Goal: Contribute content: Contribute content

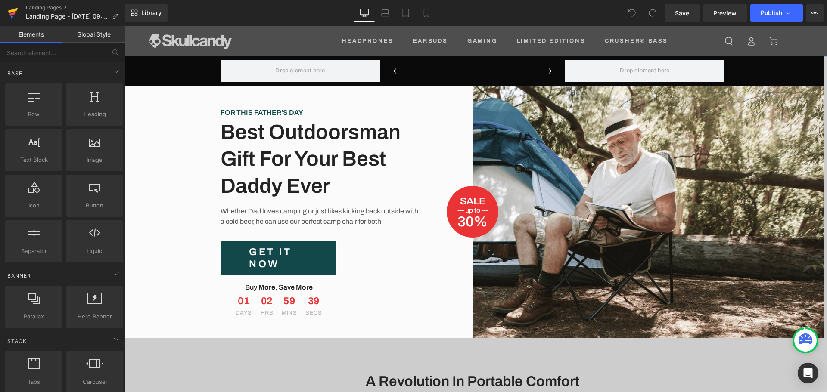
click at [9, 15] on icon at bounding box center [13, 13] width 10 height 22
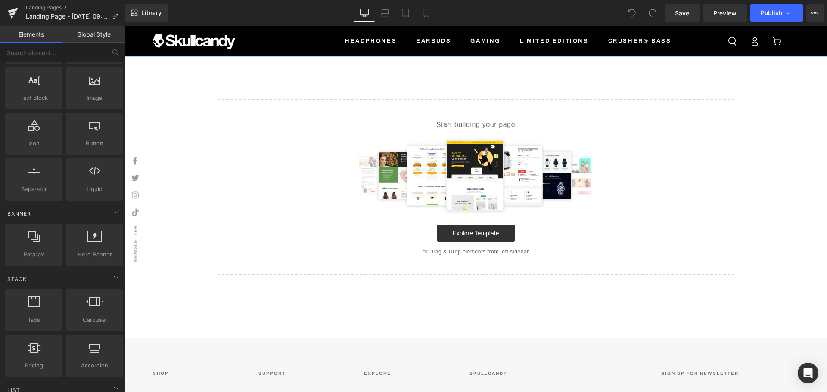
scroll to position [129, 0]
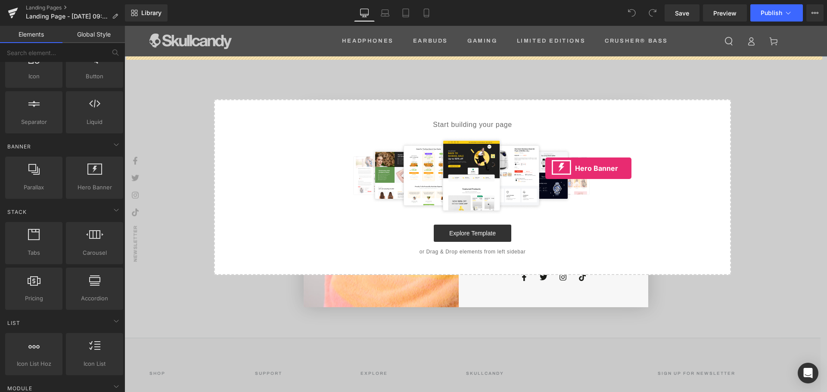
drag, startPoint x: 215, startPoint y: 207, endPoint x: 545, endPoint y: 168, distance: 332.7
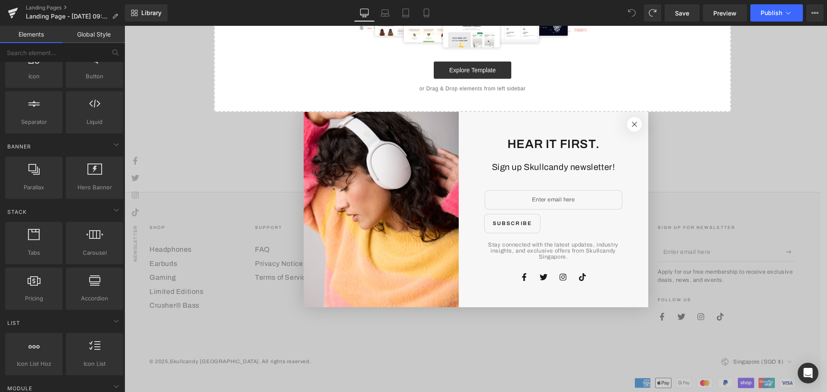
scroll to position [153, 0]
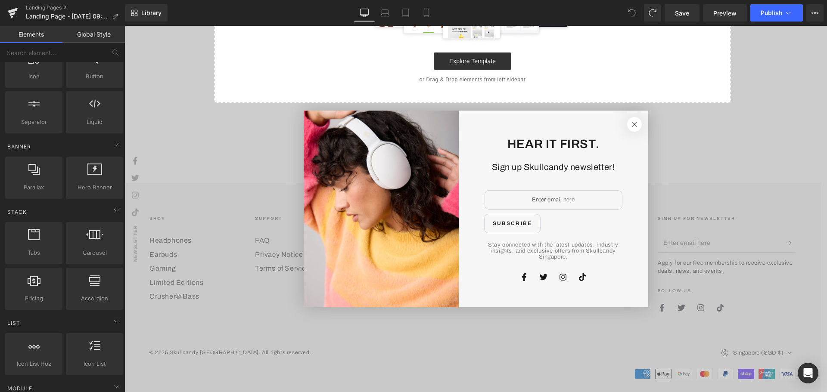
click at [632, 122] on button "Close" at bounding box center [634, 124] width 19 height 19
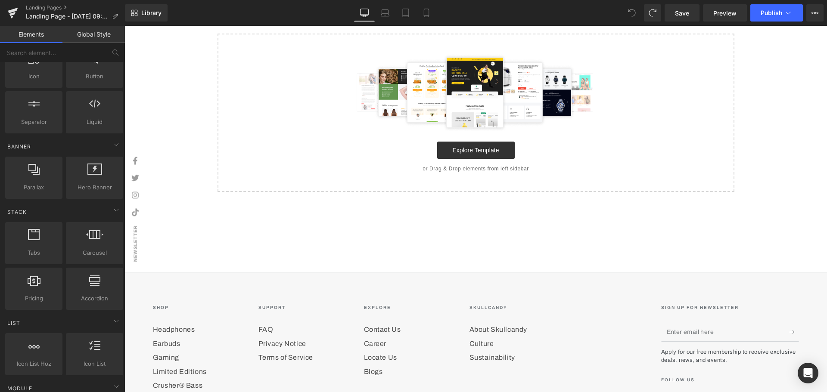
scroll to position [0, 0]
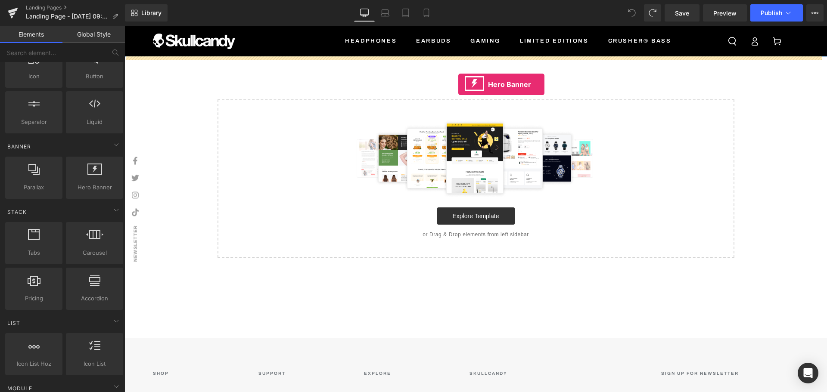
drag, startPoint x: 221, startPoint y: 193, endPoint x: 458, endPoint y: 84, distance: 260.8
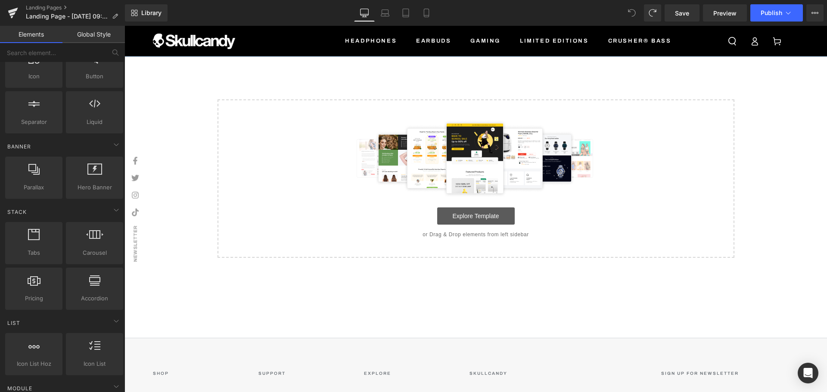
click at [479, 210] on link "Explore Template" at bounding box center [476, 216] width 78 height 17
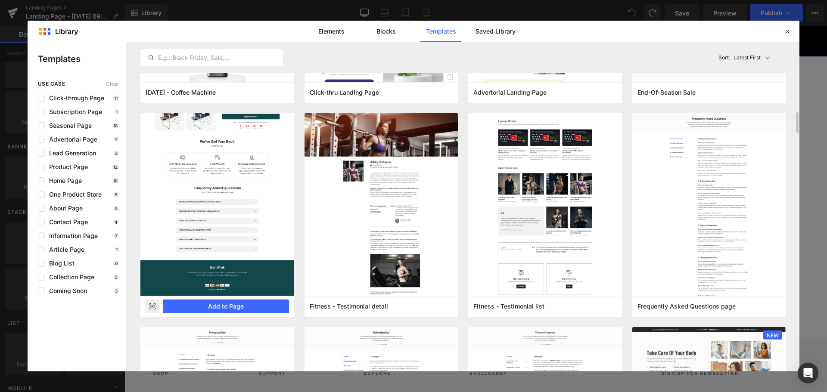
scroll to position [431, 0]
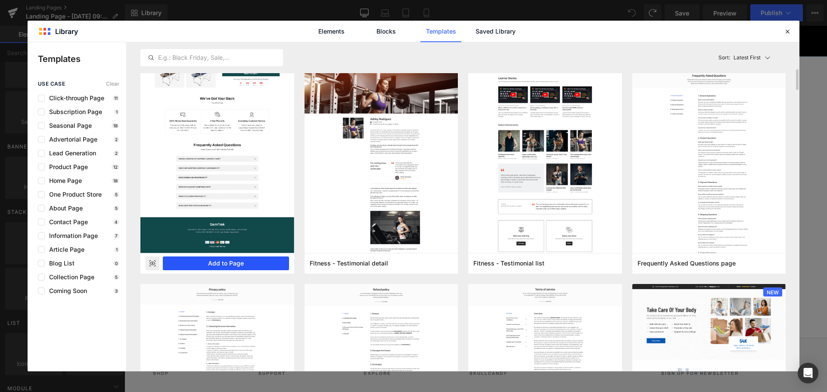
click at [235, 262] on button "Add to Page" at bounding box center [226, 264] width 126 height 14
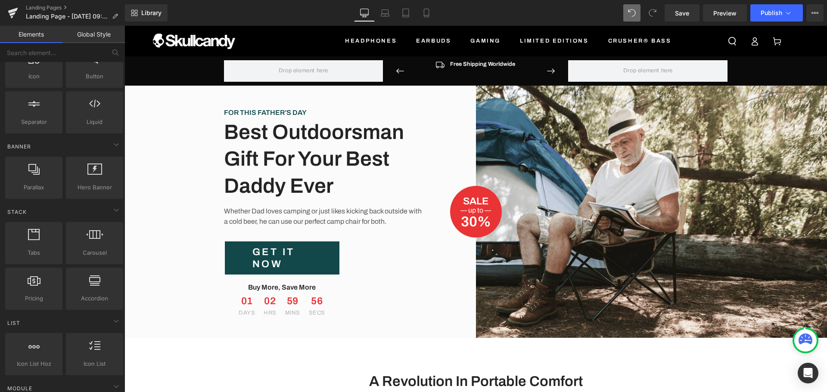
click at [553, 73] on div "Image Free Shipping Worldwide Text Block Icon List Image 100% Money-Back Guaran…" at bounding box center [475, 71] width 172 height 22
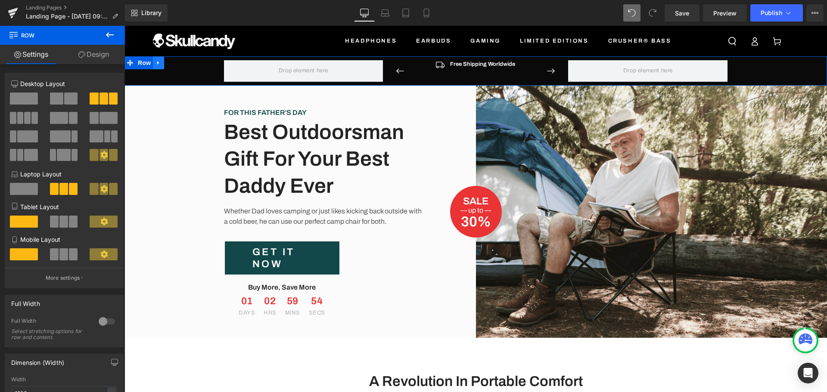
click at [157, 62] on icon at bounding box center [158, 63] width 2 height 4
click at [178, 63] on icon at bounding box center [181, 63] width 6 height 6
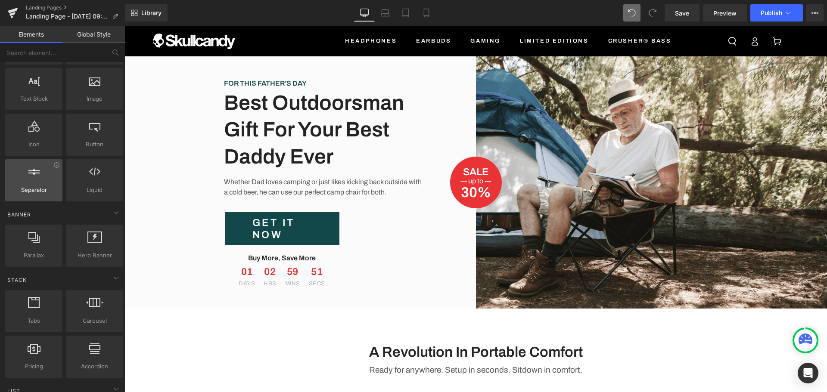
scroll to position [0, 0]
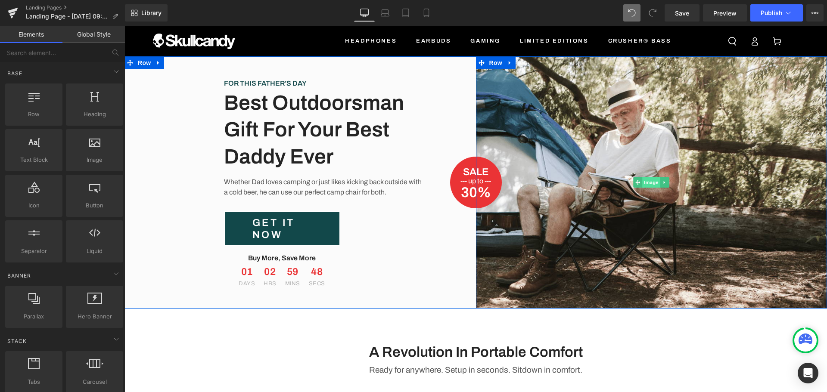
click at [645, 182] on span "Image" at bounding box center [651, 182] width 18 height 10
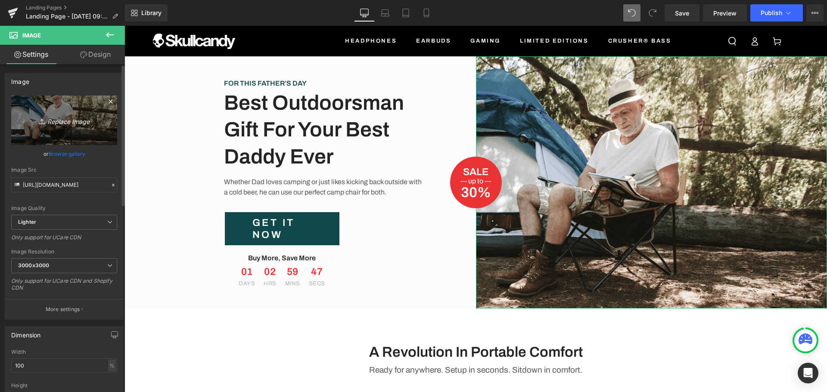
click at [75, 122] on icon "Replace Image" at bounding box center [64, 120] width 69 height 11
type input "C:\fakepath\Banners (1355 x 560 px) (12).png"
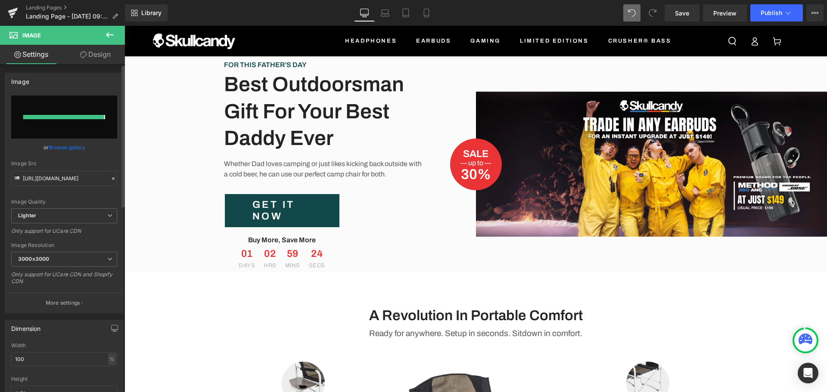
type input "https://ucarecdn.com/2a2e36dd-d782-4f95-b147-08e8b6f3160f/-/format/auto/-/previ…"
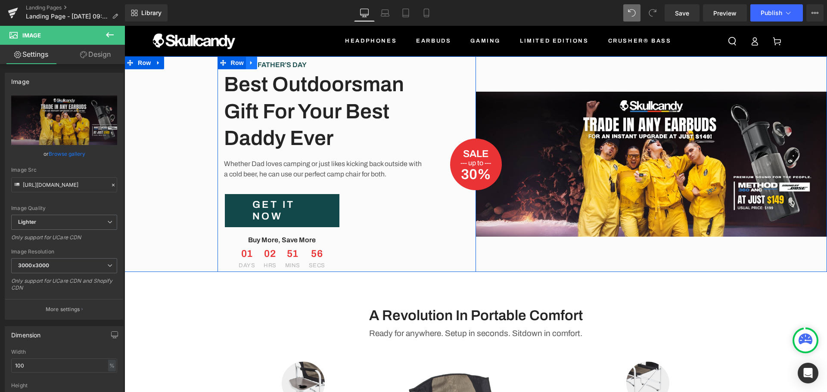
click at [249, 65] on icon at bounding box center [252, 63] width 6 height 6
click at [272, 60] on icon at bounding box center [274, 63] width 6 height 6
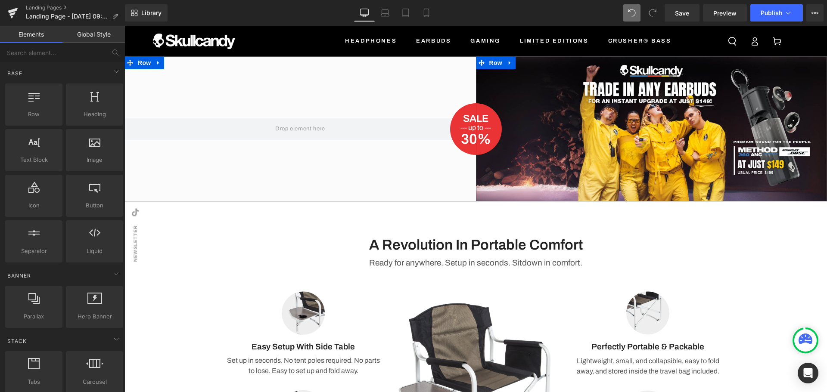
click at [509, 62] on icon at bounding box center [510, 63] width 6 height 6
click at [531, 62] on icon at bounding box center [532, 63] width 6 height 6
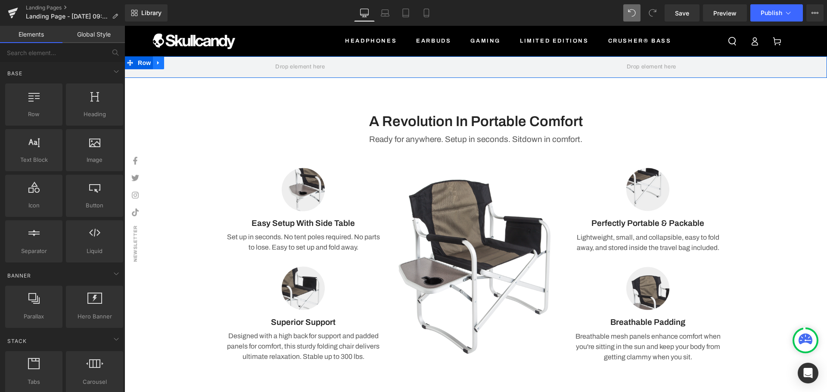
click at [153, 67] on link at bounding box center [158, 62] width 11 height 13
click at [140, 65] on span "Row" at bounding box center [144, 62] width 17 height 13
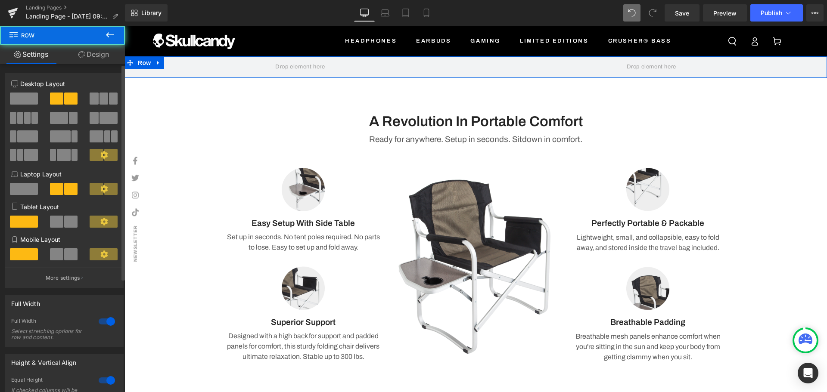
click at [33, 99] on span at bounding box center [24, 99] width 28 height 12
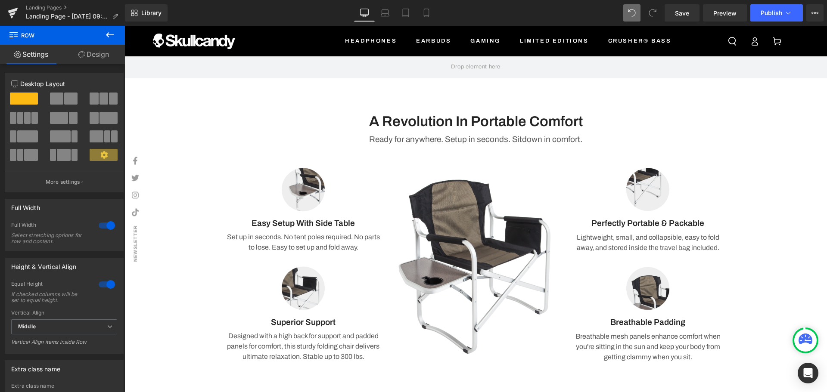
click at [112, 34] on icon at bounding box center [110, 35] width 10 height 10
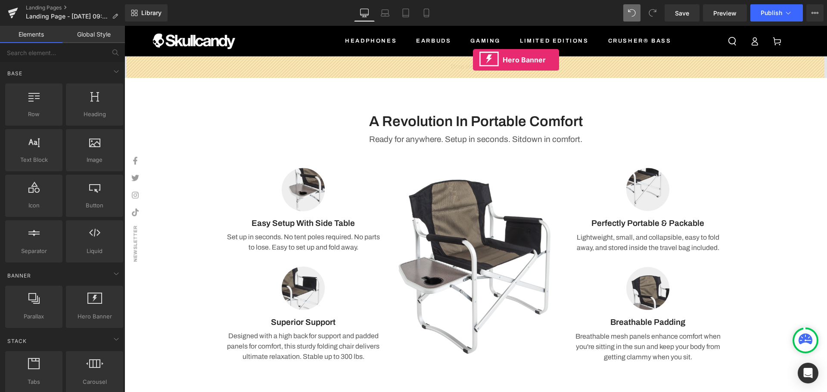
drag, startPoint x: 220, startPoint y: 348, endPoint x: 468, endPoint y: 69, distance: 373.2
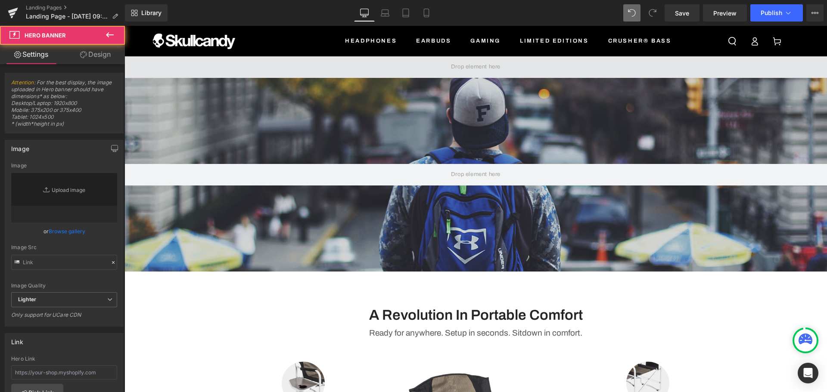
type input "https://d1um8515vdn9kb.cloudfront.net/images/hero.jpg"
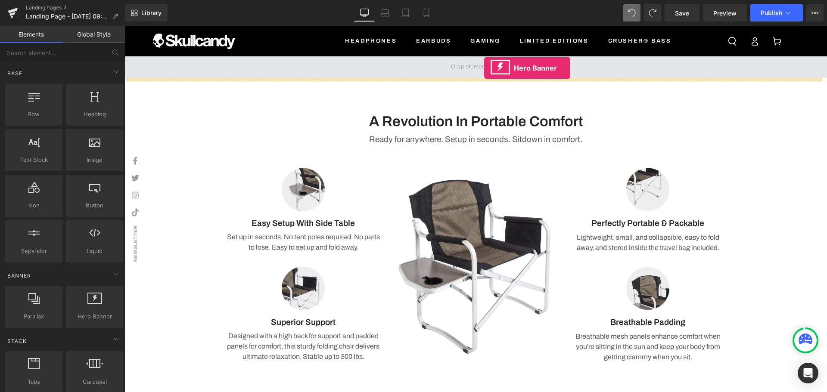
drag, startPoint x: 212, startPoint y: 343, endPoint x: 484, endPoint y: 68, distance: 387.5
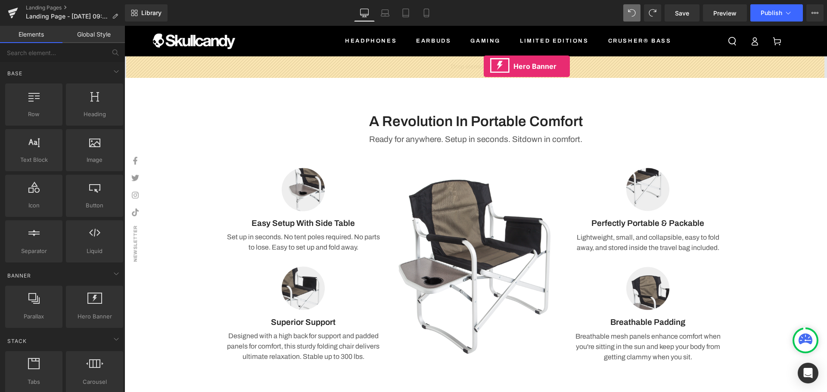
drag, startPoint x: 240, startPoint y: 314, endPoint x: 484, endPoint y: 66, distance: 347.0
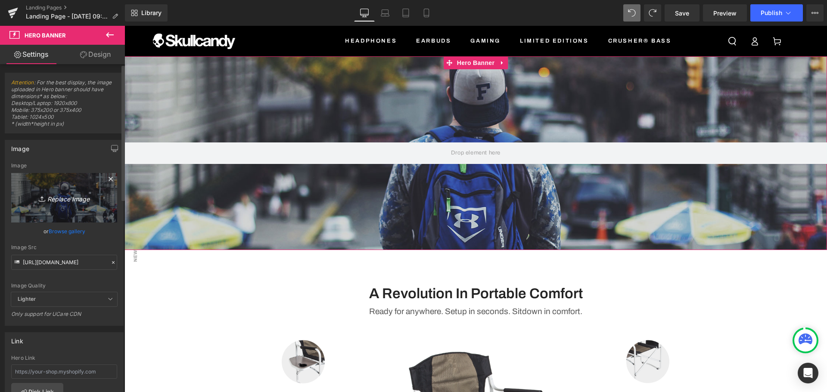
click at [74, 199] on icon "Replace Image" at bounding box center [64, 198] width 69 height 11
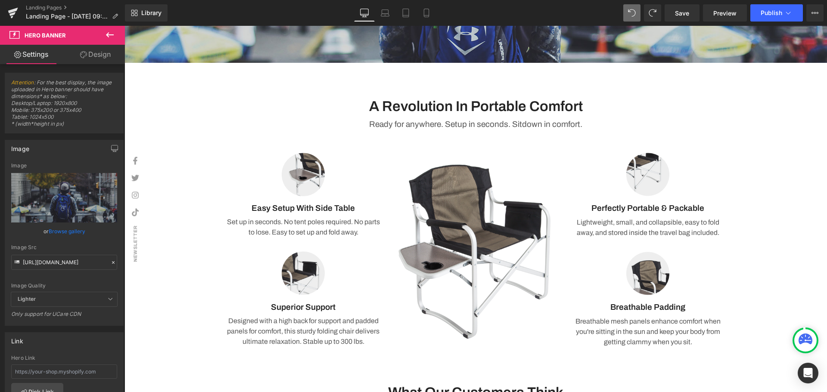
scroll to position [171, 0]
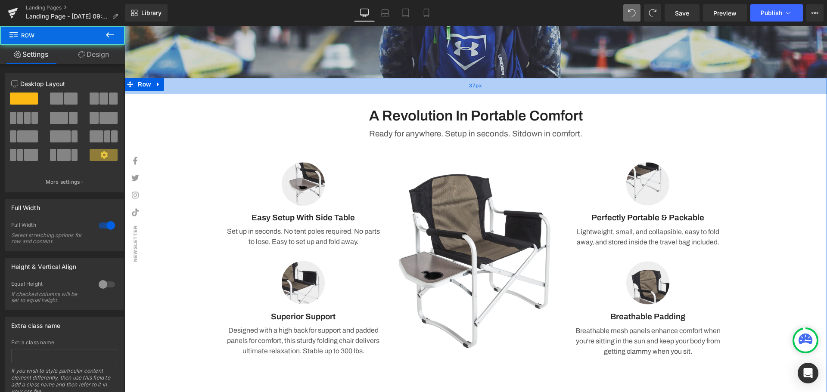
drag, startPoint x: 466, startPoint y: 93, endPoint x: 465, endPoint y: 87, distance: 5.7
click at [465, 87] on div "37px" at bounding box center [476, 86] width 703 height 16
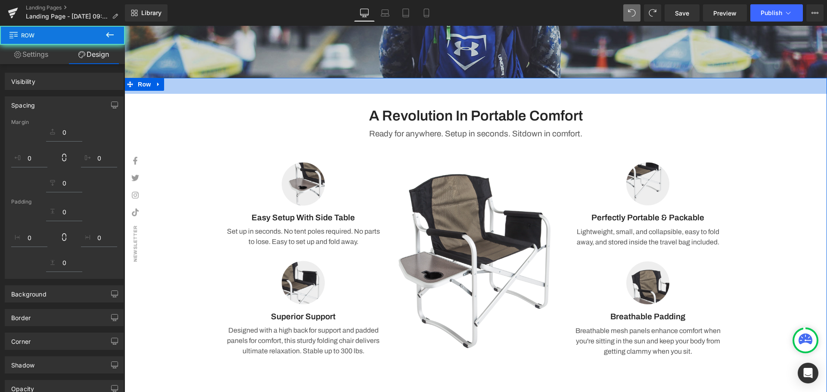
click at [546, 117] on h3 "A Revolution In Portable Comfort" at bounding box center [476, 116] width 504 height 19
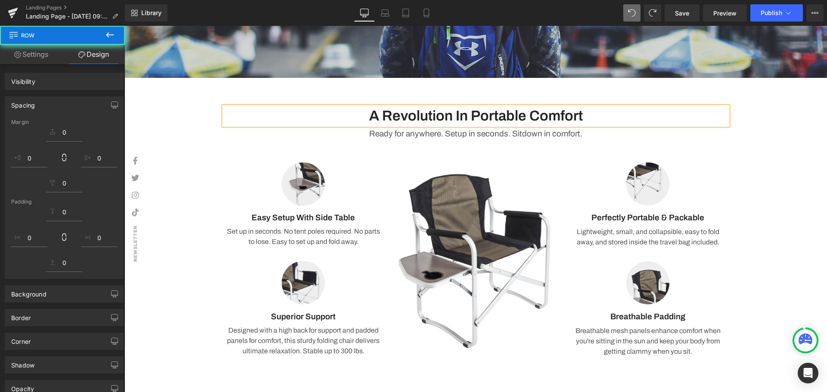
click at [589, 110] on h3 "A Revolution In Portable Comfort" at bounding box center [476, 116] width 504 height 19
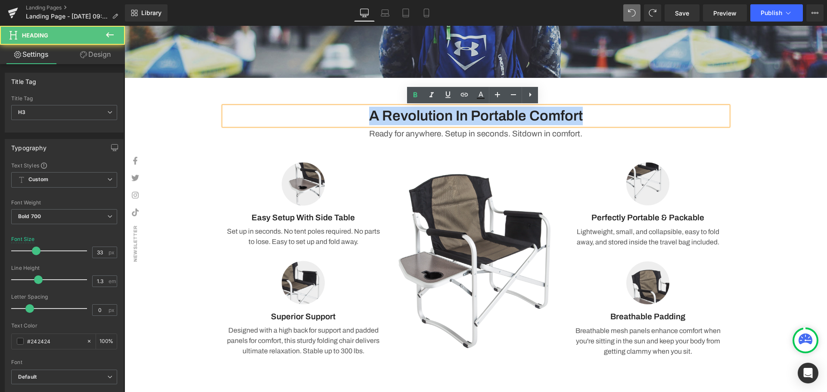
drag, startPoint x: 605, startPoint y: 114, endPoint x: 242, endPoint y: 111, distance: 363.2
click at [242, 111] on h3 "A Revolution In Portable Comfort" at bounding box center [476, 116] width 504 height 19
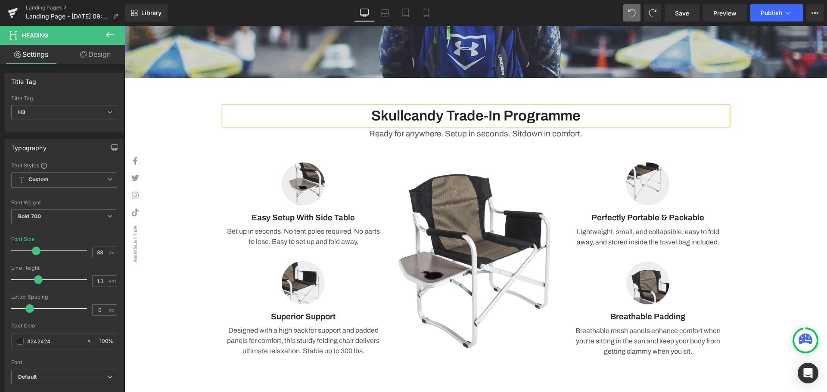
drag, startPoint x: 598, startPoint y: 120, endPoint x: 606, endPoint y: 118, distance: 8.6
click at [598, 120] on h3 "Skullcandy Trade-In Programme" at bounding box center [476, 116] width 504 height 19
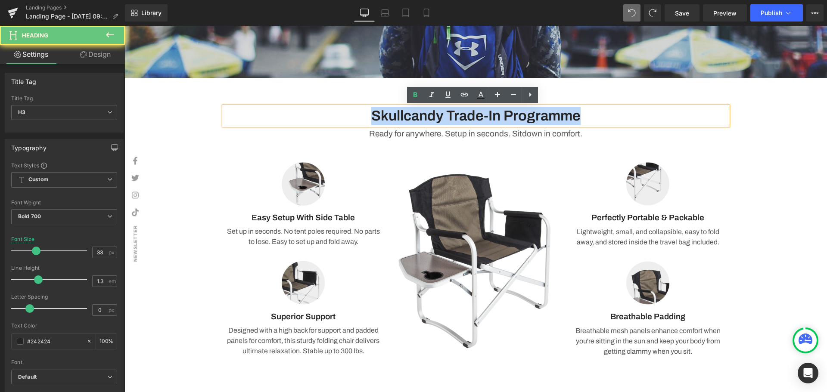
drag, startPoint x: 623, startPoint y: 113, endPoint x: 232, endPoint y: 115, distance: 391.6
click at [232, 115] on h3 "Skullcandy Trade-In Programme" at bounding box center [476, 116] width 504 height 19
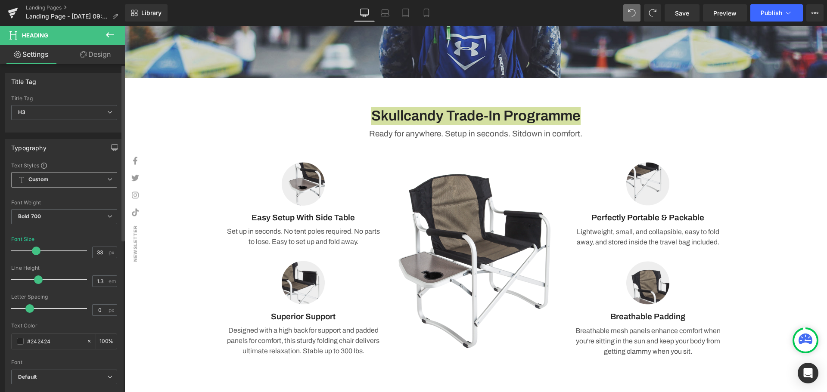
click at [62, 186] on span "Custom Setup Global Style" at bounding box center [64, 180] width 106 height 16
click at [65, 211] on div "Setup Global Style" at bounding box center [62, 215] width 103 height 20
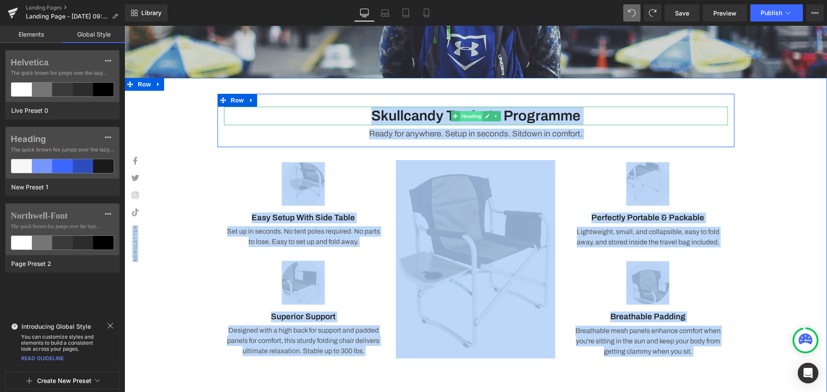
click at [471, 117] on span "Heading" at bounding box center [471, 116] width 23 height 10
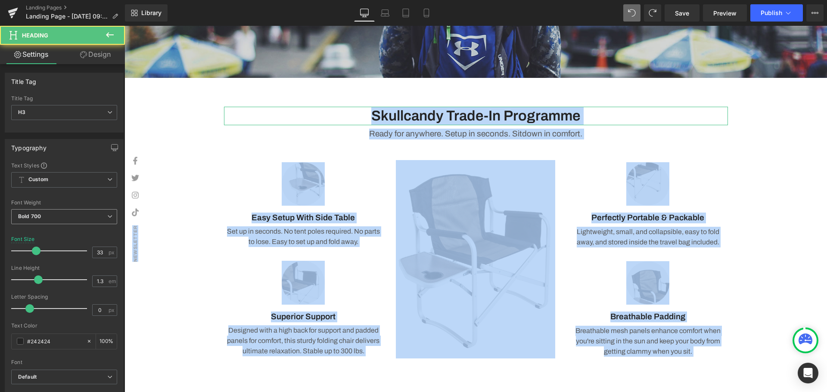
scroll to position [129, 0]
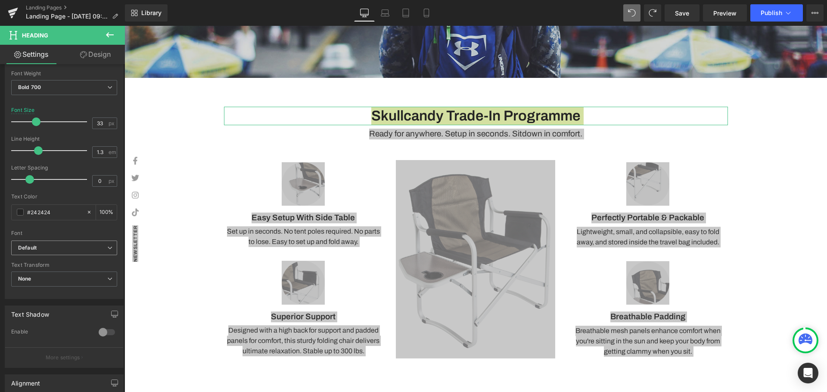
click at [57, 241] on span "Default" at bounding box center [64, 248] width 106 height 15
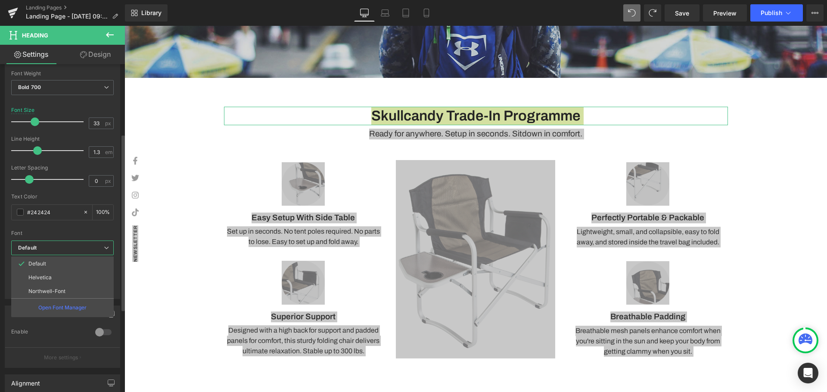
drag, startPoint x: 70, startPoint y: 303, endPoint x: 76, endPoint y: 314, distance: 12.6
click at [70, 303] on div "Open Font Manager" at bounding box center [62, 308] width 103 height 19
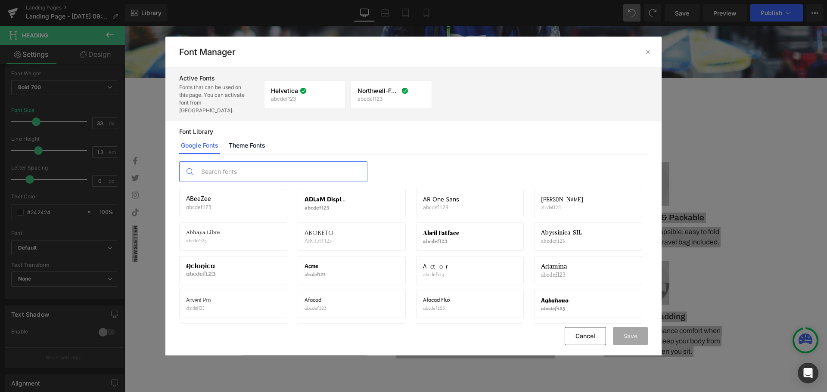
click at [258, 162] on input "text" at bounding box center [282, 172] width 170 height 20
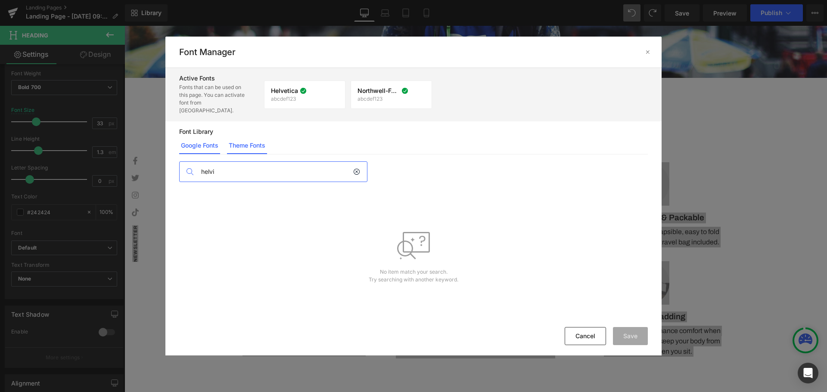
type input "helvi"
click at [257, 140] on link "Theme Fonts" at bounding box center [247, 145] width 40 height 17
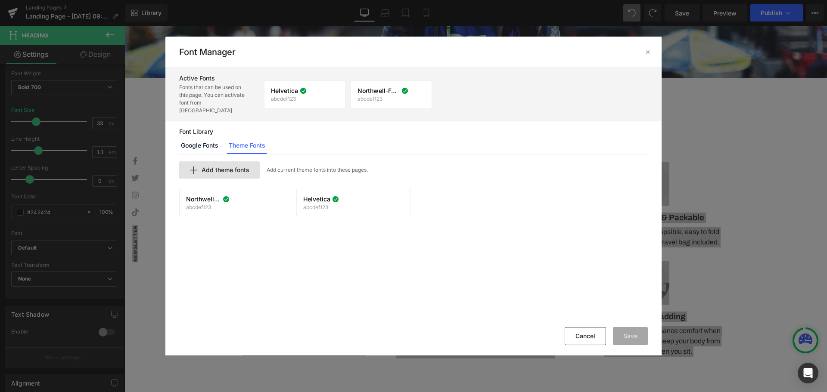
click at [234, 168] on div "Add theme fonts" at bounding box center [219, 170] width 81 height 17
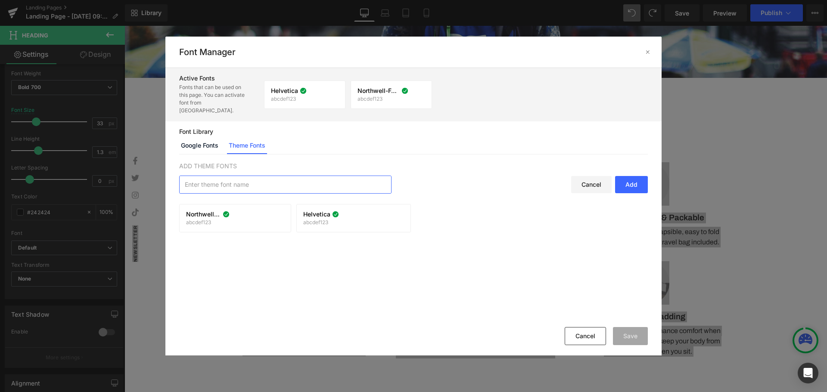
click at [221, 176] on input "text" at bounding box center [286, 184] width 212 height 17
type input "h"
type input "Skullcandy"
click at [627, 177] on div "Add" at bounding box center [631, 184] width 33 height 17
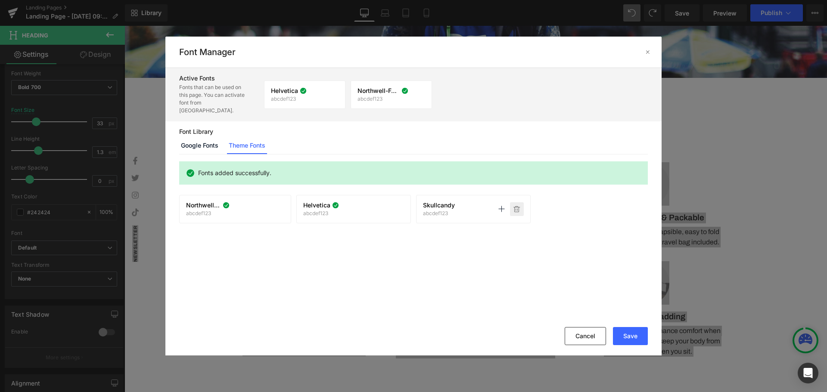
click at [521, 205] on p at bounding box center [517, 209] width 14 height 14
click at [211, 139] on link "Google Fonts" at bounding box center [199, 145] width 41 height 17
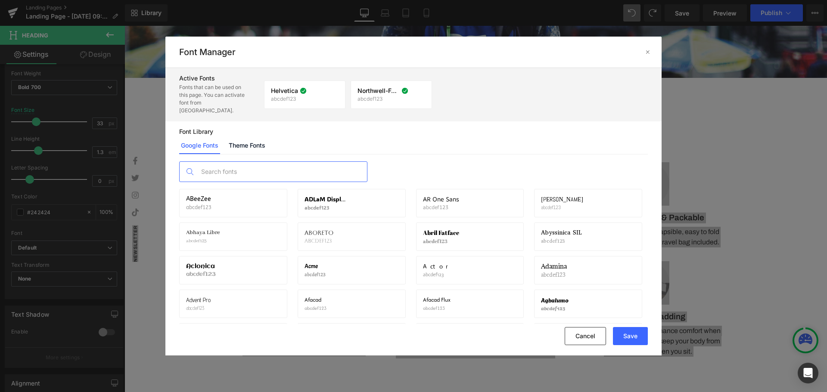
click at [277, 162] on input "text" at bounding box center [282, 172] width 170 height 20
type input "hel"
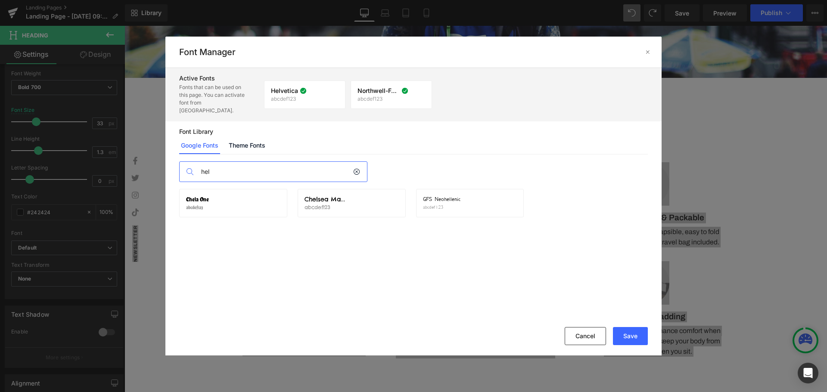
drag, startPoint x: 264, startPoint y: 161, endPoint x: 155, endPoint y: 159, distance: 109.0
click at [155, 159] on div "Font Manager Active Fonts Fonts that can be used on this page. You can activate…" at bounding box center [413, 196] width 827 height 392
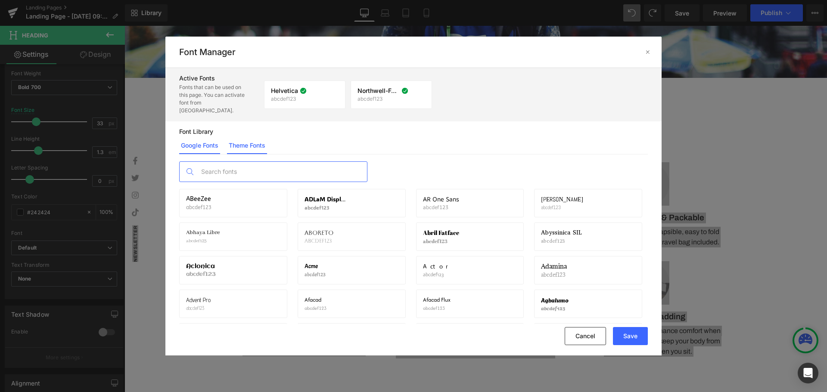
click at [250, 138] on link "Theme Fonts" at bounding box center [247, 145] width 40 height 17
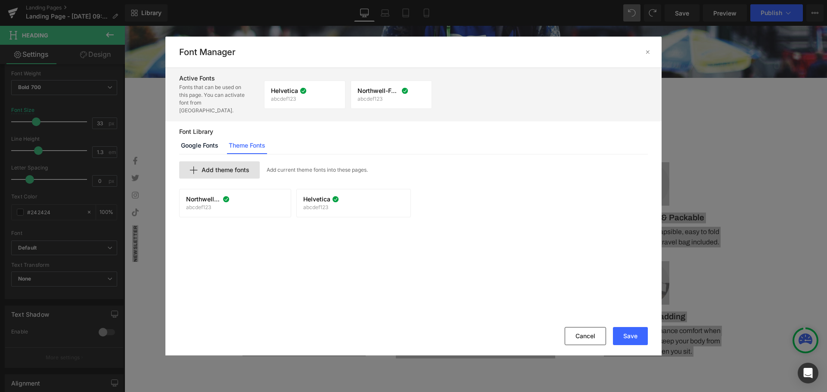
click at [213, 167] on span "Add theme fonts" at bounding box center [226, 170] width 48 height 7
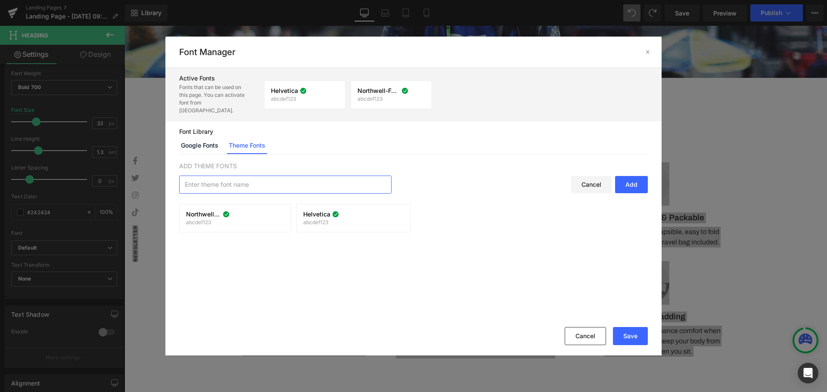
click at [282, 179] on input "text" at bounding box center [286, 184] width 212 height 17
click at [221, 220] on p "abcdef123" at bounding box center [203, 223] width 35 height 6
click at [199, 220] on p "abcdef123" at bounding box center [203, 223] width 35 height 6
click at [389, 96] on p "abcdef123" at bounding box center [379, 99] width 42 height 6
click at [590, 176] on div "Cancel" at bounding box center [591, 184] width 40 height 17
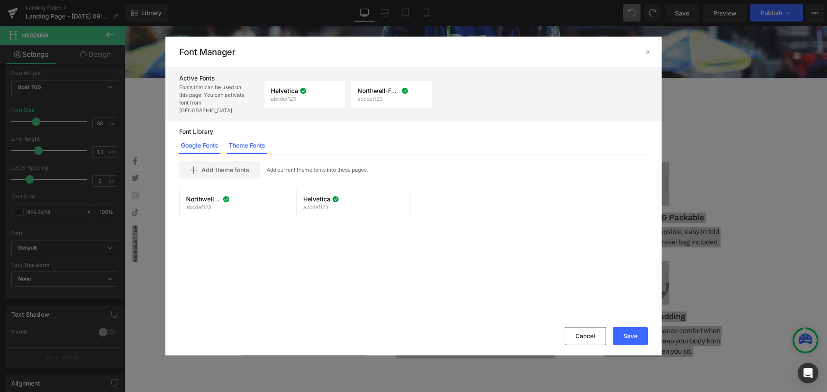
click at [199, 137] on link "Google Fonts" at bounding box center [199, 145] width 41 height 17
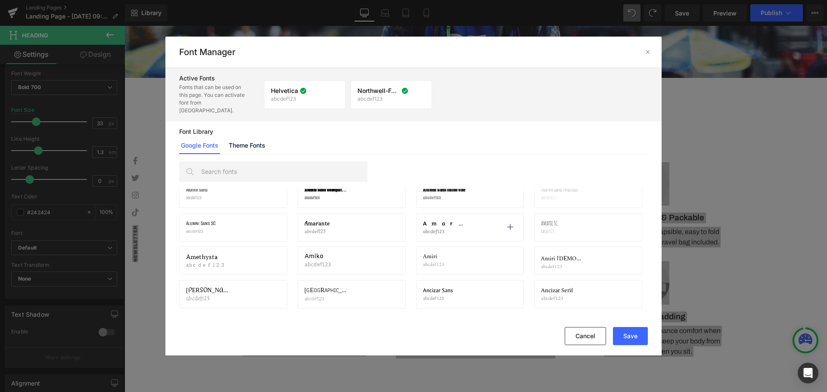
scroll to position [452, 0]
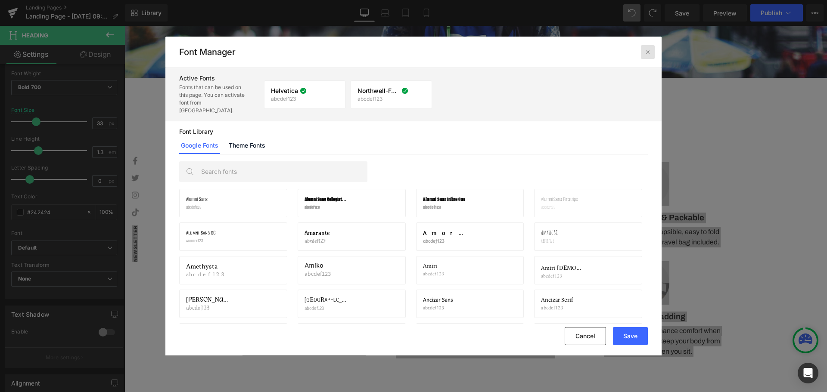
click at [648, 56] on icon at bounding box center [647, 52] width 7 height 7
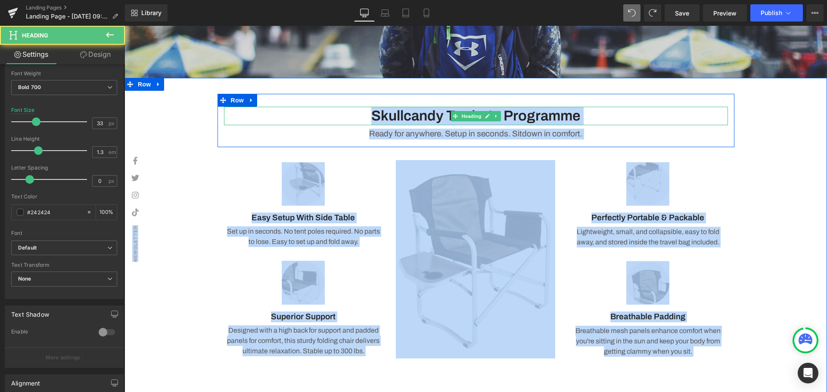
click at [687, 113] on h3 "Skullcandy Trade-In Programme" at bounding box center [476, 116] width 504 height 19
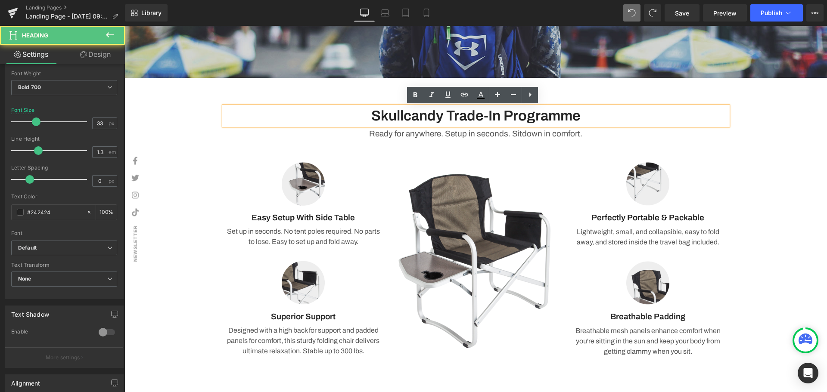
click at [766, 125] on div "Skullcandy Trade-In Programme Heading Ready for anywhere. Setup in seconds. Sit…" at bounding box center [476, 228] width 703 height 269
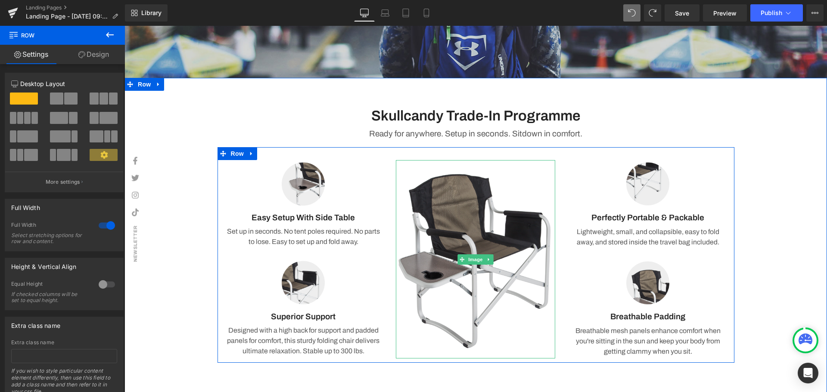
click at [443, 242] on img at bounding box center [475, 259] width 159 height 199
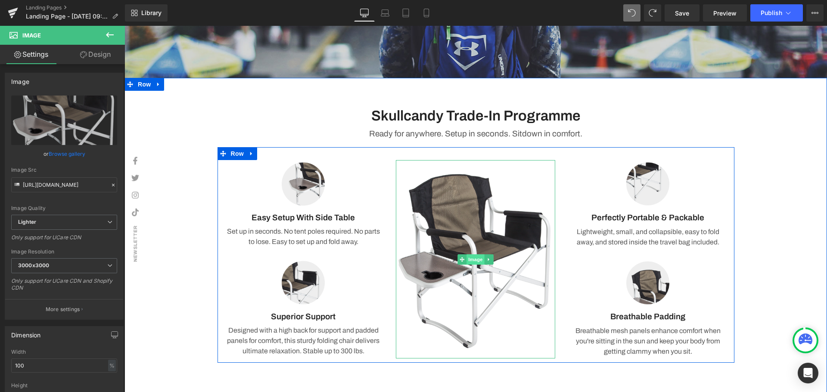
click at [475, 263] on span "Image" at bounding box center [476, 260] width 18 height 10
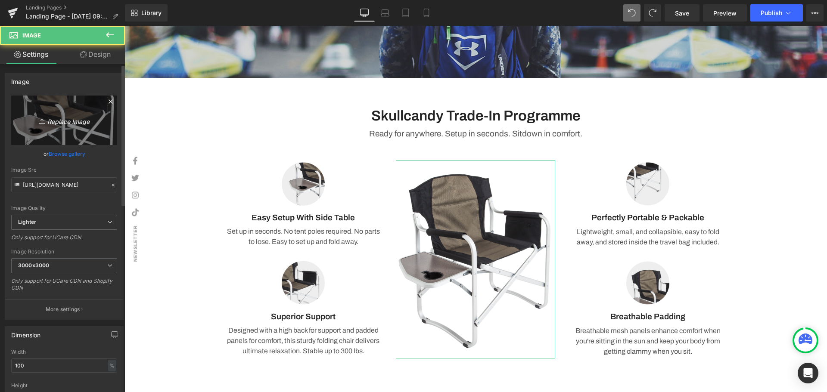
click at [59, 118] on icon "Replace Image" at bounding box center [64, 120] width 69 height 11
type input "C:\fakepath\Skullcandy FBIG Post (80 x 90 mm) (3).png"
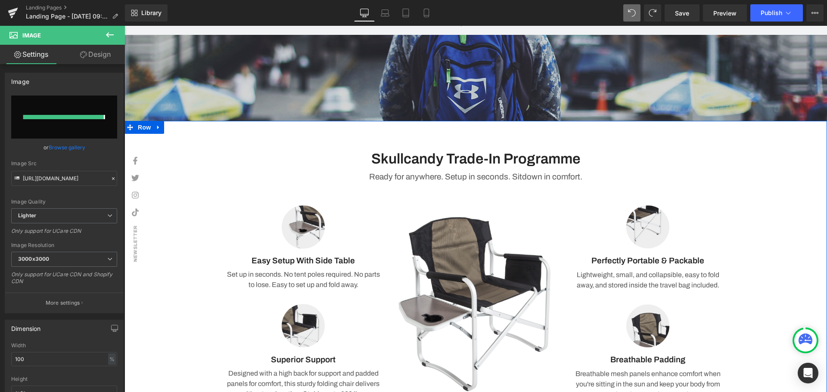
type input "[URL][DOMAIN_NAME]"
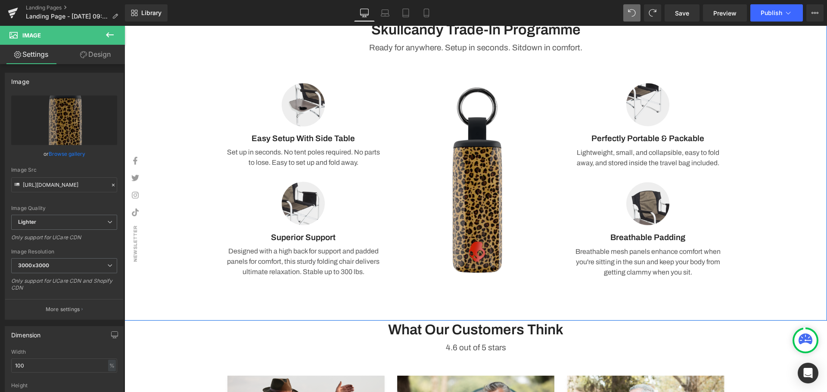
scroll to position [214, 0]
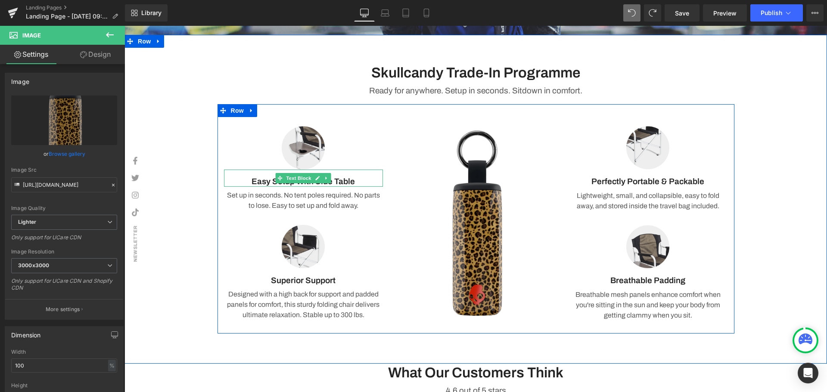
click at [340, 182] on p "Easy Setup With Side Table" at bounding box center [303, 182] width 159 height 11
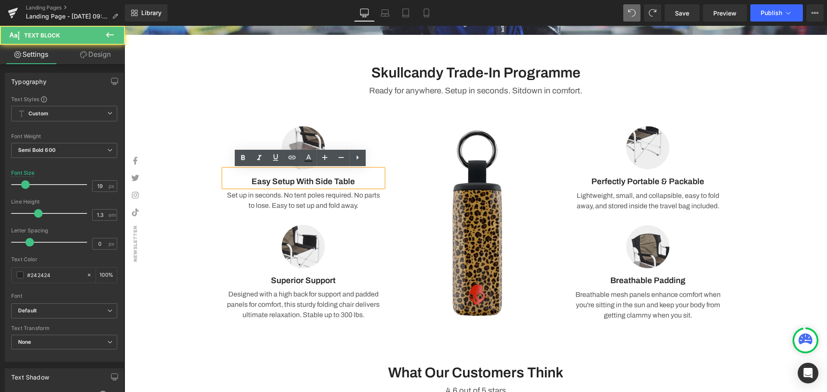
click at [360, 180] on p "Easy Setup With Side Table" at bounding box center [303, 182] width 159 height 11
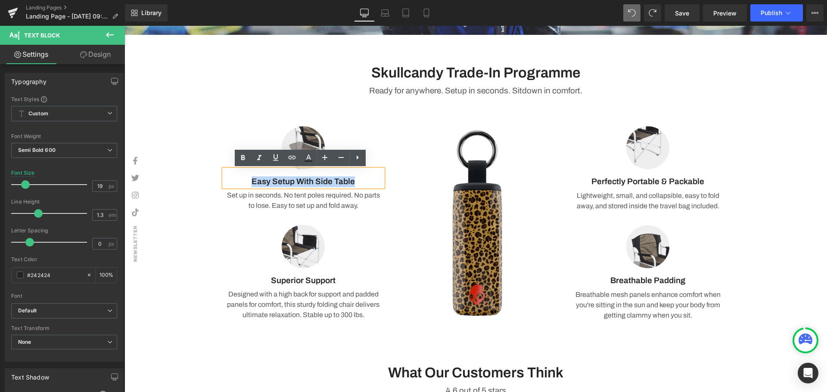
drag, startPoint x: 372, startPoint y: 181, endPoint x: 237, endPoint y: 179, distance: 135.3
click at [237, 179] on p "Easy Setup With Side Table" at bounding box center [303, 182] width 159 height 11
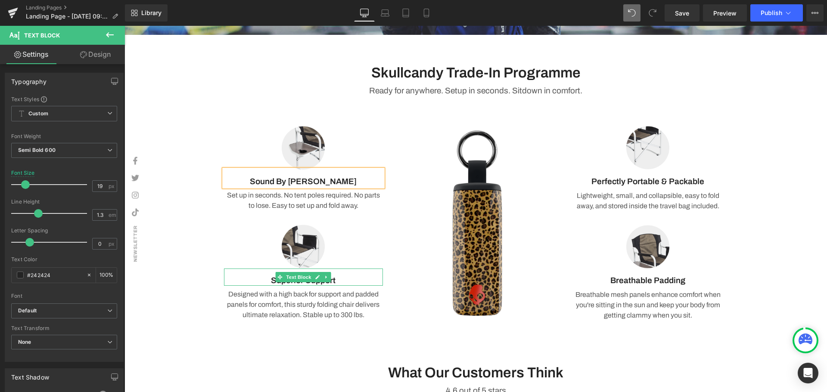
click at [339, 282] on p "Superior Support" at bounding box center [303, 281] width 159 height 11
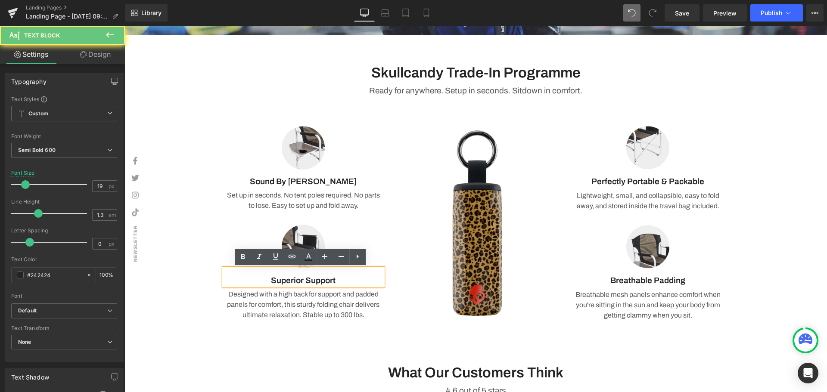
click at [348, 280] on p "Superior Support" at bounding box center [303, 281] width 159 height 11
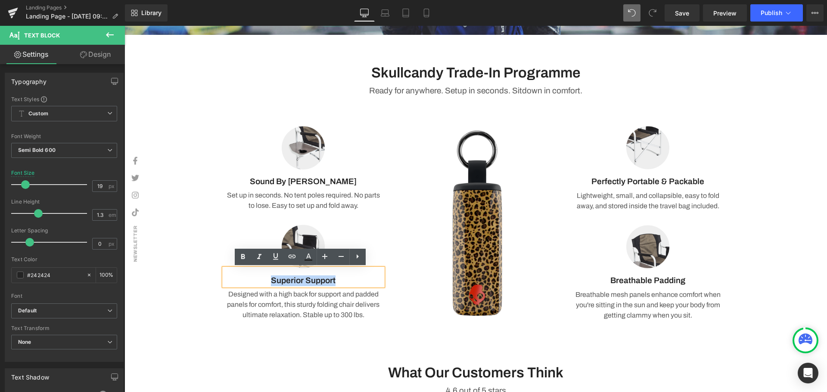
drag, startPoint x: 277, startPoint y: 280, endPoint x: 254, endPoint y: 280, distance: 22.4
click at [255, 280] on p "Superior Support" at bounding box center [303, 281] width 159 height 11
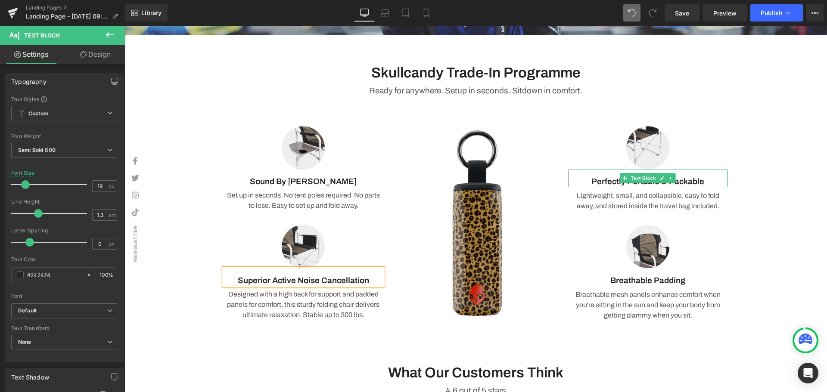
click at [698, 181] on p "Perfectly Portable & Packable" at bounding box center [647, 182] width 159 height 11
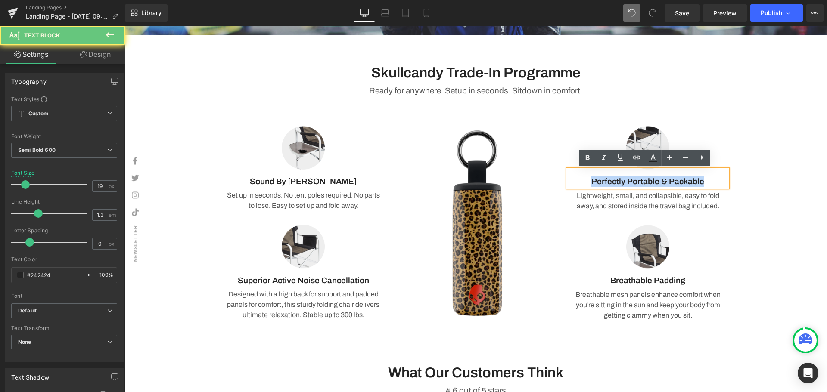
drag, startPoint x: 707, startPoint y: 179, endPoint x: 572, endPoint y: 188, distance: 135.5
click at [572, 188] on div "Image Perfectly Portable & Packable Text Block Lightweight, small, and collapsi…" at bounding box center [648, 223] width 172 height 212
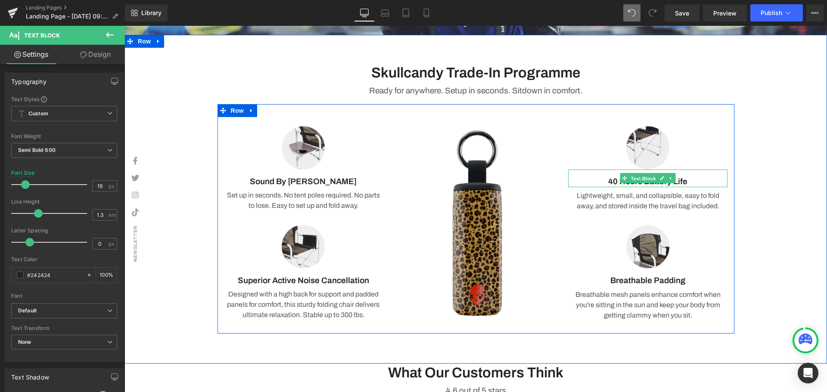
click at [642, 181] on span "Text Block" at bounding box center [643, 179] width 28 height 10
click at [689, 180] on p "40 Hours Battery Life" at bounding box center [647, 182] width 159 height 11
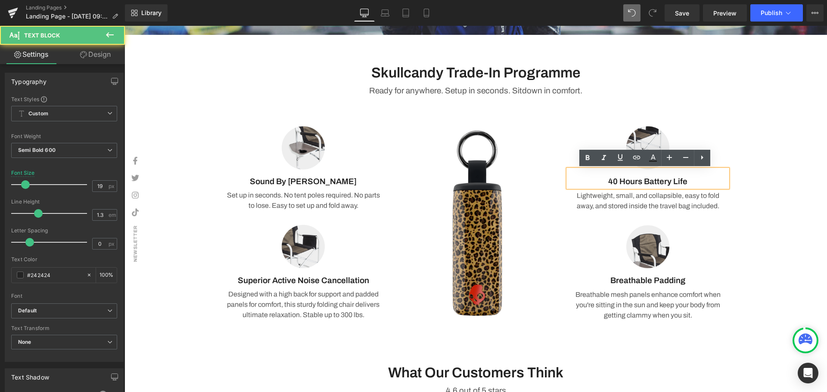
click at [642, 184] on p "40 Hours Battery Life" at bounding box center [647, 182] width 159 height 11
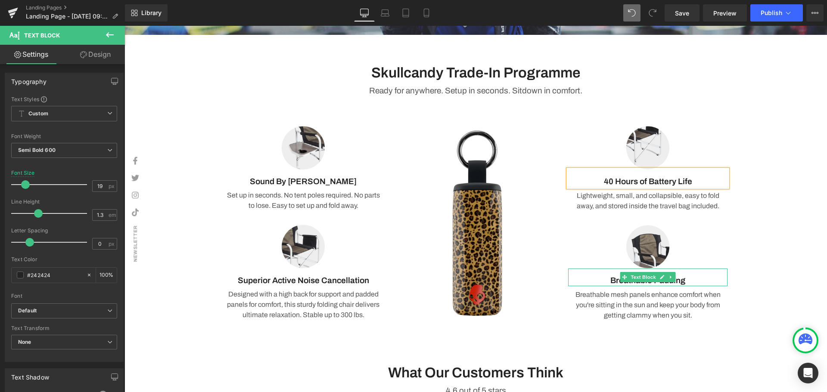
click at [689, 280] on p "Breathable Padding" at bounding box center [647, 281] width 159 height 11
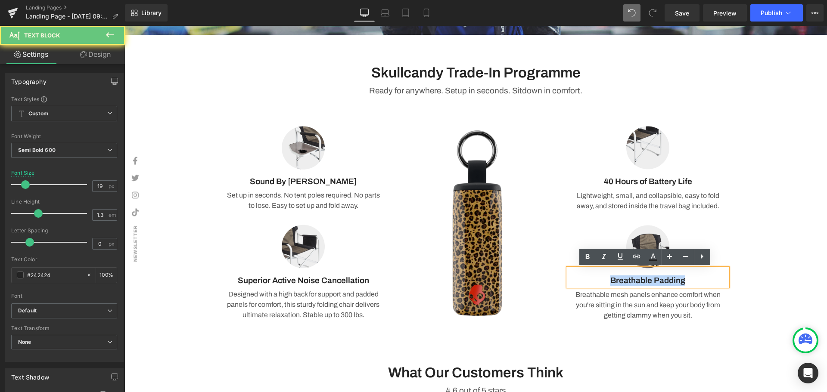
drag, startPoint x: 709, startPoint y: 281, endPoint x: 586, endPoint y: 278, distance: 123.2
click at [586, 278] on p "Breathable Padding" at bounding box center [647, 281] width 159 height 11
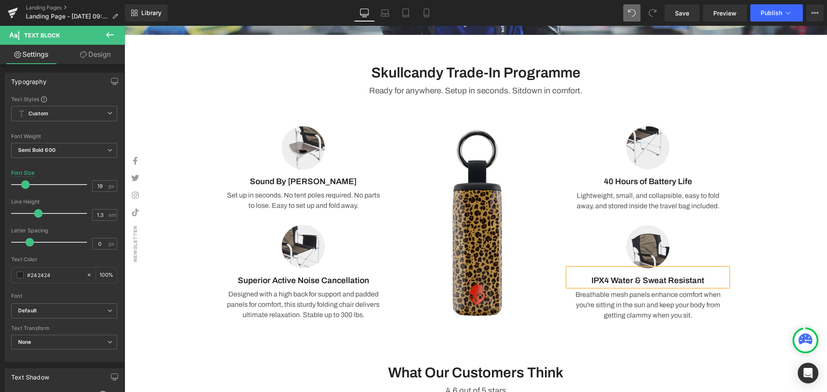
click at [809, 211] on div "Skullcandy Trade-In Programme Heading Ready for anywhere. Setup in seconds. Sit…" at bounding box center [476, 192] width 703 height 283
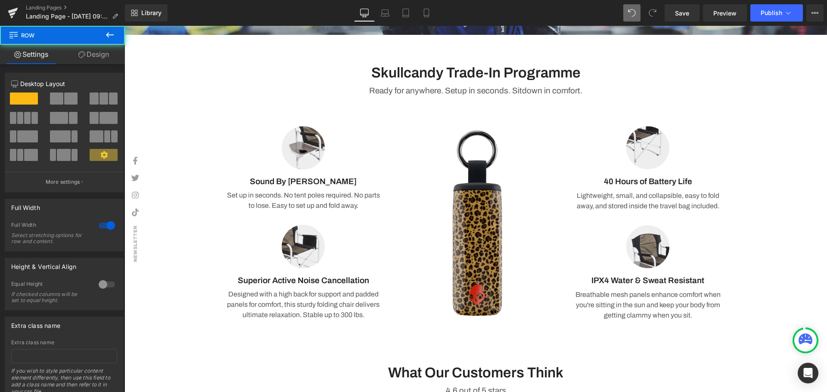
drag, startPoint x: 778, startPoint y: 232, endPoint x: 772, endPoint y: 233, distance: 6.5
click at [778, 231] on div "Skullcandy Trade-In Programme Heading Ready for anywhere. Setup in seconds. Sit…" at bounding box center [476, 192] width 703 height 283
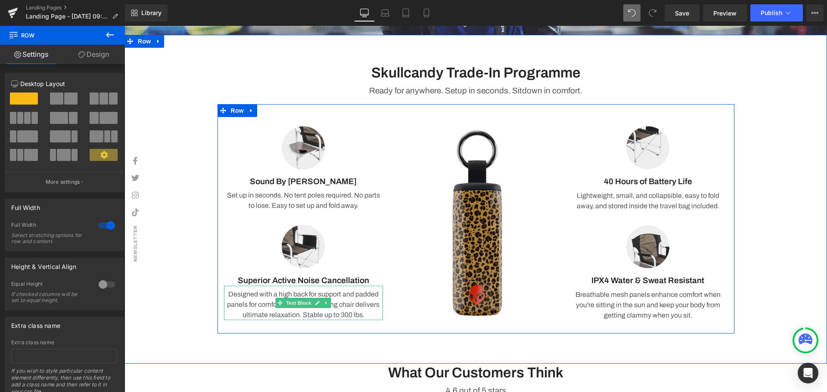
click at [369, 301] on p "Designed with a high back for support and padded panels for comfort, this sturd…" at bounding box center [303, 305] width 159 height 31
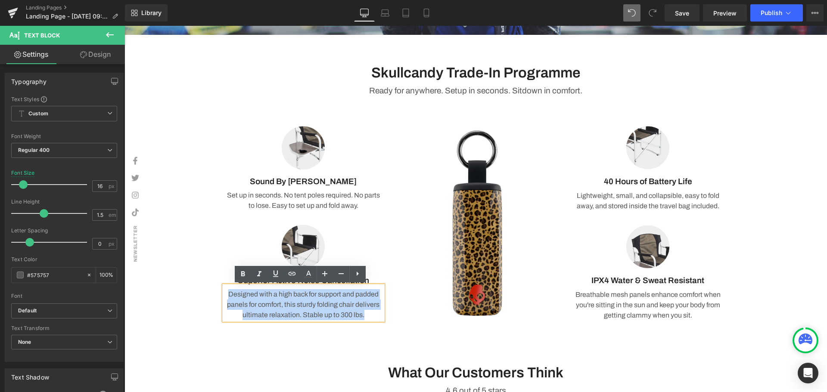
drag, startPoint x: 367, startPoint y: 317, endPoint x: 208, endPoint y: 285, distance: 162.1
click at [208, 285] on div "Skullcandy Trade-In Programme Heading Ready for anywhere. Setup in seconds. Sit…" at bounding box center [476, 192] width 703 height 283
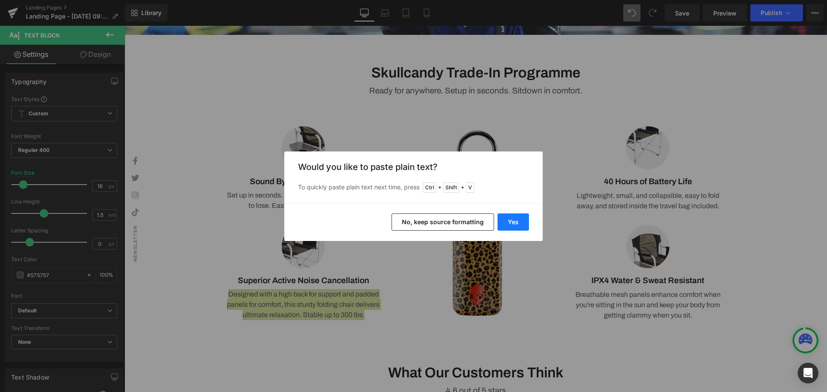
click at [517, 220] on button "Yes" at bounding box center [513, 222] width 31 height 17
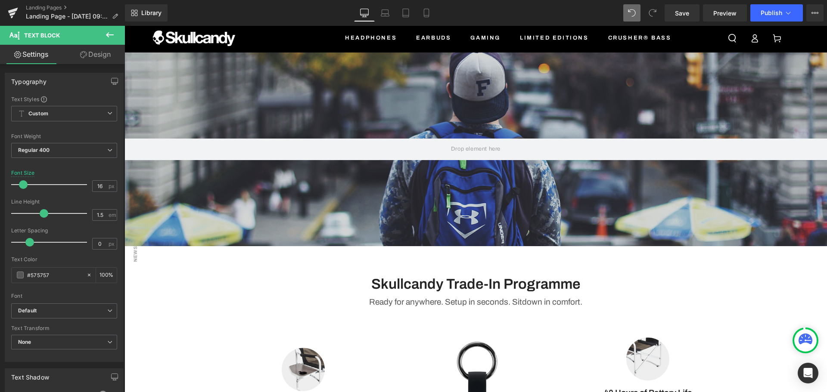
scroll to position [0, 0]
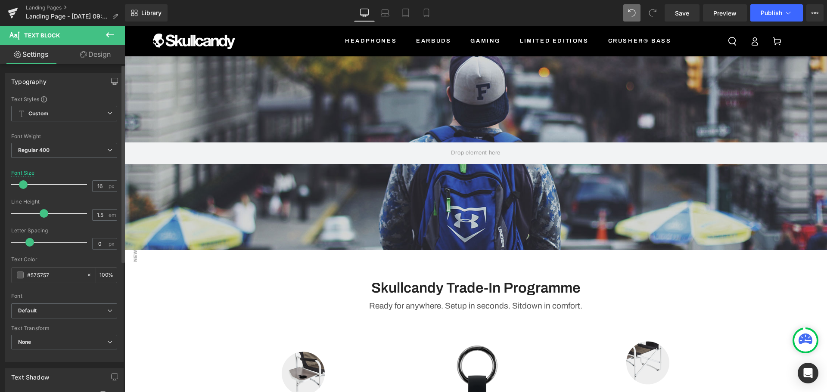
click at [3, 179] on div "Typography Text Styles Custom Custom Setup Global Style Custom Setup Global Sty…" at bounding box center [64, 214] width 129 height 296
drag, startPoint x: 575, startPoint y: 288, endPoint x: 594, endPoint y: 290, distance: 19.5
click at [575, 288] on h3 "Skullcandy Trade-In Programme" at bounding box center [476, 288] width 504 height 19
click at [593, 290] on h3 "Skullcandy Trade-In Programme" at bounding box center [476, 288] width 504 height 19
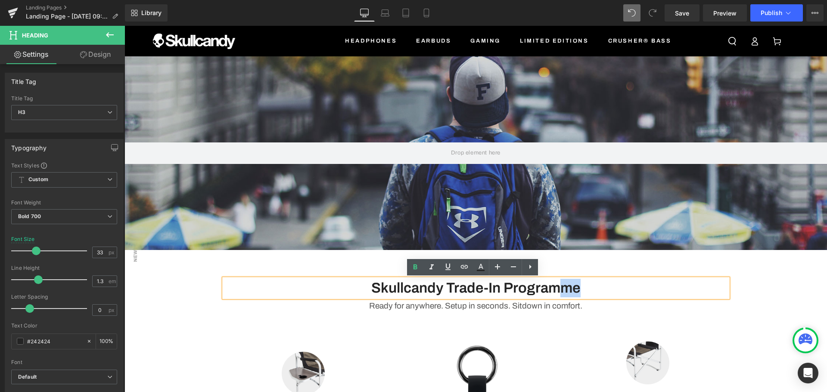
drag, startPoint x: 585, startPoint y: 289, endPoint x: 563, endPoint y: 290, distance: 22.4
click at [563, 290] on h3 "Skullcandy Trade-In Programme" at bounding box center [476, 288] width 504 height 19
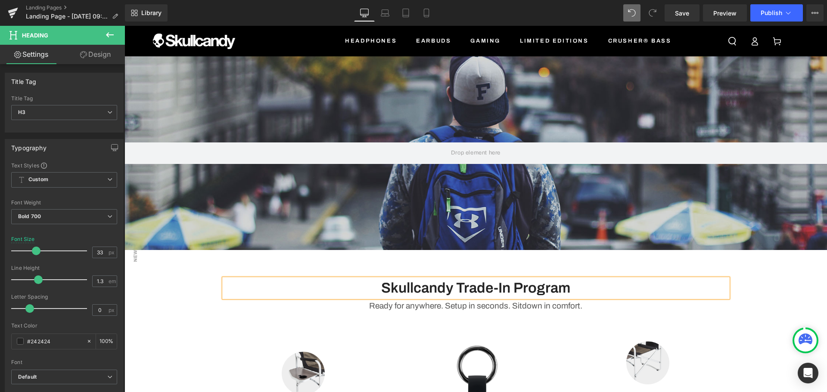
drag, startPoint x: 819, startPoint y: 282, endPoint x: 607, endPoint y: 176, distance: 236.0
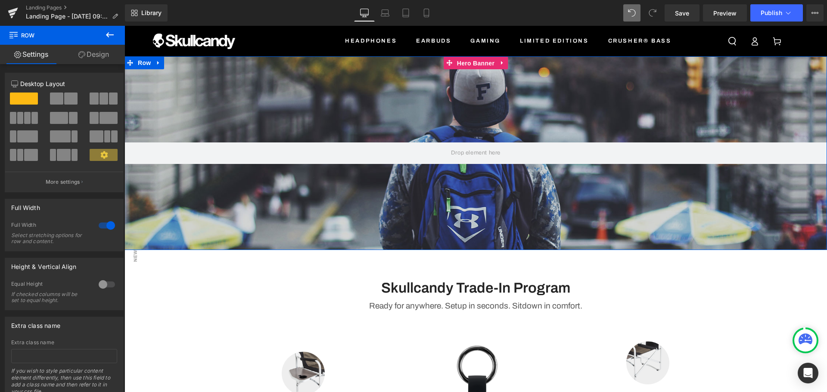
click at [470, 63] on span "Hero Banner" at bounding box center [476, 63] width 42 height 13
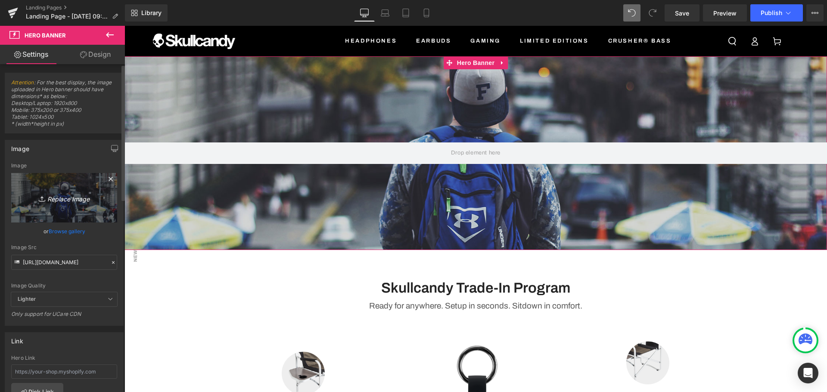
click at [57, 202] on icon "Replace Image" at bounding box center [64, 198] width 69 height 11
type input "C:\fakepath\Banners (1355 x 560 px) (13).png"
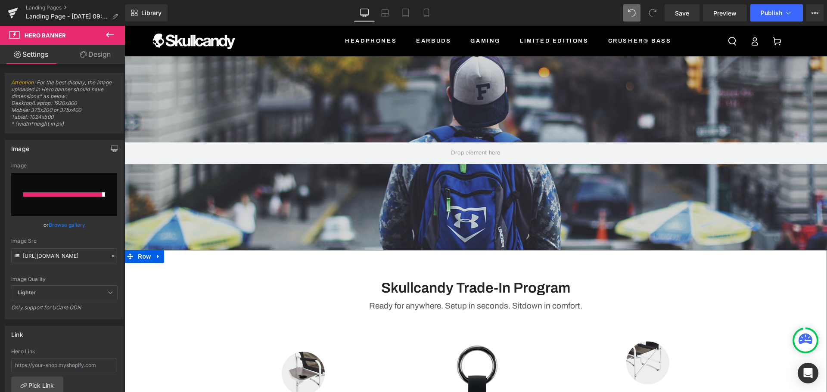
type input "https://ucarecdn.com/93fab801-149c-4f06-b8fc-4fa9a36750b4/-/format/auto/-/previ…"
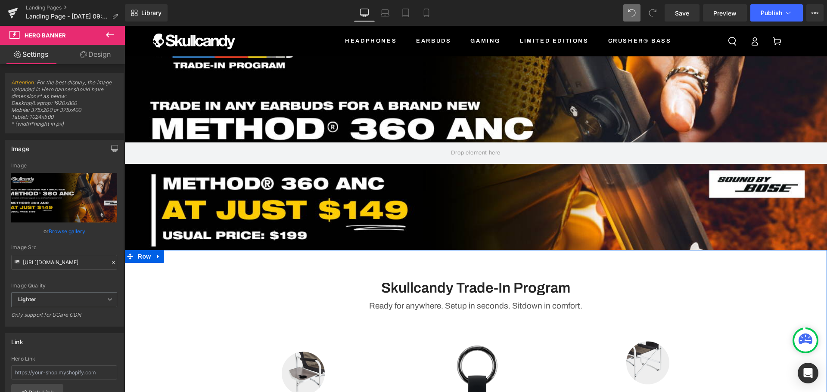
click at [726, 281] on div "Skullcandy Trade-In Program Heading Ready for anywhere. Setup in seconds. Sitdo…" at bounding box center [476, 295] width 517 height 33
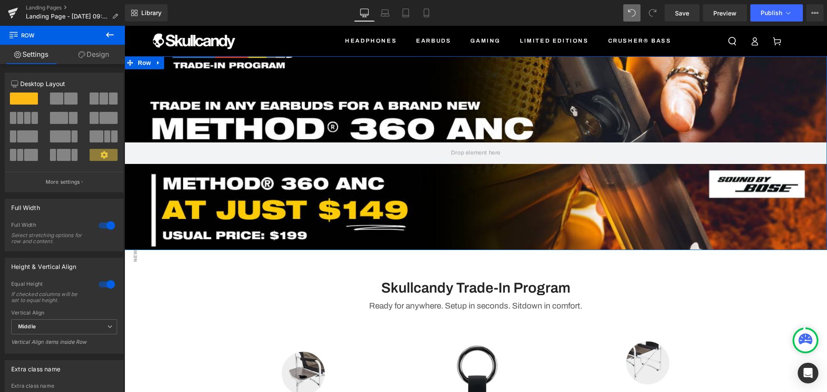
drag, startPoint x: 537, startPoint y: 250, endPoint x: 800, endPoint y: 308, distance: 269.1
click at [541, 238] on div "Hero Banner 200px 200px Row" at bounding box center [476, 153] width 703 height 194
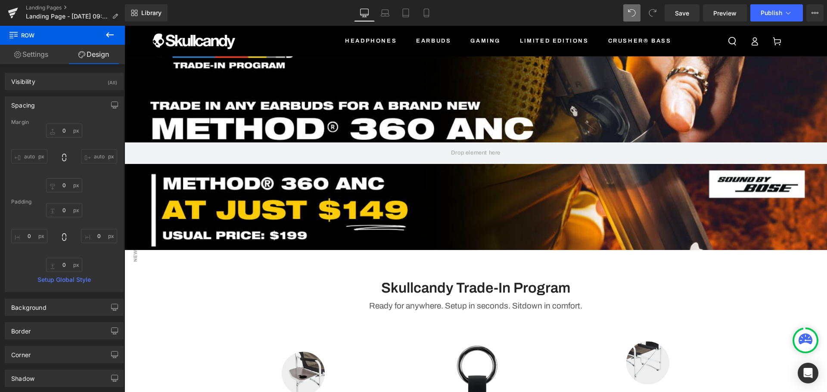
click at [108, 35] on icon at bounding box center [110, 34] width 8 height 5
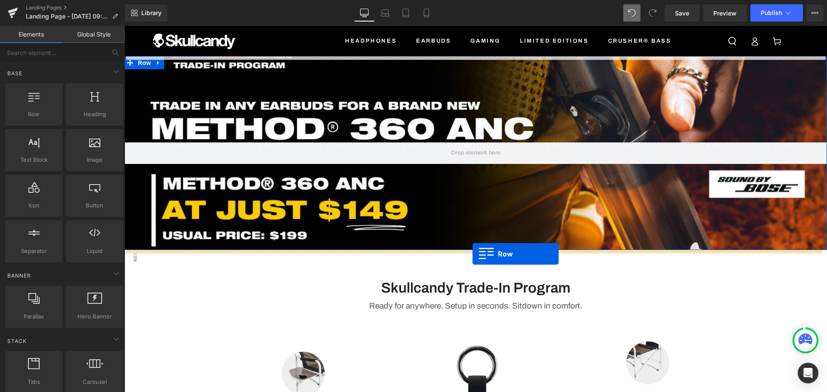
drag, startPoint x: 158, startPoint y: 141, endPoint x: 473, endPoint y: 254, distance: 334.7
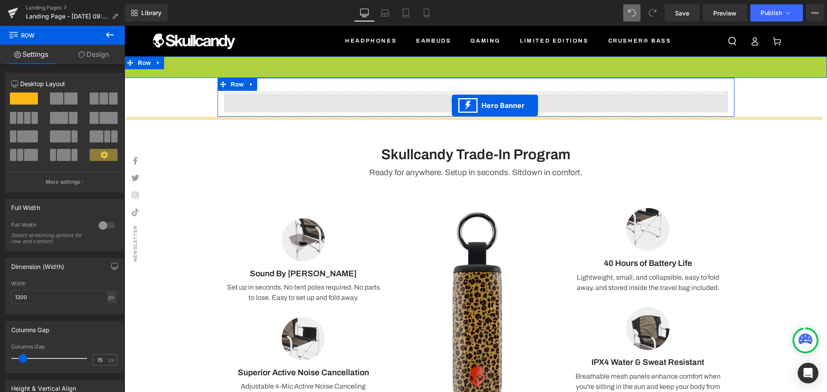
drag, startPoint x: 447, startPoint y: 64, endPoint x: 452, endPoint y: 106, distance: 41.7
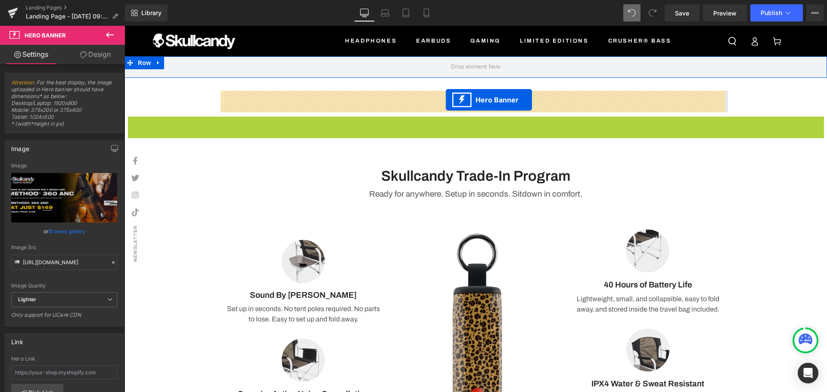
drag, startPoint x: 447, startPoint y: 127, endPoint x: 446, endPoint y: 100, distance: 26.7
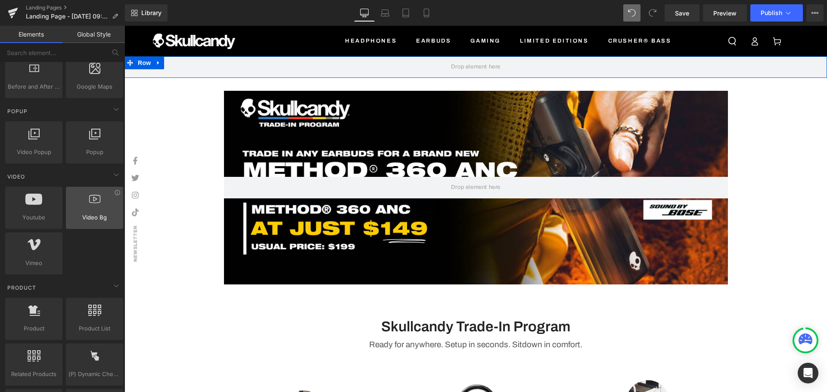
scroll to position [474, 0]
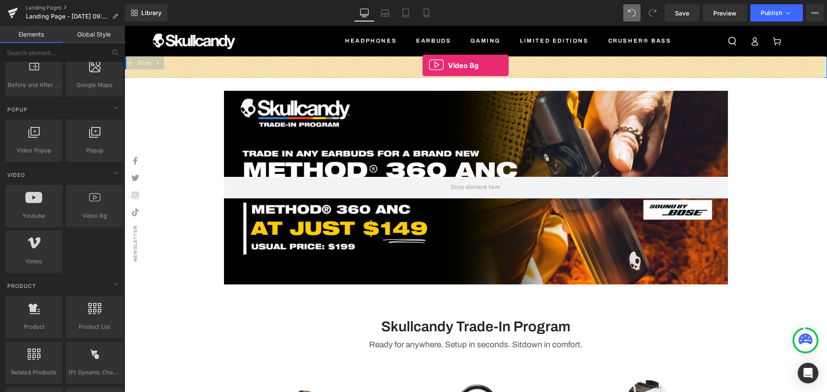
drag, startPoint x: 224, startPoint y: 231, endPoint x: 423, endPoint y: 65, distance: 258.5
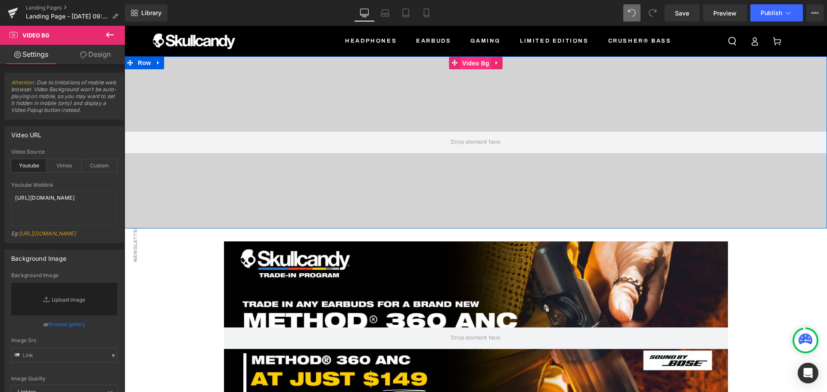
click at [471, 64] on span "Video Bg" at bounding box center [475, 63] width 31 height 13
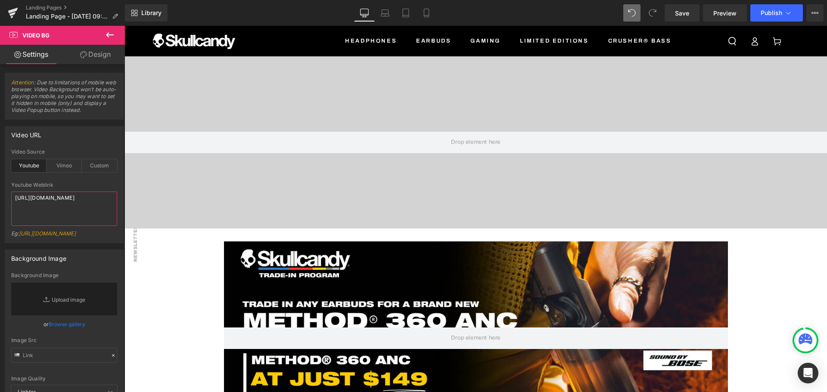
drag, startPoint x: 64, startPoint y: 211, endPoint x: -9, endPoint y: 195, distance: 74.9
click at [0, 195] on html "Video Bg You are previewing how the will restyle your page. You can not edit El…" at bounding box center [413, 196] width 827 height 392
type textarea "[URL][DOMAIN_NAME]"
click at [70, 143] on div "Video URL youtube Video Source Youtube Vimeo Custom https://www.youtube.com/wat…" at bounding box center [64, 184] width 119 height 117
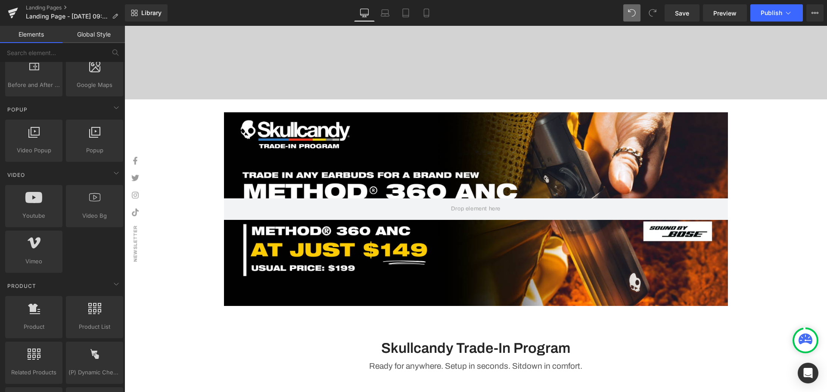
scroll to position [171, 0]
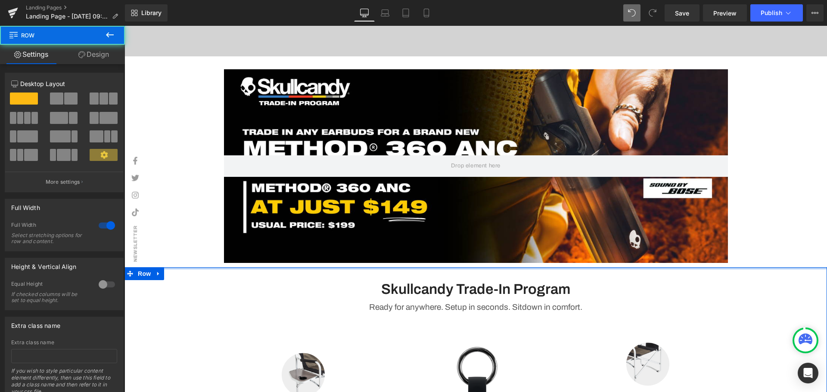
drag, startPoint x: 484, startPoint y: 283, endPoint x: 819, endPoint y: 308, distance: 336.6
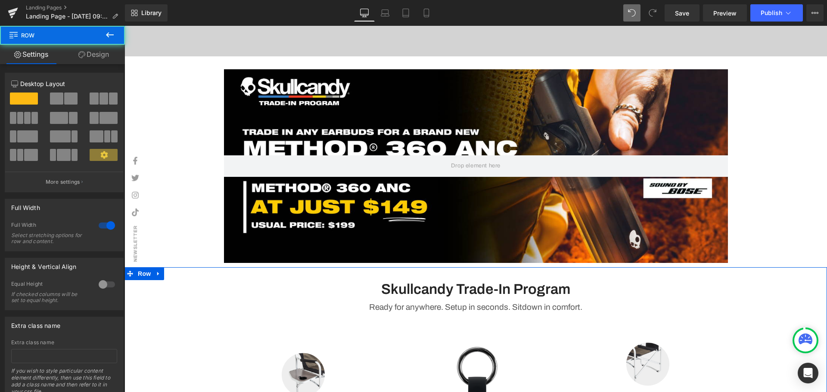
click at [579, 286] on h3 "Skullcandy Trade-In Program" at bounding box center [476, 289] width 504 height 19
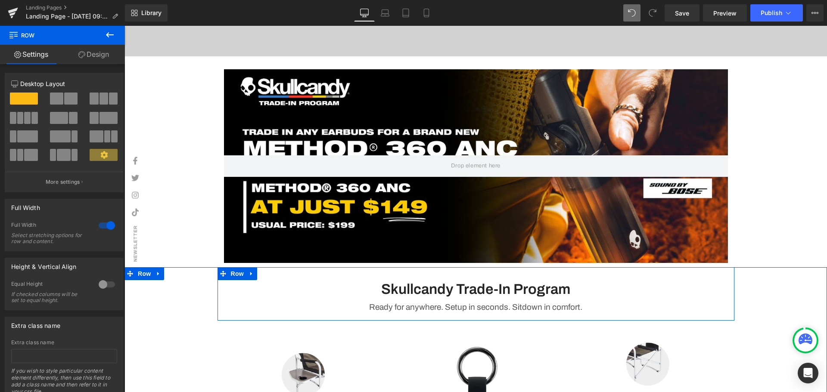
click at [572, 287] on h3 "Skullcandy Trade-In Program" at bounding box center [476, 289] width 504 height 19
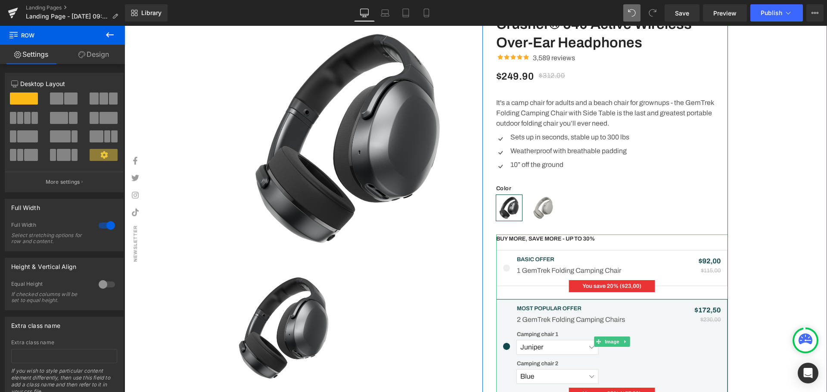
scroll to position [1420, 0]
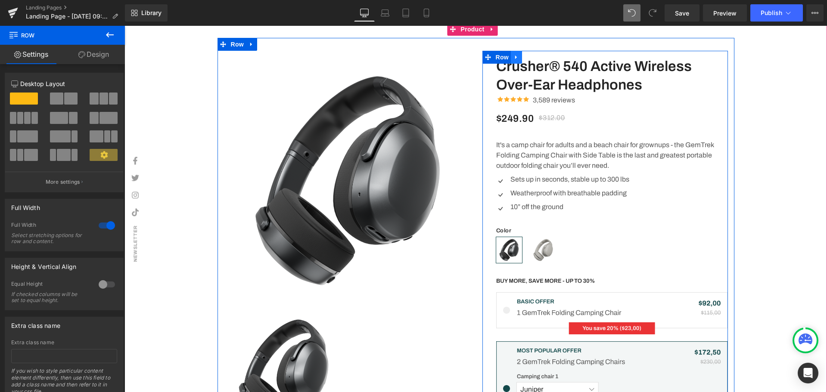
click at [514, 59] on icon at bounding box center [517, 57] width 6 height 6
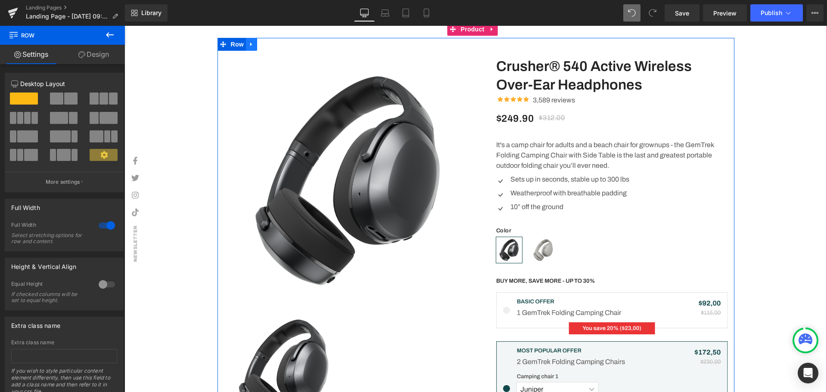
click at [250, 45] on icon at bounding box center [251, 45] width 2 height 4
click at [271, 46] on icon at bounding box center [274, 44] width 6 height 6
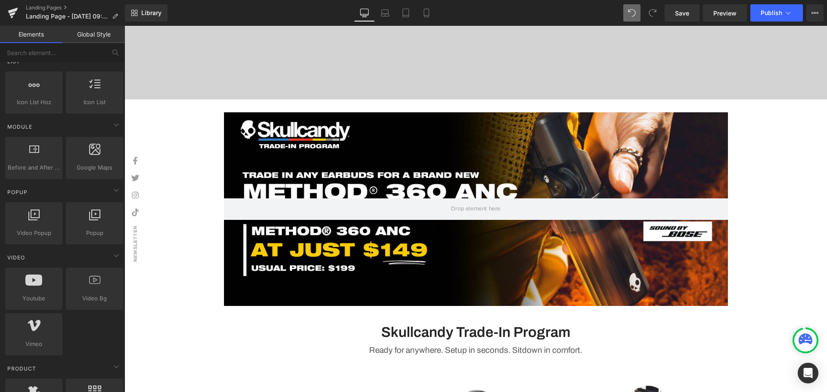
scroll to position [388, 0]
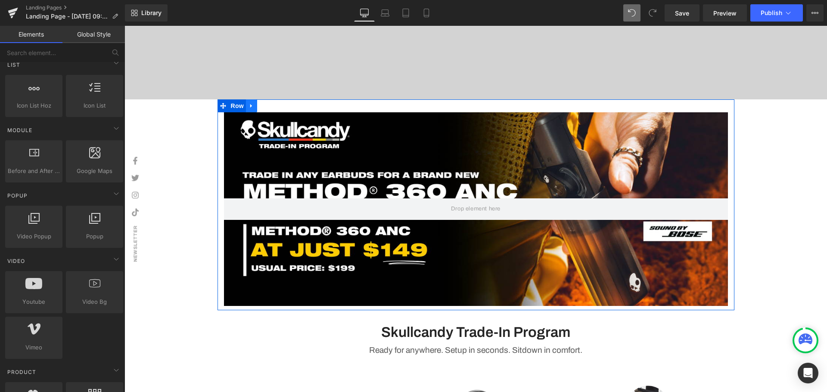
click at [246, 104] on link at bounding box center [251, 106] width 11 height 13
click at [271, 106] on icon at bounding box center [274, 106] width 6 height 6
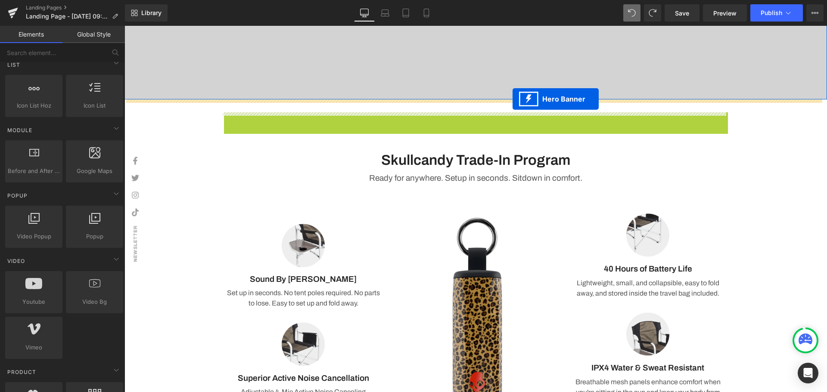
click at [478, 100] on div "Row" at bounding box center [476, 119] width 517 height 39
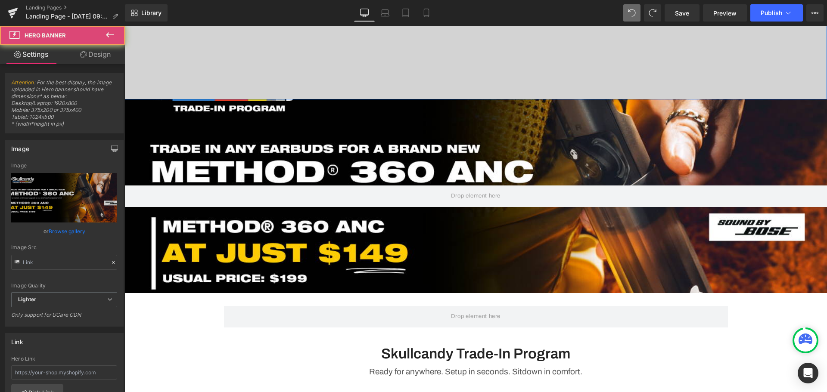
type input "https://ucarecdn.com/93fab801-149c-4f06-b8fc-4fa9a36750b4/-/format/auto/-/previ…"
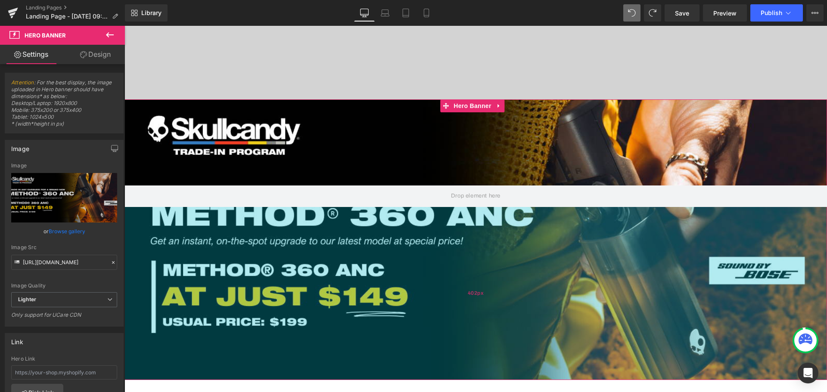
drag, startPoint x: 544, startPoint y: 291, endPoint x: 543, endPoint y: 378, distance: 87.0
click at [543, 378] on div "402px" at bounding box center [476, 293] width 703 height 173
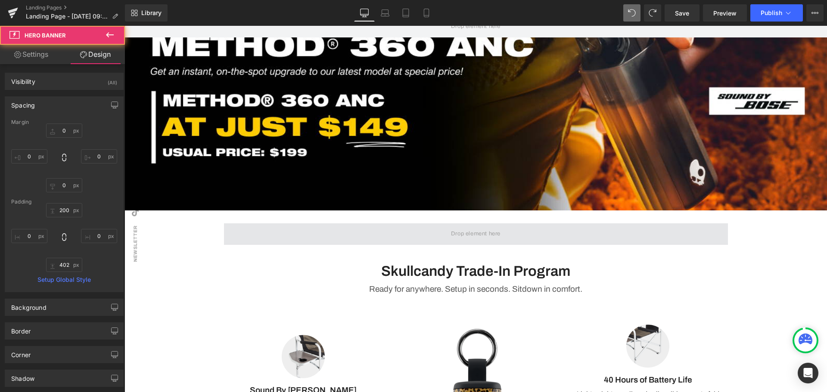
scroll to position [300, 0]
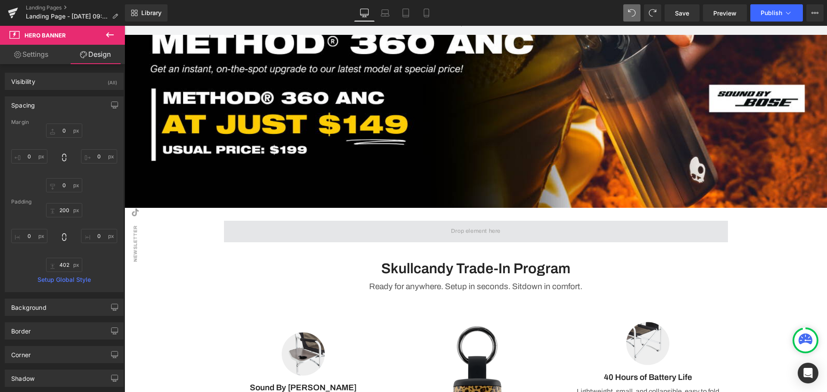
click at [289, 237] on span at bounding box center [476, 232] width 504 height 22
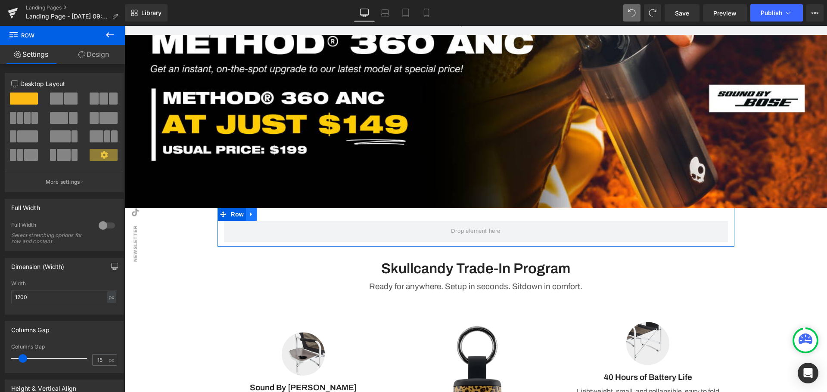
click at [249, 212] on icon at bounding box center [252, 215] width 6 height 6
click at [271, 214] on icon at bounding box center [274, 215] width 6 height 6
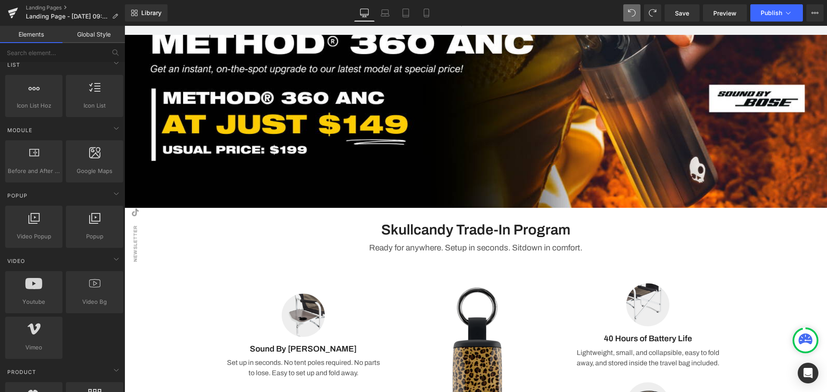
click at [766, 249] on div "Skullcandy Trade-In Program Heading Ready for anywhere. Setup in seconds. Sitdo…" at bounding box center [476, 349] width 703 height 283
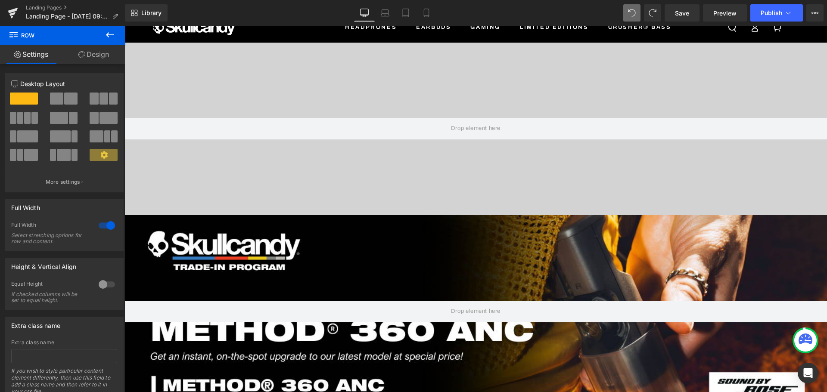
scroll to position [0, 0]
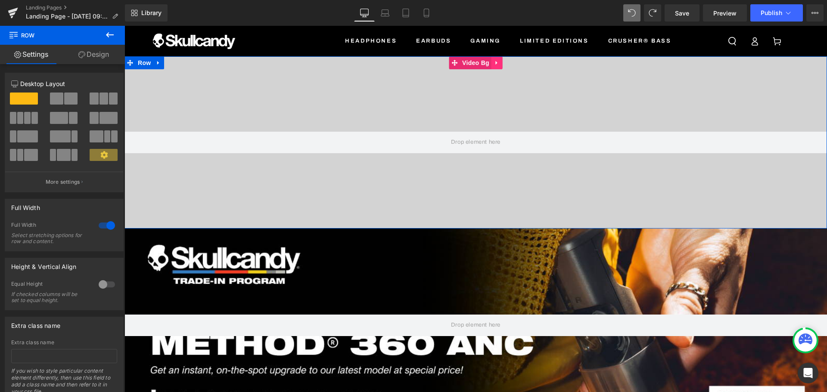
click at [495, 65] on icon at bounding box center [497, 63] width 6 height 6
click at [153, 63] on link at bounding box center [158, 62] width 11 height 13
click at [178, 64] on icon at bounding box center [181, 63] width 6 height 6
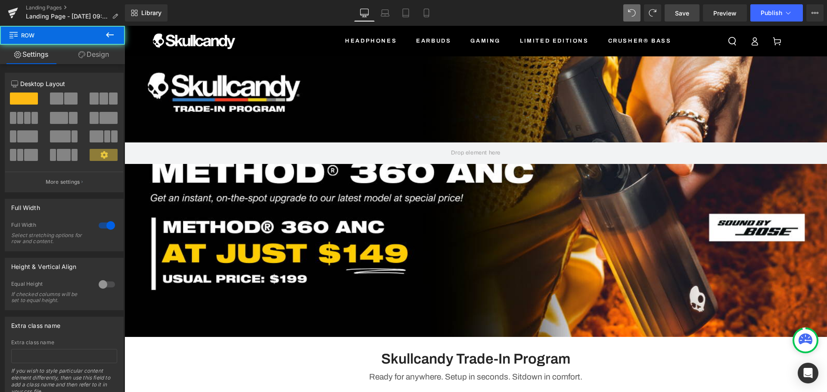
click at [686, 11] on span "Save" at bounding box center [682, 13] width 14 height 9
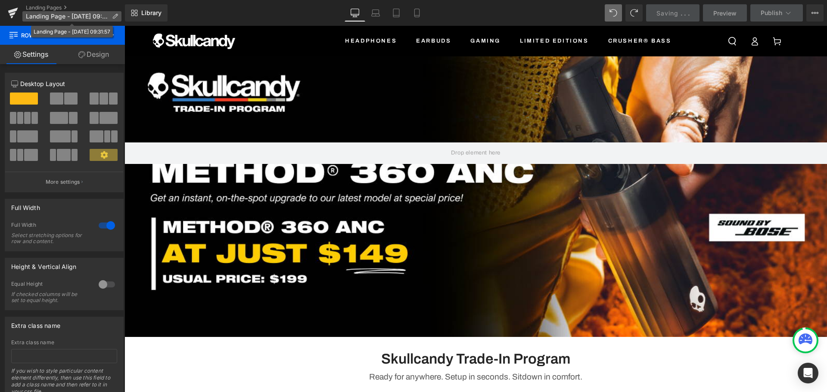
click at [115, 17] on icon at bounding box center [115, 16] width 6 height 6
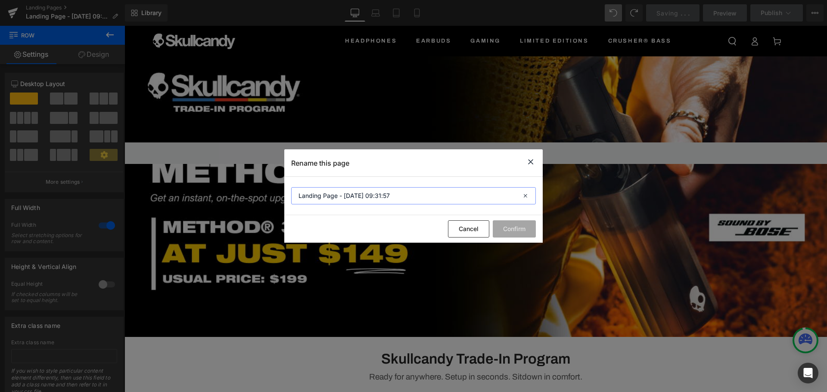
drag, startPoint x: 305, startPoint y: 190, endPoint x: 261, endPoint y: 189, distance: 44.0
click at [261, 189] on div "Rename this page Landing Page - Sep 4, 09:31:57 Cancel Confirm" at bounding box center [413, 196] width 827 height 392
type input "Skullcandy Trade-In Programme"
click at [512, 233] on button "Confirm" at bounding box center [514, 229] width 43 height 17
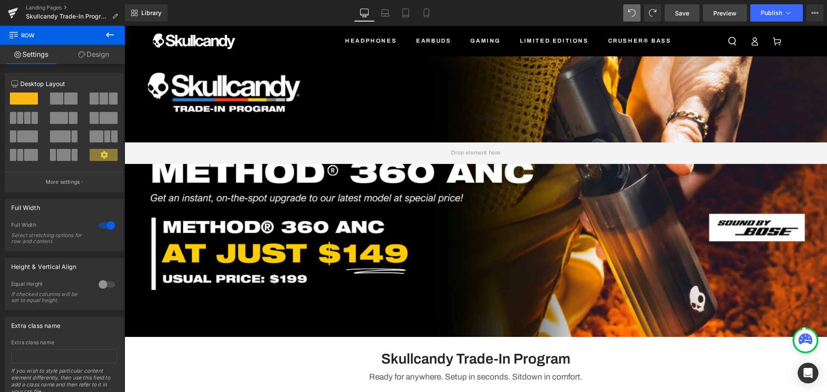
click at [720, 13] on span "Preview" at bounding box center [724, 13] width 23 height 9
drag, startPoint x: 112, startPoint y: 33, endPoint x: 103, endPoint y: 51, distance: 20.0
click at [112, 33] on icon at bounding box center [110, 35] width 10 height 10
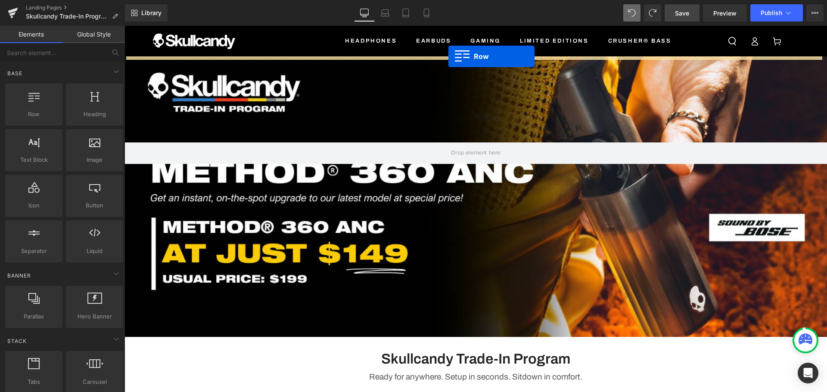
drag, startPoint x: 183, startPoint y: 131, endPoint x: 448, endPoint y: 56, distance: 276.2
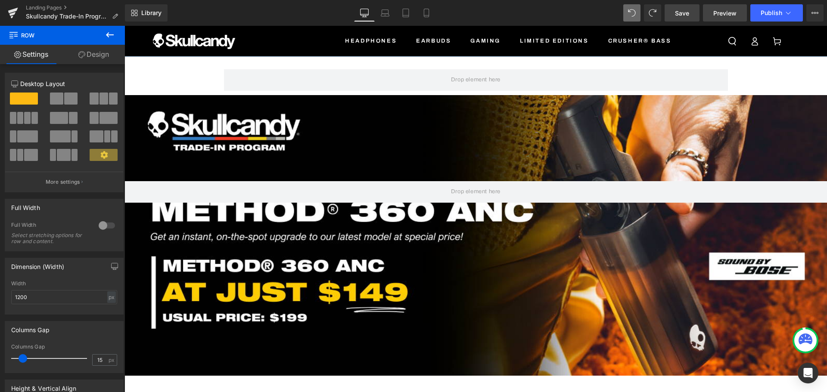
click at [716, 9] on span "Preview" at bounding box center [724, 13] width 23 height 9
click at [673, 15] on link "Save" at bounding box center [682, 12] width 35 height 17
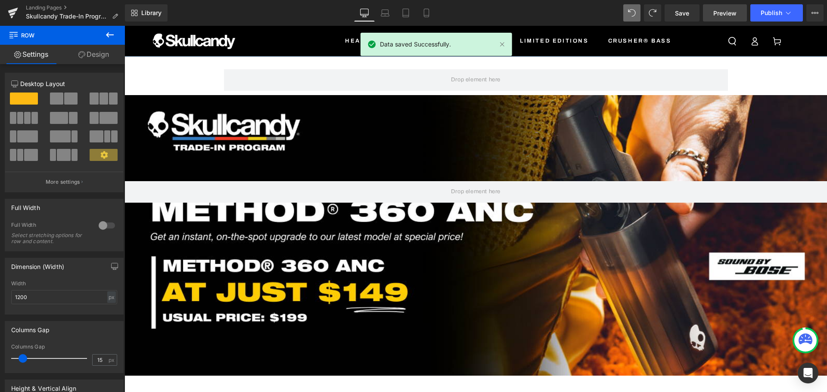
click at [717, 15] on span "Preview" at bounding box center [724, 13] width 23 height 9
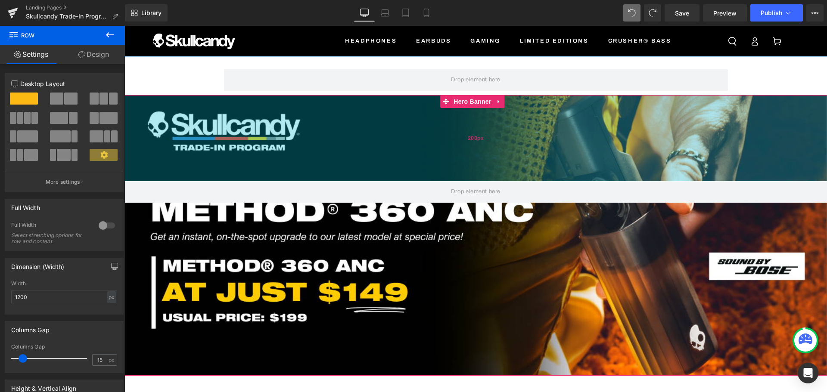
click at [557, 97] on div "200px" at bounding box center [476, 138] width 703 height 86
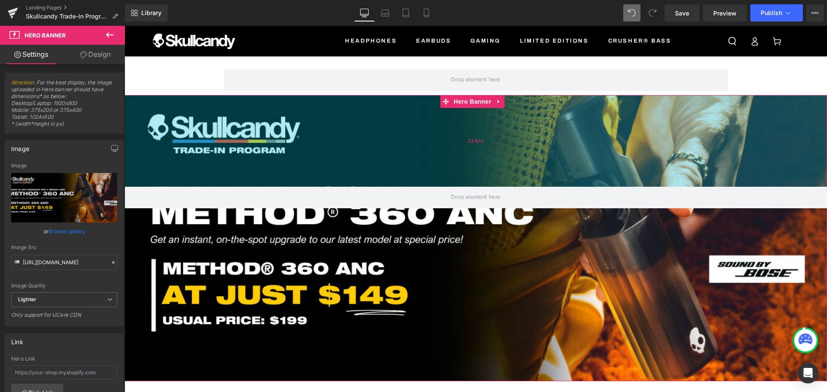
drag, startPoint x: 557, startPoint y: 98, endPoint x: 551, endPoint y: 104, distance: 8.9
click at [551, 104] on div "213px" at bounding box center [476, 141] width 703 height 92
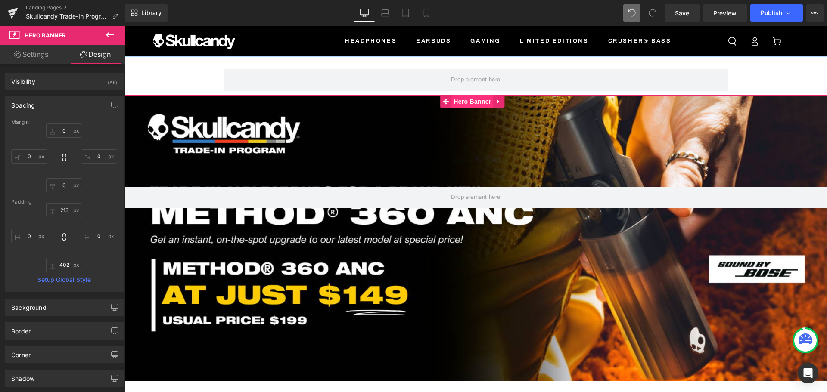
click at [467, 106] on span "Hero Banner" at bounding box center [472, 101] width 42 height 13
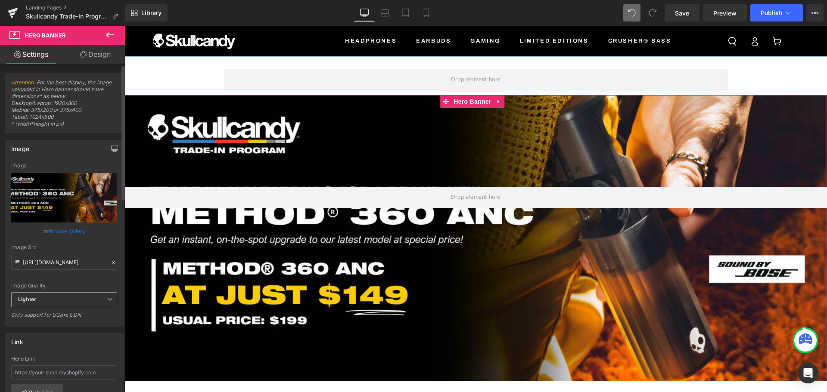
click at [71, 299] on span "Lighter" at bounding box center [64, 300] width 106 height 15
click at [61, 283] on div "Image Quality" at bounding box center [62, 286] width 103 height 6
click at [77, 196] on icon "Replace Image" at bounding box center [64, 198] width 69 height 11
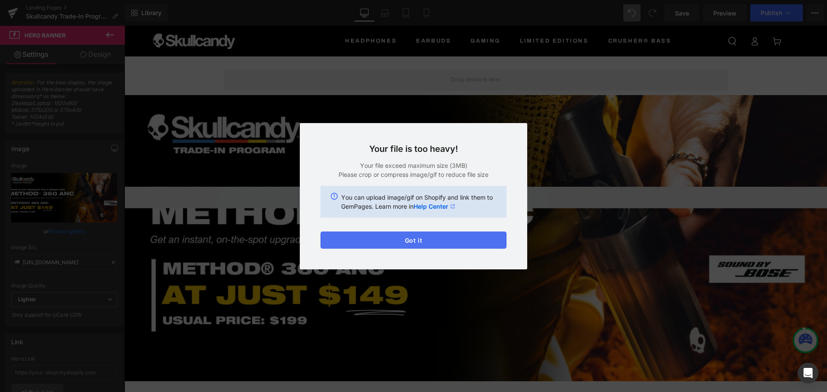
drag, startPoint x: 444, startPoint y: 238, endPoint x: 302, endPoint y: 209, distance: 145.2
click at [444, 238] on button "Got it" at bounding box center [414, 240] width 186 height 17
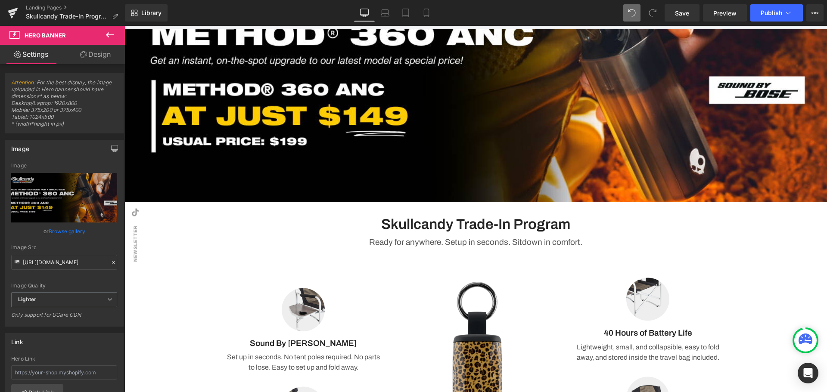
scroll to position [128, 0]
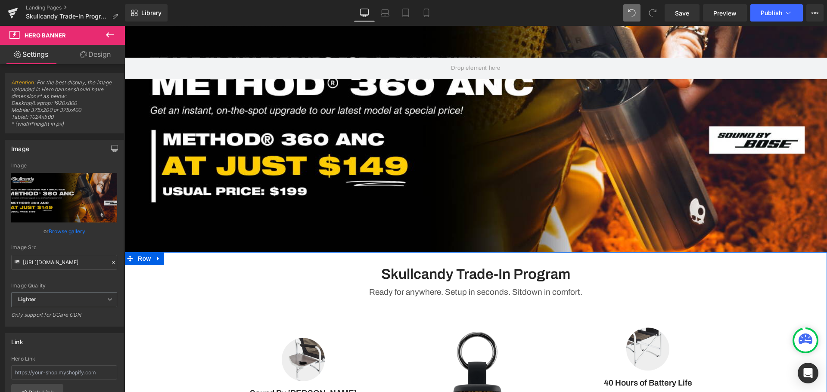
click at [754, 287] on div "Skullcandy Trade-In Program Heading Ready for anywhere. Setup in seconds. Sitdo…" at bounding box center [476, 393] width 703 height 283
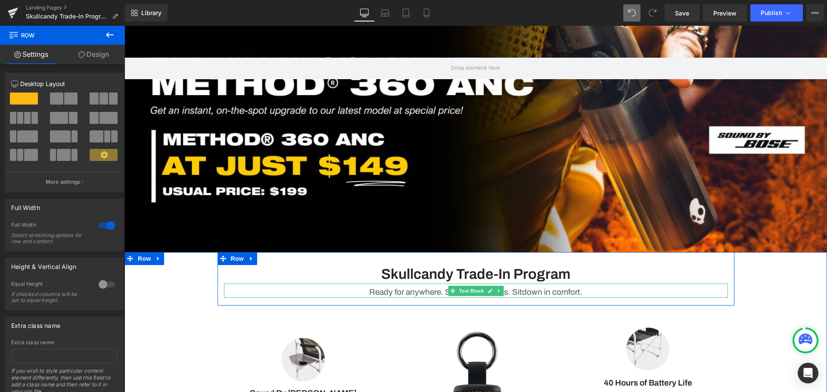
click at [593, 292] on p "Ready for anywhere. Setup in seconds. Sitdown in comfort." at bounding box center [476, 292] width 504 height 11
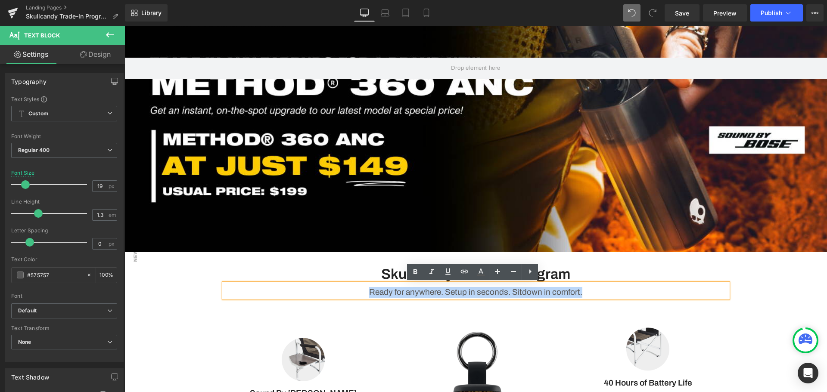
drag, startPoint x: 615, startPoint y: 293, endPoint x: 341, endPoint y: 287, distance: 274.1
click at [341, 287] on div "Ready for anywhere. Setup in seconds. Sitdown in comfort." at bounding box center [476, 291] width 504 height 14
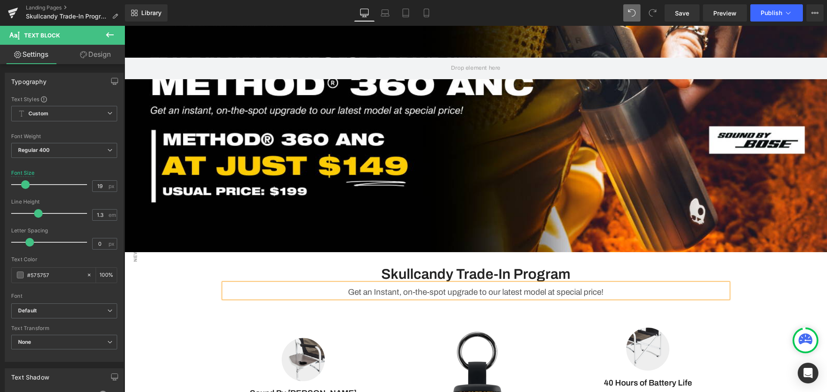
click at [764, 282] on div "Skullcandy Trade-In Program Heading Get an Instant, on-the-spot upgrade to our …" at bounding box center [476, 393] width 703 height 283
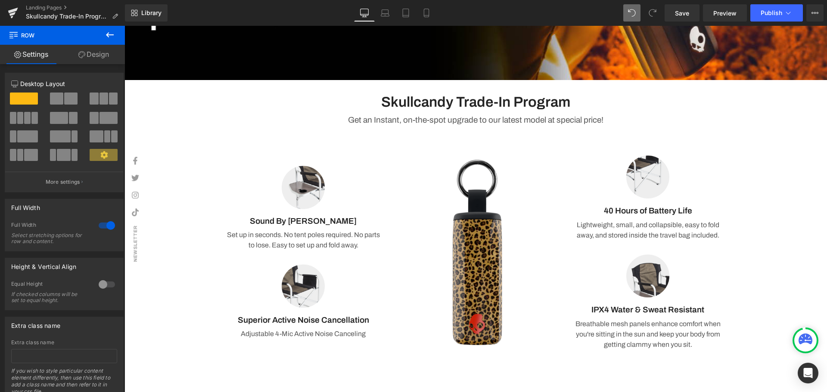
scroll to position [214, 0]
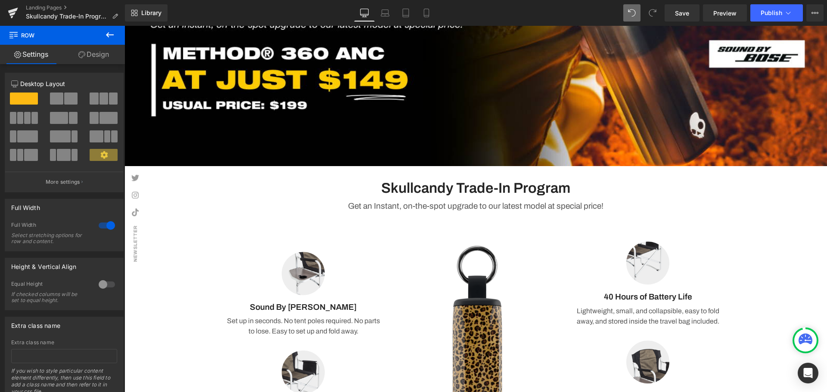
click at [583, 188] on h3 "Skullcandy Trade-In Program" at bounding box center [476, 188] width 504 height 19
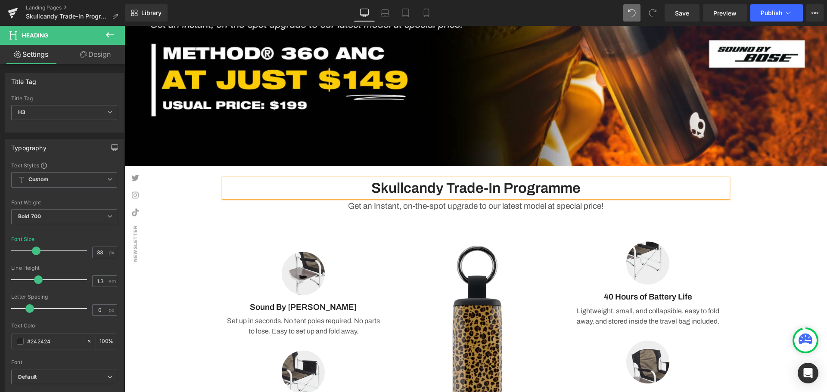
click at [780, 226] on div "Skullcandy Trade-In Programme Heading Get an Instant, on-the-spot upgrade to ou…" at bounding box center [476, 307] width 703 height 283
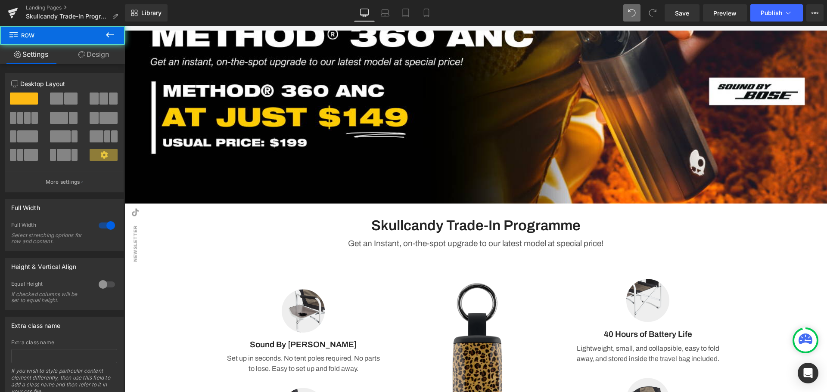
scroll to position [128, 0]
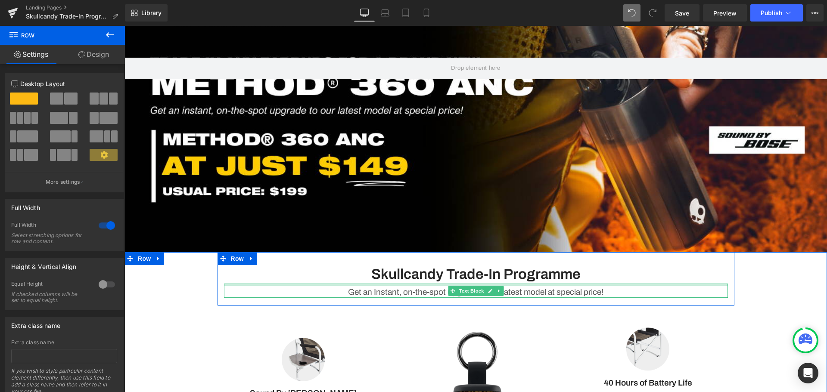
click at [455, 273] on div "Skullcandy Trade-In Programme Heading" at bounding box center [476, 274] width 504 height 19
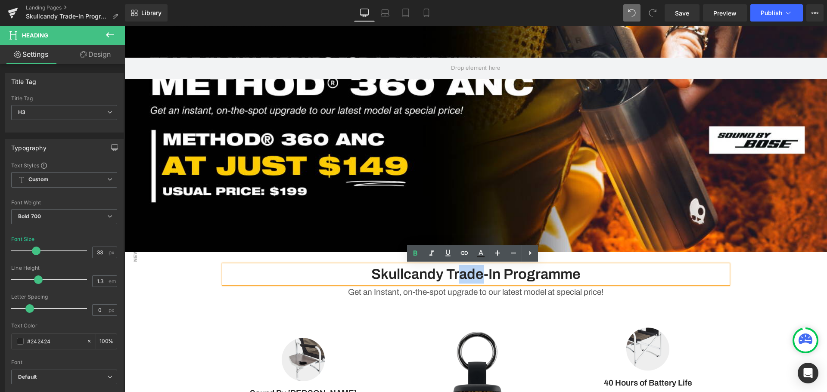
click at [787, 296] on div "Skullcandy Trade-In Programme Heading Get an Instant, on-the-spot upgrade to ou…" at bounding box center [476, 393] width 703 height 283
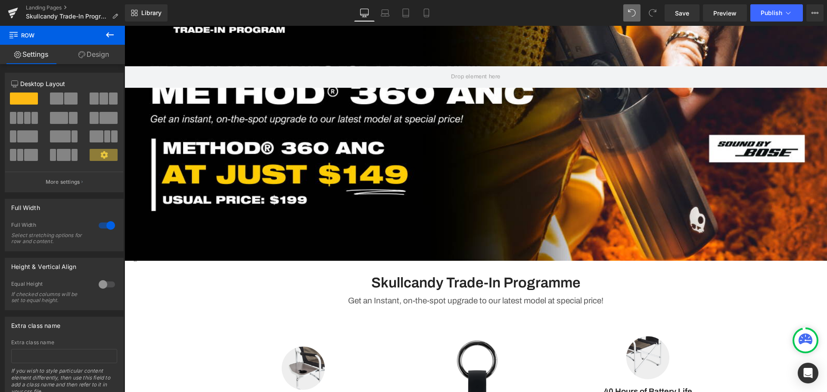
scroll to position [0, 0]
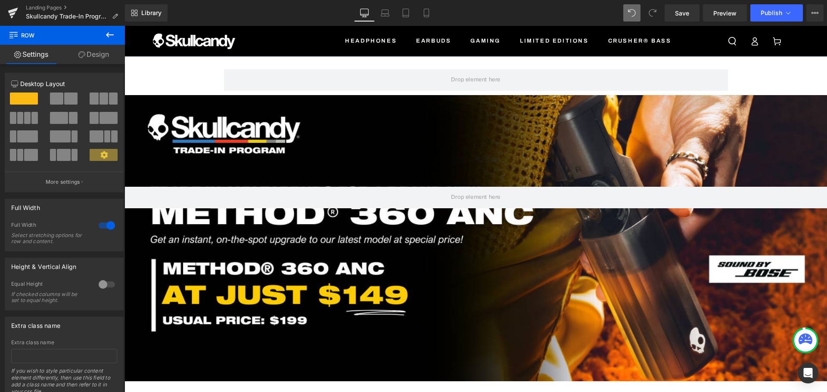
click at [107, 32] on icon at bounding box center [110, 35] width 10 height 10
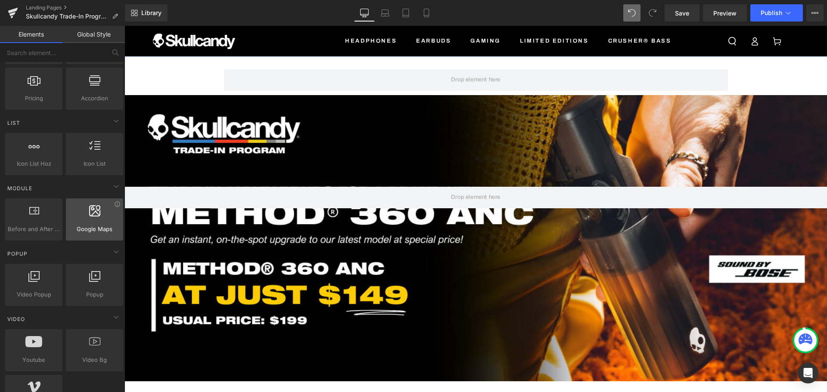
scroll to position [388, 0]
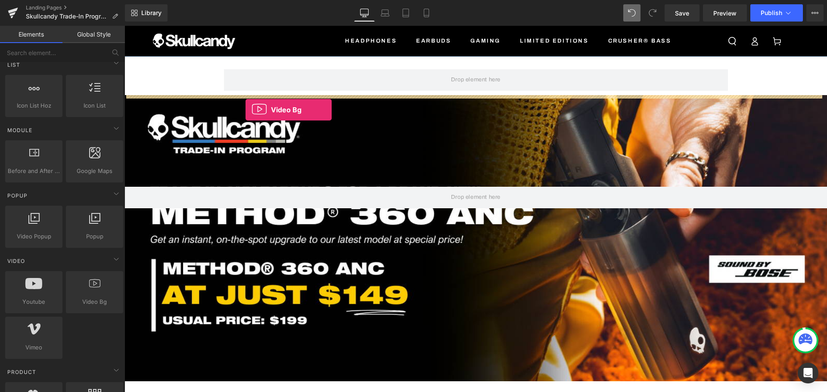
drag, startPoint x: 230, startPoint y: 314, endPoint x: 259, endPoint y: 103, distance: 212.6
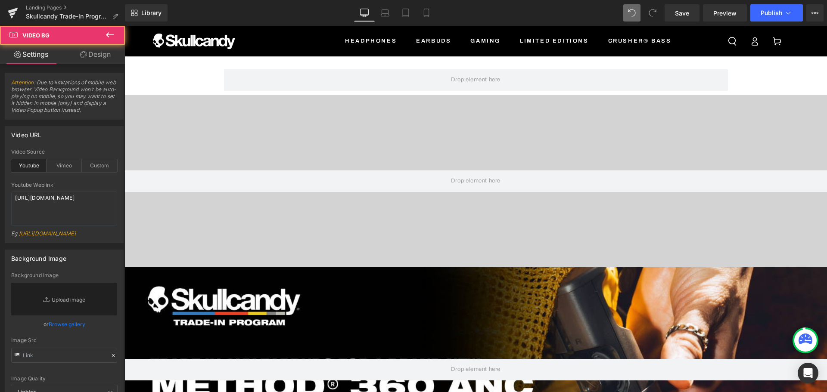
click at [517, 67] on div "Row" at bounding box center [476, 75] width 517 height 39
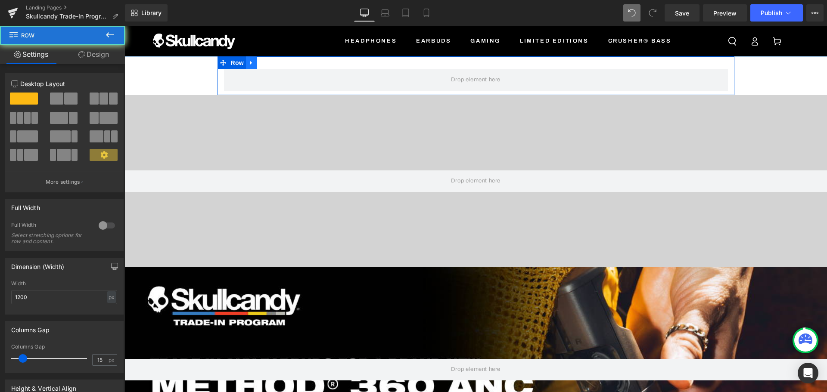
click at [249, 63] on icon at bounding box center [252, 63] width 6 height 6
click at [271, 62] on icon at bounding box center [274, 63] width 6 height 6
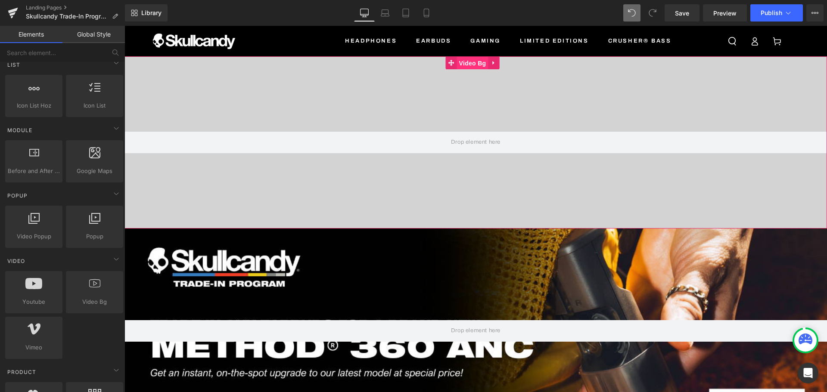
click at [472, 57] on span "Video Bg" at bounding box center [472, 63] width 31 height 13
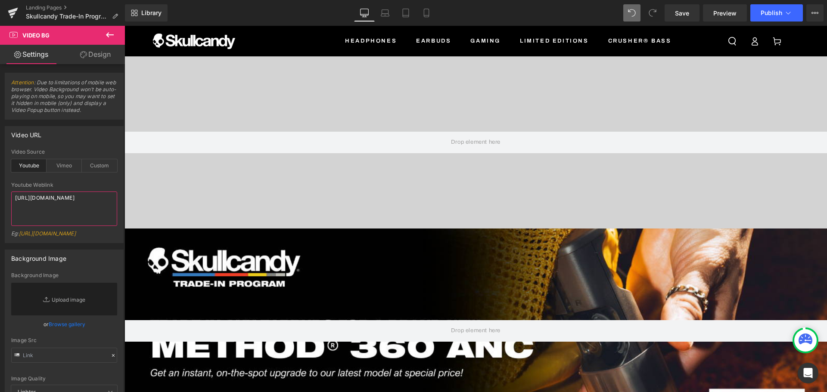
drag, startPoint x: 62, startPoint y: 211, endPoint x: -34, endPoint y: 192, distance: 97.8
click at [0, 192] on html "Video Bg You are previewing how the will restyle your page. You can not edit El…" at bounding box center [413, 196] width 827 height 392
type textarea "[URL][DOMAIN_NAME]"
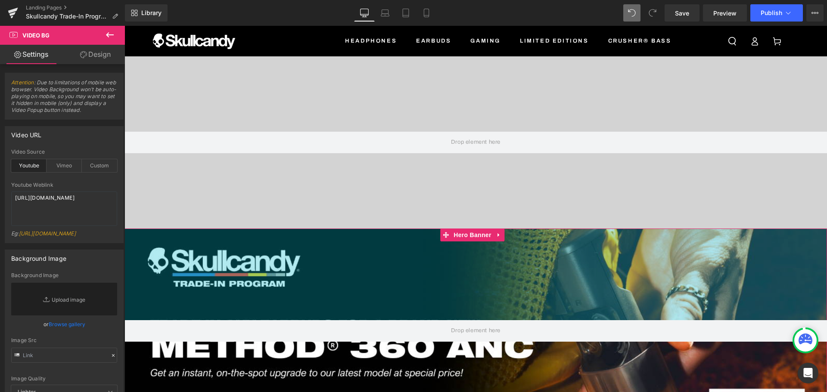
drag, startPoint x: 533, startPoint y: 260, endPoint x: 498, endPoint y: 235, distance: 43.4
click at [533, 260] on div "213px" at bounding box center [476, 275] width 703 height 92
click at [496, 236] on icon at bounding box center [499, 235] width 6 height 6
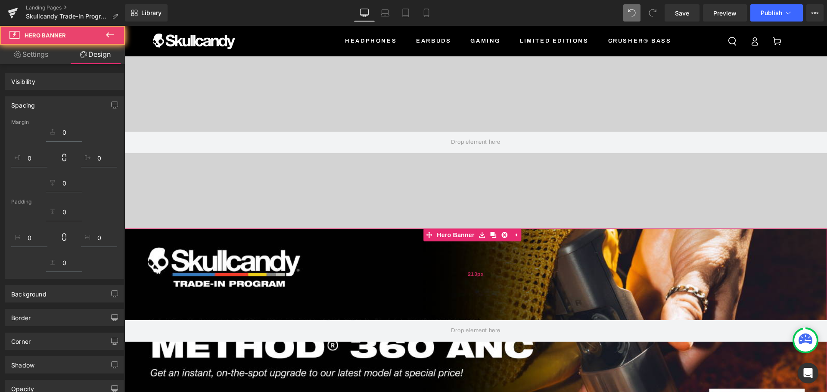
click at [502, 233] on icon at bounding box center [505, 235] width 6 height 6
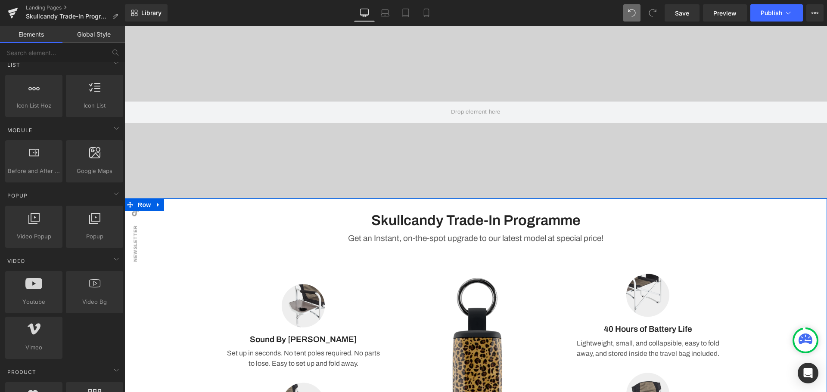
scroll to position [84, 0]
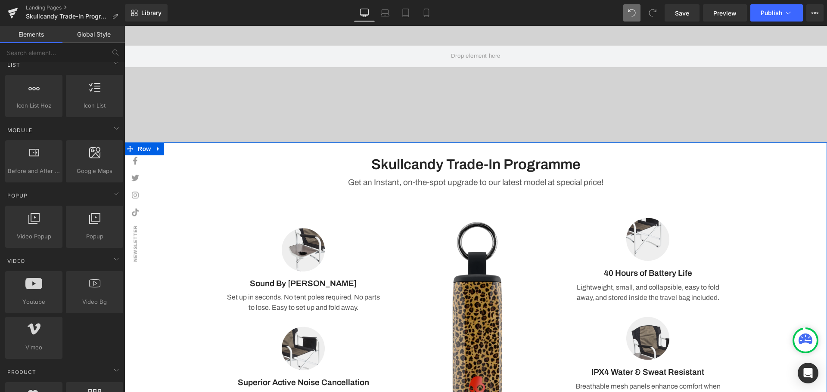
click at [761, 205] on div "Skullcandy Trade-In Programme Heading Get an Instant, on-the-spot upgrade to ou…" at bounding box center [476, 284] width 703 height 283
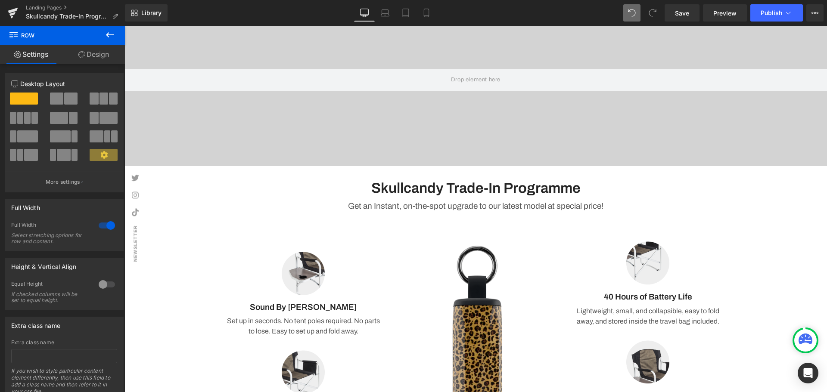
scroll to position [0, 0]
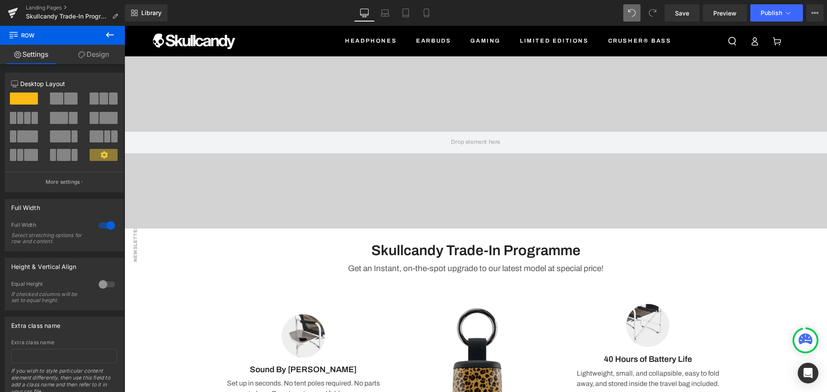
click at [106, 34] on icon at bounding box center [110, 35] width 10 height 10
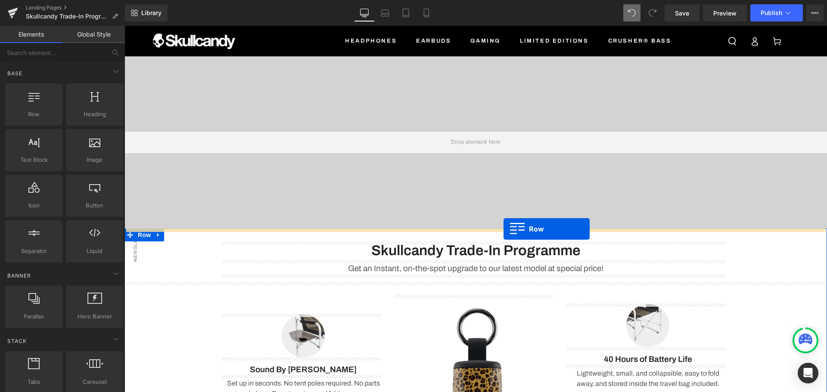
drag, startPoint x: 174, startPoint y: 134, endPoint x: 504, endPoint y: 229, distance: 342.6
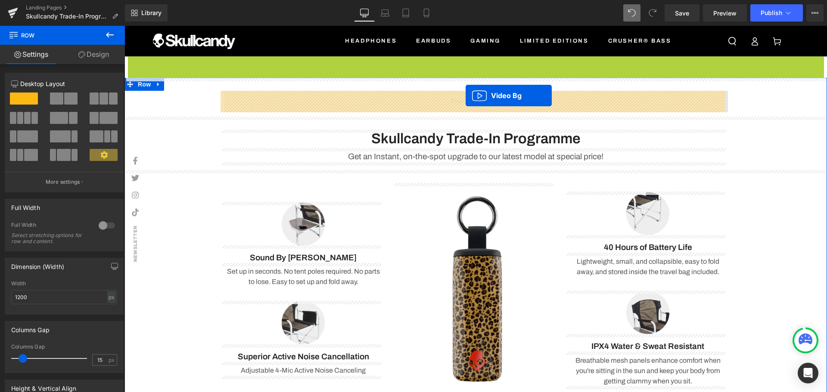
drag, startPoint x: 452, startPoint y: 63, endPoint x: 466, endPoint y: 96, distance: 35.0
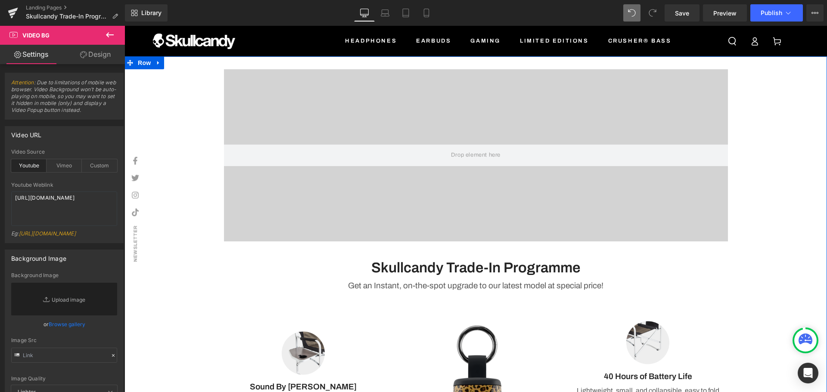
click at [781, 228] on div "Video Bg Row Skullcandy Trade-In Programme Heading Get an Instant, on-the-spot …" at bounding box center [476, 292] width 703 height 473
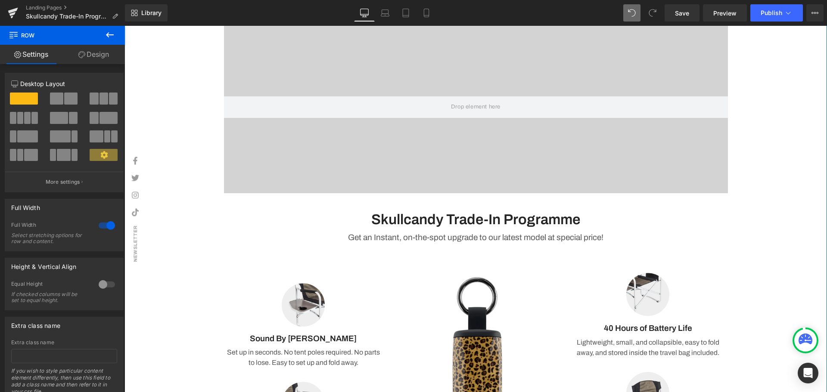
scroll to position [128, 0]
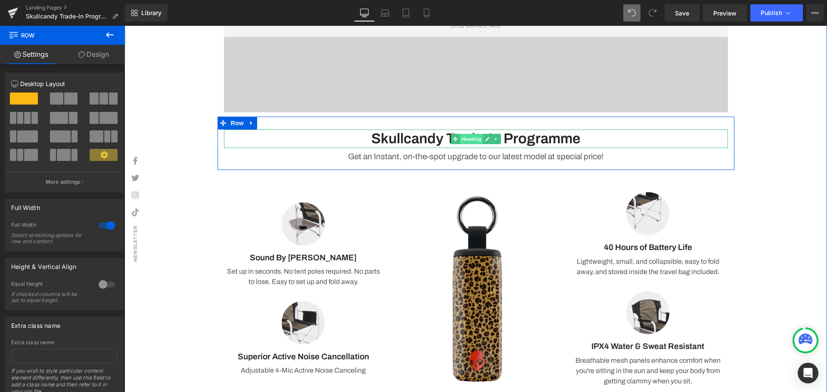
click at [460, 140] on span "Heading" at bounding box center [471, 139] width 23 height 10
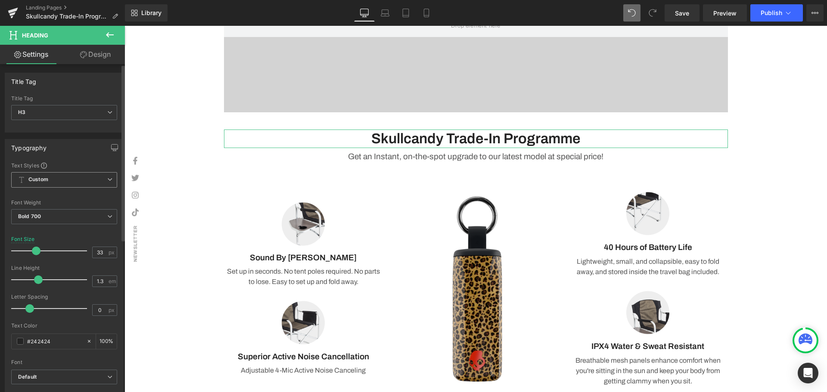
click at [59, 181] on span "Custom Setup Global Style" at bounding box center [64, 180] width 106 height 16
click at [59, 181] on span "Custom Setup Global Style" at bounding box center [62, 180] width 103 height 16
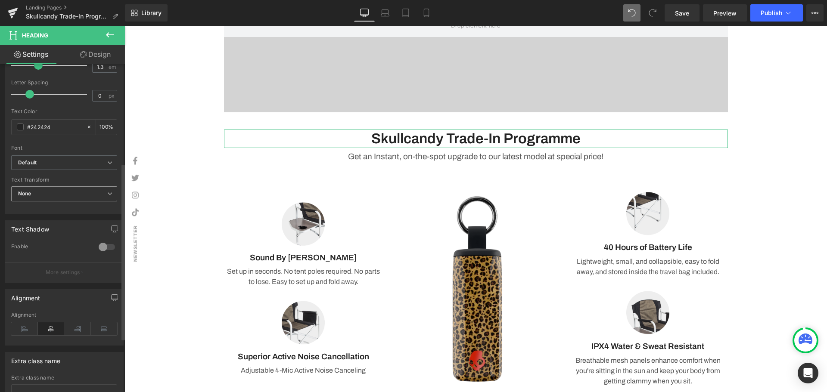
scroll to position [215, 0]
click at [40, 165] on b "Default" at bounding box center [62, 162] width 89 height 7
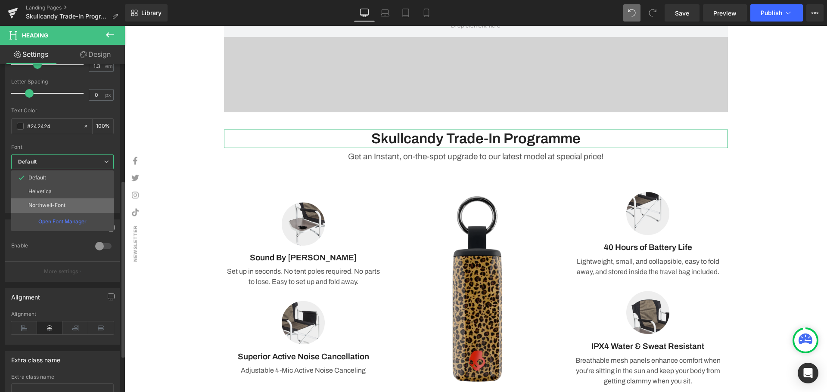
click at [69, 201] on li "Northwell-Font" at bounding box center [62, 206] width 103 height 14
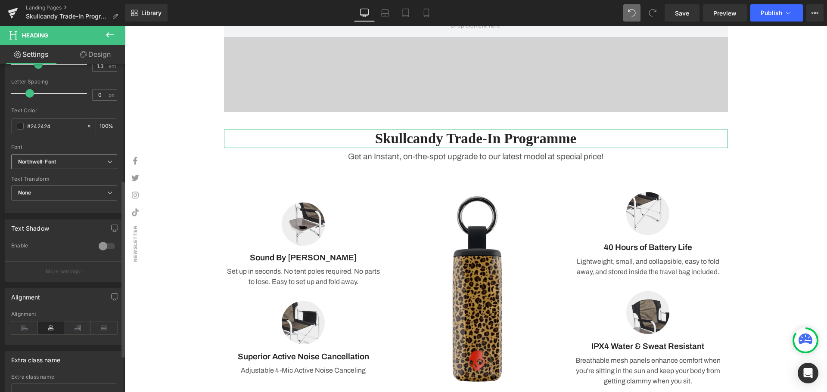
click at [72, 168] on span "Northwell-Font" at bounding box center [64, 162] width 106 height 15
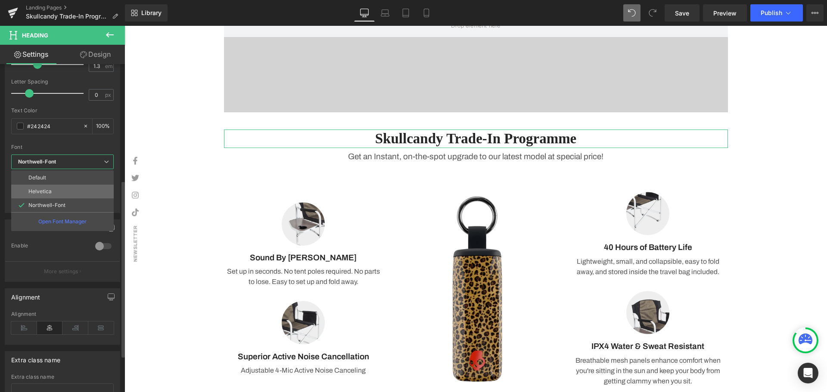
click at [68, 190] on li "Helvetica" at bounding box center [62, 192] width 103 height 14
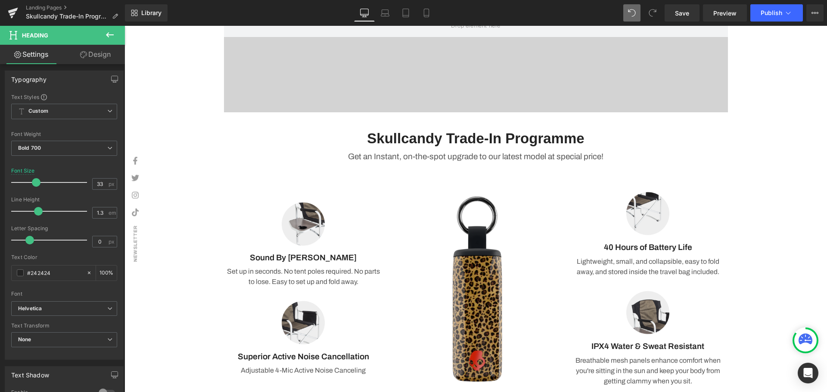
scroll to position [68, 0]
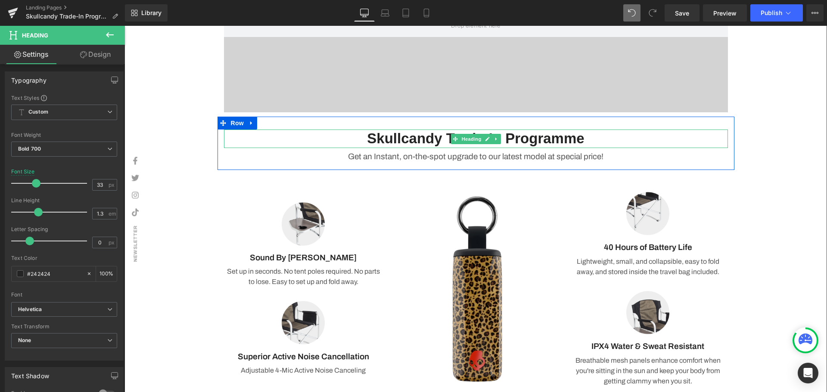
click at [503, 140] on h3 "Skullcandy Trade-In Programme" at bounding box center [476, 139] width 504 height 19
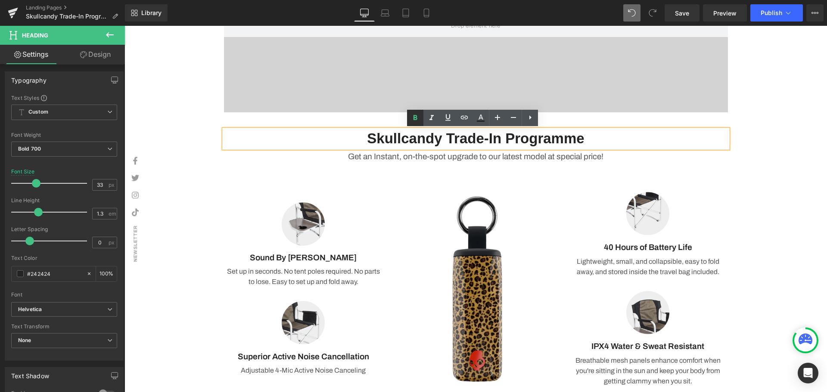
click at [0, 0] on icon at bounding box center [0, 0] width 0 height 0
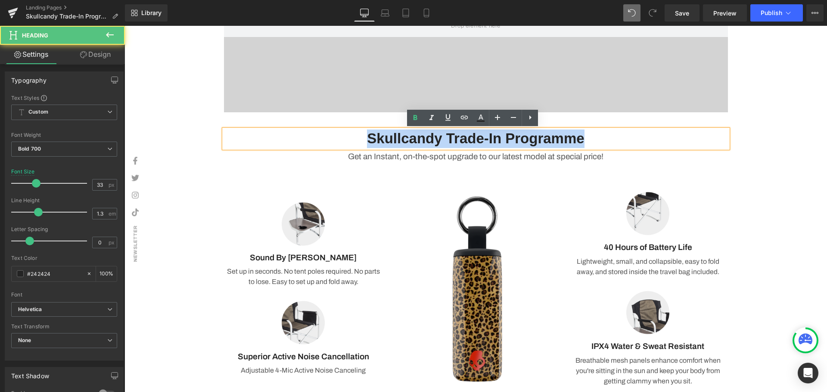
drag, startPoint x: 566, startPoint y: 143, endPoint x: 359, endPoint y: 143, distance: 206.8
click at [359, 143] on h3 "Skullcandy Trade-In Programme" at bounding box center [476, 139] width 504 height 19
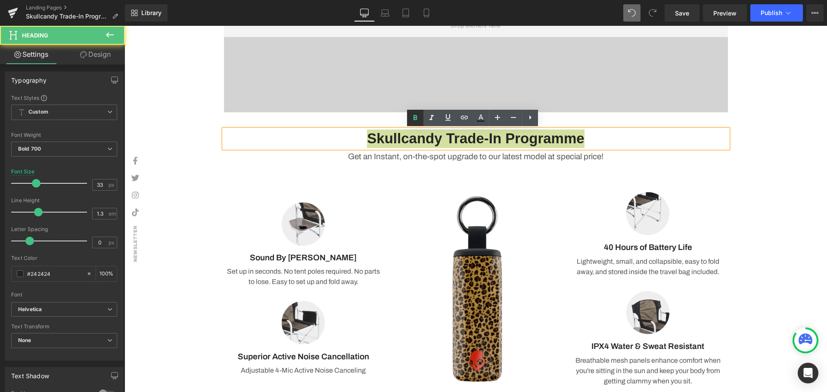
click at [0, 0] on icon at bounding box center [0, 0] width 0 height 0
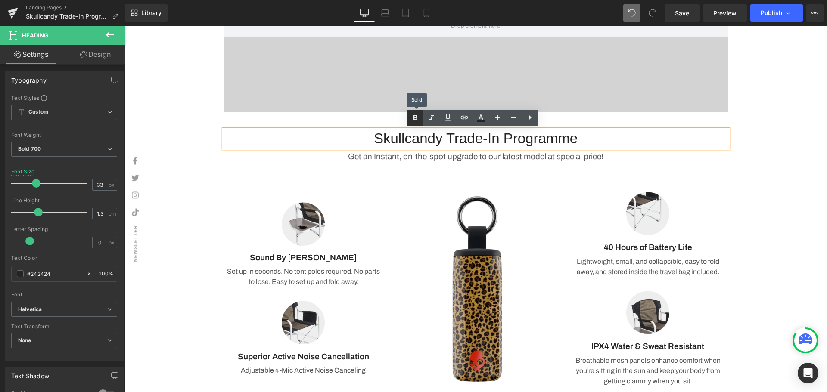
click at [0, 0] on icon at bounding box center [0, 0] width 0 height 0
click at [599, 145] on h3 "Skullcandy Trade-In Programme" at bounding box center [476, 139] width 504 height 19
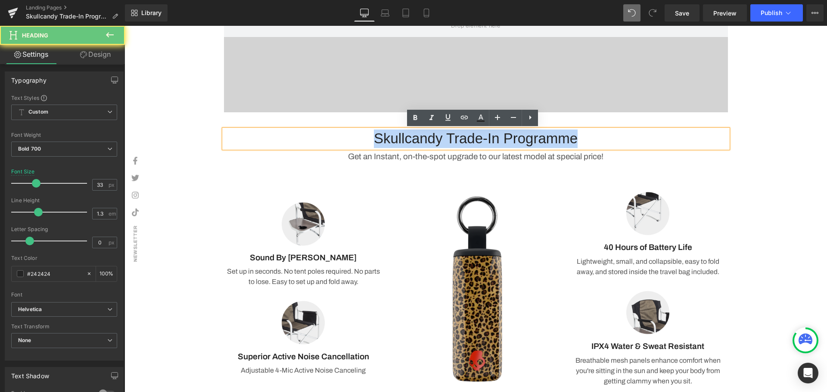
drag, startPoint x: 447, startPoint y: 143, endPoint x: 341, endPoint y: 140, distance: 106.0
click at [338, 142] on h3 "Skullcandy Trade-In Programme" at bounding box center [476, 139] width 504 height 19
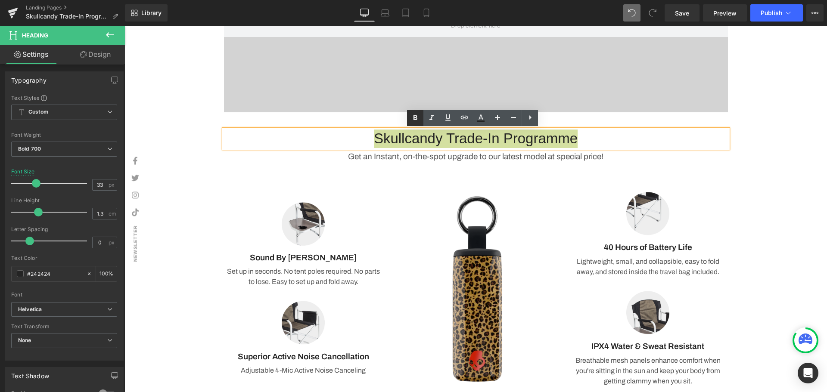
click at [414, 115] on icon at bounding box center [416, 117] width 4 height 5
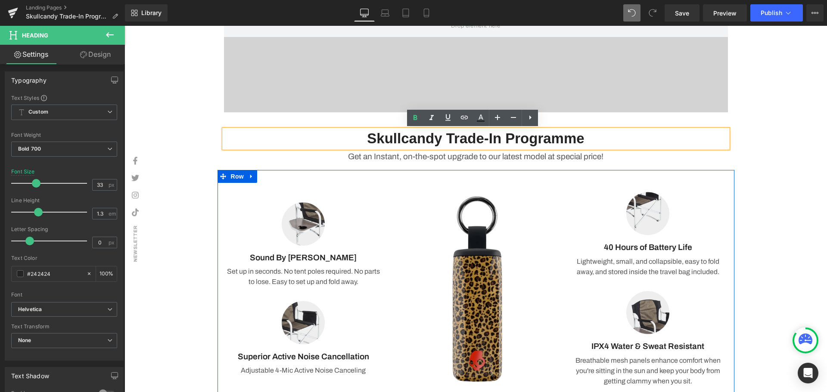
click at [694, 176] on div "Image Image Sound By Bose Text Block Set up in seconds. No tent poles required.…" at bounding box center [476, 285] width 517 height 230
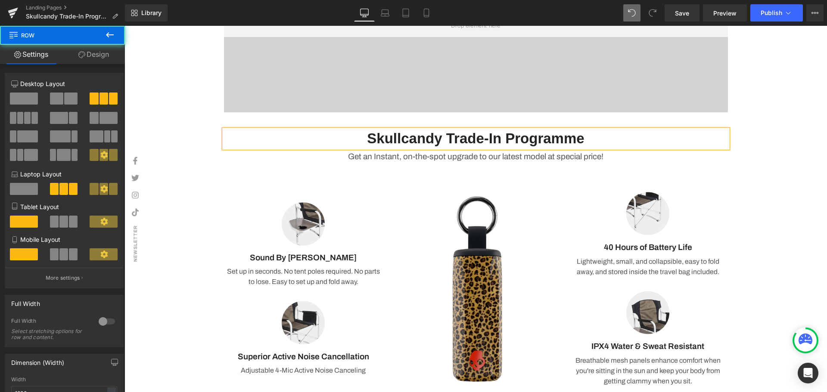
click at [804, 212] on div "Video Bg Row Skullcandy Trade-In Programme Heading Get an Instant, on-the-spot …" at bounding box center [476, 163] width 703 height 473
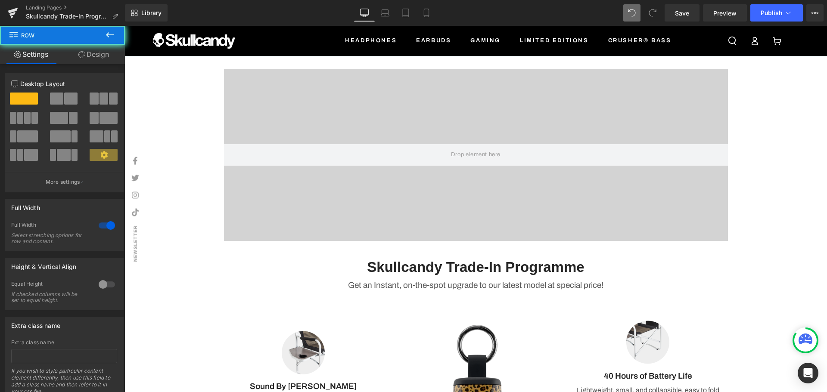
scroll to position [0, 0]
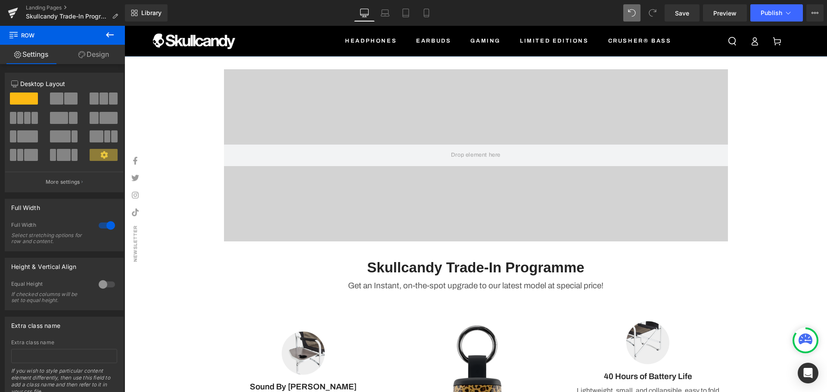
click at [795, 251] on div "Video Bg Row Skullcandy Trade-In Programme Heading Get an Instant, on-the-spot …" at bounding box center [476, 292] width 703 height 473
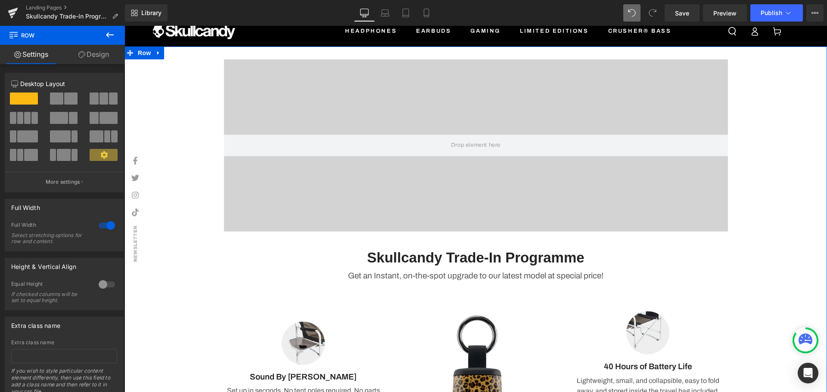
scroll to position [41, 0]
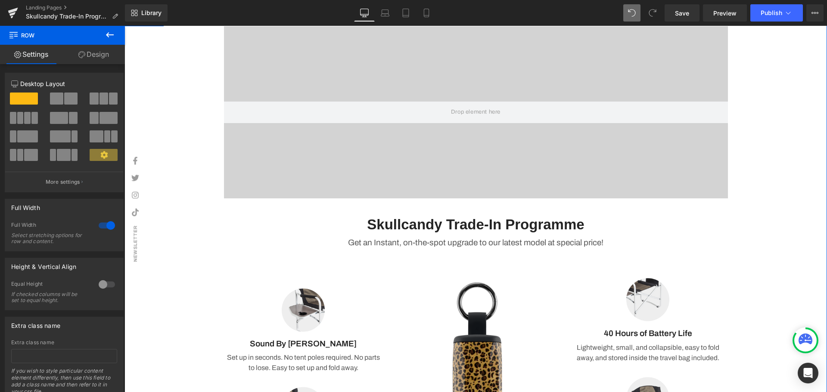
click at [753, 203] on div "Video Bg Row Skullcandy Trade-In Programme Heading Get an Instant, on-the-spot …" at bounding box center [476, 249] width 703 height 473
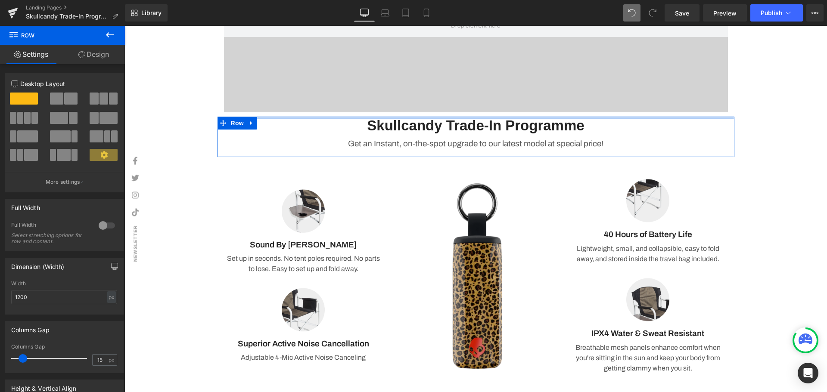
scroll to position [60, 0]
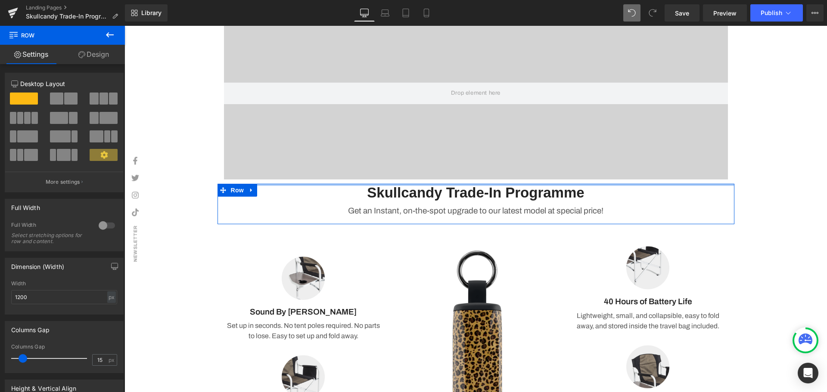
click at [773, 231] on div "Video Bg Row Skullcandy Trade-In Programme Heading Get an Instant, on-the-spot …" at bounding box center [476, 224] width 703 height 460
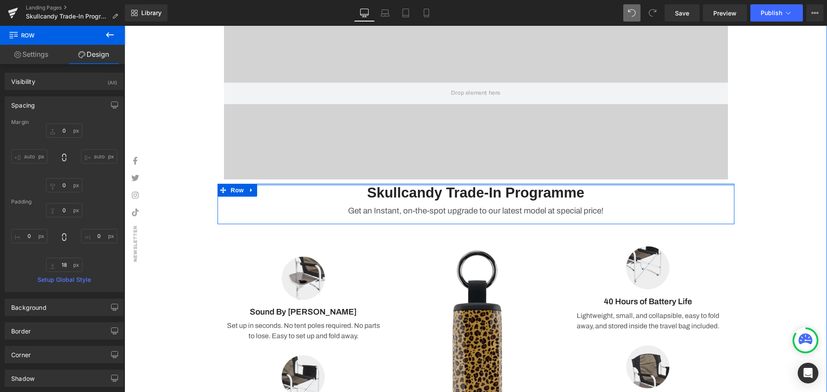
type input "7px"
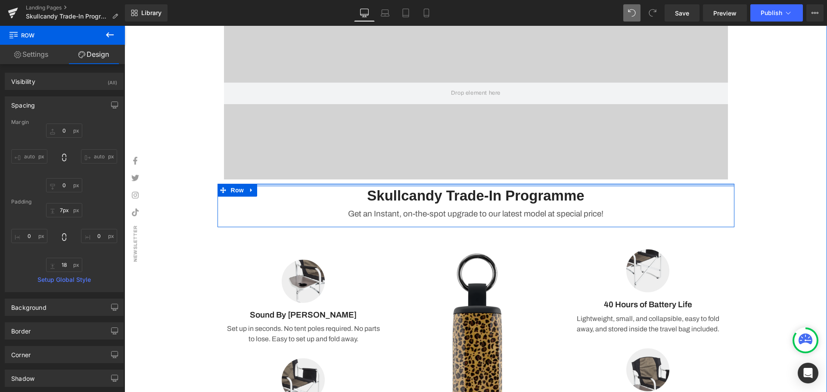
click at [563, 188] on div "Skullcandy Trade-In Programme Heading Get an Instant, on-the-spot upgrade to ou…" at bounding box center [476, 206] width 517 height 44
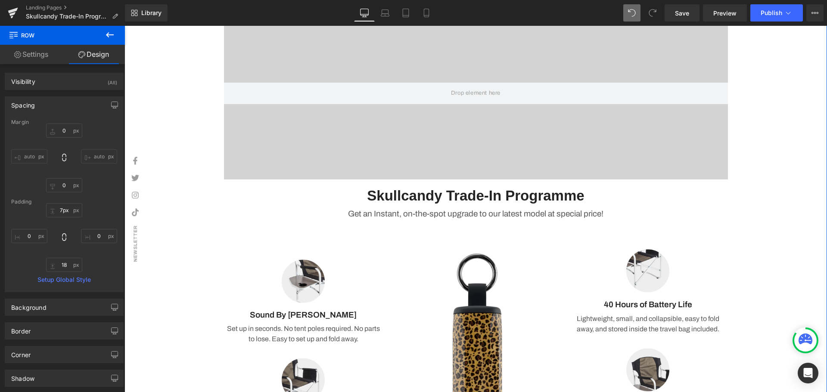
click at [775, 203] on div "Video Bg Row Skullcandy Trade-In Programme Heading Get an Instant, on-the-spot …" at bounding box center [476, 225] width 703 height 463
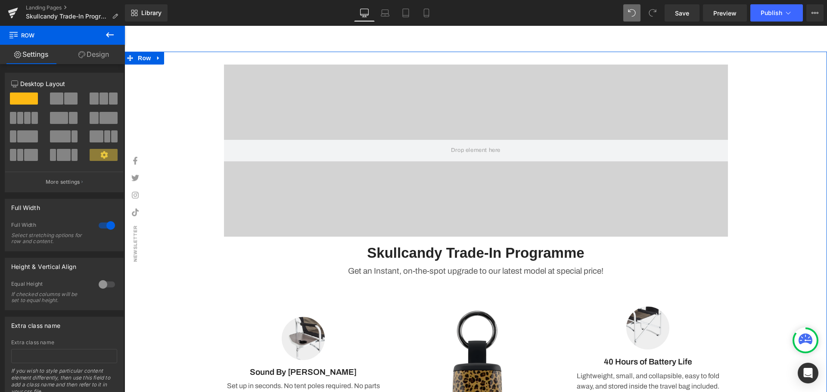
scroll to position [171, 0]
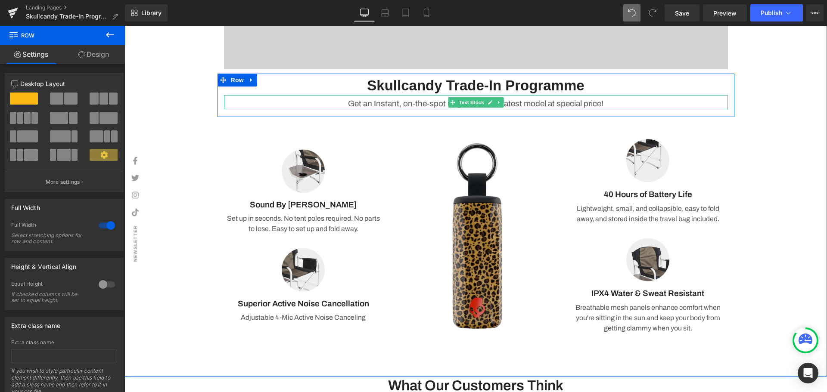
click at [345, 103] on p "Get an Instant, on-the-spot upgrade to our latest model at special price!" at bounding box center [476, 104] width 504 height 11
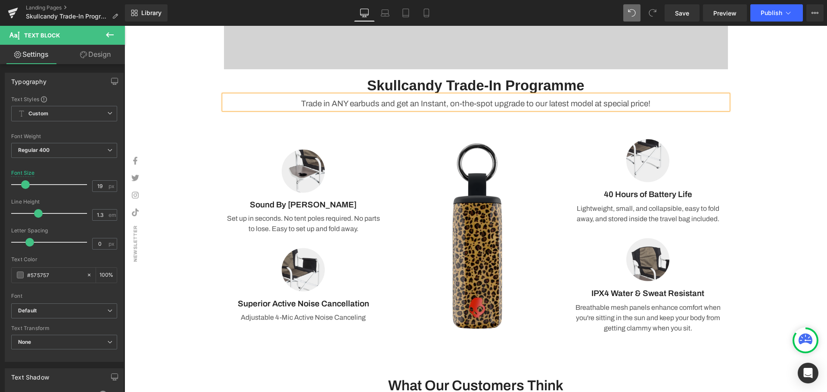
click at [788, 134] on div "Video Bg Row Skullcandy Trade-In Programme Heading Trade in ANY earbuds and get…" at bounding box center [476, 115] width 703 height 463
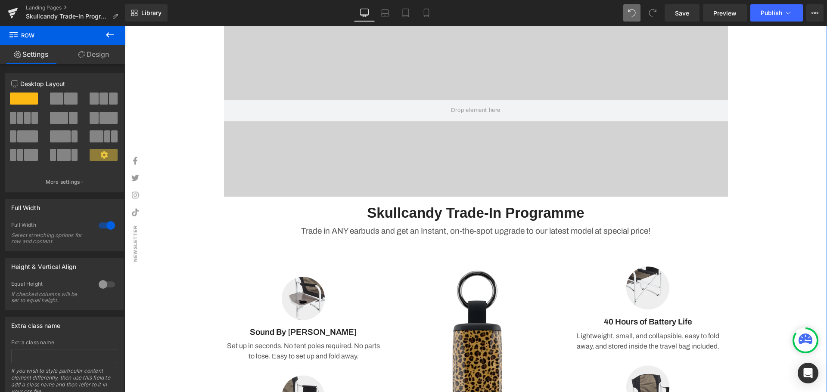
scroll to position [84, 0]
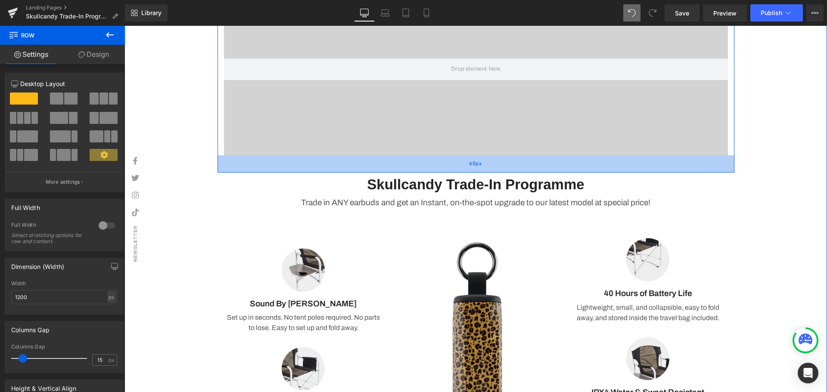
drag, startPoint x: 421, startPoint y: 159, endPoint x: 419, endPoint y: 172, distance: 13.2
click at [419, 172] on div "40px" at bounding box center [476, 164] width 517 height 17
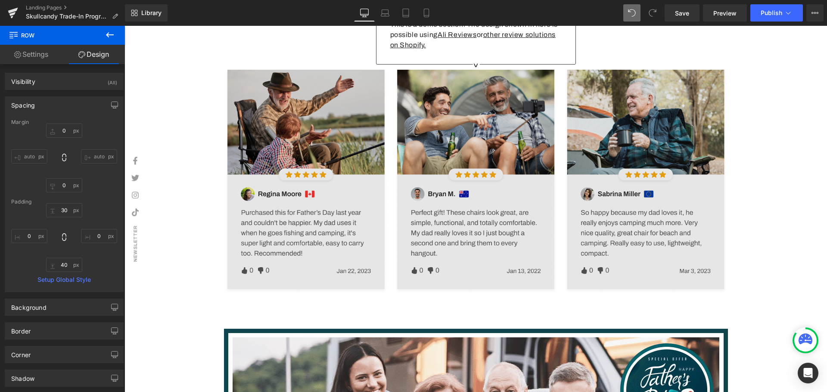
scroll to position [472, 0]
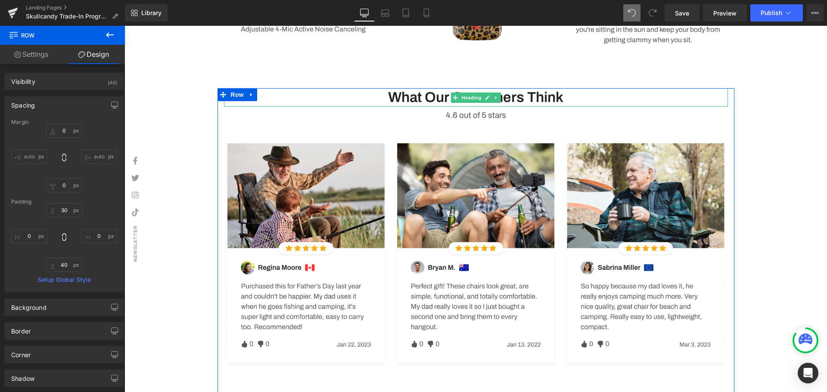
click at [573, 104] on h3 "What Our Customers Think" at bounding box center [476, 97] width 504 height 19
click at [569, 98] on h3 "What Our Customers Think" at bounding box center [476, 97] width 504 height 19
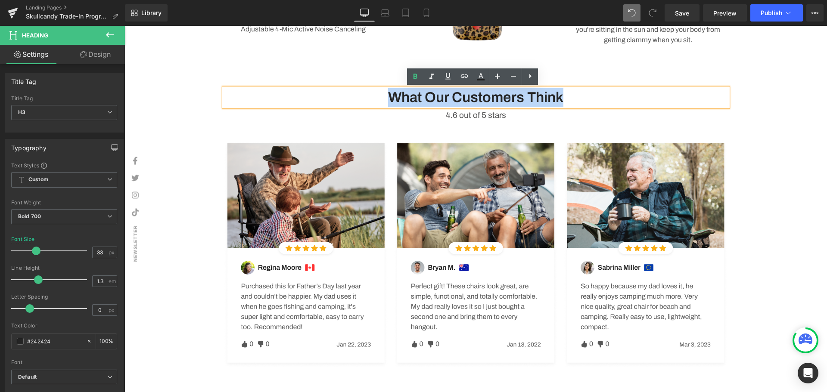
drag, startPoint x: 581, startPoint y: 96, endPoint x: 344, endPoint y: 101, distance: 236.6
click at [344, 101] on h3 "What Our Customers Think" at bounding box center [476, 97] width 504 height 19
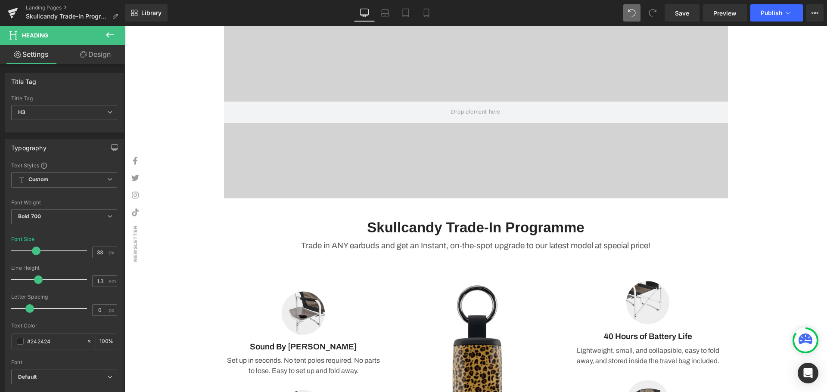
scroll to position [257, 0]
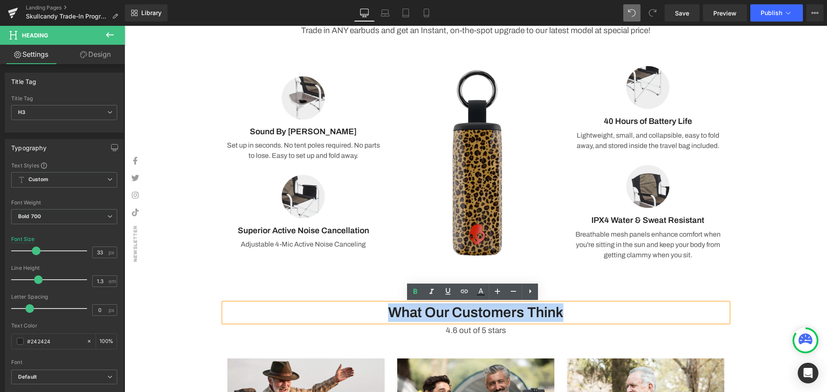
click at [337, 242] on p "Adjustable 4-Mic Active Noise Canceling" at bounding box center [303, 245] width 159 height 10
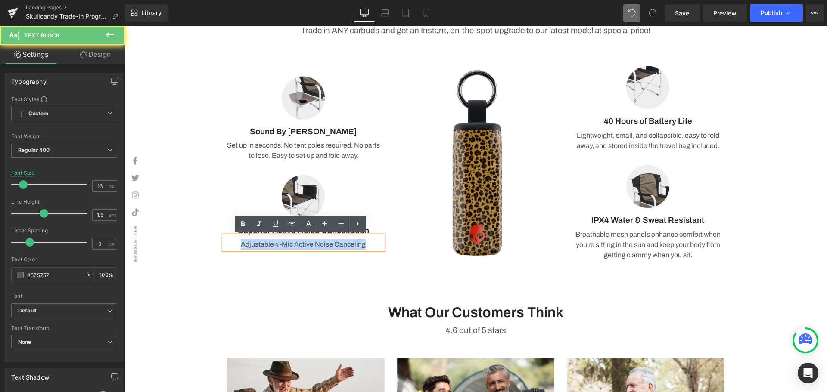
drag, startPoint x: 365, startPoint y: 245, endPoint x: 225, endPoint y: 244, distance: 139.6
click at [225, 244] on p "Adjustable 4-Mic Active Noise Canceling" at bounding box center [303, 245] width 159 height 10
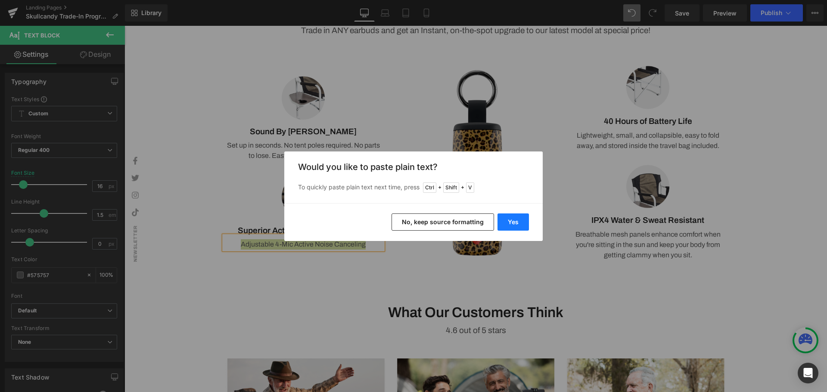
click at [509, 217] on button "Yes" at bounding box center [513, 222] width 31 height 17
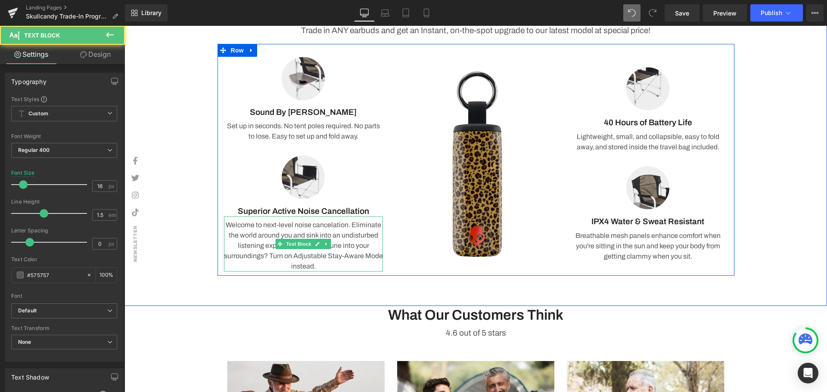
click at [328, 266] on p "Welcome to next-level noise cancelation. Eliminate the world around you and sin…" at bounding box center [303, 246] width 159 height 52
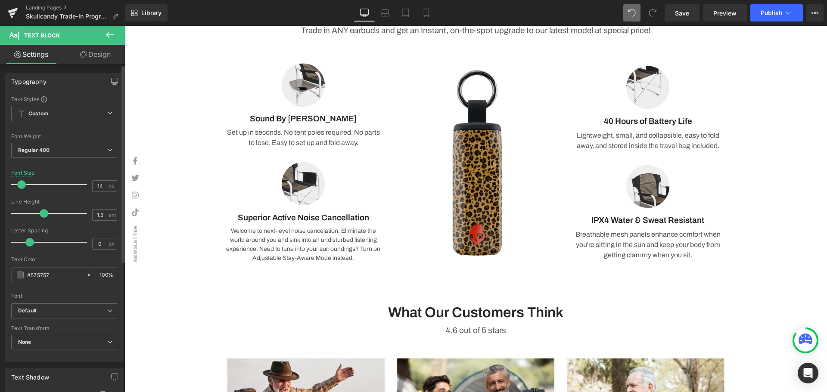
type input "15"
click at [20, 186] on span at bounding box center [22, 185] width 9 height 9
click at [348, 146] on p "Set up in seconds. No tent poles required. No parts to lose. Easy to set up and…" at bounding box center [303, 136] width 159 height 21
click at [364, 142] on p "Set up in seconds. No tent poles required. No parts to lose. Easy to set up and…" at bounding box center [303, 136] width 159 height 21
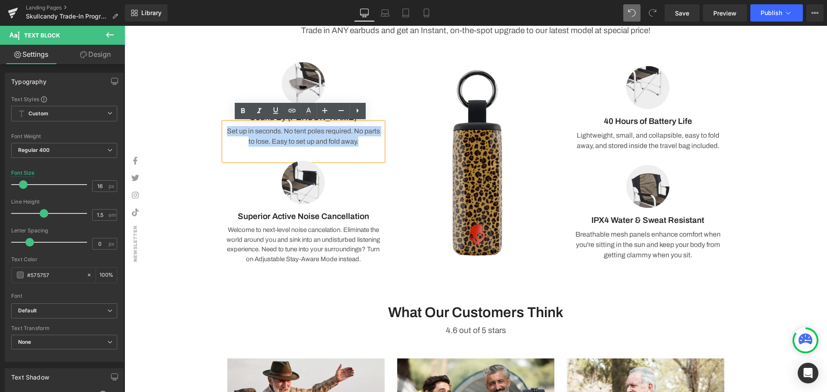
drag, startPoint x: 367, startPoint y: 140, endPoint x: 204, endPoint y: 123, distance: 163.3
click at [204, 123] on div "Video Bg Row 40px Skullcandy Trade-In Programme Heading Trade in ANY earbuds an…" at bounding box center [476, 36] width 703 height 476
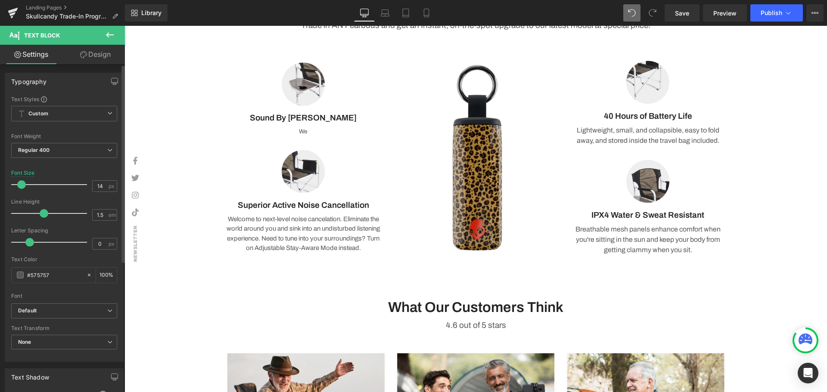
type input "15"
click at [22, 187] on span at bounding box center [22, 185] width 9 height 9
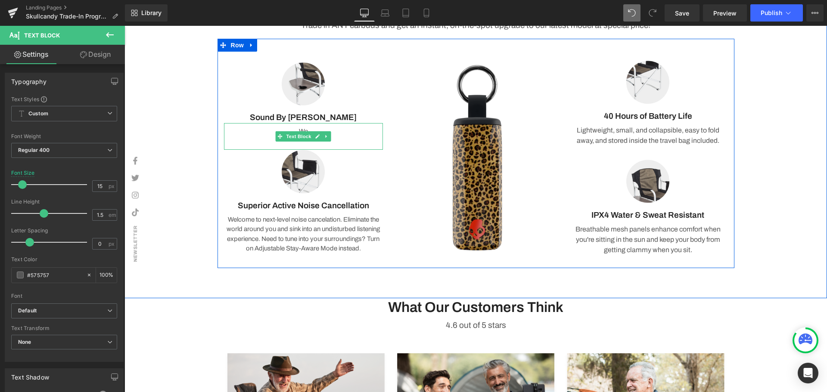
click at [333, 131] on p "We" at bounding box center [303, 132] width 159 height 10
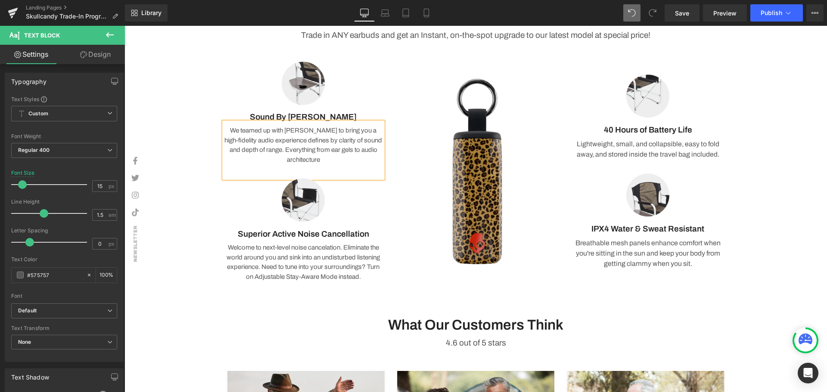
scroll to position [251, 0]
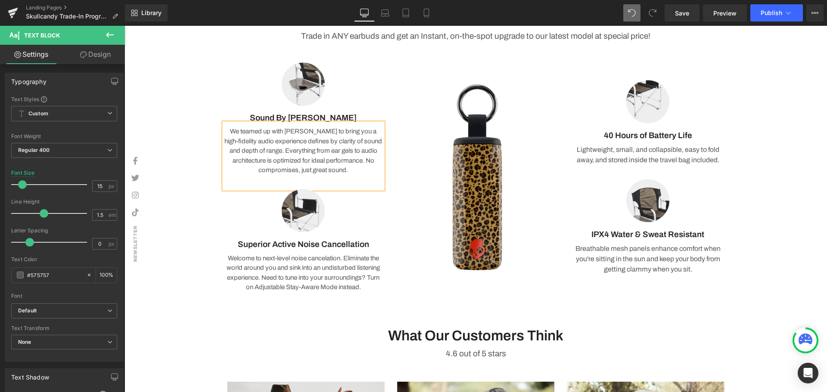
click at [329, 177] on div "We teamed up with [PERSON_NAME] to bring you a high-fidelity audio experience d…" at bounding box center [303, 156] width 159 height 66
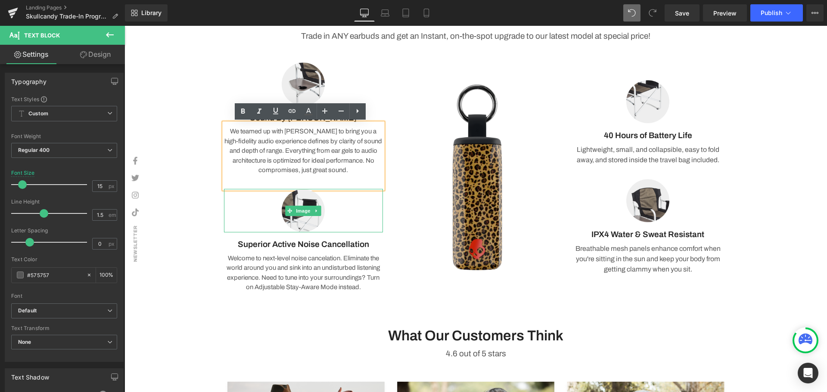
click at [190, 215] on div "Video Bg Row 40px Skullcandy Trade-In Programme Heading Trade in ANY earbuds an…" at bounding box center [476, 50] width 703 height 493
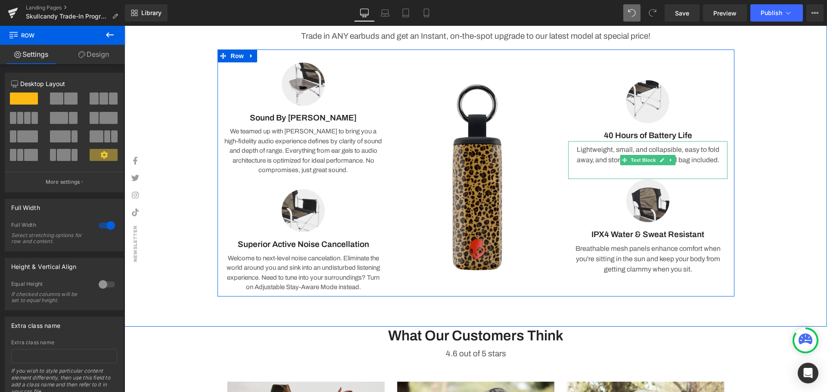
click at [708, 160] on p "Lightweight, small, and collapsible, easy to fold away, and stored inside the t…" at bounding box center [647, 155] width 159 height 21
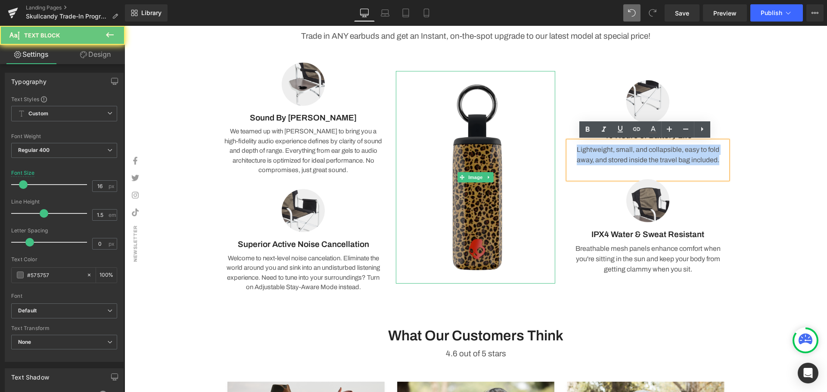
drag, startPoint x: 610, startPoint y: 153, endPoint x: 549, endPoint y: 145, distance: 61.7
click at [549, 145] on div "Image Image Sound By Bose Text Block We teamed up with Bose to bring you a high…" at bounding box center [476, 173] width 517 height 247
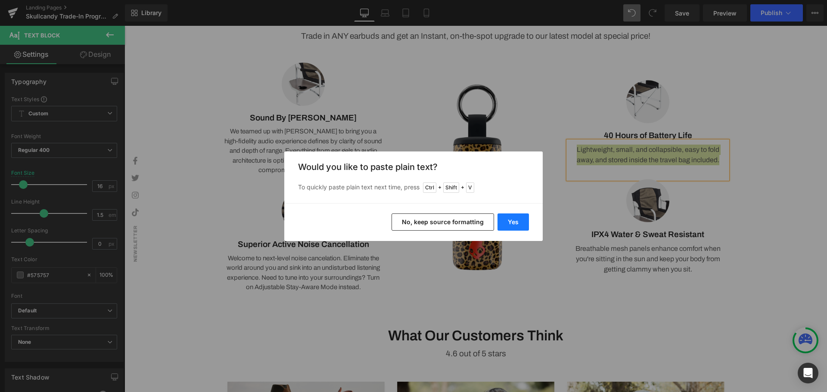
click at [503, 219] on button "Yes" at bounding box center [513, 222] width 31 height 17
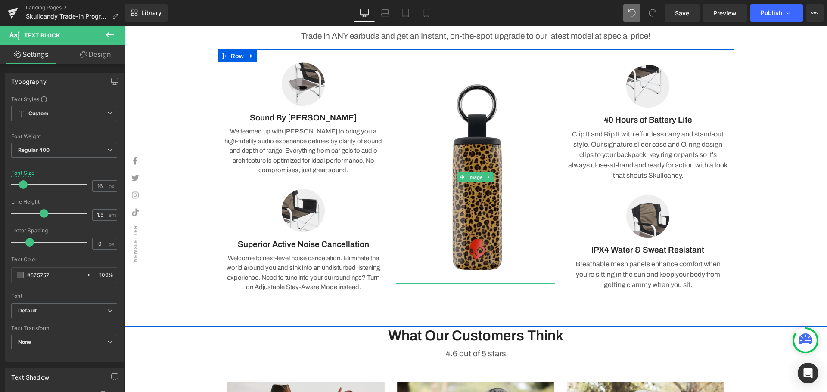
click at [674, 137] on p "Clip It and Rip It with effortless carry and stand-out style. Our signature sli…" at bounding box center [647, 155] width 159 height 52
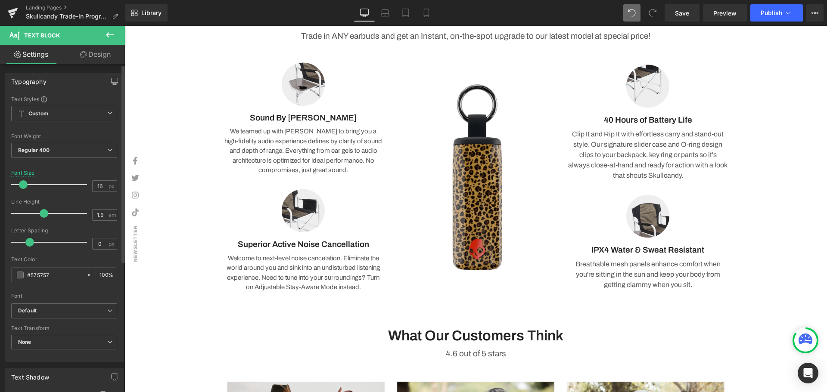
type input "15"
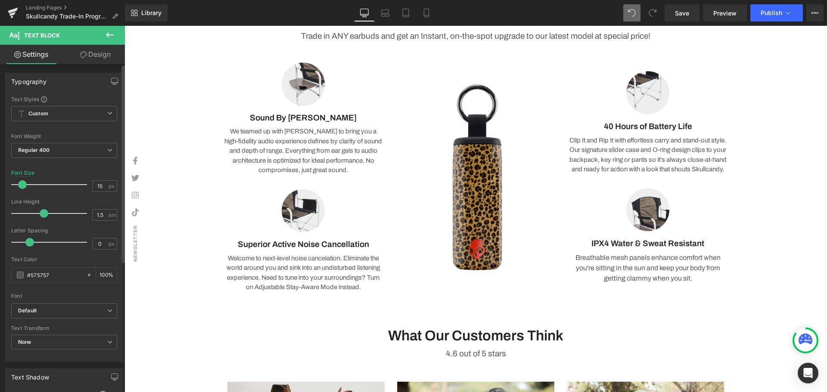
click at [19, 184] on span at bounding box center [22, 185] width 9 height 9
drag, startPoint x: 689, startPoint y: 122, endPoint x: 700, endPoint y: 120, distance: 10.7
click at [689, 122] on p "40 Hours of Battery Life" at bounding box center [647, 126] width 159 height 11
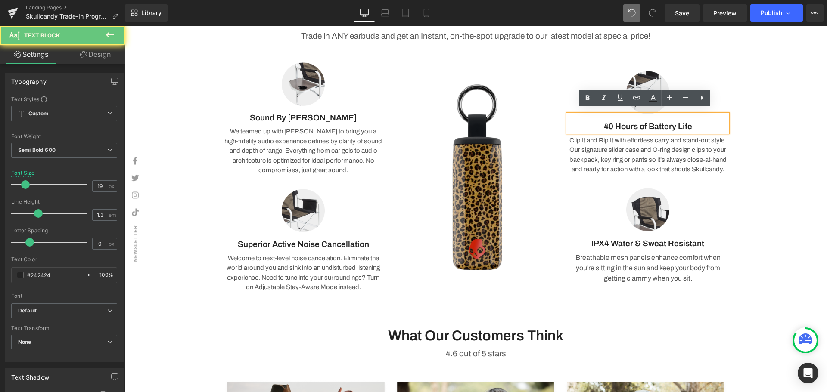
click at [700, 121] on p "40 Hours of Battery Life" at bounding box center [647, 126] width 159 height 11
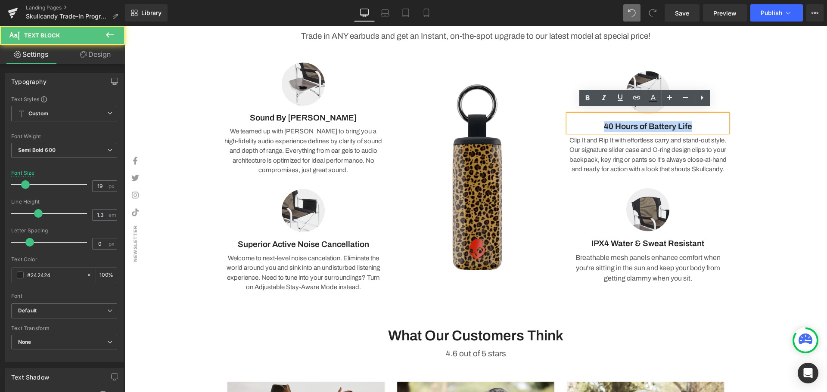
drag, startPoint x: 637, startPoint y: 114, endPoint x: 576, endPoint y: 114, distance: 61.2
click at [576, 115] on div "40 Hours of Battery Life" at bounding box center [647, 124] width 159 height 18
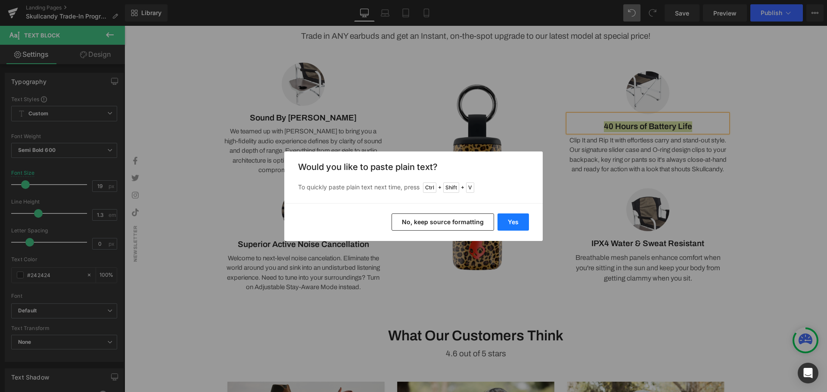
click at [515, 219] on button "Yes" at bounding box center [513, 222] width 31 height 17
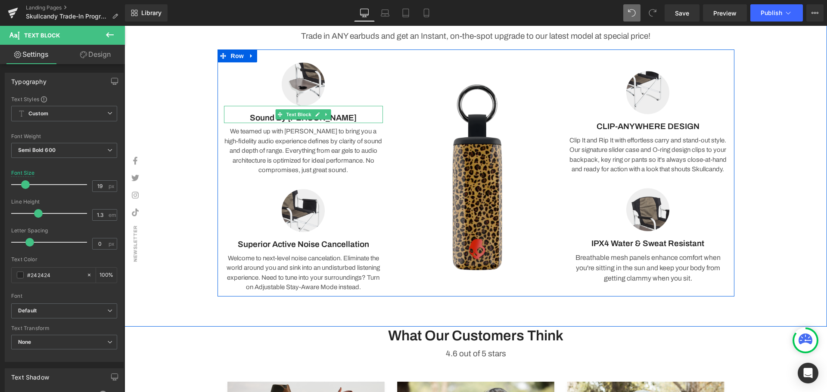
click at [335, 115] on p "Sound By Bose" at bounding box center [303, 118] width 159 height 11
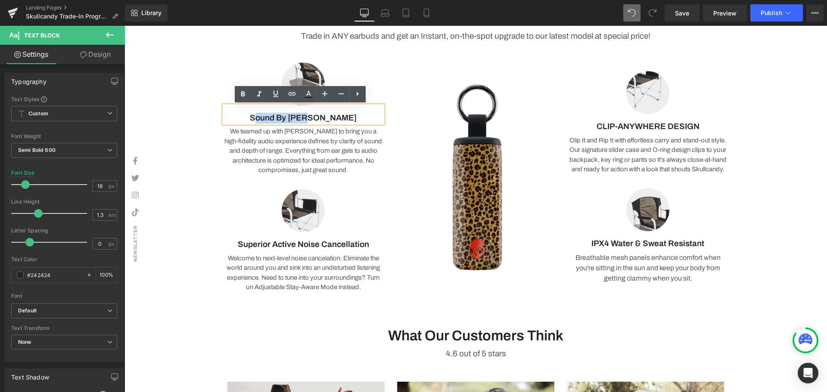
drag, startPoint x: 286, startPoint y: 118, endPoint x: 274, endPoint y: 120, distance: 12.2
click at [274, 120] on p "Sound By Bose" at bounding box center [303, 118] width 159 height 11
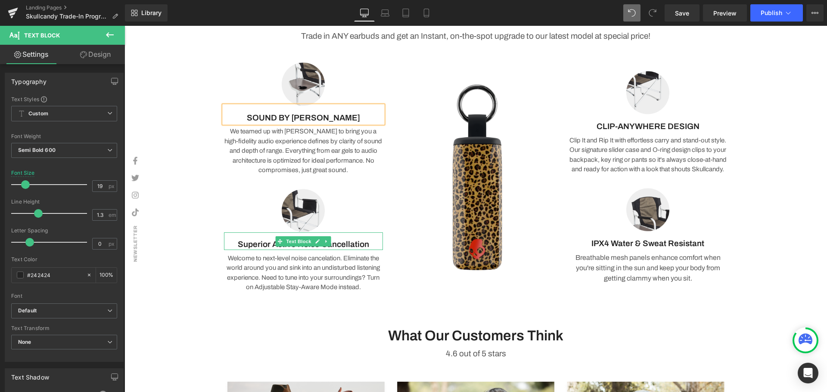
click at [364, 242] on p "Superior Active Noise Cancellation" at bounding box center [303, 245] width 159 height 11
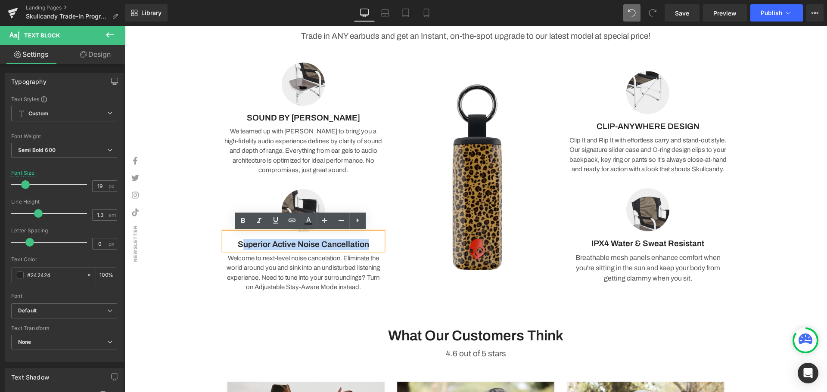
click at [239, 248] on p "Superior Active Noise Cancellation" at bounding box center [303, 245] width 159 height 11
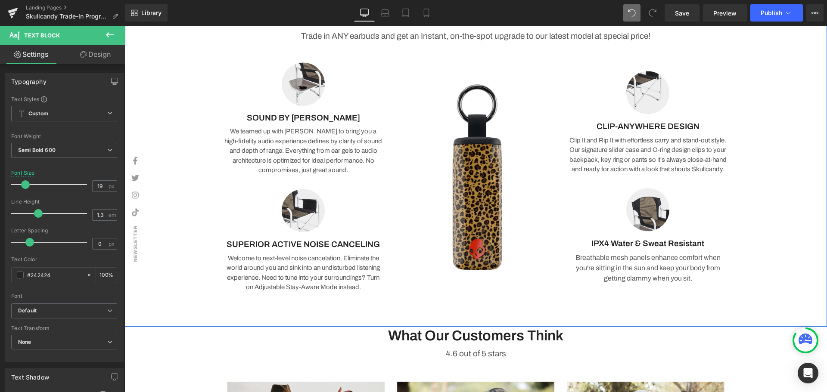
click at [190, 224] on div "Video Bg Row 40px Skullcandy Trade-In Programme Heading Trade in ANY earbuds an…" at bounding box center [476, 50] width 703 height 493
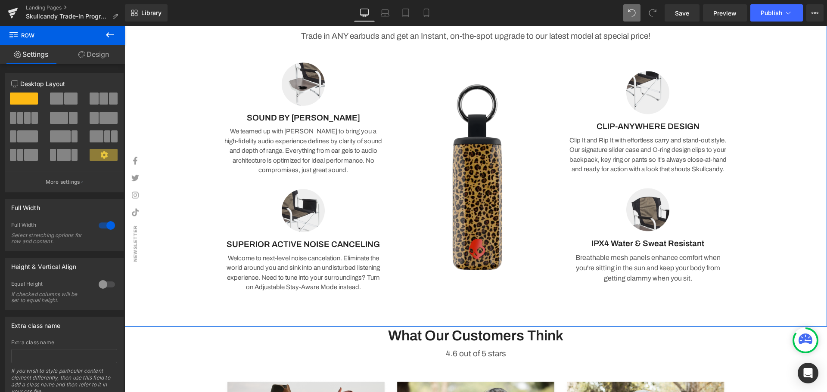
drag, startPoint x: 610, startPoint y: 246, endPoint x: 729, endPoint y: 246, distance: 118.9
click at [729, 246] on div "Image CLIP-ANYWHERE DESIGN Text Block Clip It and Rip It with effortless carry …" at bounding box center [648, 177] width 172 height 230
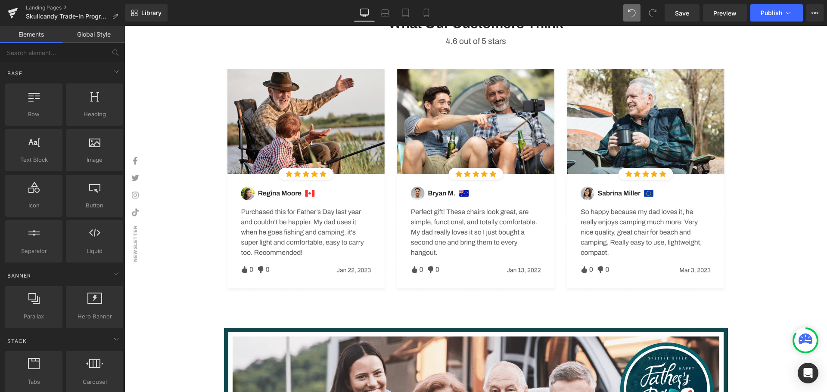
scroll to position [356, 0]
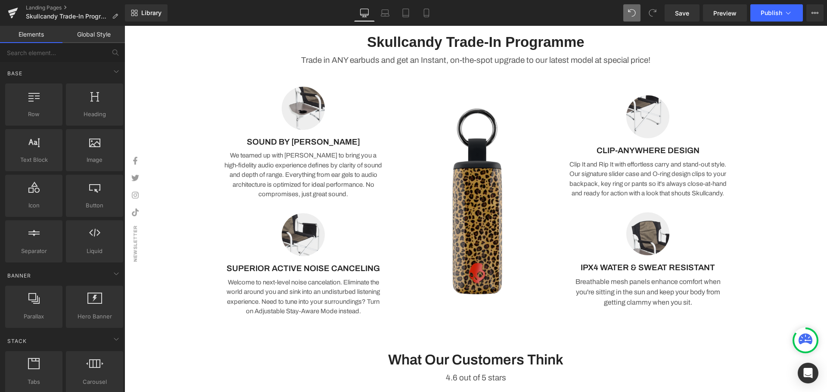
click at [780, 233] on div "Video Bg Row 40px Skullcandy Trade-In Programme Heading Trade in ANY earbuds an…" at bounding box center [476, 74] width 703 height 493
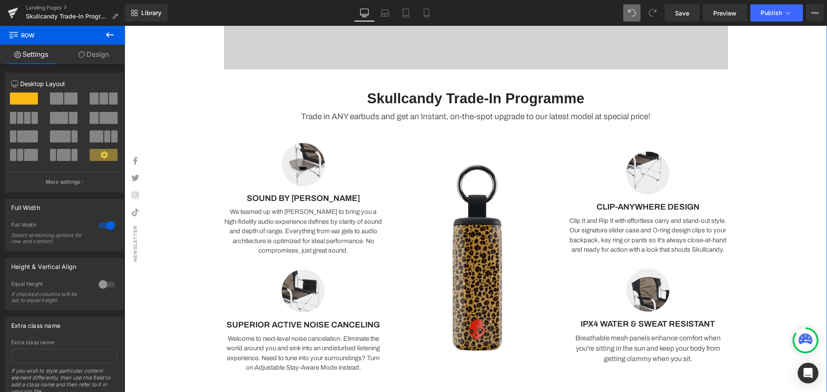
scroll to position [257, 0]
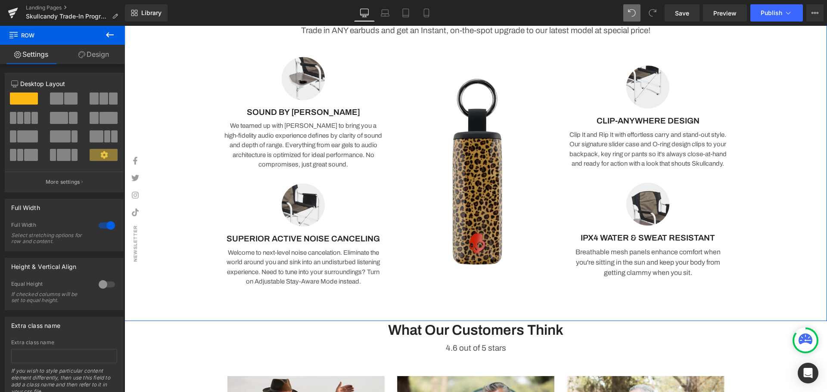
click at [771, 234] on div "Video Bg Row 40px Skullcandy Trade-In Programme Heading Trade in ANY earbuds an…" at bounding box center [476, 44] width 703 height 493
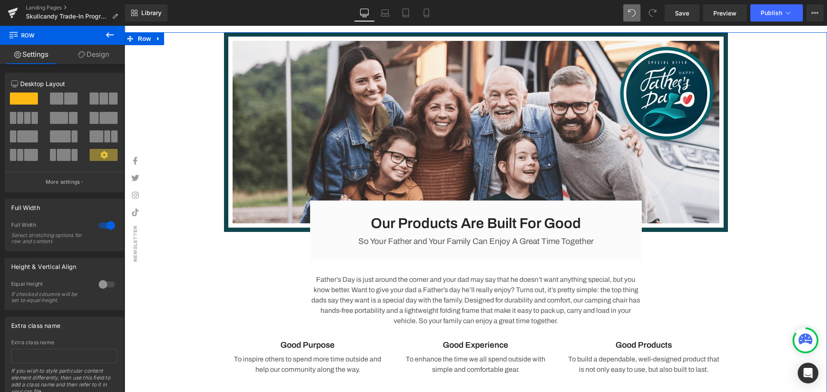
scroll to position [946, 0]
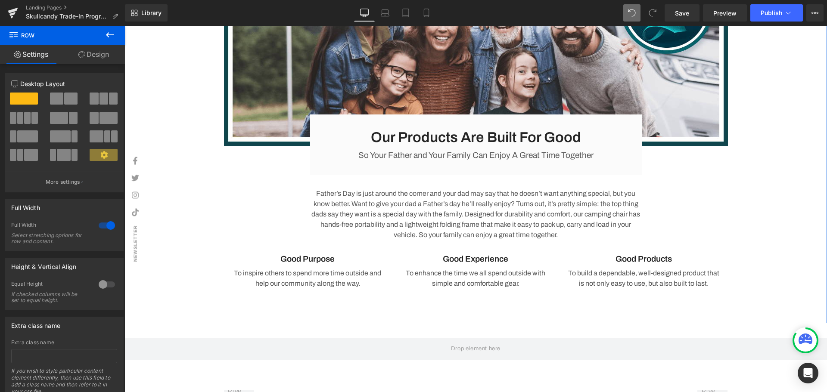
drag, startPoint x: 573, startPoint y: 137, endPoint x: 591, endPoint y: 135, distance: 17.8
click at [573, 137] on h3 "Our Products Are Built For Good" at bounding box center [476, 137] width 304 height 19
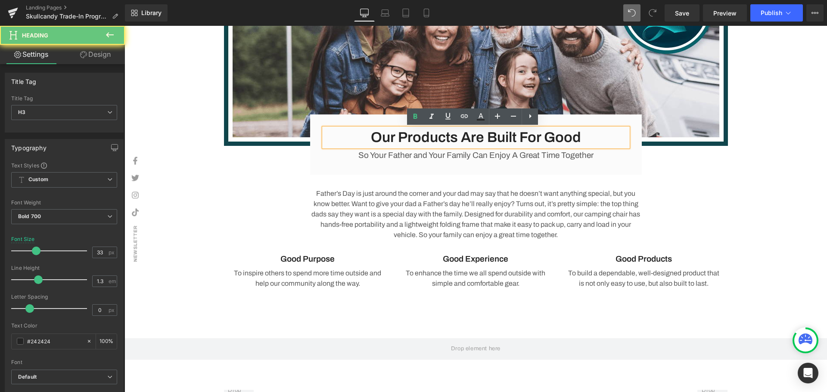
click at [591, 135] on h3 "Our Products Are Built For Good" at bounding box center [476, 137] width 304 height 19
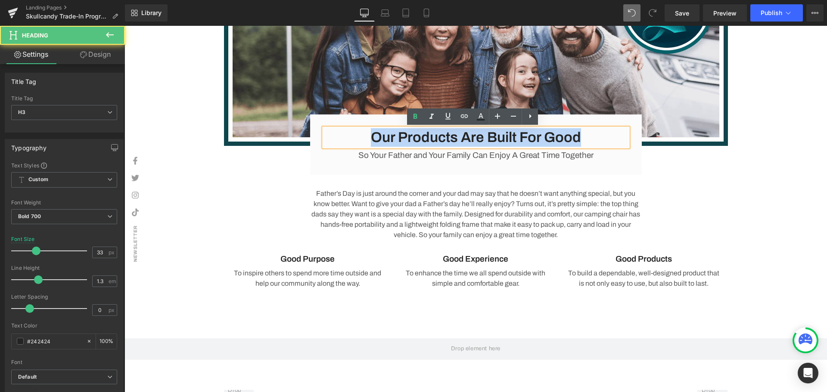
drag, startPoint x: 588, startPoint y: 136, endPoint x: 342, endPoint y: 131, distance: 245.6
click at [342, 131] on h3 "Our Products Are Built For Good" at bounding box center [476, 137] width 304 height 19
click at [767, 202] on div "Image Our Products Are Built For Good Heading So Your Father and Your Family Ca…" at bounding box center [476, 121] width 703 height 351
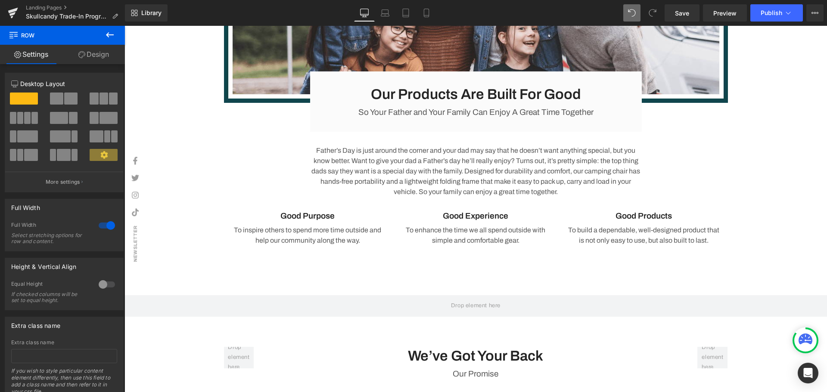
scroll to position [817, 0]
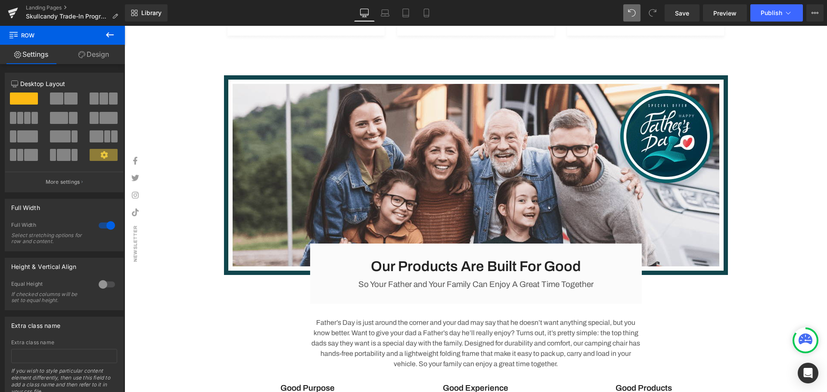
click at [432, 181] on img at bounding box center [476, 175] width 504 height 200
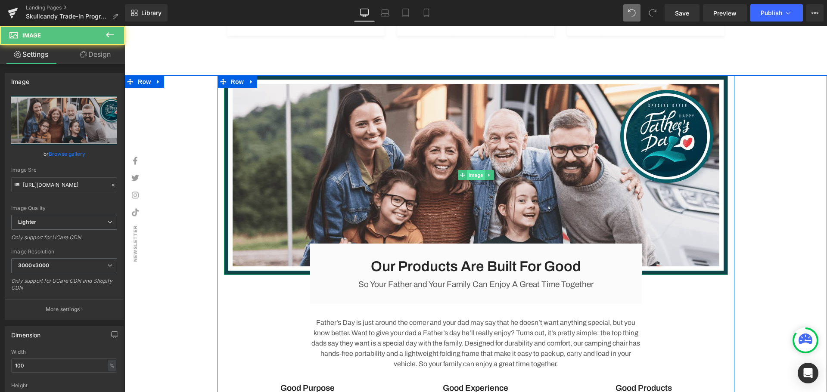
click at [476, 175] on span "Image" at bounding box center [476, 175] width 18 height 10
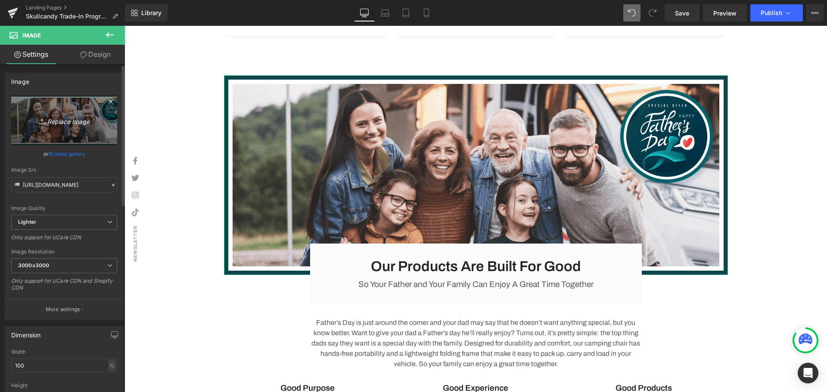
click at [74, 122] on icon "Replace Image" at bounding box center [64, 120] width 69 height 11
type input "C:\fakepath\Banners (1355 x 560 px) (13).png"
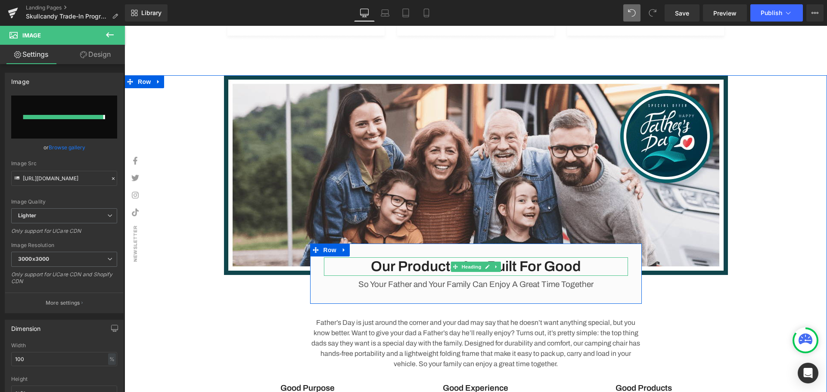
type input "[URL][DOMAIN_NAME]"
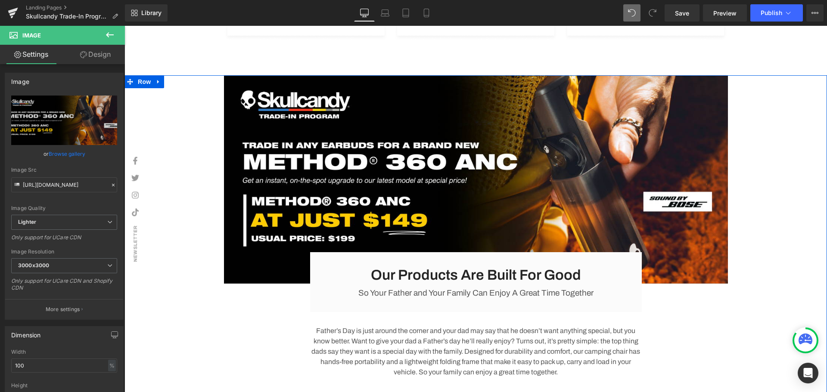
click at [800, 271] on div "Image Our Products Are Built For Good Heading So Your Father and Your Family Ca…" at bounding box center [476, 255] width 703 height 360
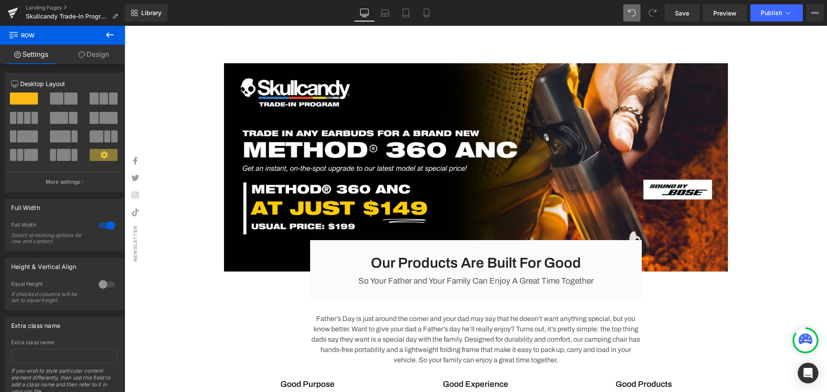
scroll to position [903, 0]
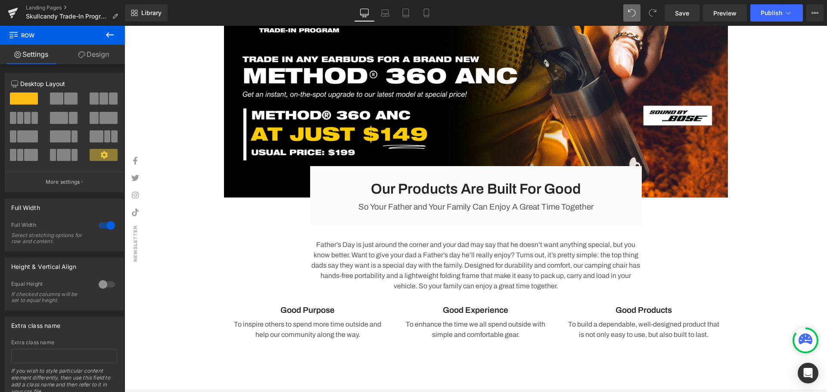
click at [576, 195] on h3 "Our Products Are Built For Good" at bounding box center [476, 189] width 304 height 19
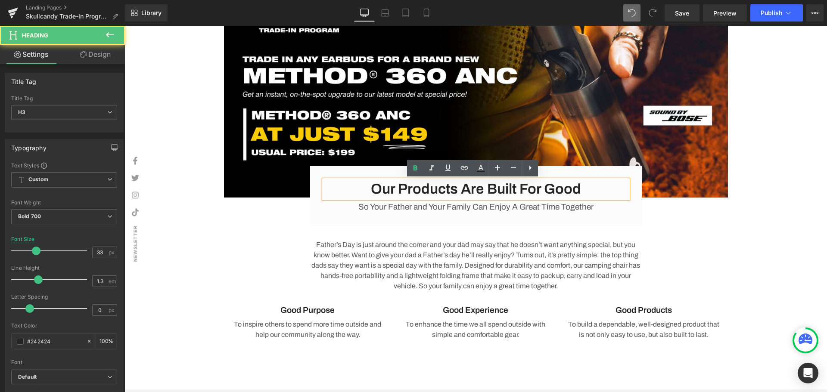
click at [583, 186] on h3 "Our Products Are Built For Good" at bounding box center [476, 189] width 304 height 19
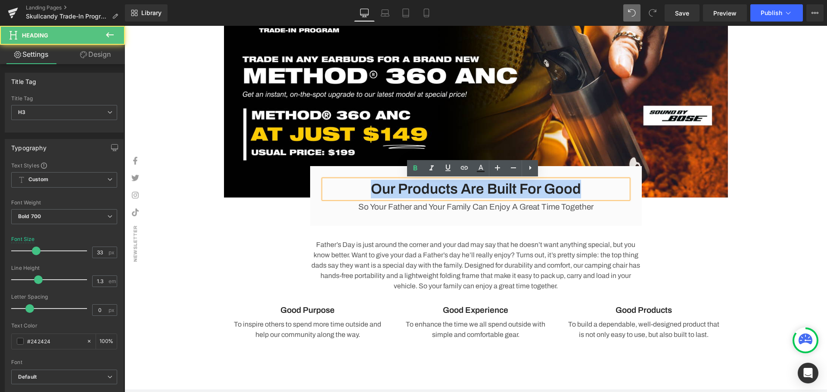
drag, startPoint x: 379, startPoint y: 186, endPoint x: 345, endPoint y: 187, distance: 34.0
click at [345, 187] on h3 "Our Products Are Built For Good" at bounding box center [476, 189] width 304 height 19
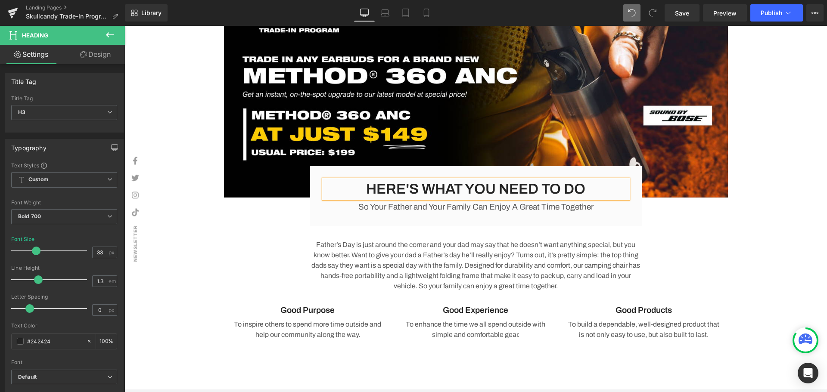
click at [762, 267] on div "Image HERE'S WHAT YOU NEED TO DO Heading So Your Father and Your Family Can Enj…" at bounding box center [476, 169] width 703 height 360
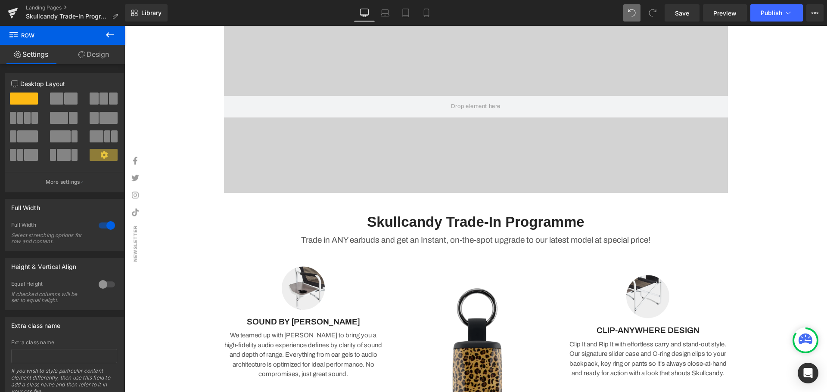
scroll to position [0, 0]
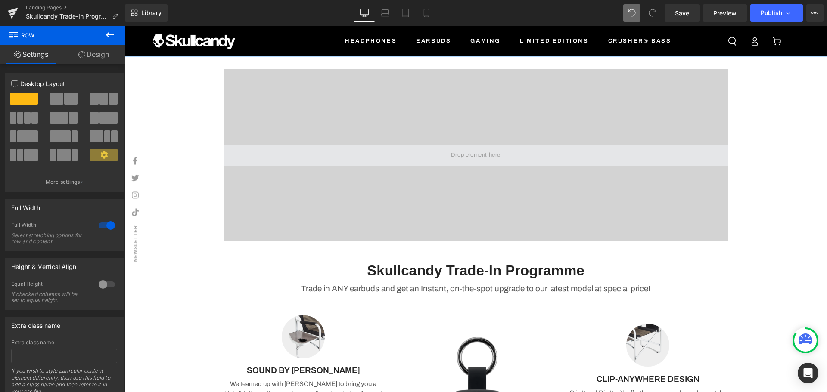
click at [476, 155] on span at bounding box center [476, 156] width 56 height 14
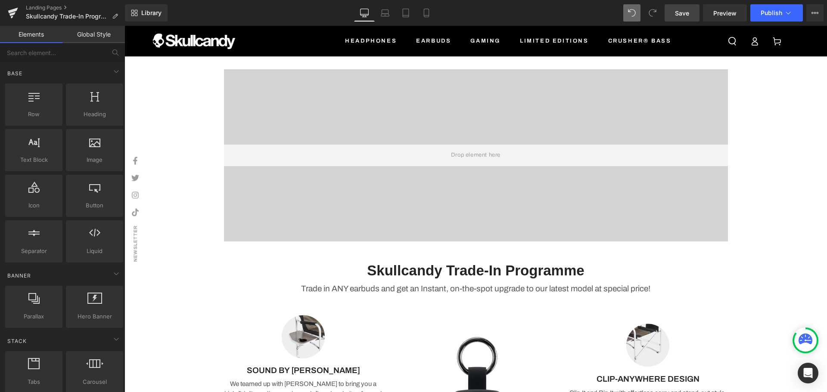
click at [685, 8] on link "Save" at bounding box center [682, 12] width 35 height 17
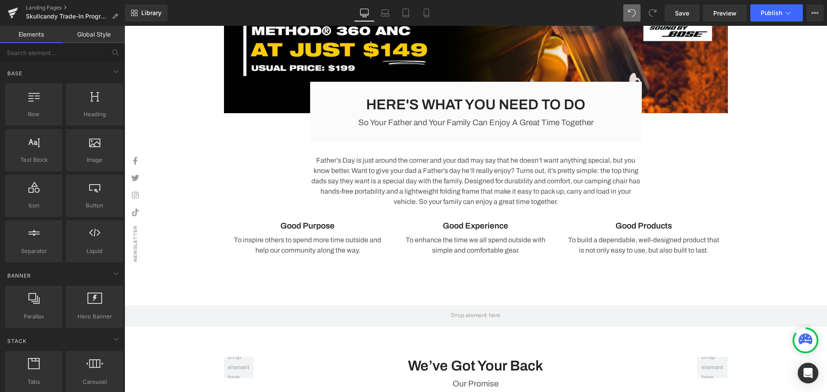
scroll to position [1032, 0]
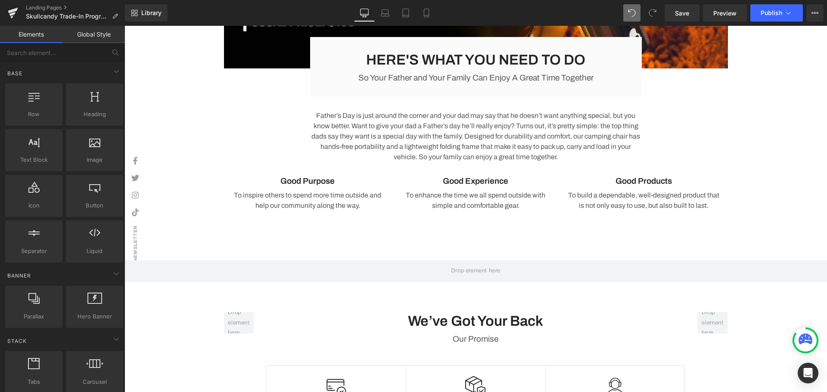
click at [330, 180] on icon at bounding box center [331, 181] width 5 height 5
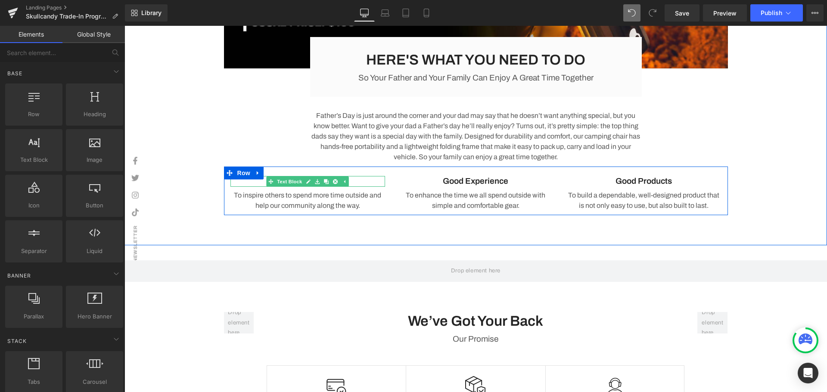
click at [355, 180] on p "Good Purpose" at bounding box center [307, 181] width 155 height 11
click at [362, 178] on p "Good Purpose" at bounding box center [307, 181] width 155 height 11
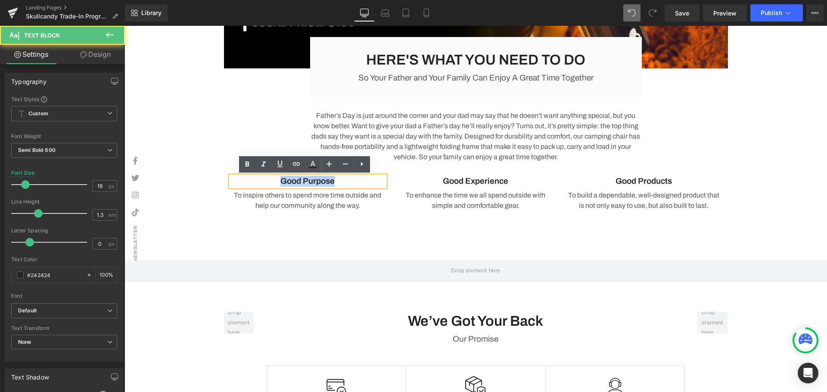
drag, startPoint x: 354, startPoint y: 182, endPoint x: 259, endPoint y: 182, distance: 95.2
click at [259, 182] on p "Good Purpose" at bounding box center [307, 181] width 155 height 11
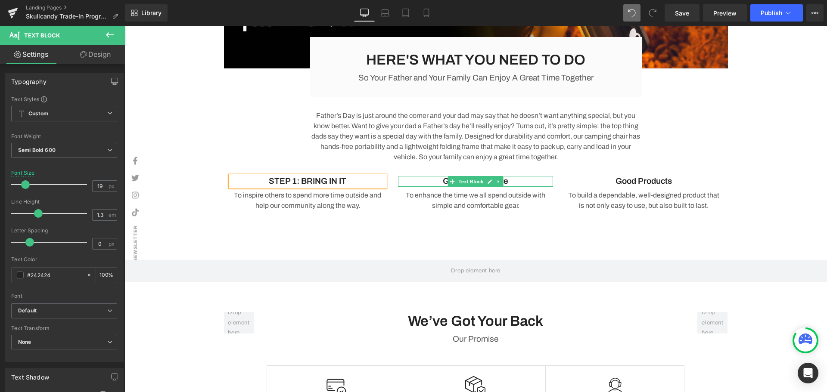
click at [488, 181] on icon at bounding box center [490, 181] width 5 height 5
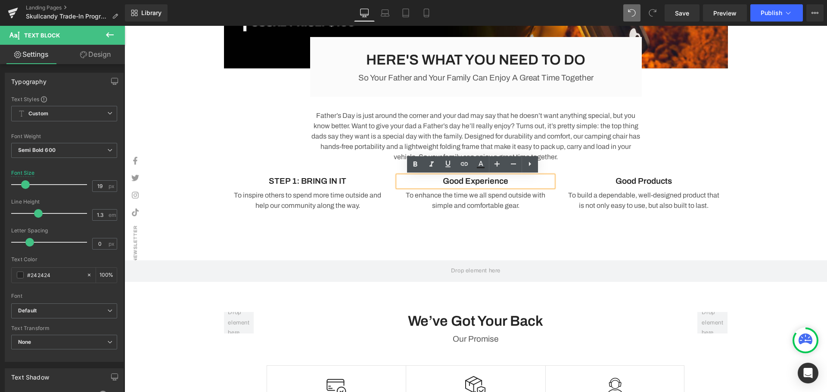
click at [511, 181] on p "Good Experience" at bounding box center [475, 181] width 155 height 11
click at [414, 176] on div "Good Experience" at bounding box center [475, 181] width 155 height 11
drag, startPoint x: 516, startPoint y: 184, endPoint x: 436, endPoint y: 180, distance: 79.3
click at [436, 180] on p "Good ExperienceS" at bounding box center [475, 181] width 155 height 11
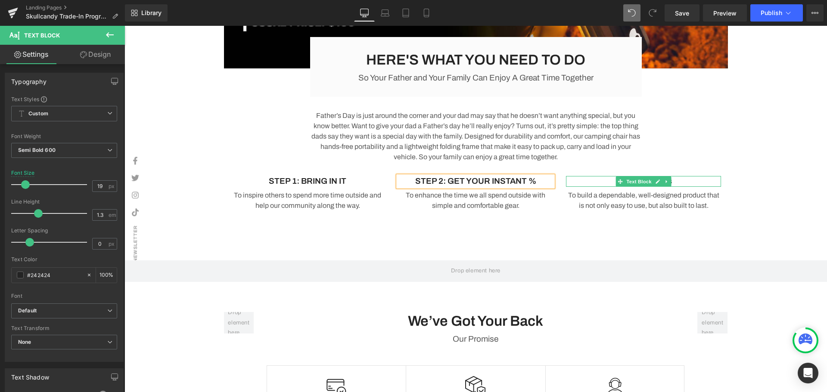
click at [685, 180] on p "Good Products" at bounding box center [643, 181] width 155 height 11
click at [686, 181] on p "Good Products" at bounding box center [643, 181] width 155 height 11
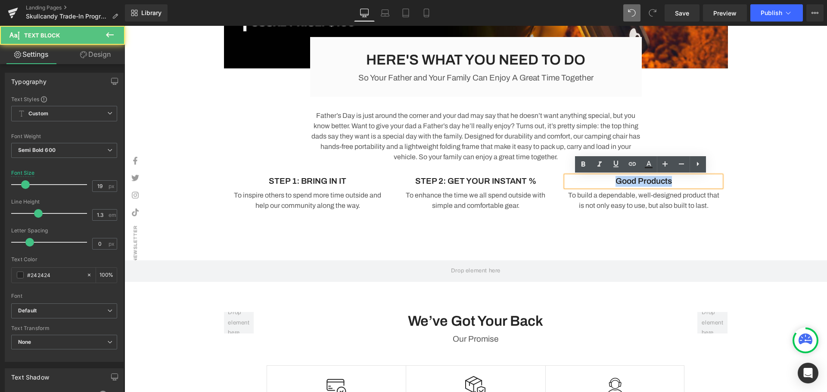
drag, startPoint x: 678, startPoint y: 181, endPoint x: 568, endPoint y: 178, distance: 110.3
click at [568, 178] on p "Good Products" at bounding box center [643, 181] width 155 height 11
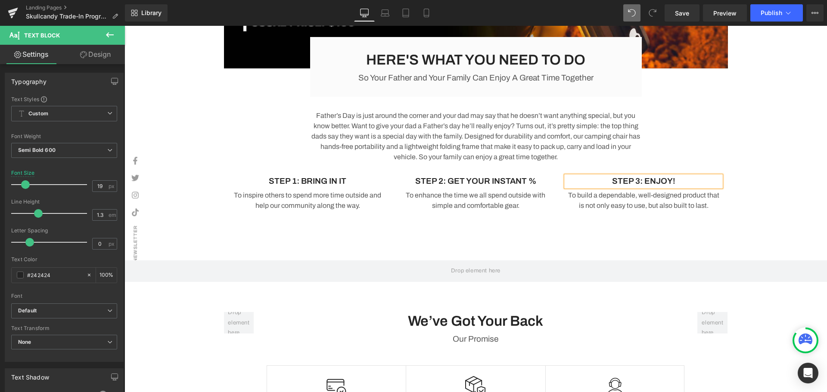
click at [798, 157] on div "Image HERE'S WHAT YOU NEED TO DO Heading So Your Father and Your Family Can Enj…" at bounding box center [476, 40] width 703 height 360
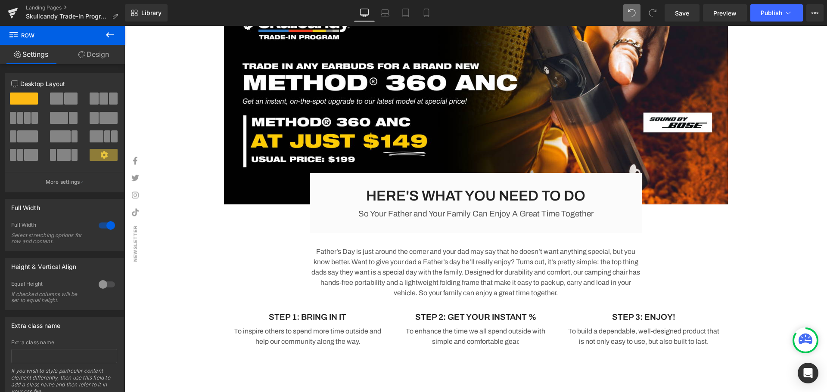
scroll to position [946, 0]
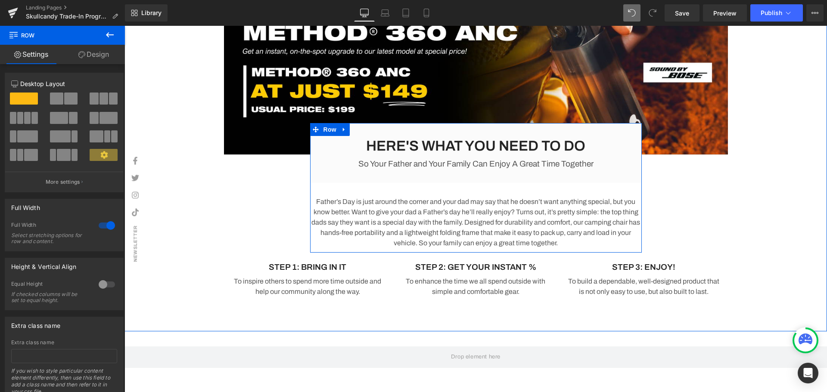
click at [573, 163] on p "So Your Father and Your Family Can Enjoy A Great Time Together" at bounding box center [476, 164] width 304 height 11
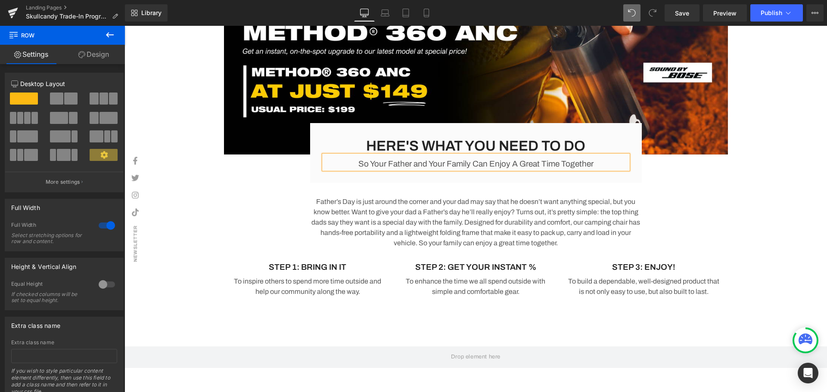
click at [605, 163] on p "So Your Father and Your Family Can Enjoy A Great Time Together" at bounding box center [476, 164] width 304 height 11
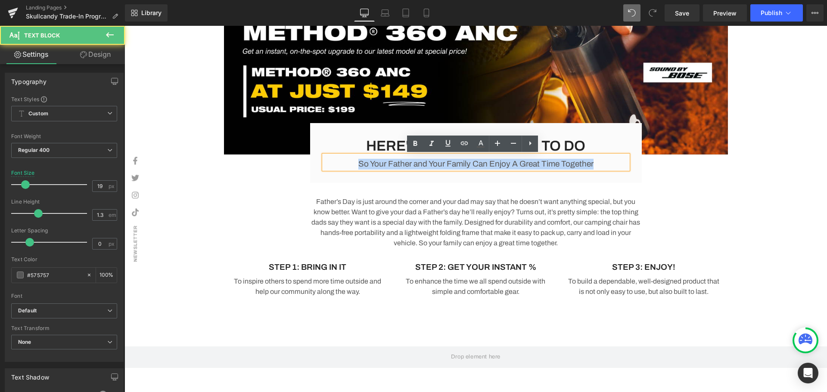
drag, startPoint x: 358, startPoint y: 159, endPoint x: 274, endPoint y: 156, distance: 84.9
click at [274, 156] on div "Image HERE'S WHAT YOU NEED TO DO Heading So Your Father and Your Family Can Enj…" at bounding box center [476, 123] width 517 height 355
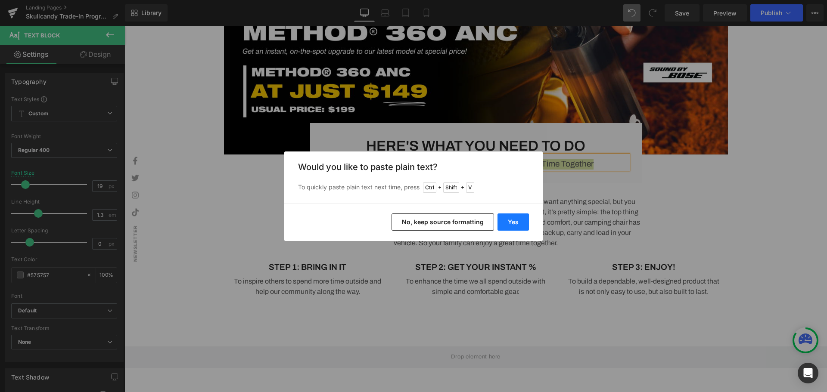
drag, startPoint x: 507, startPoint y: 224, endPoint x: 387, endPoint y: 209, distance: 121.2
click at [507, 224] on button "Yes" at bounding box center [513, 222] width 31 height 17
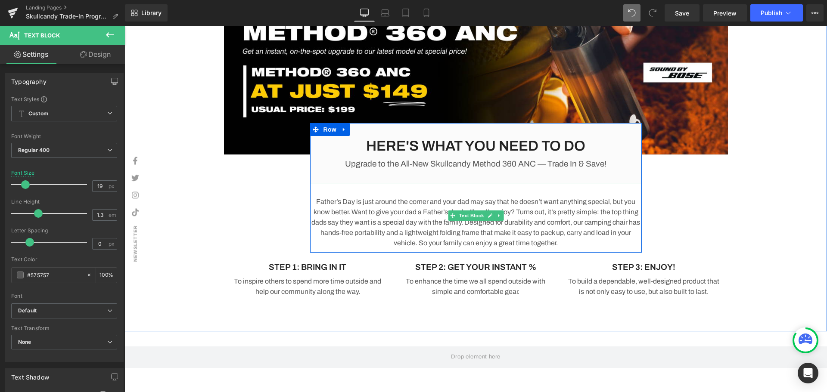
drag, startPoint x: 617, startPoint y: 236, endPoint x: 574, endPoint y: 243, distance: 44.2
click at [617, 236] on p "Father’s Day is just around the corner and your dad may say that he doesn’t wan…" at bounding box center [476, 223] width 332 height 52
click at [574, 243] on p "Father’s Day is just around the corner and your dad may say that he doesn’t wan…" at bounding box center [476, 223] width 332 height 52
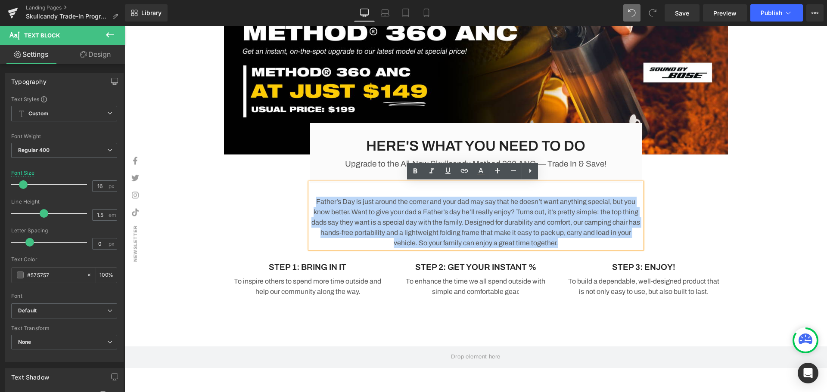
drag, startPoint x: 588, startPoint y: 243, endPoint x: 307, endPoint y: 199, distance: 284.2
click at [310, 199] on p "Father’s Day is just around the corner and your dad may say that he doesn’t wan…" at bounding box center [476, 223] width 332 height 52
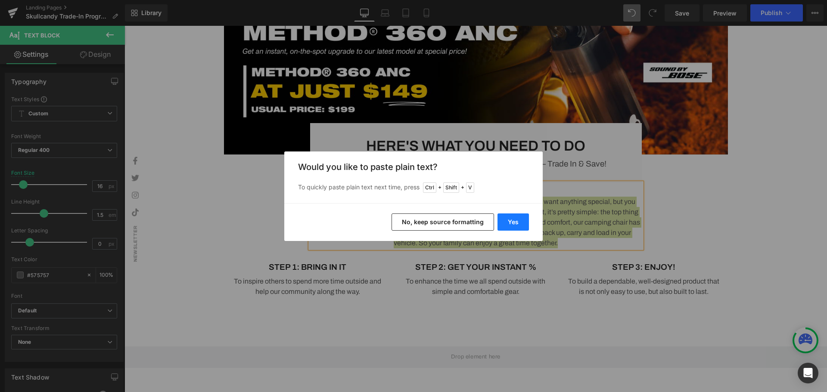
drag, startPoint x: 520, startPoint y: 223, endPoint x: 639, endPoint y: 218, distance: 119.0
click at [520, 223] on button "Yes" at bounding box center [513, 222] width 31 height 17
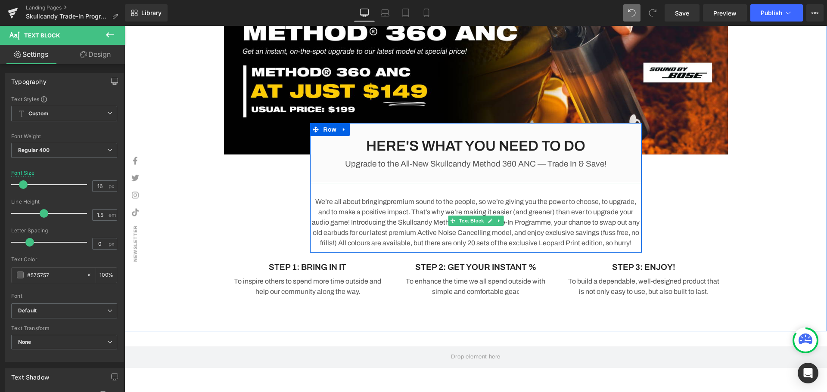
click at [382, 202] on p "We’re all about bringingpremium sound to the people, so we’re giving you the po…" at bounding box center [476, 223] width 332 height 52
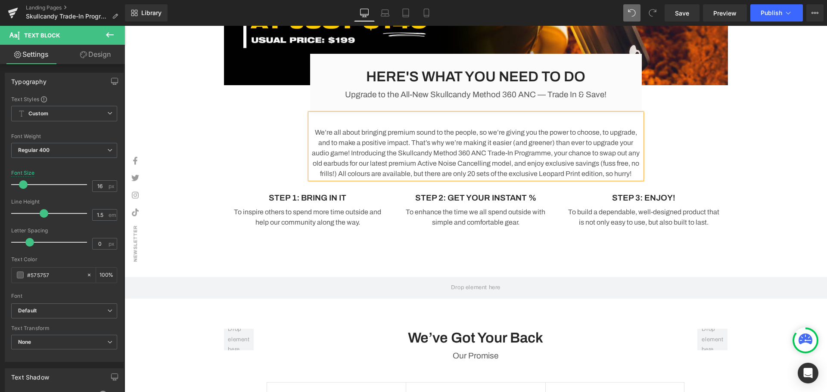
scroll to position [922, 0]
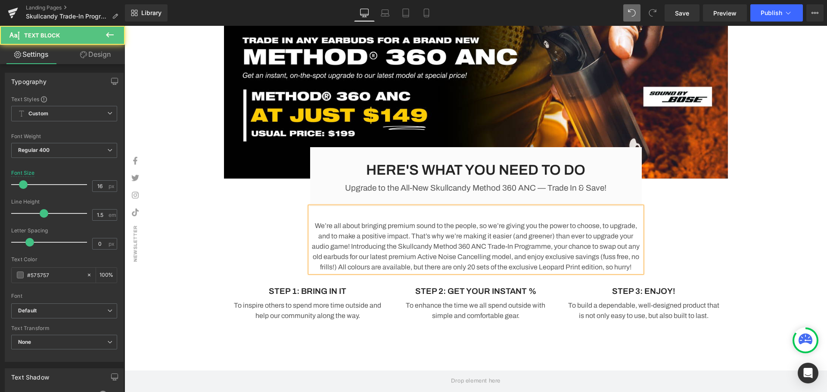
click at [447, 214] on div "We’re all about bringing premium sound to the people, so we’re giving you the p…" at bounding box center [476, 239] width 332 height 65
click at [690, 218] on div "Image HERE'S WHAT YOU NEED TO DO Heading Upgrade to the All-New Skullcandy Meth…" at bounding box center [476, 147] width 517 height 355
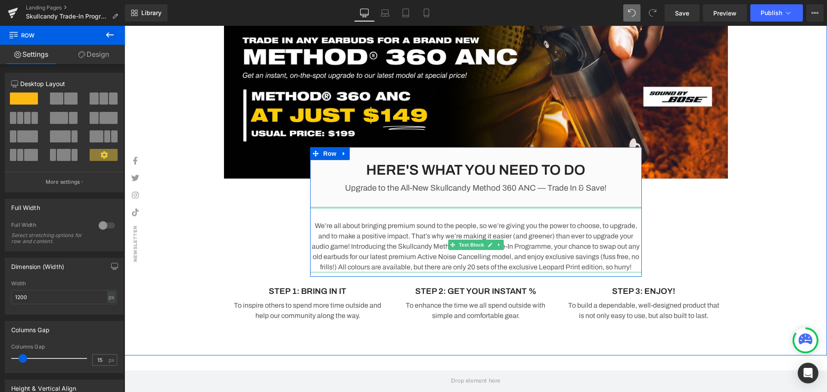
drag, startPoint x: 556, startPoint y: 209, endPoint x: 324, endPoint y: 222, distance: 233.0
click at [559, 196] on div "HERE'S WHAT YOU NEED TO DO Heading Upgrade to the All-New Skullcandy Method 360…" at bounding box center [476, 210] width 332 height 126
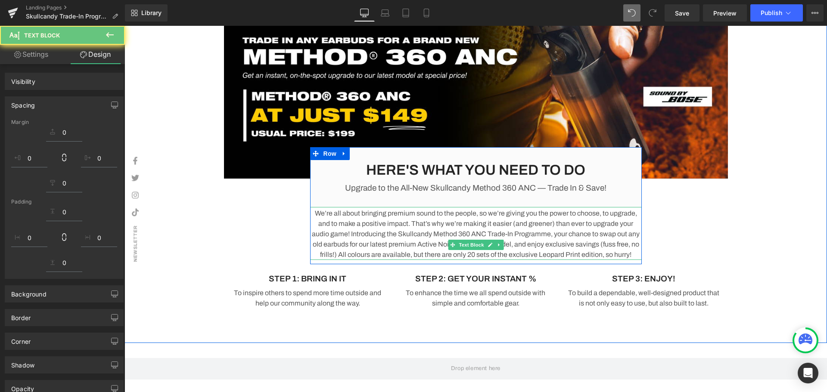
click at [738, 226] on div "Image HERE'S WHAT YOU NEED TO DO Heading Upgrade to the All-New Skullcandy Meth…" at bounding box center [476, 143] width 703 height 347
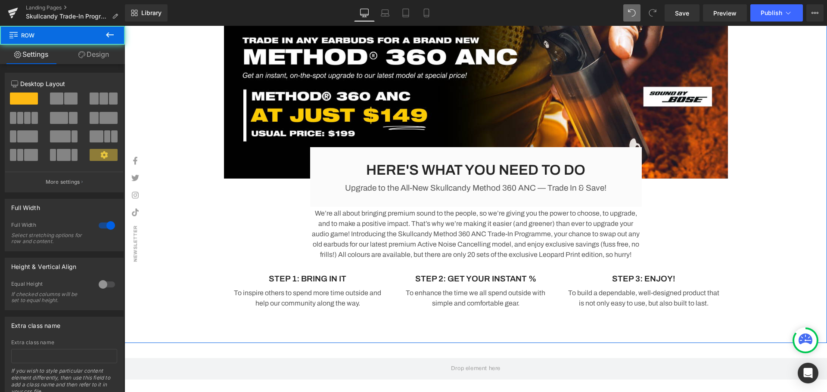
click at [772, 297] on div "Image HERE'S WHAT YOU NEED TO DO Heading Upgrade to the All-New Skullcandy Meth…" at bounding box center [476, 143] width 703 height 347
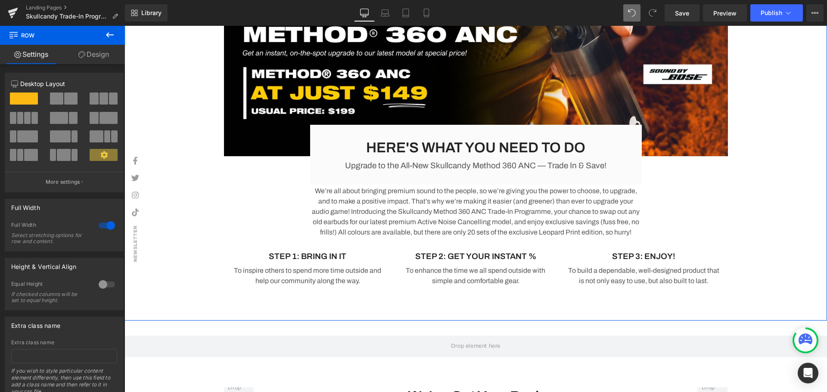
scroll to position [965, 0]
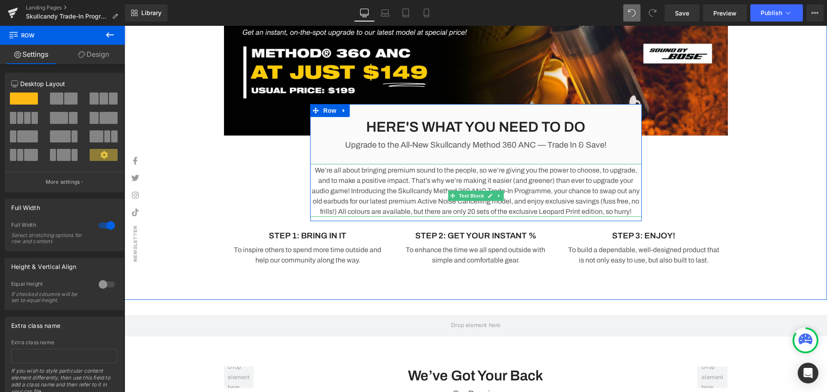
click at [538, 217] on p "We’re all about bringing premium sound to the people, so we’re giving you the p…" at bounding box center [476, 191] width 332 height 52
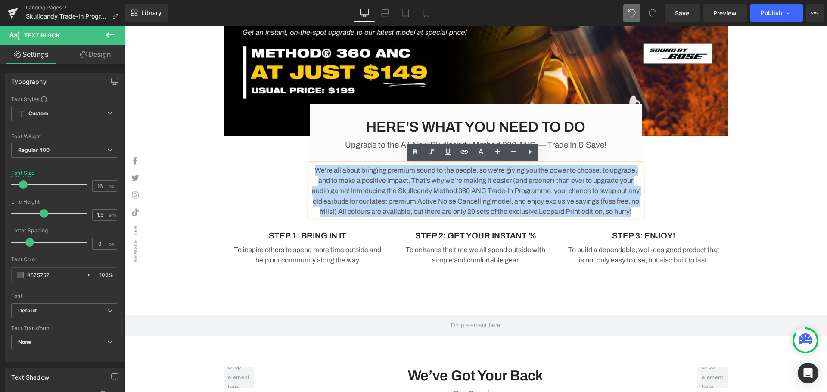
drag, startPoint x: 516, startPoint y: 224, endPoint x: 291, endPoint y: 172, distance: 230.9
click at [291, 172] on div "Image HERE'S WHAT YOU NEED TO DO Heading Upgrade to the All-New Skullcandy Meth…" at bounding box center [476, 98] width 517 height 343
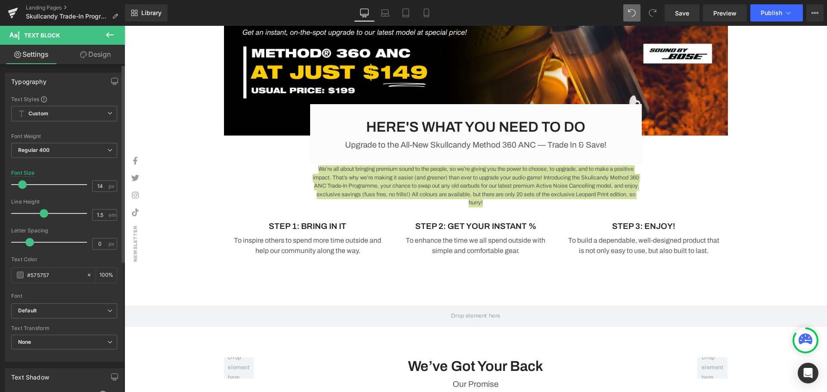
type input "15"
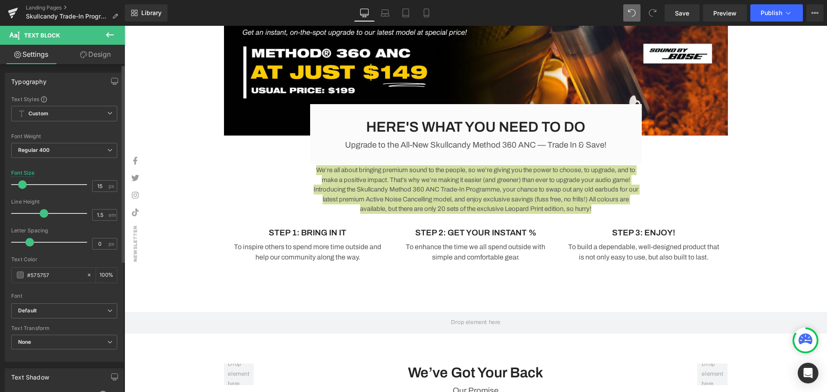
click at [25, 185] on span at bounding box center [22, 185] width 9 height 9
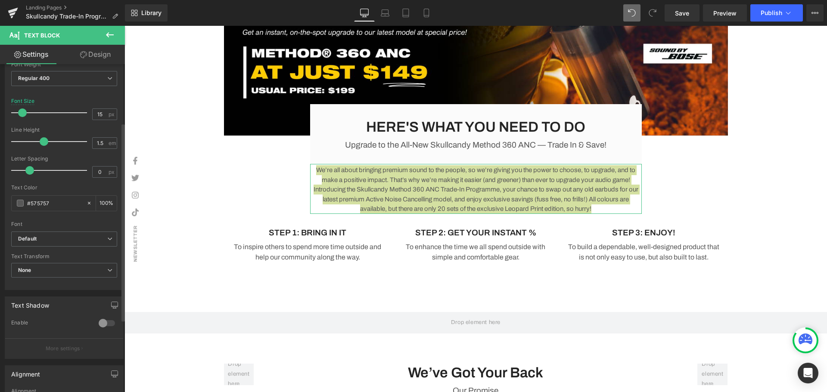
scroll to position [217, 0]
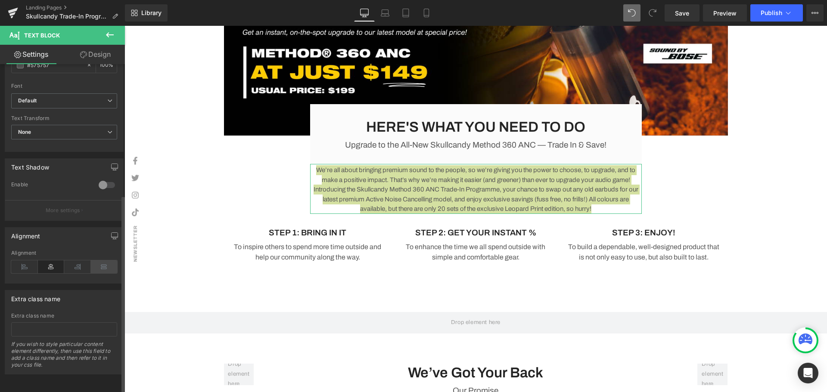
click at [95, 262] on icon at bounding box center [104, 267] width 27 height 13
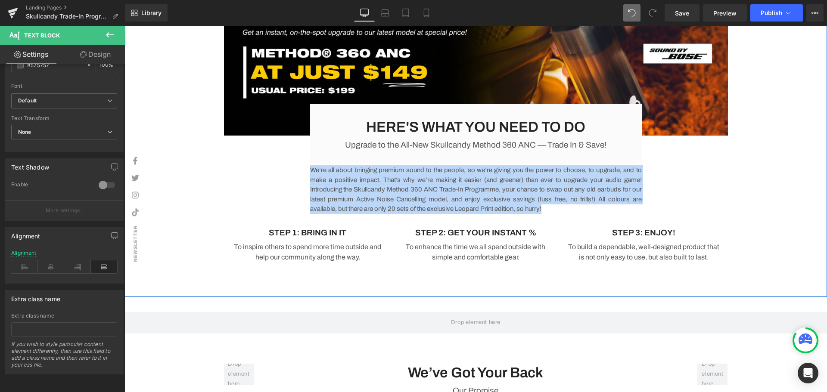
click at [786, 208] on div "Image HERE'S WHAT YOU NEED TO DO Heading Upgrade to the All-New Skullcandy Meth…" at bounding box center [476, 99] width 703 height 344
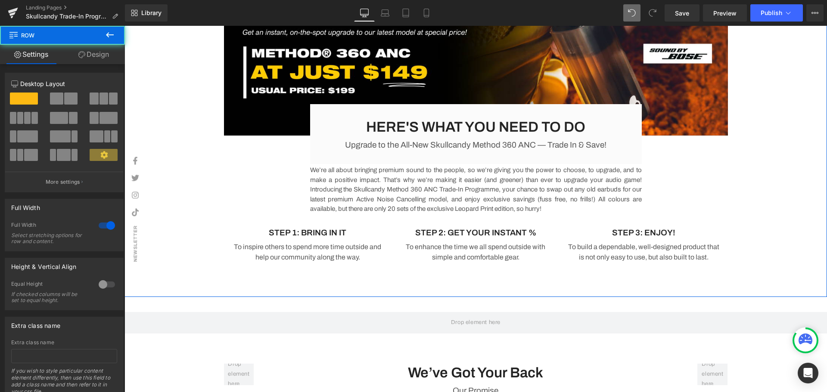
click at [785, 208] on div "Image HERE'S WHAT YOU NEED TO DO Heading Upgrade to the All-New Skullcandy Meth…" at bounding box center [476, 99] width 703 height 344
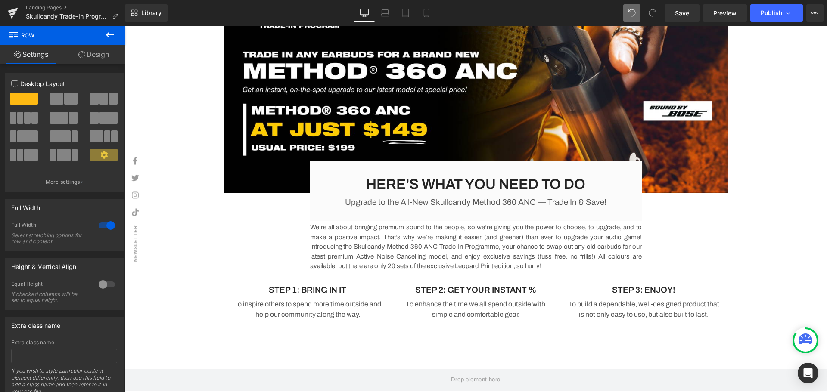
scroll to position [922, 0]
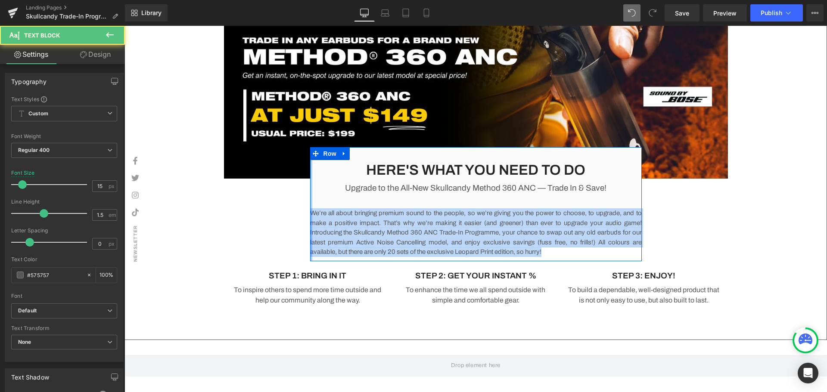
drag, startPoint x: 560, startPoint y: 252, endPoint x: 307, endPoint y: 214, distance: 255.7
click at [310, 214] on div "HERE'S WHAT YOU NEED TO DO Heading Upgrade to the All-New Skullcandy Method 360…" at bounding box center [476, 204] width 332 height 114
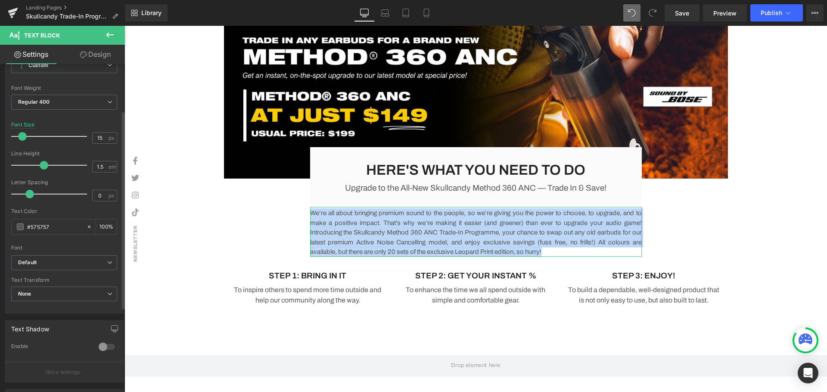
scroll to position [172, 0]
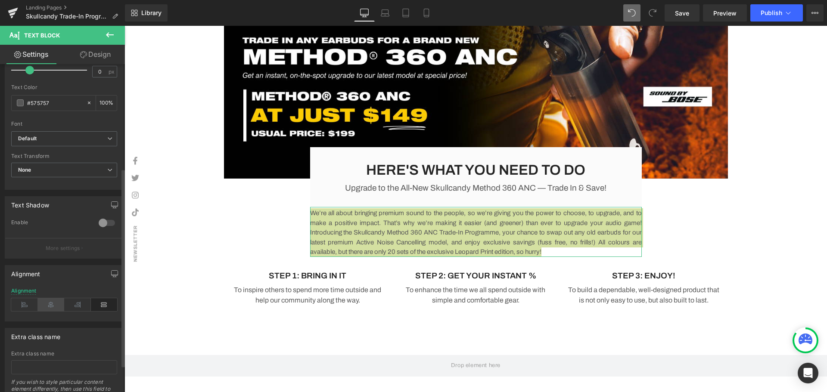
click at [42, 305] on icon at bounding box center [51, 305] width 27 height 13
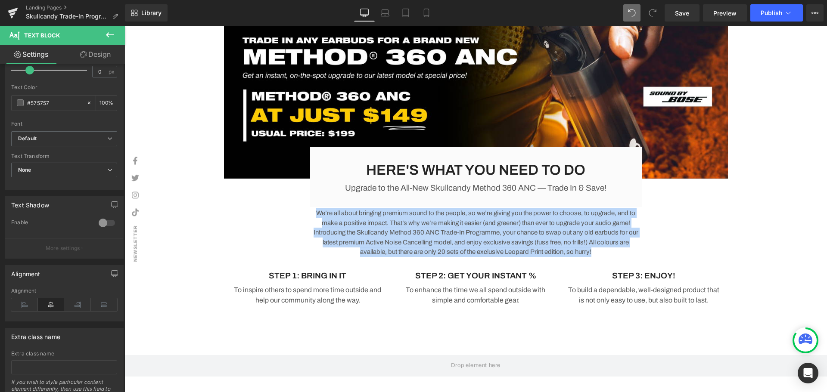
click at [683, 242] on div "Image HERE'S WHAT YOU NEED TO DO Heading Upgrade to the All-New Skullcandy Meth…" at bounding box center [476, 139] width 517 height 339
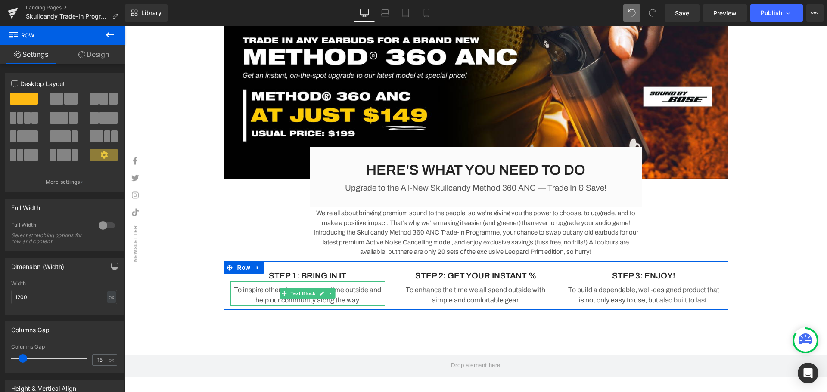
click at [344, 296] on p "To inspire others to spend more time outside and help our community along the w…" at bounding box center [307, 295] width 155 height 21
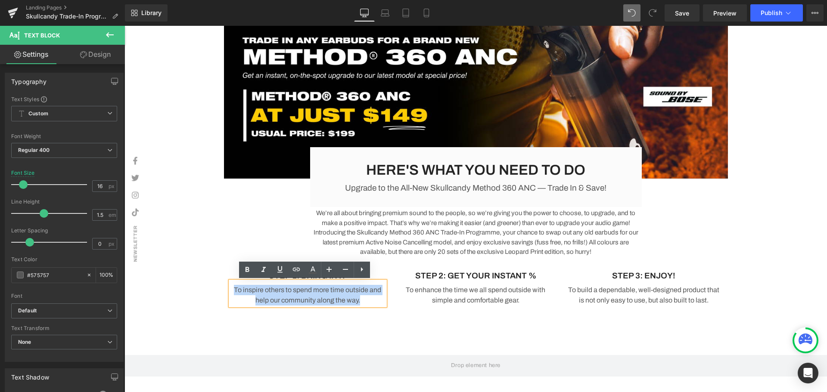
drag, startPoint x: 324, startPoint y: 295, endPoint x: 230, endPoint y: 291, distance: 94.4
click at [230, 291] on p "To inspire others to spend more time outside and help our community along the w…" at bounding box center [307, 295] width 155 height 21
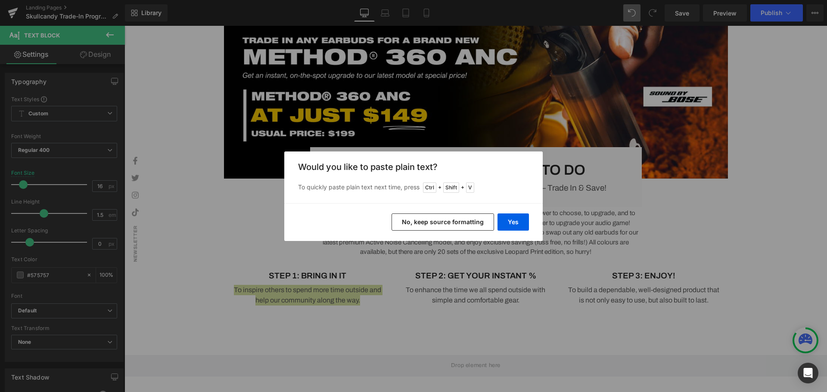
click at [536, 215] on div "Yes No, keep source formatting" at bounding box center [413, 222] width 258 height 38
click at [520, 221] on button "Yes" at bounding box center [513, 222] width 31 height 17
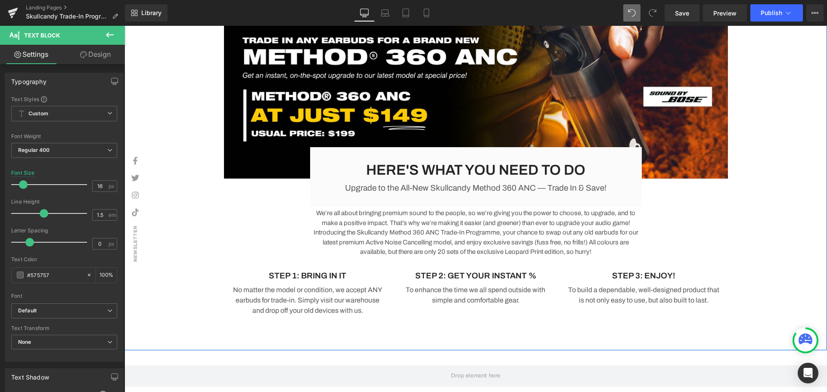
click at [521, 295] on p "To enhance the time we all spend outside with simple and comfortable gear." at bounding box center [475, 295] width 155 height 21
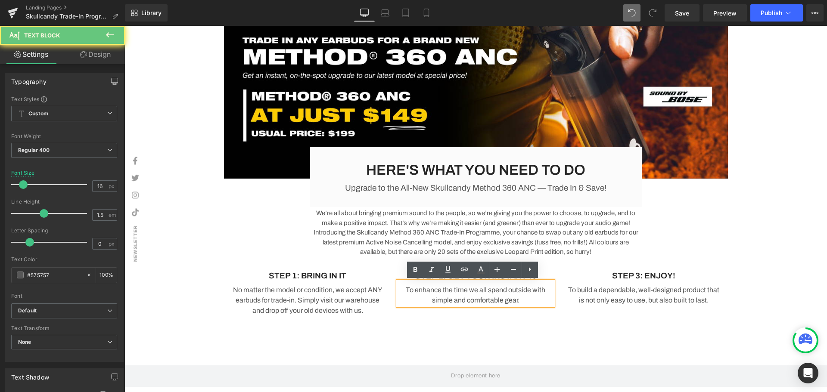
click at [523, 300] on p "To enhance the time we all spend outside with simple and comfortable gear." at bounding box center [475, 295] width 155 height 21
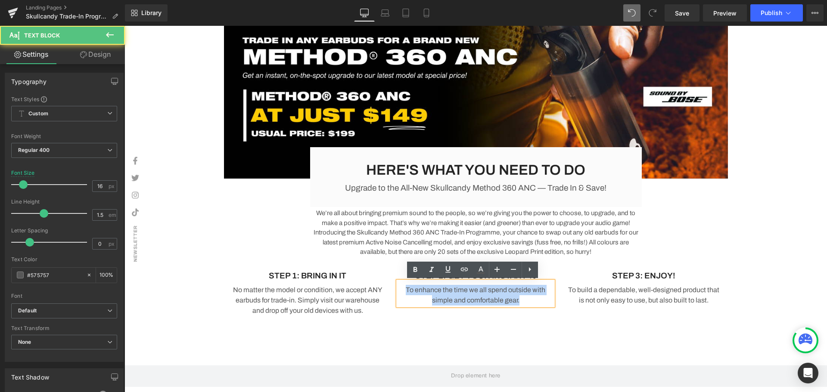
drag, startPoint x: 401, startPoint y: 292, endPoint x: 388, endPoint y: 289, distance: 12.9
click at [392, 289] on div "STEP 2: GET YOUR INSTANT % Text Block To enhance the time we all spend outside …" at bounding box center [476, 288] width 168 height 35
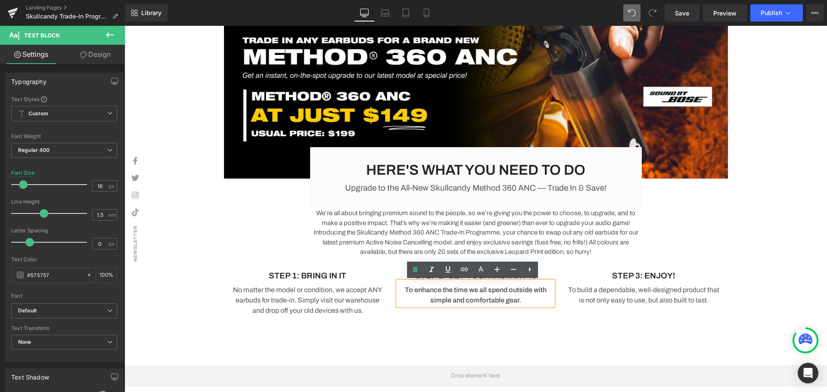
click at [543, 320] on div "STEP 1: BRING IN IT Text Block No matter the model or condition, we accept ANY …" at bounding box center [476, 291] width 504 height 59
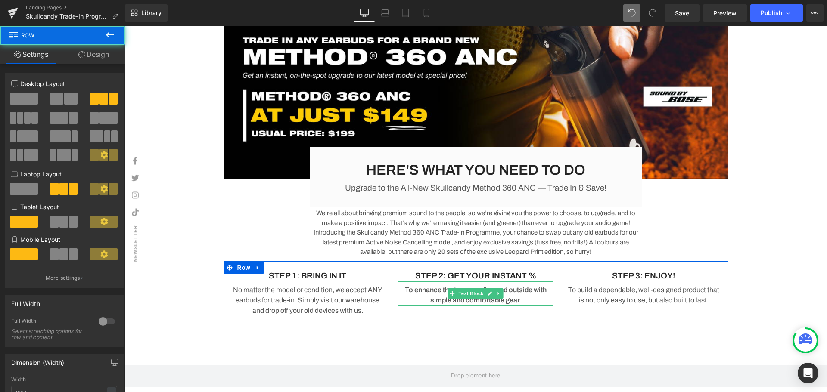
click at [522, 301] on p "To enhance the time we all spend outside with simple and comfortable gear." at bounding box center [475, 295] width 155 height 21
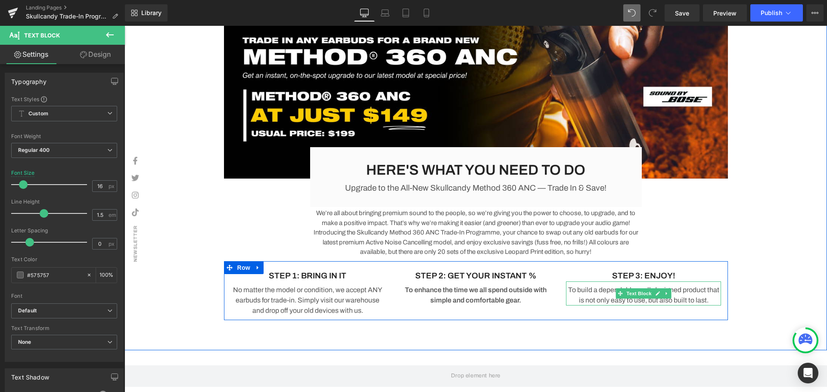
click at [701, 297] on p "To build a dependable, well-designed product that is not only easy to use, but …" at bounding box center [643, 295] width 155 height 21
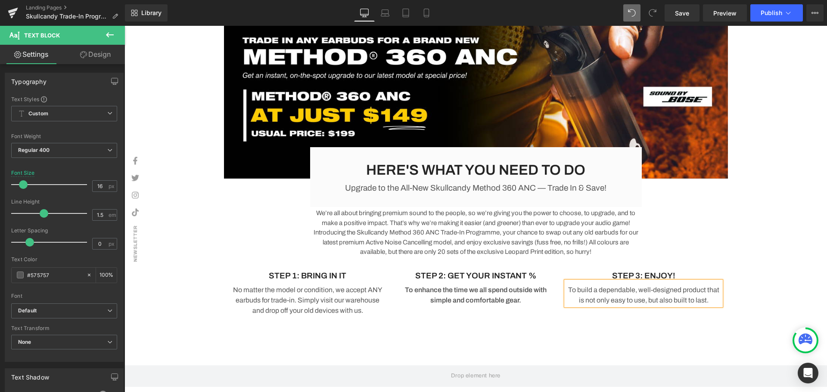
click at [714, 302] on p "To build a dependable, well-designed product that is not only easy to use, but …" at bounding box center [643, 295] width 155 height 21
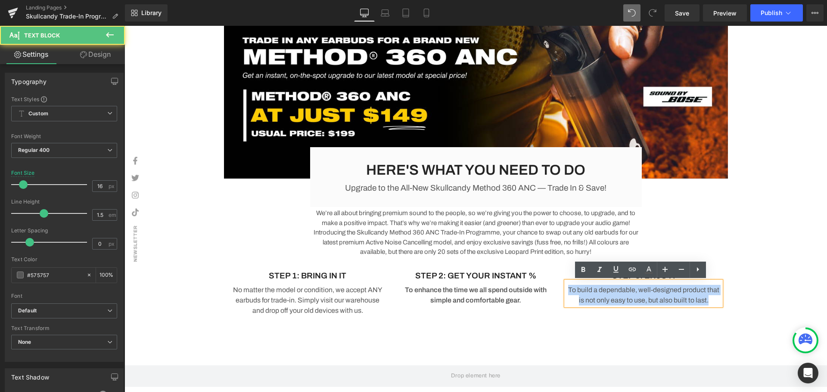
drag, startPoint x: 676, startPoint y: 299, endPoint x: 540, endPoint y: 283, distance: 137.0
click at [540, 283] on div "STEP 1: BRING IN IT Text Block No matter the model or condition, we accept ANY …" at bounding box center [476, 291] width 504 height 59
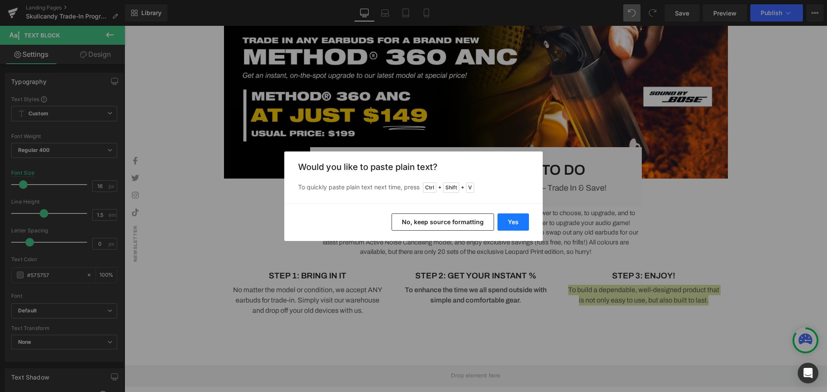
click at [510, 221] on button "Yes" at bounding box center [513, 222] width 31 height 17
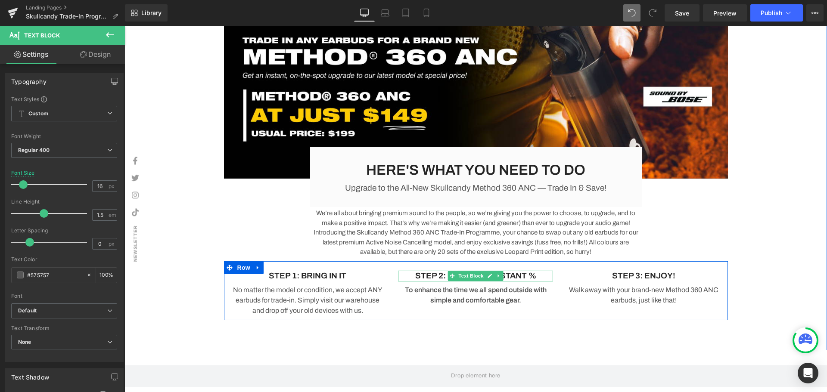
click at [545, 280] on div at bounding box center [475, 281] width 155 height 2
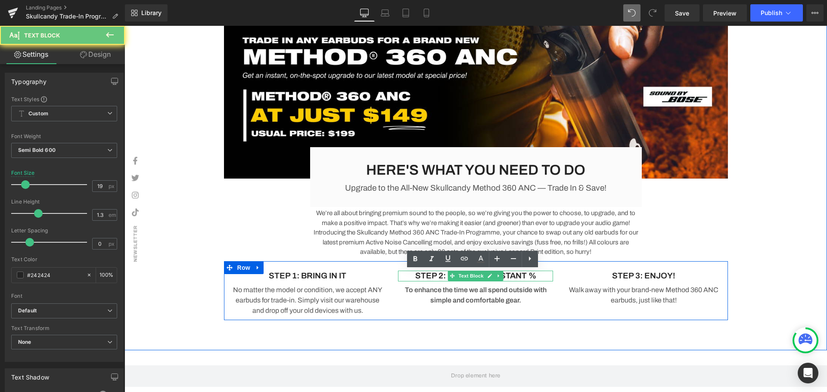
click at [544, 276] on p "STEP 2: GET YOUR INSTANT %" at bounding box center [475, 276] width 155 height 11
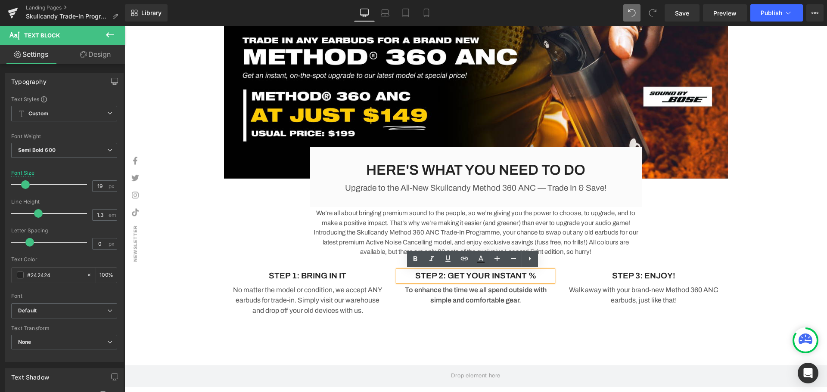
click at [487, 275] on p "STEP 2: GET YOUR INSTANT %" at bounding box center [475, 276] width 155 height 11
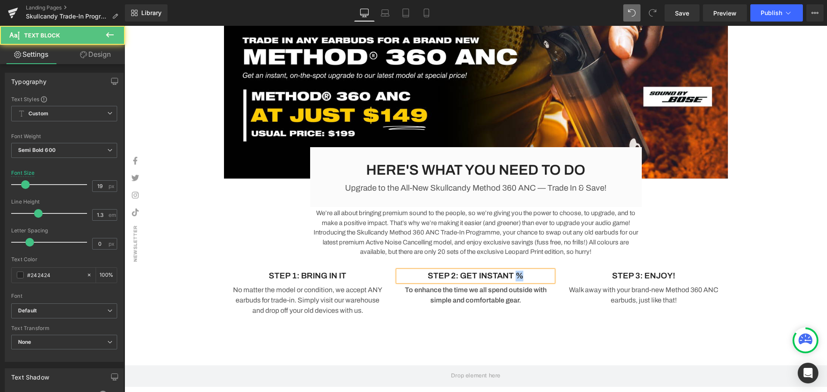
drag, startPoint x: 523, startPoint y: 276, endPoint x: 514, endPoint y: 274, distance: 9.2
click at [514, 274] on p "STEP 2: GET INSTANT %" at bounding box center [475, 276] width 155 height 11
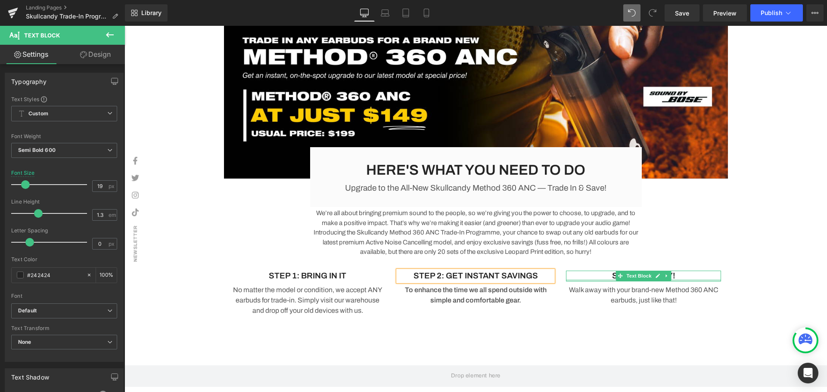
click at [674, 280] on div at bounding box center [643, 281] width 155 height 2
click at [671, 275] on p "STEP 3: ENJOY!" at bounding box center [643, 276] width 155 height 11
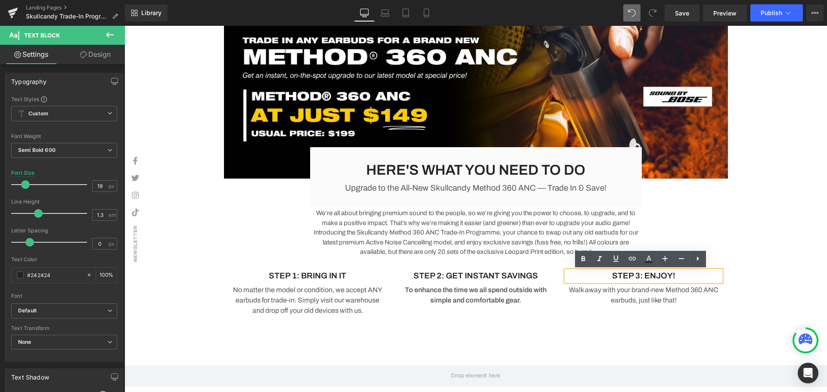
click at [670, 273] on p "STEP 3: ENJOY!" at bounding box center [643, 276] width 155 height 11
click at [760, 280] on div "Image HERE'S WHAT YOU NEED TO DO Heading Upgrade to the All-New Skullcandy Meth…" at bounding box center [476, 147] width 703 height 354
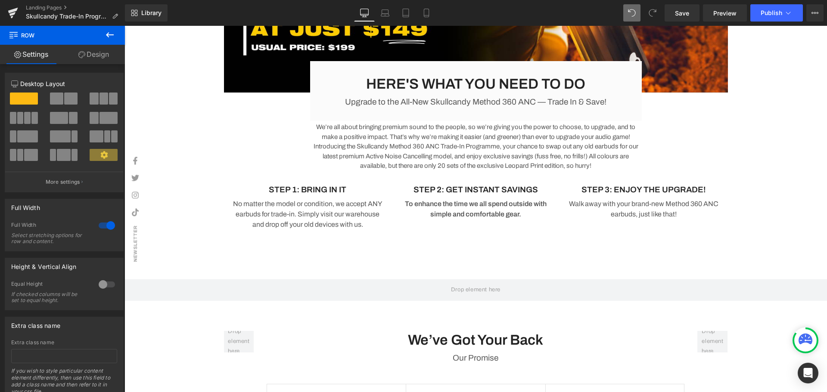
scroll to position [965, 0]
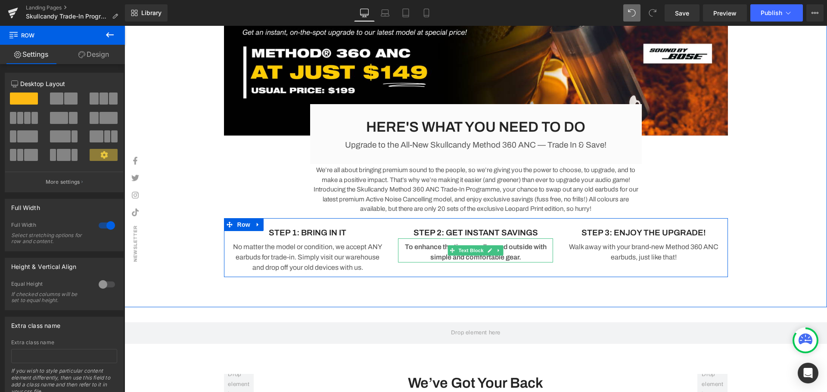
click at [534, 258] on p "To enhance the time we all spend outside with simple and comfortable gear." at bounding box center [475, 252] width 155 height 21
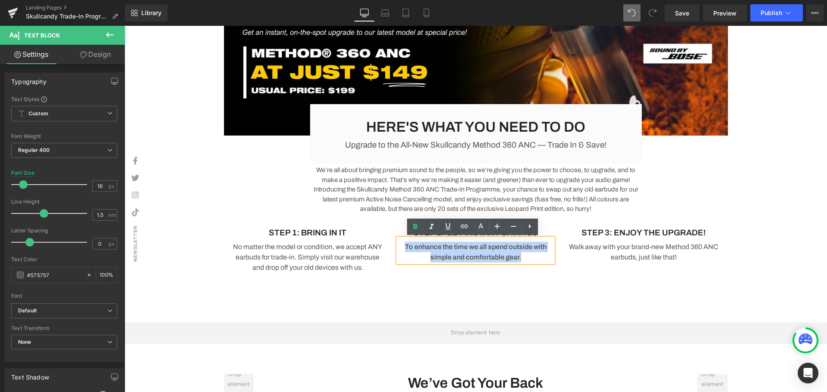
drag, startPoint x: 532, startPoint y: 258, endPoint x: 398, endPoint y: 243, distance: 135.7
click at [398, 243] on p "To enhance the time we all spend outside with simple and comfortable gear." at bounding box center [475, 252] width 155 height 21
click at [0, 0] on icon at bounding box center [0, 0] width 0 height 0
click at [768, 254] on div "Image HERE'S WHAT YOU NEED TO DO Heading Upgrade to the All-New Skullcandy Meth…" at bounding box center [476, 104] width 703 height 354
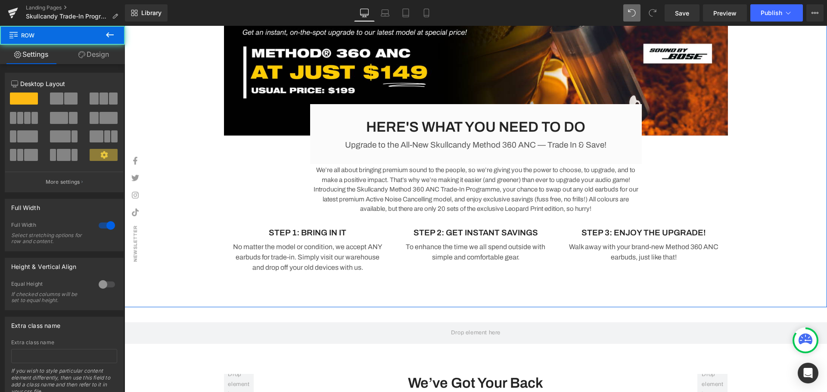
click at [763, 258] on div "Image HERE'S WHAT YOU NEED TO DO Heading Upgrade to the All-New Skullcandy Meth…" at bounding box center [476, 104] width 703 height 354
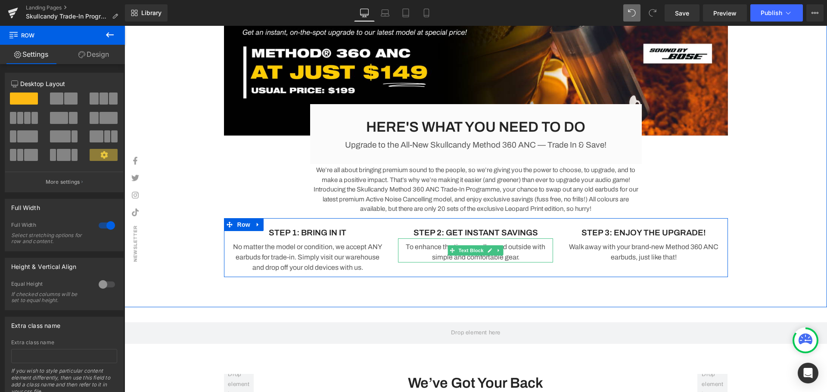
click at [531, 257] on p "To enhance the time we all spend outside with simple and comfortable gear." at bounding box center [475, 252] width 155 height 21
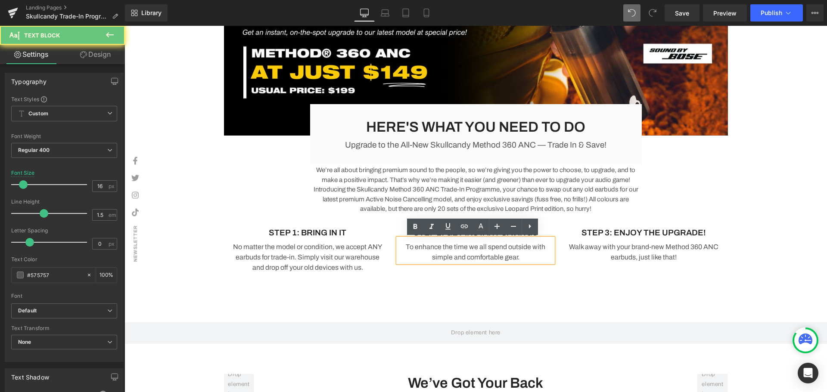
click at [541, 258] on p "To enhance the time we all spend outside with simple and comfortable gear." at bounding box center [475, 252] width 155 height 21
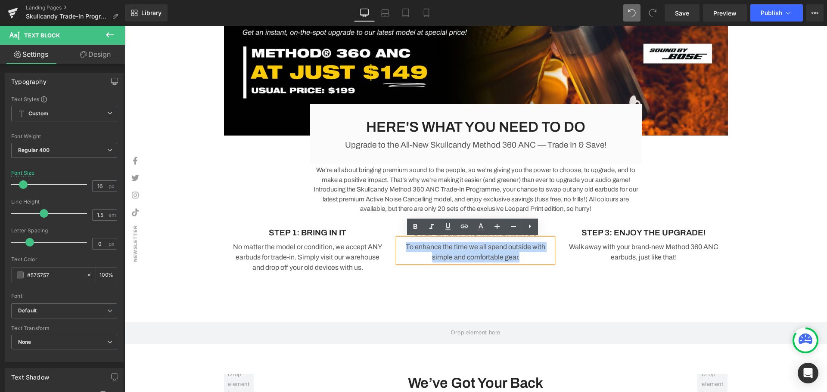
drag, startPoint x: 538, startPoint y: 257, endPoint x: 396, endPoint y: 243, distance: 142.9
click at [398, 243] on p "To enhance the time we all spend outside with simple and comfortable gear." at bounding box center [475, 252] width 155 height 21
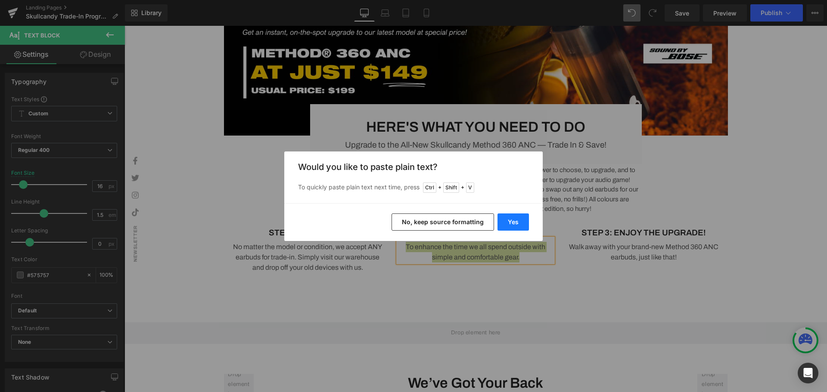
click at [512, 219] on button "Yes" at bounding box center [513, 222] width 31 height 17
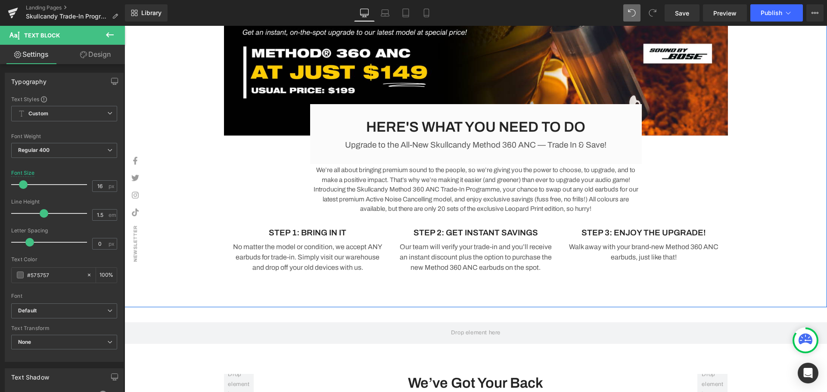
click at [690, 247] on p "Walk away with your brand-new Method 360 ANC earbuds, just like that!" at bounding box center [643, 252] width 155 height 21
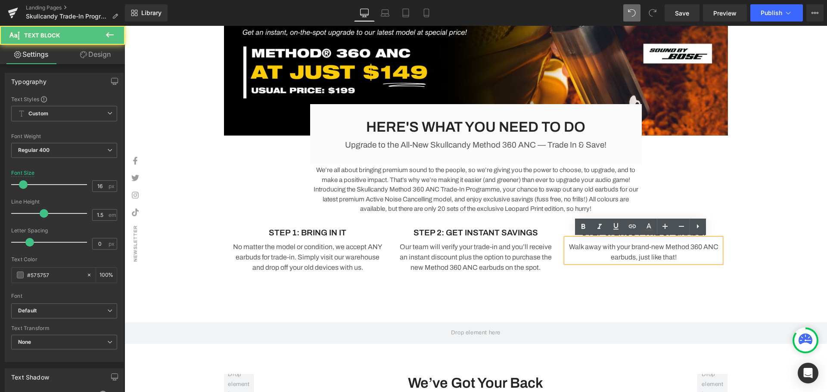
click at [714, 244] on p "Walk away with your brand-new Method 360 ANC earbuds, just like that!" at bounding box center [643, 252] width 155 height 21
drag, startPoint x: 628, startPoint y: 258, endPoint x: 586, endPoint y: 258, distance: 41.4
click at [586, 258] on p "Walk away with your brand-new Method 360 ANC (Worth $199) earbuds, just like th…" at bounding box center [643, 252] width 155 height 21
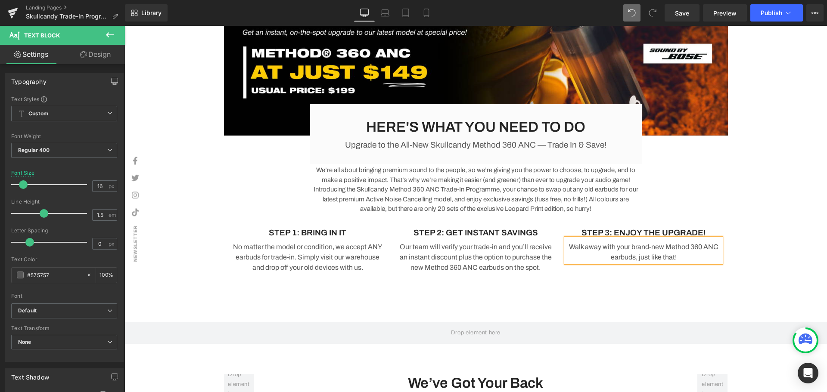
click at [632, 256] on p "Walk away with your brand-new Method 360 ANC earbuds, just like that!" at bounding box center [643, 252] width 155 height 21
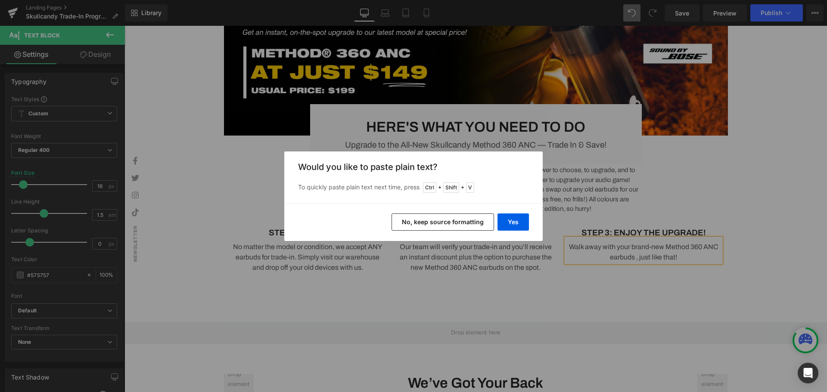
click at [529, 226] on div "Yes No, keep source formatting" at bounding box center [413, 222] width 258 height 38
click at [517, 219] on button "Yes" at bounding box center [513, 222] width 31 height 17
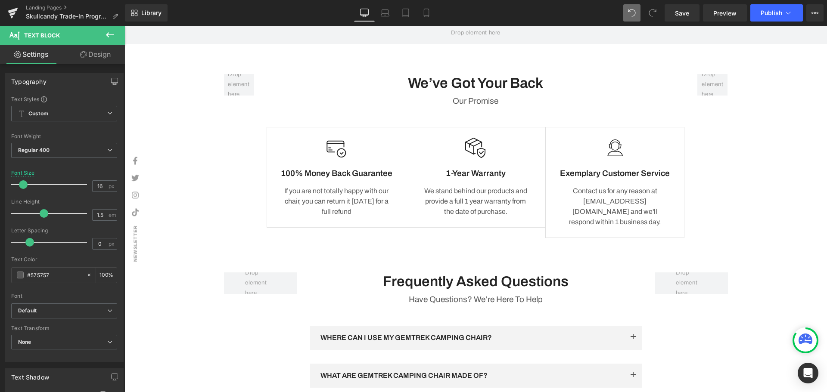
scroll to position [1070, 0]
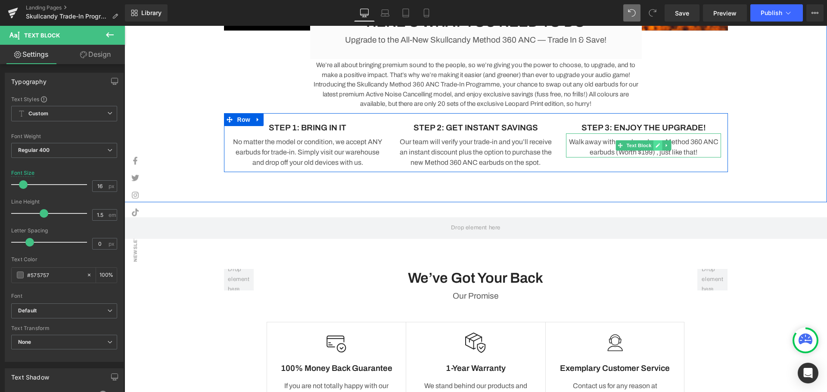
click at [655, 150] on link at bounding box center [658, 145] width 9 height 10
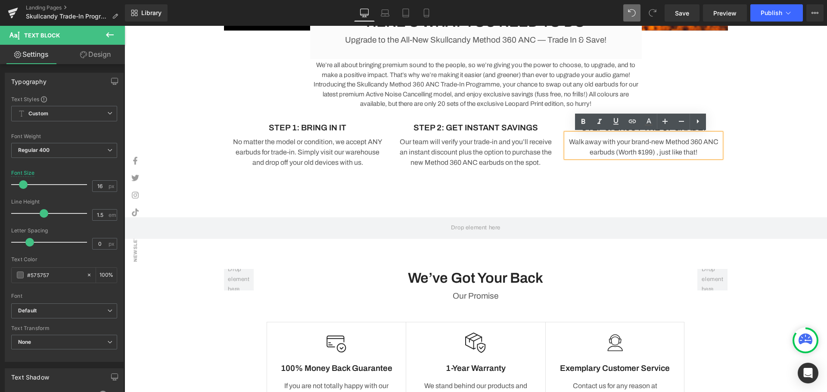
click at [653, 153] on p "Walk away with your brand-new Method 360 ANC earbuds (Worth $199) , just like t…" at bounding box center [643, 147] width 155 height 21
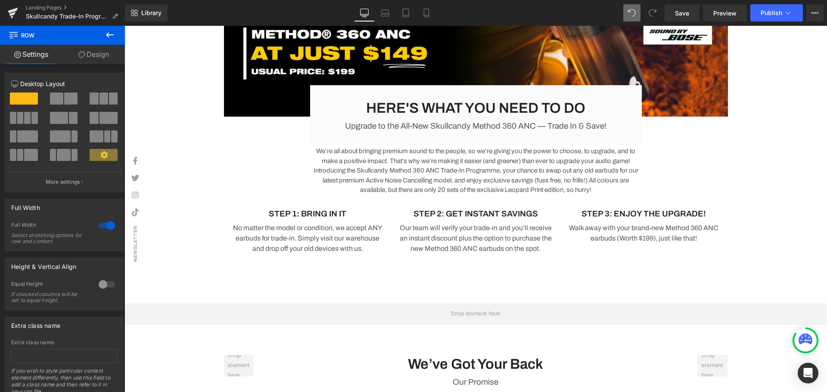
click at [784, 216] on div "Image HERE'S WHAT YOU NEED TO DO Heading Upgrade to the All-New Skullcandy Meth…" at bounding box center [476, 85] width 703 height 354
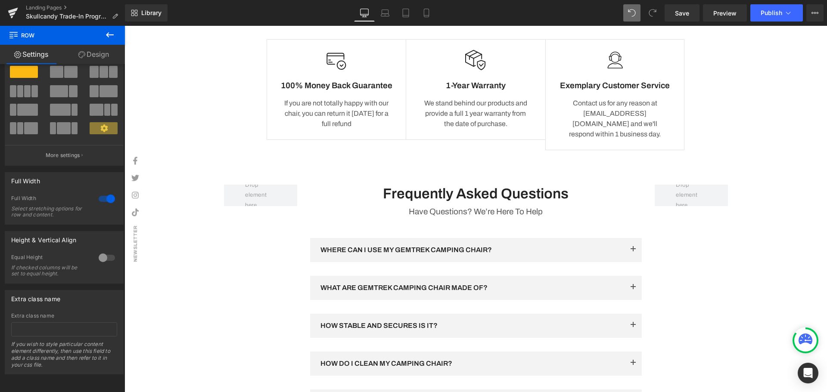
scroll to position [1415, 0]
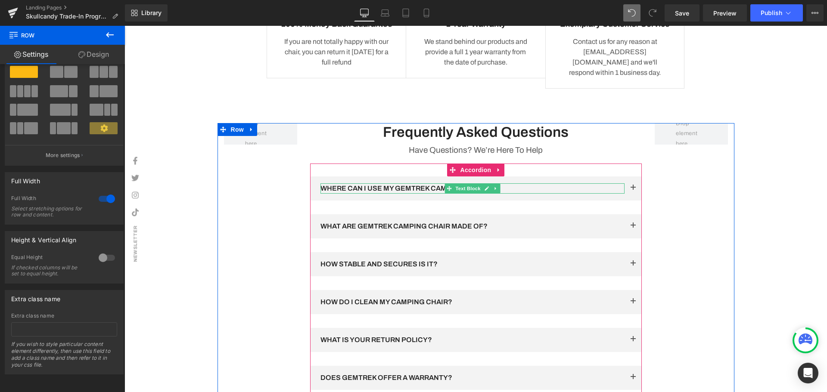
drag, startPoint x: 430, startPoint y: 187, endPoint x: 546, endPoint y: 188, distance: 115.9
click at [430, 187] on p "WHERE CAN I USE MY GEMTREK CAMPING CHAIR?" at bounding box center [473, 189] width 304 height 10
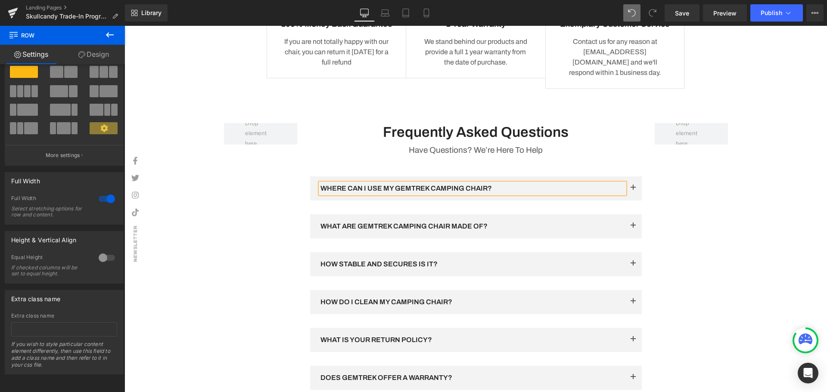
click at [546, 187] on p "WHERE CAN I USE MY GEMTREK CAMPING CHAIR?" at bounding box center [473, 189] width 304 height 10
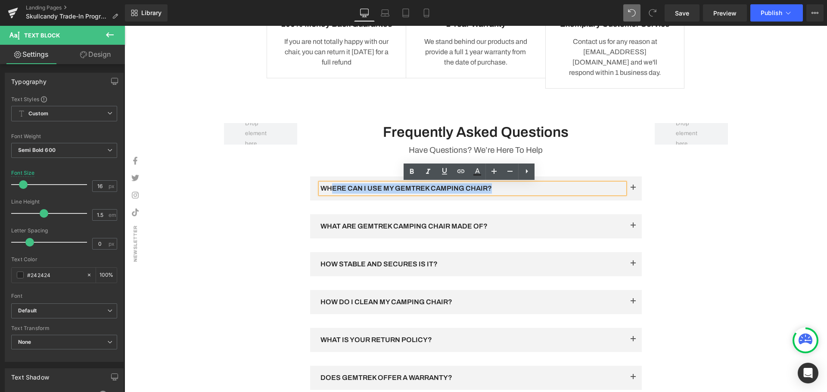
drag, startPoint x: 561, startPoint y: 191, endPoint x: 329, endPoint y: 189, distance: 232.2
click at [329, 189] on p "WHERE CAN I USE MY GEMTREK CAMPING CHAIR?" at bounding box center [473, 189] width 304 height 10
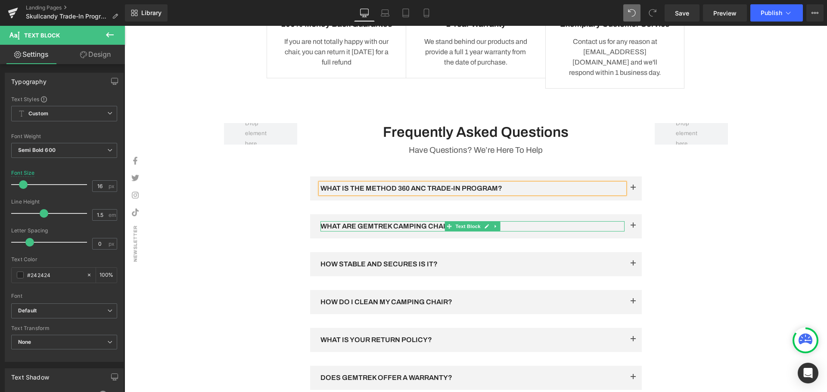
click at [518, 230] on div at bounding box center [473, 231] width 304 height 2
click at [528, 225] on p "WHAT ARE GEMTREK CAMPING CHAIR MADE OF?" at bounding box center [473, 226] width 304 height 10
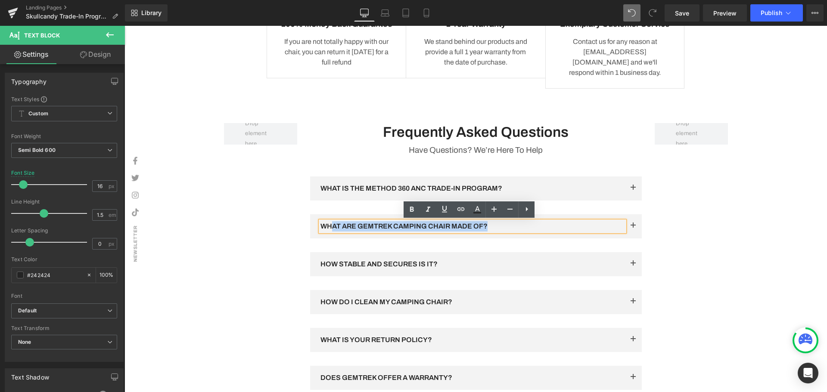
drag, startPoint x: 514, startPoint y: 224, endPoint x: 330, endPoint y: 225, distance: 184.4
click at [330, 225] on p "WHAT ARE GEMTREK CAMPING CHAIR MADE OF?" at bounding box center [473, 226] width 304 height 10
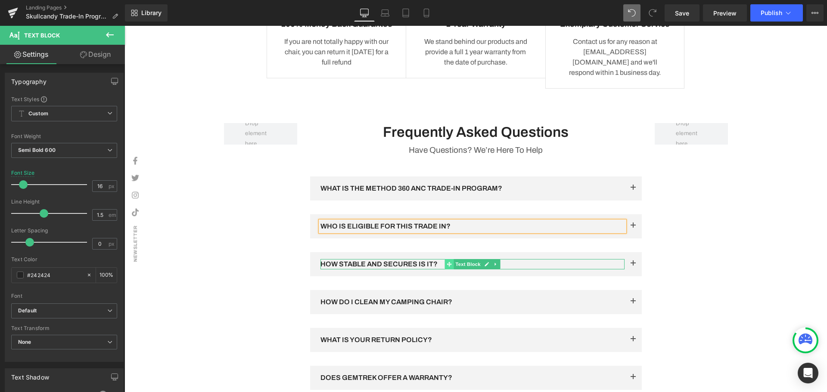
click at [448, 268] on span at bounding box center [449, 264] width 9 height 10
click at [425, 265] on p "HOW STABLE AND SECURES IS IT?" at bounding box center [473, 264] width 304 height 10
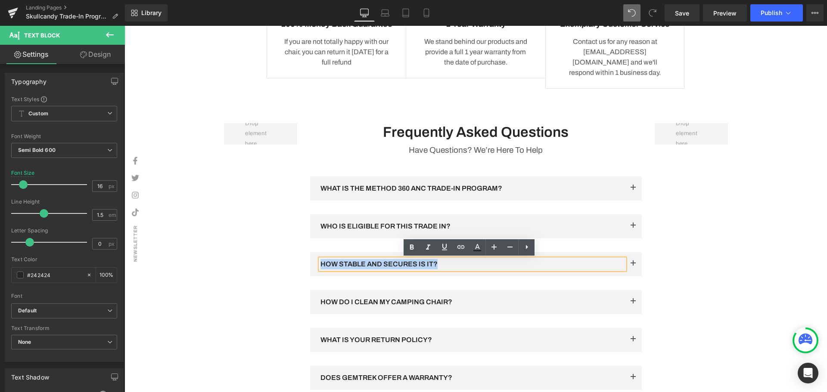
drag, startPoint x: 442, startPoint y: 263, endPoint x: 318, endPoint y: 268, distance: 124.6
click at [321, 268] on p "HOW STABLE AND SECURES IS IT?" at bounding box center [473, 264] width 304 height 10
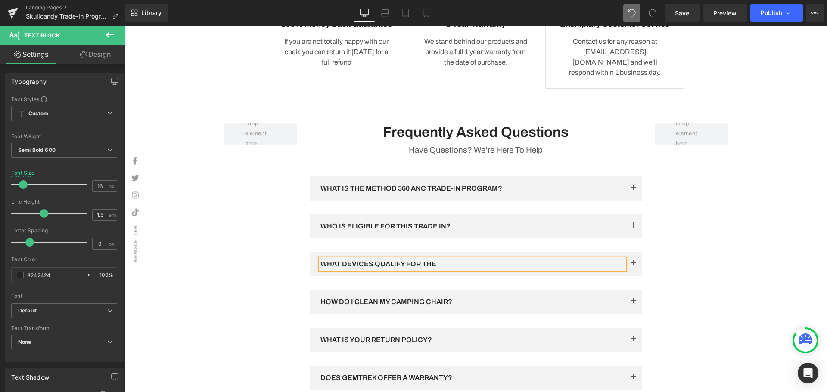
click at [467, 260] on p "WHAT DEVICES QUALIFY FOR THE" at bounding box center [473, 264] width 304 height 10
click at [453, 224] on div "WHO IS ELIGIBLE FOR THIS TRADE IN? Text Block" at bounding box center [473, 226] width 304 height 10
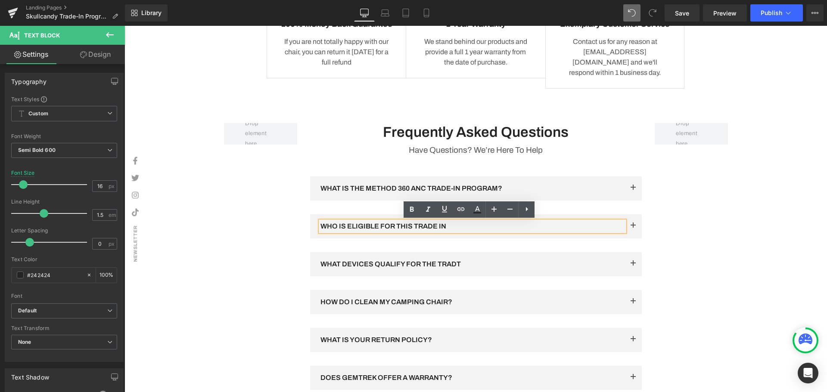
click at [469, 264] on div "WHAT DEVICES QUALIFY FOR THE TRADT Text Block" at bounding box center [473, 264] width 304 height 10
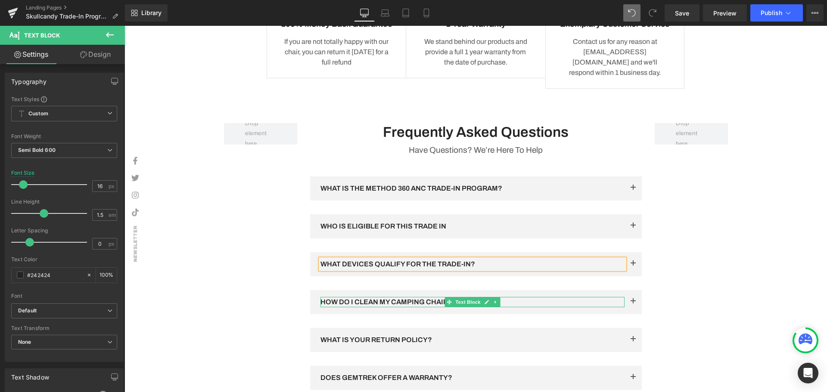
drag, startPoint x: 457, startPoint y: 299, endPoint x: 375, endPoint y: 303, distance: 81.9
click at [457, 299] on span "Text Block" at bounding box center [468, 302] width 28 height 10
click at [375, 303] on p "HOW DO I CLEAN MY CAMPING CHAIR?" at bounding box center [473, 302] width 304 height 10
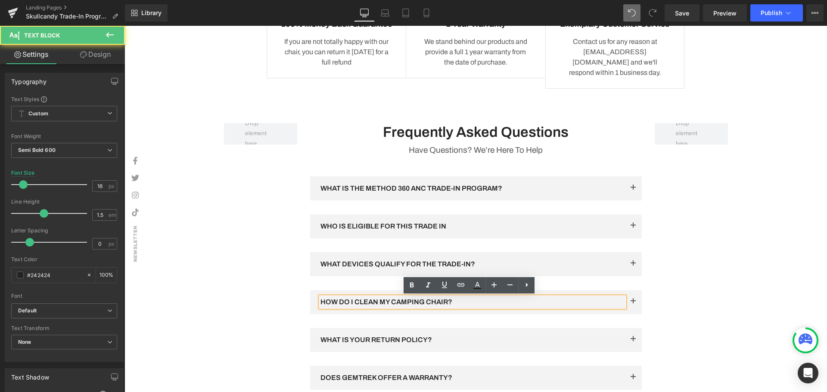
click at [462, 302] on p "HOW DO I CLEAN MY CAMPING CHAIR?" at bounding box center [473, 302] width 304 height 10
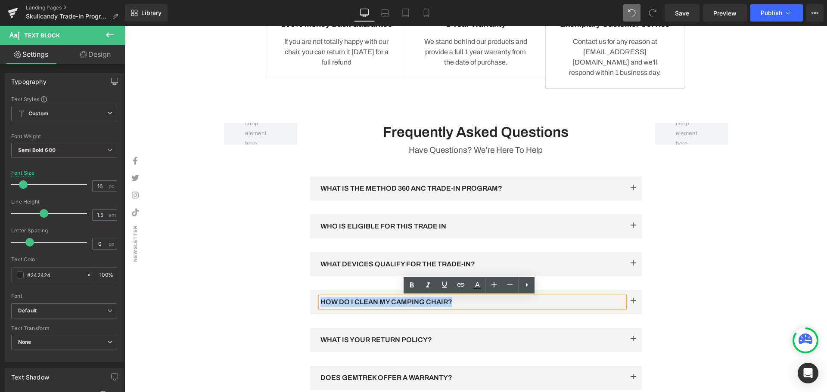
drag, startPoint x: 478, startPoint y: 302, endPoint x: 307, endPoint y: 302, distance: 170.6
click at [310, 302] on div "HOW DO I CLEAN MY CAMPING CHAIR? Text Block" at bounding box center [476, 302] width 332 height 24
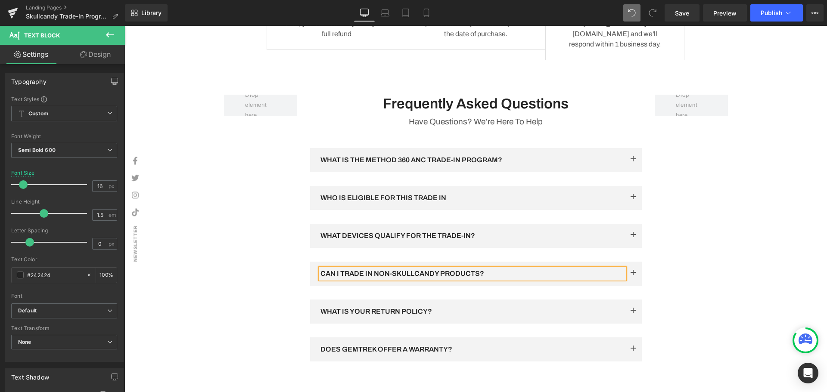
scroll to position [1458, 0]
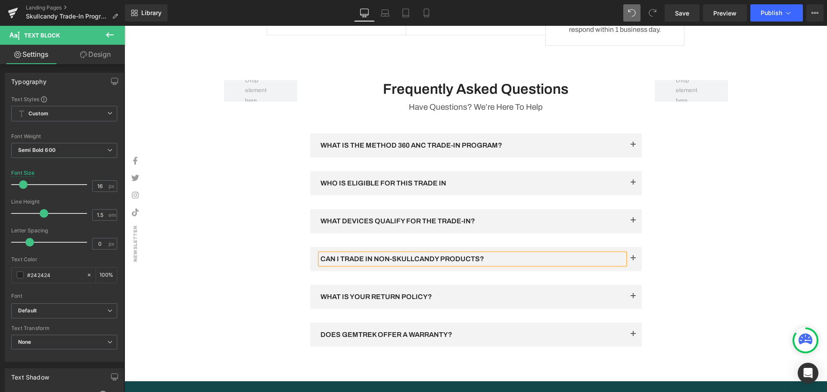
click at [445, 296] on div "WHAT IS YOUR RETURN POLICY? Text Block" at bounding box center [473, 297] width 304 height 10
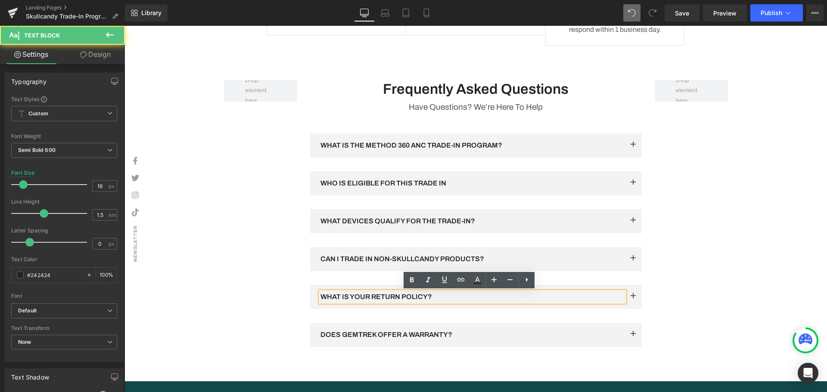
click at [414, 301] on p "WHAT IS YOUR RETURN POLICY?" at bounding box center [473, 297] width 304 height 10
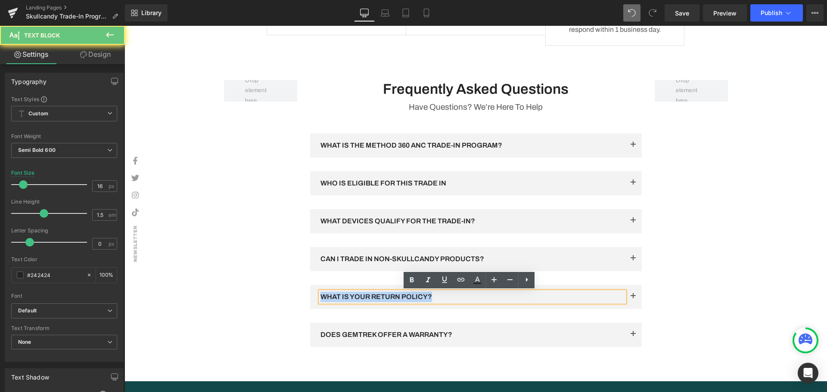
drag, startPoint x: 446, startPoint y: 298, endPoint x: 309, endPoint y: 298, distance: 137.0
click at [310, 298] on div "WHAT IS YOUR RETURN POLICY? Text Block" at bounding box center [476, 297] width 332 height 24
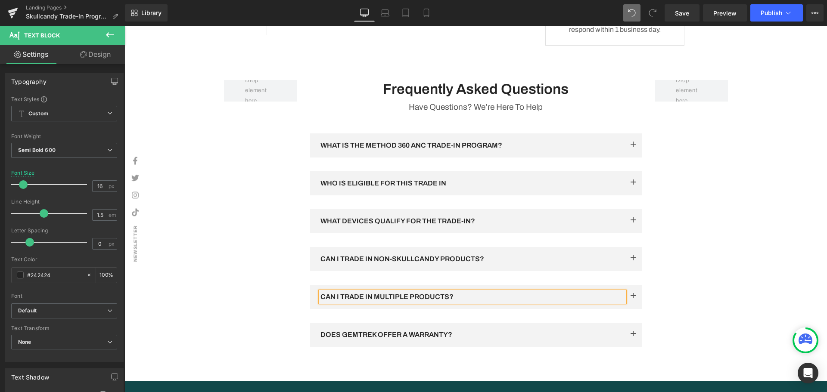
click at [364, 297] on p "CAN I TRADE IN MULTIPLE PRODUCTS?" at bounding box center [473, 297] width 304 height 10
click at [462, 335] on span "Text Block" at bounding box center [468, 335] width 28 height 10
click at [531, 335] on p "DOES GEMTREK OFFER A WARRANTY?" at bounding box center [473, 335] width 304 height 10
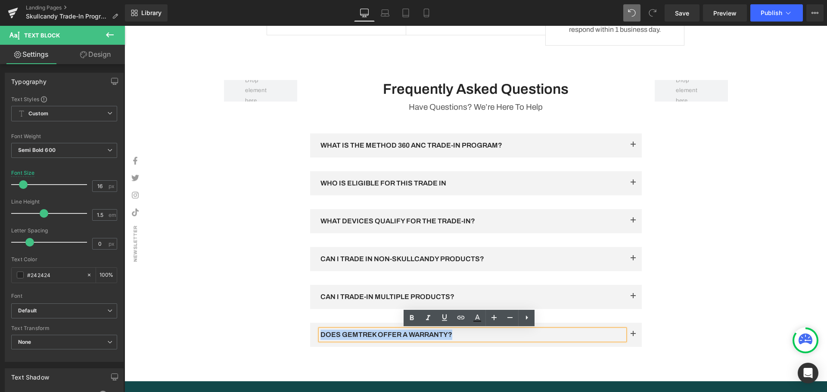
drag, startPoint x: 479, startPoint y: 333, endPoint x: 318, endPoint y: 335, distance: 162.0
click at [321, 335] on p "DOES GEMTREK OFFER A WARRANTY?" at bounding box center [473, 335] width 304 height 10
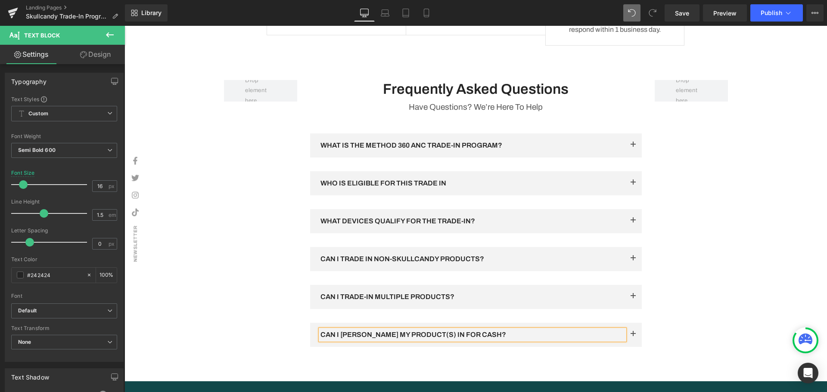
click at [693, 286] on div "Frequently Asked Questions Heading Have Questions? We’re Here To Help Text Bloc…" at bounding box center [476, 231] width 517 height 302
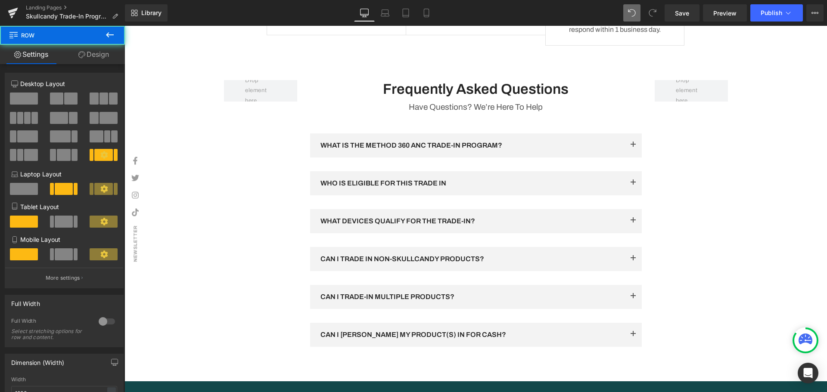
scroll to position [1544, 0]
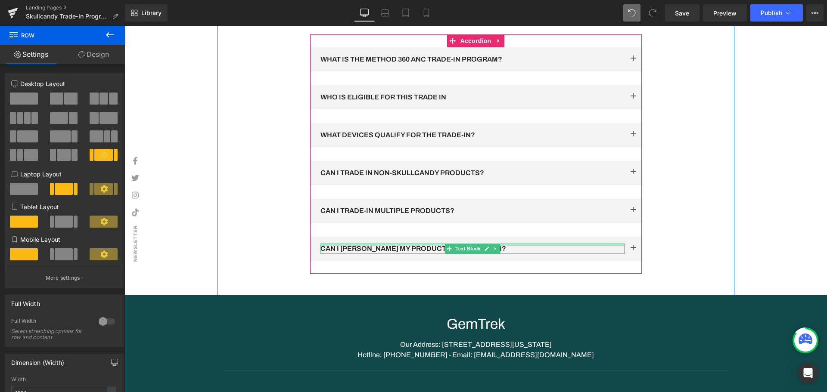
click at [343, 248] on p "CAN I TADE MY PRODUCT(S) IN FOR CASH?" at bounding box center [473, 249] width 304 height 10
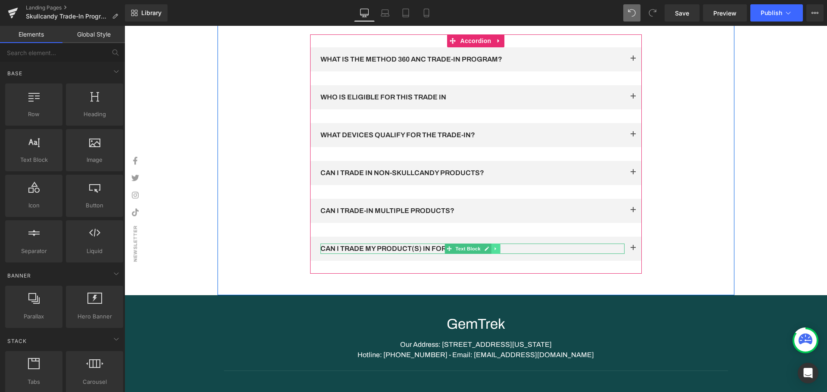
click at [495, 249] on link at bounding box center [495, 249] width 9 height 10
click at [489, 250] on icon at bounding box center [491, 248] width 5 height 5
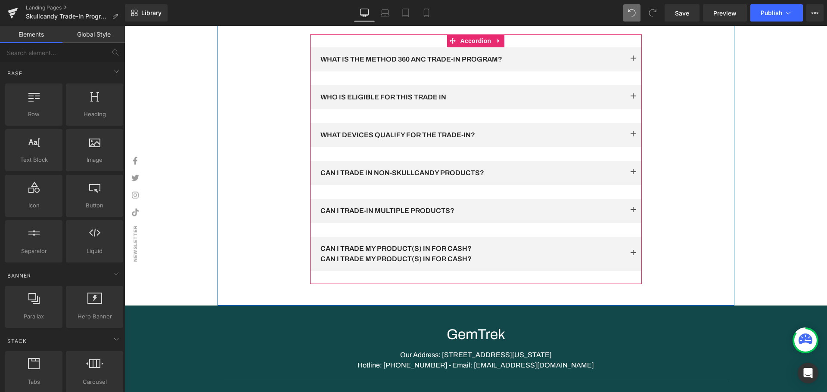
click at [481, 225] on div "WHAT IS THE METHOD 360 ANC TRADE-IN PROGRAM? Text Block Where do you want to si…" at bounding box center [476, 159] width 332 height 224
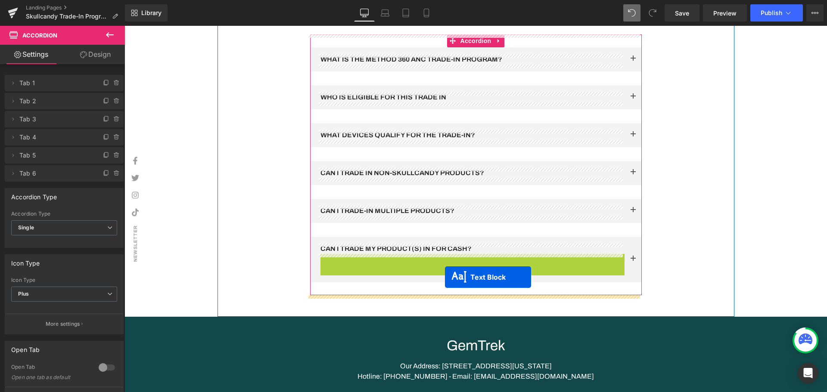
drag, startPoint x: 448, startPoint y: 261, endPoint x: 445, endPoint y: 277, distance: 16.6
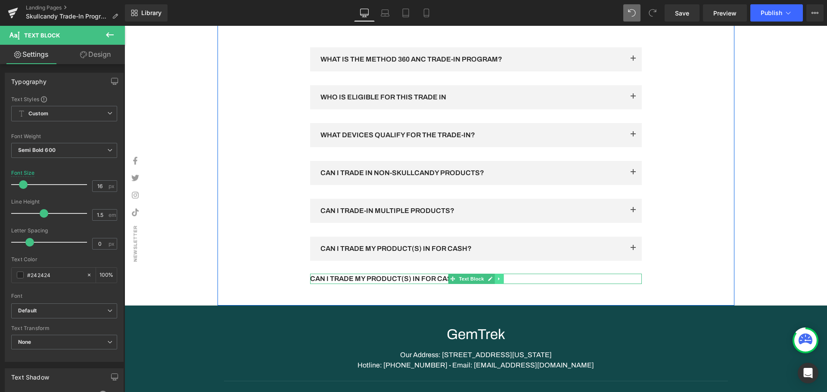
click at [495, 278] on link at bounding box center [499, 279] width 9 height 10
click at [499, 276] on link at bounding box center [503, 279] width 9 height 10
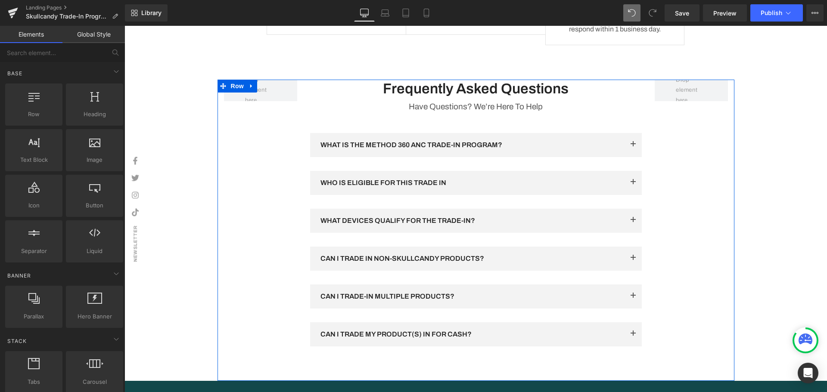
scroll to position [1458, 0]
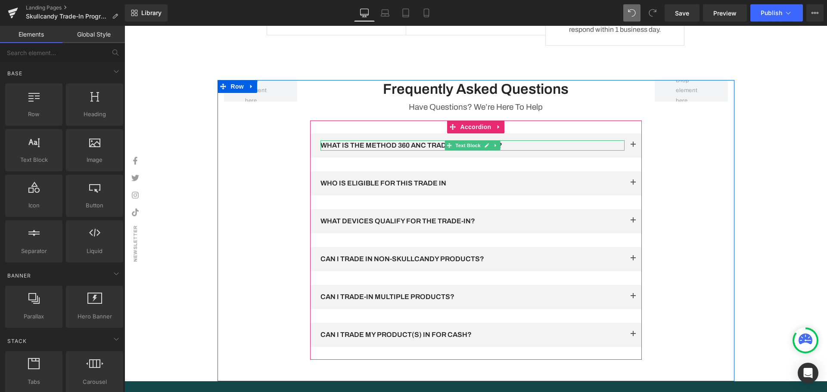
click at [545, 147] on p "WHAT IS THE METHOD 360 ANC TRADE-IN PROGRAM?" at bounding box center [473, 145] width 304 height 10
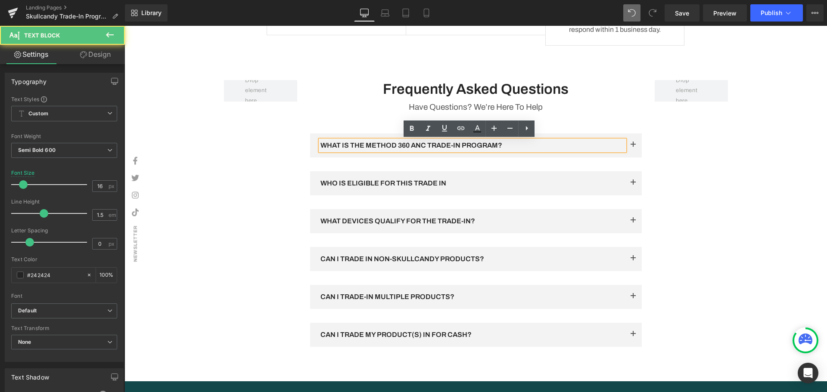
click at [633, 147] on span "button" at bounding box center [633, 147] width 0 height 0
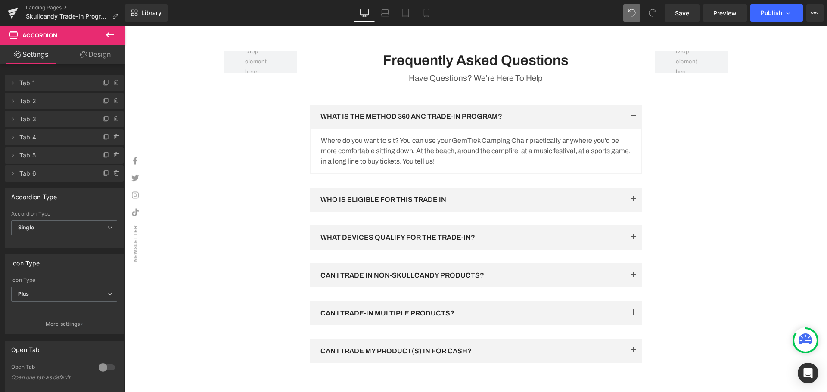
scroll to position [1501, 0]
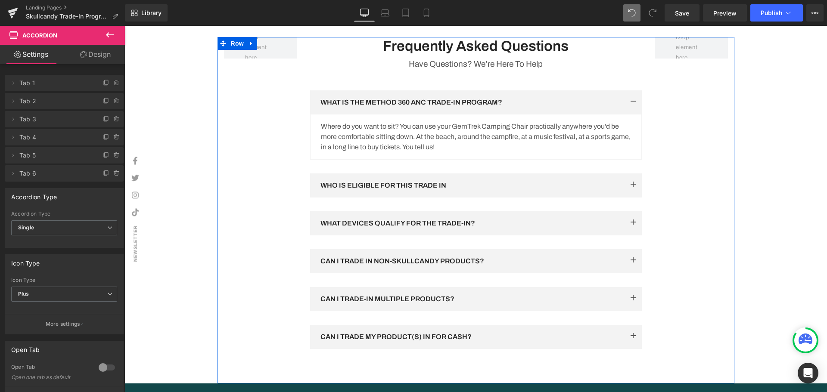
click at [715, 233] on div "Frequently Asked Questions Heading Have Questions? We’re Here To Help Text Bloc…" at bounding box center [476, 210] width 517 height 347
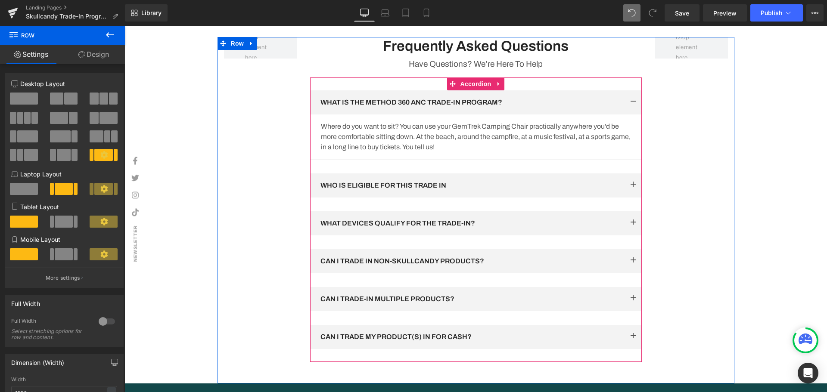
scroll to position [1544, 0]
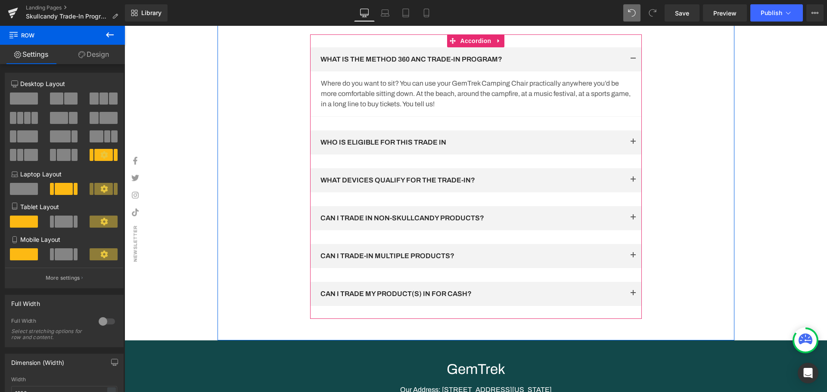
click at [560, 279] on div "WHAT IS THE METHOD 360 ANC TRADE-IN PROGRAM? Text Block Where do you want to si…" at bounding box center [476, 176] width 332 height 259
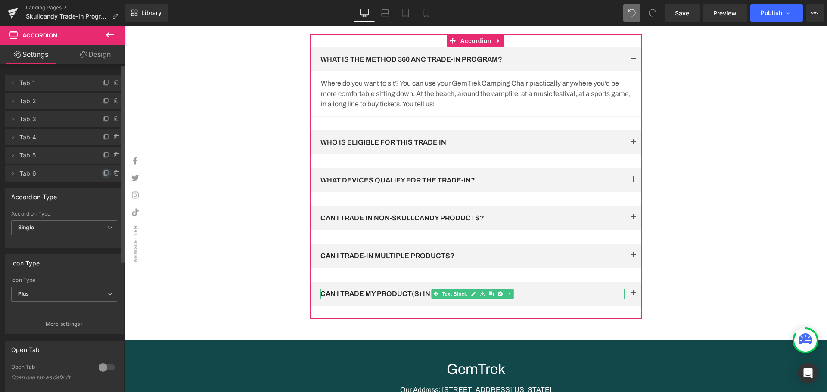
click at [105, 174] on icon at bounding box center [106, 173] width 3 height 4
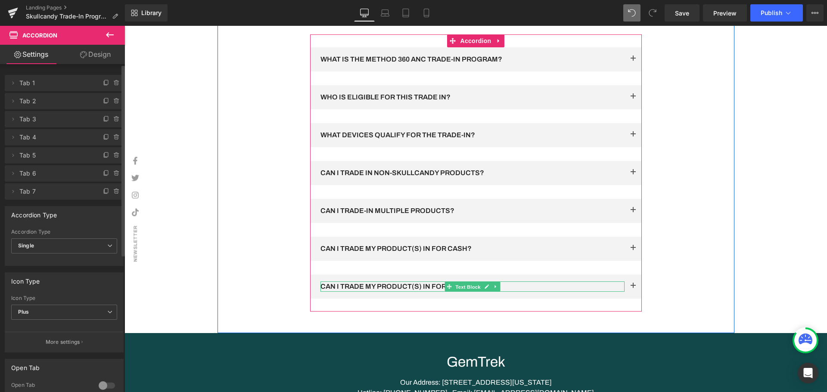
click at [471, 285] on span "Text Block" at bounding box center [468, 287] width 28 height 10
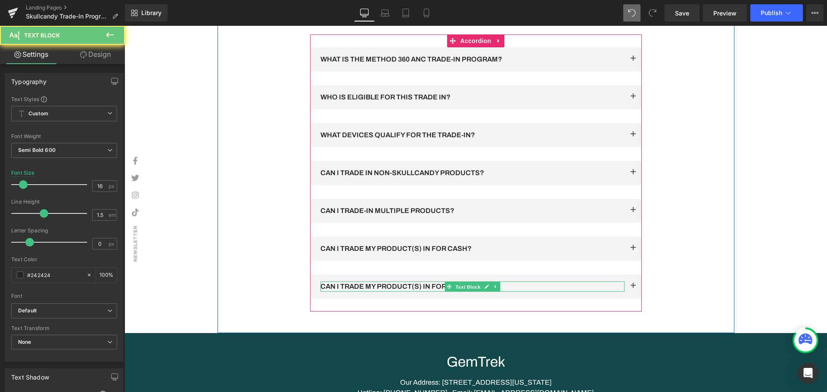
click at [516, 285] on p "CAN I TRADE MY PRODUCT(S) IN FOR CASH?" at bounding box center [473, 287] width 304 height 10
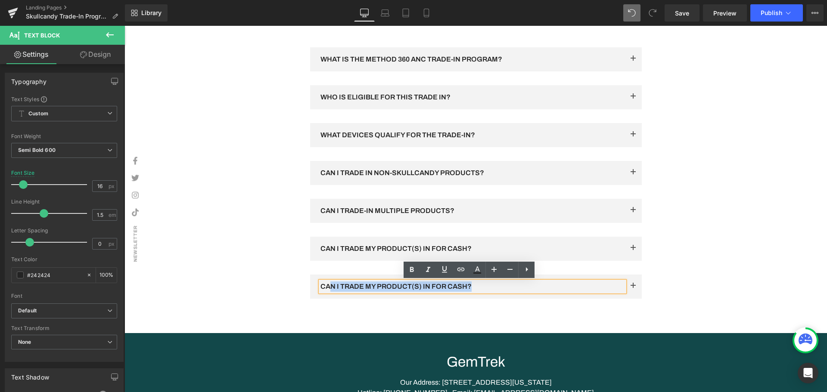
drag, startPoint x: 432, startPoint y: 286, endPoint x: 327, endPoint y: 282, distance: 104.7
click at [327, 282] on p "CAN I TRADE MY PRODUCT(S) IN FOR CASH?" at bounding box center [473, 287] width 304 height 10
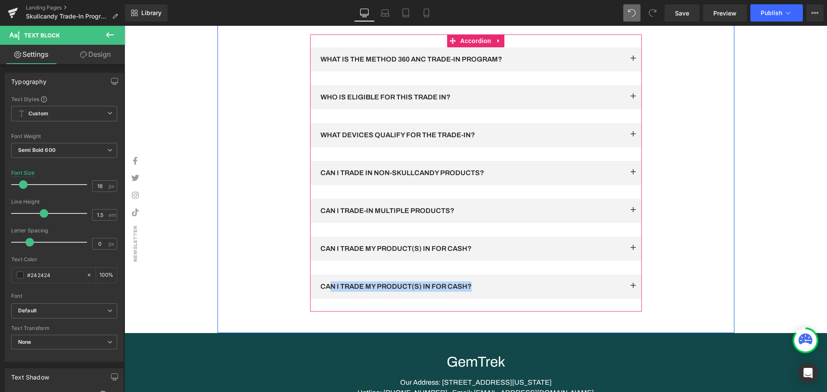
click at [532, 294] on div "CAN I TRADE MY PRODUCT(S) IN FOR CASH? Text Block" at bounding box center [476, 287] width 332 height 24
click at [514, 287] on p "CAN I TRADE MY PRODUCT(S) IN FOR CASH?" at bounding box center [473, 287] width 304 height 10
click at [460, 285] on p "CAN I TRADE MY PRODUCT(S) IN FOR CASH?" at bounding box center [473, 287] width 304 height 10
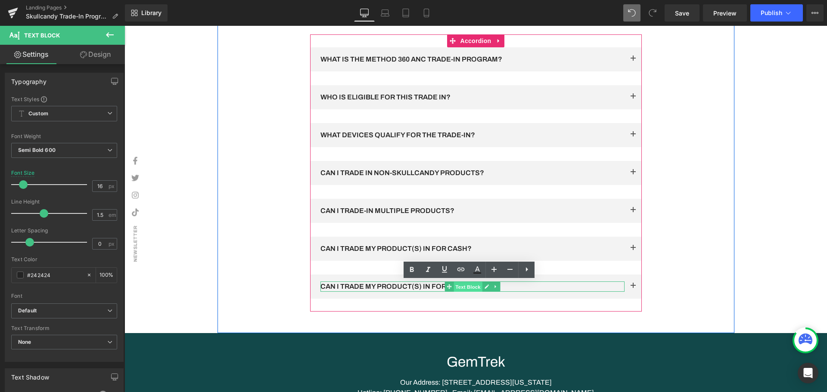
click at [466, 286] on span "Text Block" at bounding box center [468, 287] width 28 height 10
click at [397, 286] on p "CAN I TRADE MY PRODUCT(S) IN FOR CASH?" at bounding box center [473, 287] width 304 height 10
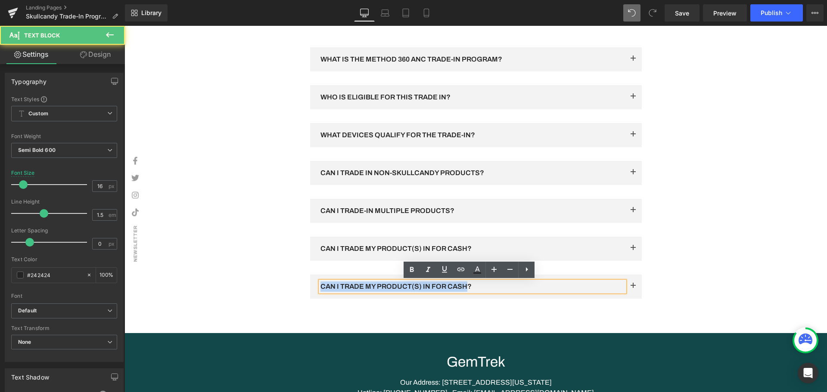
drag, startPoint x: 318, startPoint y: 286, endPoint x: 464, endPoint y: 286, distance: 146.0
click at [464, 286] on p "CAN I TRADE MY PRODUCT(S) IN FOR CASH?" at bounding box center [473, 287] width 304 height 10
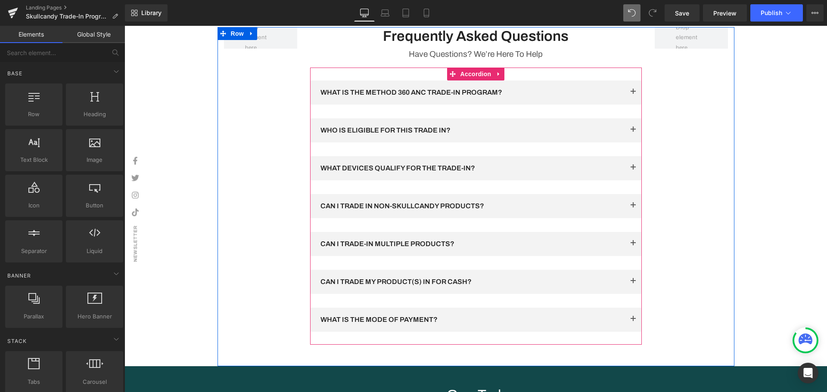
scroll to position [1501, 0]
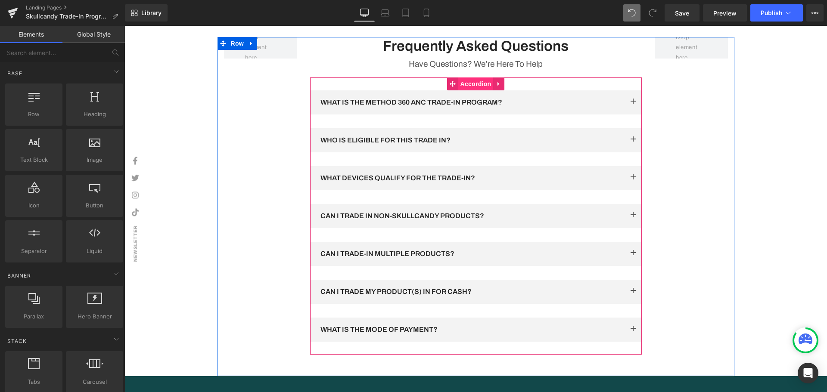
click at [467, 81] on span "Accordion" at bounding box center [475, 84] width 35 height 13
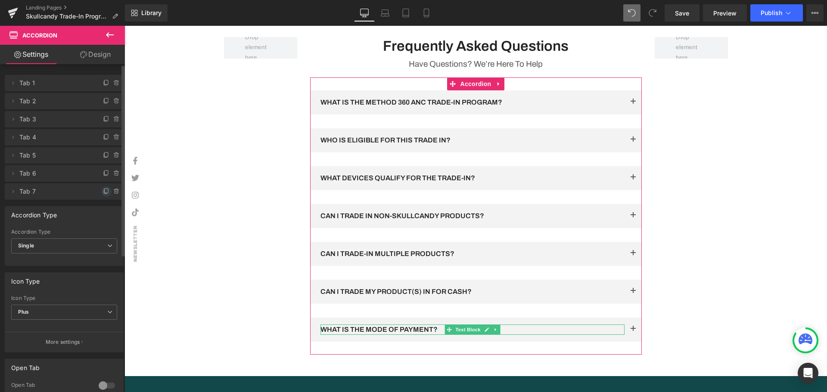
click at [103, 192] on icon at bounding box center [106, 191] width 7 height 7
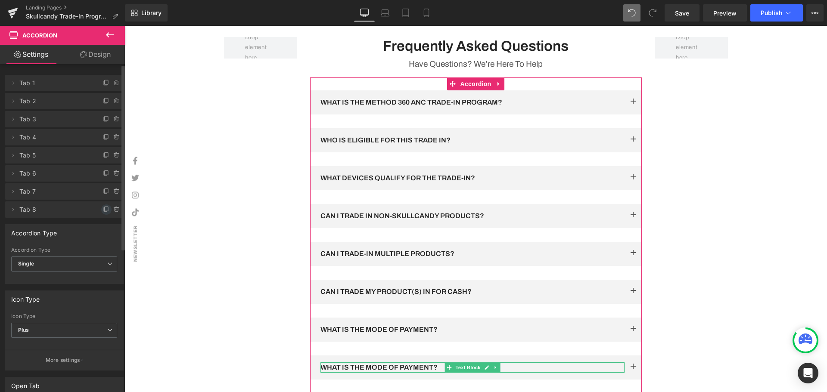
click at [103, 209] on icon at bounding box center [106, 209] width 7 height 7
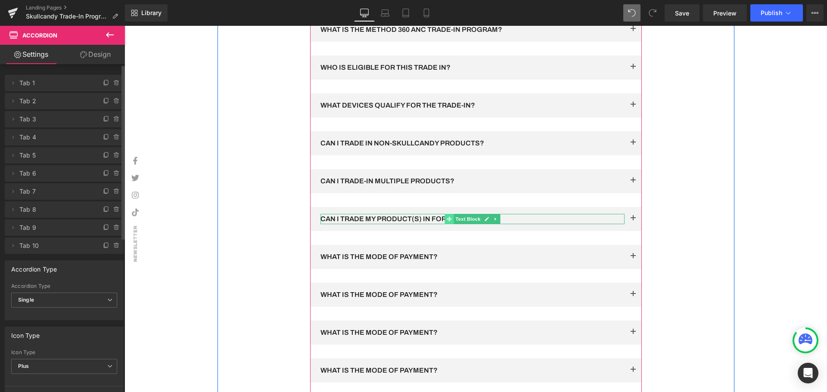
scroll to position [1587, 0]
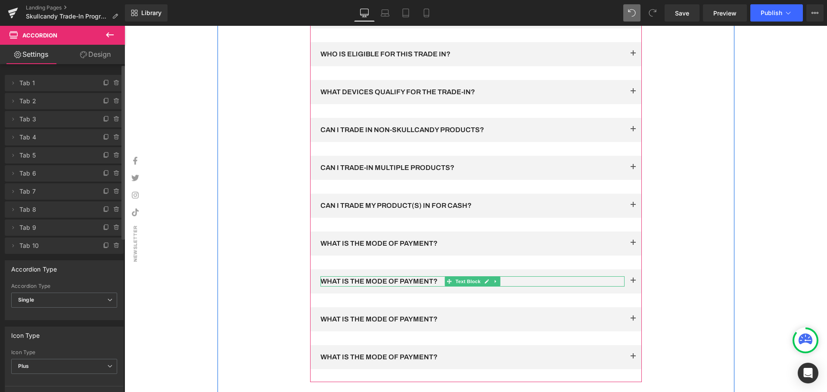
click at [411, 282] on p "WHAT IS THE MODE OF PAYMENT?" at bounding box center [473, 282] width 304 height 10
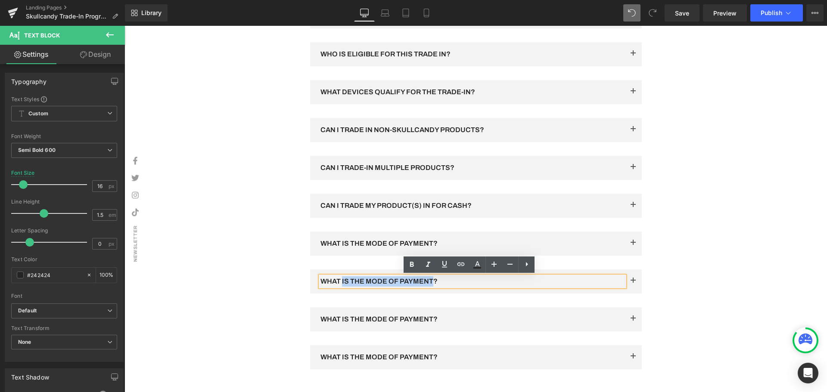
drag, startPoint x: 430, startPoint y: 282, endPoint x: 339, endPoint y: 285, distance: 91.0
click at [339, 285] on p "WHAT IS THE MODE OF PAYMENT?" at bounding box center [473, 282] width 304 height 10
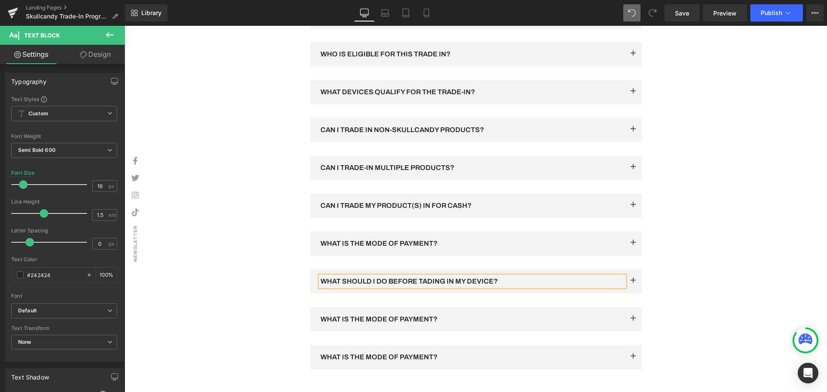
click at [423, 283] on p "WHAT SHOULD I DO BEFORE TADING IN MY DEVICE?" at bounding box center [473, 282] width 304 height 10
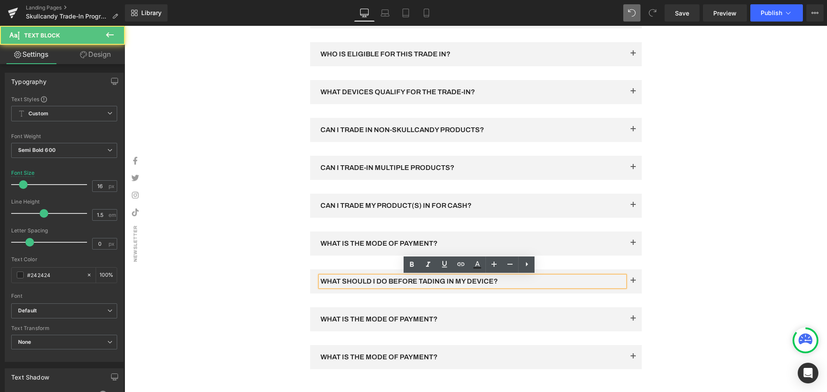
click at [421, 282] on p "WHAT SHOULD I DO BEFORE TADING IN MY DEVICE?" at bounding box center [473, 282] width 304 height 10
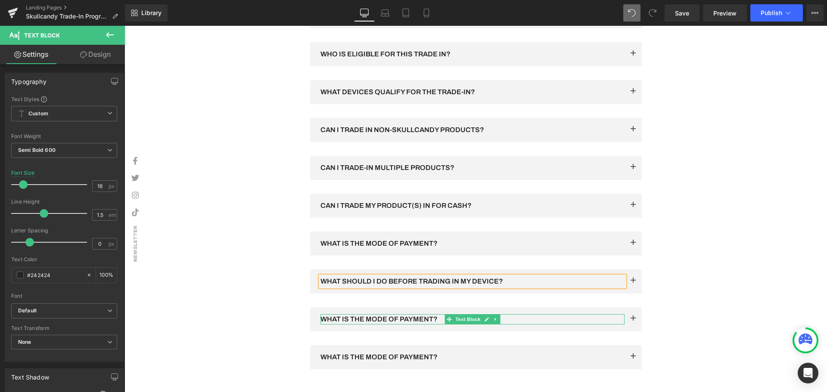
click at [416, 318] on p "WHAT IS THE MODE OF PAYMENT?" at bounding box center [473, 319] width 304 height 10
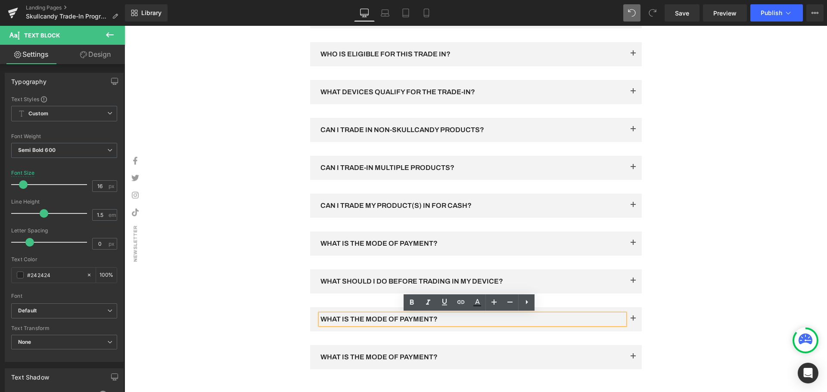
click at [459, 322] on p "WHAT IS THE MODE OF PAYMENT?" at bounding box center [473, 319] width 304 height 10
drag, startPoint x: 362, startPoint y: 311, endPoint x: 318, endPoint y: 320, distance: 45.7
click at [321, 320] on p "WHAT IS THE MODE OF PAYMENT?" at bounding box center [473, 319] width 304 height 10
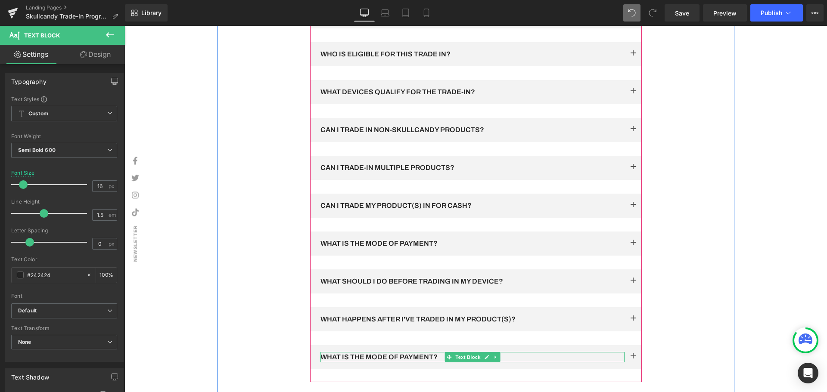
drag, startPoint x: 555, startPoint y: 382, endPoint x: 320, endPoint y: 355, distance: 236.8
drag, startPoint x: 553, startPoint y: 384, endPoint x: 332, endPoint y: 359, distance: 222.5
click at [332, 359] on p "WHAT IS THE MODE OF PAYMENT?" at bounding box center [473, 357] width 304 height 10
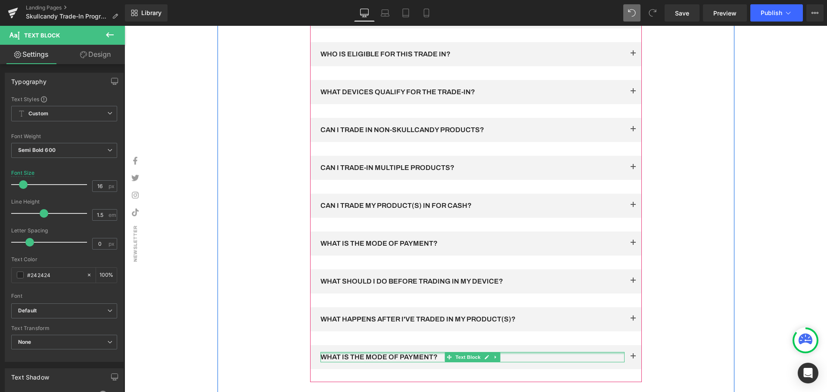
drag, startPoint x: 556, startPoint y: 383, endPoint x: 350, endPoint y: 354, distance: 208.4
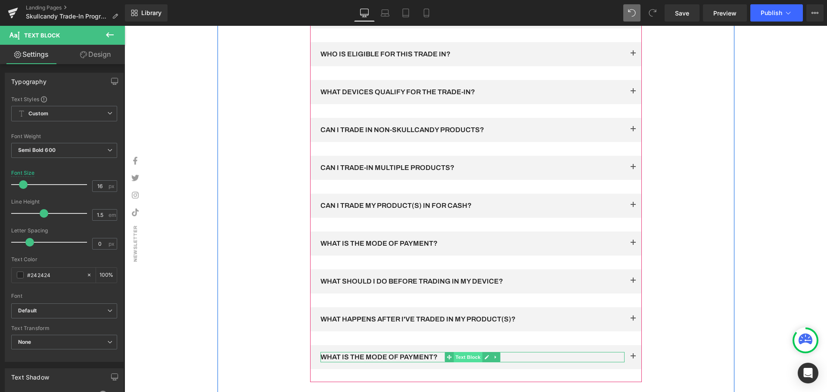
click at [454, 358] on span "Text Block" at bounding box center [468, 357] width 28 height 10
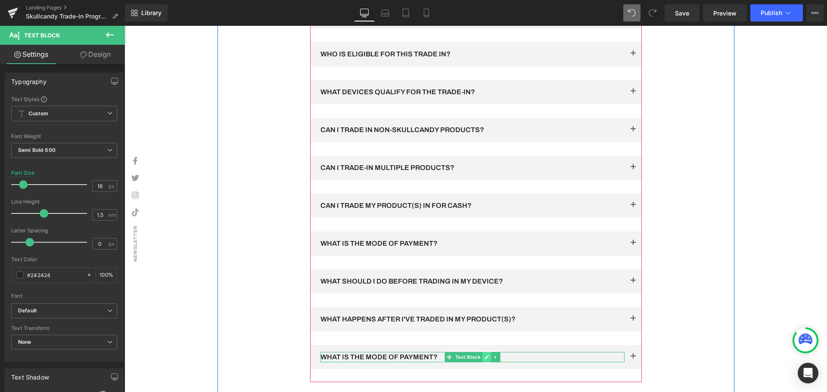
click at [485, 358] on icon at bounding box center [487, 357] width 4 height 4
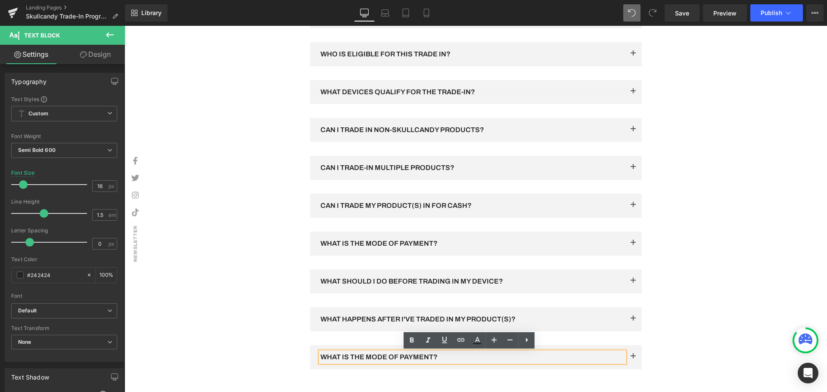
click at [447, 357] on p "WHAT IS THE MODE OF PAYMENT?" at bounding box center [473, 357] width 304 height 10
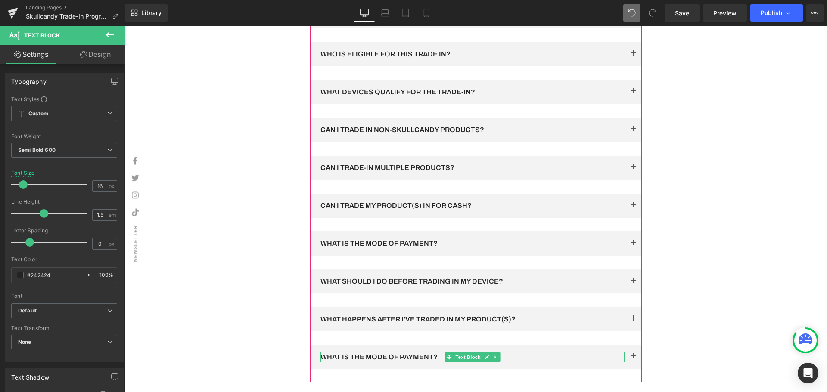
drag, startPoint x: 555, startPoint y: 383, endPoint x: 331, endPoint y: 357, distance: 225.6
click at [485, 357] on icon at bounding box center [486, 357] width 5 height 5
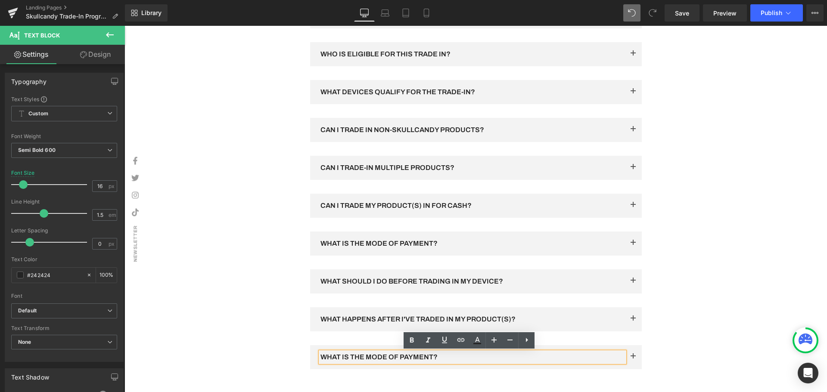
click at [457, 355] on p "WHAT IS THE MODE OF PAYMENT?" at bounding box center [473, 357] width 304 height 10
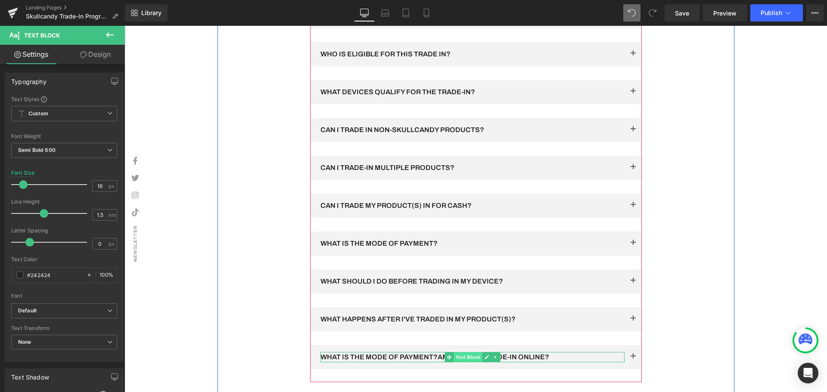
click at [458, 354] on span "Text Block" at bounding box center [468, 357] width 28 height 10
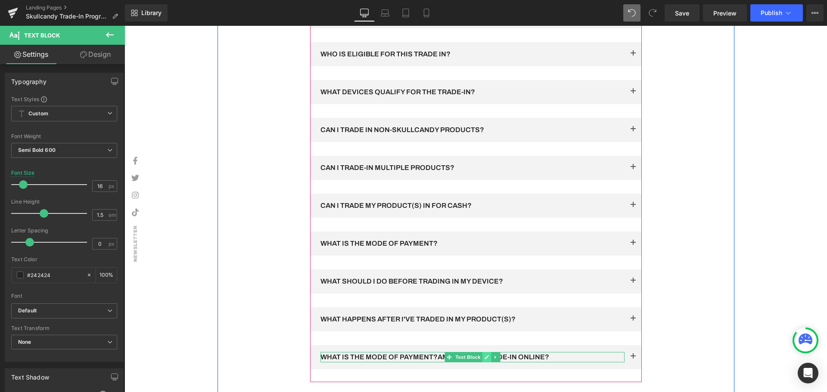
click at [485, 357] on icon at bounding box center [487, 357] width 4 height 4
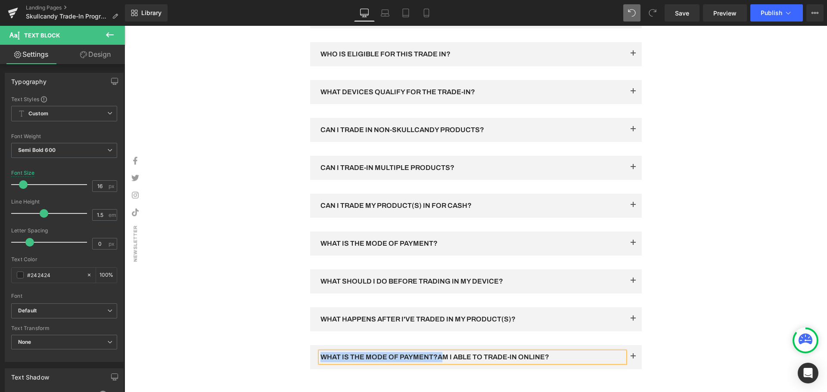
drag, startPoint x: 434, startPoint y: 356, endPoint x: 318, endPoint y: 358, distance: 116.3
click at [321, 358] on p "WHAT IS THE MODE OF PAYMENT?AM I ABLE TO TRADE-IN ONLINE?" at bounding box center [473, 357] width 304 height 10
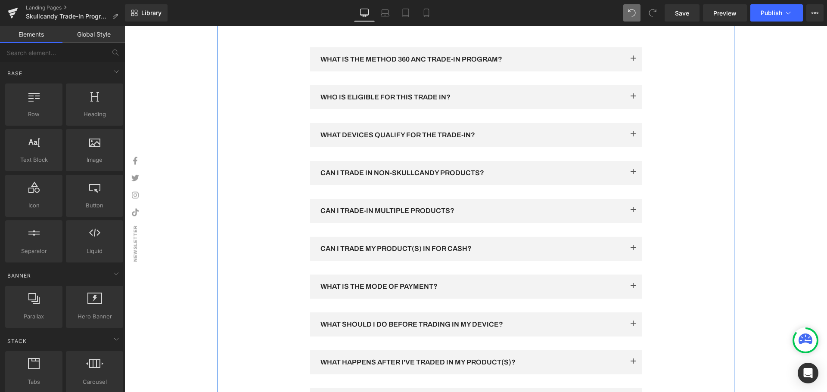
scroll to position [1458, 0]
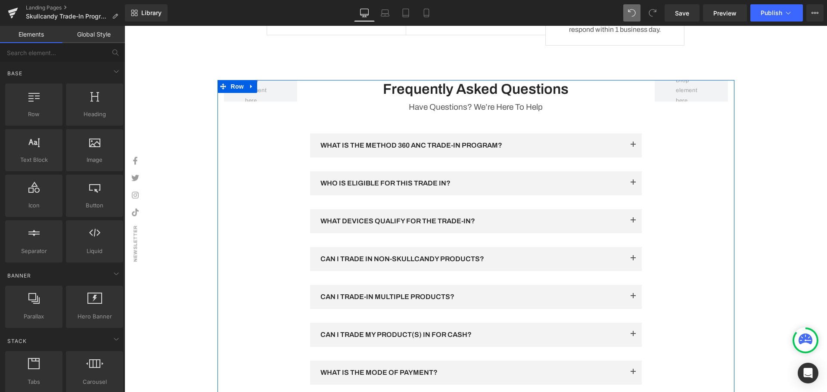
click at [709, 202] on div "Frequently Asked Questions Heading Have Questions? We’re Here To Help Text Bloc…" at bounding box center [476, 306] width 517 height 453
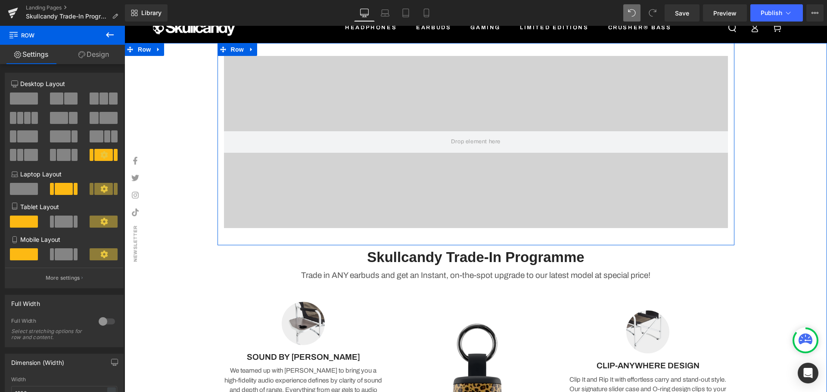
scroll to position [0, 0]
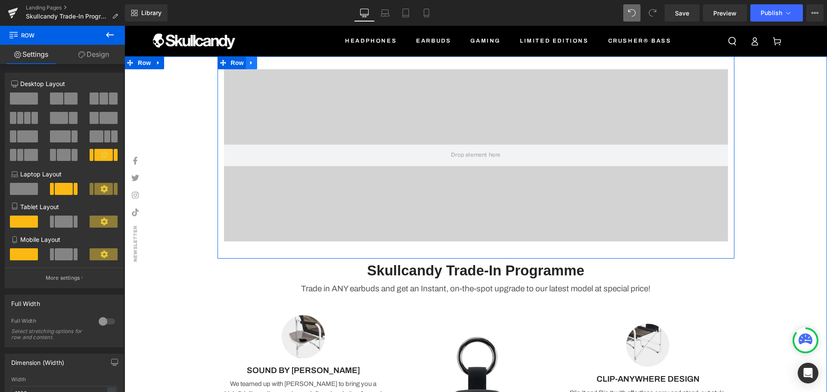
click at [249, 65] on icon at bounding box center [252, 63] width 6 height 6
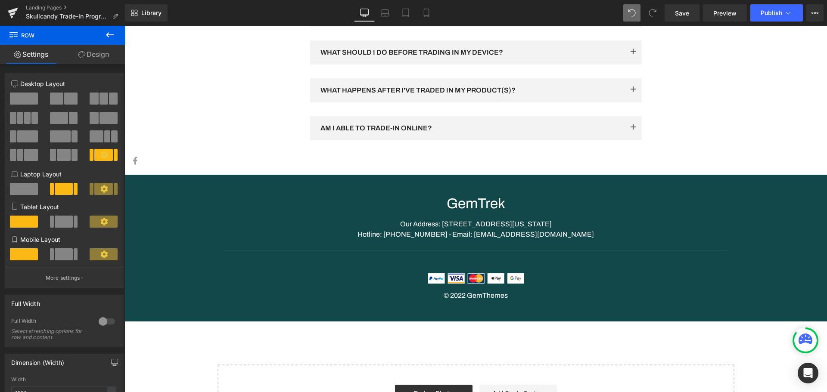
scroll to position [1827, 0]
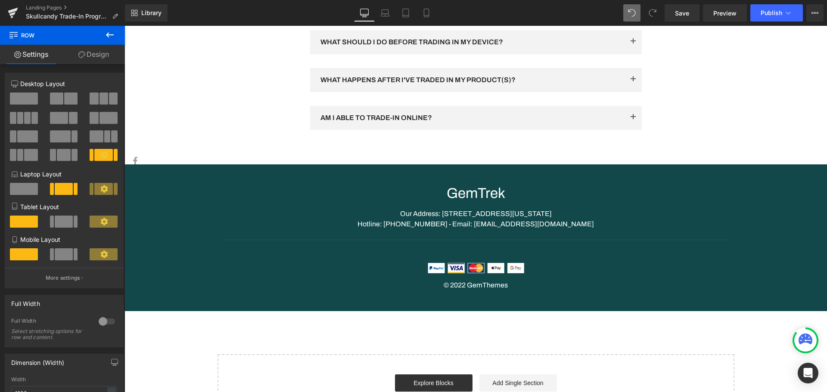
click at [507, 181] on div "GemTrek Heading Our Address: 325 Kingston Avenue, Brooklyn City, North Dakota, …" at bounding box center [476, 233] width 517 height 123
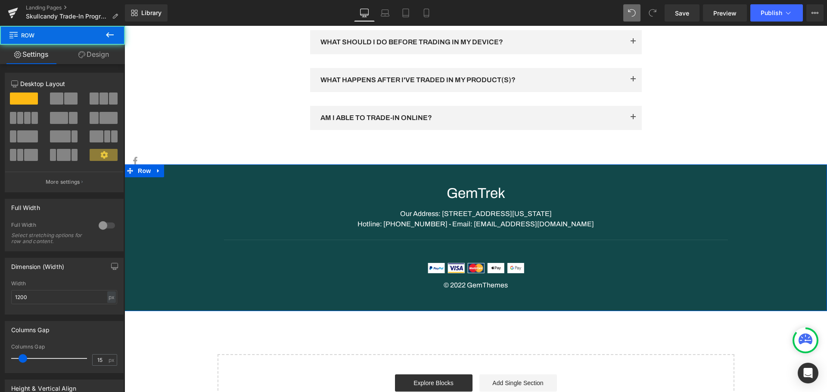
drag, startPoint x: 156, startPoint y: 168, endPoint x: 162, endPoint y: 169, distance: 6.0
click at [157, 168] on icon at bounding box center [159, 171] width 6 height 6
click at [178, 170] on icon at bounding box center [181, 171] width 6 height 6
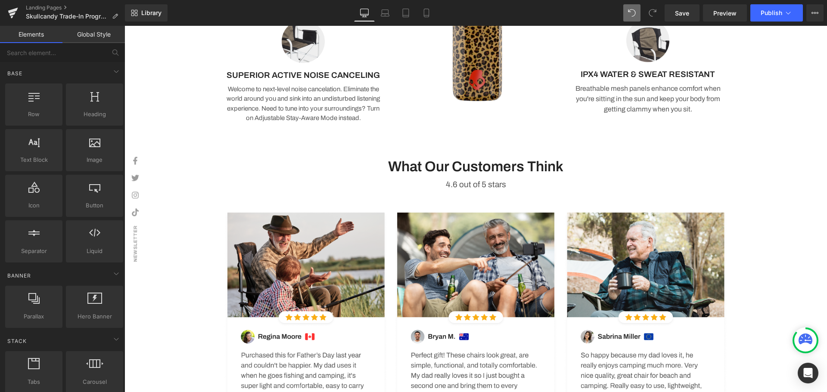
scroll to position [405, 0]
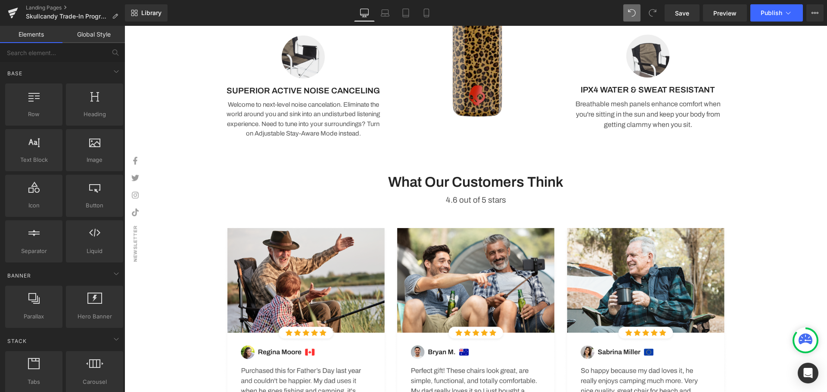
drag, startPoint x: 565, startPoint y: 178, endPoint x: 572, endPoint y: 178, distance: 6.9
click at [565, 178] on h3 "What Our Customers Think" at bounding box center [476, 182] width 504 height 19
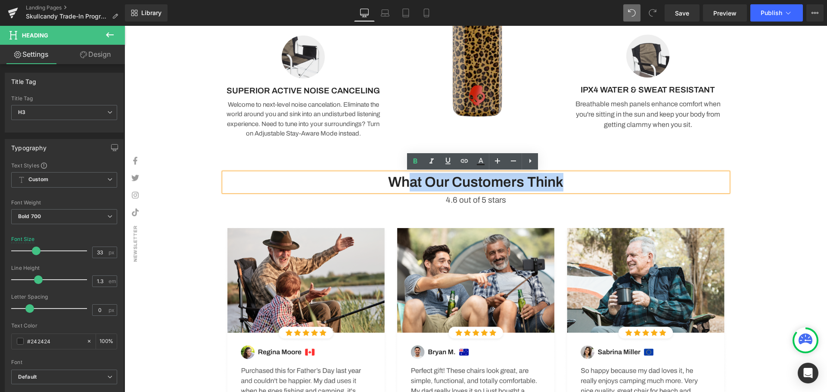
drag, startPoint x: 583, startPoint y: 180, endPoint x: 404, endPoint y: 180, distance: 179.2
click at [404, 180] on h3 "What Our Customers Think" at bounding box center [476, 182] width 504 height 19
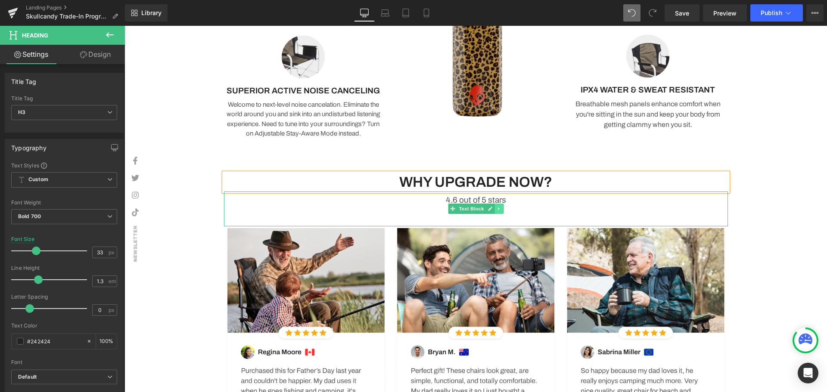
click at [498, 209] on icon at bounding box center [498, 209] width 1 height 3
click at [504, 210] on link at bounding box center [503, 209] width 9 height 10
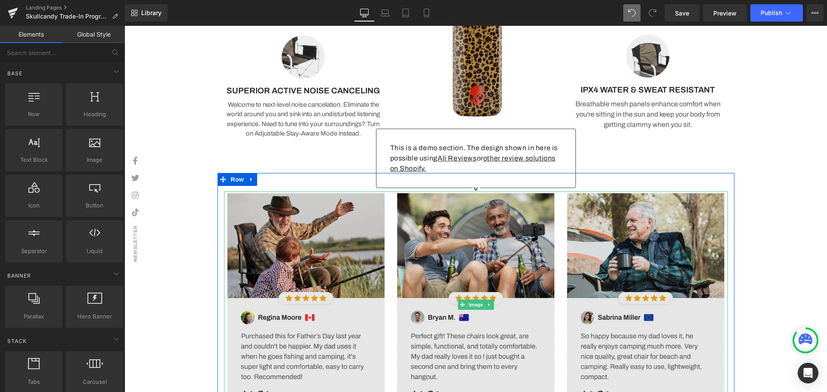
click at [290, 319] on img at bounding box center [476, 305] width 504 height 227
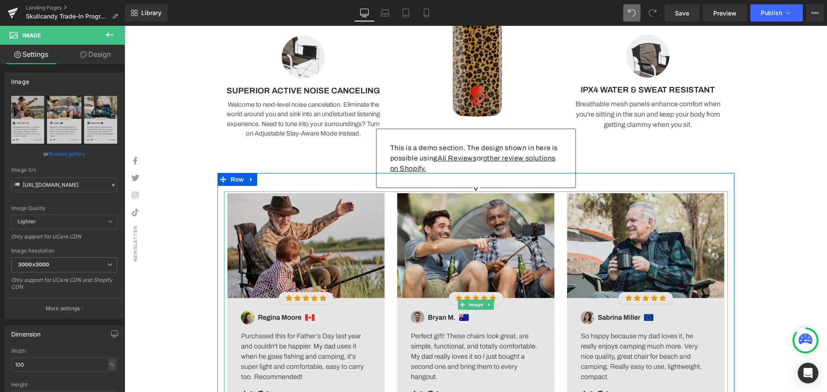
click at [317, 265] on img at bounding box center [476, 305] width 504 height 227
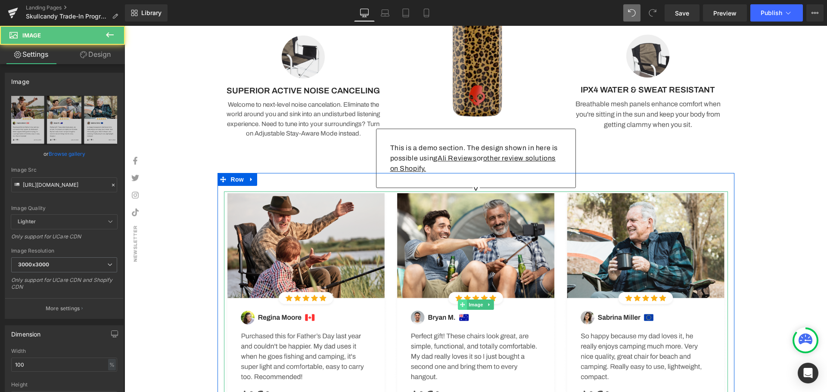
click at [463, 304] on span at bounding box center [462, 305] width 9 height 10
click at [476, 305] on span "Image" at bounding box center [476, 305] width 18 height 10
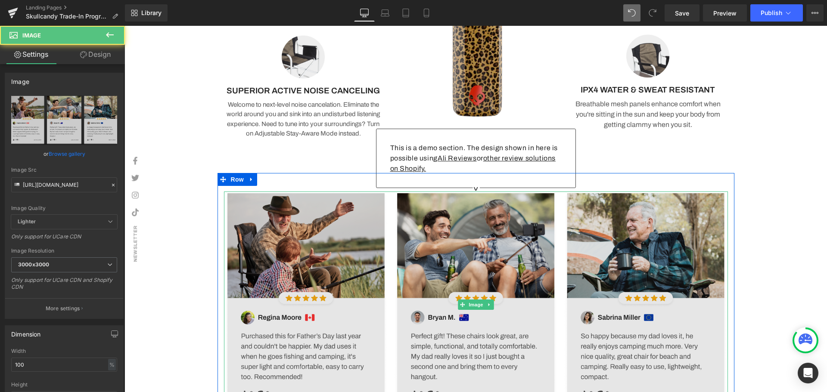
scroll to position [534, 0]
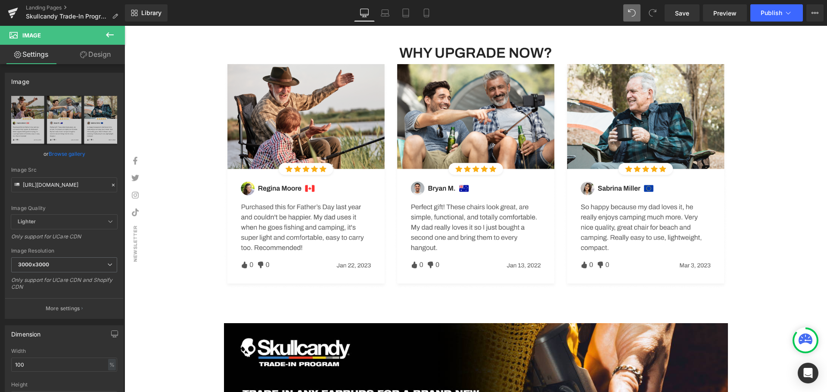
drag, startPoint x: 793, startPoint y: 218, endPoint x: 806, endPoint y: 232, distance: 18.6
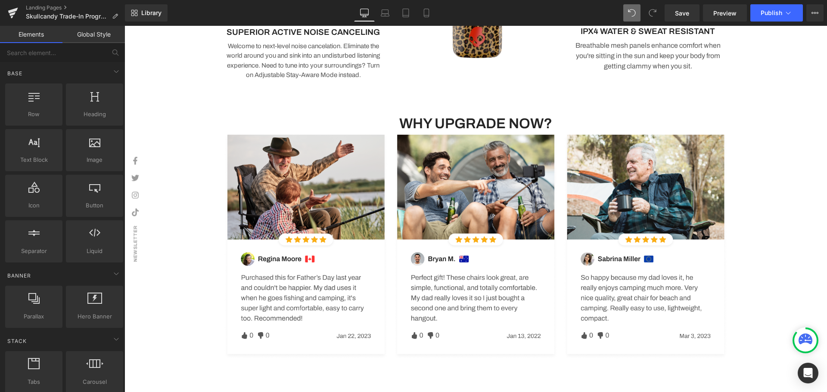
scroll to position [491, 0]
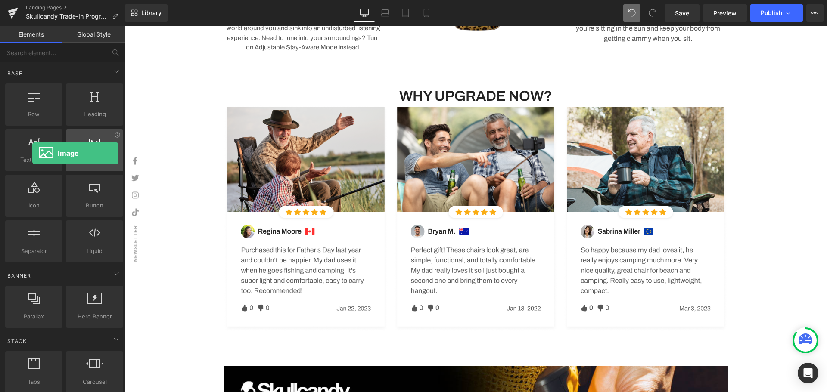
drag, startPoint x: 108, startPoint y: 162, endPoint x: 66, endPoint y: 159, distance: 41.4
click at [66, 160] on div "Image images, photos, alts, uploads" at bounding box center [94, 150] width 57 height 42
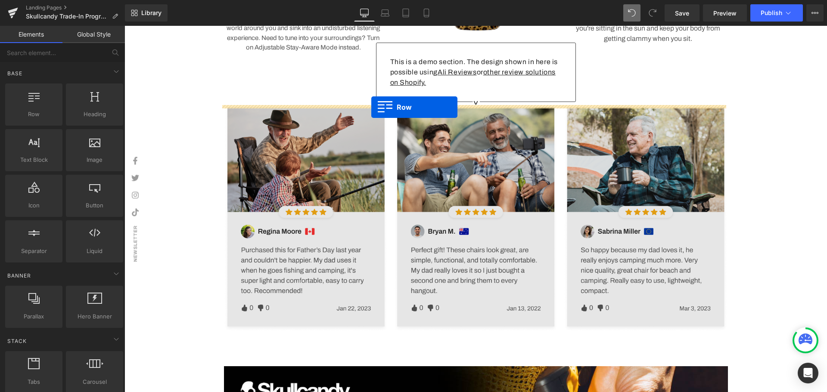
drag, startPoint x: 173, startPoint y: 142, endPoint x: 371, endPoint y: 107, distance: 201.6
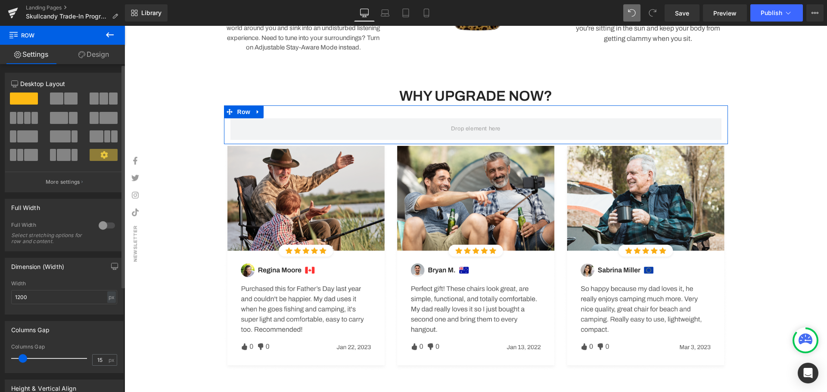
click at [97, 105] on div at bounding box center [104, 102] width 40 height 19
click at [111, 103] on span at bounding box center [113, 99] width 9 height 12
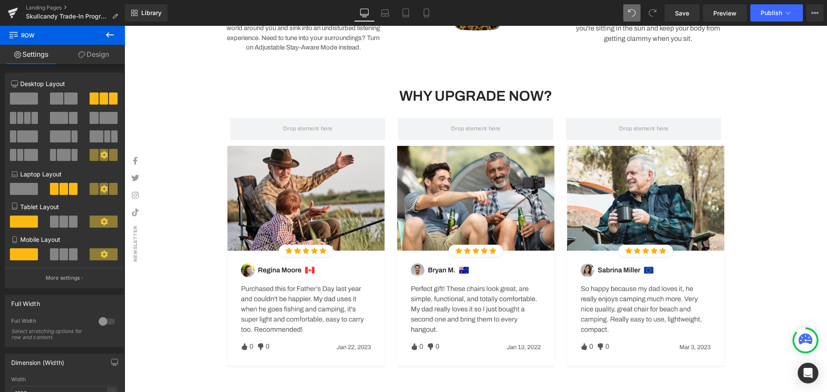
click at [111, 31] on icon at bounding box center [110, 35] width 10 height 10
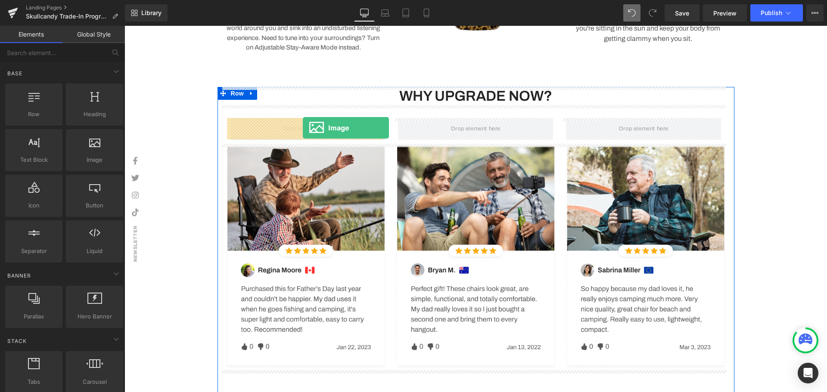
drag, startPoint x: 230, startPoint y: 177, endPoint x: 303, endPoint y: 128, distance: 87.9
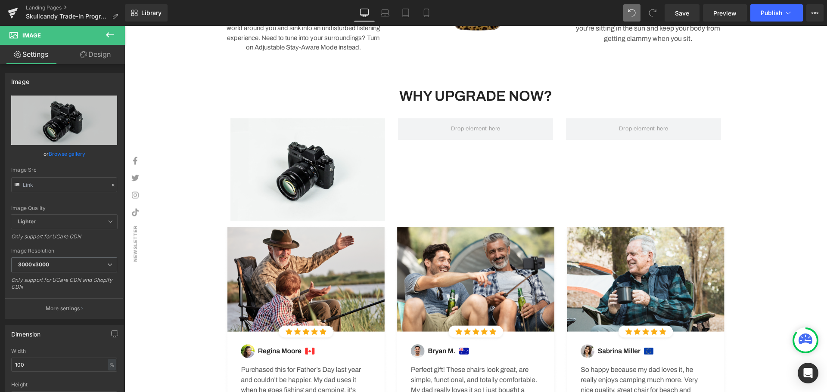
click at [105, 33] on icon at bounding box center [110, 35] width 10 height 10
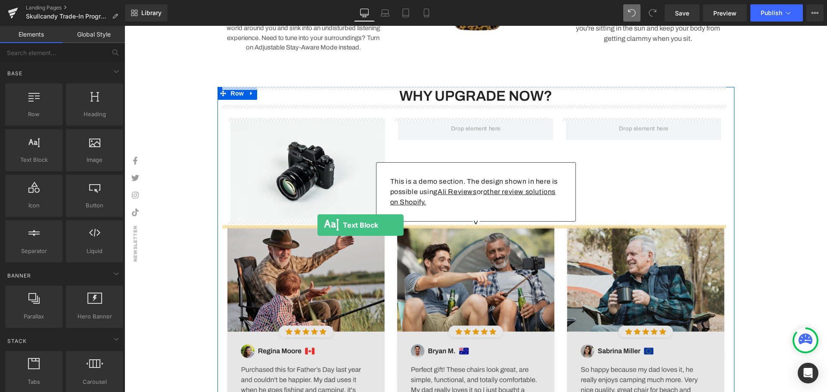
drag, startPoint x: 155, startPoint y: 183, endPoint x: 318, endPoint y: 225, distance: 168.3
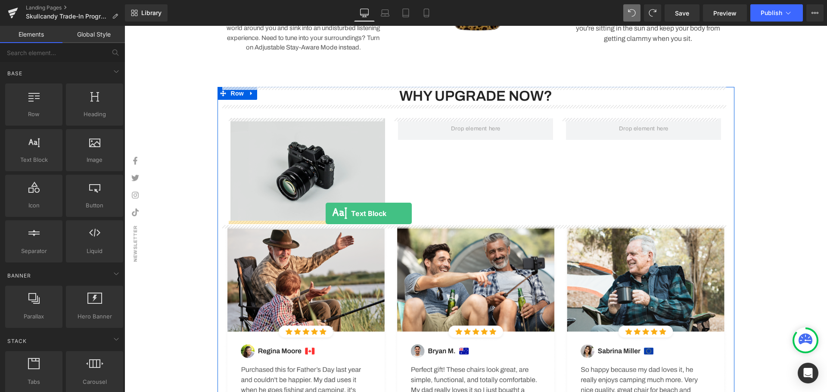
drag, startPoint x: 166, startPoint y: 177, endPoint x: 326, endPoint y: 214, distance: 163.9
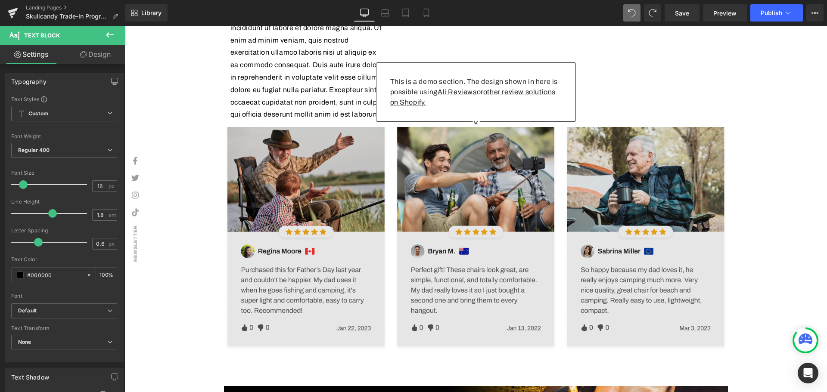
scroll to position [707, 0]
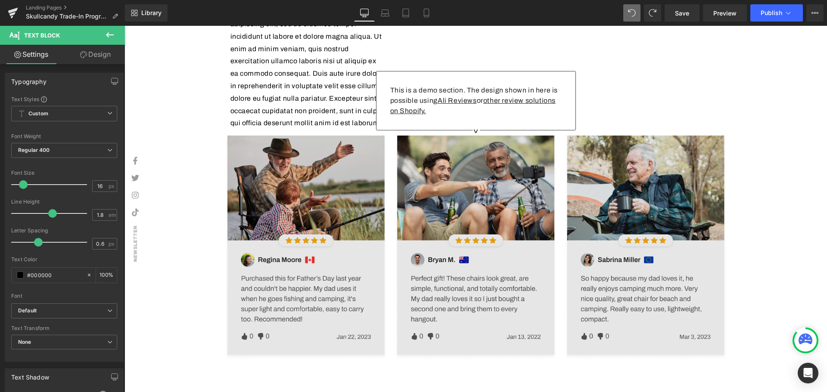
click at [467, 150] on img at bounding box center [476, 247] width 504 height 227
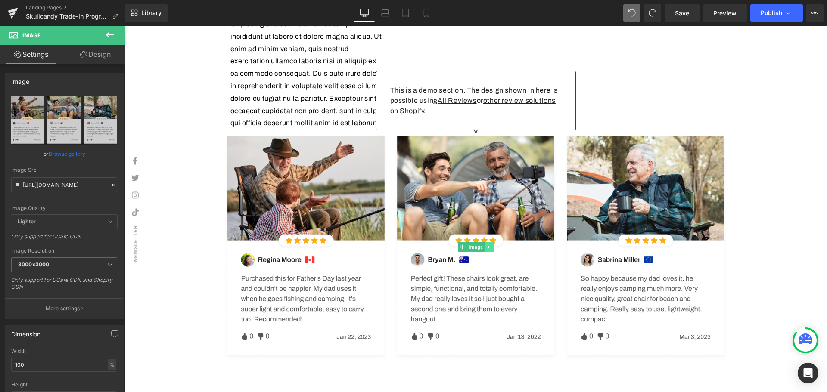
click at [487, 247] on icon at bounding box center [489, 247] width 5 height 5
click at [492, 247] on icon at bounding box center [493, 247] width 5 height 5
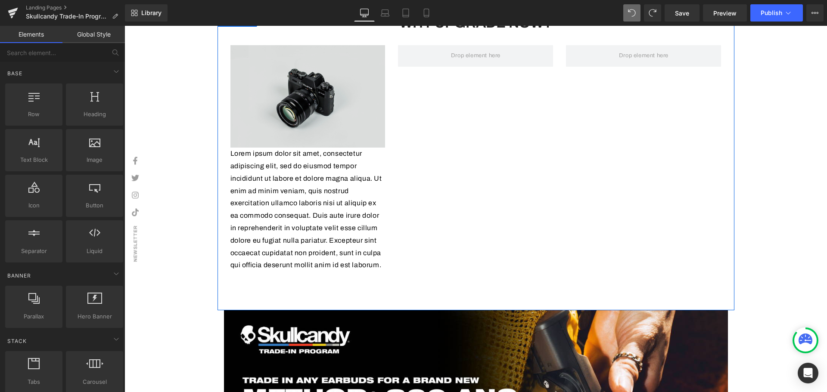
scroll to position [534, 0]
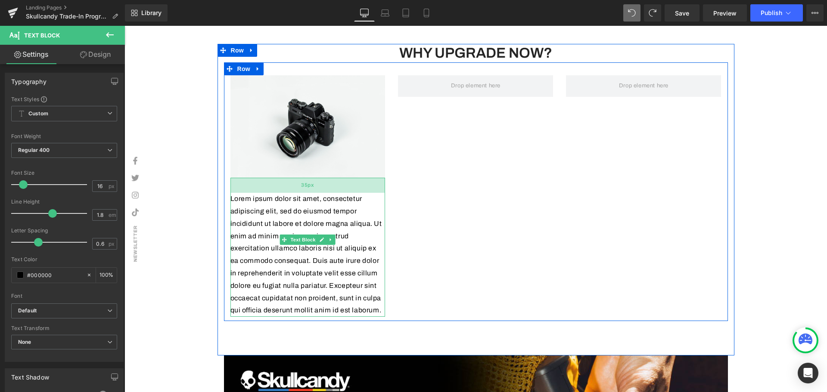
drag, startPoint x: 327, startPoint y: 178, endPoint x: 325, endPoint y: 193, distance: 15.2
click at [325, 193] on div "35px" at bounding box center [307, 185] width 155 height 15
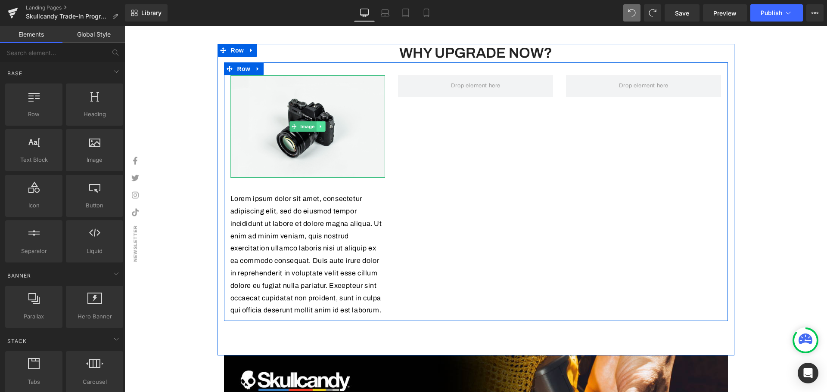
click at [319, 125] on icon at bounding box center [321, 126] width 5 height 5
click at [314, 128] on icon at bounding box center [316, 126] width 5 height 5
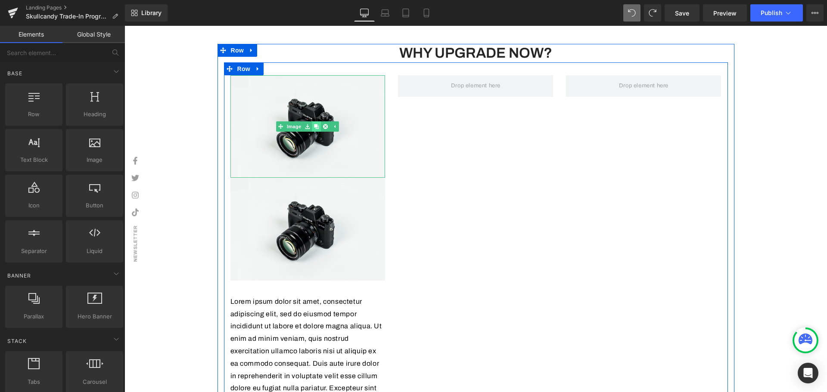
click at [314, 128] on icon at bounding box center [316, 126] width 5 height 5
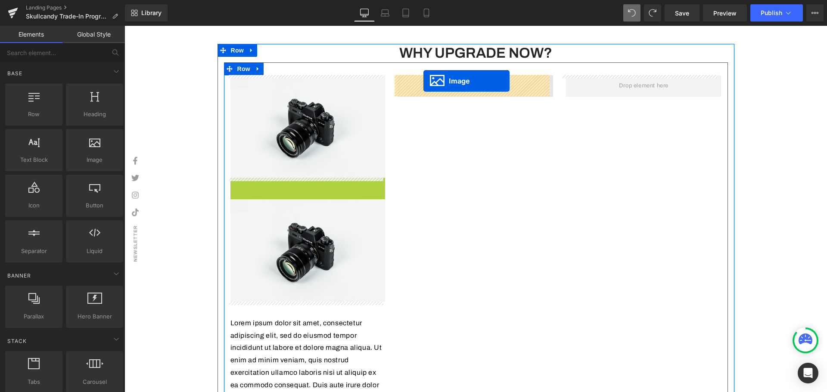
drag, startPoint x: 290, startPoint y: 228, endPoint x: 423, endPoint y: 81, distance: 198.6
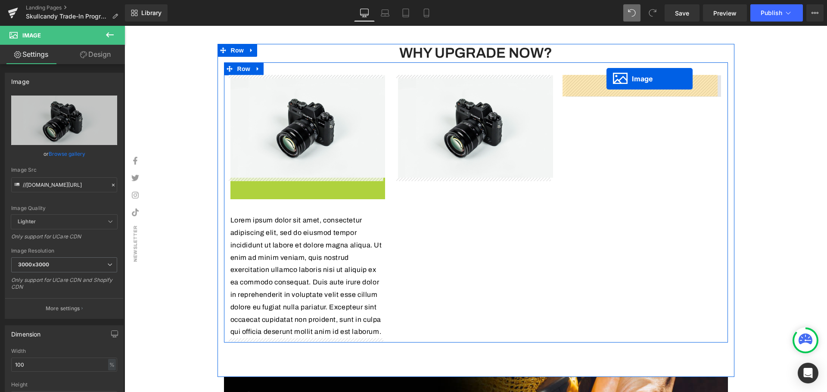
drag, startPoint x: 290, startPoint y: 229, endPoint x: 607, endPoint y: 79, distance: 350.3
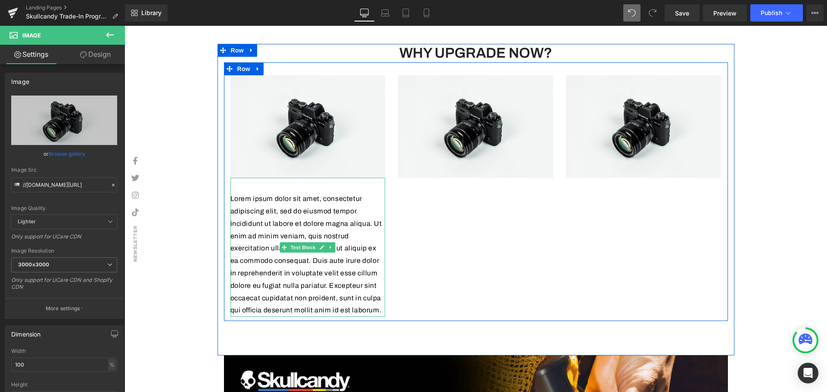
click at [308, 271] on p "Lorem ipsum dolor sit amet, consectetur adipiscing elit, sed do eiusmod tempor …" at bounding box center [307, 255] width 155 height 124
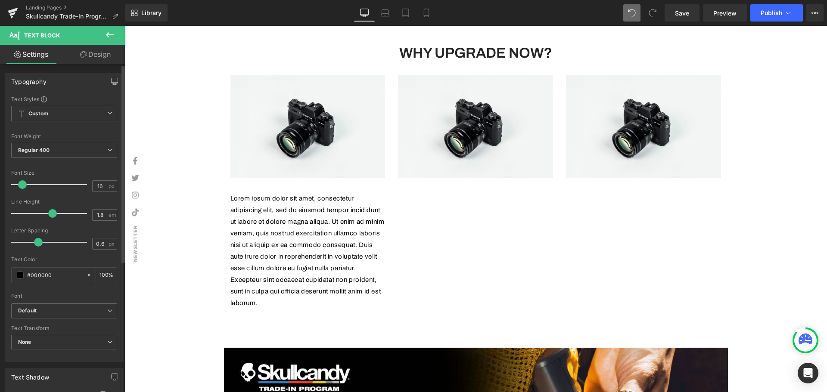
click at [21, 187] on span at bounding box center [22, 185] width 9 height 9
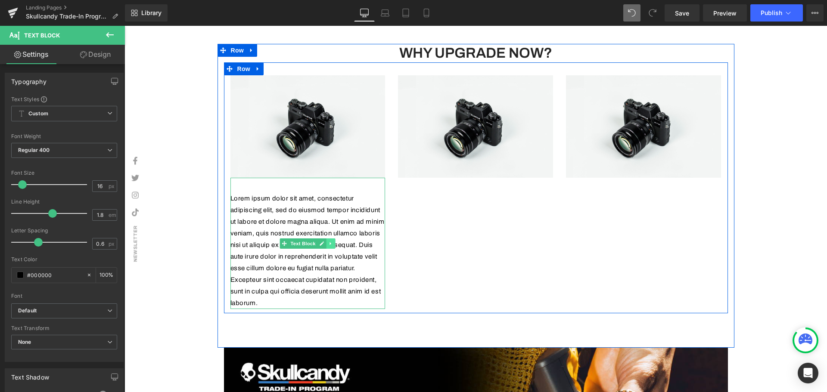
click at [330, 243] on icon at bounding box center [330, 243] width 1 height 3
click at [324, 244] on icon at bounding box center [326, 243] width 5 height 5
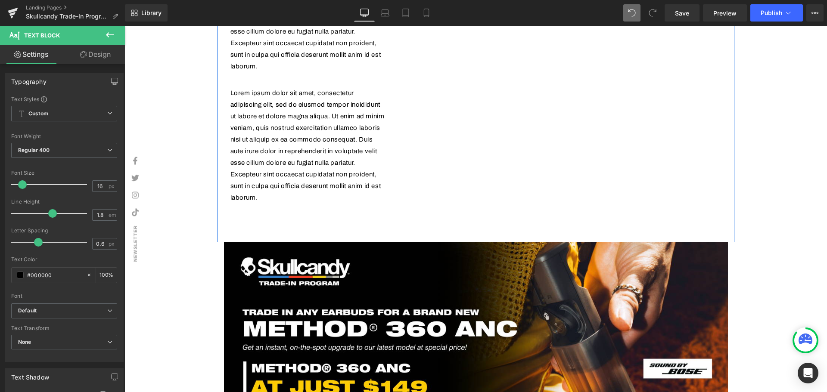
scroll to position [783, 0]
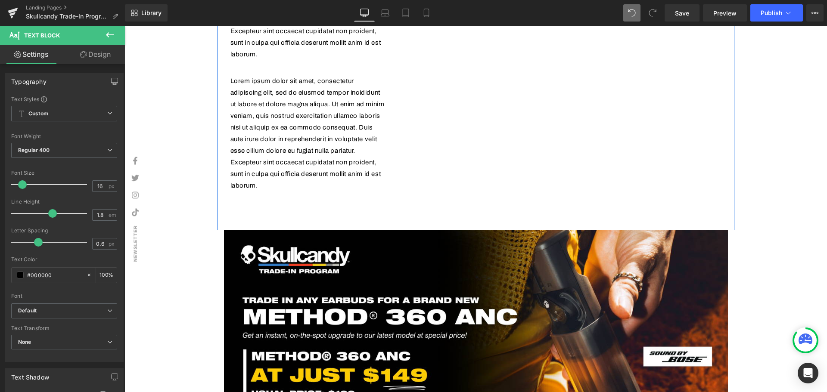
click at [339, 146] on p "Lorem ipsum dolor sit amet, consectetur adipiscing elit, sed do eiusmod tempor …" at bounding box center [307, 133] width 155 height 116
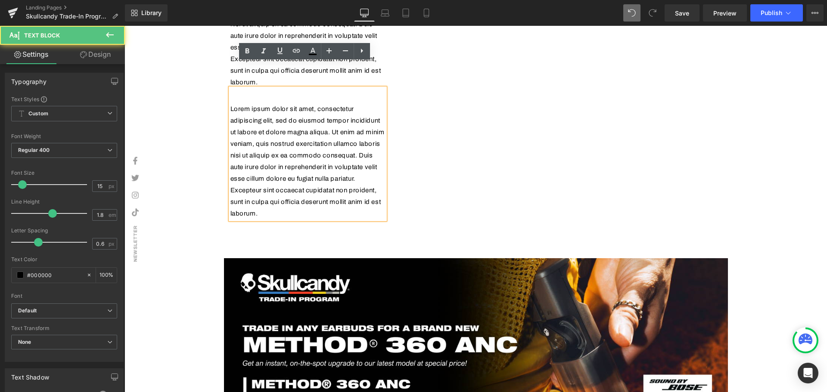
scroll to position [740, 0]
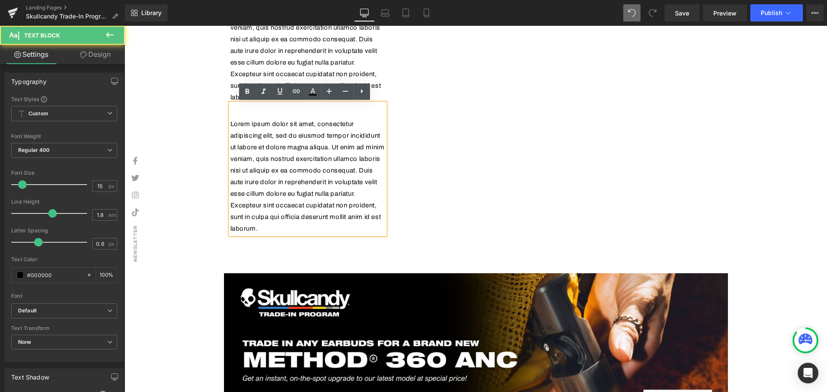
click at [411, 140] on div "Image Lorem ipsum dolor sit amet, consectetur adipiscing elit, sed do eiusmod t…" at bounding box center [476, 48] width 504 height 383
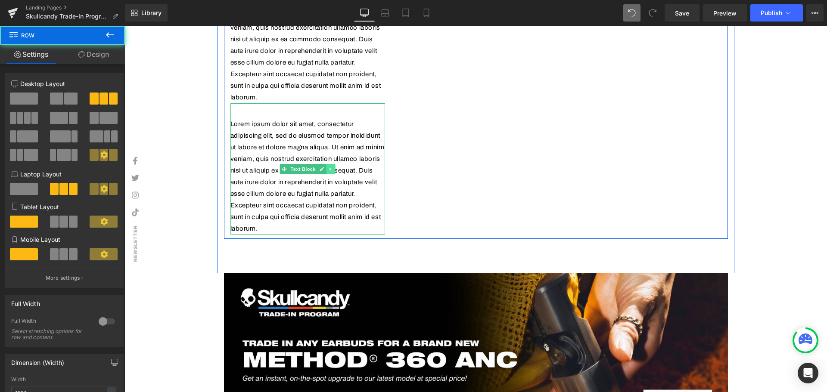
click at [329, 171] on icon at bounding box center [331, 169] width 5 height 5
click at [325, 171] on icon at bounding box center [326, 169] width 5 height 5
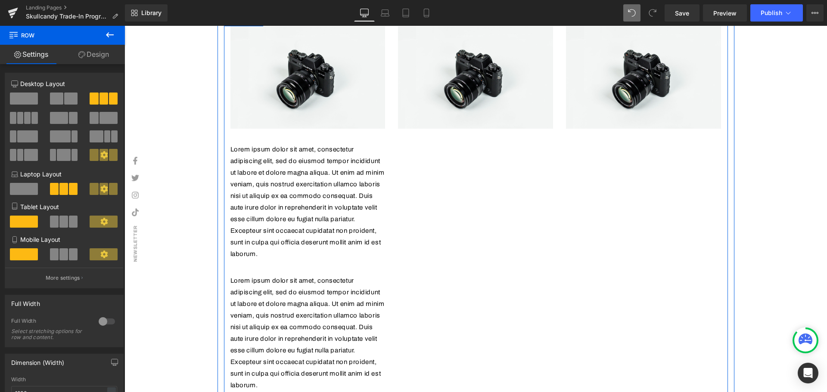
scroll to position [568, 0]
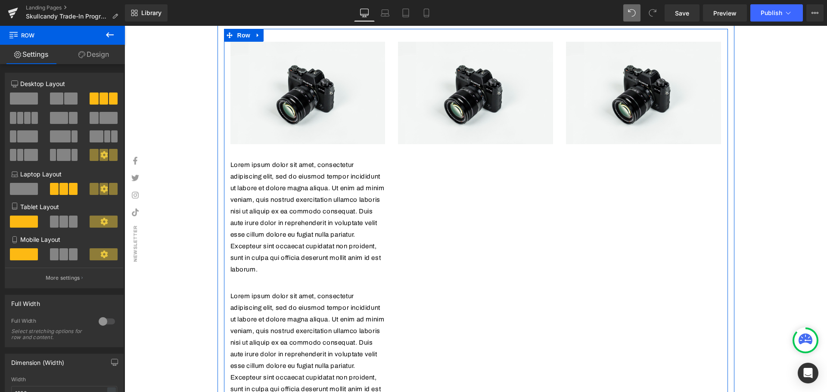
click at [307, 345] on link at bounding box center [308, 341] width 9 height 10
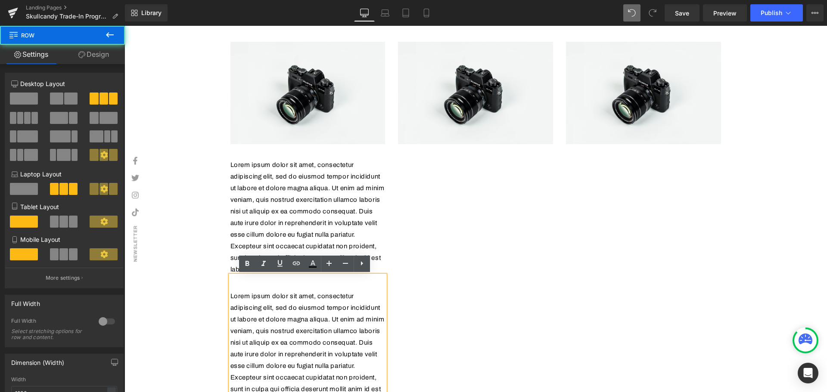
click at [433, 308] on div "Image Lorem ipsum dolor sit amet, consectetur adipiscing elit, sed do eiusmod t…" at bounding box center [476, 286] width 504 height 514
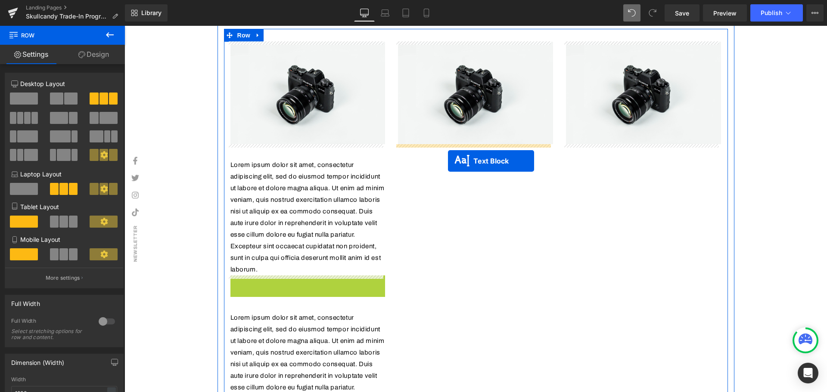
drag, startPoint x: 270, startPoint y: 339, endPoint x: 448, endPoint y: 160, distance: 251.9
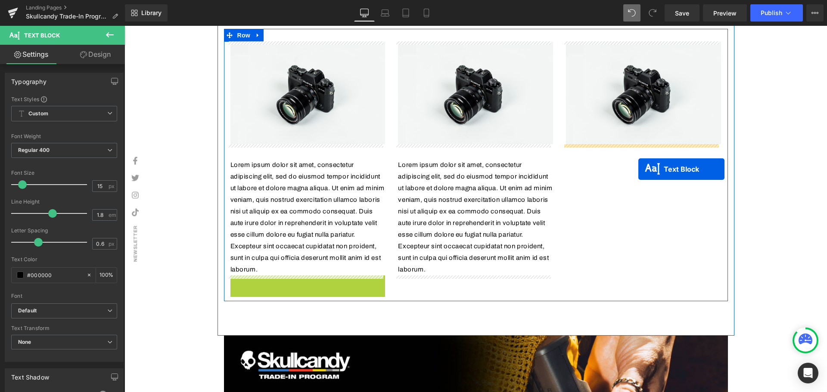
drag, startPoint x: 279, startPoint y: 340, endPoint x: 638, endPoint y: 169, distance: 397.7
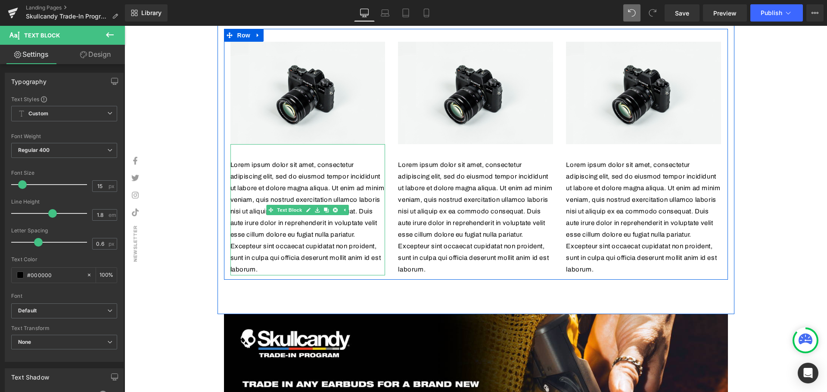
click at [290, 270] on p "Lorem ipsum dolor sit amet, consectetur adipiscing elit, sed do eiusmod tempor …" at bounding box center [307, 217] width 155 height 116
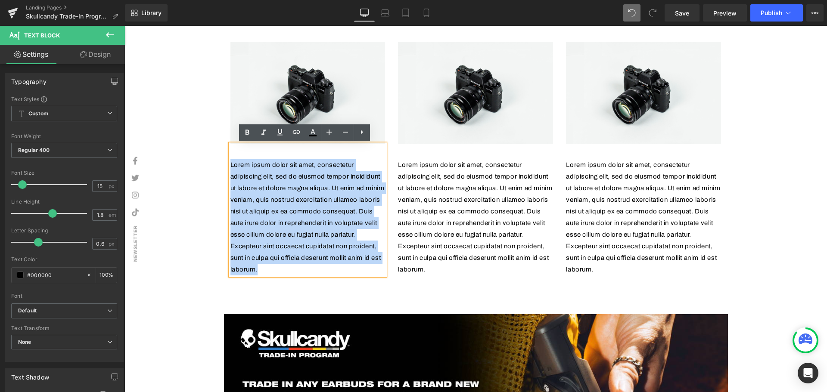
drag, startPoint x: 298, startPoint y: 271, endPoint x: 227, endPoint y: 167, distance: 125.9
click at [230, 167] on p "Lorem ipsum dolor sit amet, consectetur adipiscing elit, sed do eiusmod tempor …" at bounding box center [307, 217] width 155 height 116
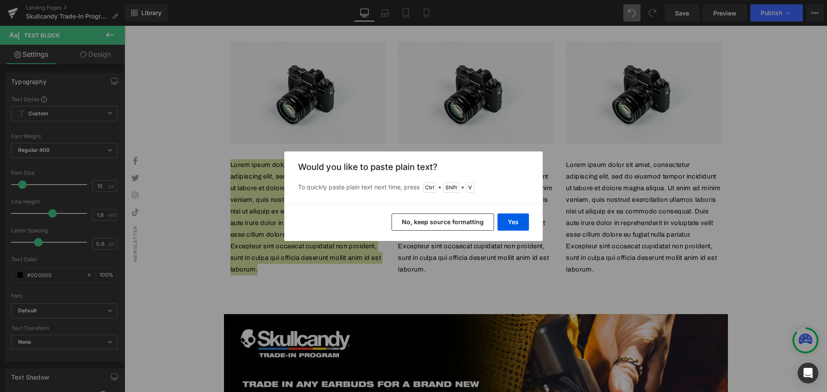
click at [529, 222] on div "Yes No, keep source formatting" at bounding box center [413, 222] width 258 height 38
click at [524, 223] on button "Yes" at bounding box center [513, 222] width 31 height 17
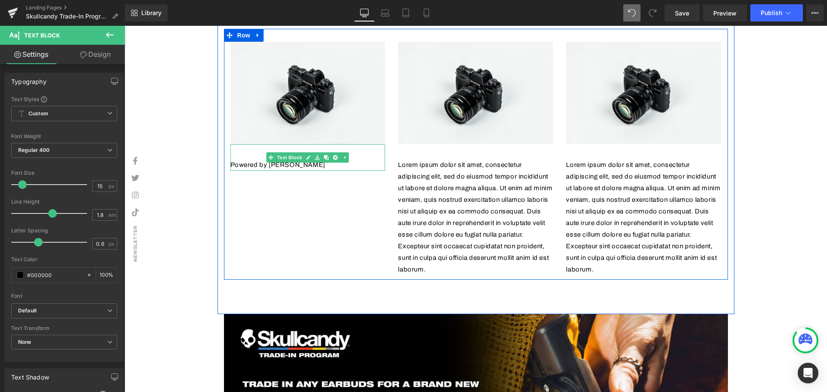
click at [316, 165] on p "Powered by [PERSON_NAME]" at bounding box center [307, 165] width 155 height 12
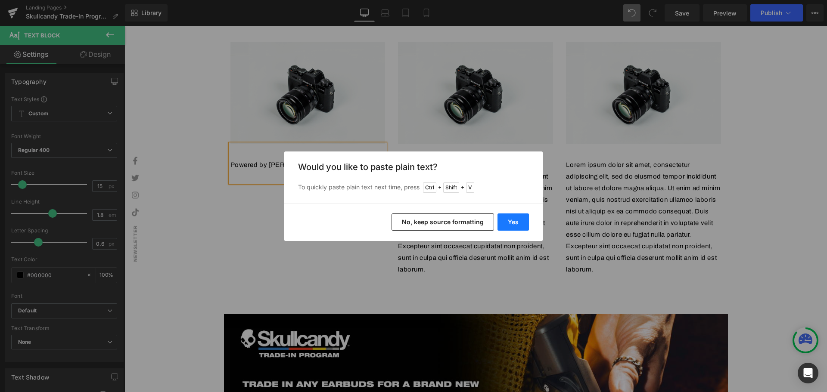
click at [519, 224] on button "Yes" at bounding box center [513, 222] width 31 height 17
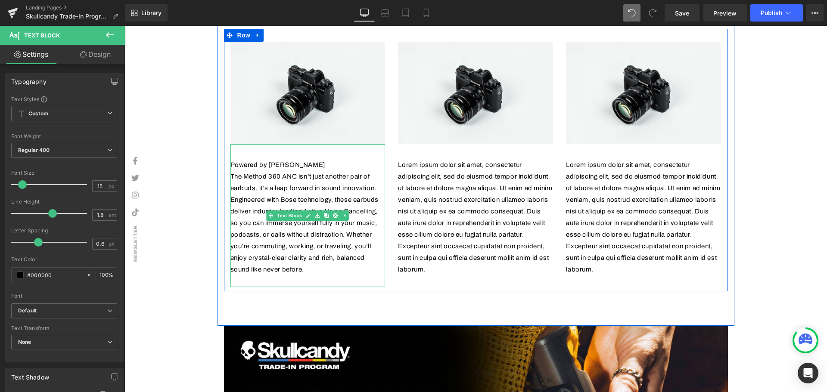
click at [295, 162] on p "Powered by [PERSON_NAME]" at bounding box center [307, 165] width 155 height 12
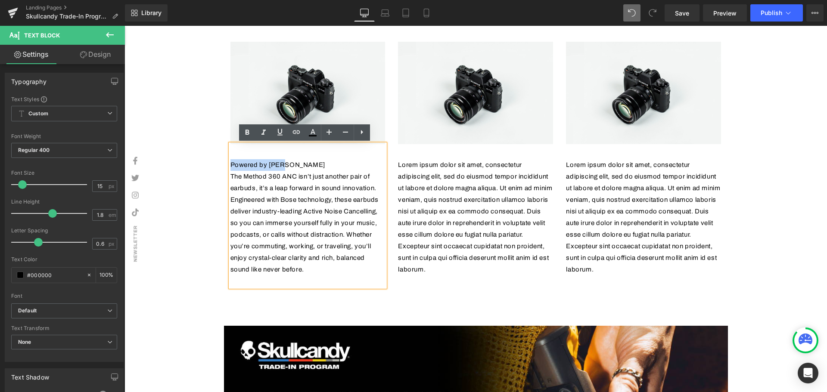
drag, startPoint x: 262, startPoint y: 160, endPoint x: 229, endPoint y: 164, distance: 32.5
click at [230, 164] on p "Powered by [PERSON_NAME]" at bounding box center [307, 165] width 155 height 12
drag, startPoint x: 181, startPoint y: 204, endPoint x: 187, endPoint y: 204, distance: 5.2
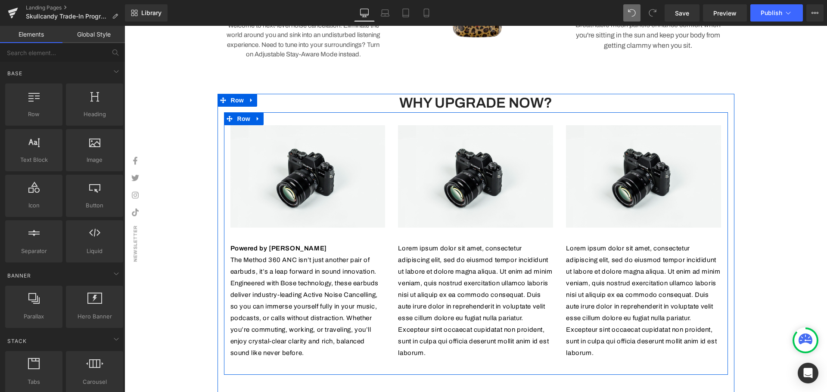
scroll to position [525, 0]
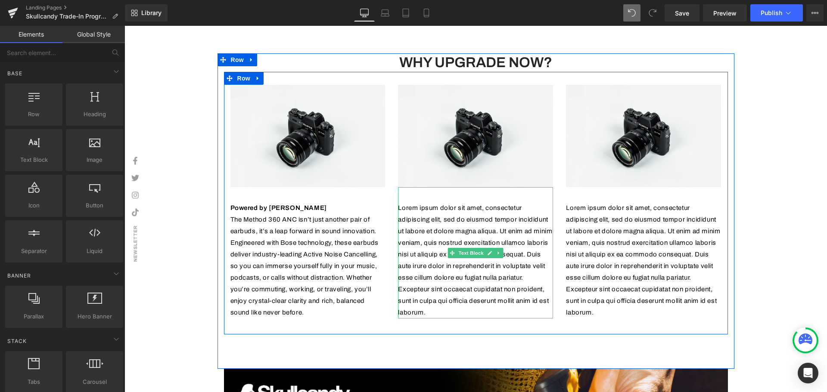
click at [445, 222] on p "Lorem ipsum dolor sit amet, consectetur adipiscing elit, sed do eiusmod tempor …" at bounding box center [475, 260] width 155 height 116
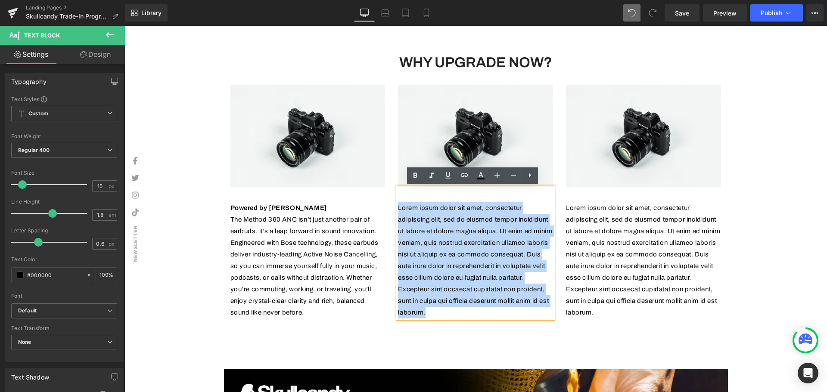
drag, startPoint x: 439, startPoint y: 312, endPoint x: 395, endPoint y: 209, distance: 112.9
click at [398, 209] on p "Lorem ipsum dolor sit amet, consectetur adipiscing elit, sed do eiusmod tempor …" at bounding box center [475, 260] width 155 height 116
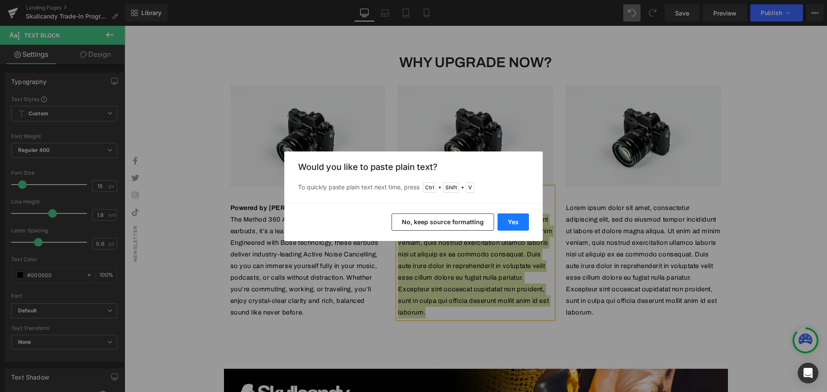
click at [511, 223] on button "Yes" at bounding box center [513, 222] width 31 height 17
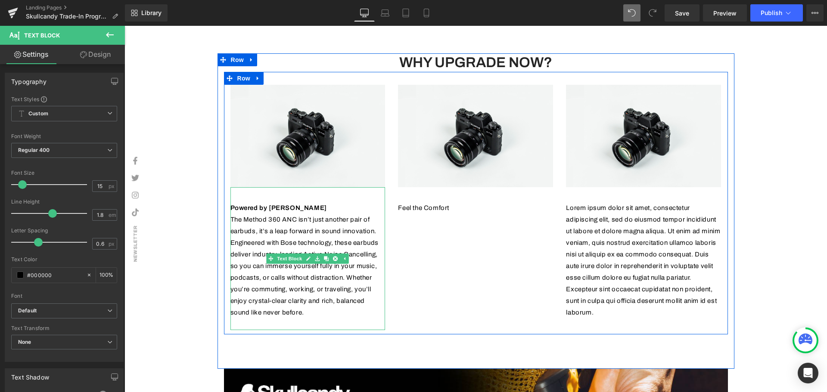
click at [452, 227] on div "Image Powered by Bose The Method 360 ANC isn’t just another pair of earbuds, it…" at bounding box center [476, 203] width 504 height 263
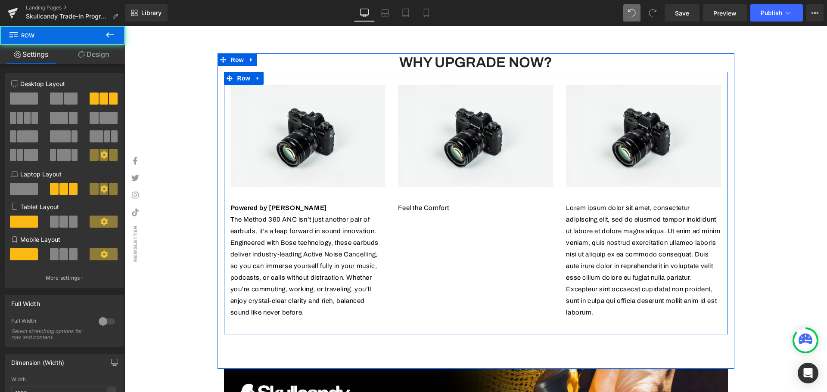
click at [459, 211] on p "Feel the Comfort" at bounding box center [475, 208] width 155 height 12
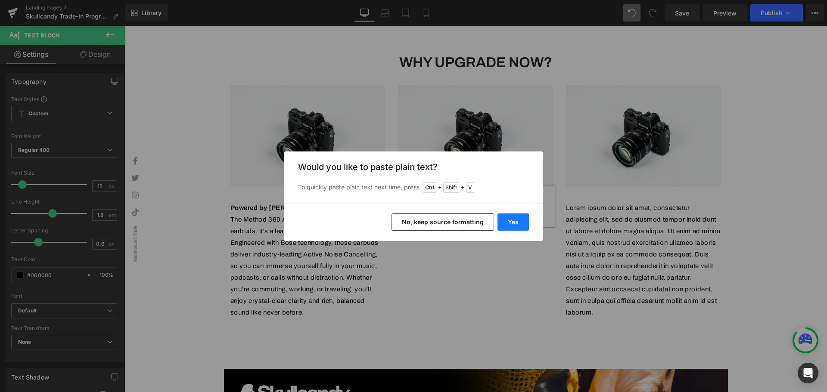
click at [507, 223] on button "Yes" at bounding box center [513, 222] width 31 height 17
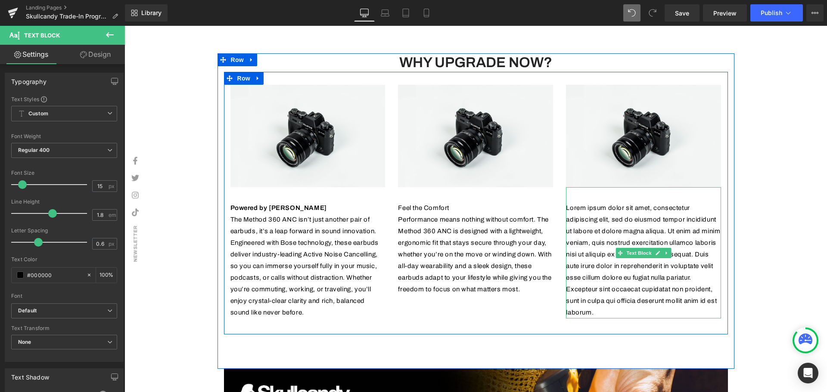
click at [664, 209] on p "Lorem ipsum dolor sit amet, consectetur adipiscing elit, sed do eiusmod tempor …" at bounding box center [643, 260] width 155 height 116
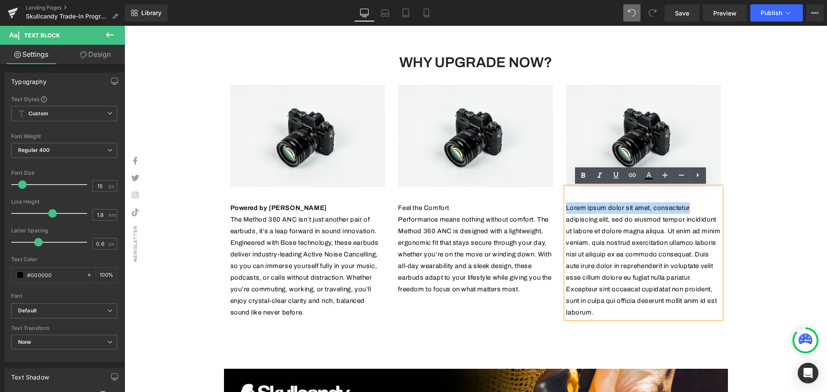
drag, startPoint x: 700, startPoint y: 208, endPoint x: 554, endPoint y: 207, distance: 146.5
click at [554, 207] on div "Image Powered by Bose The Method 360 ANC isn’t just another pair of earbuds, it…" at bounding box center [476, 203] width 504 height 263
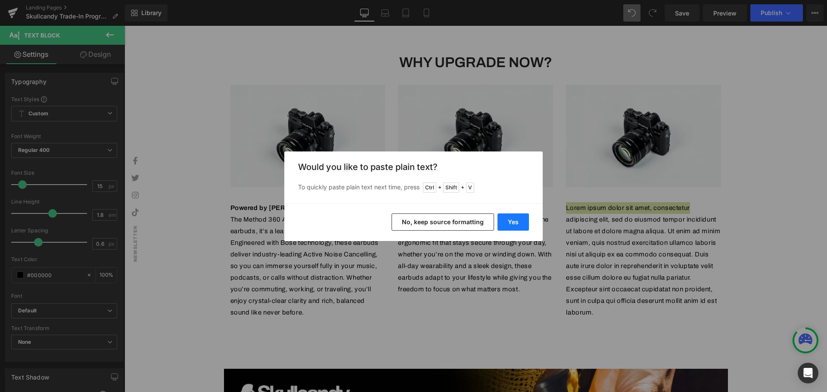
click at [510, 225] on button "Yes" at bounding box center [513, 222] width 31 height 17
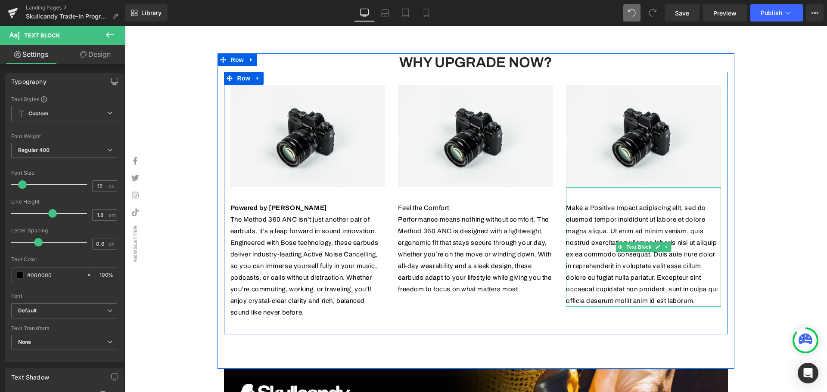
click at [609, 221] on p "Make a Positive Impact adipiscing elit, sed do eiusmod tempor incididunt ut lab…" at bounding box center [643, 254] width 155 height 105
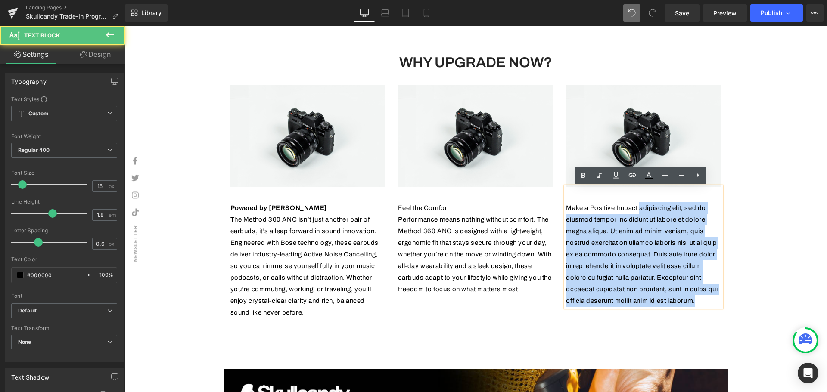
drag, startPoint x: 638, startPoint y: 206, endPoint x: 699, endPoint y: 306, distance: 117.6
click at [699, 306] on p "Make a Positive Impact adipiscing elit, sed do eiusmod tempor incididunt ut lab…" at bounding box center [643, 254] width 155 height 105
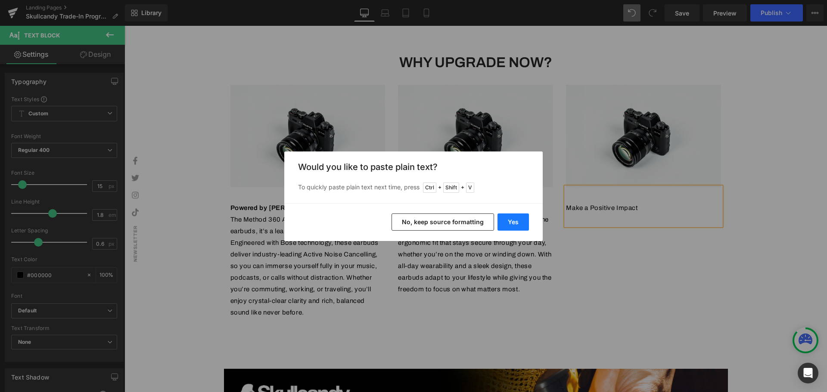
click at [504, 218] on button "Yes" at bounding box center [513, 222] width 31 height 17
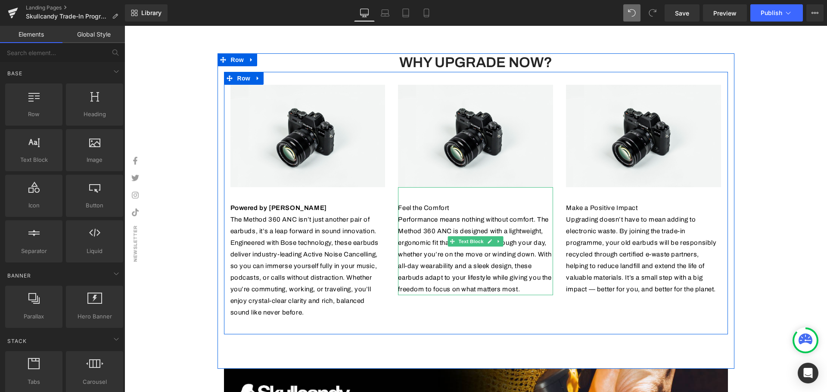
click at [466, 208] on p "Feel the Comfort" at bounding box center [475, 208] width 155 height 12
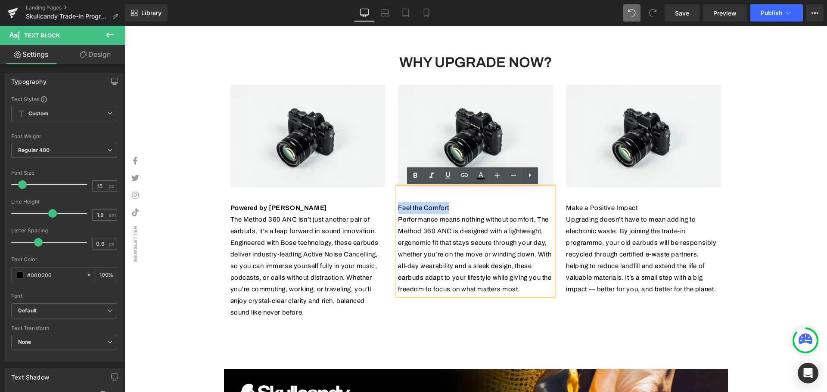
drag, startPoint x: 435, startPoint y: 207, endPoint x: 395, endPoint y: 208, distance: 40.5
click at [398, 208] on p "Feel the Comfort" at bounding box center [475, 208] width 155 height 12
click at [623, 204] on p "Make a Positive Impact" at bounding box center [643, 208] width 155 height 12
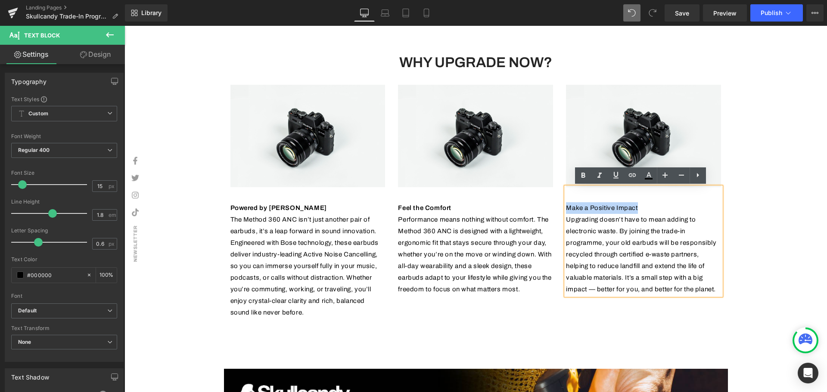
drag, startPoint x: 645, startPoint y: 208, endPoint x: 563, endPoint y: 209, distance: 82.3
click at [566, 209] on p "Make a Positive Impact" at bounding box center [643, 208] width 155 height 12
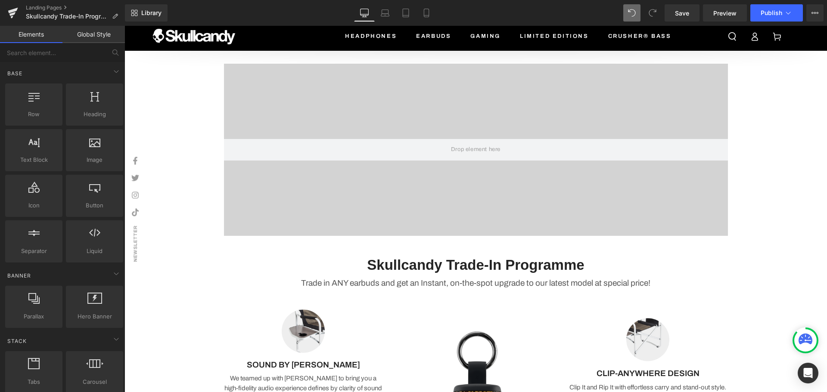
scroll to position [0, 0]
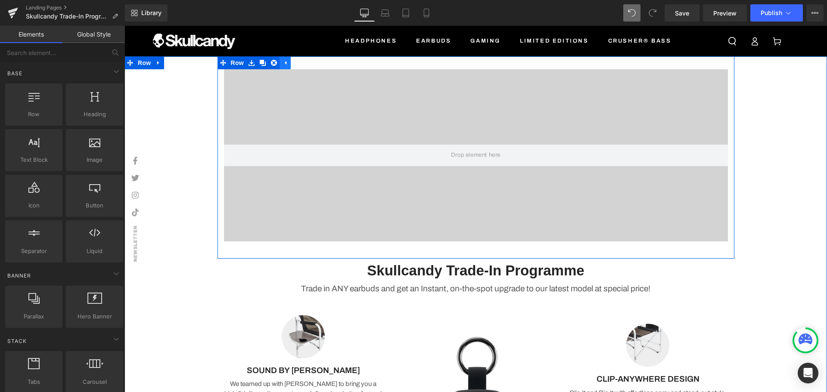
click at [282, 60] on icon at bounding box center [285, 63] width 6 height 6
click at [250, 62] on icon at bounding box center [251, 63] width 2 height 4
click at [271, 62] on icon at bounding box center [274, 63] width 6 height 6
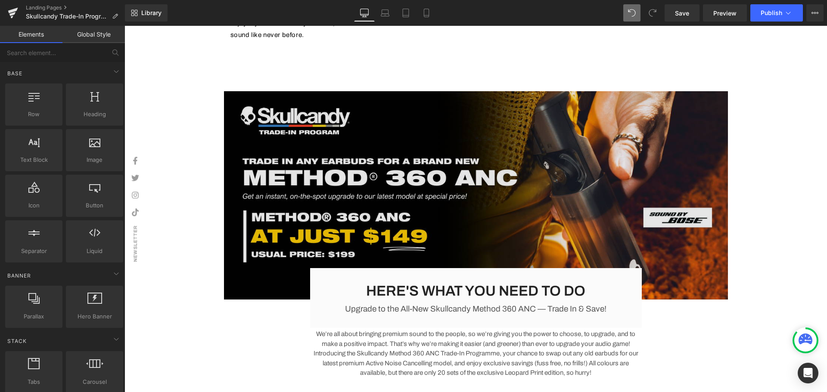
scroll to position [558, 0]
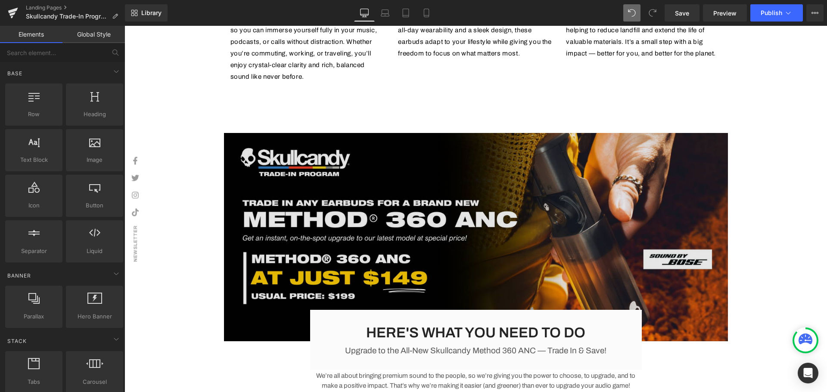
click at [325, 181] on img at bounding box center [476, 237] width 504 height 209
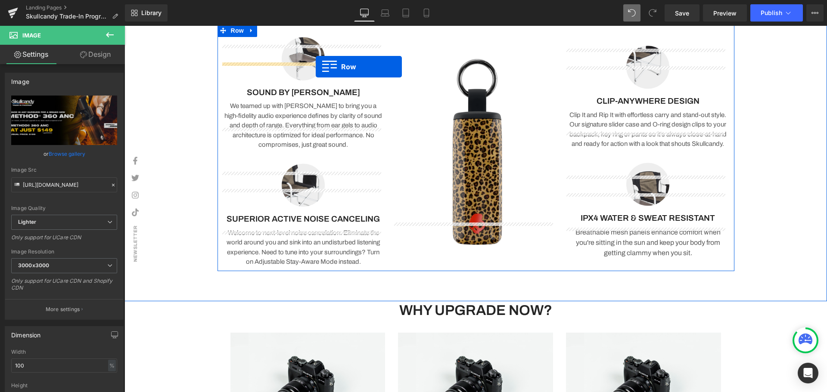
scroll to position [0, 0]
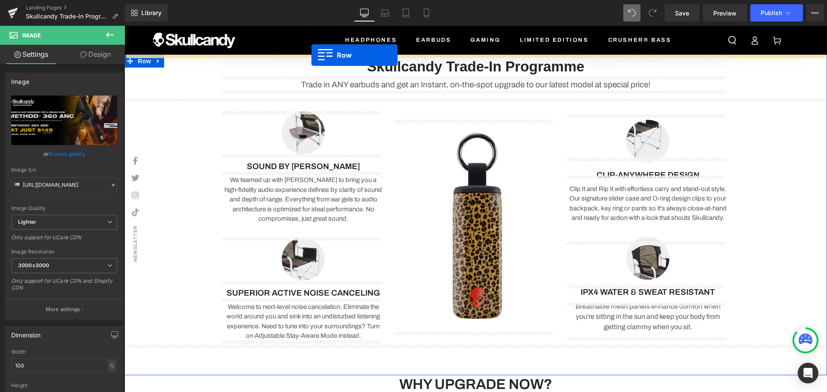
drag, startPoint x: 130, startPoint y: 140, endPoint x: 311, endPoint y: 55, distance: 200.6
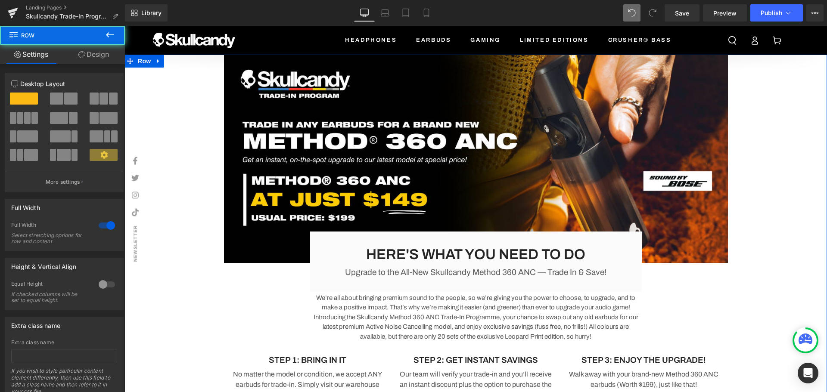
click at [800, 203] on div "Image HERE'S WHAT YOU NEED TO DO Heading Upgrade to the All-New Skullcandy Meth…" at bounding box center [476, 232] width 703 height 354
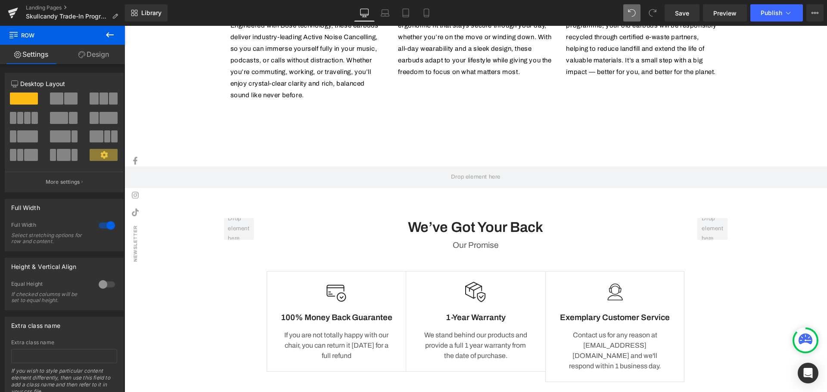
scroll to position [905, 0]
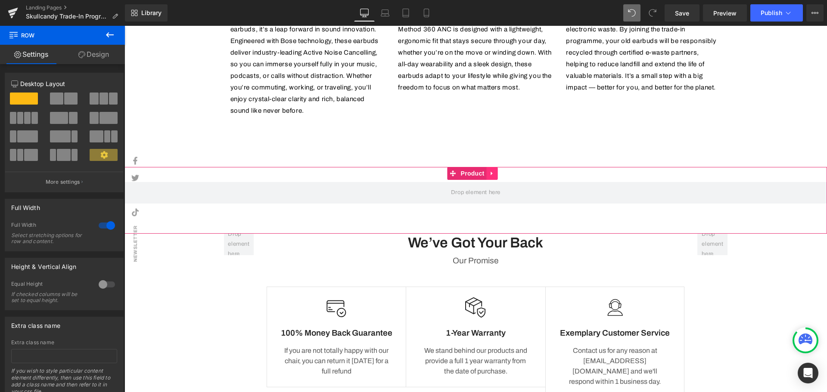
click at [495, 174] on icon at bounding box center [492, 173] width 6 height 6
click at [502, 175] on link at bounding box center [497, 173] width 11 height 13
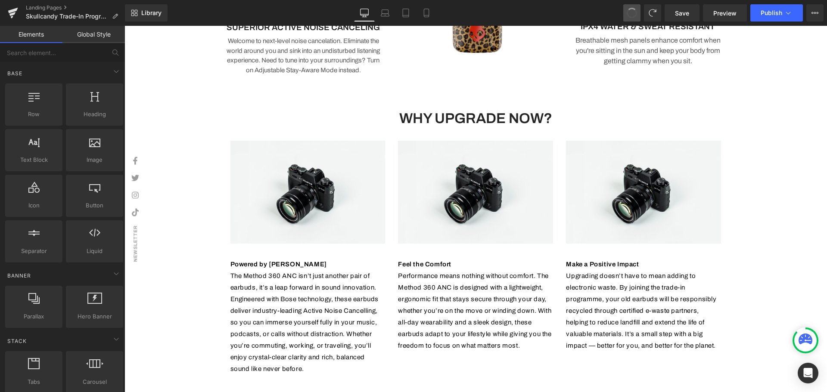
scroll to position [862, 0]
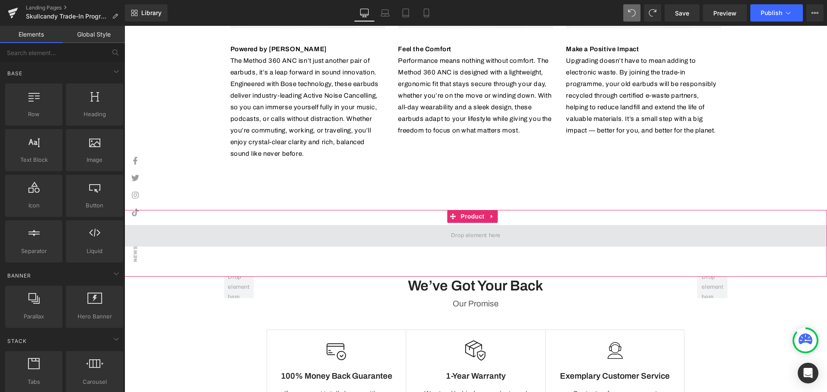
click at [470, 235] on span at bounding box center [476, 236] width 56 height 14
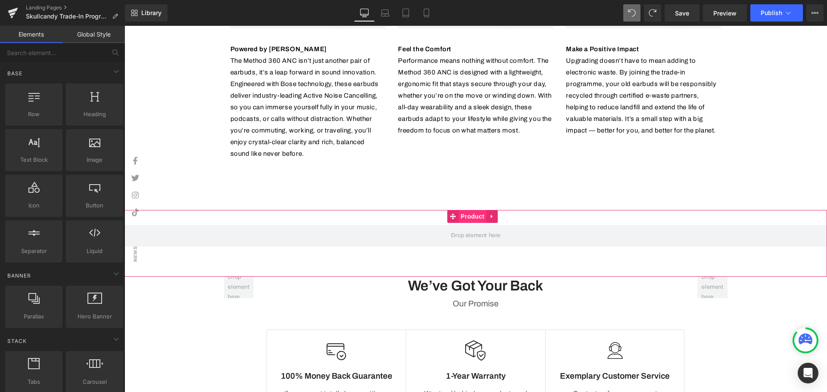
click at [472, 217] on span "Product" at bounding box center [473, 216] width 28 height 13
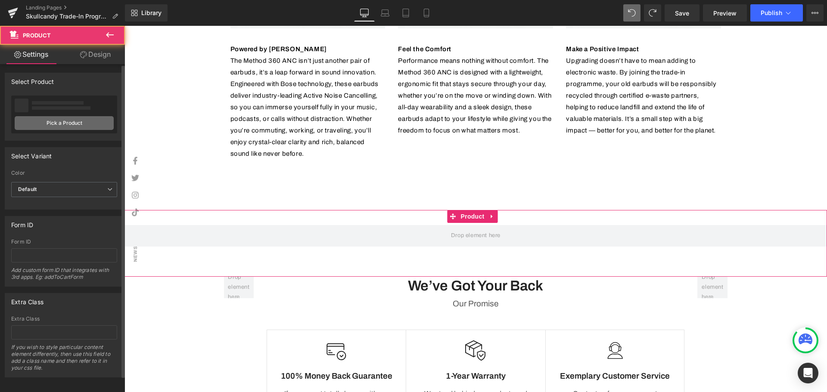
click at [52, 118] on link "Pick a Product" at bounding box center [64, 123] width 99 height 14
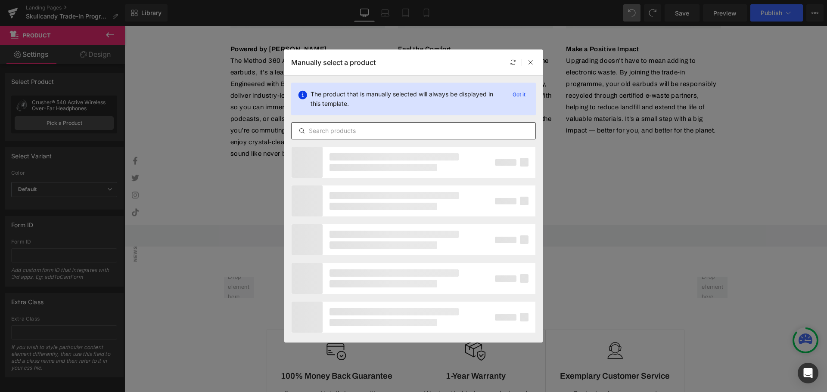
click at [380, 127] on input "text" at bounding box center [414, 131] width 244 height 10
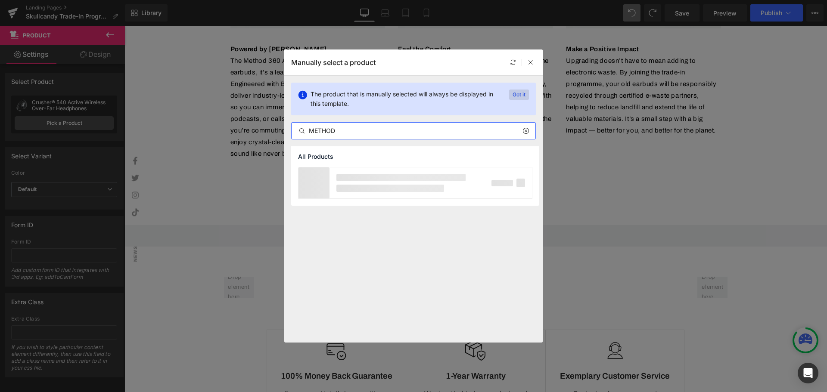
type input "METHOD"
click at [526, 96] on p "Got it" at bounding box center [519, 95] width 20 height 10
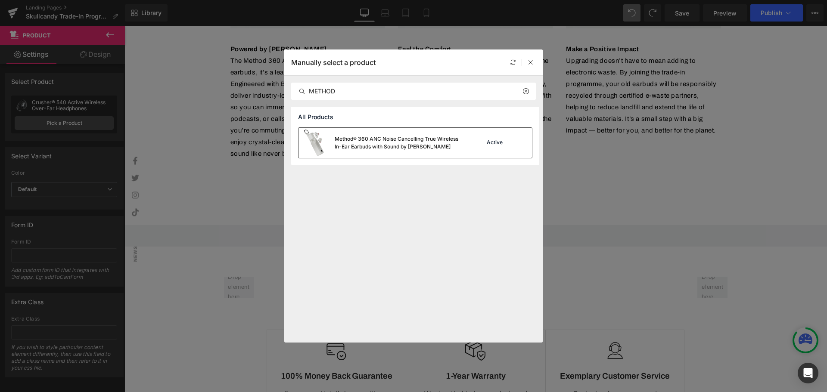
click at [497, 144] on div "Active" at bounding box center [494, 143] width 19 height 7
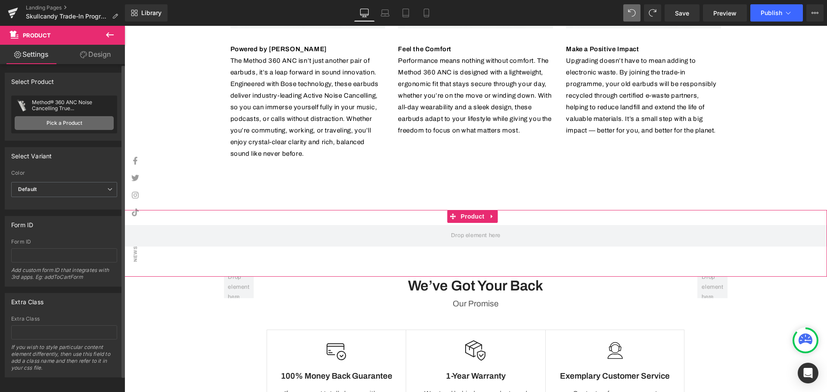
click at [83, 121] on link "Pick a Product" at bounding box center [64, 123] width 99 height 14
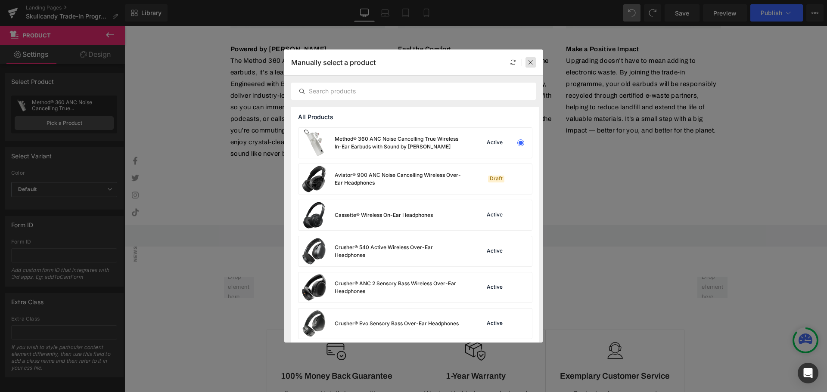
click at [532, 62] on icon at bounding box center [531, 62] width 6 height 6
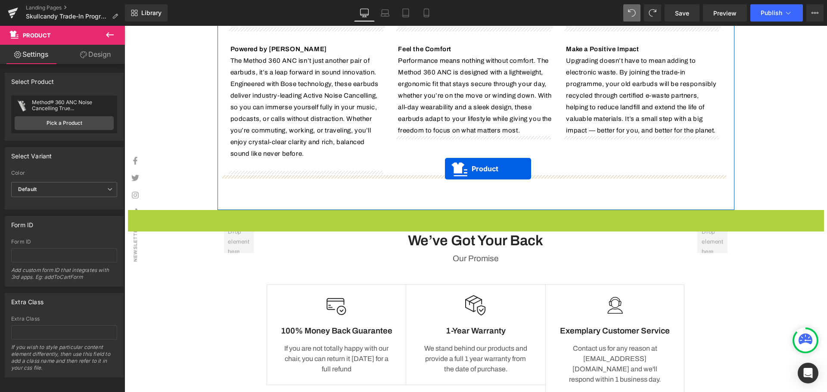
drag, startPoint x: 449, startPoint y: 218, endPoint x: 444, endPoint y: 174, distance: 43.8
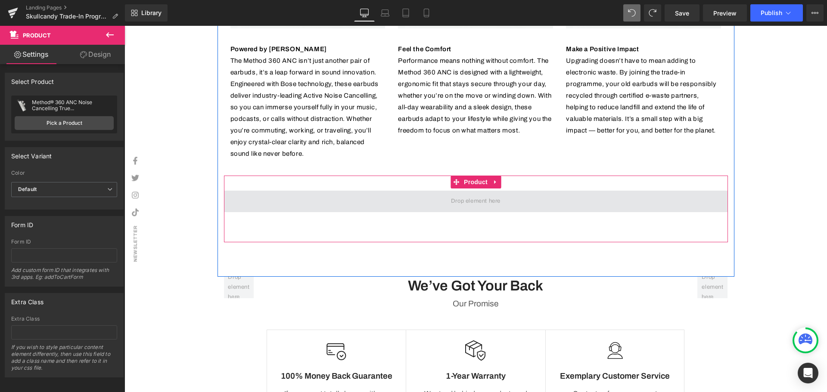
click at [476, 202] on span at bounding box center [476, 201] width 56 height 14
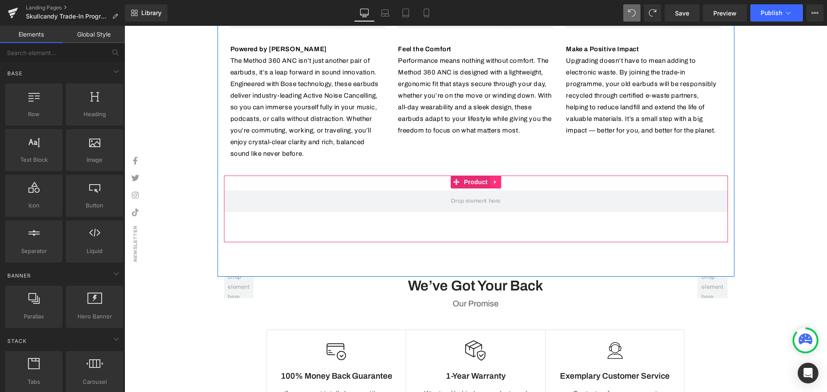
click at [492, 185] on icon at bounding box center [495, 182] width 6 height 6
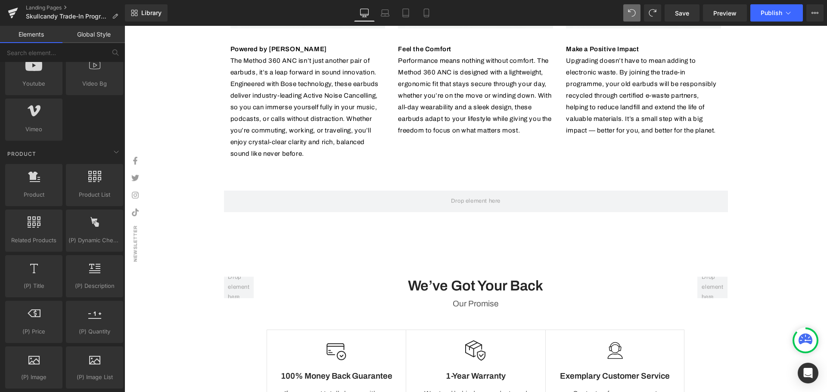
scroll to position [646, 0]
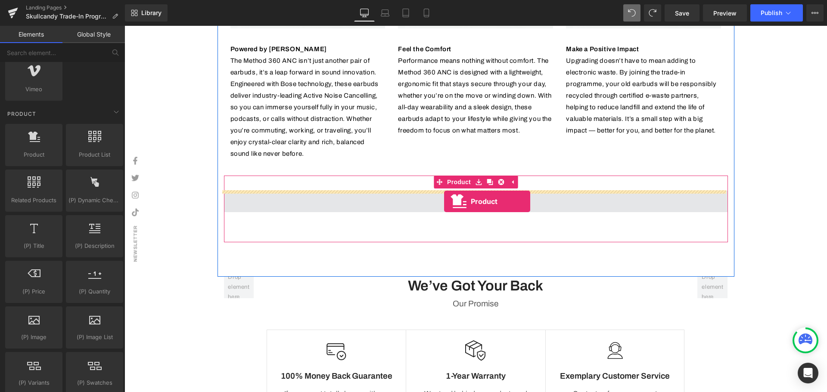
drag, startPoint x: 156, startPoint y: 165, endPoint x: 444, endPoint y: 202, distance: 290.6
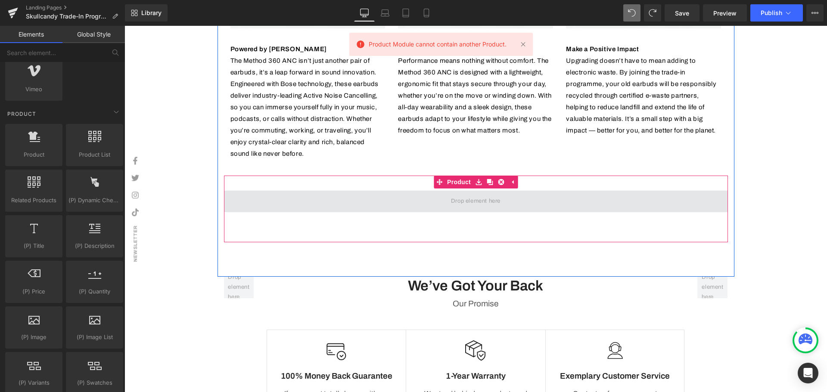
click at [458, 200] on span at bounding box center [476, 201] width 56 height 14
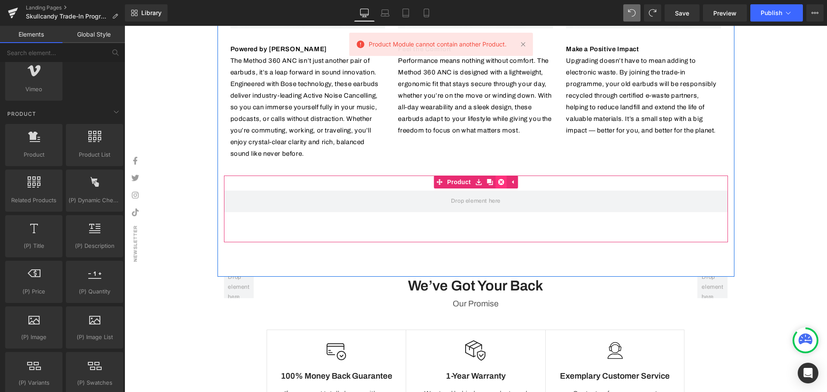
click at [495, 183] on link at bounding box center [500, 182] width 11 height 13
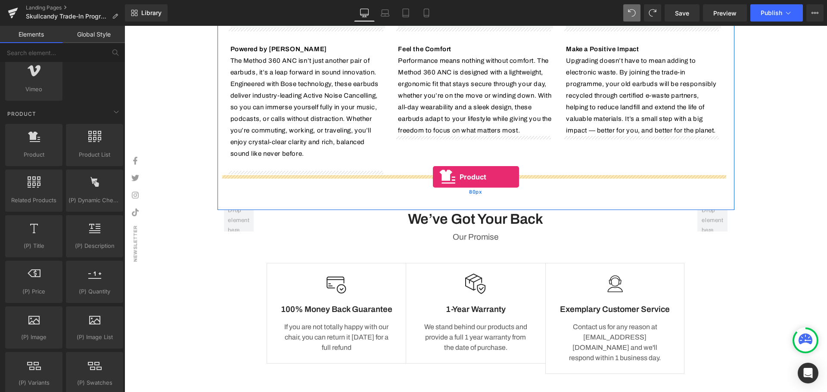
drag, startPoint x: 150, startPoint y: 180, endPoint x: 433, endPoint y: 177, distance: 282.6
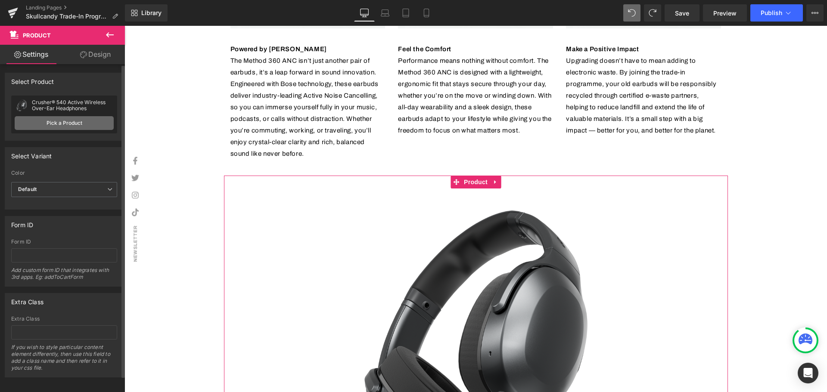
click at [69, 124] on link "Pick a Product" at bounding box center [64, 123] width 99 height 14
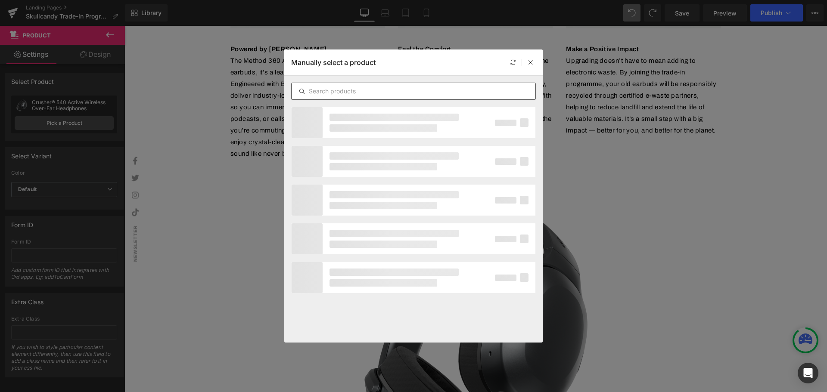
click at [372, 92] on input "text" at bounding box center [414, 91] width 244 height 10
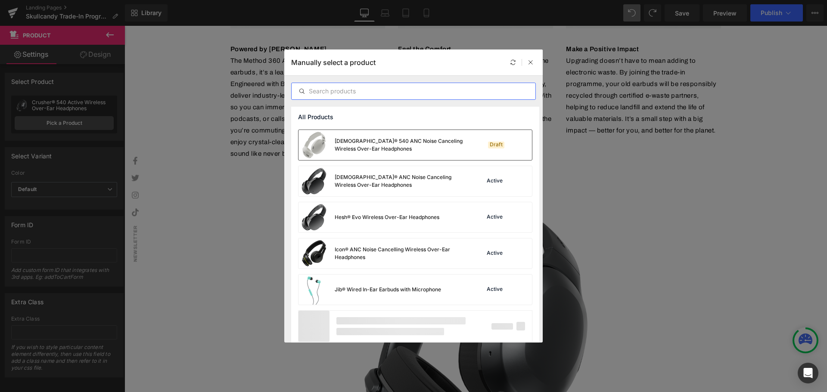
scroll to position [547, 0]
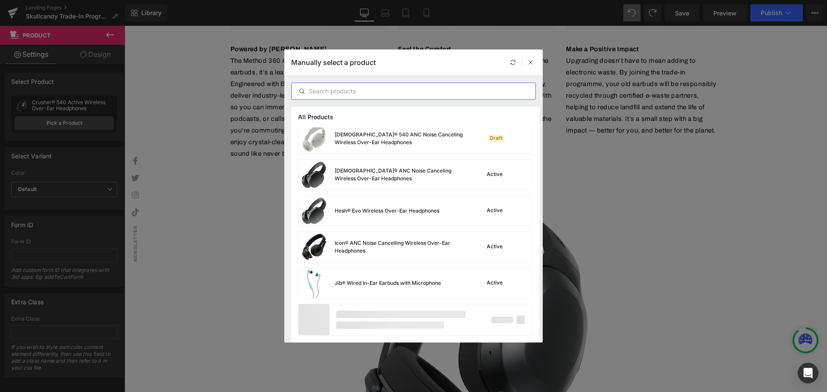
click at [369, 90] on input "text" at bounding box center [414, 91] width 244 height 10
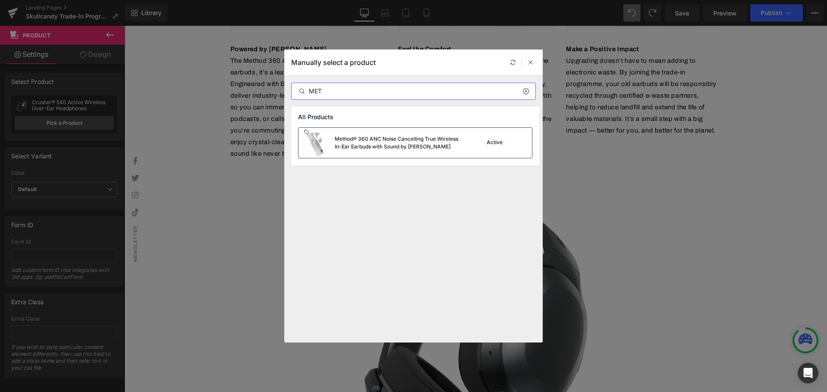
type input "MET"
click at [488, 141] on div "Active" at bounding box center [494, 143] width 19 height 7
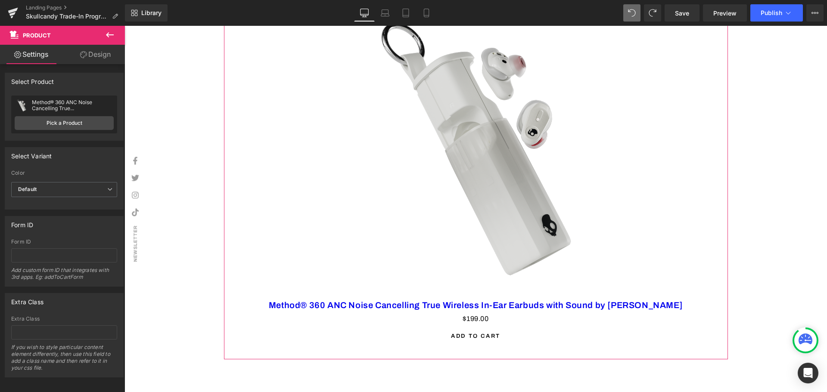
scroll to position [1034, 0]
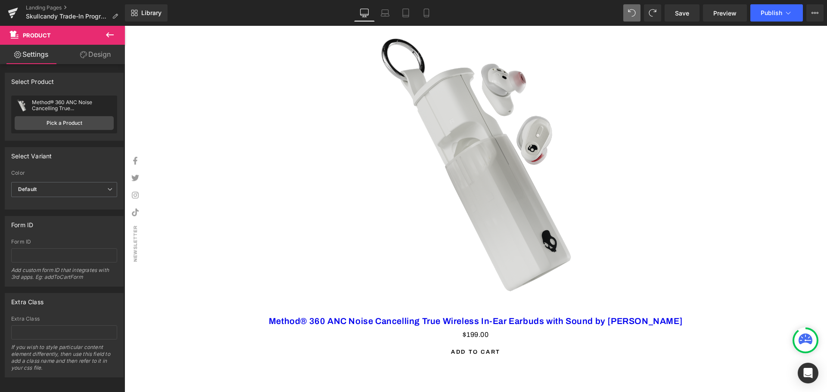
click at [105, 35] on icon at bounding box center [110, 35] width 10 height 10
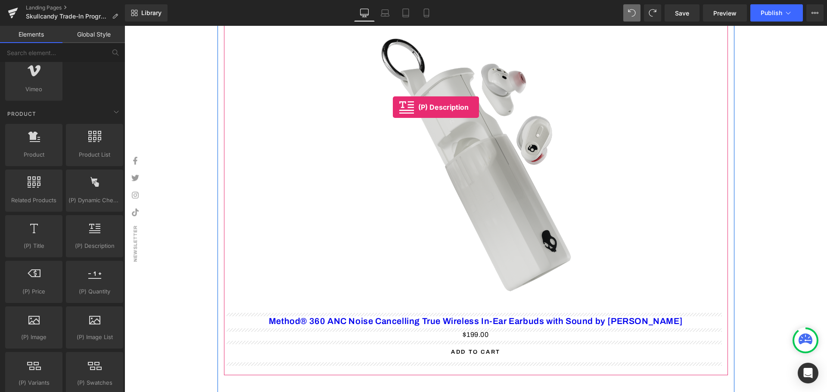
drag, startPoint x: 213, startPoint y: 254, endPoint x: 393, endPoint y: 108, distance: 231.5
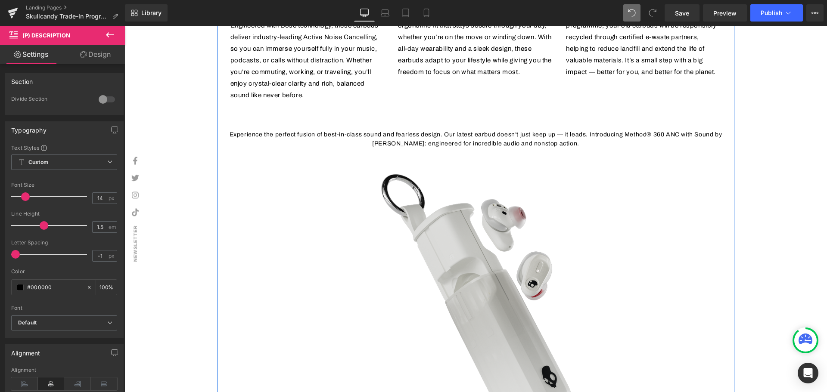
scroll to position [905, 0]
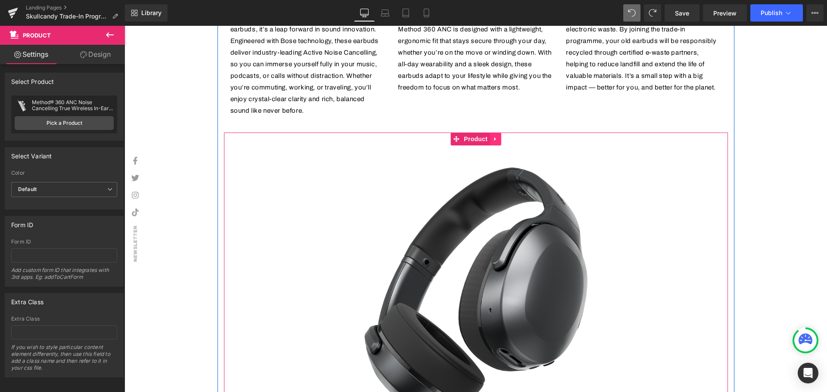
click at [492, 138] on icon at bounding box center [495, 139] width 6 height 6
click at [498, 139] on icon at bounding box center [501, 139] width 6 height 6
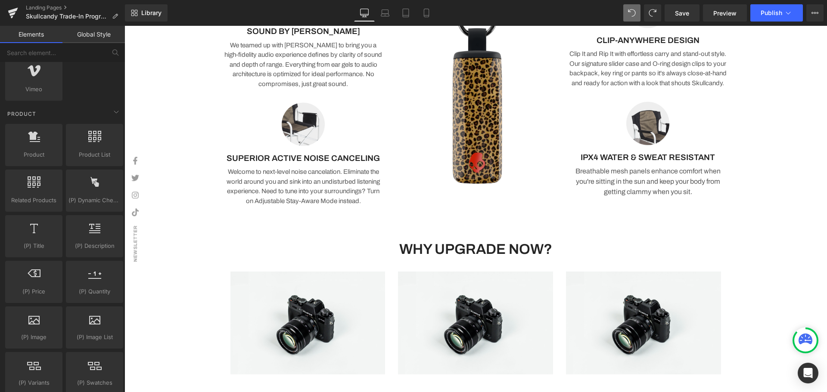
scroll to position [644, 0]
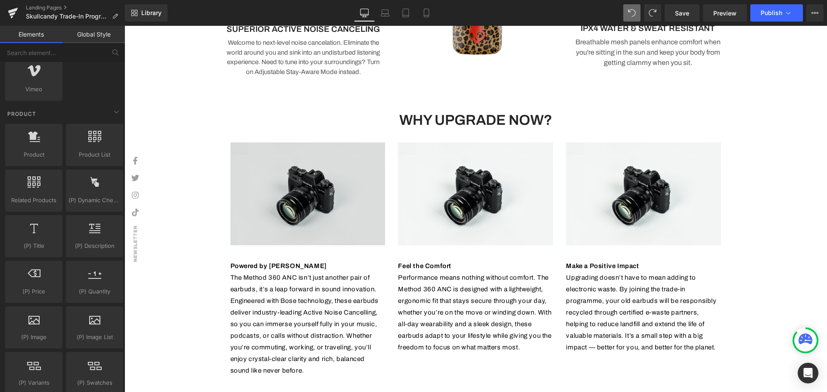
click at [314, 201] on img at bounding box center [307, 194] width 155 height 103
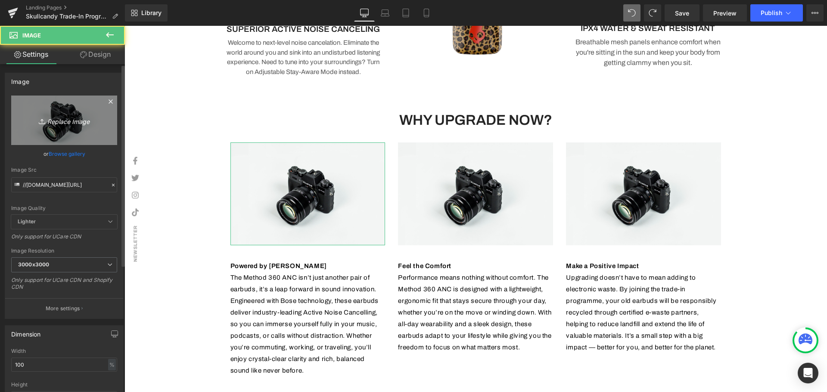
click at [50, 120] on icon "Replace Image" at bounding box center [64, 120] width 69 height 11
type input "C:\fakepath\Skullcandy FBIG Post (13).png"
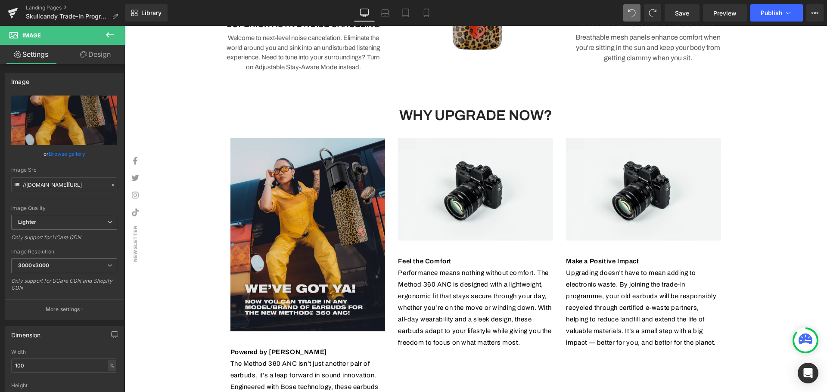
scroll to position [606, 0]
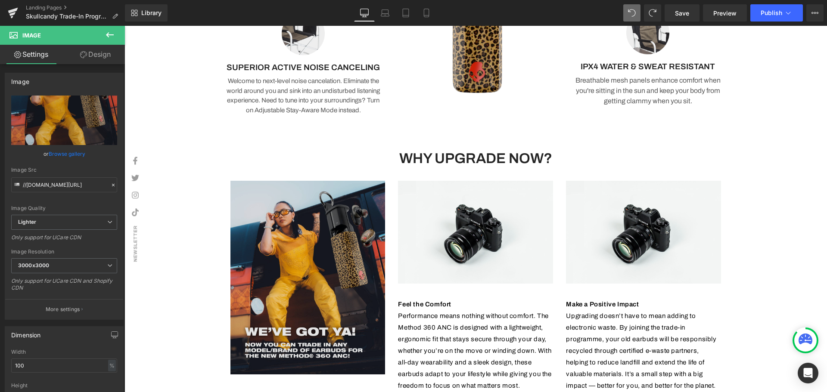
click at [293, 234] on img at bounding box center [307, 278] width 155 height 194
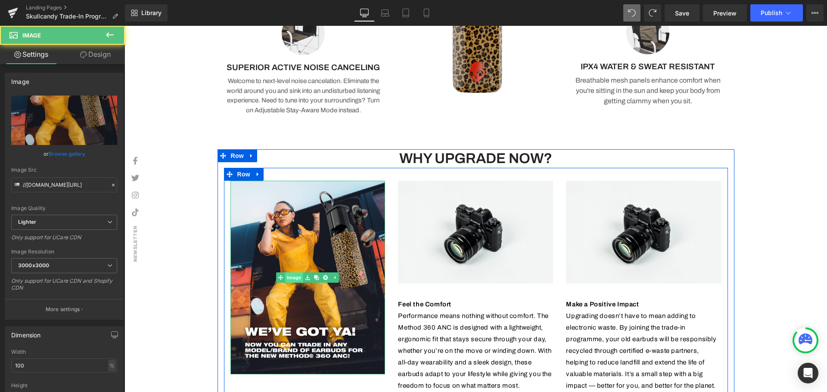
click at [293, 278] on link "Image" at bounding box center [290, 278] width 27 height 10
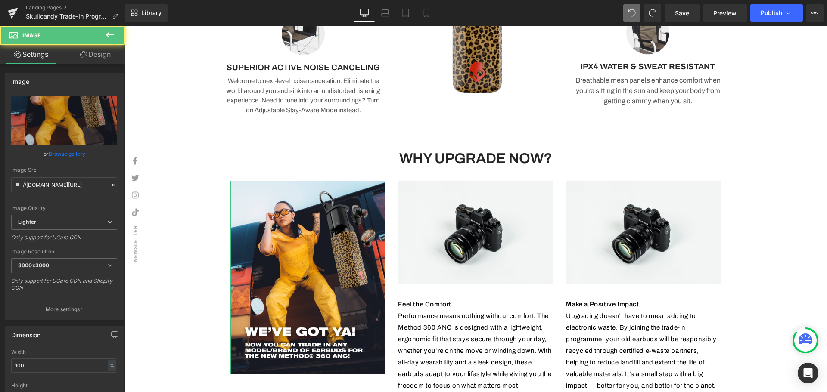
click at [96, 45] on link "Design" at bounding box center [95, 54] width 62 height 19
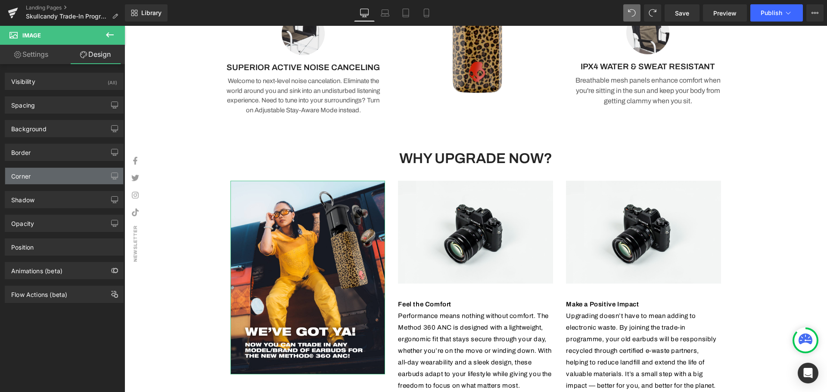
click at [52, 182] on div "Corner" at bounding box center [64, 176] width 118 height 16
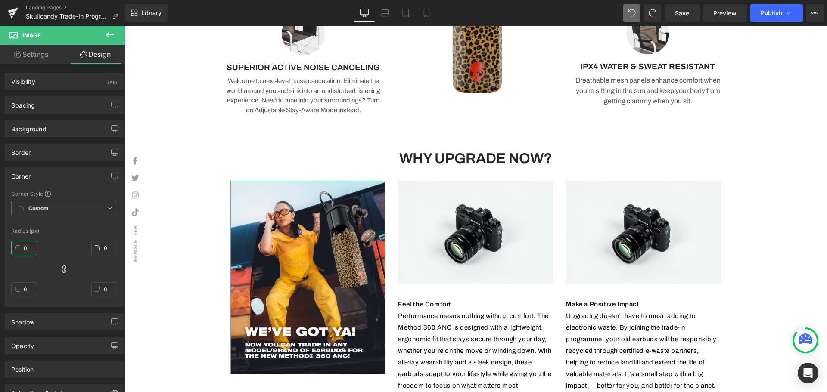
click at [23, 246] on input "0" at bounding box center [24, 248] width 26 height 14
type input "20"
click at [72, 229] on div "Radius (px)" at bounding box center [64, 231] width 106 height 6
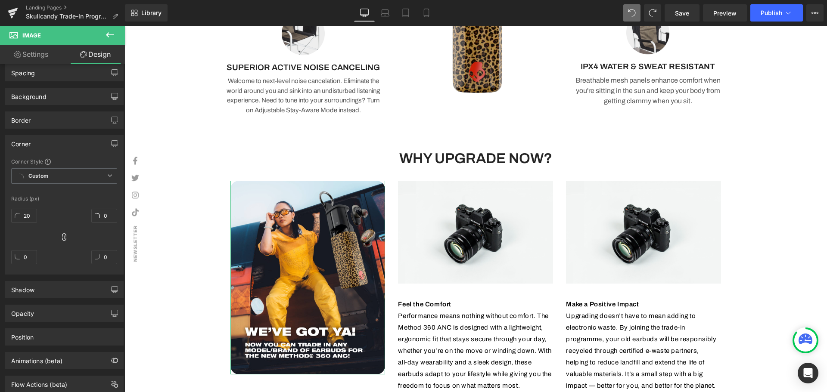
scroll to position [57, 0]
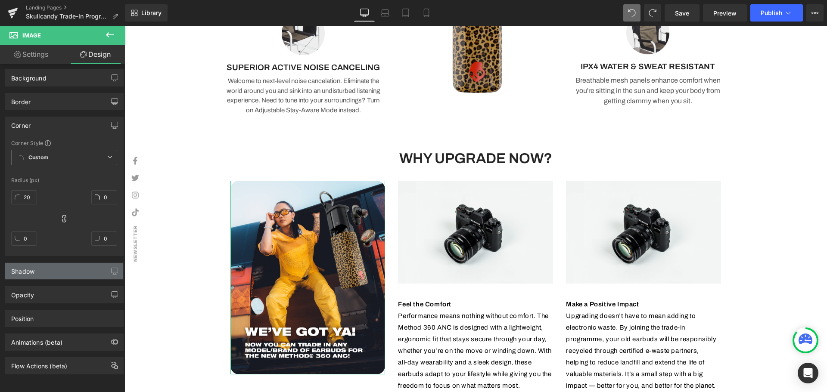
click at [73, 265] on div "Shadow" at bounding box center [64, 271] width 118 height 16
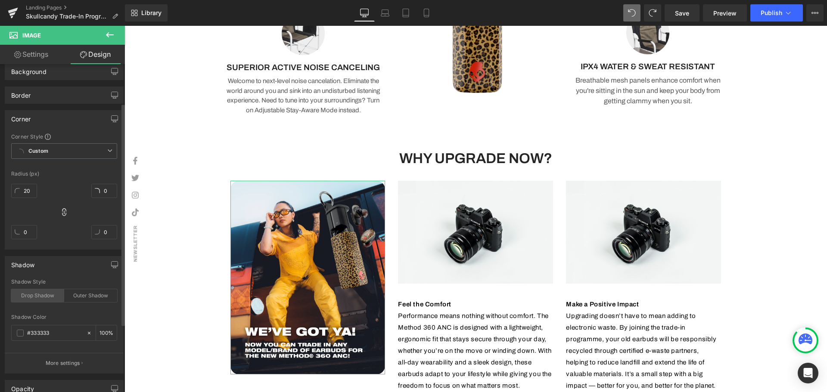
click at [47, 297] on div "Drop Shadow" at bounding box center [37, 296] width 53 height 13
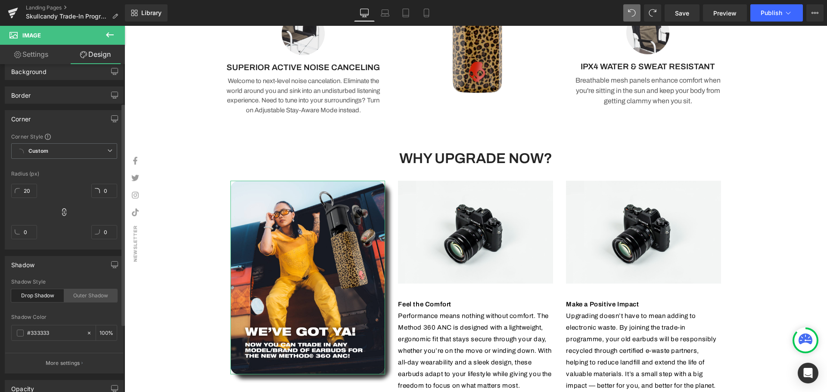
click at [82, 295] on div "Outer Shadow" at bounding box center [90, 296] width 53 height 13
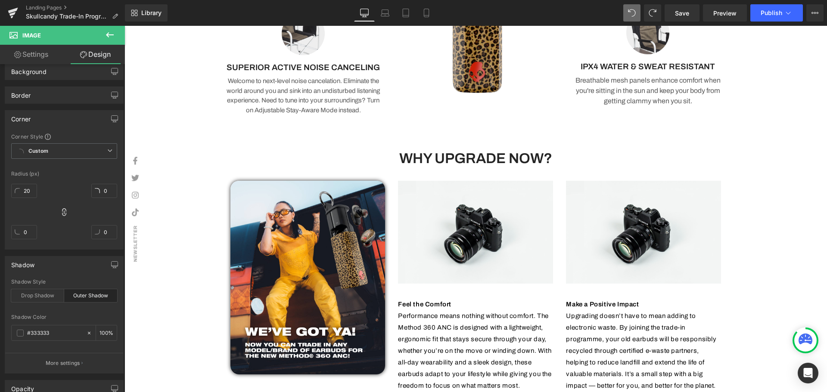
click at [792, 234] on div "Image HERE'S WHAT YOU NEED TO DO Heading Upgrade to the All-New Skullcandy Meth…" at bounding box center [476, 386] width 703 height 1874
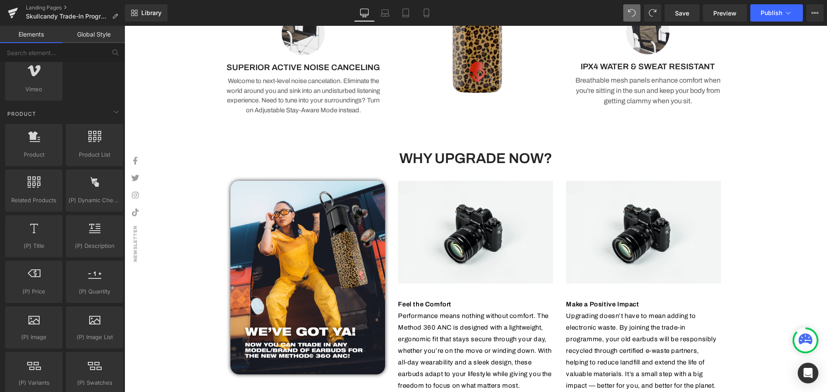
click at [792, 234] on div "Image HERE'S WHAT YOU NEED TO DO Heading Upgrade to the All-New Skullcandy Meth…" at bounding box center [476, 386] width 703 height 1874
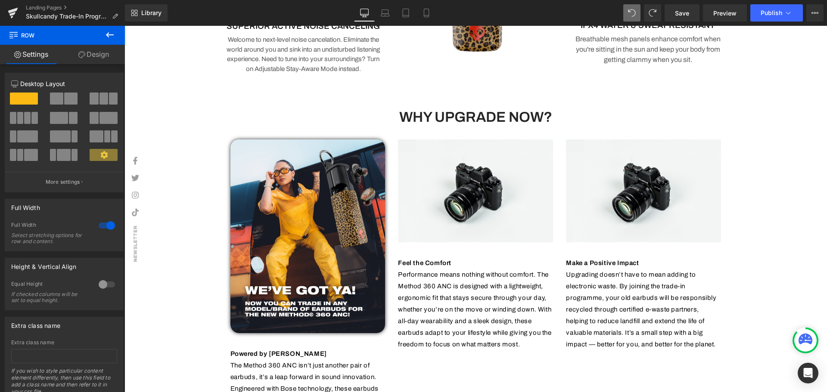
scroll to position [692, 0]
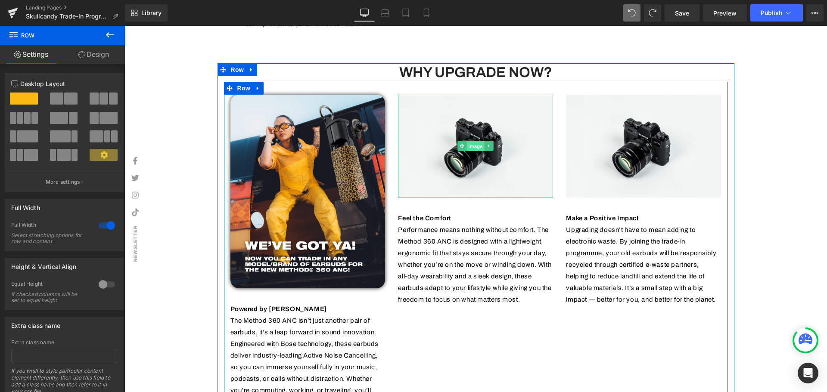
click at [474, 149] on span "Image" at bounding box center [476, 146] width 18 height 10
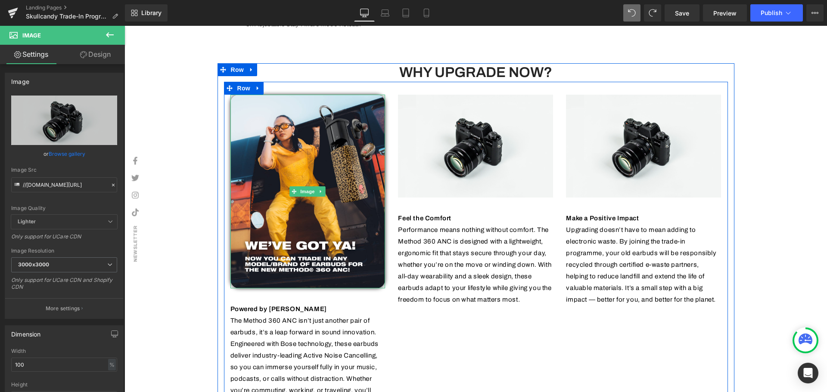
click at [319, 191] on icon at bounding box center [321, 191] width 5 height 5
click at [316, 195] on link at bounding box center [316, 192] width 9 height 10
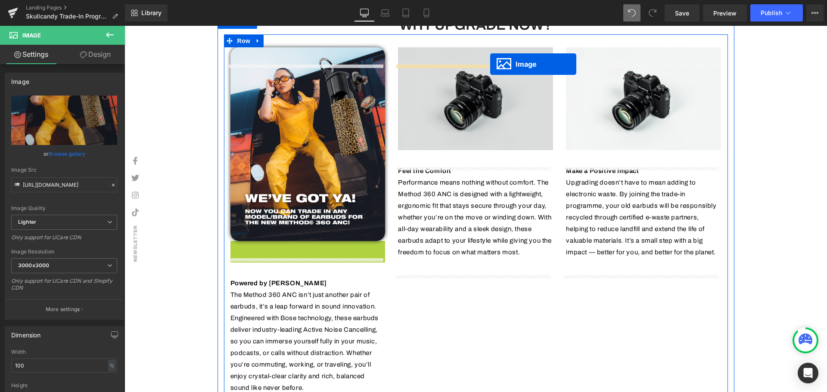
scroll to position [722, 0]
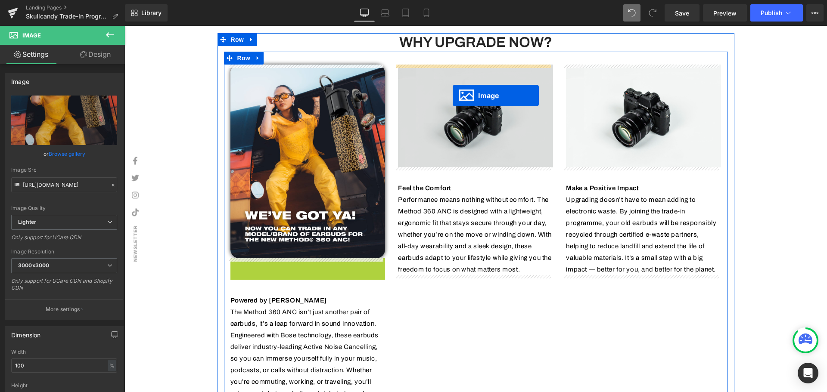
drag, startPoint x: 291, startPoint y: 286, endPoint x: 453, endPoint y: 96, distance: 250.3
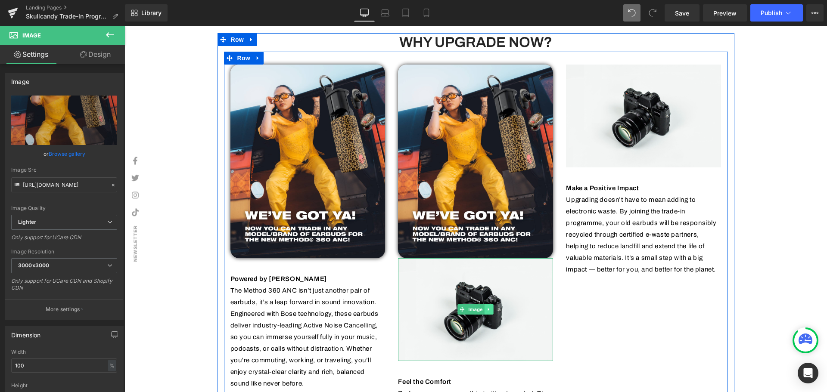
click at [489, 311] on link at bounding box center [489, 310] width 9 height 10
click at [492, 309] on icon at bounding box center [493, 310] width 5 height 5
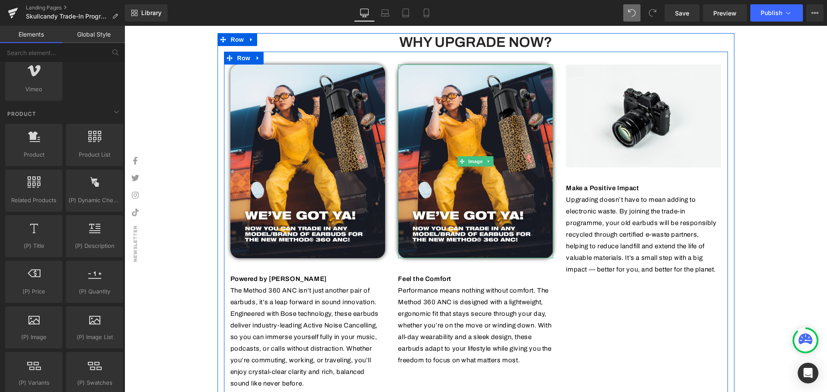
click at [488, 162] on icon at bounding box center [489, 161] width 5 height 5
click at [483, 159] on icon at bounding box center [485, 161] width 5 height 5
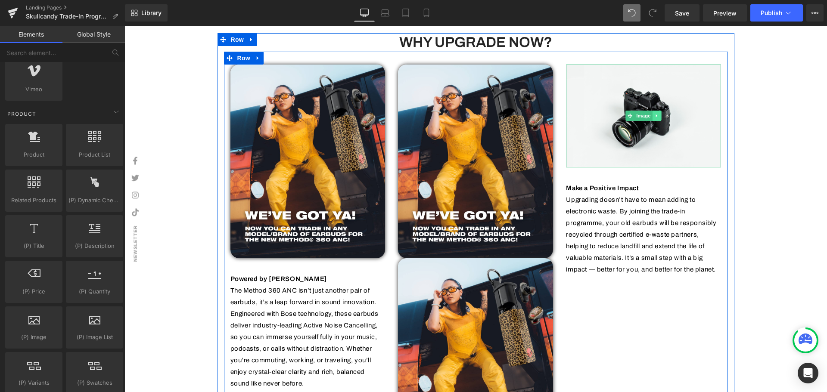
click at [653, 119] on link at bounding box center [657, 116] width 9 height 10
click at [659, 116] on icon at bounding box center [661, 115] width 5 height 5
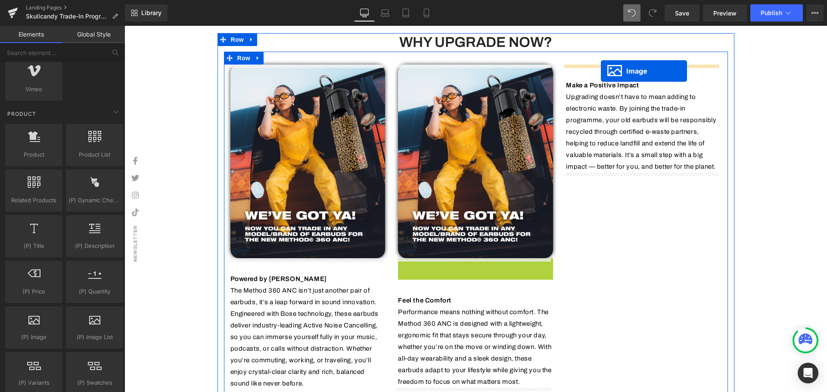
drag, startPoint x: 457, startPoint y: 353, endPoint x: 601, endPoint y: 71, distance: 316.8
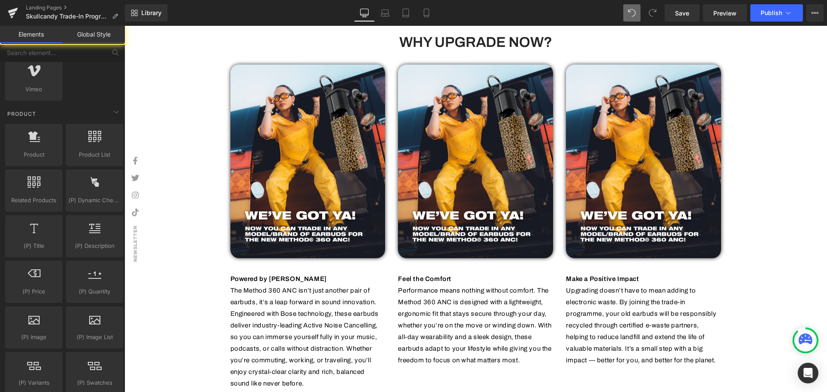
click at [770, 234] on div "Image HERE'S WHAT YOU NEED TO DO Heading Upgrade to the All-New Skullcandy Meth…" at bounding box center [476, 269] width 703 height 1874
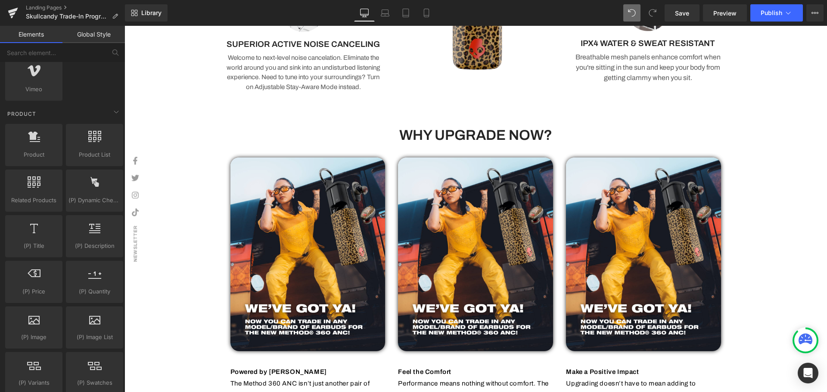
scroll to position [644, 0]
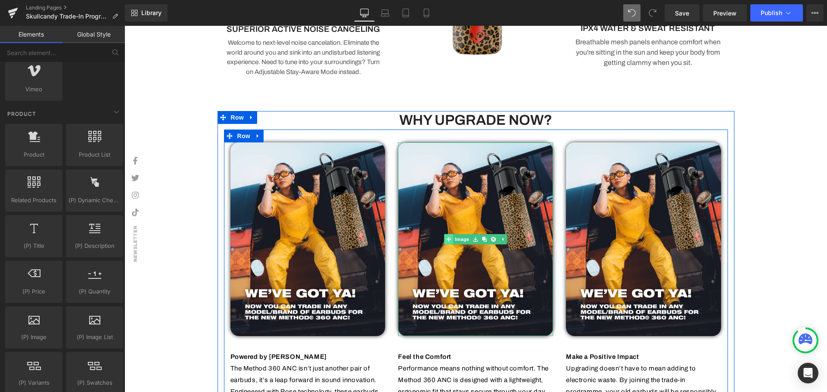
click at [456, 240] on link "Image" at bounding box center [458, 239] width 27 height 10
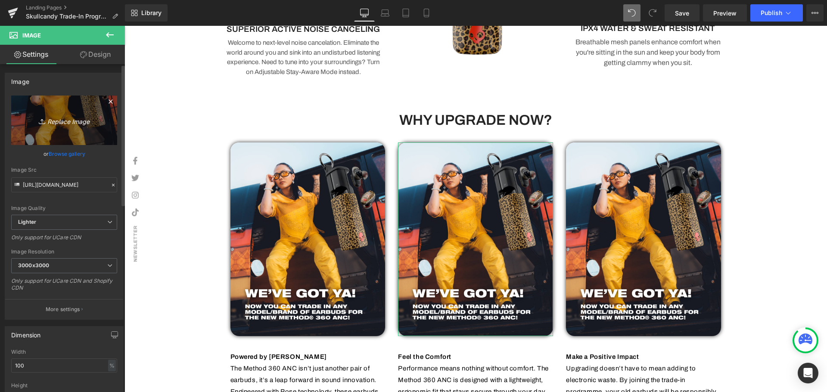
click at [76, 122] on icon "Replace Image" at bounding box center [64, 120] width 69 height 11
type input "C:\fakepath\Skullcandy FBIG Post (2).svg"
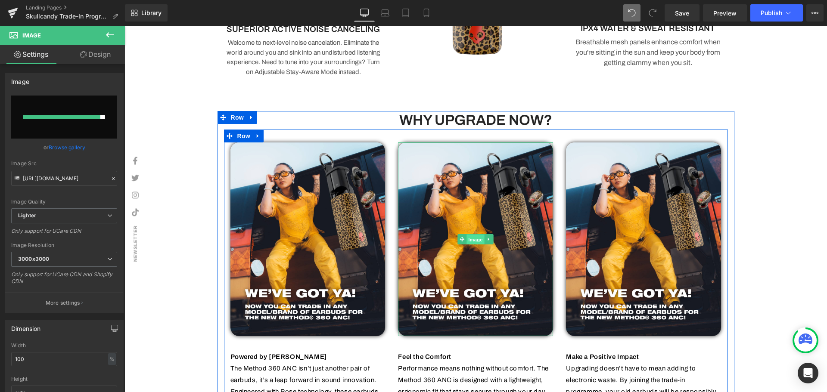
click at [470, 235] on span "Image" at bounding box center [476, 240] width 18 height 10
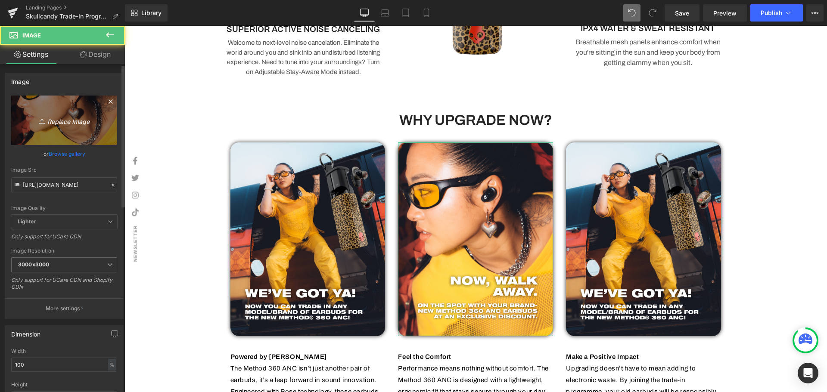
click at [78, 127] on link "Replace Image" at bounding box center [64, 121] width 106 height 50
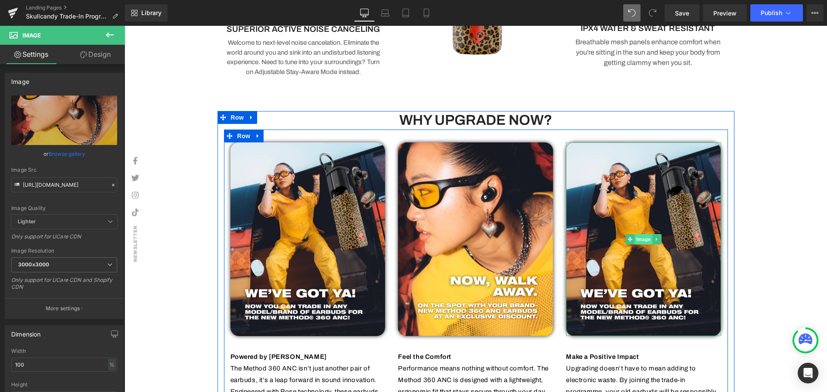
click at [639, 236] on span "Image" at bounding box center [644, 239] width 18 height 10
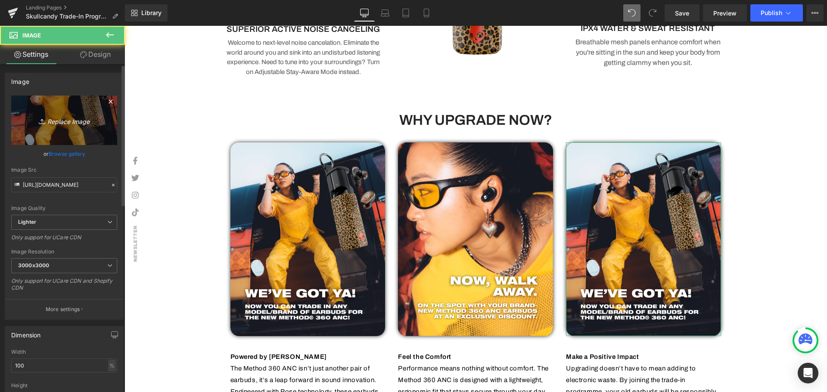
click at [67, 121] on icon "Replace Image" at bounding box center [64, 120] width 69 height 11
type input "C:\fakepath\Skullcandy FBIG Post (3).svg"
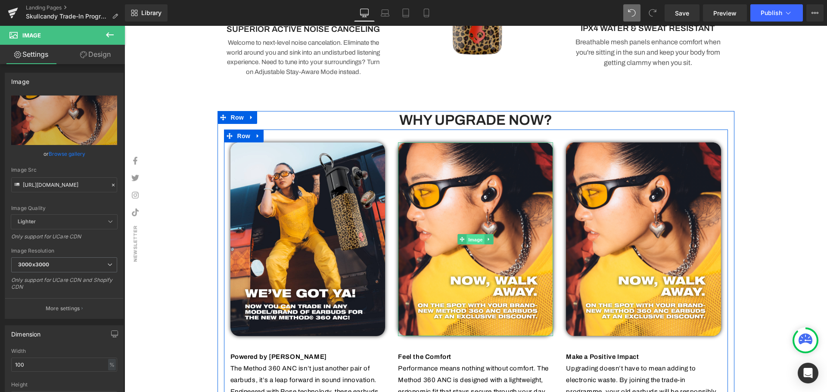
click at [470, 238] on span "Image" at bounding box center [476, 240] width 18 height 10
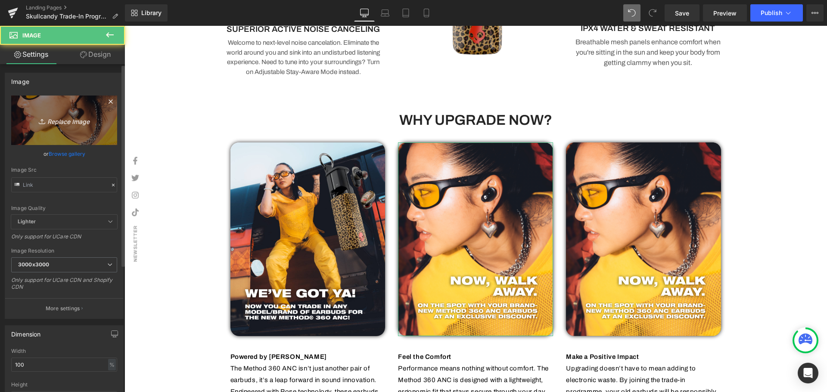
click at [79, 121] on icon "Replace Image" at bounding box center [64, 120] width 69 height 11
type input "C:\fakepath\Skullcandy FBIG Post (2).svg"
click at [63, 120] on icon "Replace Image" at bounding box center [64, 120] width 69 height 11
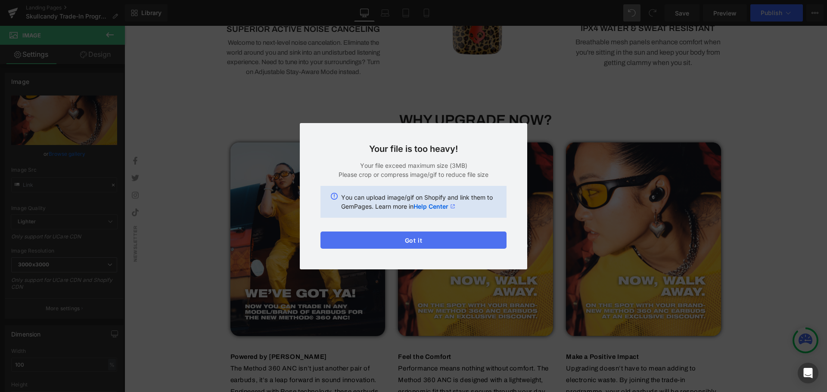
click at [439, 246] on button "Got it" at bounding box center [414, 240] width 186 height 17
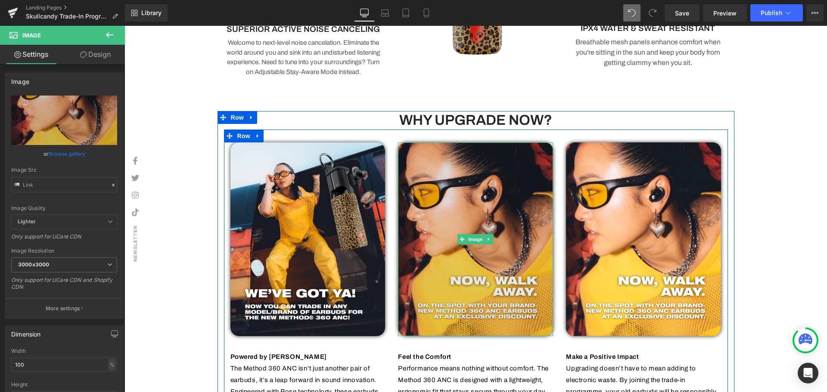
click at [479, 233] on img at bounding box center [475, 240] width 155 height 194
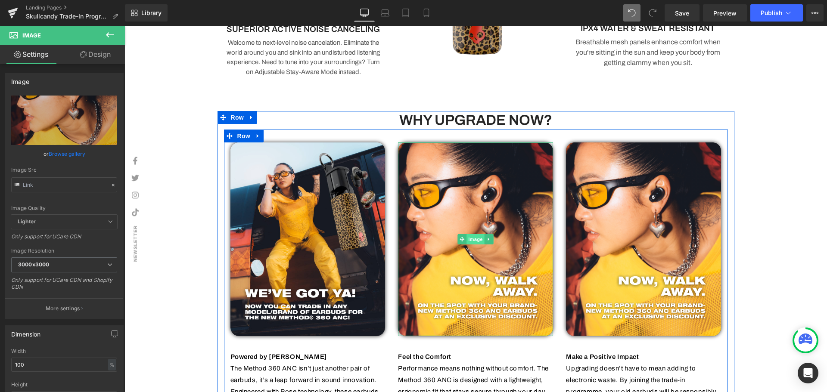
click at [473, 240] on span "Image" at bounding box center [476, 239] width 18 height 10
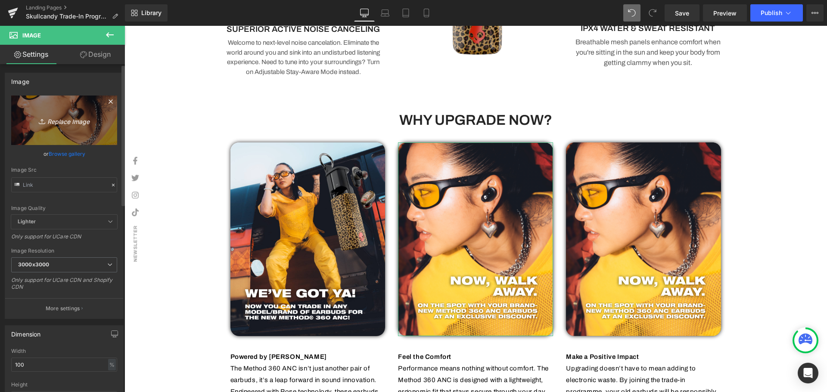
click at [67, 122] on icon "Replace Image" at bounding box center [64, 120] width 69 height 11
type input "C:\fakepath\Skullcandy FBIG Post (4).svg"
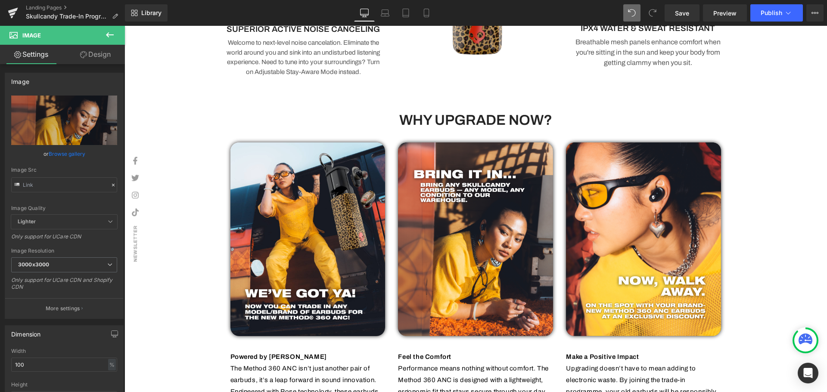
click at [765, 252] on div "Image HERE'S WHAT YOU NEED TO DO Heading Upgrade to the All-New Skullcandy Meth…" at bounding box center [476, 347] width 703 height 1874
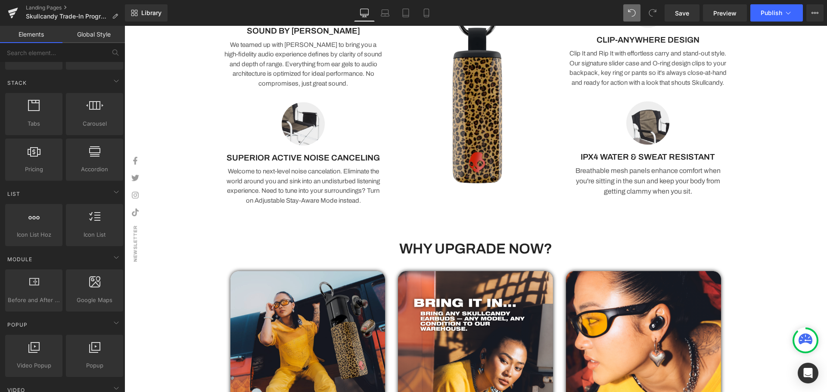
scroll to position [601, 0]
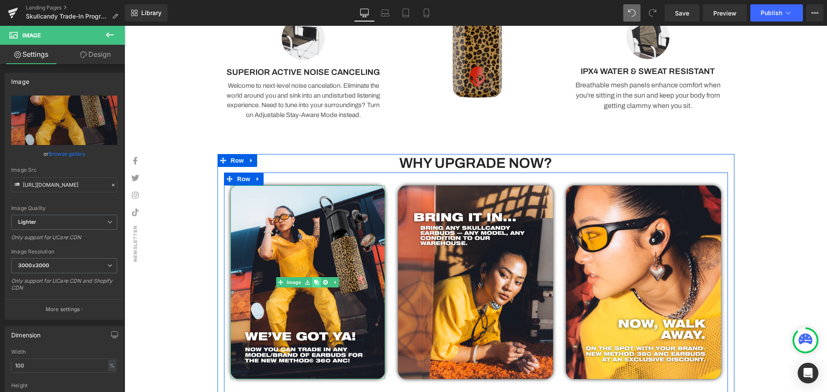
click at [314, 282] on icon at bounding box center [316, 282] width 5 height 5
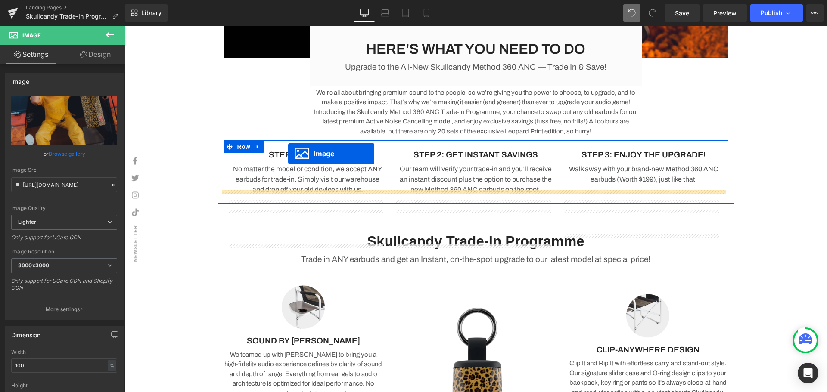
scroll to position [153, 0]
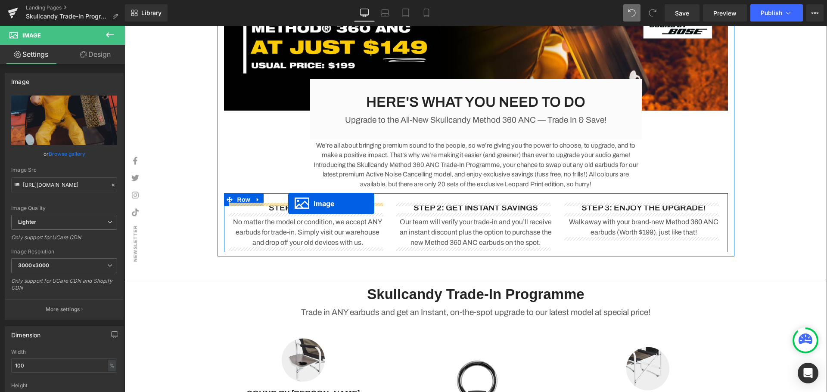
drag, startPoint x: 279, startPoint y: 342, endPoint x: 288, endPoint y: 204, distance: 138.6
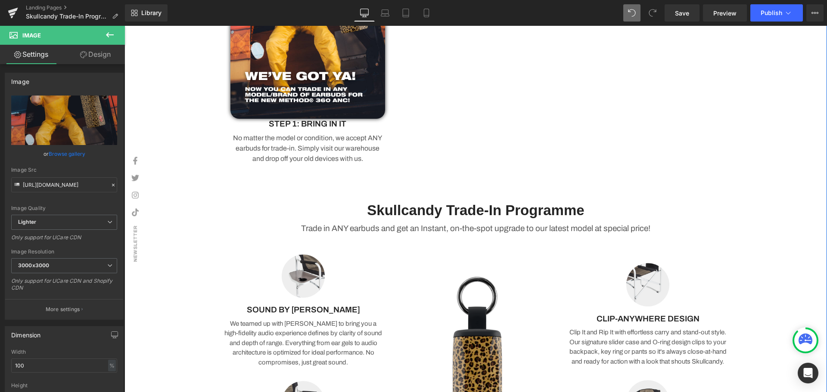
scroll to position [368, 0]
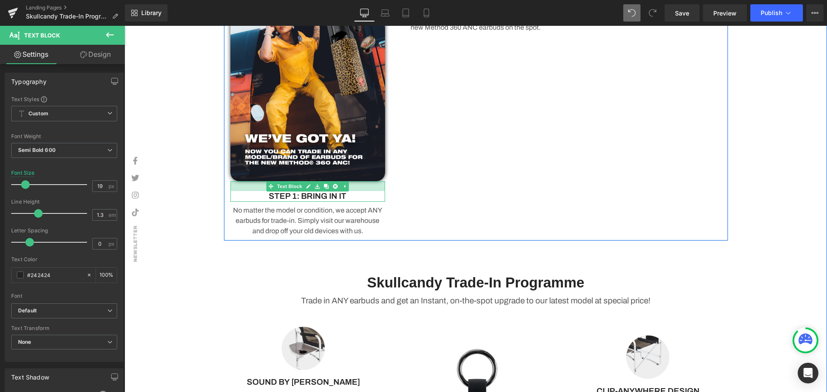
drag, startPoint x: 256, startPoint y: 182, endPoint x: 256, endPoint y: 192, distance: 9.9
click at [256, 192] on div "STEP 1: BRING IN IT Text Block" at bounding box center [307, 191] width 155 height 21
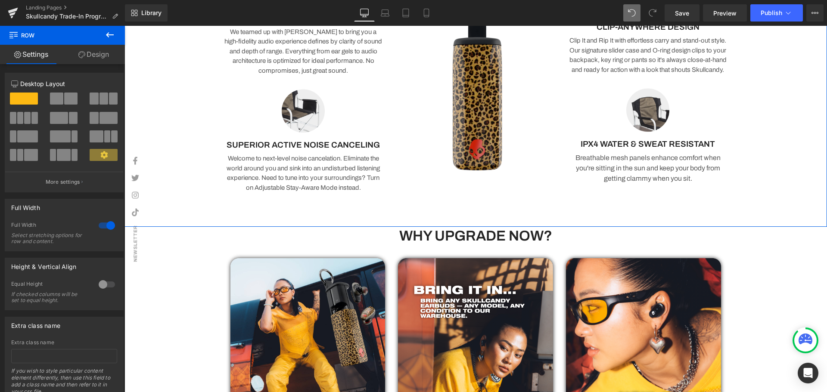
scroll to position [799, 0]
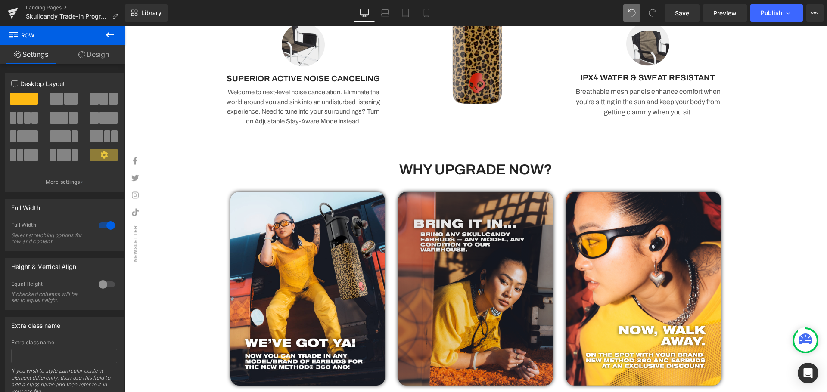
click at [453, 302] on img at bounding box center [475, 289] width 155 height 194
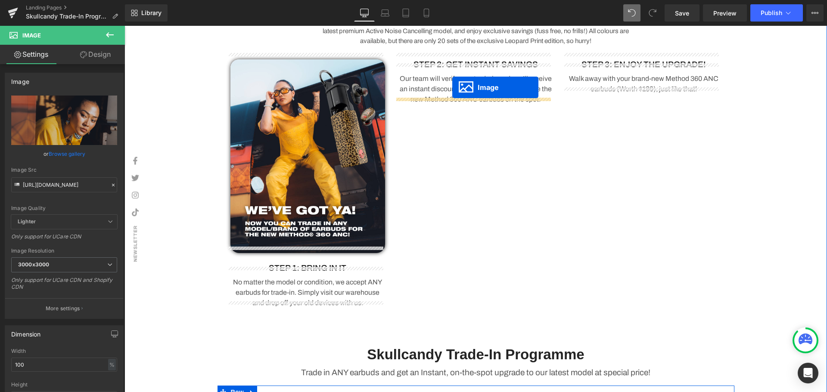
scroll to position [282, 0]
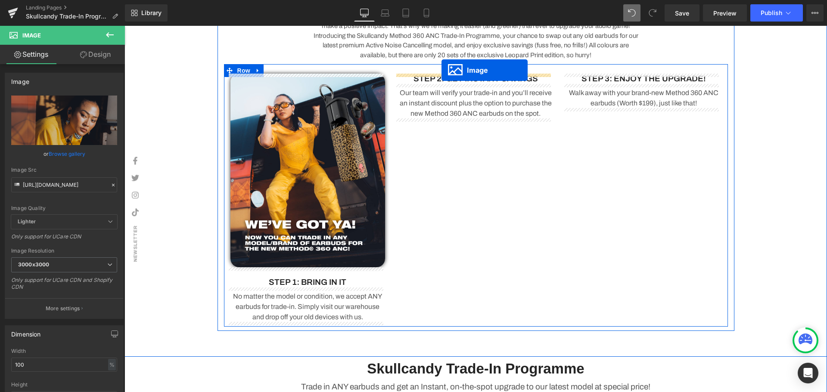
drag, startPoint x: 458, startPoint y: 288, endPoint x: 442, endPoint y: 70, distance: 218.6
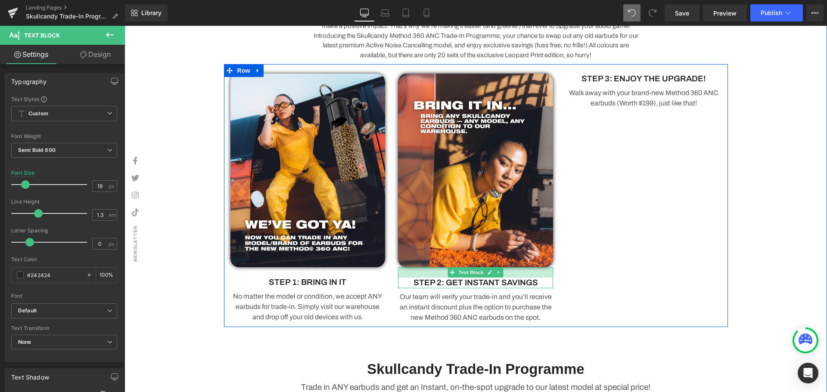
drag, startPoint x: 439, startPoint y: 268, endPoint x: 440, endPoint y: 279, distance: 10.4
click at [440, 279] on div "STEP 2: GET INSTANT SAVINGS Text Block" at bounding box center [475, 278] width 155 height 21
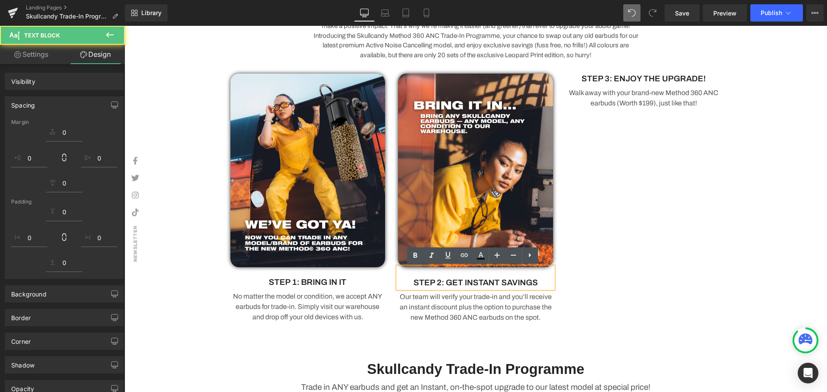
click at [676, 319] on div "Image STEP 1: BRING IN IT Text Block No matter the model or condition, we accep…" at bounding box center [476, 195] width 504 height 263
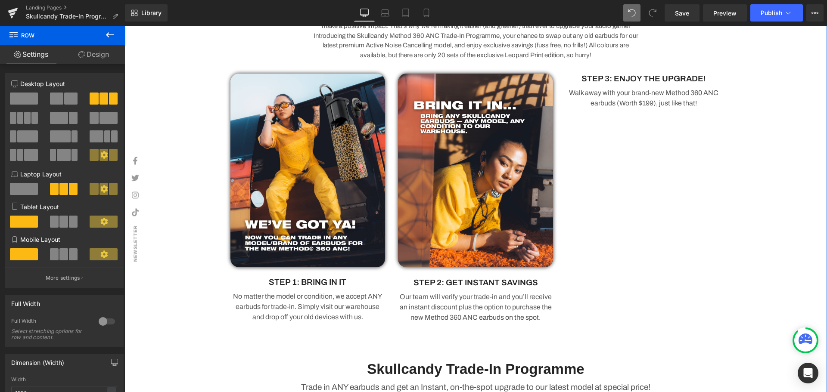
click at [790, 305] on div "Image HERE'S WHAT YOU NEED TO DO Heading Upgrade to the All-New Skullcandy Meth…" at bounding box center [476, 52] width 703 height 558
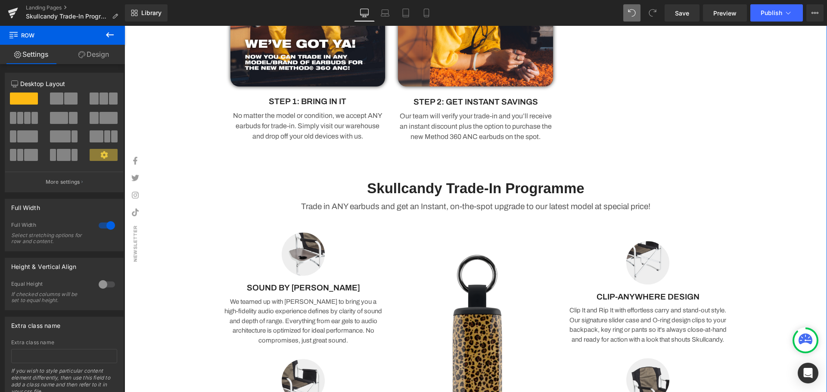
scroll to position [540, 0]
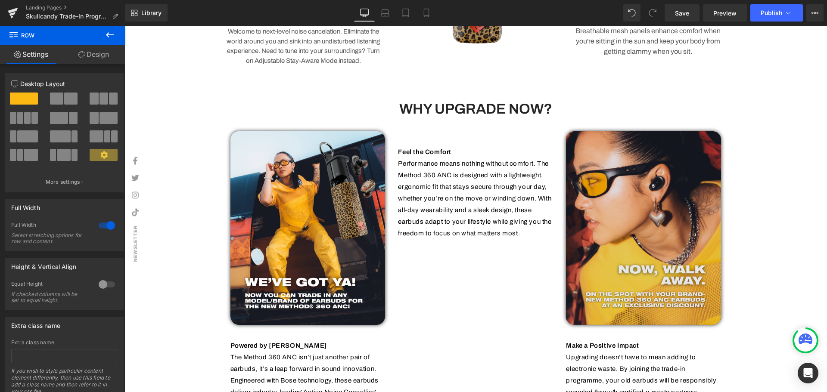
scroll to position [756, 0]
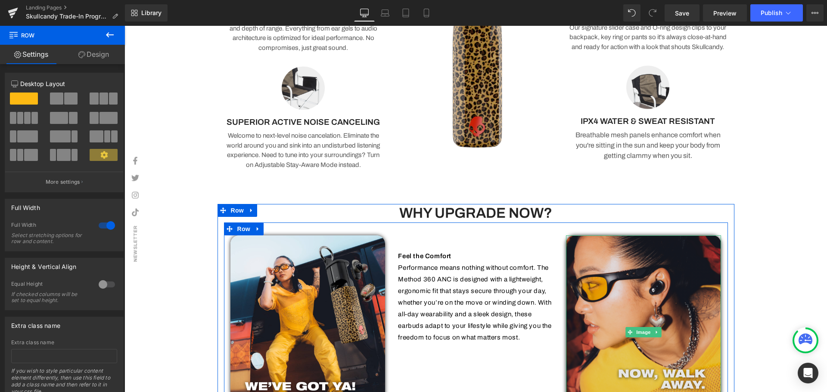
click at [590, 247] on img at bounding box center [643, 333] width 155 height 194
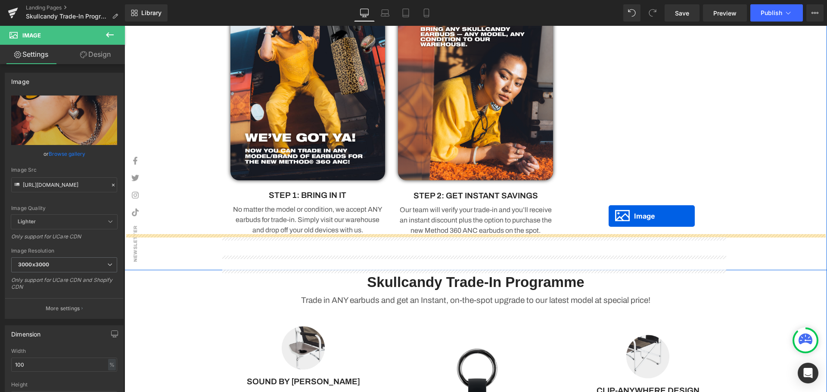
scroll to position [239, 0]
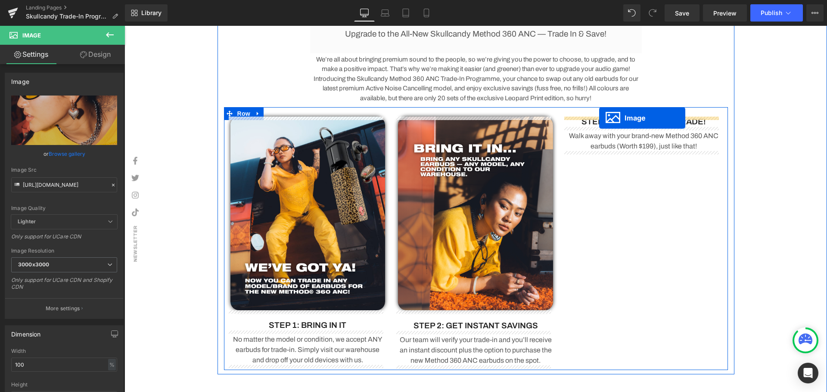
drag, startPoint x: 623, startPoint y: 331, endPoint x: 599, endPoint y: 118, distance: 214.6
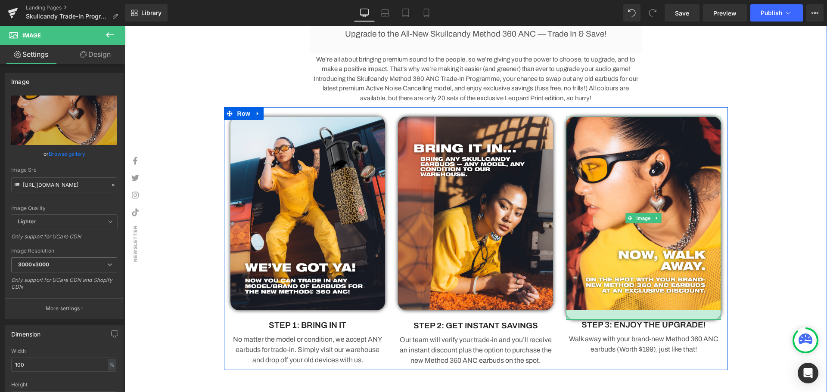
drag, startPoint x: 614, startPoint y: 309, endPoint x: 610, endPoint y: 318, distance: 10.4
click at [610, 318] on div at bounding box center [643, 315] width 155 height 9
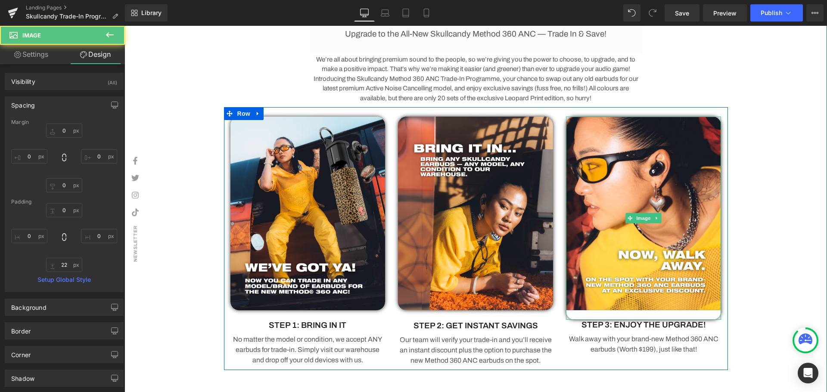
click at [755, 286] on div "Image HERE'S WHAT YOU NEED TO DO Heading Upgrade to the All-New Skullcandy Meth…" at bounding box center [476, 95] width 703 height 558
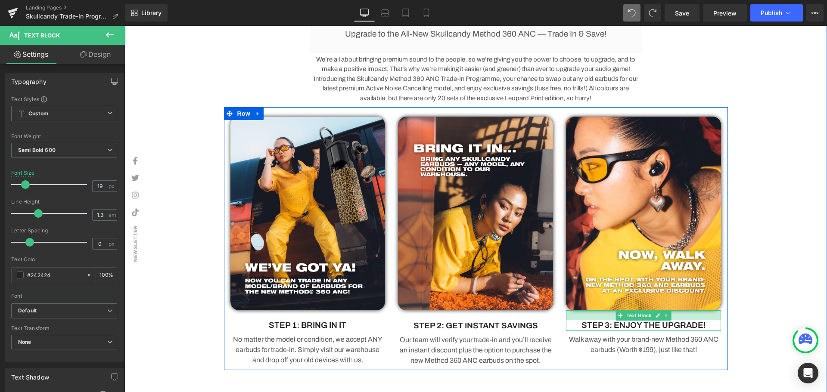
drag, startPoint x: 679, startPoint y: 312, endPoint x: 677, endPoint y: 322, distance: 10.0
click at [677, 322] on div "STEP 3: ENJOY THE UPGRADE! Text Block" at bounding box center [643, 321] width 155 height 21
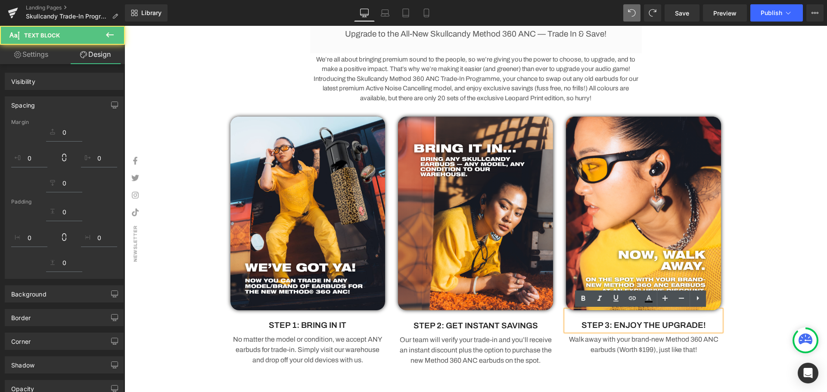
click at [791, 286] on div "Image HERE'S WHAT YOU NEED TO DO Heading Upgrade to the All-New Skullcandy Meth…" at bounding box center [476, 95] width 703 height 558
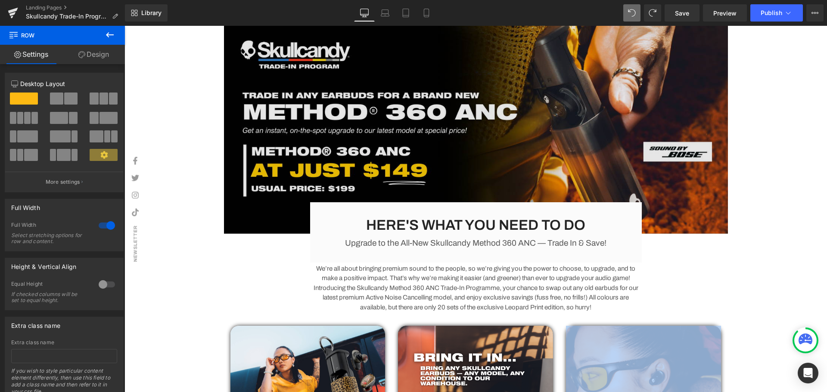
scroll to position [0, 0]
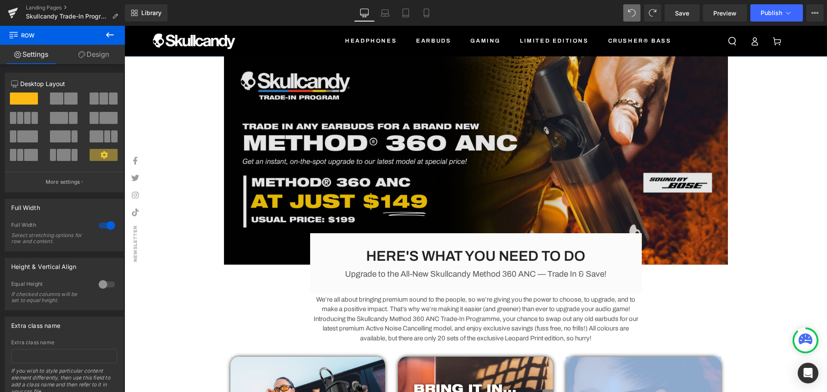
click at [470, 171] on img at bounding box center [476, 160] width 504 height 209
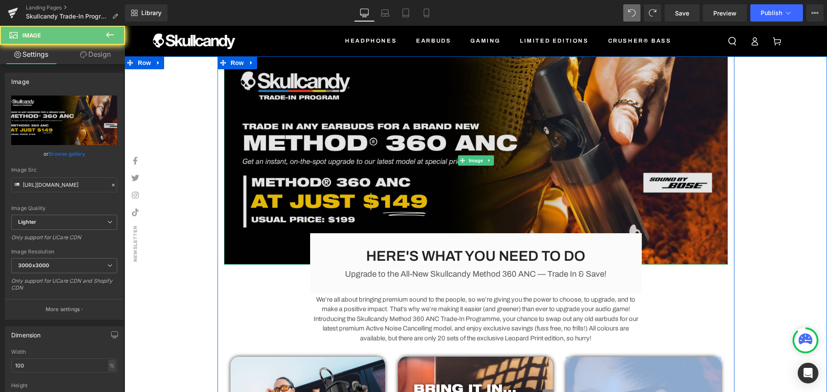
click at [471, 166] on img at bounding box center [476, 160] width 504 height 209
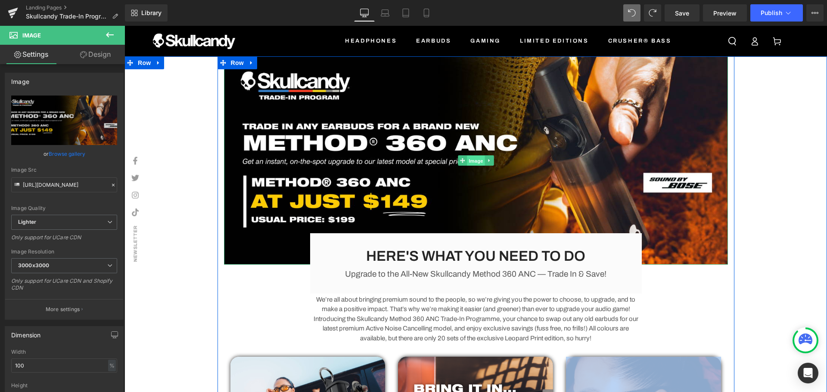
click at [475, 162] on span "Image" at bounding box center [476, 161] width 18 height 10
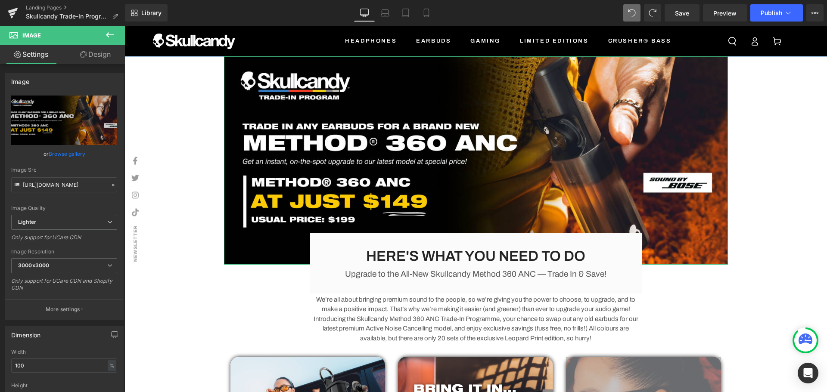
click at [97, 53] on link "Design" at bounding box center [95, 54] width 62 height 19
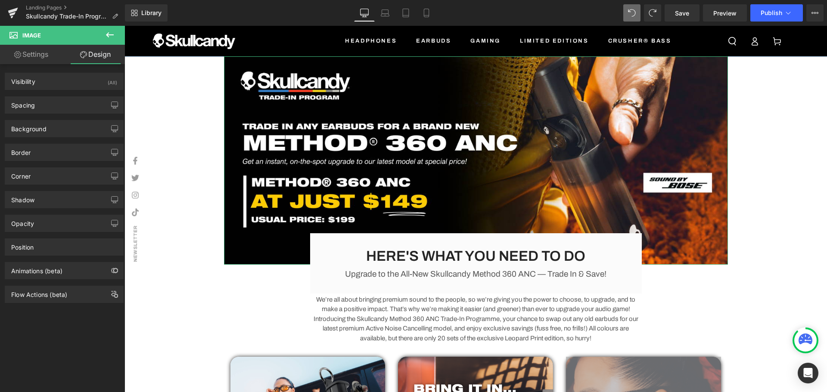
drag, startPoint x: 49, startPoint y: 176, endPoint x: 50, endPoint y: 188, distance: 12.1
click at [49, 176] on div "Corner" at bounding box center [64, 176] width 118 height 16
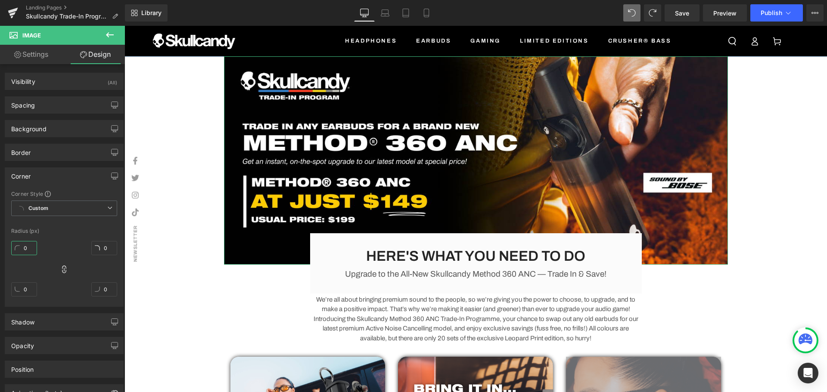
click at [24, 250] on input "0" at bounding box center [24, 248] width 26 height 14
type input "2"
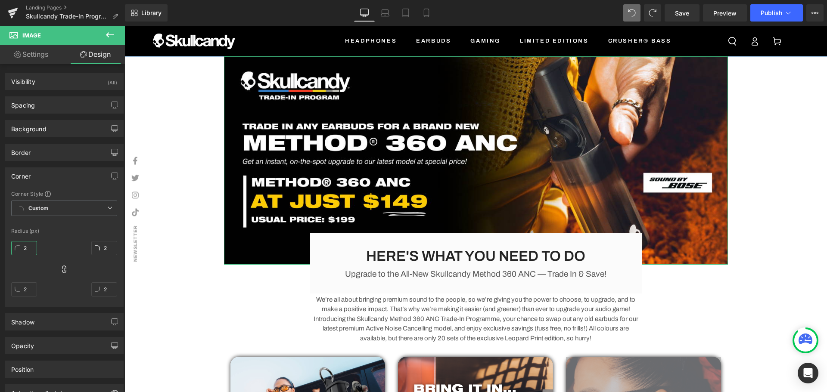
type input "20"
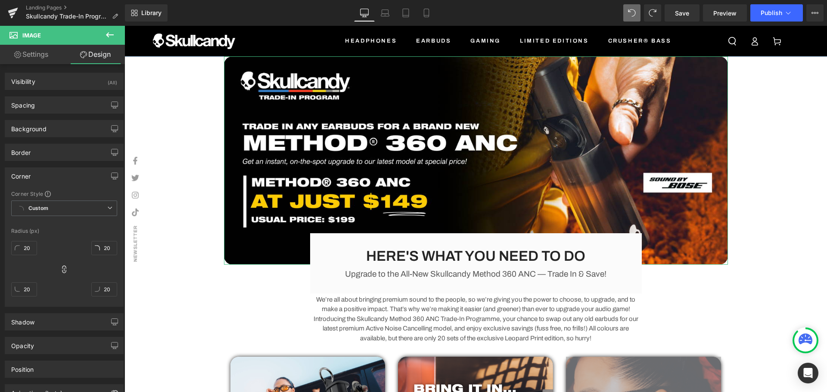
click at [60, 228] on div "Radius (px)" at bounding box center [64, 231] width 106 height 6
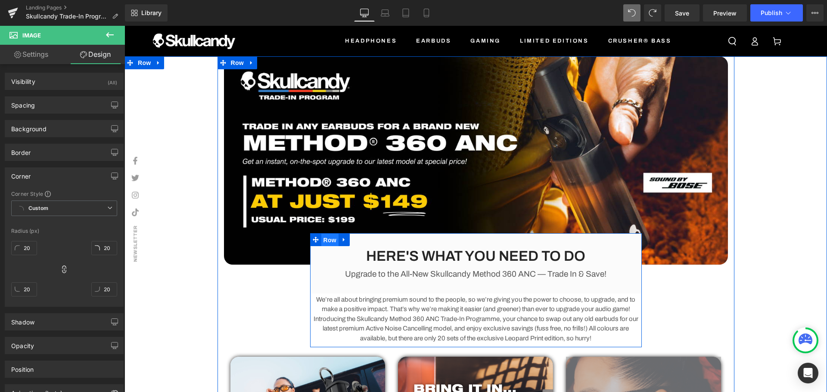
click at [323, 241] on span "Row" at bounding box center [329, 240] width 17 height 13
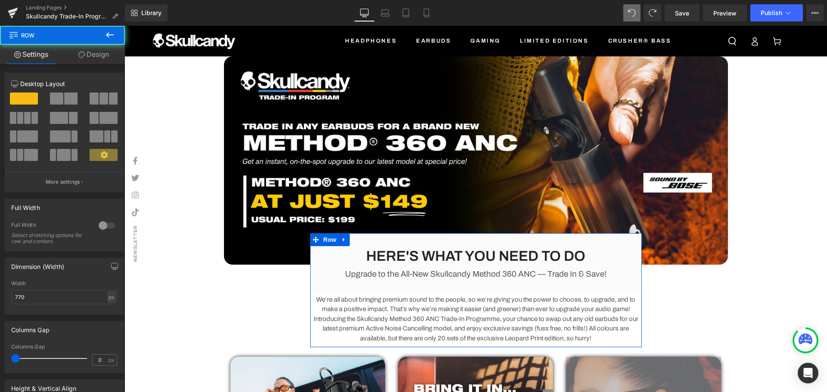
click at [91, 49] on link "Design" at bounding box center [93, 54] width 62 height 19
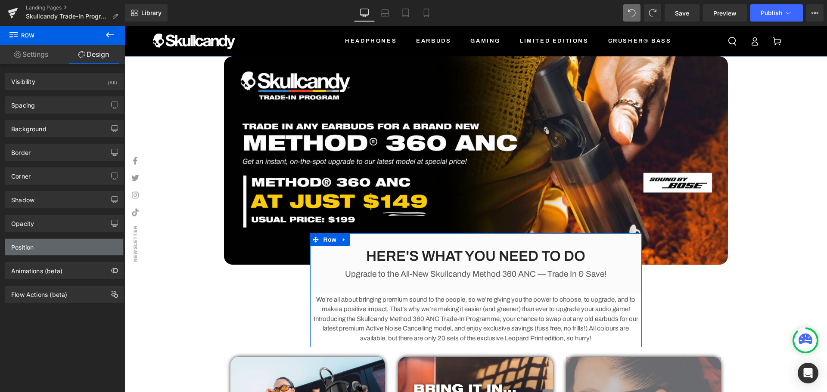
type input "0"
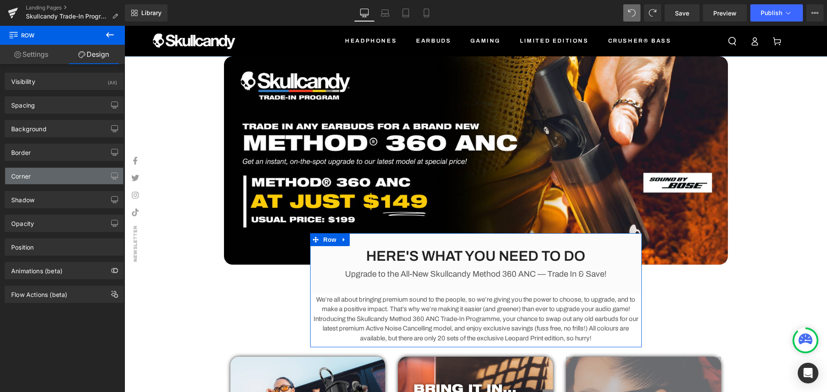
click at [57, 181] on div "Corner" at bounding box center [64, 176] width 118 height 16
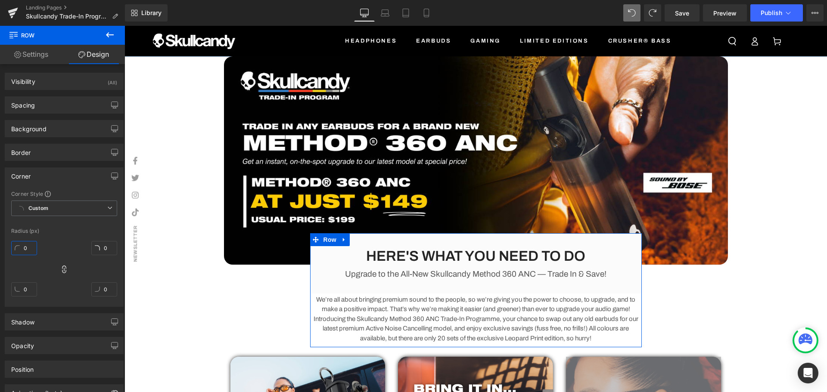
click at [23, 246] on input "0" at bounding box center [24, 248] width 26 height 14
type input "2"
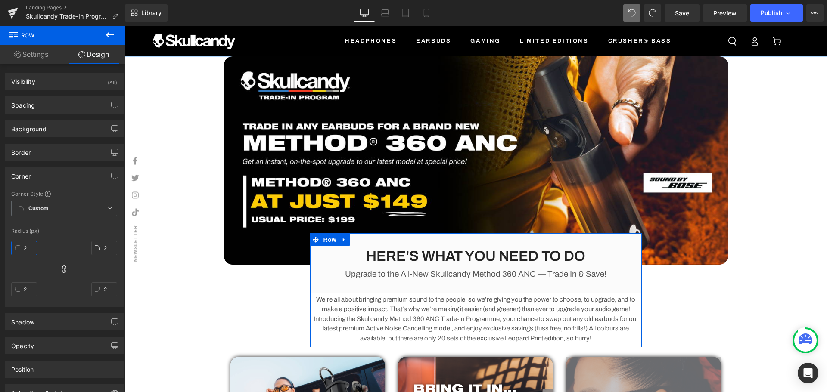
type input "20"
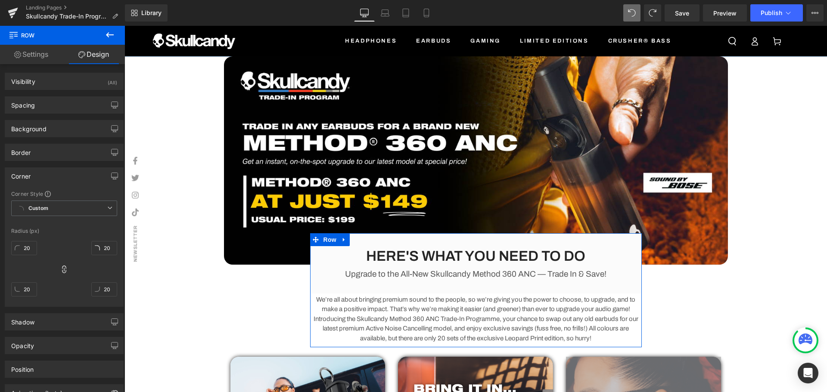
click at [74, 228] on div "Corner Style Custom Custom Setup Global Style Custom Setup Global Style Radius …" at bounding box center [64, 248] width 118 height 116
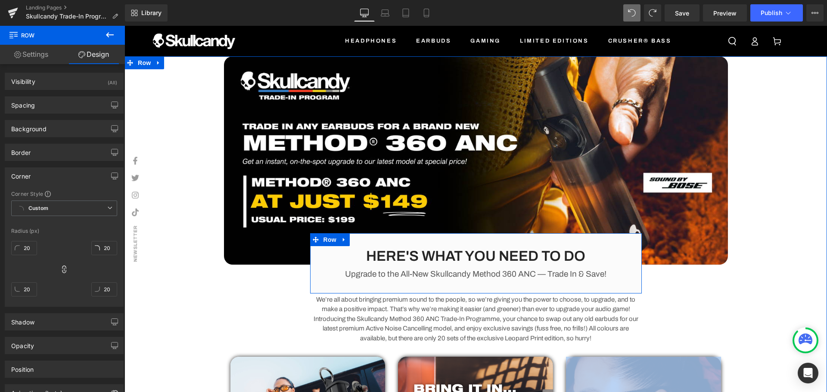
click at [629, 258] on div "HERE'S WHAT YOU NEED TO DO Heading Upgrade to the All-New Skullcandy Method 360…" at bounding box center [476, 263] width 317 height 33
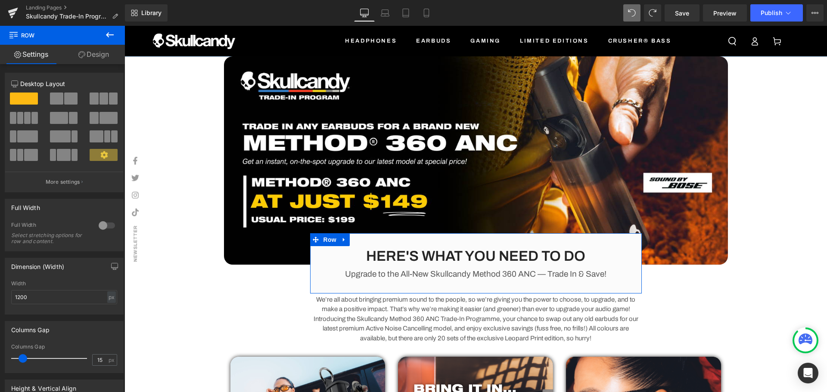
click at [86, 50] on link "Design" at bounding box center [93, 54] width 62 height 19
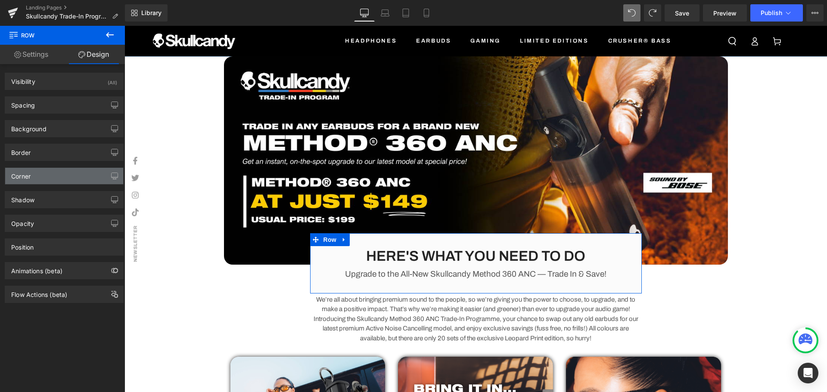
click at [32, 178] on div "Corner" at bounding box center [64, 176] width 118 height 16
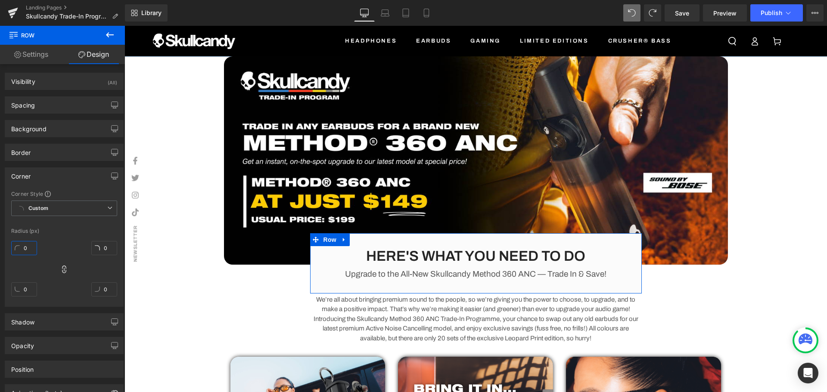
click at [22, 246] on input "0" at bounding box center [24, 248] width 26 height 14
type input "2"
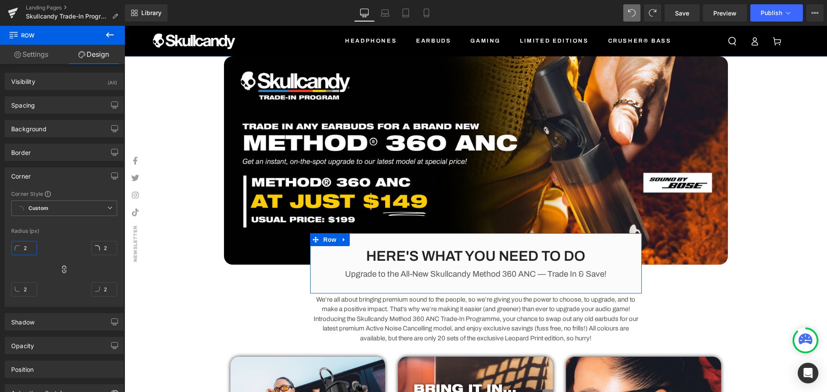
type input "20"
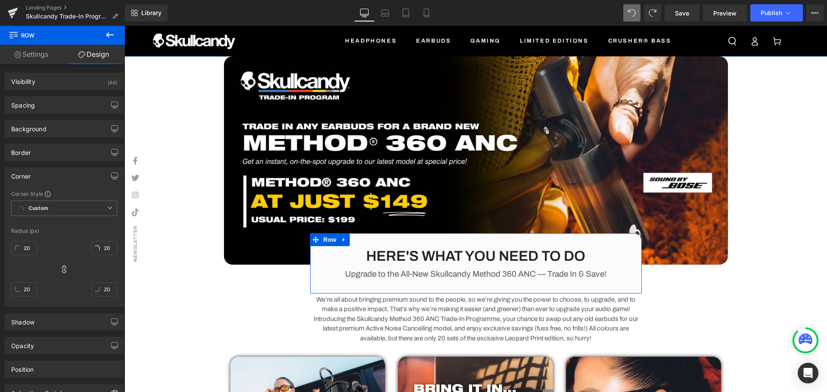
click at [59, 238] on div "20px 20 20px 20 20px 20 20px 20" at bounding box center [64, 272] width 106 height 69
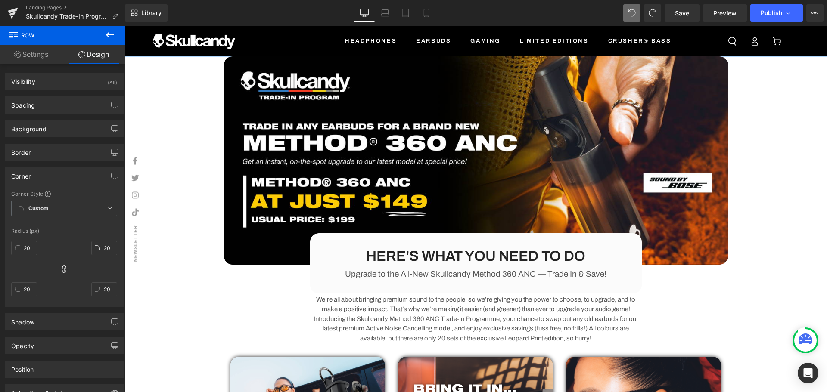
click at [782, 285] on div "Image HERE'S WHAT YOU NEED TO DO Heading Upgrade to the All-New Skullcandy Meth…" at bounding box center [476, 335] width 703 height 558
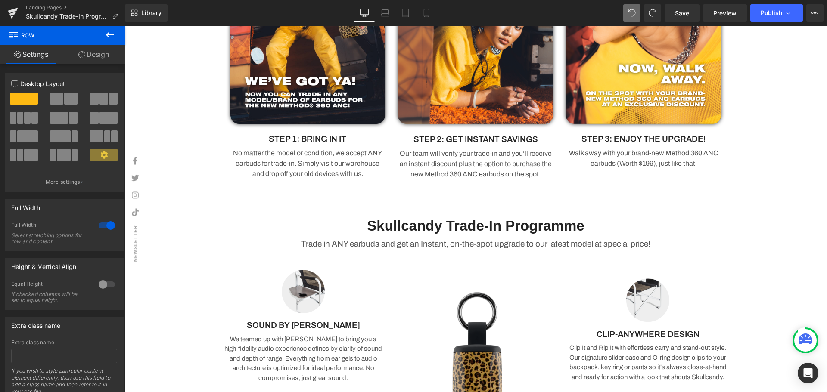
scroll to position [429, 0]
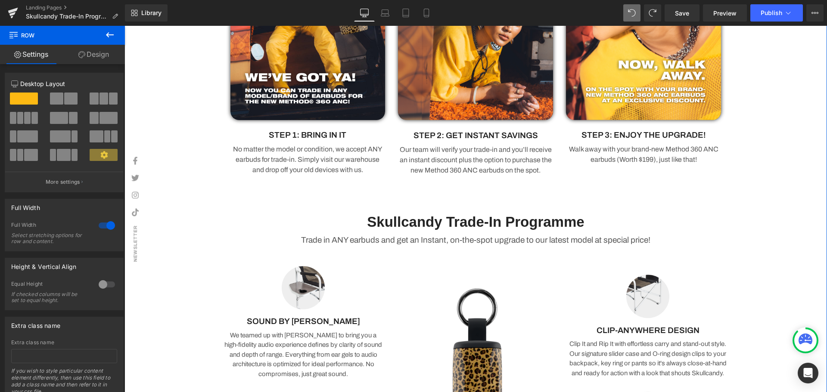
click at [484, 223] on div "Skullcandy Trade-In Programme Heading" at bounding box center [476, 222] width 504 height 19
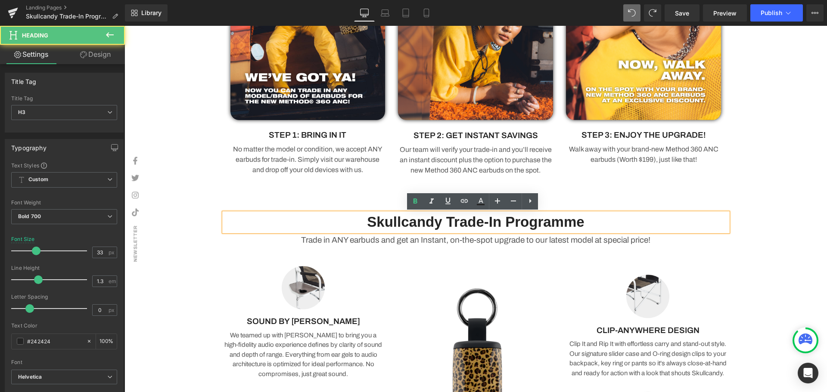
click at [598, 219] on h3 "Skullcandy Trade-In Programme" at bounding box center [476, 222] width 504 height 19
click at [125, 26] on div "60px" at bounding box center [125, 26] width 0 height 0
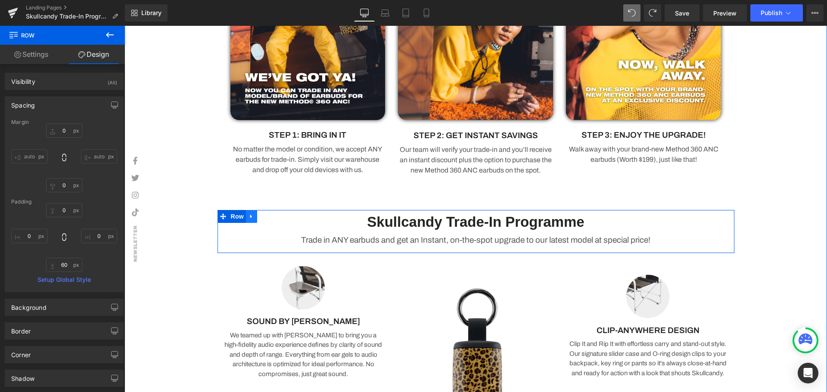
click at [250, 219] on icon at bounding box center [252, 216] width 6 height 6
click at [342, 239] on p "Trade in ANY earbuds and get an Instant, on-the-spot upgrade to our latest mode…" at bounding box center [476, 240] width 504 height 11
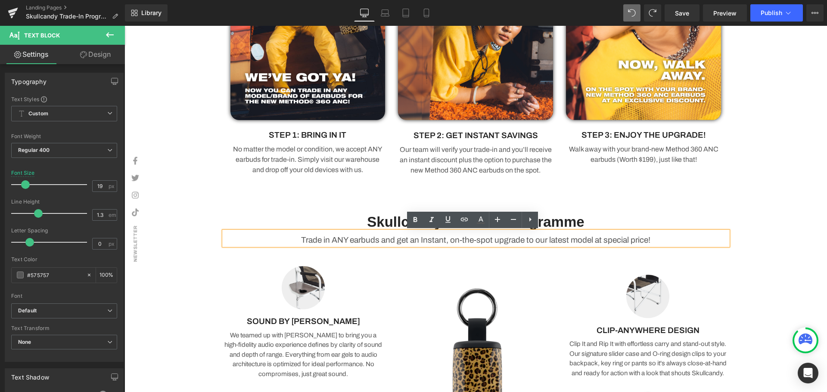
click at [781, 244] on div "Image HERE'S WHAT YOU NEED TO DO Heading Upgrade to the All-New Skullcandy Meth…" at bounding box center [476, 63] width 703 height 875
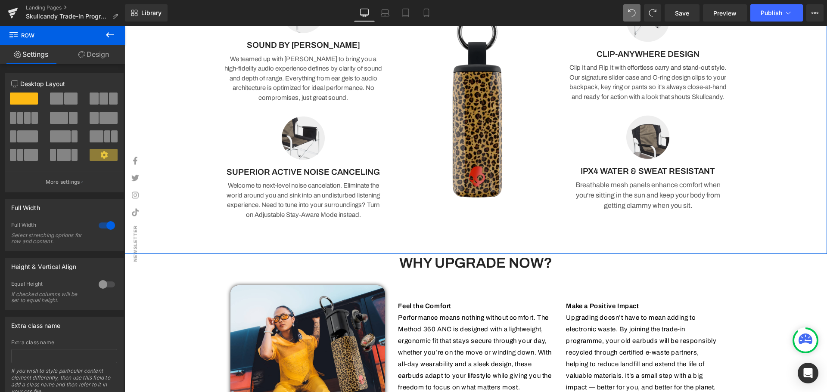
scroll to position [774, 0]
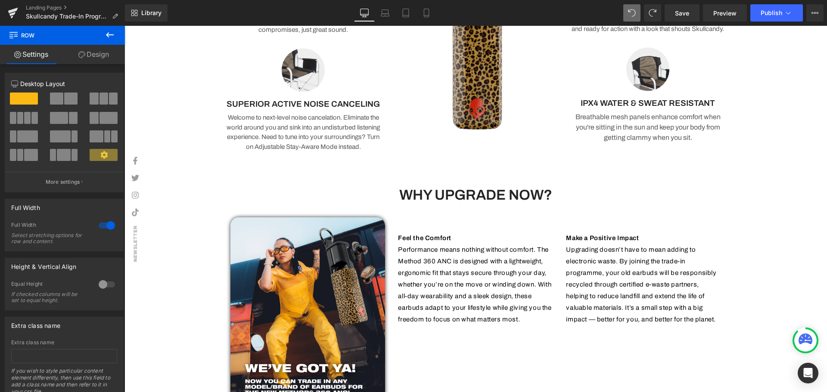
click at [562, 191] on h3 "WHY UPGRADE NOW?" at bounding box center [476, 195] width 504 height 19
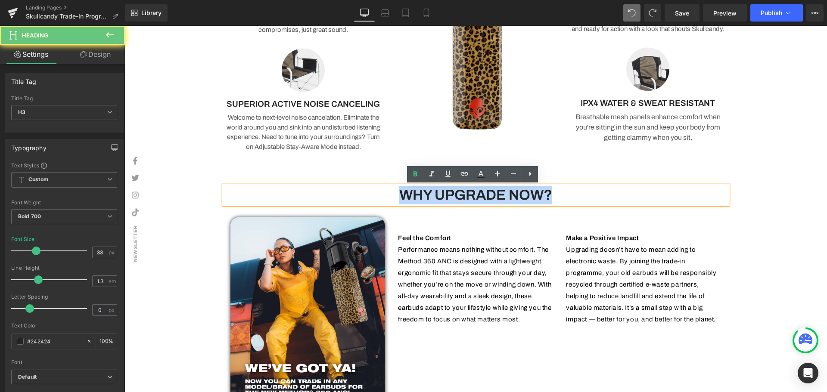
click at [360, 200] on h3 "WHY UPGRADE NOW?" at bounding box center [476, 195] width 504 height 19
copy h3 "WHY UPGRADE NOW?"
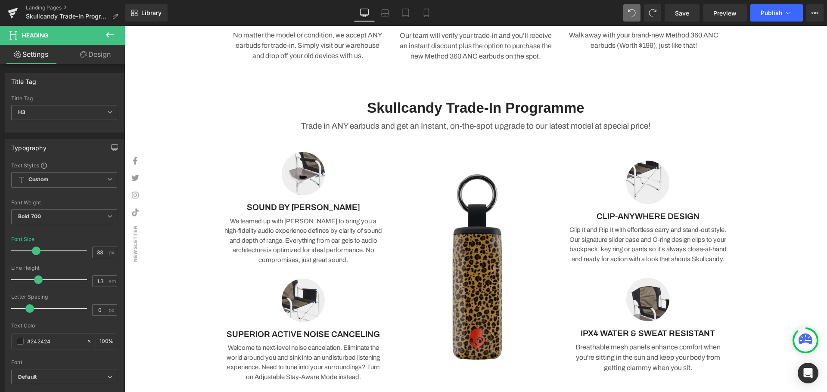
scroll to position [386, 0]
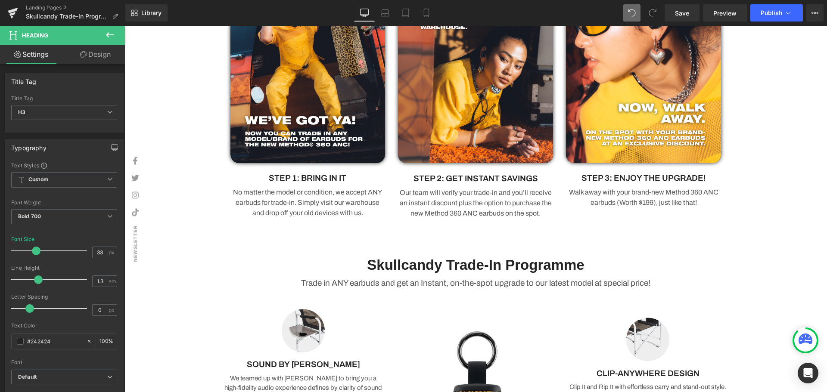
click at [576, 255] on div "Skullcandy Trade-In Programme Heading Trade in ANY earbuds and get an Instant, …" at bounding box center [476, 275] width 517 height 44
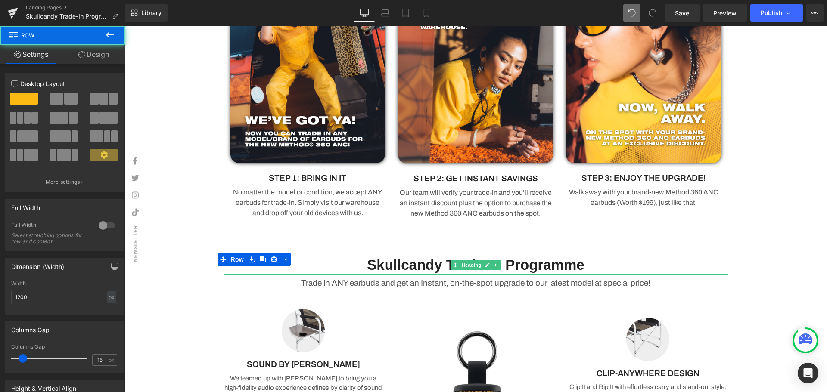
click at [588, 262] on h3 "Skullcandy Trade-In Programme" at bounding box center [476, 265] width 504 height 19
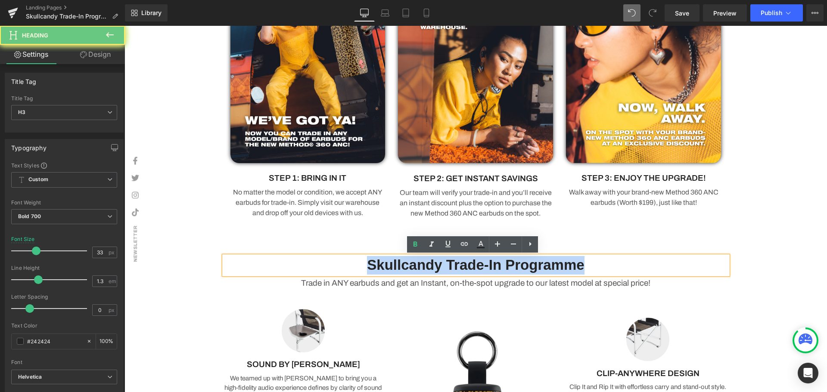
drag, startPoint x: 592, startPoint y: 266, endPoint x: 333, endPoint y: 259, distance: 259.0
click at [333, 259] on h3 "Skullcandy Trade-In Programme" at bounding box center [476, 265] width 504 height 19
paste div
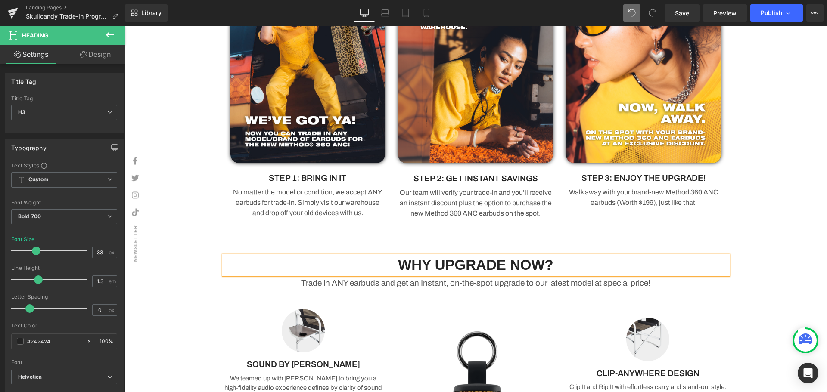
click at [435, 265] on h3 "WHY UPGRADE NOW?" at bounding box center [476, 265] width 504 height 19
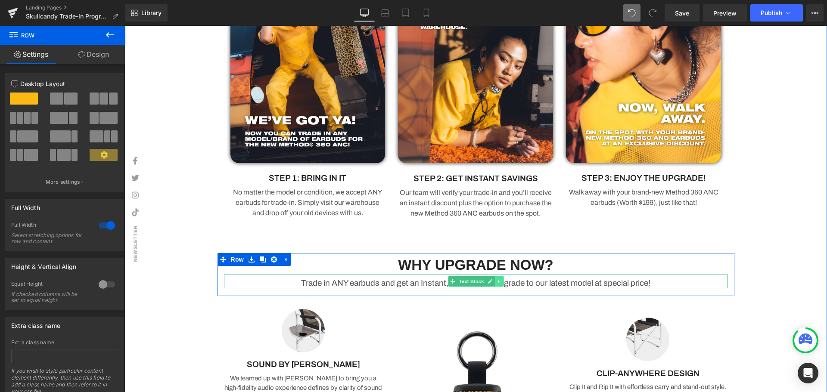
click at [497, 283] on icon at bounding box center [499, 281] width 5 height 5
click at [663, 285] on p "Trade in ANY earbuds and get an Instant, on-the-spot upgrade to our latest mode…" at bounding box center [476, 283] width 504 height 11
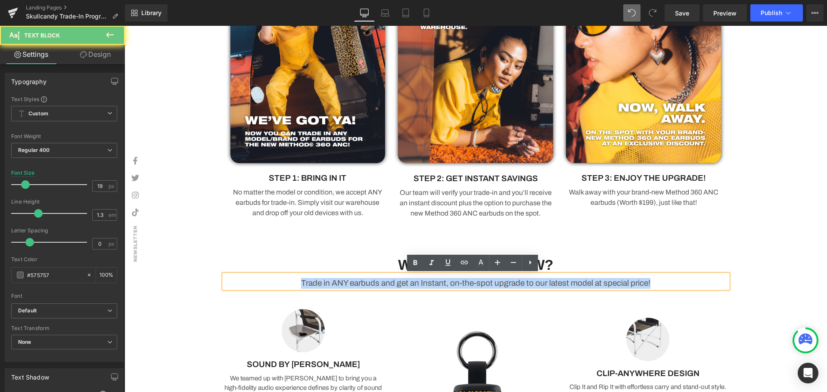
drag, startPoint x: 680, startPoint y: 280, endPoint x: 238, endPoint y: 284, distance: 442.0
click at [238, 284] on p "Trade in ANY earbuds and get an Instant, on-the-spot upgrade to our latest mode…" at bounding box center [476, 283] width 504 height 11
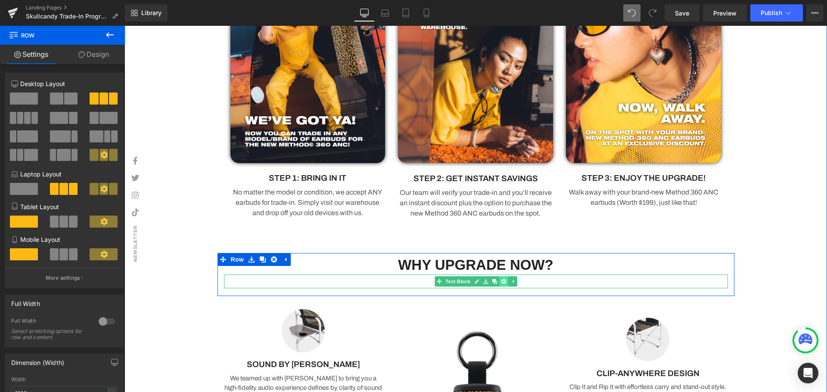
click at [501, 283] on icon at bounding box center [503, 281] width 5 height 5
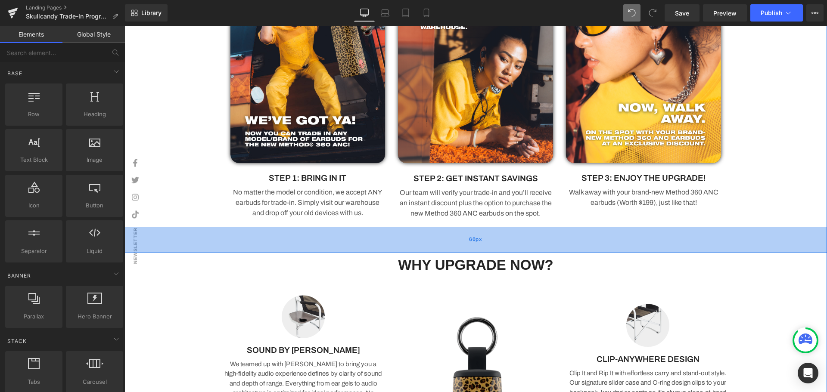
click at [763, 231] on div "60px" at bounding box center [476, 240] width 703 height 26
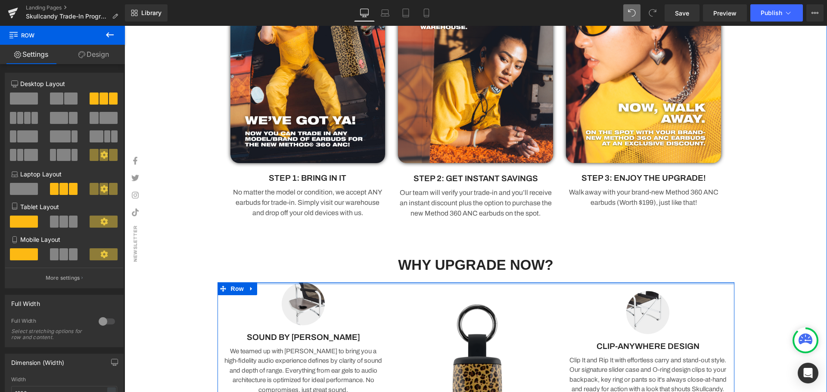
drag, startPoint x: 483, startPoint y: 284, endPoint x: 607, endPoint y: 238, distance: 132.5
click at [484, 257] on div "Image HERE'S WHAT YOU NEED TO DO Heading Upgrade to the All-New Skullcandy Meth…" at bounding box center [476, 93] width 703 height 848
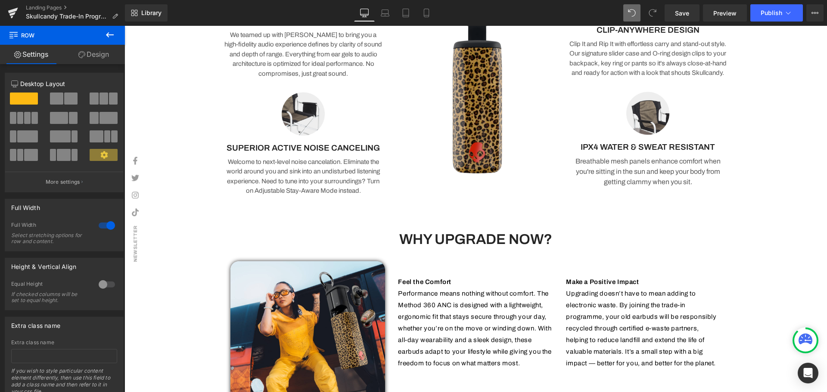
scroll to position [688, 0]
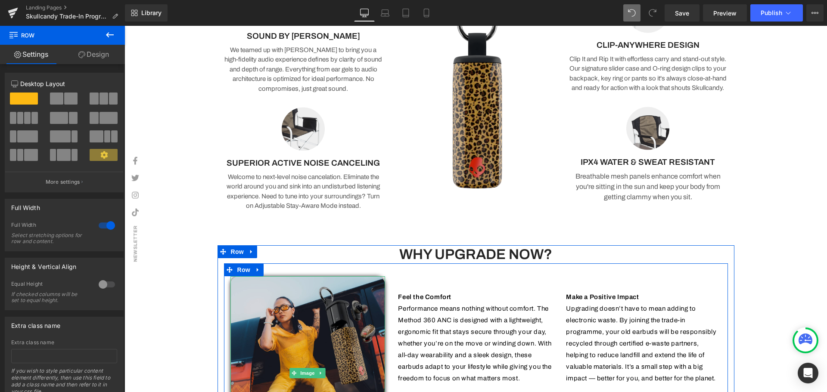
click at [323, 373] on img at bounding box center [307, 374] width 155 height 194
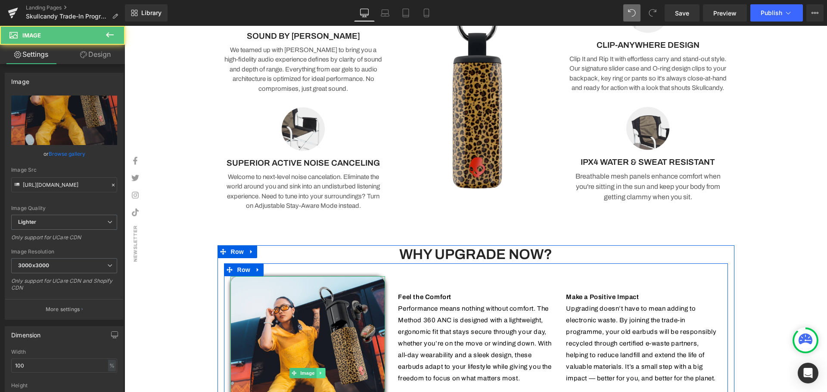
click at [319, 372] on icon at bounding box center [321, 373] width 5 height 5
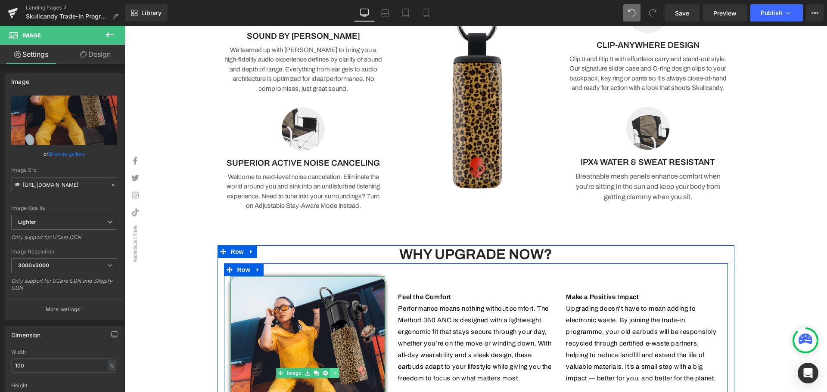
click at [330, 374] on link at bounding box center [334, 373] width 9 height 10
click at [320, 375] on icon at bounding box center [320, 373] width 1 height 3
click at [324, 373] on icon at bounding box center [325, 373] width 5 height 5
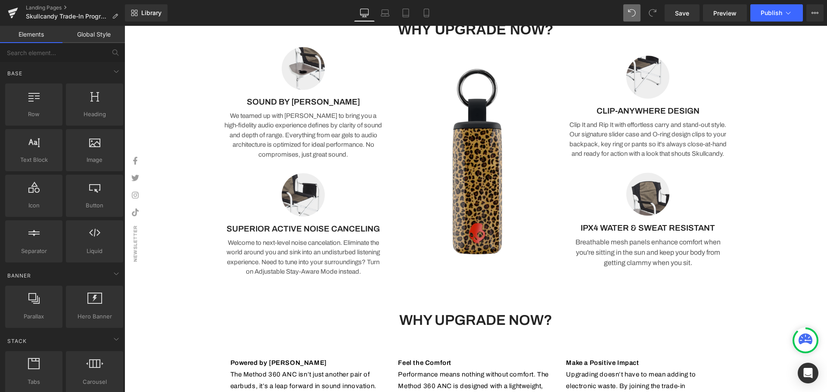
scroll to position [644, 0]
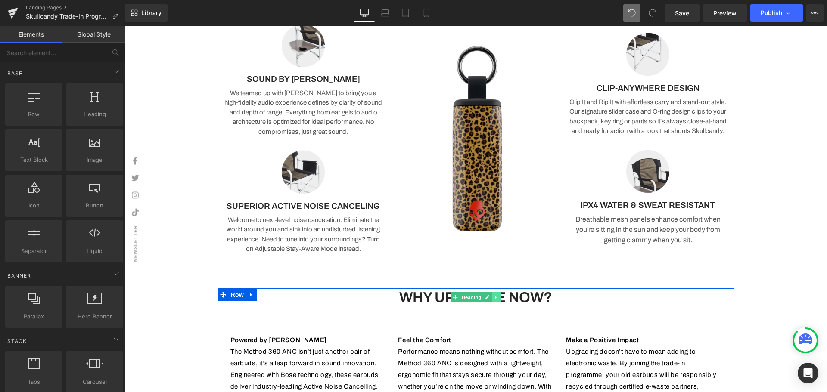
click at [495, 299] on icon at bounding box center [495, 297] width 1 height 3
click at [498, 298] on icon at bounding box center [500, 297] width 5 height 5
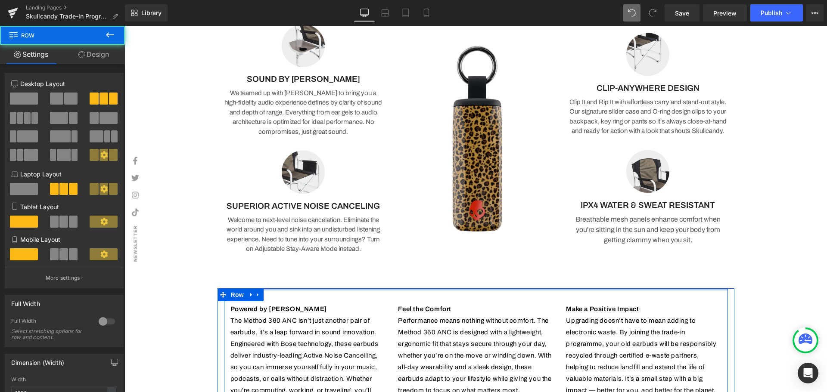
drag, startPoint x: 495, startPoint y: 299, endPoint x: 773, endPoint y: 229, distance: 287.6
click at [498, 249] on div "Image HERE'S WHAT YOU NEED TO DO Heading Upgrade to the All-New Skullcandy Meth…" at bounding box center [476, 322] width 703 height 1825
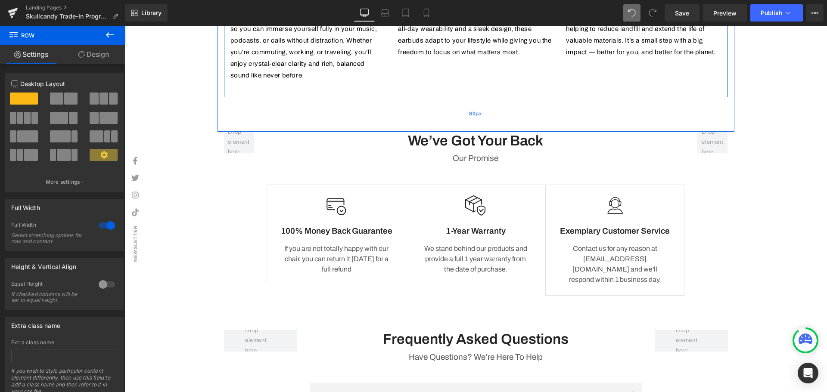
scroll to position [903, 0]
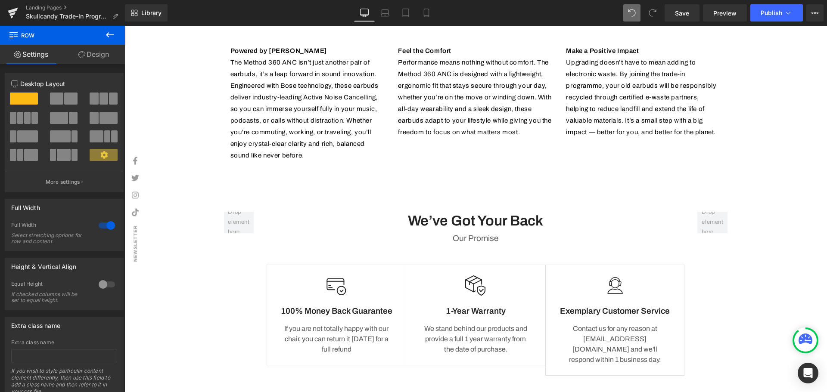
click at [113, 35] on icon at bounding box center [110, 35] width 10 height 10
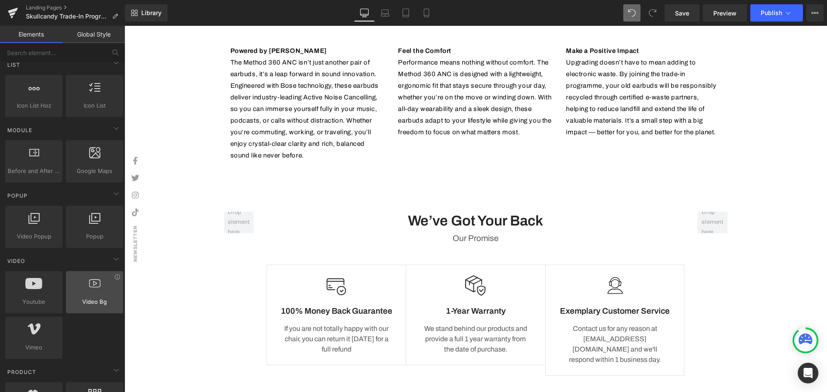
scroll to position [474, 0]
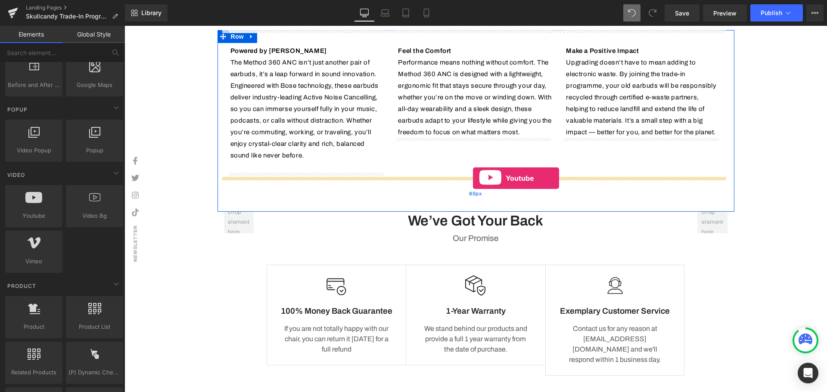
drag, startPoint x: 160, startPoint y: 230, endPoint x: 473, endPoint y: 177, distance: 317.5
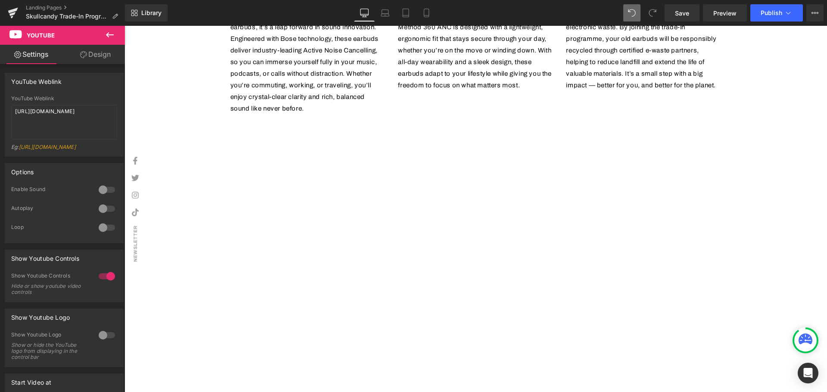
scroll to position [946, 0]
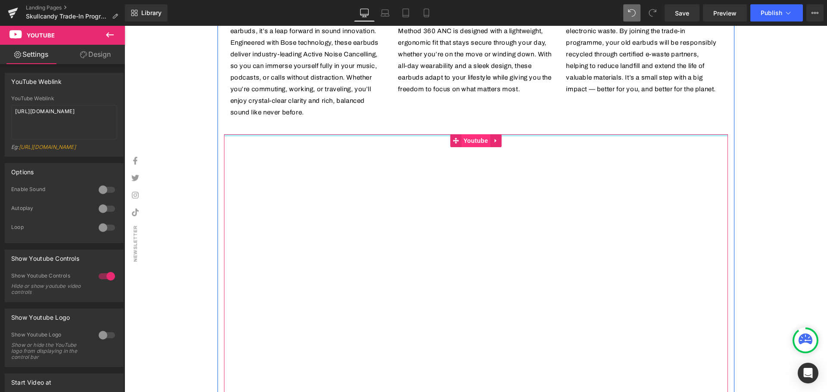
click at [471, 138] on span "Youtube" at bounding box center [475, 140] width 29 height 13
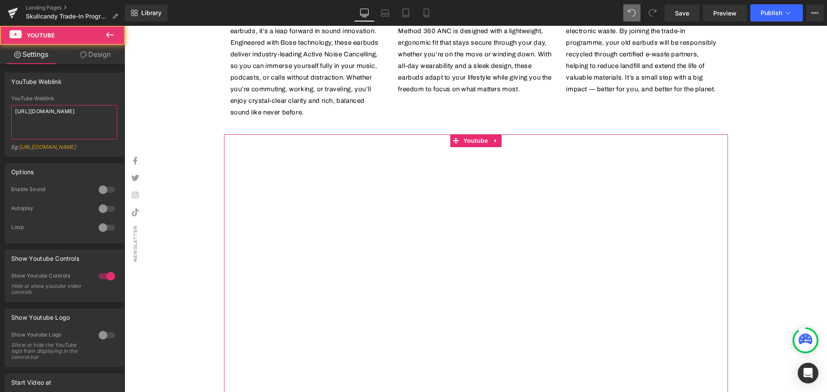
click at [81, 120] on textarea "[URL][DOMAIN_NAME]" at bounding box center [64, 122] width 106 height 34
drag, startPoint x: 89, startPoint y: 119, endPoint x: 6, endPoint y: 111, distance: 83.1
click at [6, 111] on div "YouTube Weblink [URL][DOMAIN_NAME] Eg: [URL][DOMAIN_NAME]" at bounding box center [64, 126] width 118 height 61
paste textarea "EJJDOIN8nNM"
type textarea "[URL][DOMAIN_NAME]"
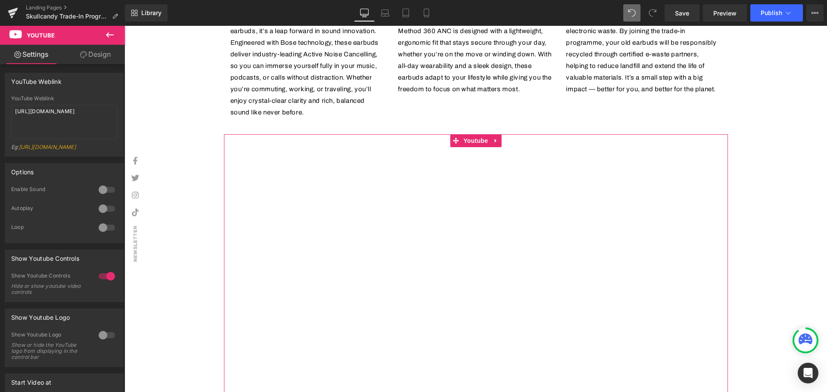
click at [116, 94] on div "YouTube Weblink [URL][DOMAIN_NAME] YouTube Weblink [URL][DOMAIN_NAME] Eg: [URL]…" at bounding box center [64, 115] width 119 height 84
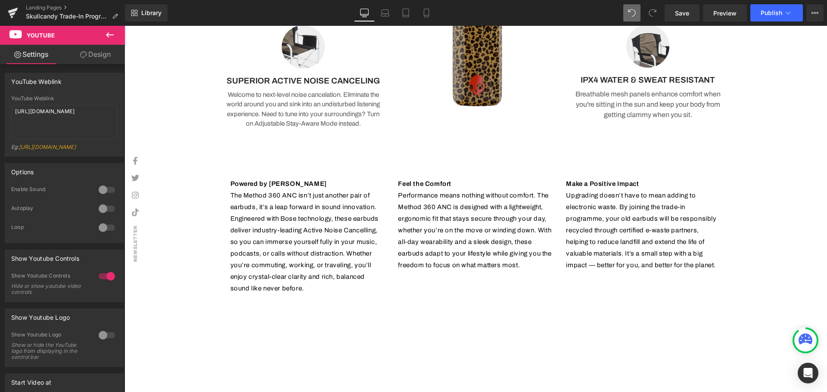
scroll to position [688, 0]
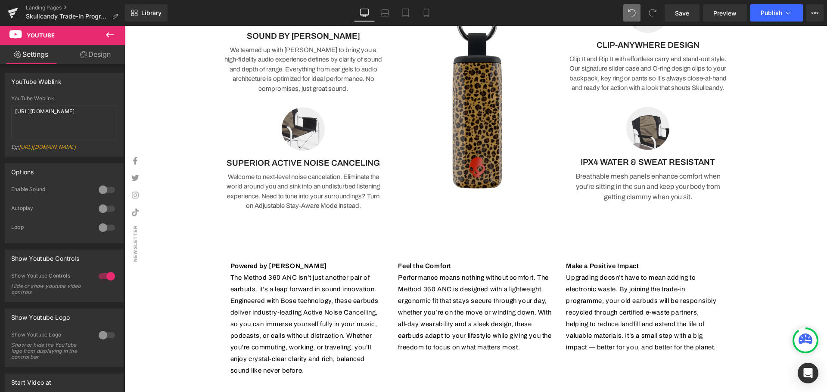
click at [483, 119] on img at bounding box center [475, 96] width 159 height 212
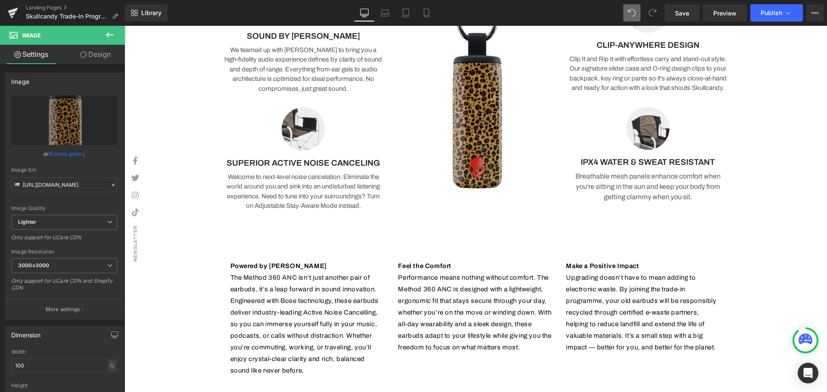
drag, startPoint x: 108, startPoint y: 38, endPoint x: 99, endPoint y: 48, distance: 13.4
click at [107, 38] on icon at bounding box center [110, 35] width 10 height 10
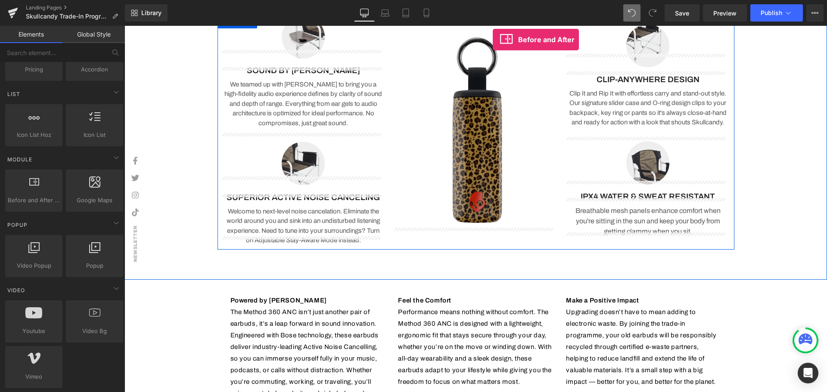
scroll to position [610, 0]
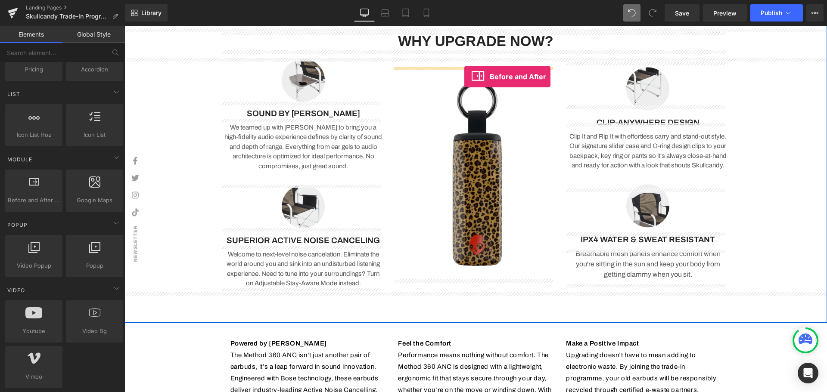
drag, startPoint x: 153, startPoint y: 219, endPoint x: 464, endPoint y: 77, distance: 342.2
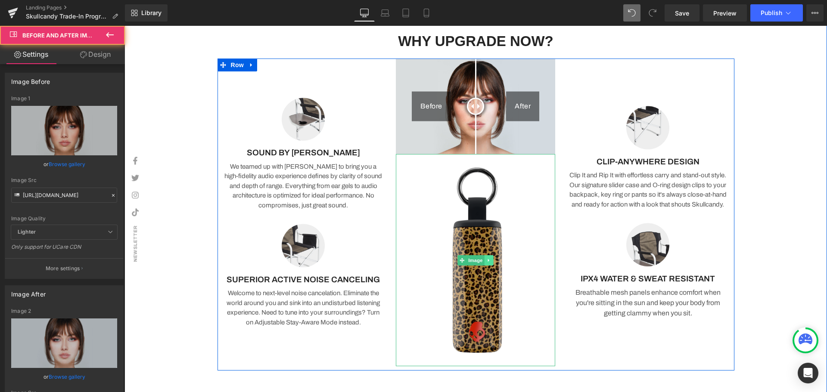
click at [485, 258] on link at bounding box center [489, 260] width 9 height 10
click at [489, 258] on link at bounding box center [493, 260] width 9 height 10
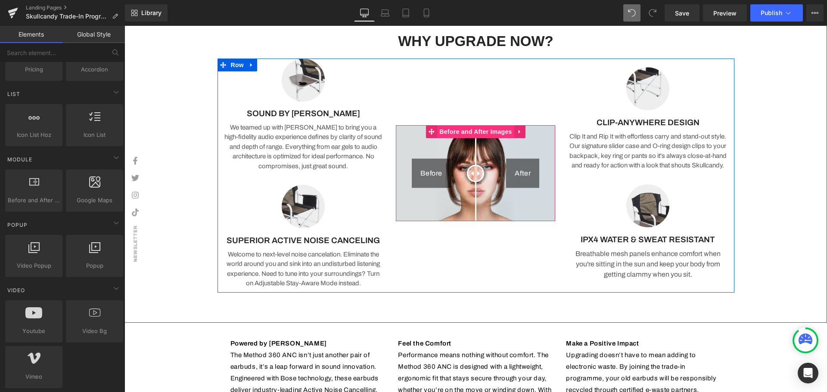
click at [474, 131] on span "Before and After Images" at bounding box center [475, 131] width 77 height 13
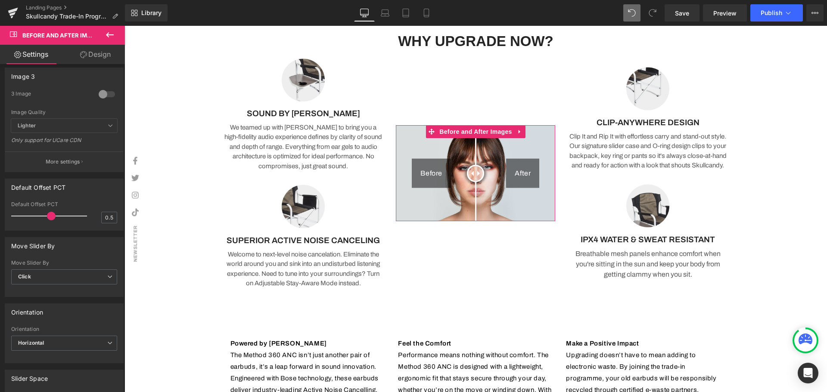
scroll to position [474, 0]
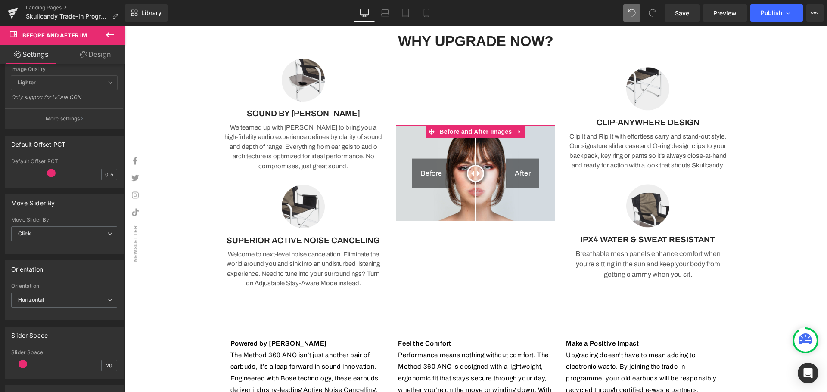
click at [53, 288] on div "Orientation" at bounding box center [64, 286] width 106 height 6
click at [53, 302] on span "Horizontal" at bounding box center [64, 300] width 106 height 15
click at [48, 330] on li "Vertical" at bounding box center [62, 328] width 103 height 13
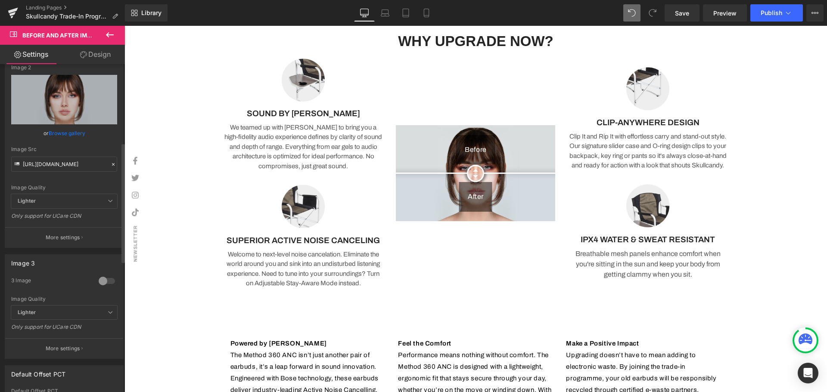
scroll to position [258, 0]
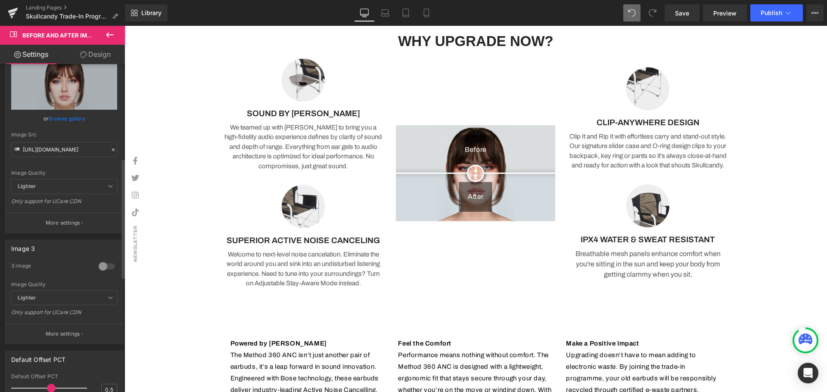
click at [103, 269] on div at bounding box center [107, 267] width 21 height 14
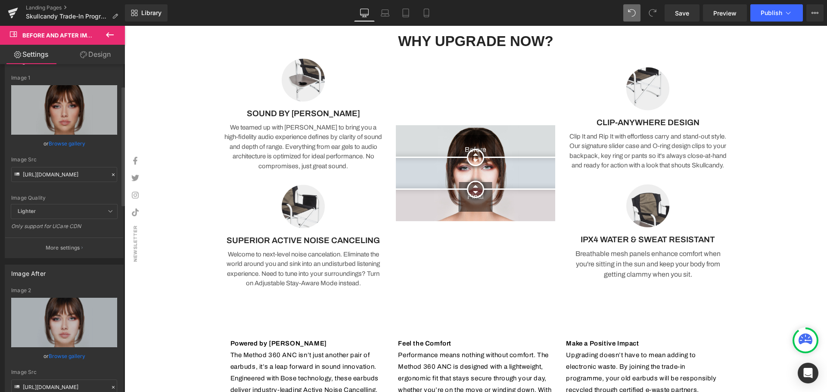
scroll to position [0, 0]
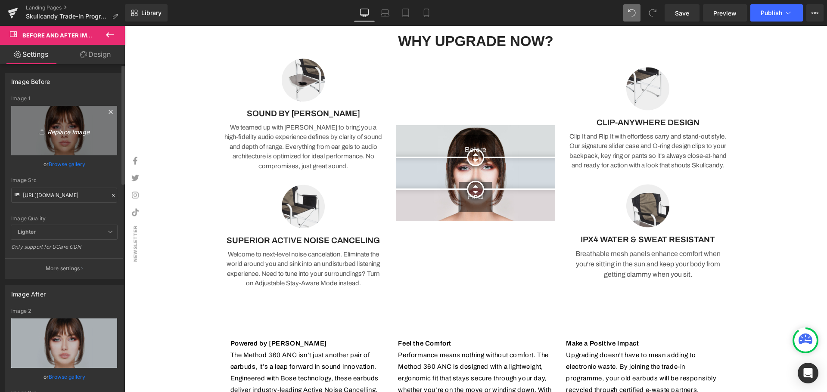
click at [61, 131] on icon "Replace Image" at bounding box center [64, 130] width 69 height 11
type input "C:\fakepath\Skullcandy FBIG Post (80 x 90 mm) (5).png"
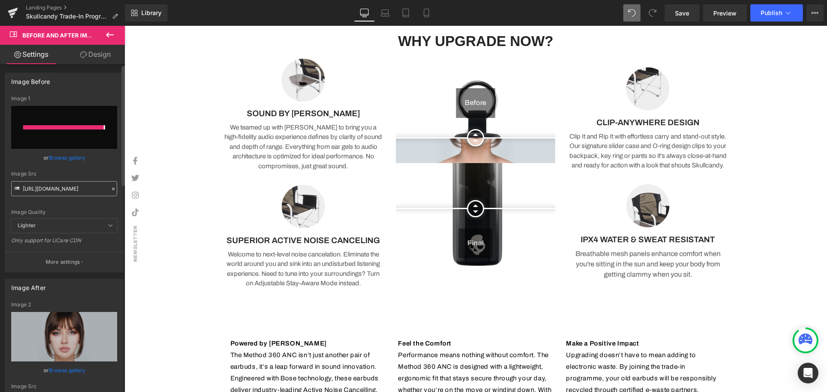
type input "[URL][DOMAIN_NAME]"
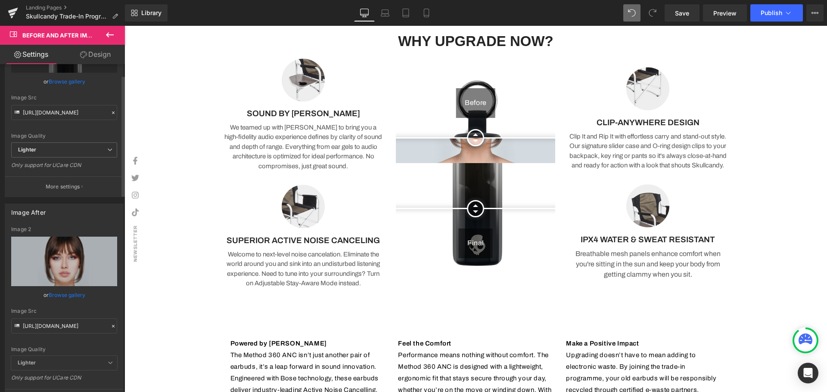
scroll to position [86, 0]
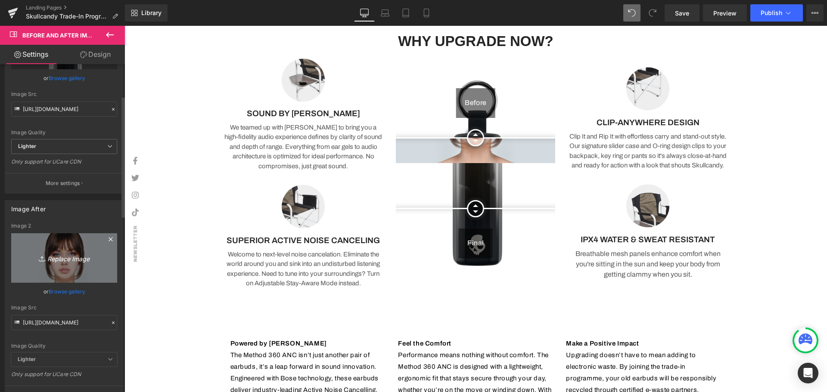
click at [62, 260] on icon "Replace Image" at bounding box center [64, 258] width 69 height 11
type input "C:\fakepath\Skullcandy FBIG Post (80 x 90 mm) (4).png"
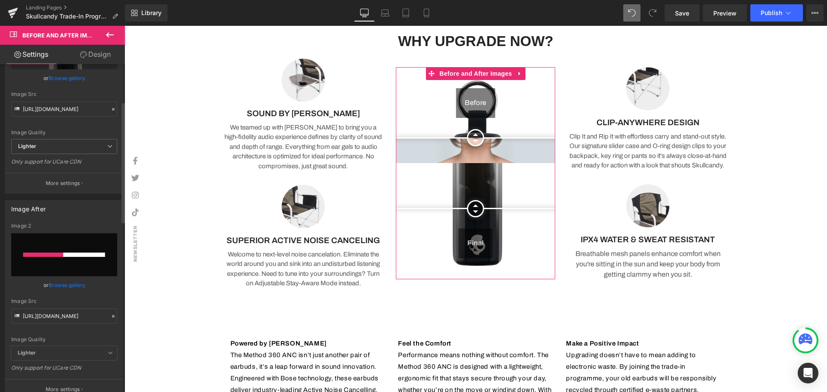
scroll to position [258, 0]
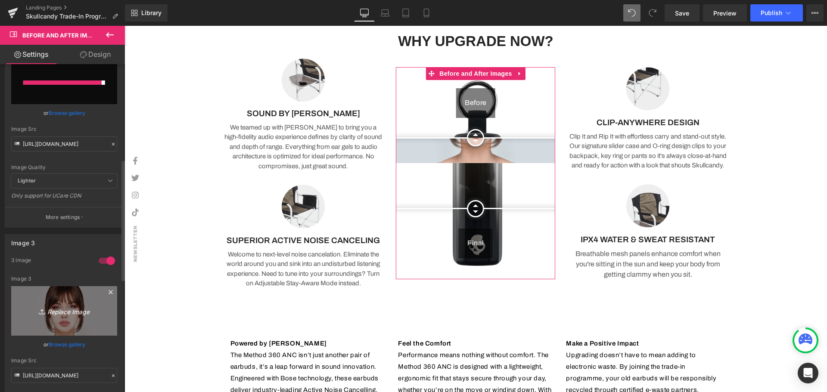
type input "[URL][DOMAIN_NAME]"
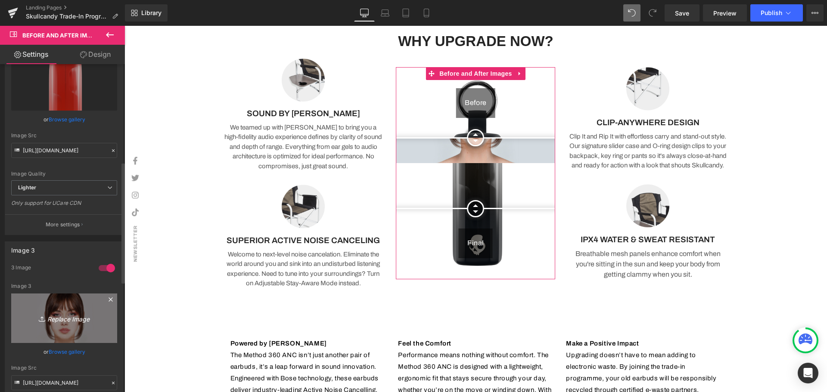
scroll to position [265, 0]
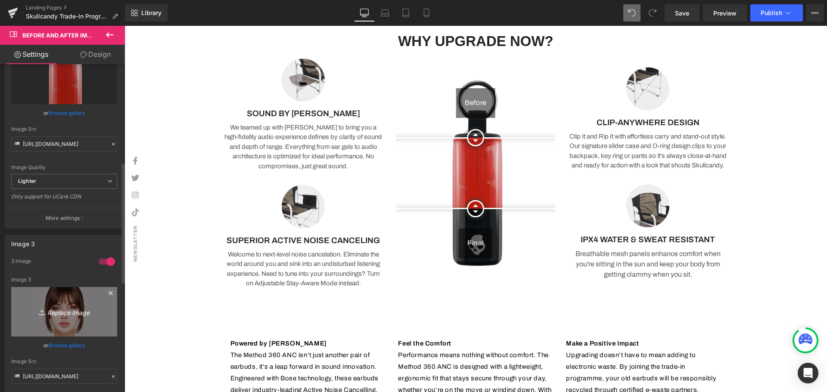
click at [63, 310] on icon "Replace Image" at bounding box center [64, 312] width 69 height 11
type input "C:\fakepath\Skullcandy FBIG Post (80 x 90 mm) (3).png"
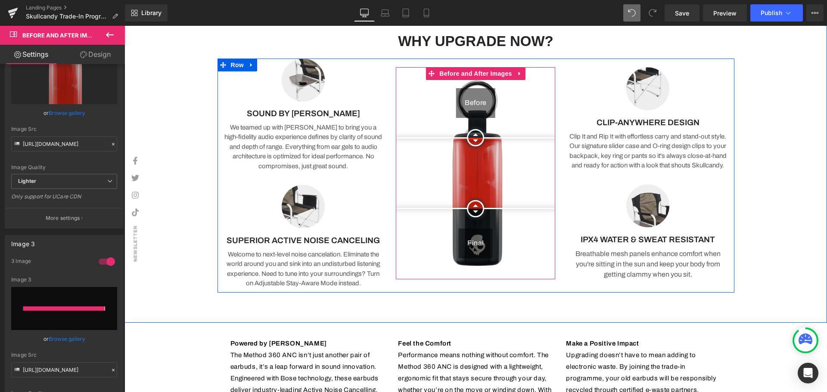
type input "[URL][DOMAIN_NAME]"
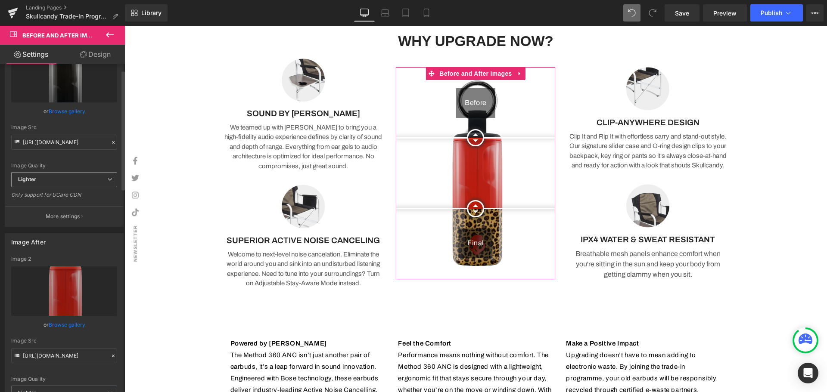
scroll to position [0, 0]
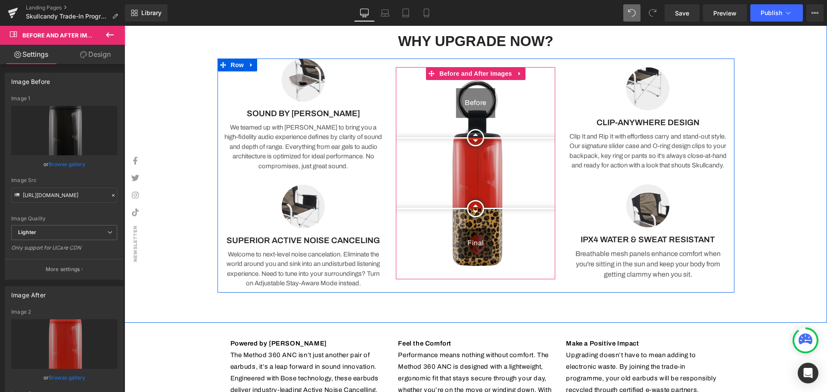
click at [467, 105] on div "Before" at bounding box center [475, 103] width 39 height 30
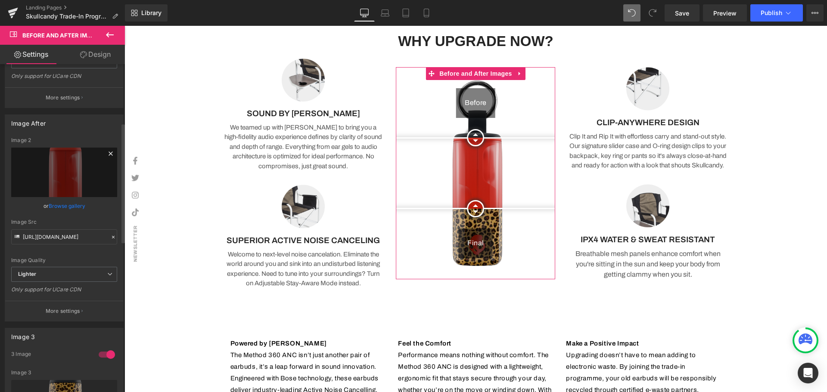
scroll to position [172, 0]
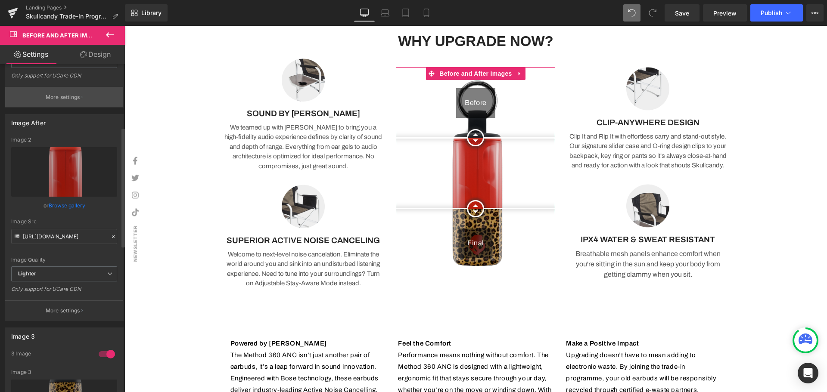
click at [61, 87] on button "More settings" at bounding box center [64, 97] width 118 height 20
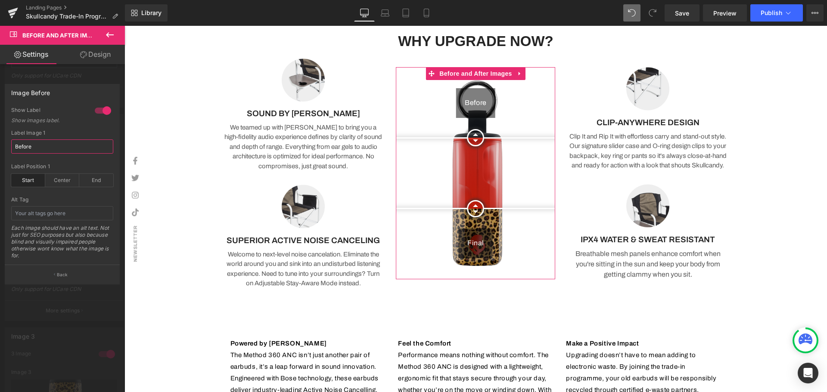
drag, startPoint x: 40, startPoint y: 148, endPoint x: 9, endPoint y: 149, distance: 31.5
click at [9, 149] on div "1 Show Label Show images label. Before Label Image 1 Before start Label Positio…" at bounding box center [62, 186] width 114 height 158
type input "t"
type input "True Black"
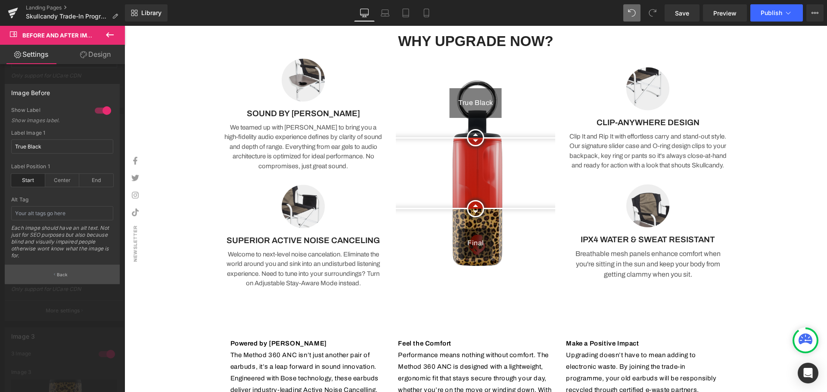
click at [73, 270] on button "Back" at bounding box center [62, 274] width 115 height 19
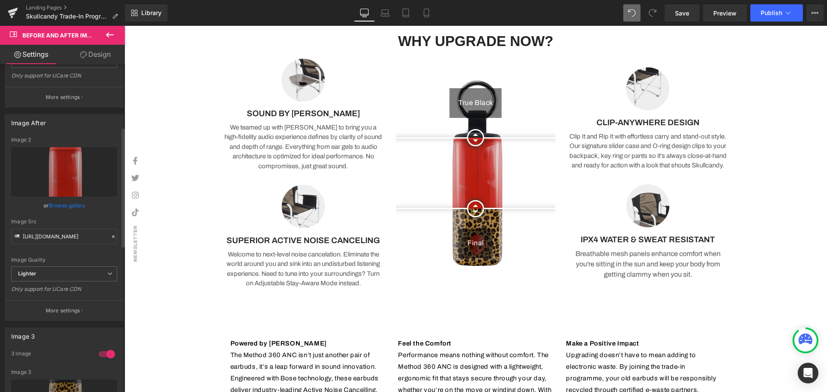
click at [88, 118] on div "Image After" at bounding box center [64, 123] width 118 height 16
click at [71, 313] on p "More settings" at bounding box center [63, 311] width 34 height 8
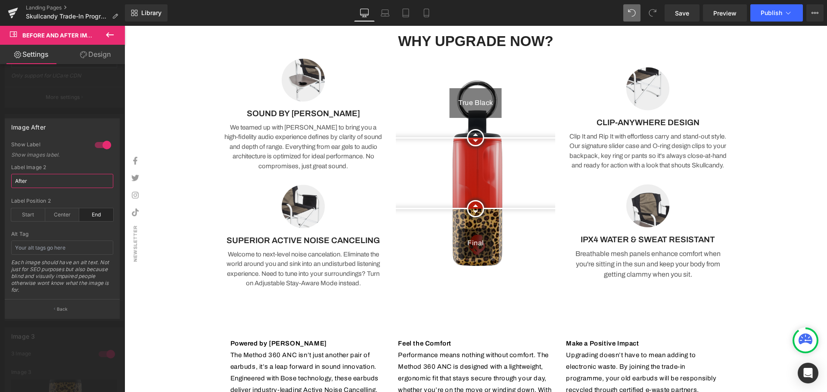
drag, startPoint x: 32, startPoint y: 182, endPoint x: 5, endPoint y: 182, distance: 27.6
click at [5, 182] on div "Image After 1 Show Label Show images label. After Label Image 2 After end Label…" at bounding box center [62, 218] width 115 height 201
type input "Plasma Red"
click at [68, 310] on button "Back" at bounding box center [62, 308] width 115 height 19
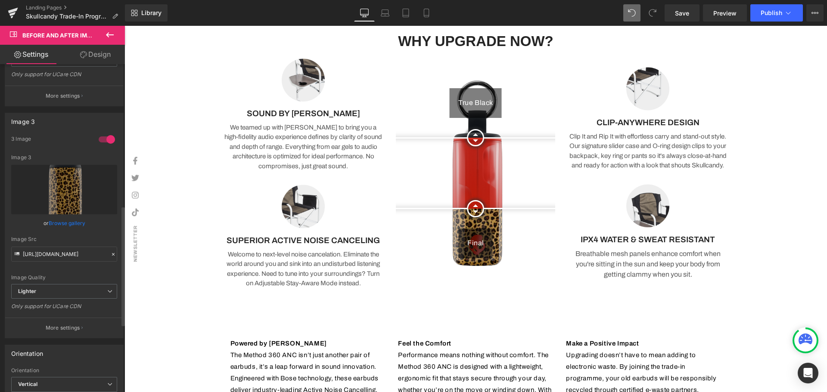
scroll to position [388, 0]
click at [59, 325] on p "More settings" at bounding box center [63, 328] width 34 height 8
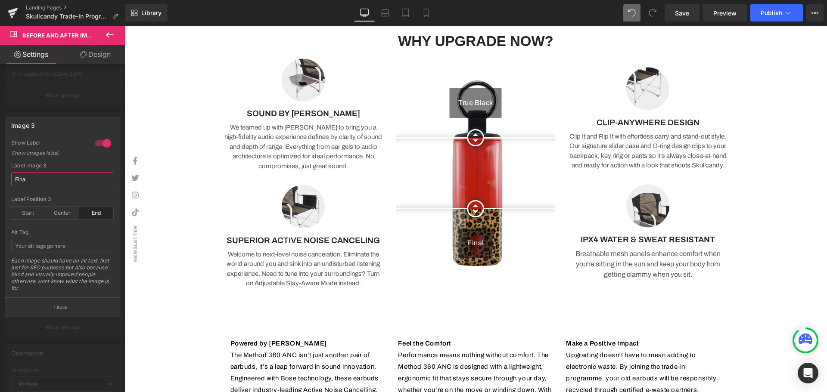
drag, startPoint x: 31, startPoint y: 177, endPoint x: 6, endPoint y: 179, distance: 25.5
click at [6, 179] on div "1 Show Label Show images label. Final Label Image 3 Final end Label Position 3 …" at bounding box center [62, 219] width 114 height 158
type input "Leopard"
click at [117, 151] on div "1 Show Label Show images label. Leopard Label Image 3 Leopard end Label Positio…" at bounding box center [62, 219] width 114 height 158
click at [60, 299] on button "Back" at bounding box center [62, 307] width 115 height 19
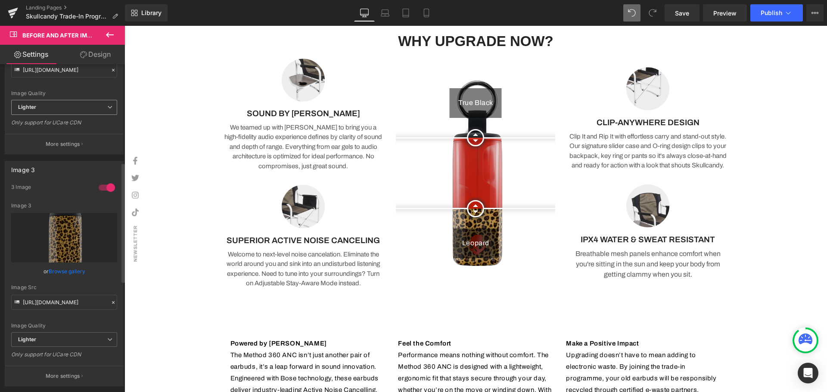
scroll to position [258, 0]
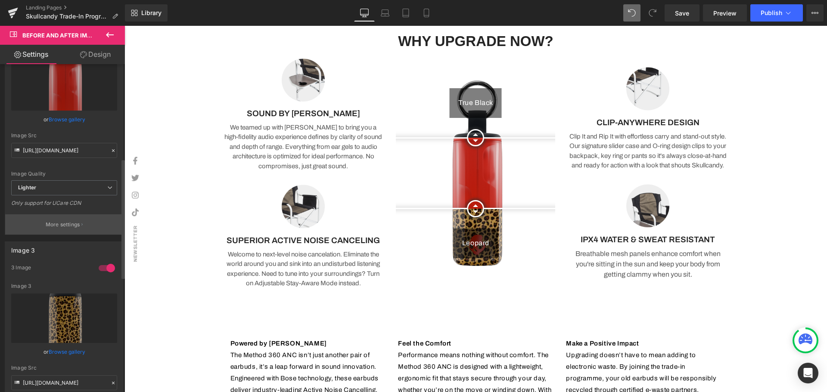
click at [64, 227] on p "More settings" at bounding box center [63, 225] width 34 height 8
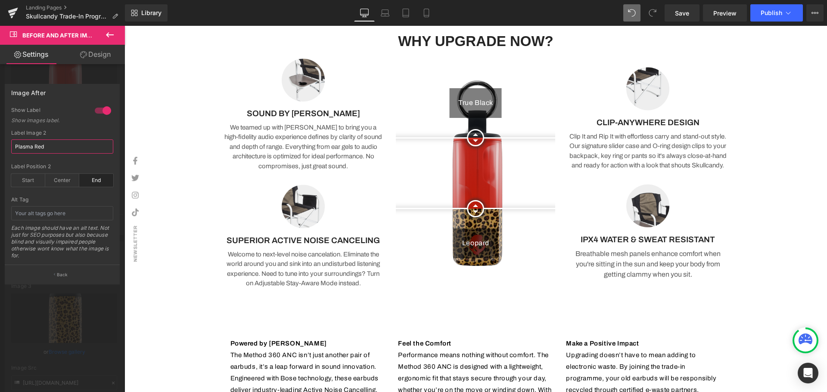
drag, startPoint x: 47, startPoint y: 146, endPoint x: 32, endPoint y: 149, distance: 15.6
click at [32, 149] on input "Plasma Red" at bounding box center [62, 147] width 102 height 14
type input "Plasma"
click at [65, 178] on div "Center" at bounding box center [62, 180] width 34 height 13
click at [68, 270] on button "Back" at bounding box center [62, 274] width 115 height 19
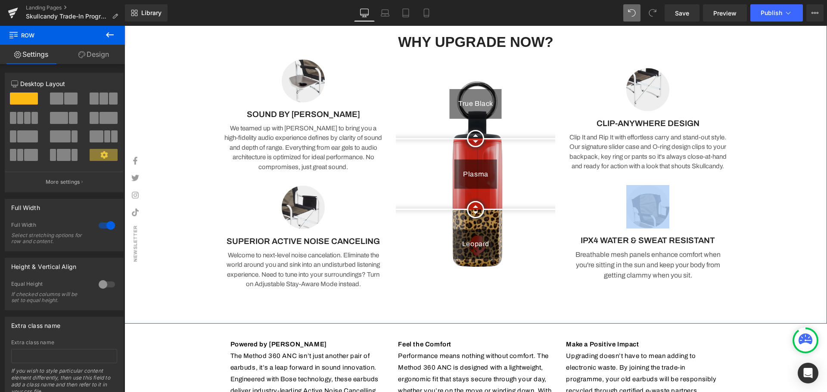
scroll to position [610, 0]
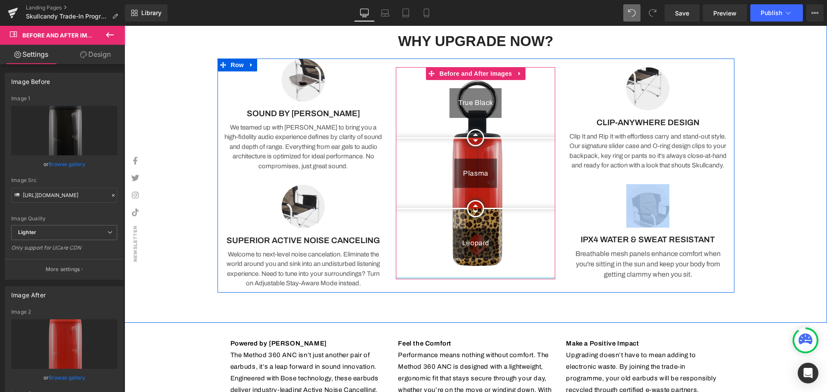
drag, startPoint x: 471, startPoint y: 278, endPoint x: 827, endPoint y: 223, distance: 360.1
click at [474, 258] on div "True Black [GEOGRAPHIC_DATA] Leopard Before and After Images" at bounding box center [475, 173] width 159 height 212
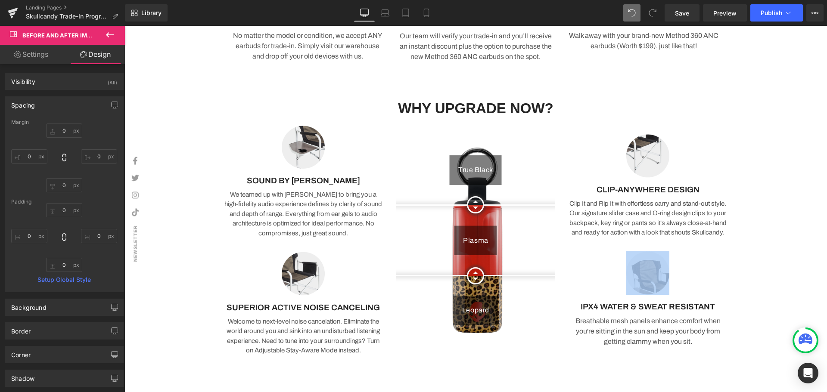
scroll to position [457, 0]
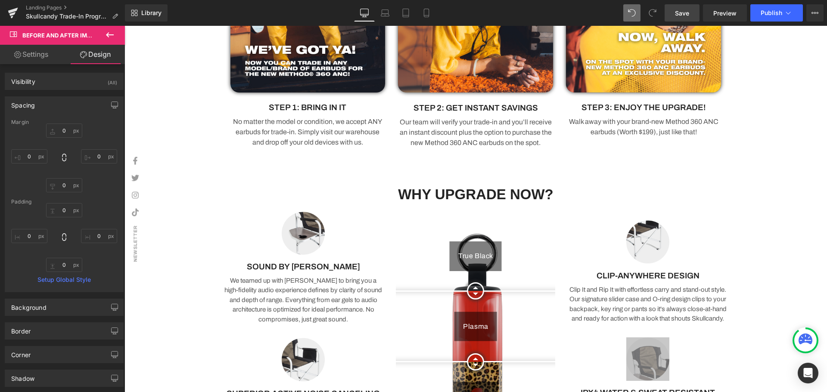
click at [681, 11] on span "Save" at bounding box center [682, 13] width 14 height 9
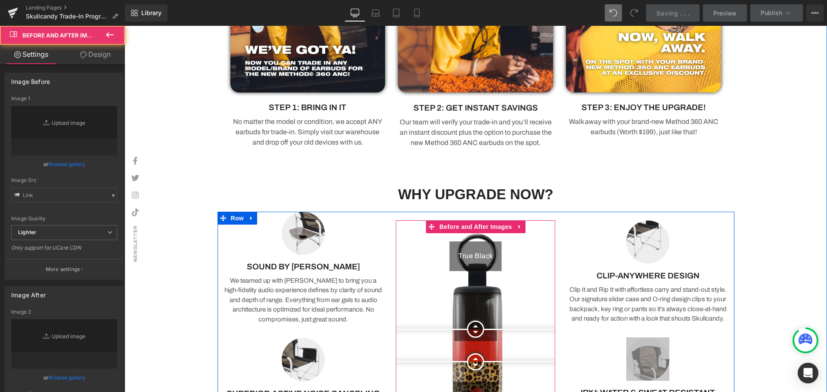
type input "[URL][DOMAIN_NAME]"
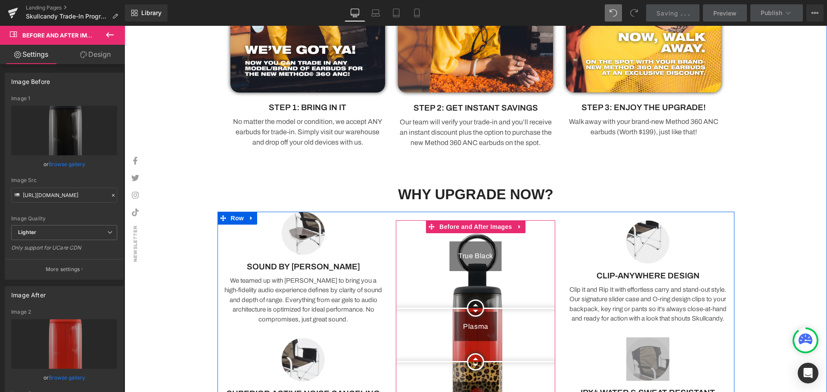
drag, startPoint x: 466, startPoint y: 330, endPoint x: 476, endPoint y: 308, distance: 23.3
click at [476, 308] on div at bounding box center [475, 308] width 17 height 17
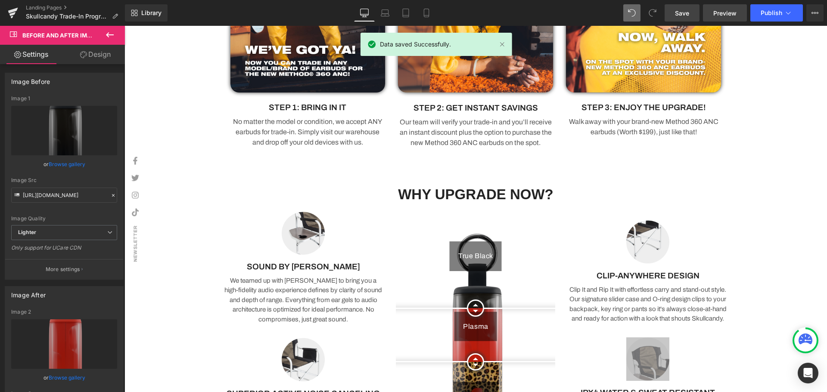
click at [731, 16] on span "Preview" at bounding box center [724, 13] width 23 height 9
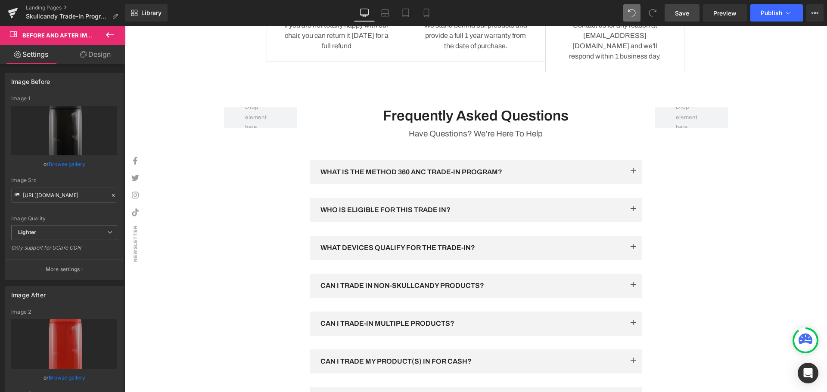
scroll to position [1275, 0]
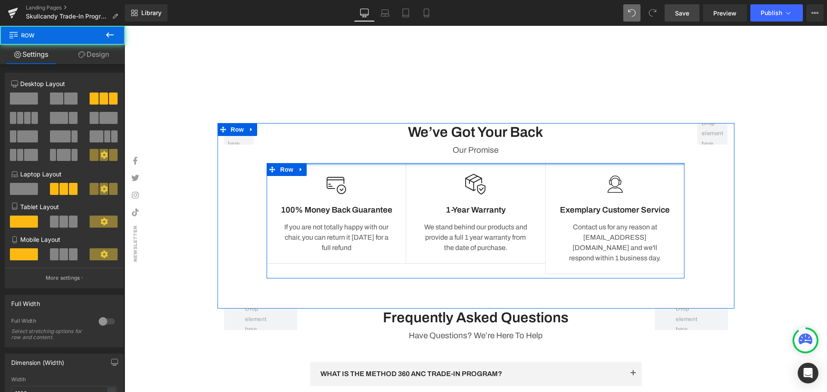
drag, startPoint x: 467, startPoint y: 166, endPoint x: 414, endPoint y: 204, distance: 65.1
click at [467, 149] on div "We’ve Got Your Back Heading Our Promise Text Block Image 100% Money Back Guaran…" at bounding box center [475, 201] width 431 height 156
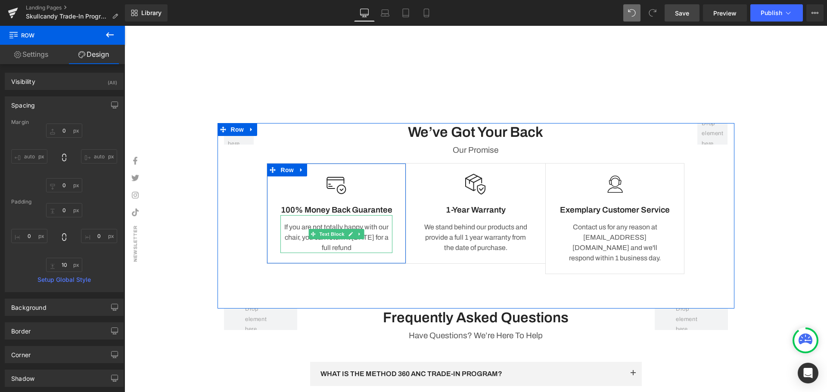
click at [380, 242] on p "If you are not totally happy with our chair, you can return it [DATE] for a ful…" at bounding box center [336, 237] width 112 height 31
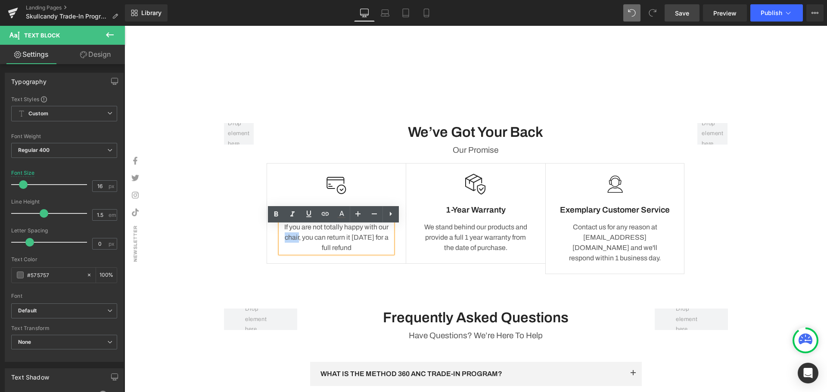
drag, startPoint x: 299, startPoint y: 248, endPoint x: 283, endPoint y: 249, distance: 16.0
click at [283, 249] on p "If you are not totally happy with our chair, you can return it [DATE] for a ful…" at bounding box center [336, 237] width 112 height 31
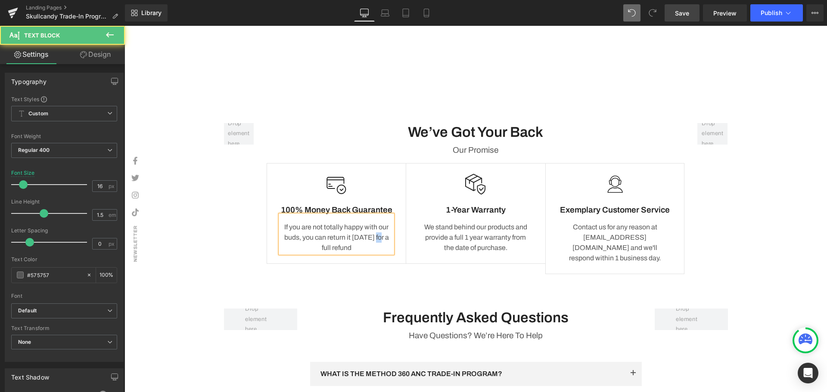
drag, startPoint x: 375, startPoint y: 249, endPoint x: 383, endPoint y: 248, distance: 7.8
click at [383, 248] on p "If you are not totally happy with our buds, you can return it [DATE] for a full…" at bounding box center [336, 237] width 112 height 31
click at [369, 253] on p "If you are not totally happy with our buds, you can return it [DATE] for a full…" at bounding box center [336, 237] width 112 height 31
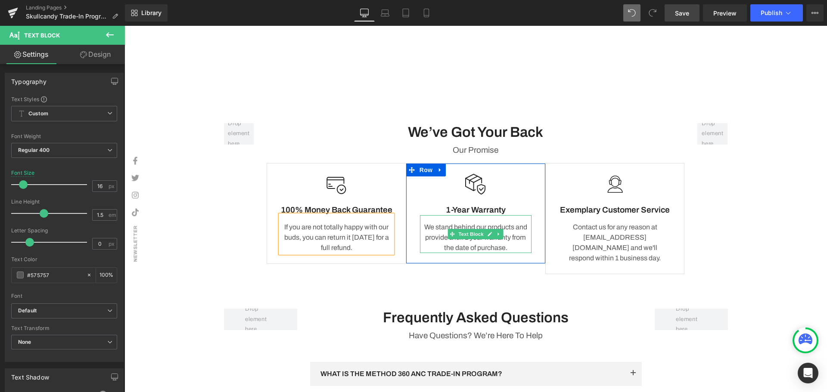
click at [507, 249] on p "We stand behind our products and provide a full 1 year warranty from the date o…" at bounding box center [476, 237] width 112 height 31
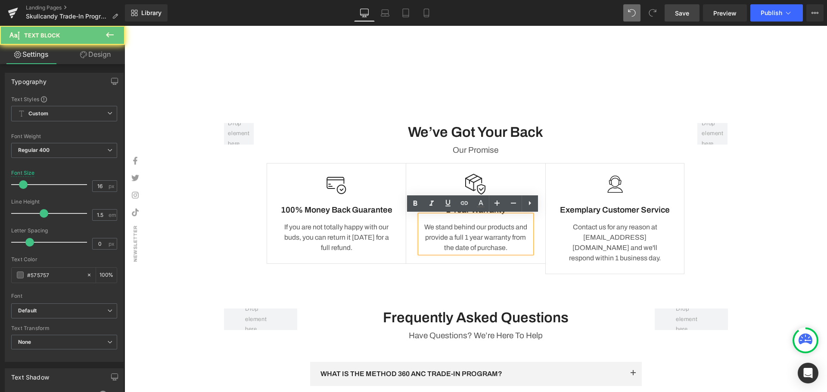
click at [504, 248] on p "We stand behind our products and provide a full 1 year warranty from the date o…" at bounding box center [476, 237] width 112 height 31
click at [502, 249] on p "We stand behind our products and provide a full 1 year warranty from the date o…" at bounding box center [476, 237] width 112 height 31
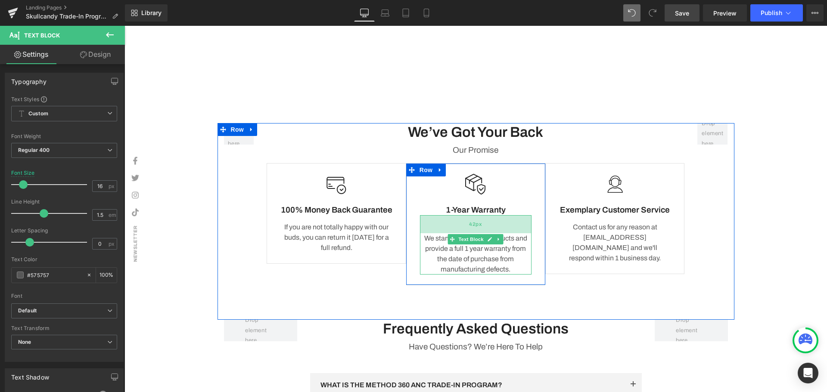
drag, startPoint x: 466, startPoint y: 216, endPoint x: 466, endPoint y: 227, distance: 11.2
click at [466, 227] on div "42px" at bounding box center [476, 224] width 112 height 18
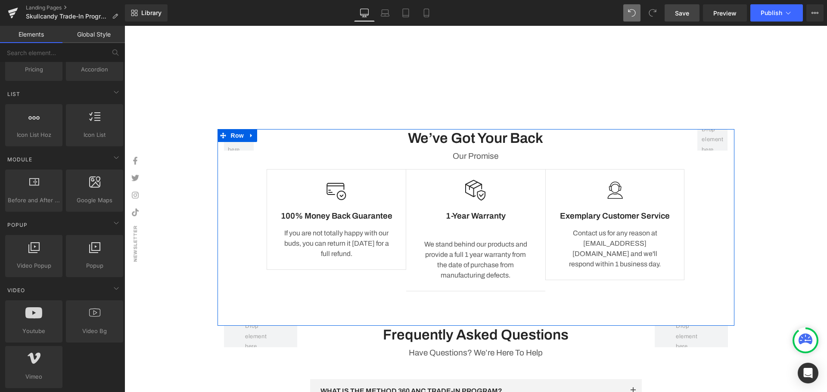
scroll to position [1232, 0]
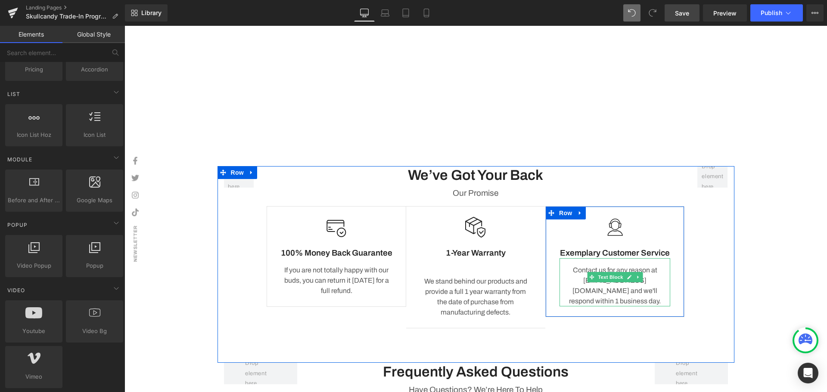
click at [614, 302] on p "Contact us for any reason at [EMAIL_ADDRESS][DOMAIN_NAME] and we'll respond wit…" at bounding box center [615, 285] width 111 height 41
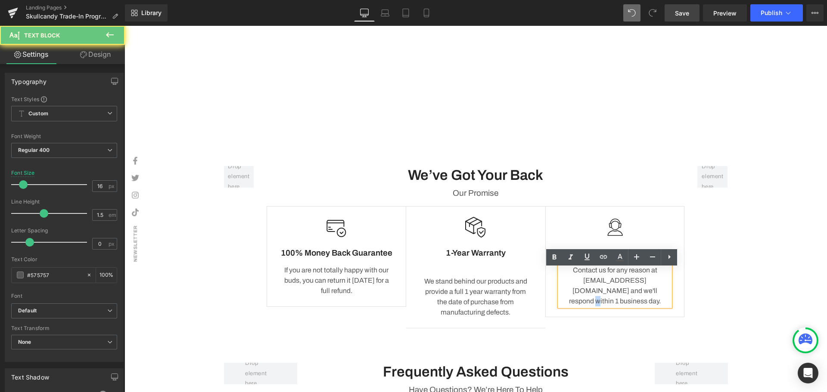
click at [613, 303] on p "Contact us for any reason at [EMAIL_ADDRESS][DOMAIN_NAME] and we'll respond wit…" at bounding box center [615, 285] width 111 height 41
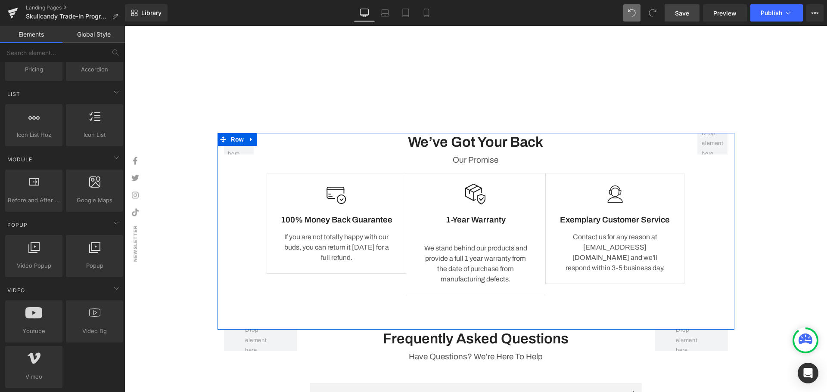
scroll to position [1275, 0]
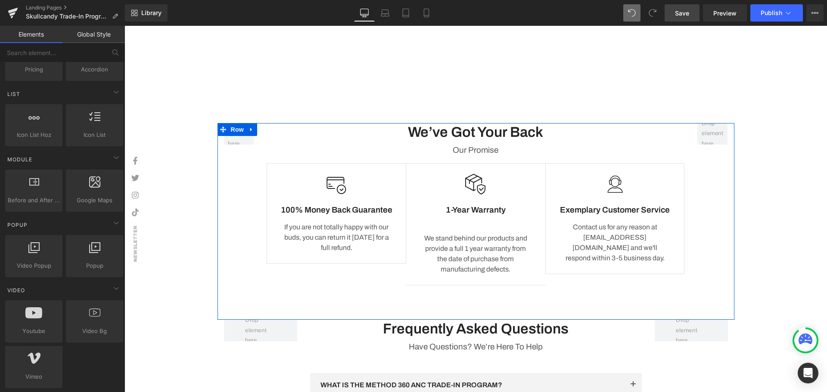
click at [659, 261] on p "Contact us for any reason at [EMAIL_ADDRESS][DOMAIN_NAME] and we'll respond wit…" at bounding box center [615, 242] width 111 height 41
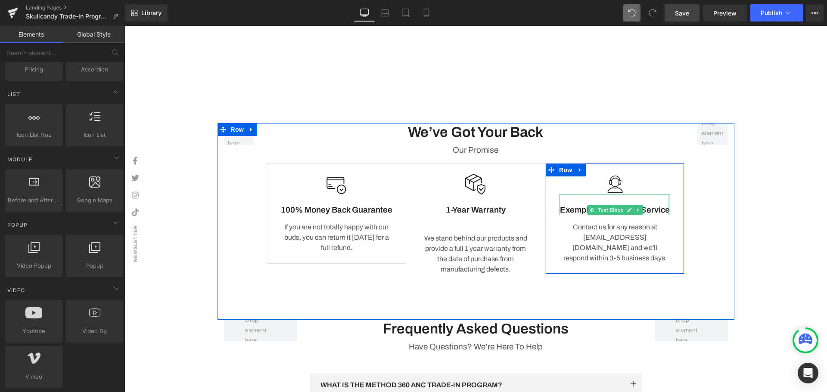
click at [648, 216] on p "Exemplary Customer Service" at bounding box center [615, 210] width 111 height 11
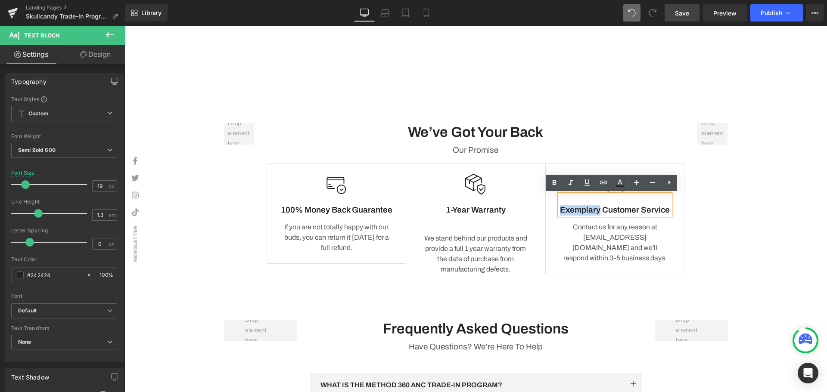
drag, startPoint x: 612, startPoint y: 210, endPoint x: 563, endPoint y: 211, distance: 49.1
click at [563, 211] on p "Exemplary Customer Service" at bounding box center [615, 210] width 111 height 11
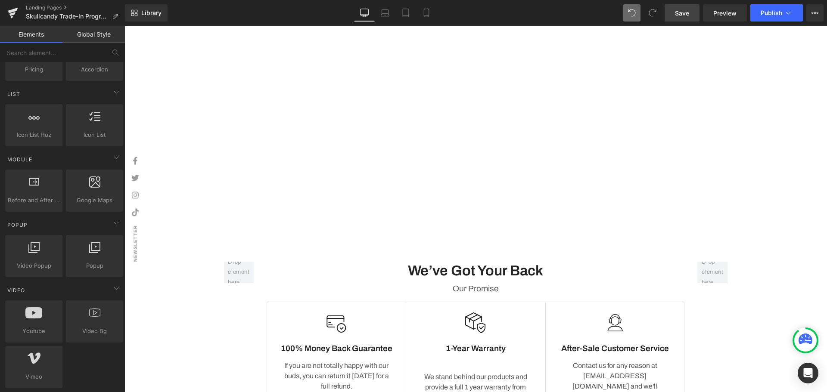
scroll to position [1103, 0]
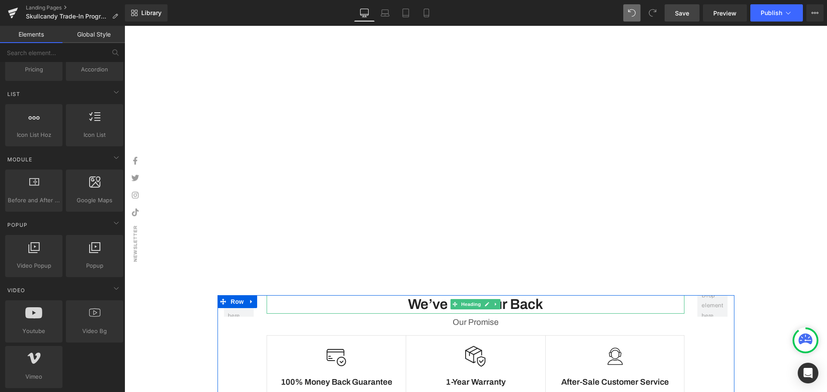
click at [549, 304] on h3 "We’ve Got Your Back" at bounding box center [476, 305] width 418 height 19
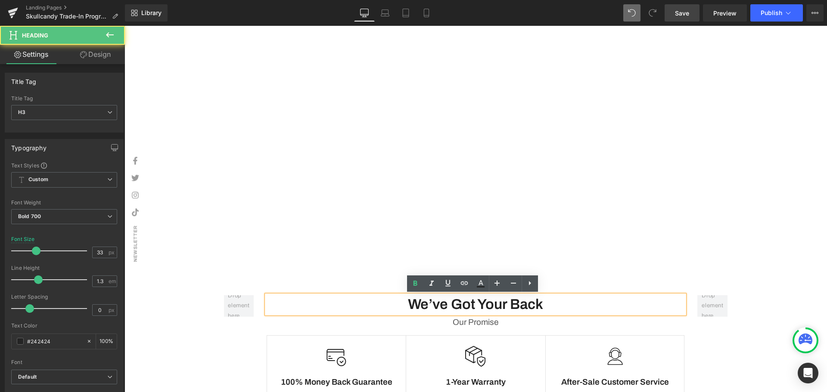
click at [544, 305] on h3 "We’ve Got Your Back" at bounding box center [476, 305] width 418 height 19
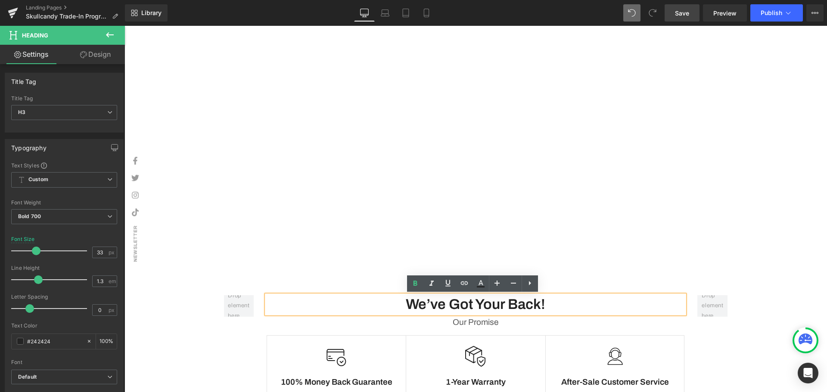
click at [801, 245] on div "Image HERE'S WHAT YOU NEED TO DO Heading Upgrade to the All-New Skullcandy Meth…" at bounding box center [476, 5] width 703 height 2107
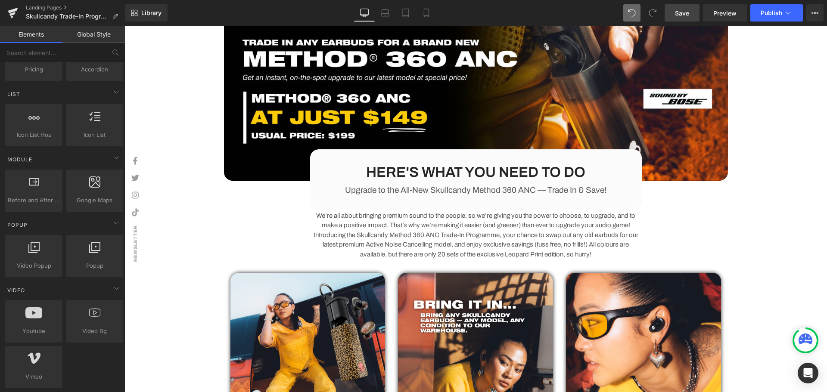
scroll to position [84, 0]
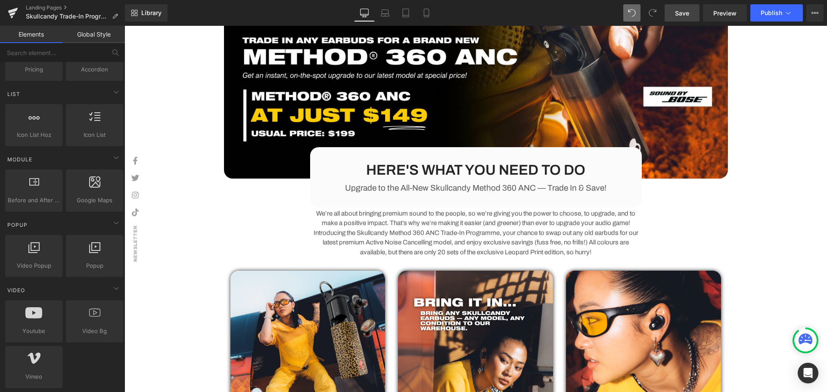
click at [624, 169] on div "HERE'S WHAT YOU NEED TO DO Heading" at bounding box center [476, 170] width 304 height 19
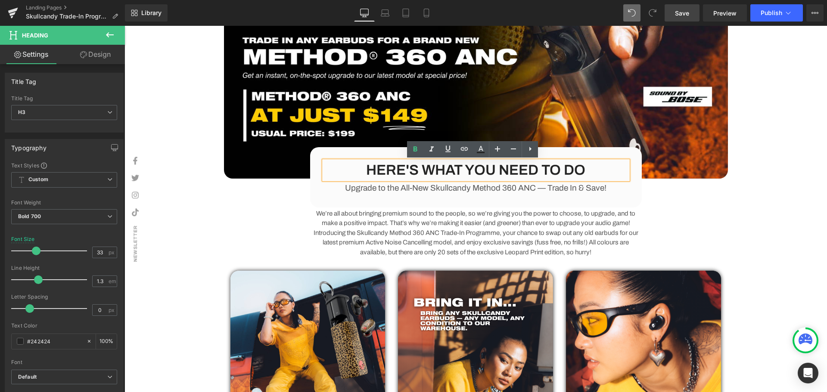
click at [330, 151] on div "HERE'S WHAT YOU NEED TO DO Heading Upgrade to the All-New Skullcandy Method 360…" at bounding box center [476, 177] width 332 height 60
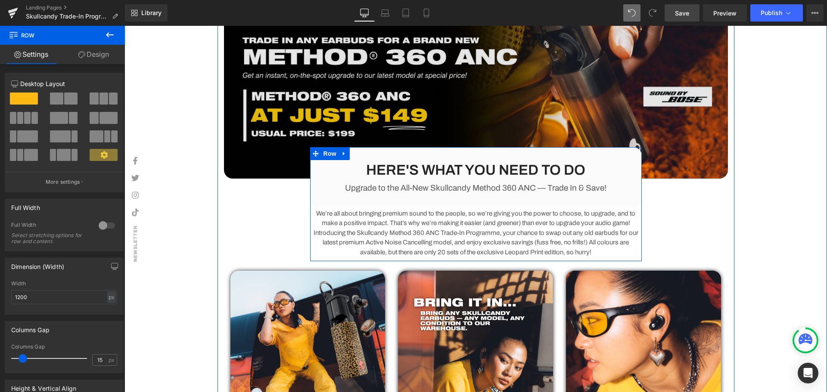
click at [321, 155] on span "Row" at bounding box center [329, 153] width 17 height 13
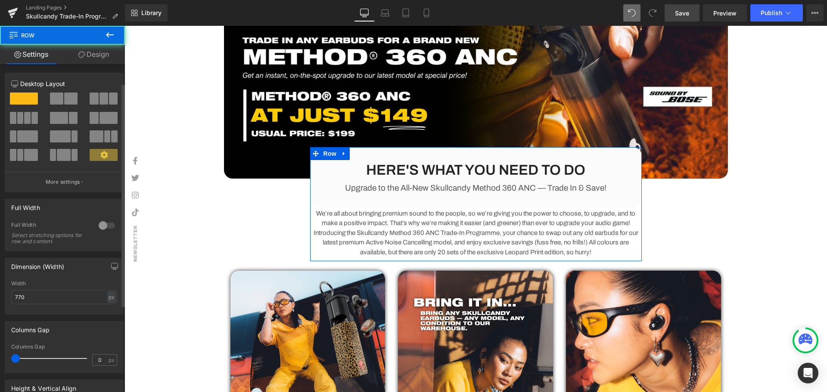
scroll to position [86, 0]
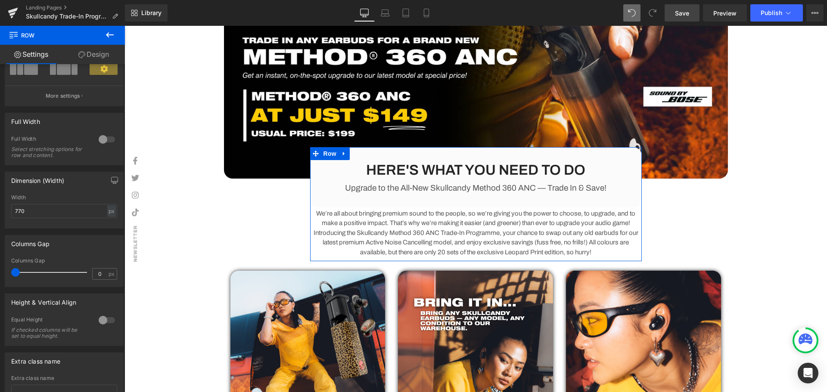
click at [99, 53] on link "Design" at bounding box center [93, 54] width 62 height 19
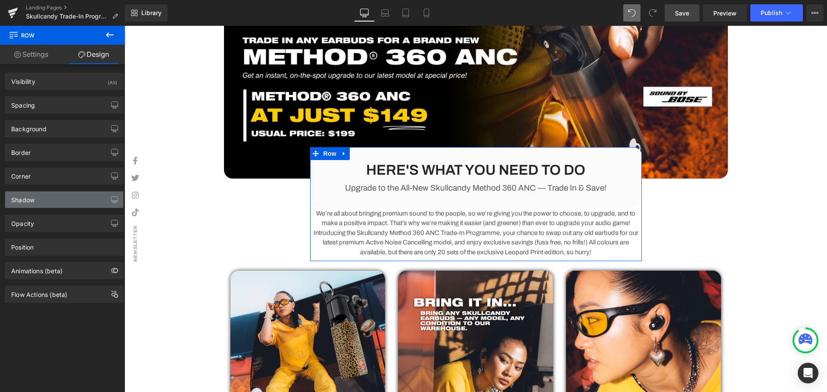
click at [48, 201] on div "Shadow" at bounding box center [64, 200] width 118 height 16
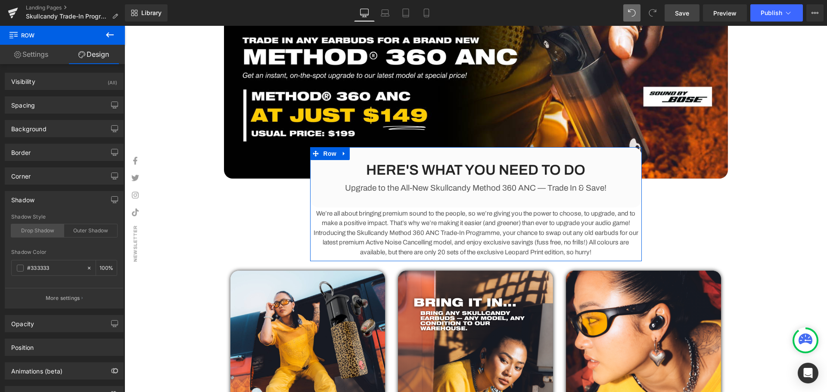
click at [47, 233] on div "Drop Shadow" at bounding box center [37, 230] width 53 height 13
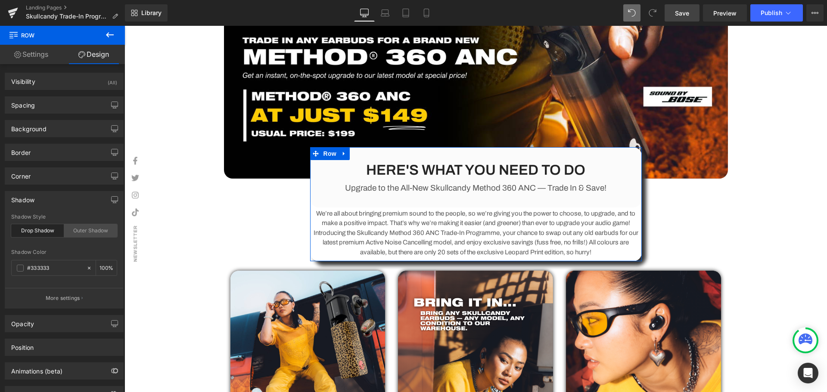
click at [84, 229] on div "Outer Shadow" at bounding box center [90, 230] width 53 height 13
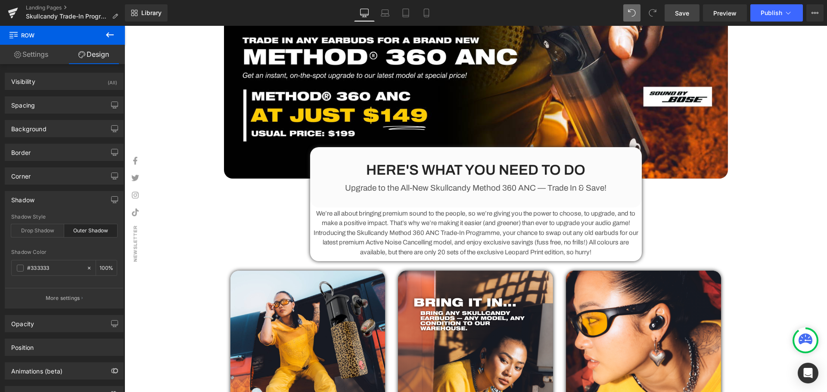
click at [785, 245] on div "Image HERE'S WHAT YOU NEED TO DO Heading Upgrade to the All-New Skullcandy Meth…" at bounding box center [476, 249] width 703 height 558
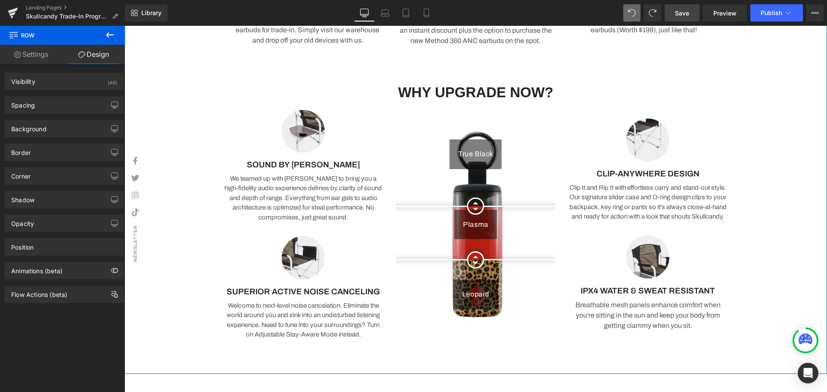
scroll to position [558, 0]
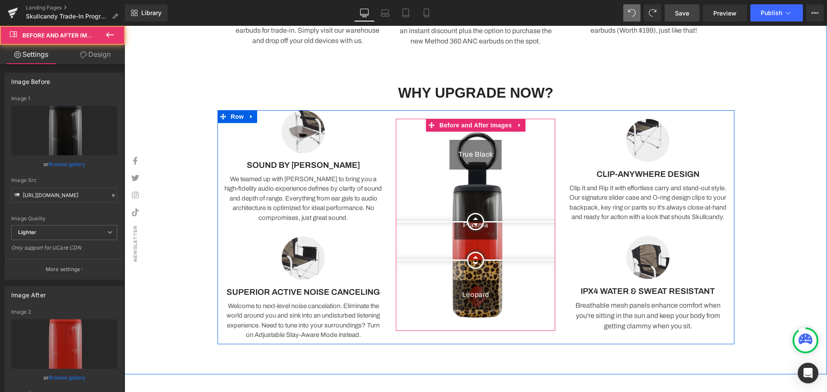
drag, startPoint x: 464, startPoint y: 243, endPoint x: 476, endPoint y: 209, distance: 37.2
click at [476, 213] on div at bounding box center [475, 221] width 17 height 17
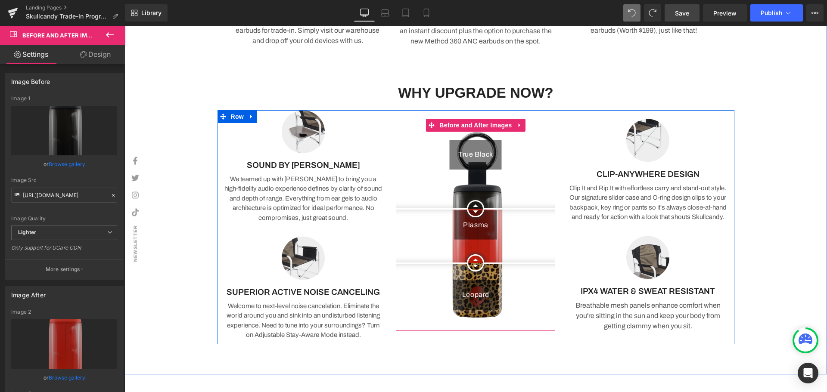
drag, startPoint x: 469, startPoint y: 259, endPoint x: 480, endPoint y: 215, distance: 46.3
click at [482, 262] on div "True Black [GEOGRAPHIC_DATA] Leopard" at bounding box center [475, 225] width 159 height 212
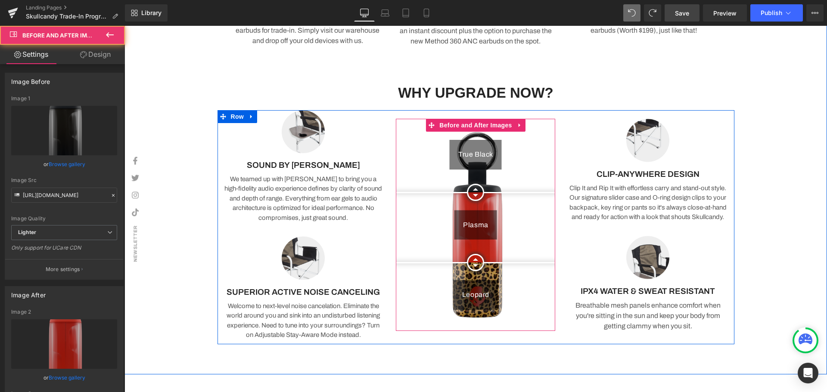
drag, startPoint x: 479, startPoint y: 202, endPoint x: 479, endPoint y: 193, distance: 9.9
click at [479, 193] on div at bounding box center [475, 192] width 17 height 17
click at [476, 260] on div at bounding box center [475, 259] width 17 height 17
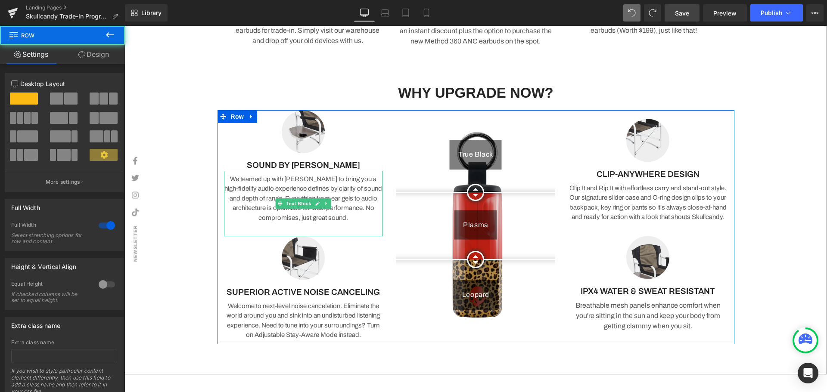
click at [322, 193] on p "We teamed up with [PERSON_NAME] to bring you a high-fidelity audio experience d…" at bounding box center [303, 198] width 159 height 49
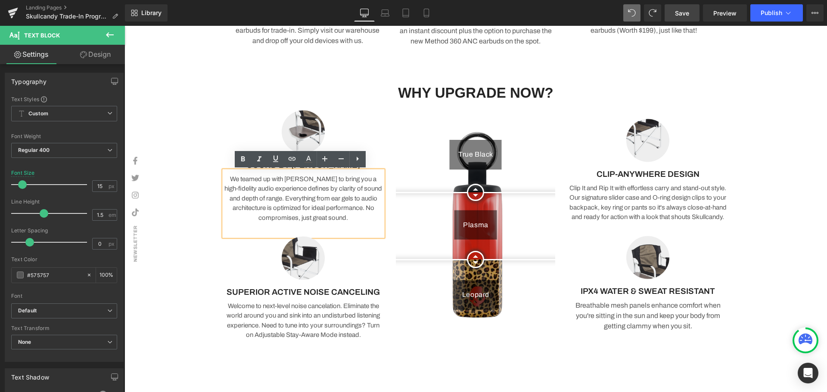
click at [323, 228] on div "We teamed up with [PERSON_NAME] to bring you a high-fidelity audio experience d…" at bounding box center [303, 204] width 159 height 66
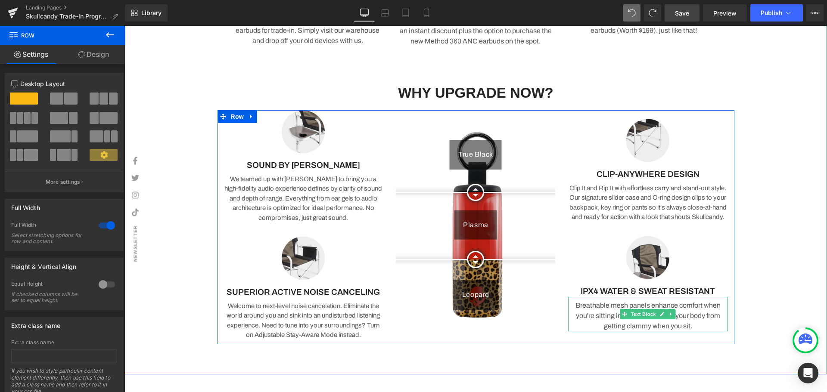
click at [698, 331] on p "Breathable mesh panels enhance comfort when you're sitting in the sun and keep …" at bounding box center [647, 316] width 159 height 31
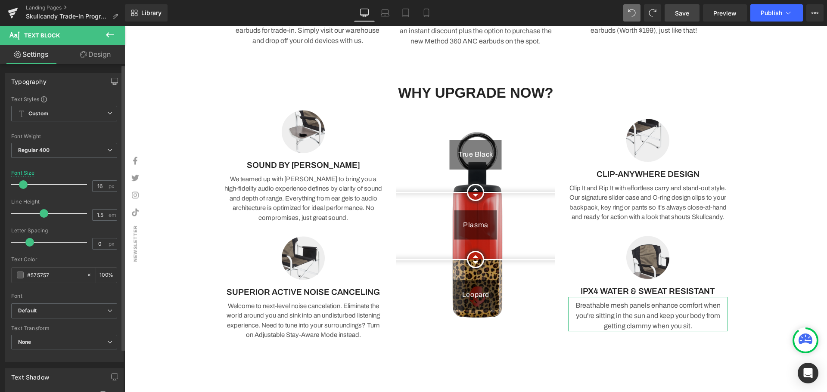
type input "15"
click at [19, 187] on span at bounding box center [22, 185] width 9 height 9
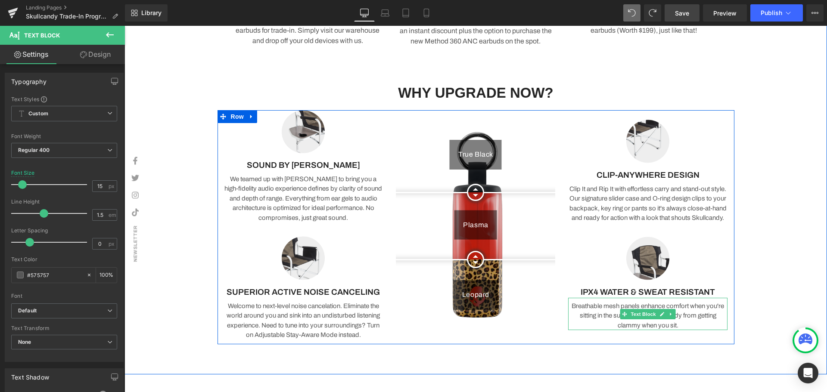
click at [691, 330] on p "Breathable mesh panels enhance comfort when you're sitting in the sun and keep …" at bounding box center [647, 316] width 159 height 29
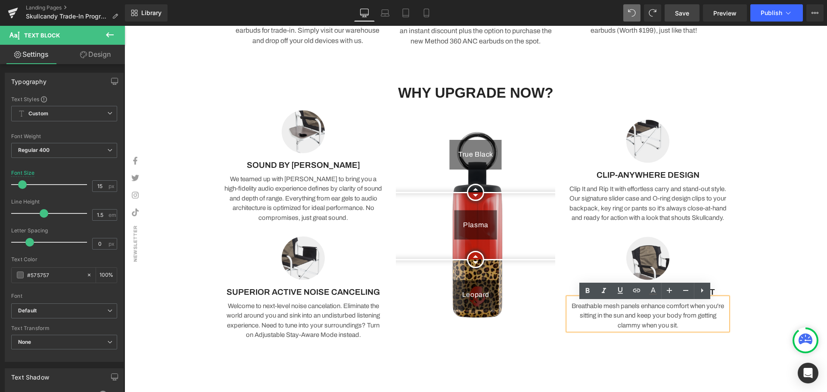
click at [697, 327] on p "Breathable mesh panels enhance comfort when you're sitting in the sun and keep …" at bounding box center [647, 316] width 159 height 29
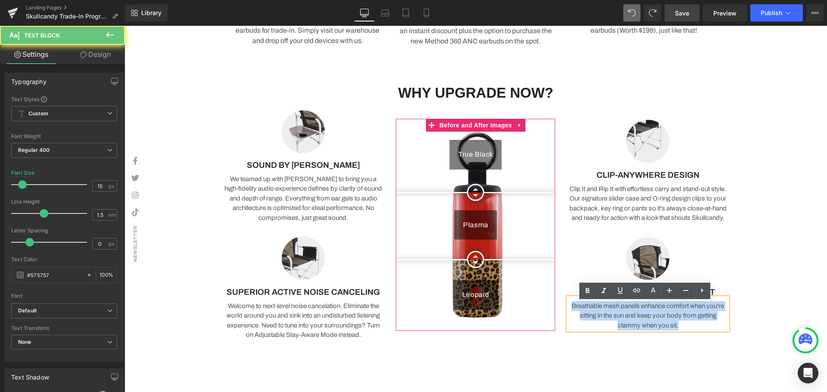
drag, startPoint x: 688, startPoint y: 333, endPoint x: 548, endPoint y: 308, distance: 141.7
click at [548, 308] on div "True Black [GEOGRAPHIC_DATA] Leopard Before and After Images Image SOUND BY BOS…" at bounding box center [476, 227] width 517 height 234
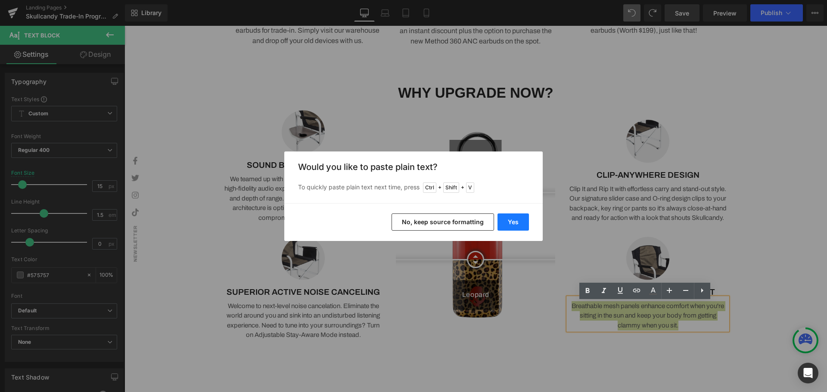
click at [509, 220] on button "Yes" at bounding box center [513, 222] width 31 height 17
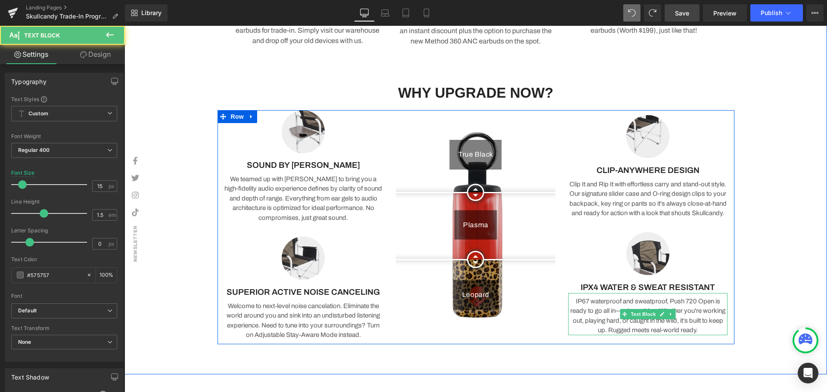
click at [588, 306] on p "IP67 waterproof and sweatproof, Push 720 Open is ready to go all in—rain or shi…" at bounding box center [647, 316] width 159 height 39
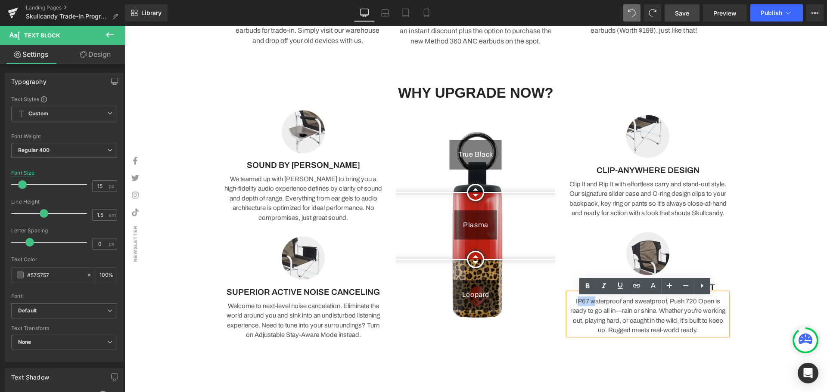
drag, startPoint x: 592, startPoint y: 305, endPoint x: 573, endPoint y: 308, distance: 19.2
click at [573, 308] on p "IP67 waterproof and sweatproof, Push 720 Open is ready to go all in—rain or shi…" at bounding box center [647, 316] width 159 height 39
click at [588, 305] on p "IP67 waterproof and sweatproof, Push 720 Open is ready to go all in—rain or shi…" at bounding box center [647, 316] width 159 height 39
drag, startPoint x: 592, startPoint y: 305, endPoint x: 567, endPoint y: 307, distance: 24.2
click at [568, 307] on p "IP67 waterproof and sweatproof, Push 720 Open is ready to go all in—rain or shi…" at bounding box center [647, 316] width 159 height 39
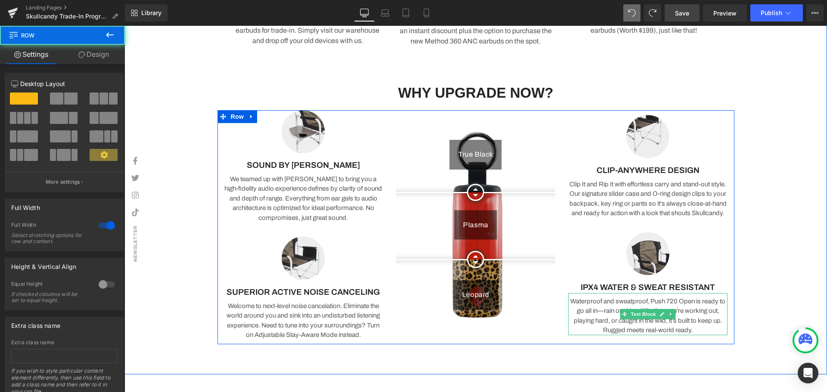
click at [670, 309] on p "Waterproof and sweatproof, Push 720 Open is ready to go all in—rain or shine. W…" at bounding box center [647, 316] width 159 height 39
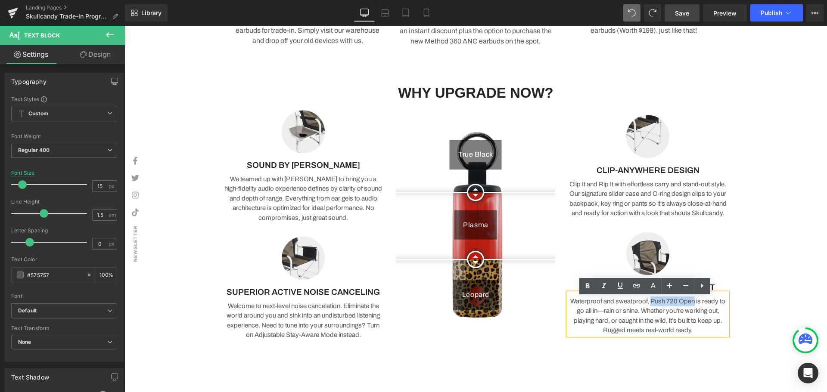
drag, startPoint x: 691, startPoint y: 305, endPoint x: 647, endPoint y: 305, distance: 43.5
click at [647, 305] on p "Waterproof and sweatproof, Push 720 Open is ready to go all in—rain or shine. W…" at bounding box center [647, 316] width 159 height 39
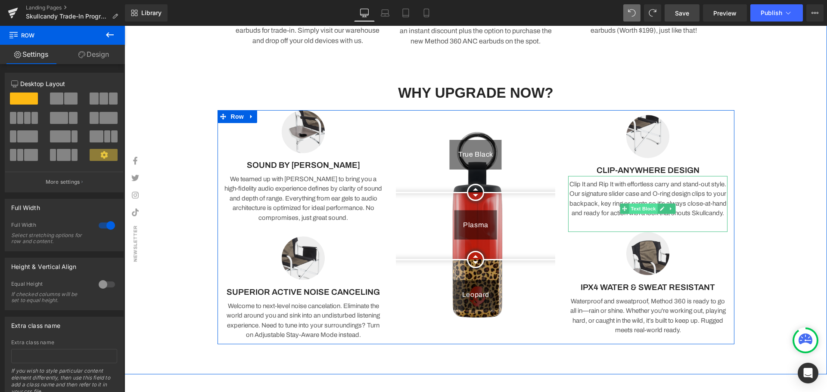
click at [640, 204] on span "Text Block" at bounding box center [643, 209] width 28 height 10
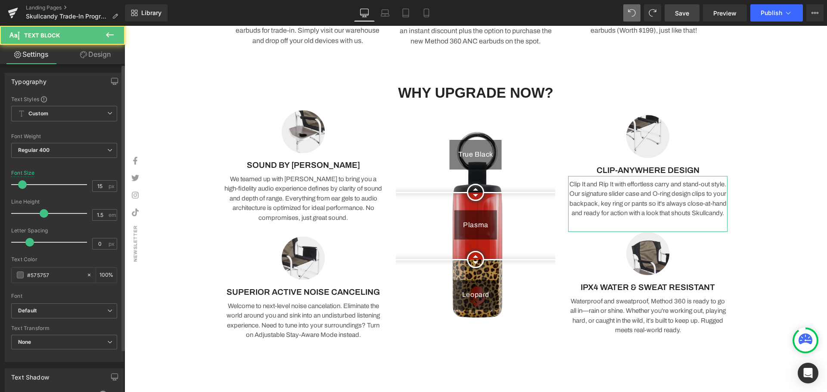
scroll to position [217, 0]
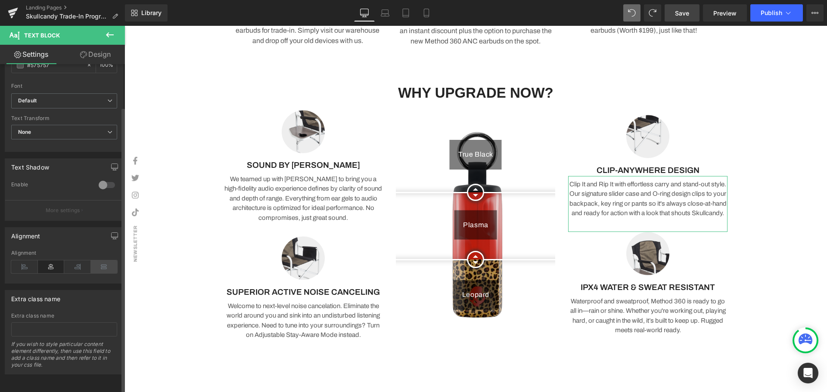
click at [109, 261] on icon at bounding box center [104, 267] width 27 height 13
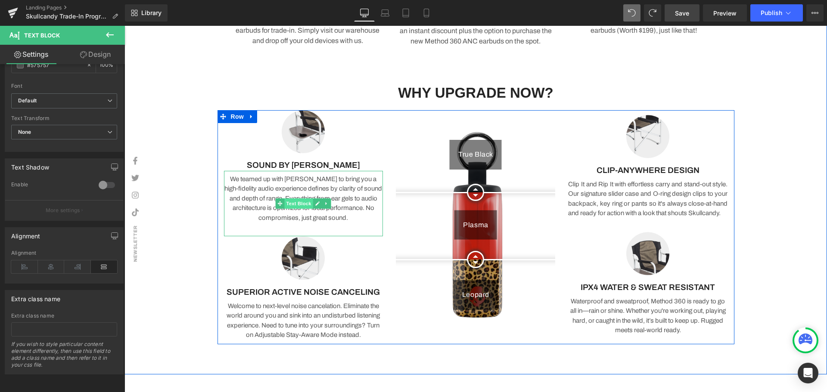
click at [297, 202] on span "Text Block" at bounding box center [299, 204] width 28 height 10
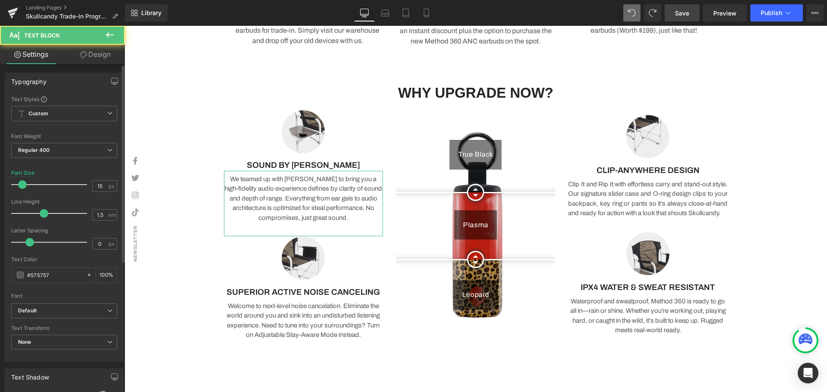
scroll to position [172, 0]
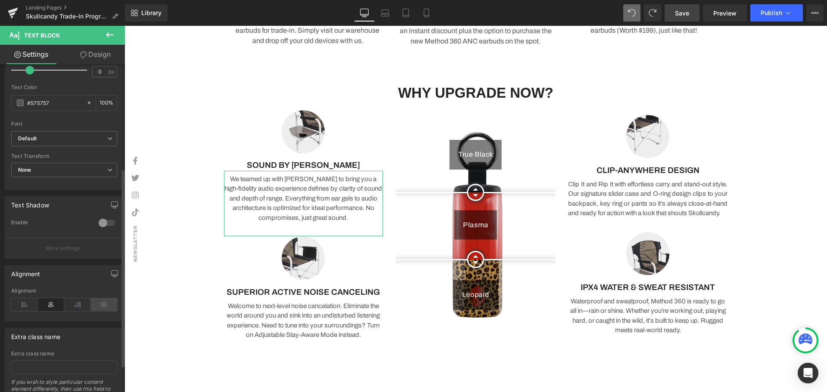
drag, startPoint x: 97, startPoint y: 304, endPoint x: 110, endPoint y: 305, distance: 13.0
click at [97, 304] on icon at bounding box center [104, 305] width 27 height 13
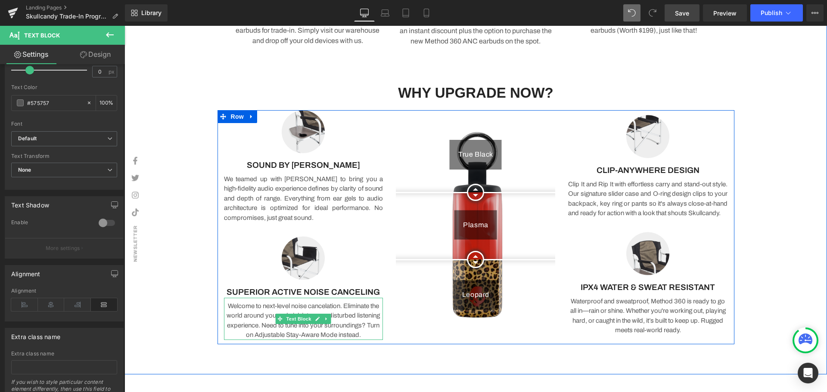
click at [300, 321] on span "Text Block" at bounding box center [299, 319] width 28 height 10
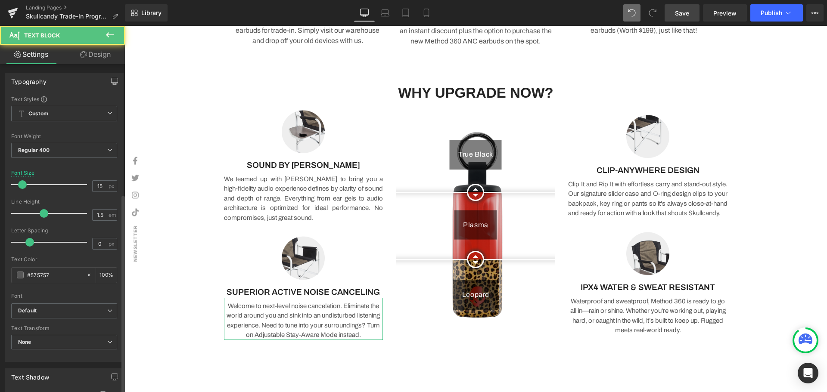
scroll to position [215, 0]
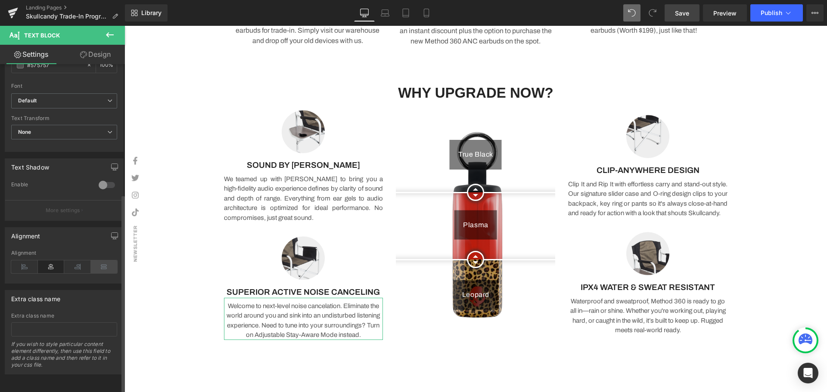
click at [106, 263] on icon at bounding box center [104, 267] width 27 height 13
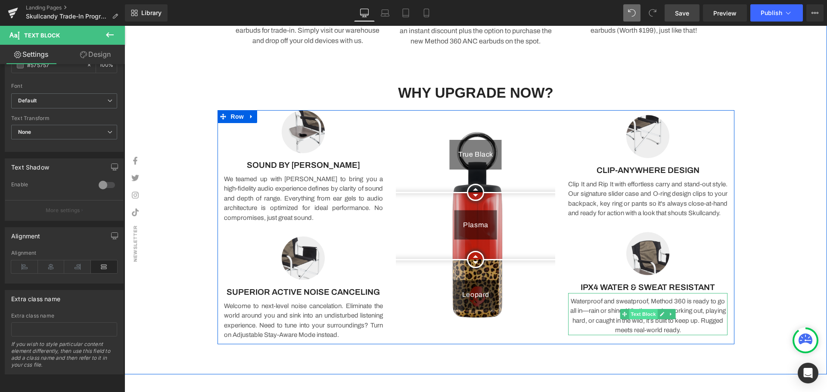
click at [639, 320] on span "Text Block" at bounding box center [643, 314] width 28 height 10
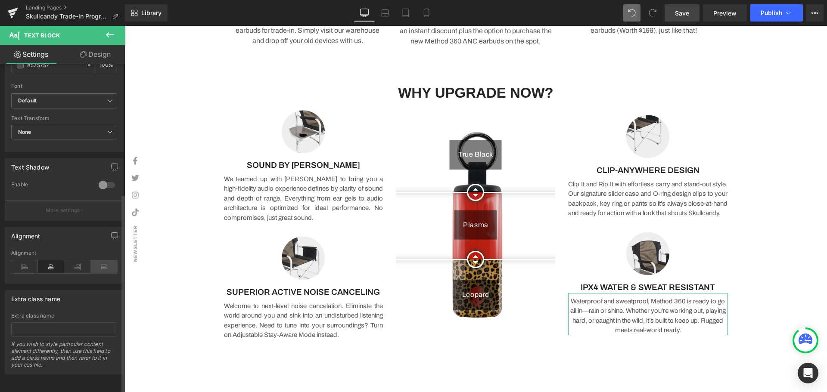
click at [109, 261] on icon at bounding box center [104, 267] width 27 height 13
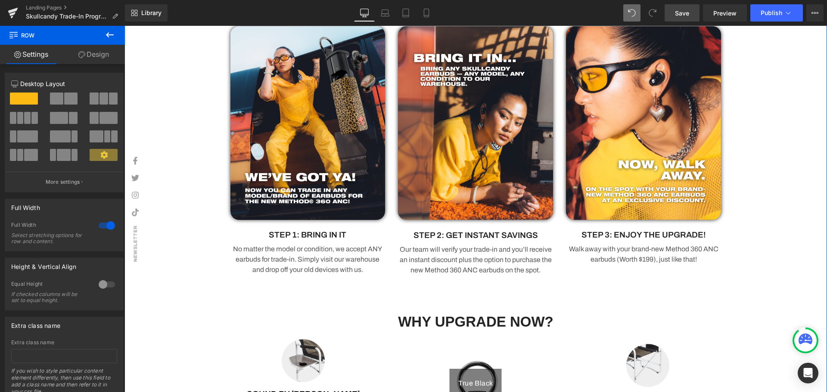
scroll to position [300, 0]
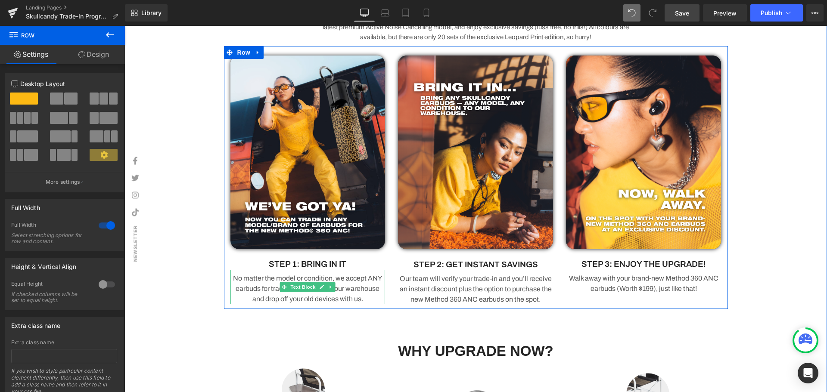
click at [304, 287] on span "Text Block" at bounding box center [303, 287] width 28 height 10
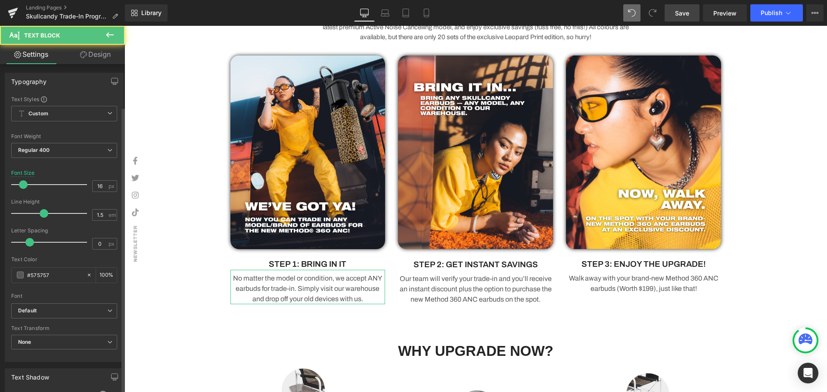
scroll to position [172, 0]
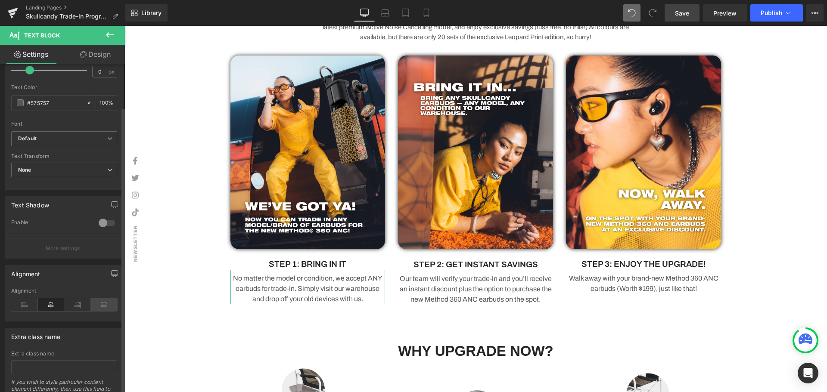
click at [99, 303] on icon at bounding box center [104, 305] width 27 height 13
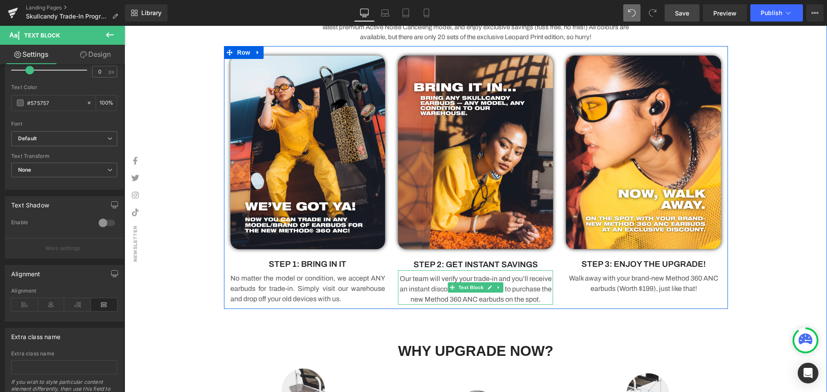
click at [475, 288] on span "Text Block" at bounding box center [471, 288] width 28 height 10
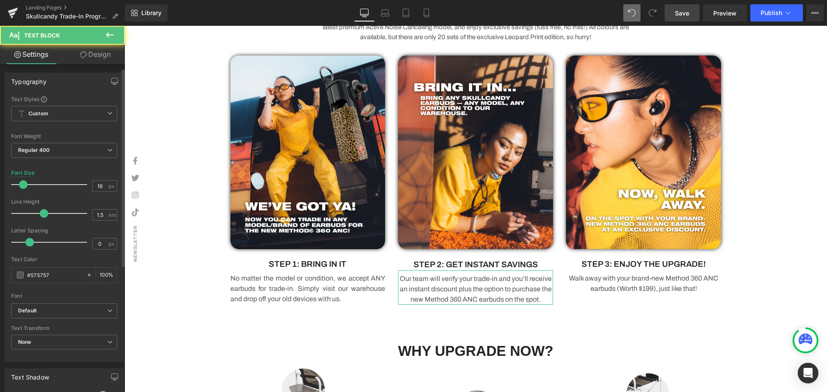
scroll to position [215, 0]
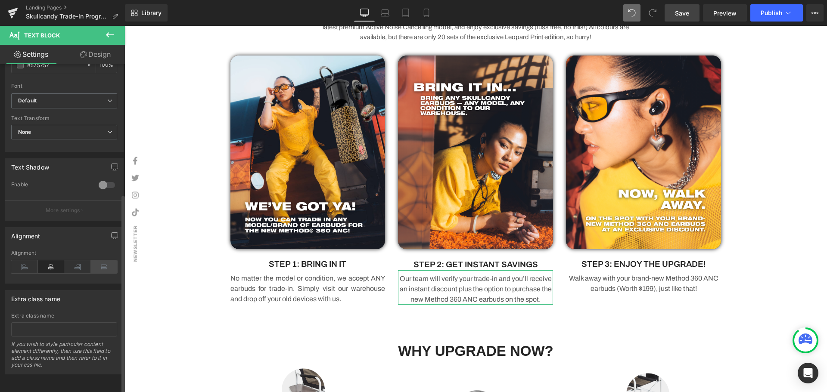
click at [107, 265] on icon at bounding box center [104, 267] width 27 height 13
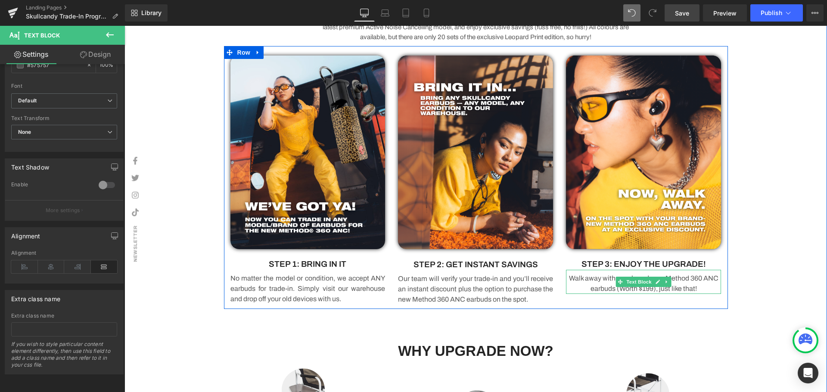
click at [640, 282] on span "Text Block" at bounding box center [639, 282] width 28 height 10
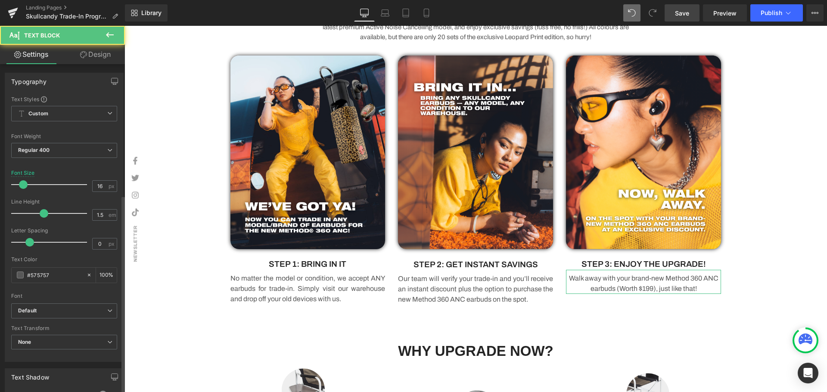
scroll to position [217, 0]
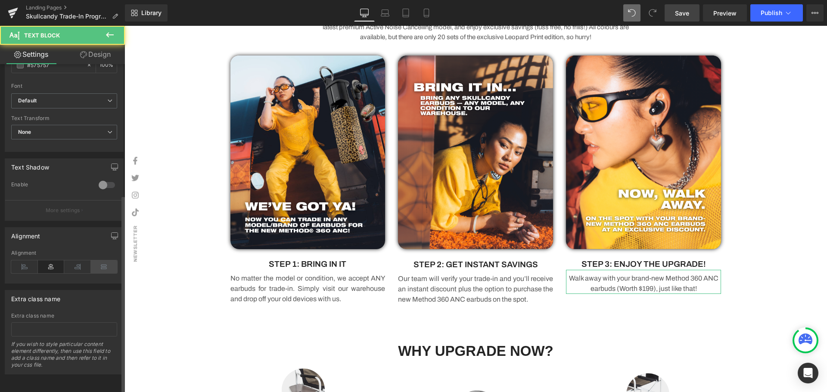
click at [107, 261] on icon at bounding box center [104, 267] width 27 height 13
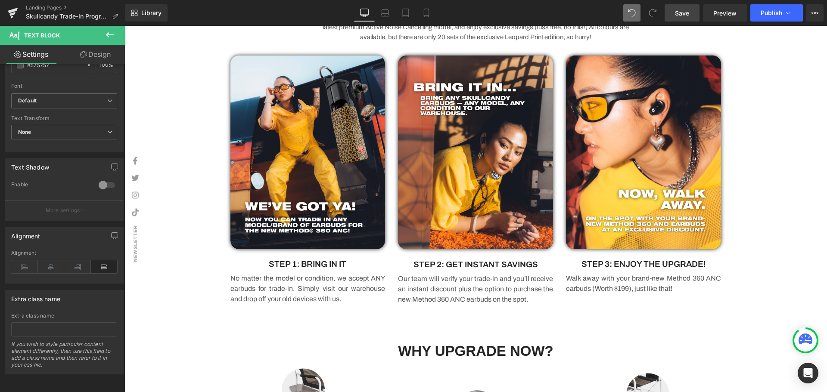
click at [772, 262] on div "Image HERE'S WHAT YOU NEED TO DO Heading Upgrade to the All-New Skullcandy Meth…" at bounding box center [476, 34] width 703 height 558
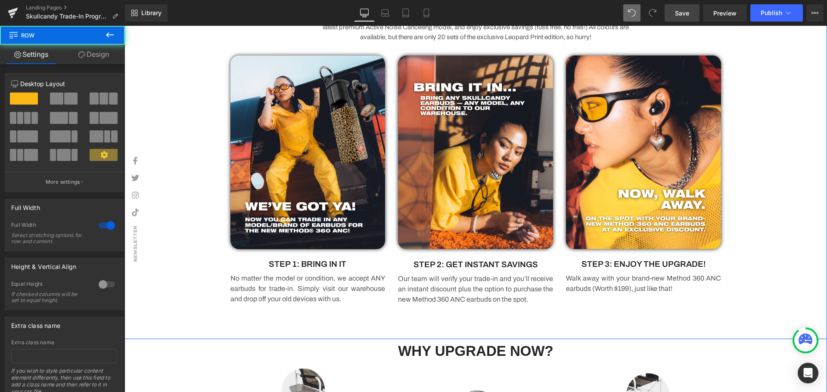
click at [772, 262] on div "Image HERE'S WHAT YOU NEED TO DO Heading Upgrade to the All-New Skullcandy Meth…" at bounding box center [476, 34] width 703 height 558
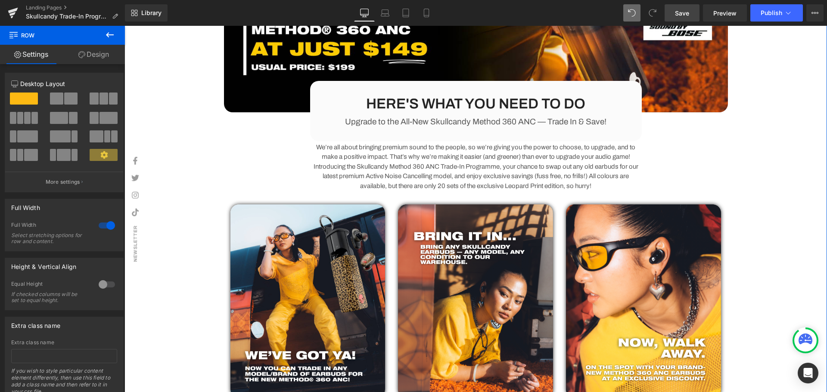
scroll to position [128, 0]
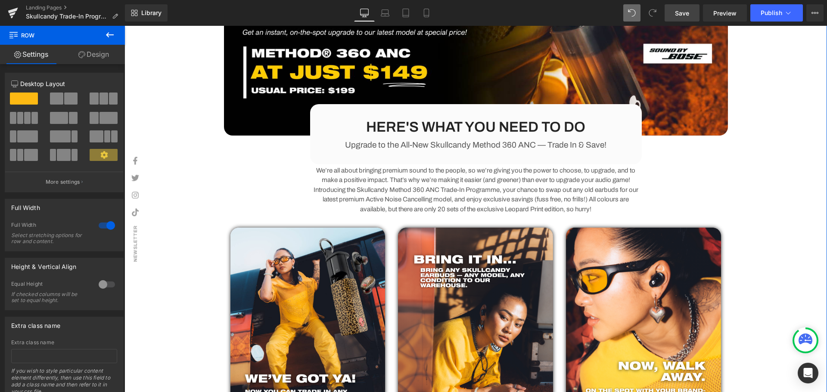
click at [489, 181] on p "We’re all about bringing premium sound to the people, so we’re giving you the p…" at bounding box center [476, 190] width 332 height 49
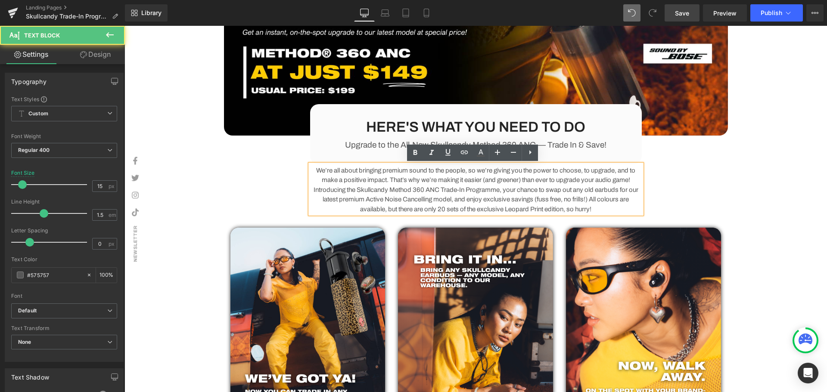
click at [495, 190] on p "We’re all about bringing premium sound to the people, so we’re giving you the p…" at bounding box center [476, 190] width 332 height 49
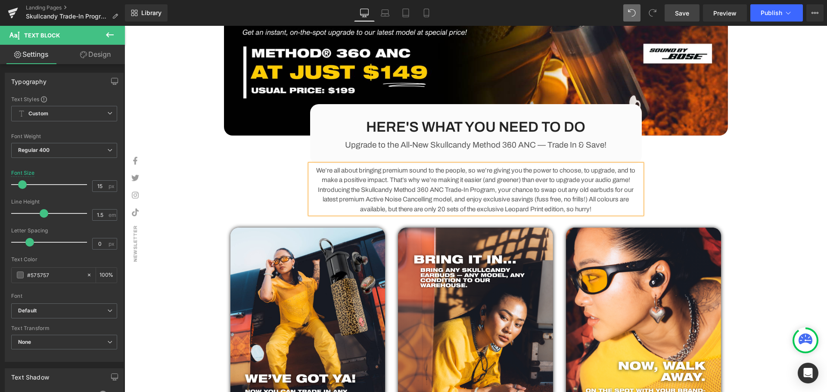
click at [536, 202] on p "We’re all about bringing premium sound to the people, so we’re giving you the p…" at bounding box center [476, 190] width 332 height 49
click at [590, 200] on p "We’re all about bringing premium sound to the people, so we’re giving you the p…" at bounding box center [476, 190] width 332 height 49
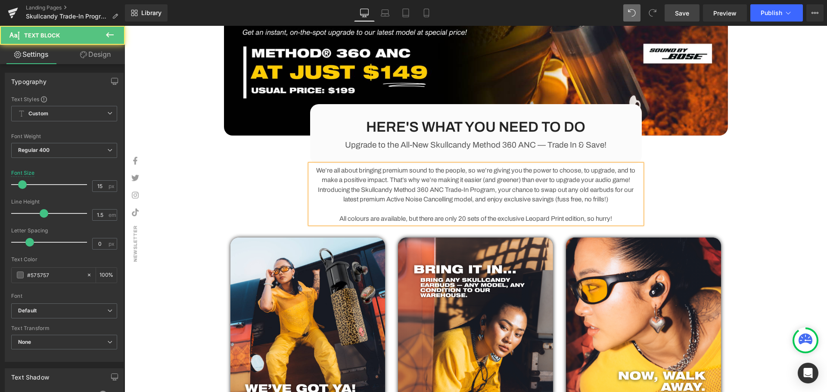
click at [707, 193] on div "Image HERE'S WHAT YOU NEED TO DO Heading Upgrade to the All-New Skullcandy Meth…" at bounding box center [476, 209] width 517 height 564
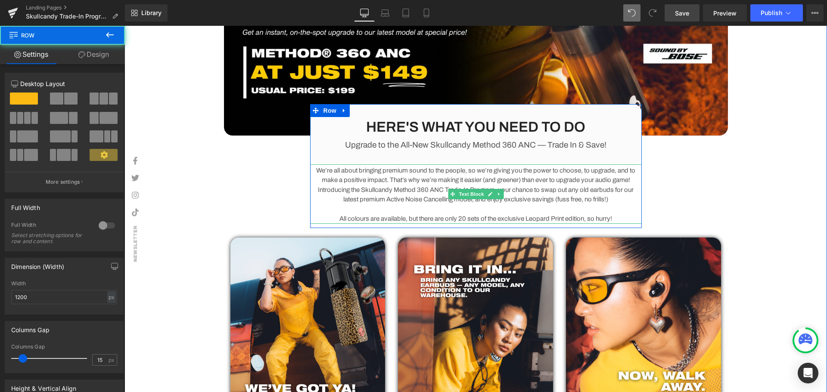
click at [620, 217] on p "All colours are available, but there are only 20 sets of the exclusive Leopard …" at bounding box center [476, 219] width 332 height 10
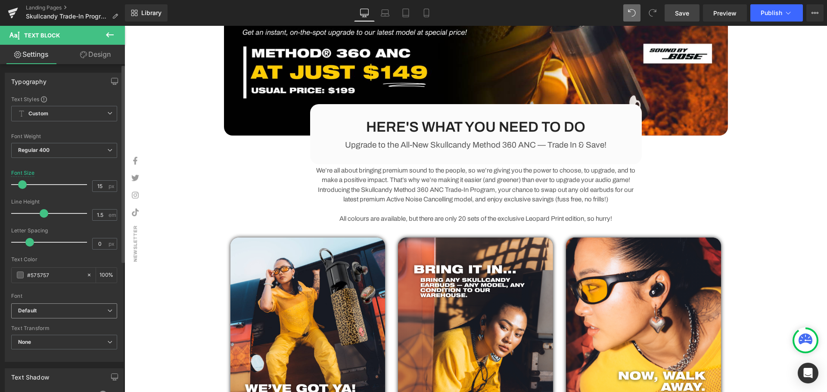
scroll to position [43, 0]
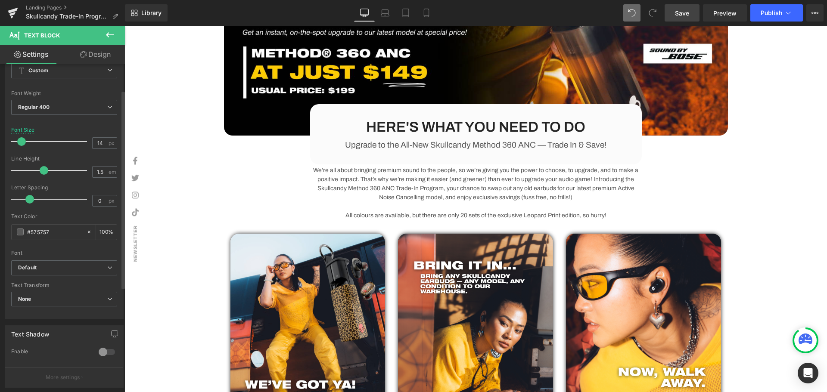
type input "15"
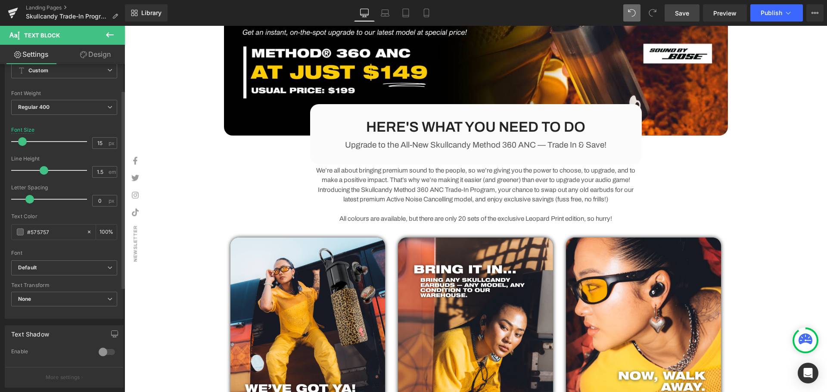
click at [23, 142] on span at bounding box center [22, 141] width 9 height 9
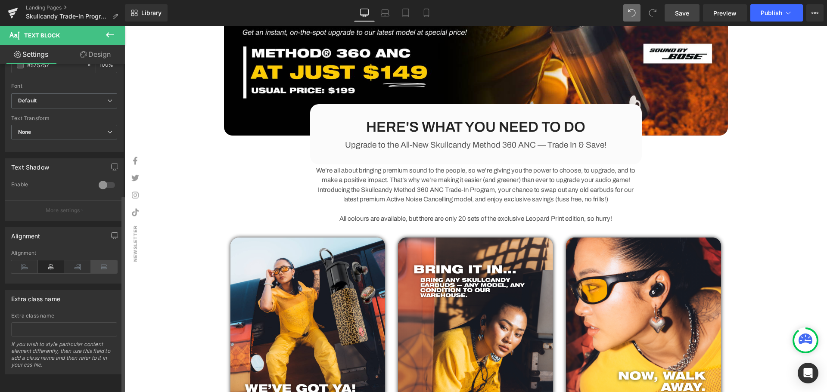
click at [106, 261] on icon at bounding box center [104, 267] width 27 height 13
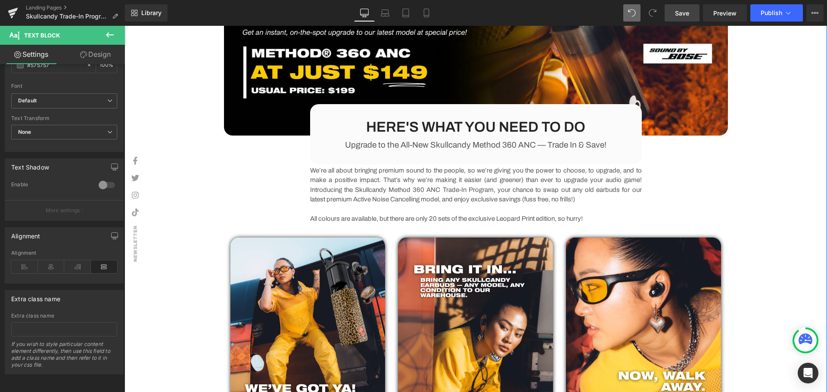
click at [801, 200] on div "Image HERE'S WHAT YOU NEED TO DO Heading Upgrade to the All-New Skullcandy Meth…" at bounding box center [476, 211] width 703 height 568
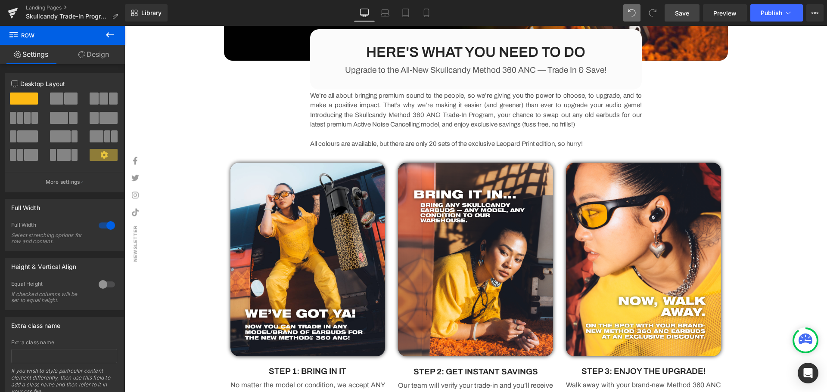
scroll to position [103, 0]
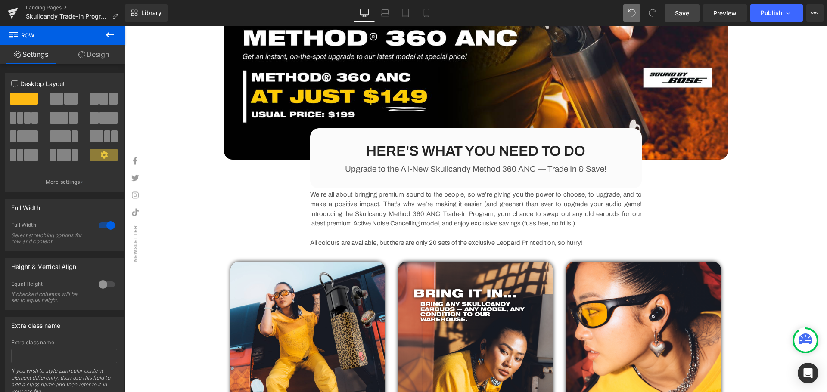
click at [474, 218] on div "We’re all about bringing premium sound to the people, so we’re giving you the p…" at bounding box center [476, 218] width 332 height 59
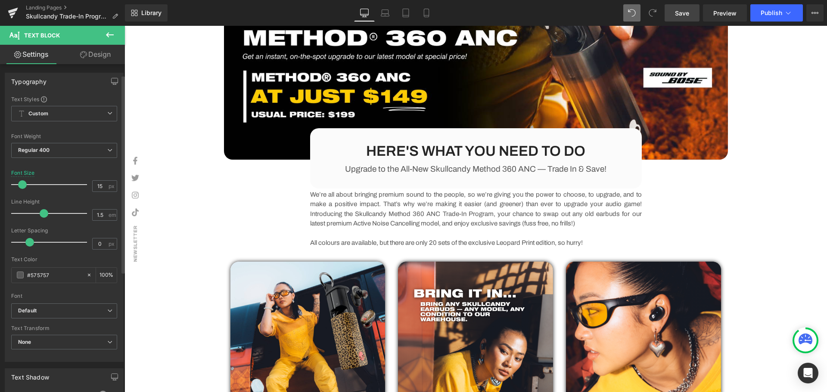
scroll to position [215, 0]
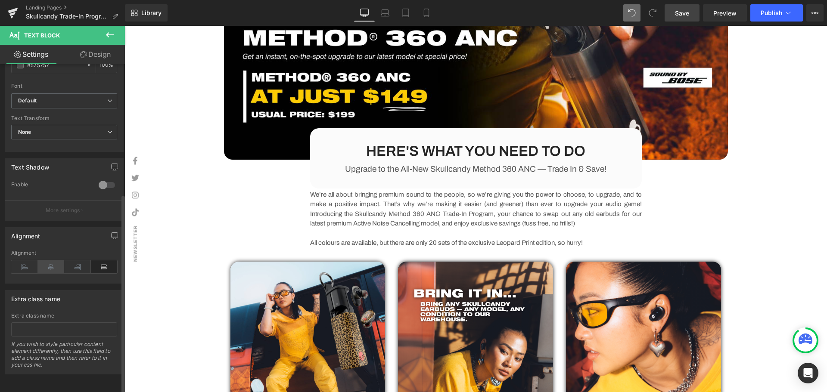
click at [53, 262] on icon at bounding box center [51, 267] width 27 height 13
drag, startPoint x: 105, startPoint y: 33, endPoint x: 94, endPoint y: 55, distance: 24.7
click at [105, 33] on icon at bounding box center [110, 35] width 10 height 10
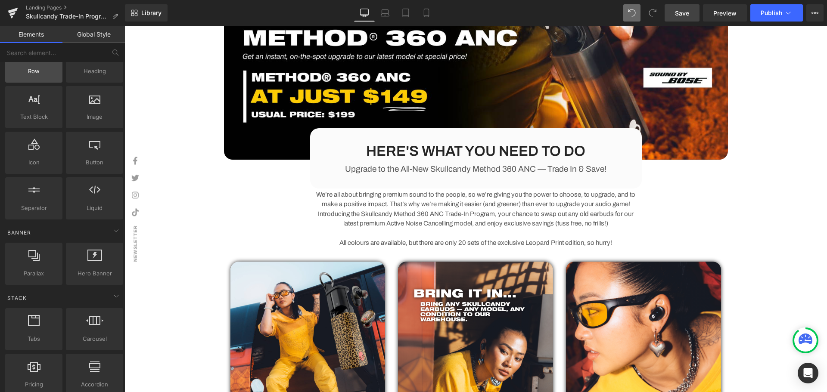
scroll to position [0, 0]
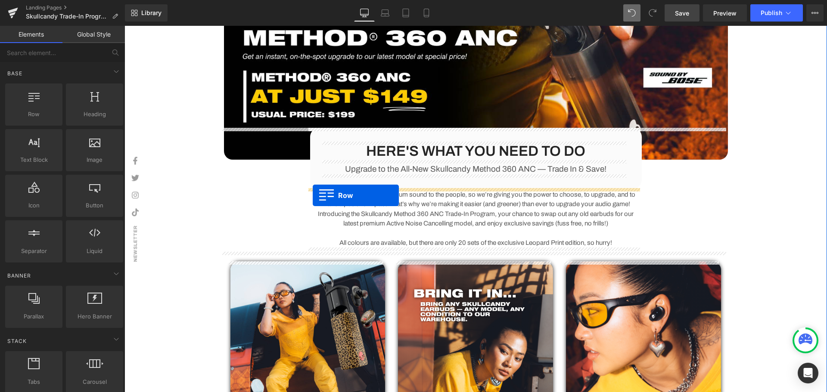
drag, startPoint x: 177, startPoint y: 144, endPoint x: 313, endPoint y: 196, distance: 145.5
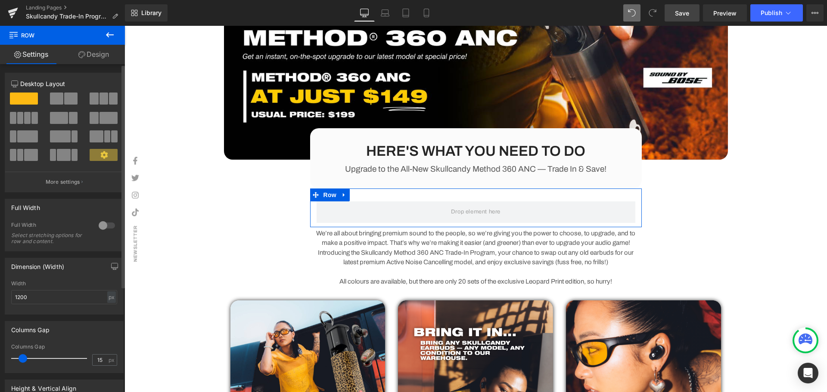
click at [58, 157] on span at bounding box center [63, 155] width 13 height 12
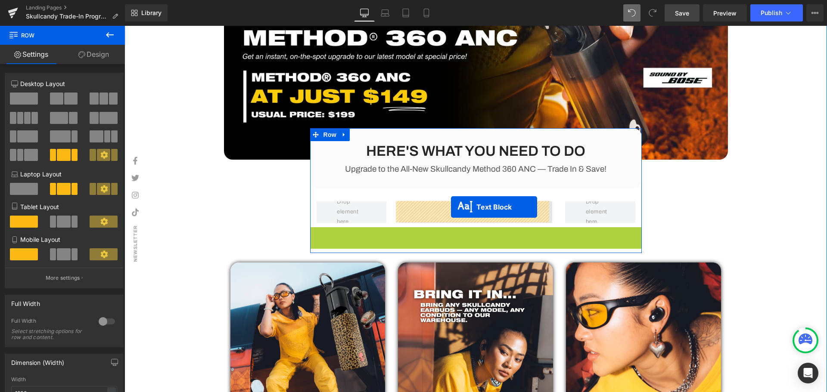
drag, startPoint x: 447, startPoint y: 257, endPoint x: 451, endPoint y: 207, distance: 49.7
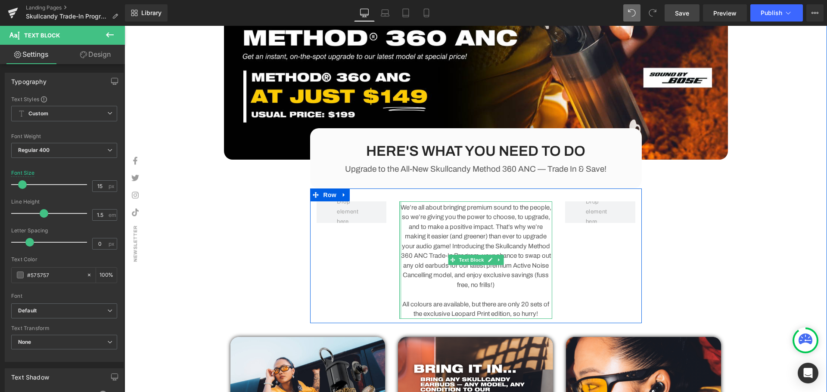
drag, startPoint x: 397, startPoint y: 227, endPoint x: 359, endPoint y: 229, distance: 38.0
click at [359, 229] on div "We’re all about bringing premium sound to the people, so we’re giving you the p…" at bounding box center [476, 256] width 332 height 135
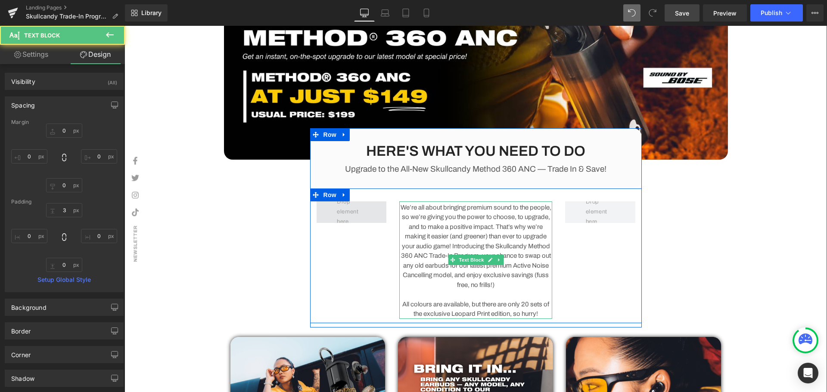
click at [380, 209] on span at bounding box center [352, 213] width 70 height 22
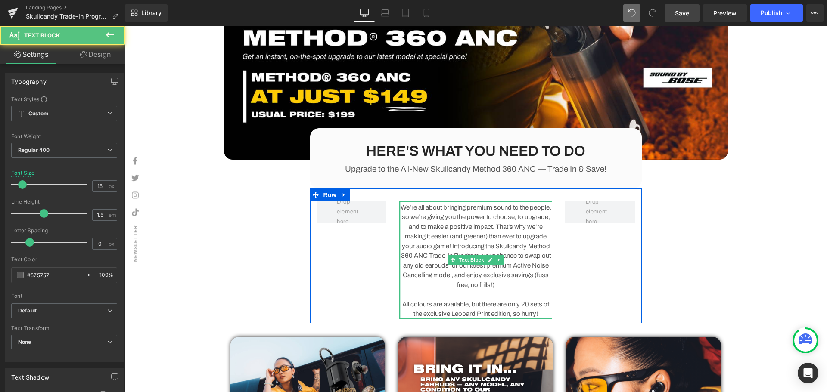
drag, startPoint x: 396, startPoint y: 232, endPoint x: 550, endPoint y: 239, distance: 154.0
click at [376, 234] on div "We’re all about bringing premium sound to the people, so we’re giving you the p…" at bounding box center [476, 256] width 332 height 135
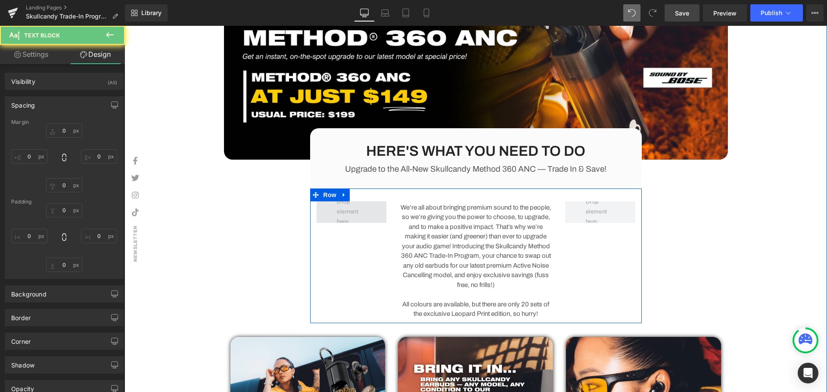
type input "0"
type input "3"
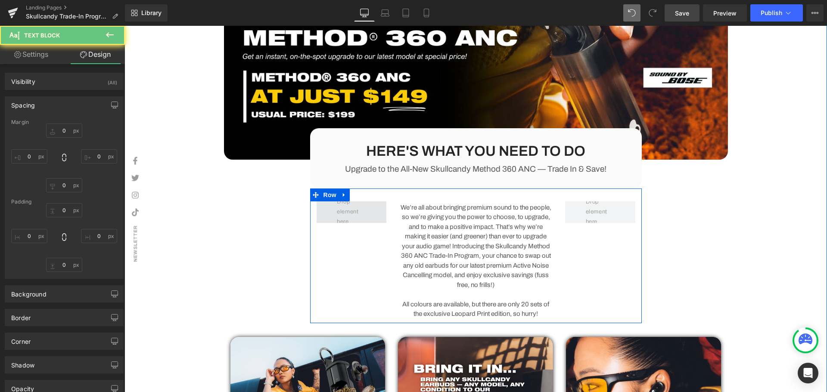
type input "0"
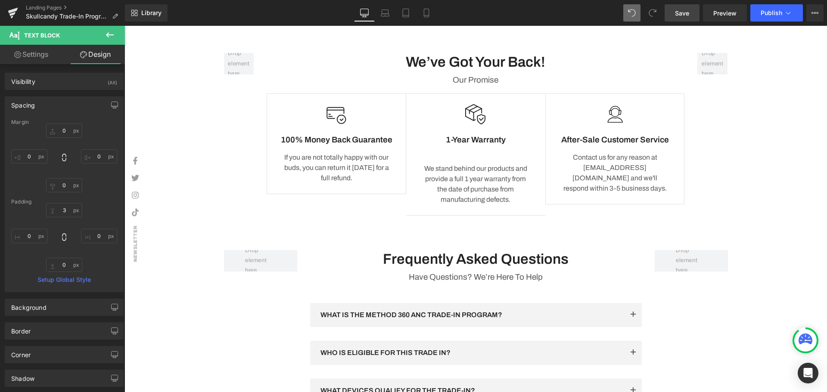
scroll to position [1353, 0]
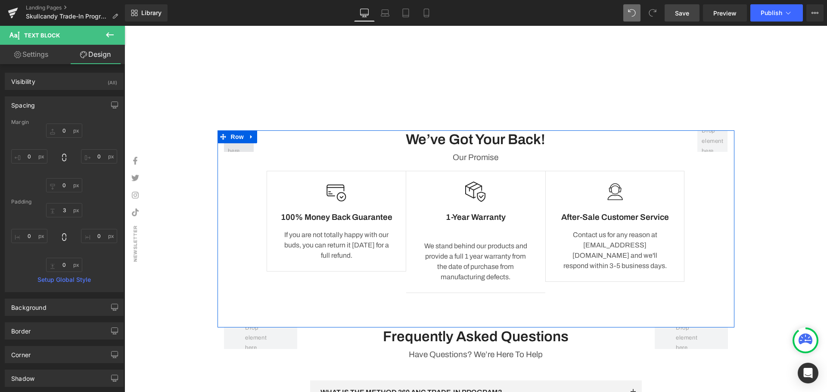
click at [255, 153] on div "We’ve Got Your Back! Heading Our Promise Text Block Image 100% Money Back Guara…" at bounding box center [476, 229] width 517 height 197
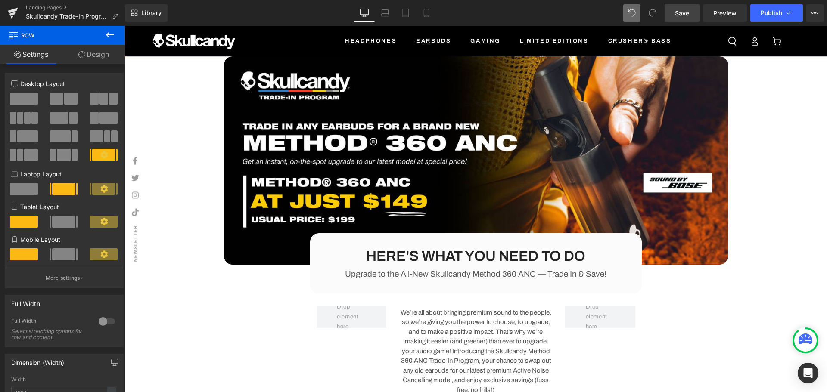
scroll to position [171, 0]
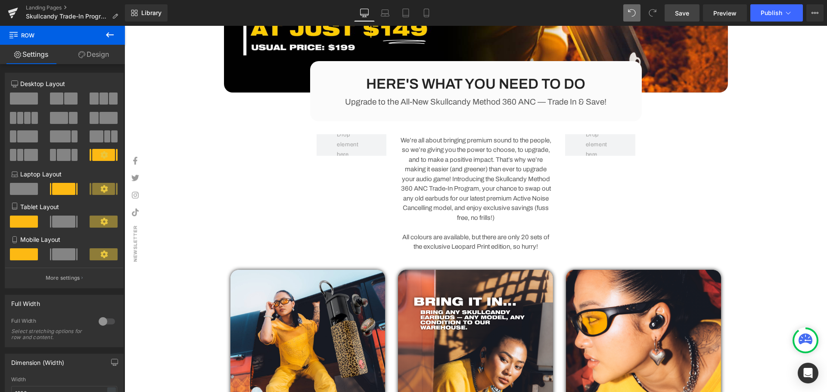
click at [469, 169] on p "We’re all about bringing premium sound to the people, so we’re giving you the p…" at bounding box center [475, 179] width 153 height 87
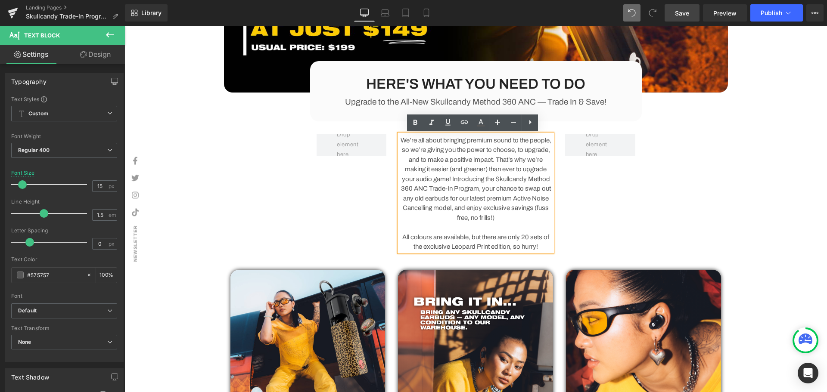
click at [363, 128] on div "We’re all about bringing premium sound to the people, so we’re giving you the p…" at bounding box center [476, 188] width 332 height 135
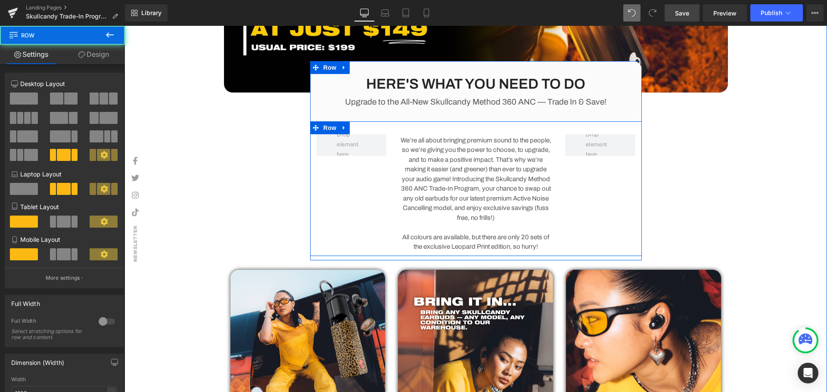
click at [353, 175] on div "We’re all about bringing premium sound to the people, so we’re giving you the p…" at bounding box center [476, 188] width 332 height 135
click at [325, 128] on span "Row" at bounding box center [329, 127] width 17 height 13
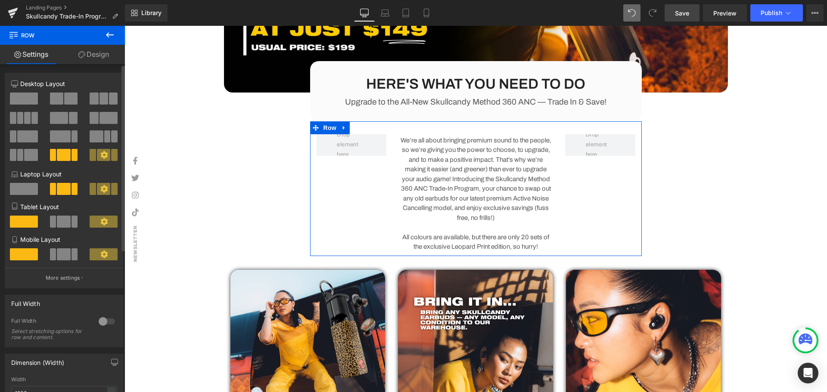
click at [100, 154] on icon at bounding box center [104, 155] width 8 height 8
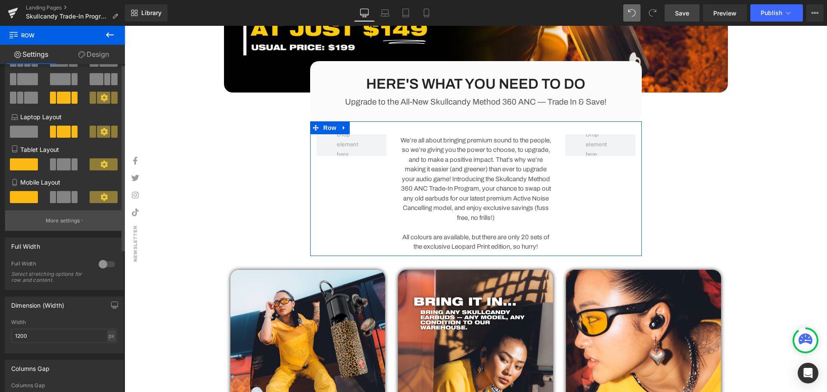
scroll to position [0, 0]
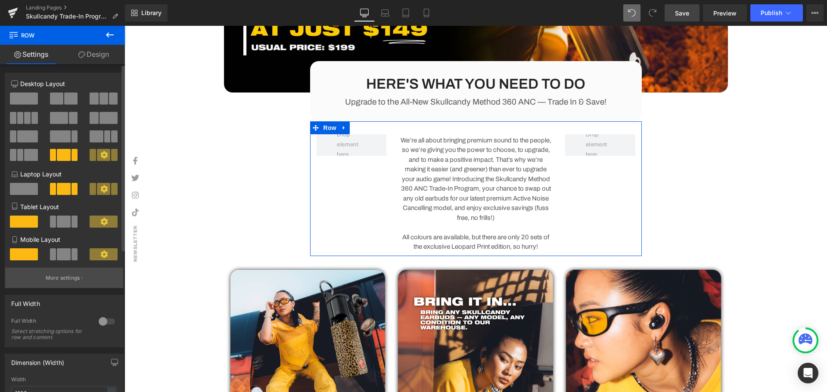
click at [69, 274] on button "More settings" at bounding box center [64, 278] width 118 height 20
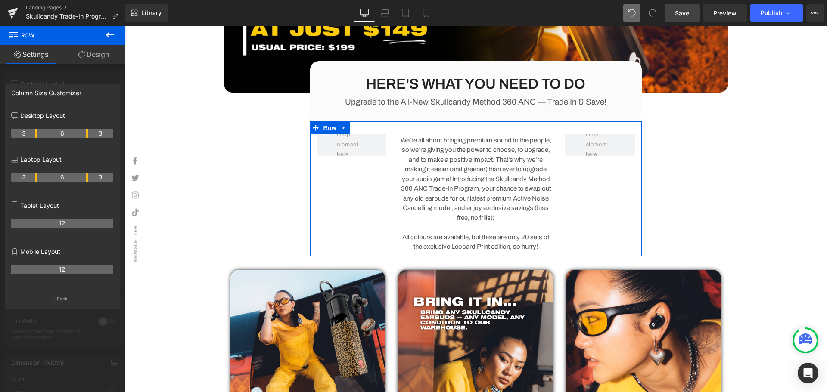
click at [100, 67] on div at bounding box center [62, 211] width 125 height 371
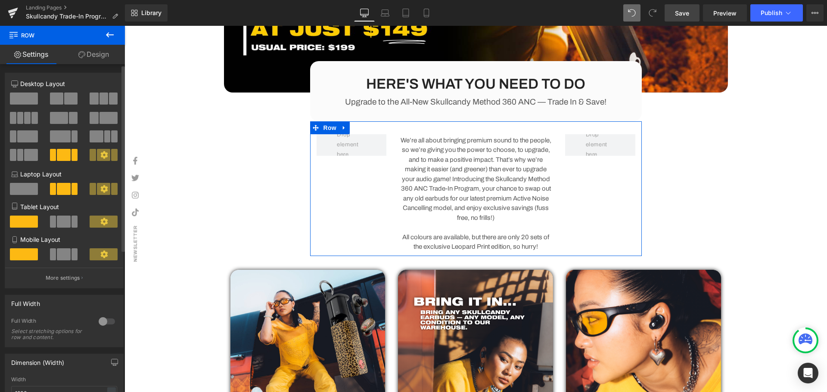
scroll to position [86, 0]
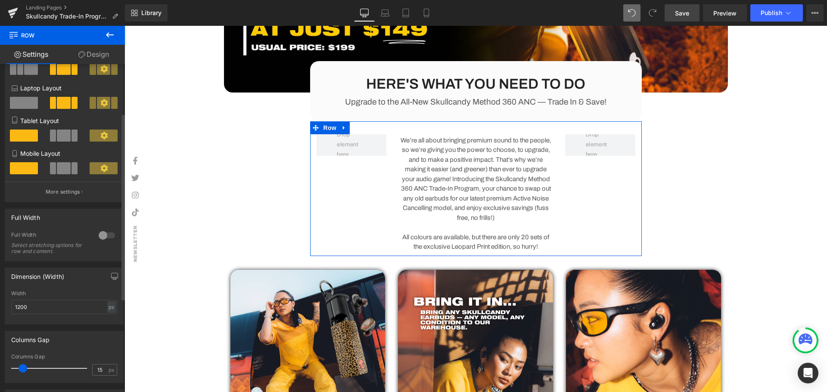
click at [97, 236] on div at bounding box center [107, 236] width 21 height 14
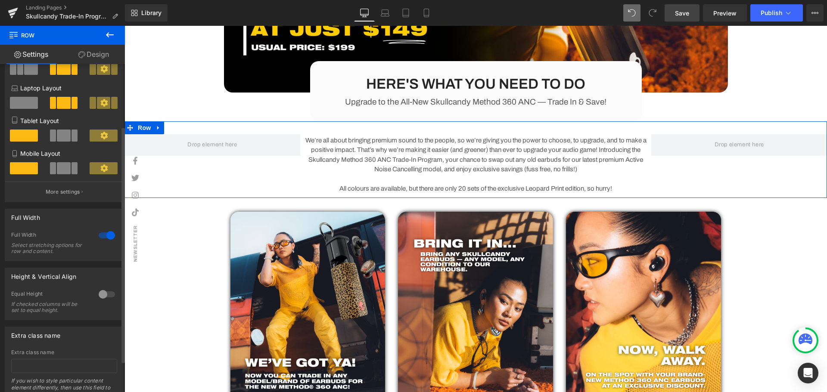
click at [106, 236] on div at bounding box center [107, 236] width 21 height 14
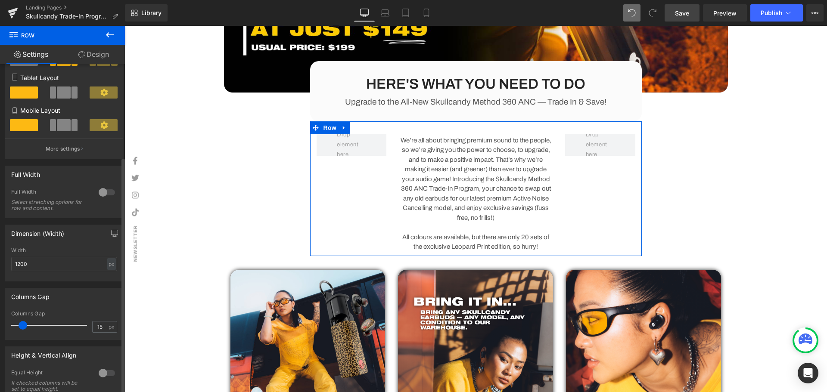
scroll to position [172, 0]
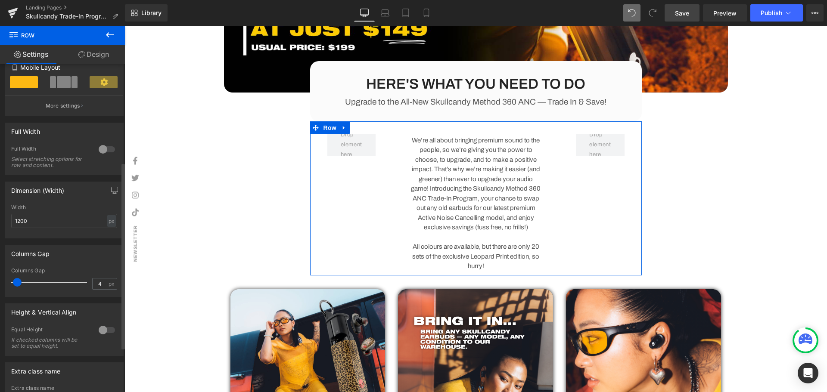
type input "0"
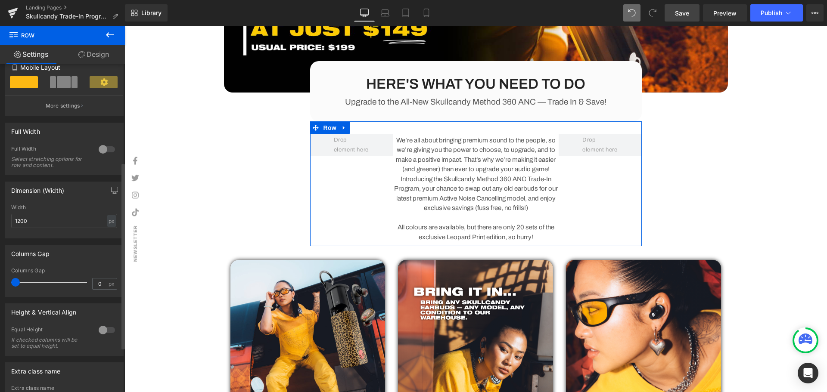
drag, startPoint x: 20, startPoint y: 284, endPoint x: 7, endPoint y: 285, distance: 13.4
click at [7, 285] on div "0px Columns Gap 0 px" at bounding box center [64, 282] width 118 height 29
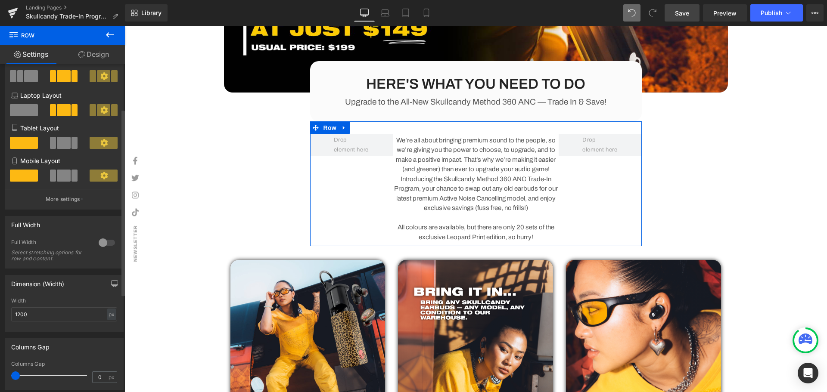
scroll to position [0, 0]
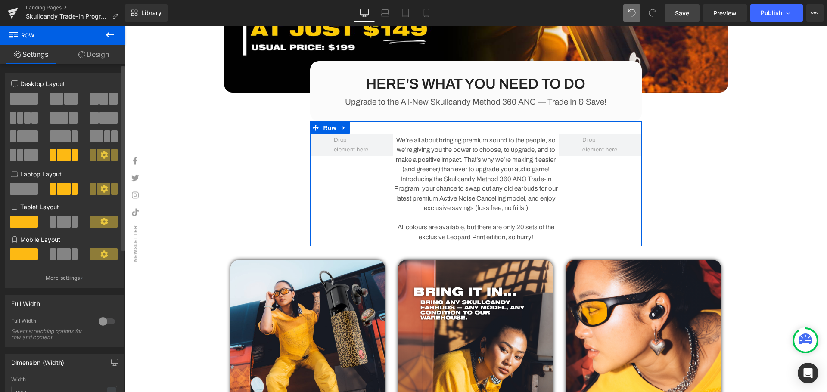
click at [100, 155] on icon at bounding box center [103, 154] width 7 height 7
click at [45, 153] on div at bounding box center [64, 158] width 40 height 19
click at [28, 155] on span at bounding box center [30, 155] width 13 height 12
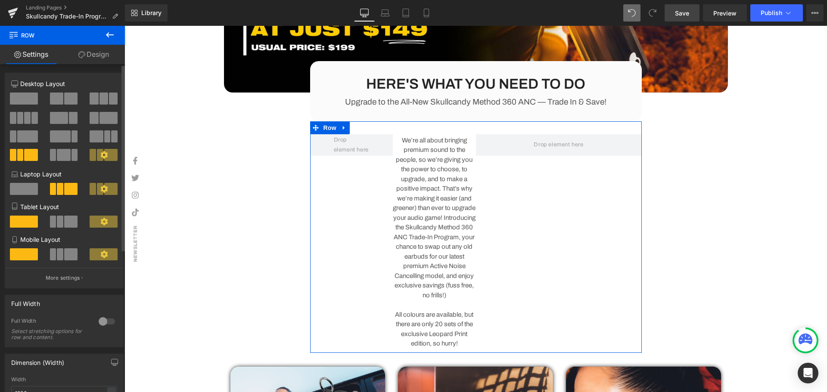
click at [57, 156] on span at bounding box center [63, 155] width 13 height 12
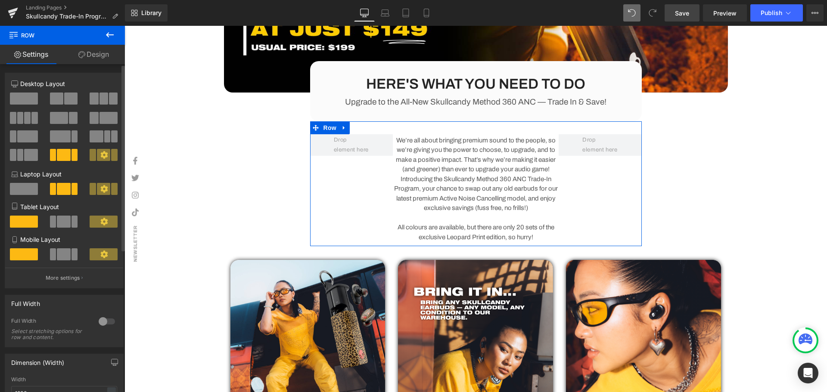
click at [22, 101] on span at bounding box center [24, 99] width 28 height 12
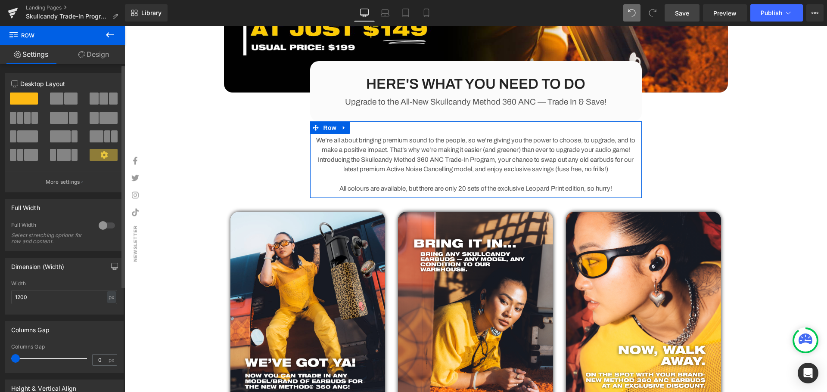
click at [94, 153] on span at bounding box center [104, 155] width 28 height 12
click at [68, 187] on button "More settings" at bounding box center [64, 182] width 118 height 20
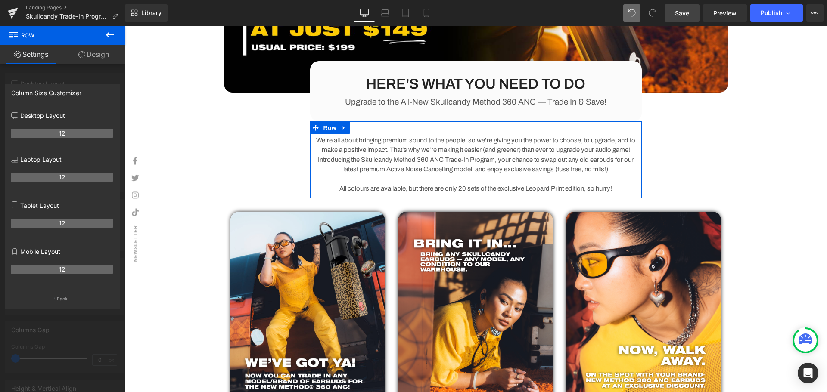
click at [95, 67] on div at bounding box center [62, 211] width 125 height 371
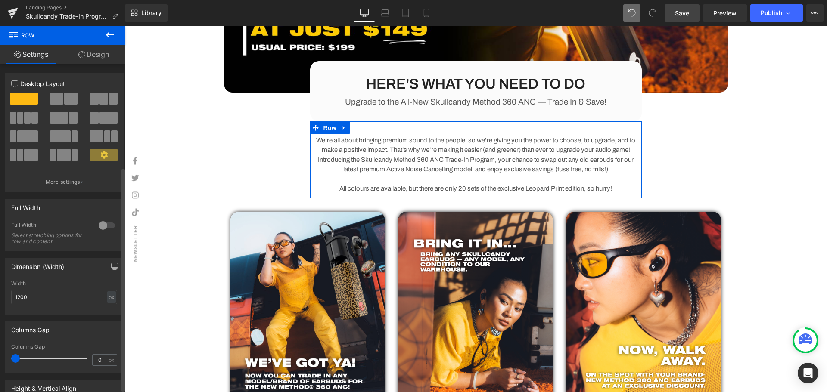
scroll to position [155, 0]
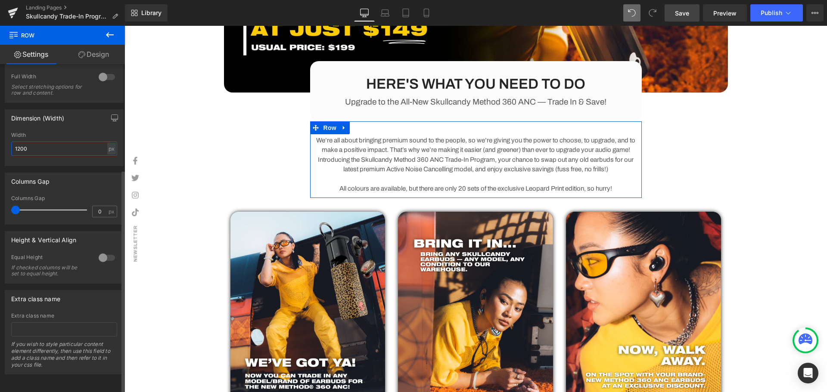
drag, startPoint x: 28, startPoint y: 140, endPoint x: 12, endPoint y: 142, distance: 16.4
click at [12, 142] on input "1200" at bounding box center [64, 149] width 106 height 14
type input "600"
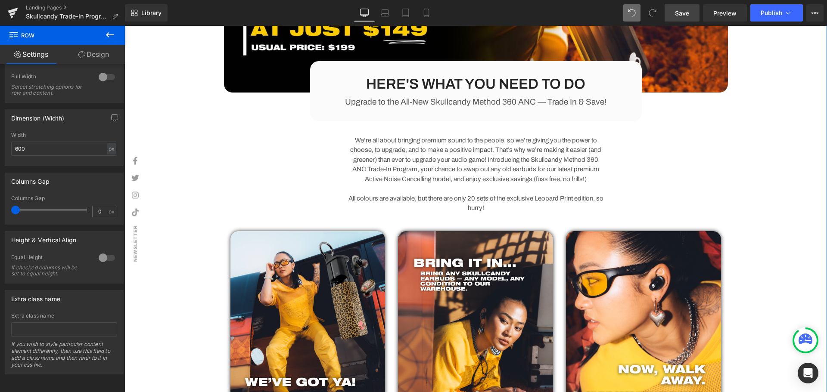
click at [777, 166] on div "Image HERE'S WHAT YOU NEED TO DO Heading Upgrade to the All-New Skullcandy Meth…" at bounding box center [476, 186] width 703 height 605
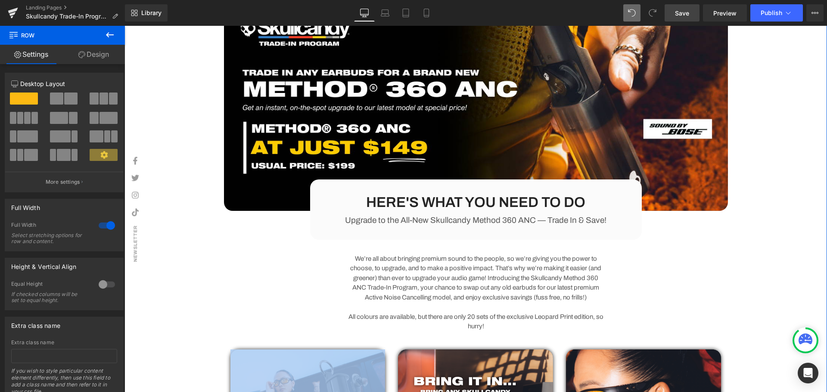
scroll to position [128, 0]
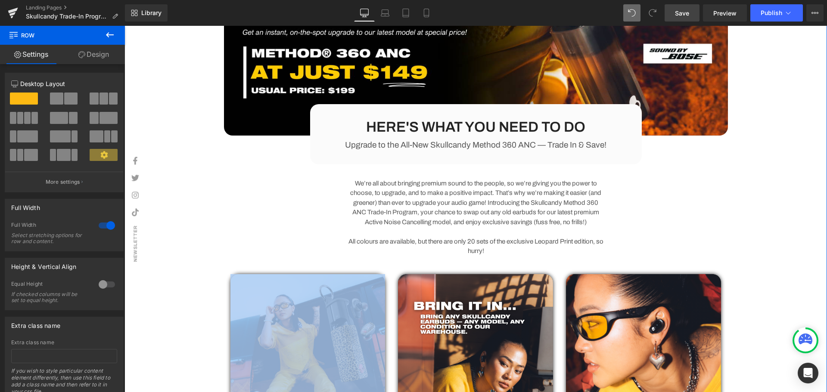
click at [502, 242] on p "All colours are available, but there are only 20 sets of the exclusive Leopard …" at bounding box center [476, 246] width 258 height 19
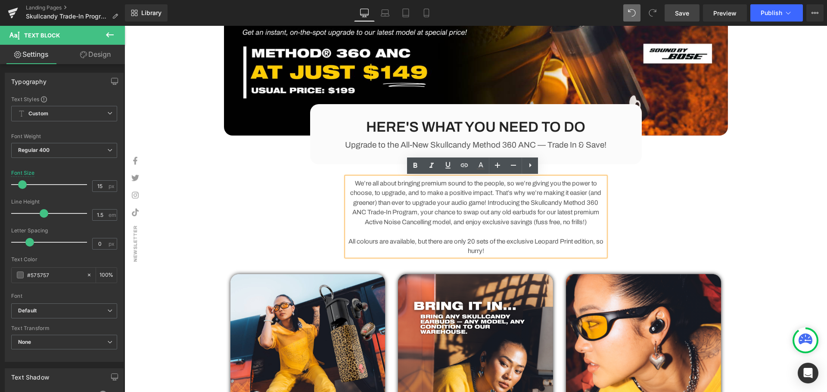
click at [387, 240] on p "All colours are available, but there are only 20 sets of the exclusive Leopard …" at bounding box center [476, 246] width 258 height 19
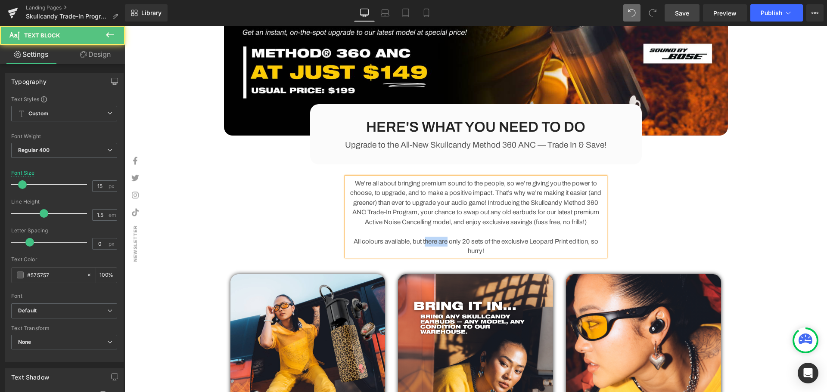
drag, startPoint x: 444, startPoint y: 242, endPoint x: 420, endPoint y: 243, distance: 24.6
click at [420, 243] on p "All colours available, but there are only 20 sets of the exclusive Leopard Prin…" at bounding box center [476, 246] width 258 height 19
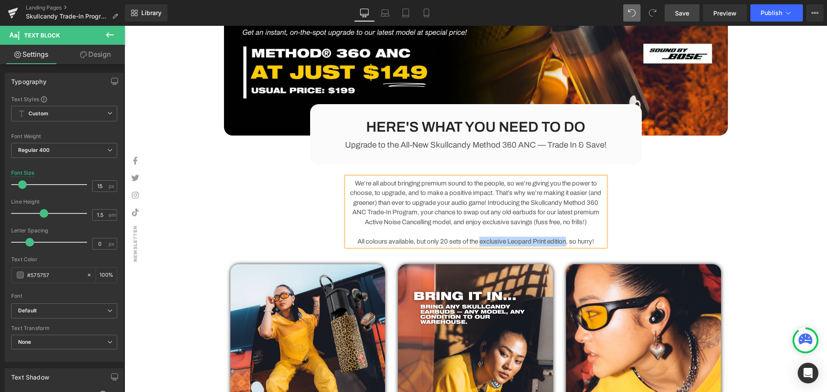
drag, startPoint x: 477, startPoint y: 241, endPoint x: 564, endPoint y: 240, distance: 87.0
click at [564, 240] on p "All colours available, but only 20 sets of the exclusive Leopard Print edition,…" at bounding box center [476, 242] width 258 height 10
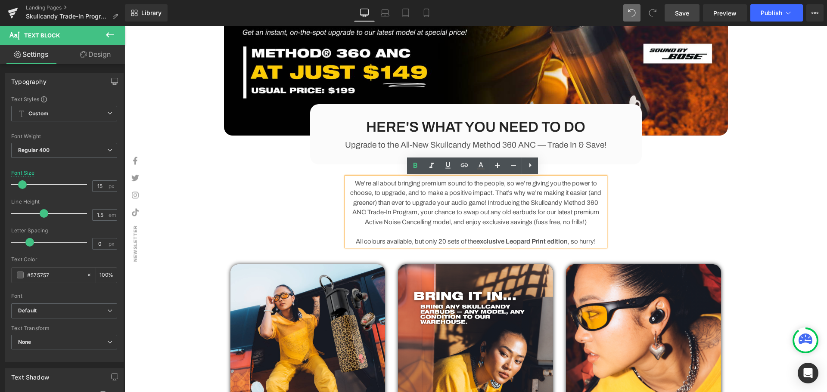
click at [705, 244] on div "Image HERE'S WHAT YOU NEED TO DO Heading Upgrade to the All-New Skullcandy Meth…" at bounding box center [476, 222] width 517 height 591
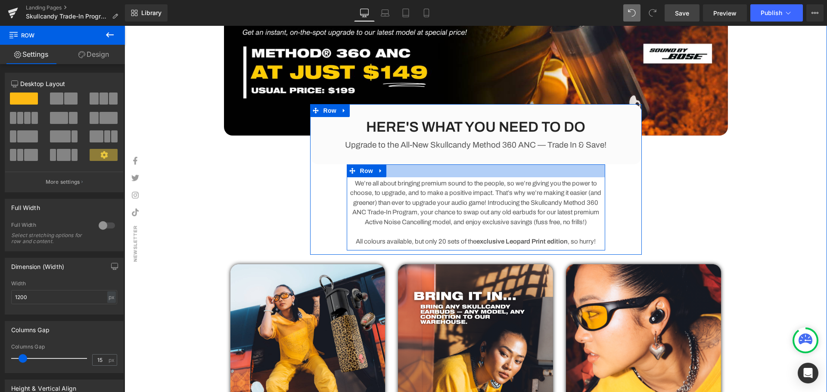
click at [453, 170] on div at bounding box center [476, 171] width 258 height 13
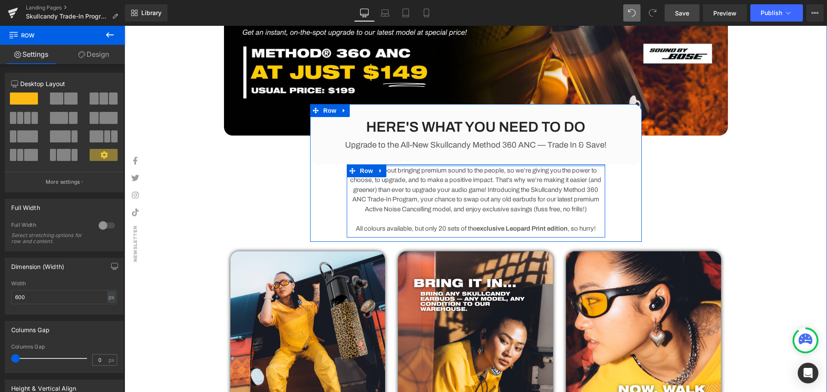
drag, startPoint x: 453, startPoint y: 171, endPoint x: 750, endPoint y: 148, distance: 297.7
click at [456, 120] on div "HERE'S WHAT YOU NEED TO DO Heading Upgrade to the All-New Skullcandy Method 360…" at bounding box center [476, 171] width 332 height 134
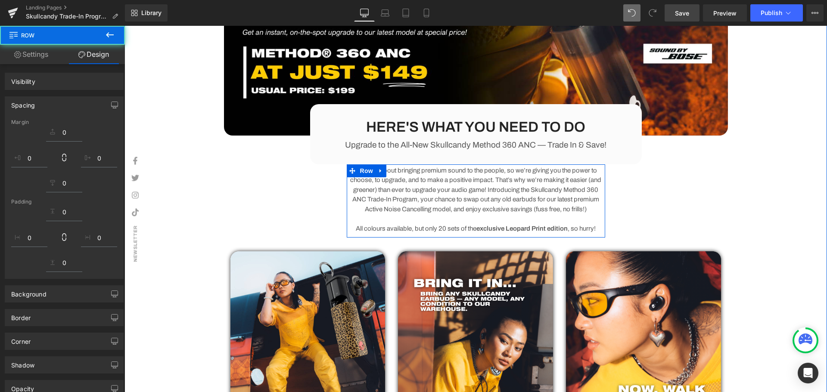
click at [754, 161] on div "Image HERE'S WHAT YOU NEED TO DO Heading Upgrade to the All-New Skullcandy Meth…" at bounding box center [476, 218] width 703 height 582
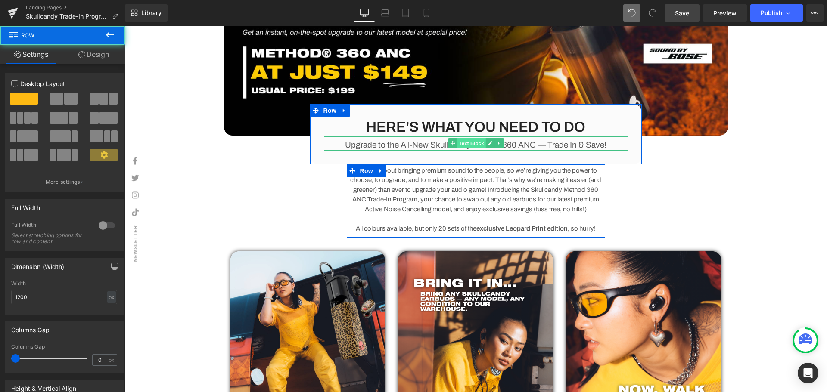
drag, startPoint x: 457, startPoint y: 162, endPoint x: 459, endPoint y: 143, distance: 19.0
click at [459, 143] on div "HERE'S WHAT YOU NEED TO DO Heading Upgrade to the All-New Skullcandy Method 360…" at bounding box center [476, 134] width 332 height 60
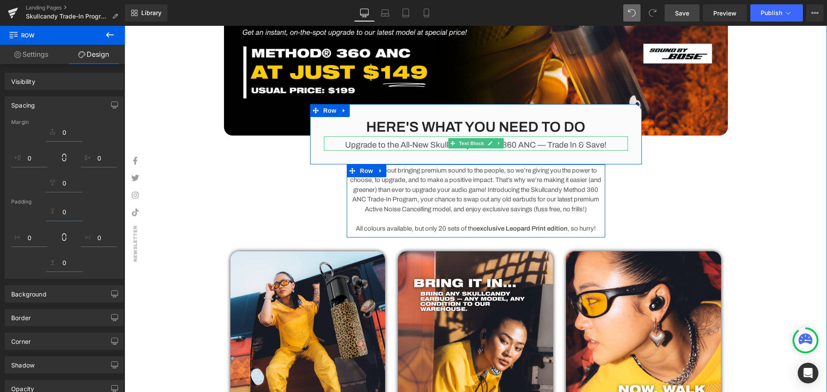
click at [722, 173] on div "Image HERE'S WHAT YOU NEED TO DO Heading Upgrade to the All-New Skullcandy Meth…" at bounding box center [476, 216] width 517 height 578
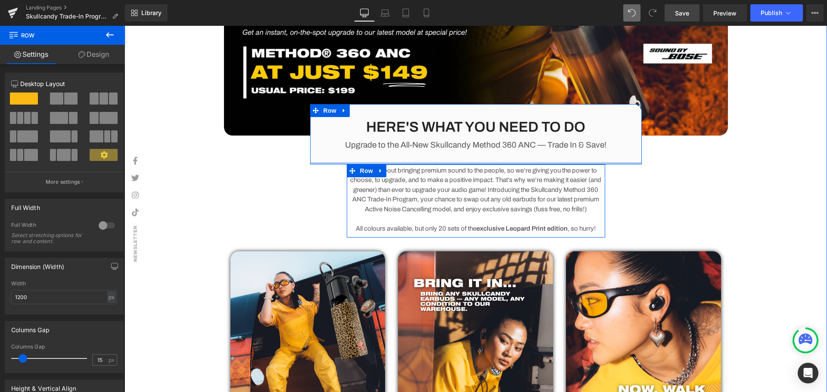
click at [491, 157] on div "HERE'S WHAT YOU NEED TO DO Heading Upgrade to the All-New Skullcandy Method 360…" at bounding box center [476, 134] width 332 height 60
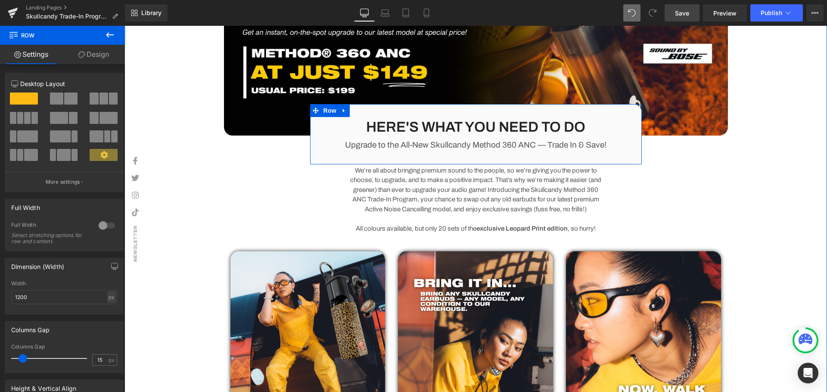
click at [475, 162] on div "HERE'S WHAT YOU NEED TO DO Heading Upgrade to the All-New Skullcandy Method 360…" at bounding box center [476, 134] width 332 height 60
click at [792, 173] on div "Image HERE'S WHAT YOU NEED TO DO Heading Upgrade to the All-New Skullcandy Meth…" at bounding box center [476, 218] width 703 height 582
click at [793, 174] on div "Image HERE'S WHAT YOU NEED TO DO Heading Upgrade to the All-New Skullcandy Meth…" at bounding box center [476, 218] width 703 height 582
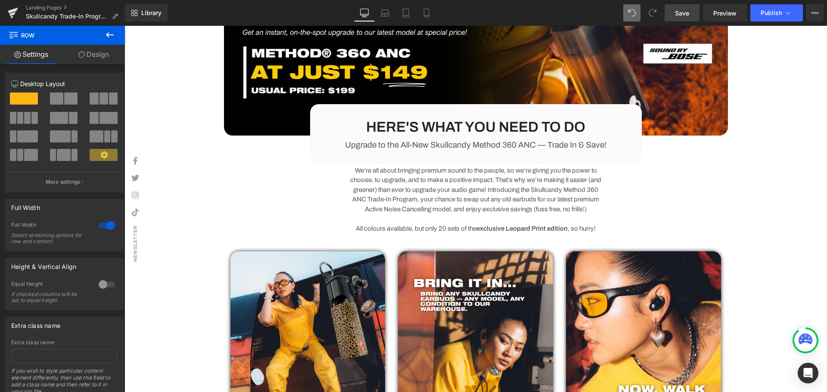
click at [688, 12] on span "Save" at bounding box center [682, 13] width 14 height 9
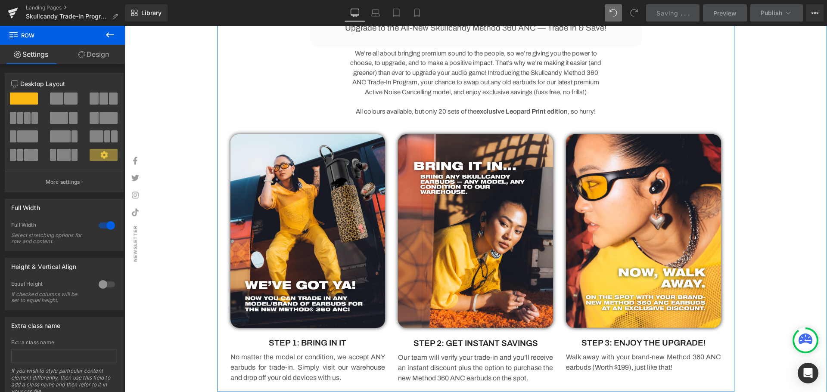
scroll to position [0, 0]
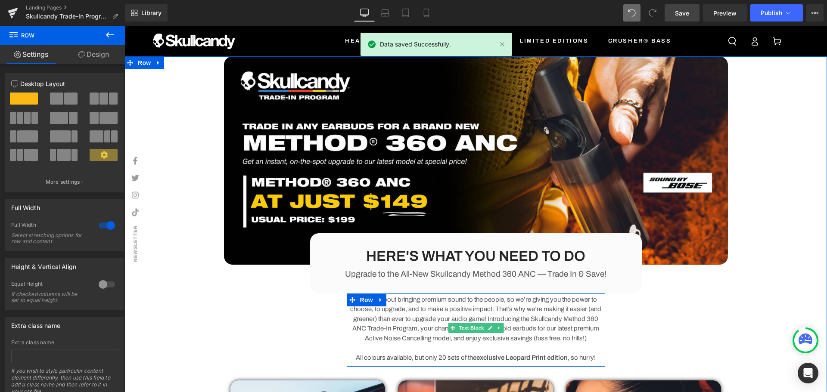
click at [478, 333] on p "We’re all about bringing premium sound to the people, so we’re giving you the p…" at bounding box center [476, 319] width 258 height 49
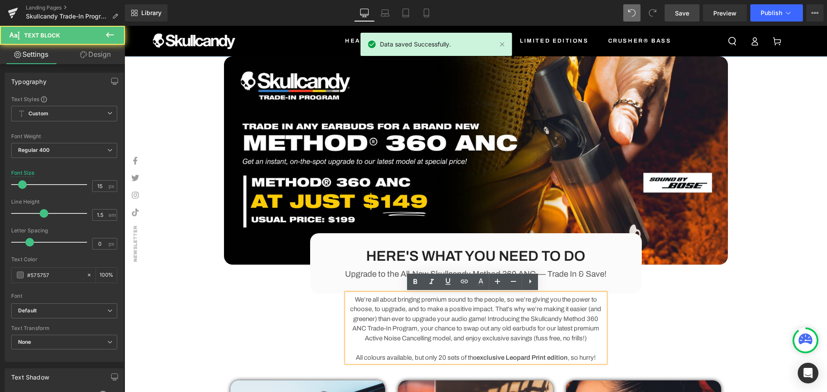
click at [474, 331] on p "We’re all about bringing premium sound to the people, so we’re giving you the p…" at bounding box center [476, 319] width 258 height 49
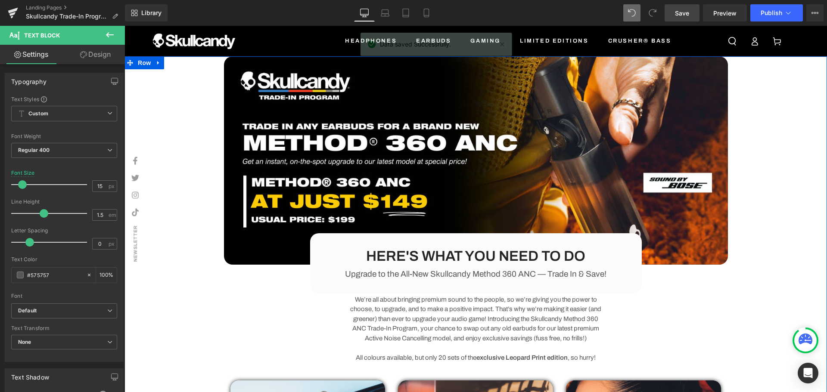
click at [473, 274] on div "Upgrade to the All-New Skullcandy Method 360 ANC — Trade In & Save! Text Block" at bounding box center [476, 273] width 304 height 14
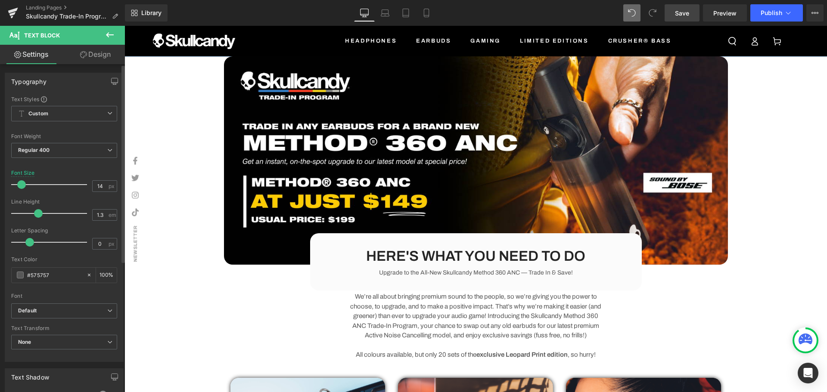
type input "15"
click at [25, 184] on span at bounding box center [22, 185] width 9 height 9
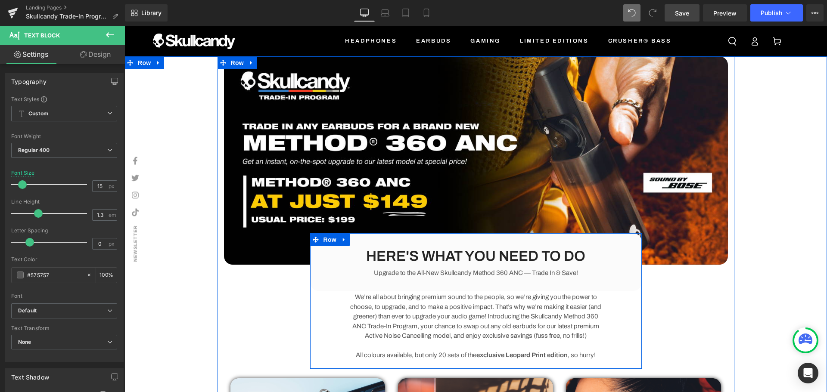
click at [472, 324] on span "Text Block" at bounding box center [471, 326] width 28 height 10
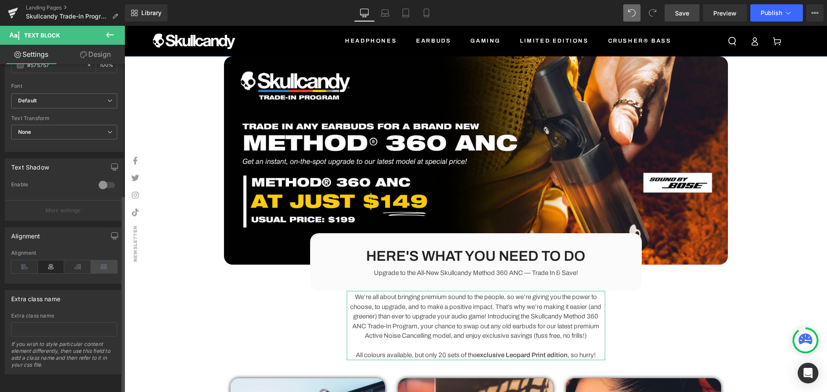
click at [106, 261] on icon at bounding box center [104, 267] width 27 height 13
click at [677, 12] on span "Save" at bounding box center [682, 13] width 14 height 9
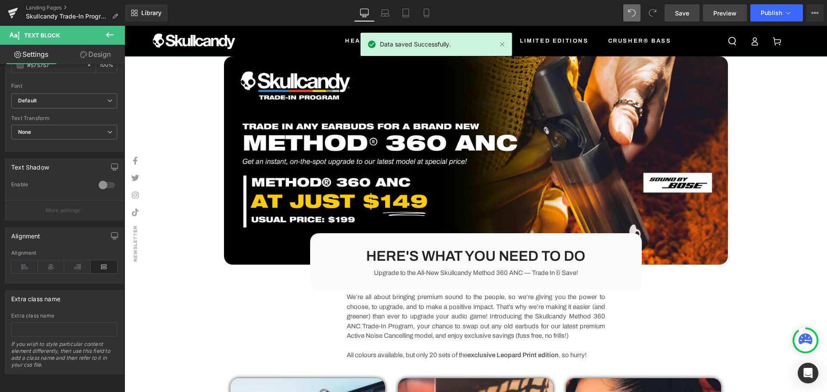
click at [719, 7] on link "Preview" at bounding box center [725, 12] width 44 height 17
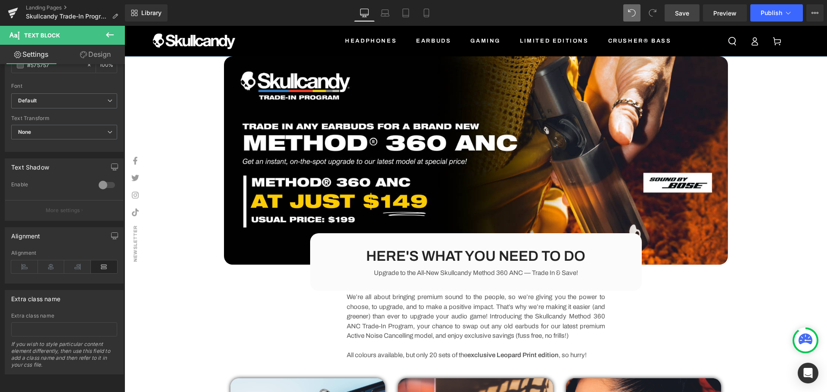
click at [150, 82] on div "Image HERE'S WHAT YOU NEED TO DO Heading Upgrade to the All-New Skullcandy Meth…" at bounding box center [476, 346] width 703 height 580
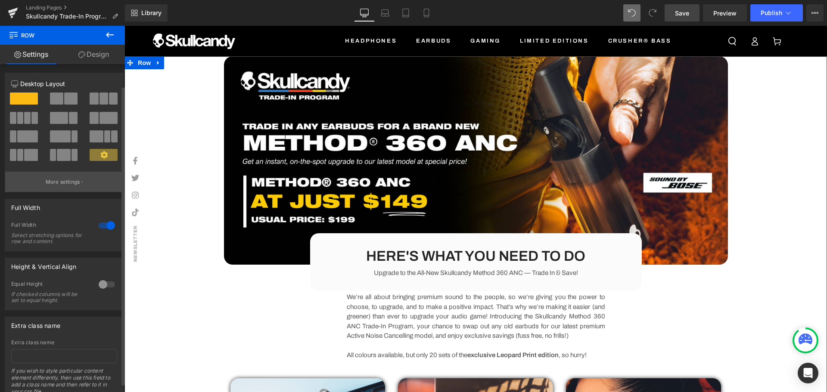
scroll to position [33, 0]
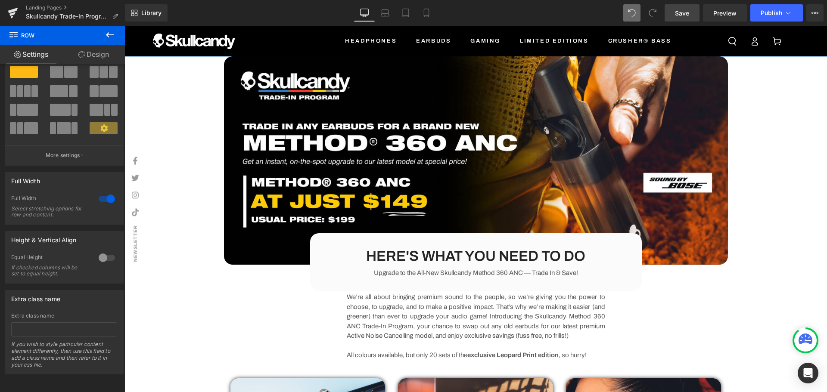
click at [171, 78] on div "Image HERE'S WHAT YOU NEED TO DO Heading Upgrade to the All-New Skullcandy Meth…" at bounding box center [476, 346] width 703 height 580
click at [789, 82] on div "Image HERE'S WHAT YOU NEED TO DO Heading Upgrade to the All-New Skullcandy Meth…" at bounding box center [476, 346] width 703 height 580
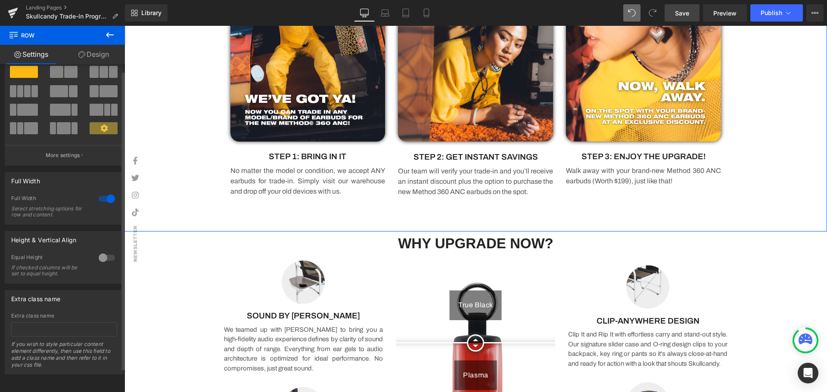
scroll to position [0, 0]
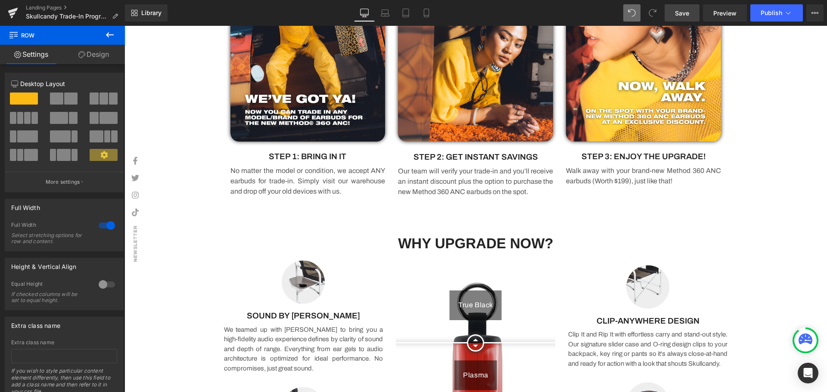
click at [107, 50] on link "Design" at bounding box center [93, 54] width 62 height 19
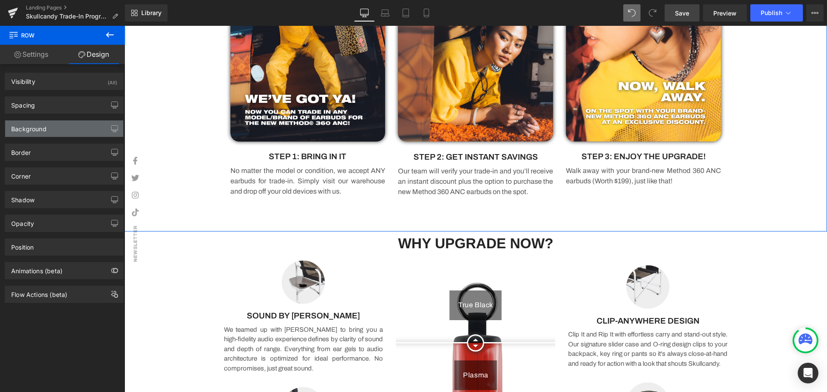
click at [50, 128] on div "Background" at bounding box center [64, 129] width 118 height 16
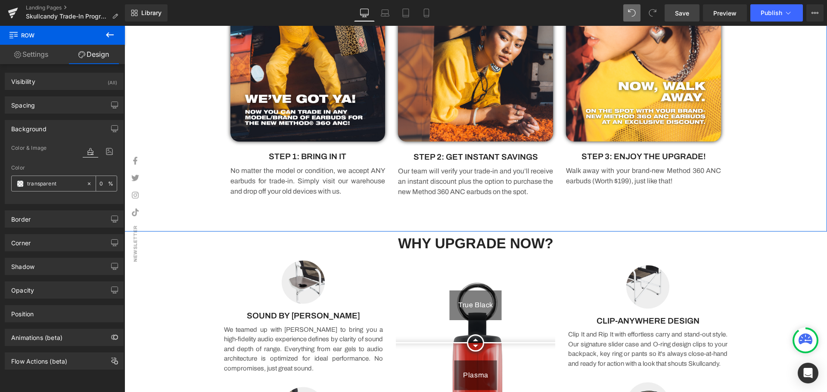
click at [24, 184] on div "transparent" at bounding box center [49, 183] width 75 height 15
click at [20, 184] on span at bounding box center [20, 184] width 7 height 7
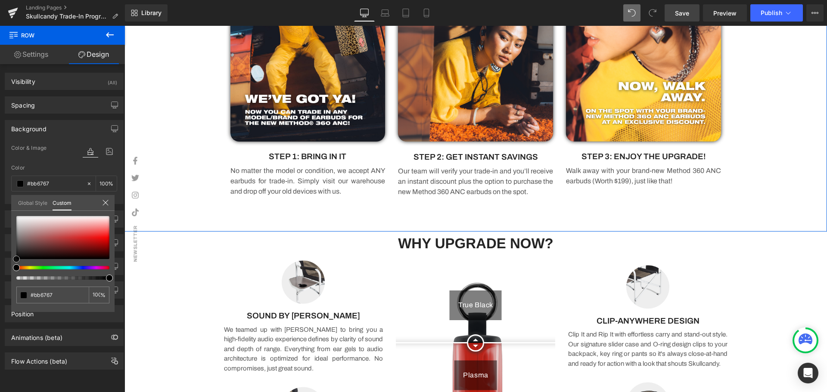
type input "#bb6767"
type input "100"
type input "#bb6767"
type input "100"
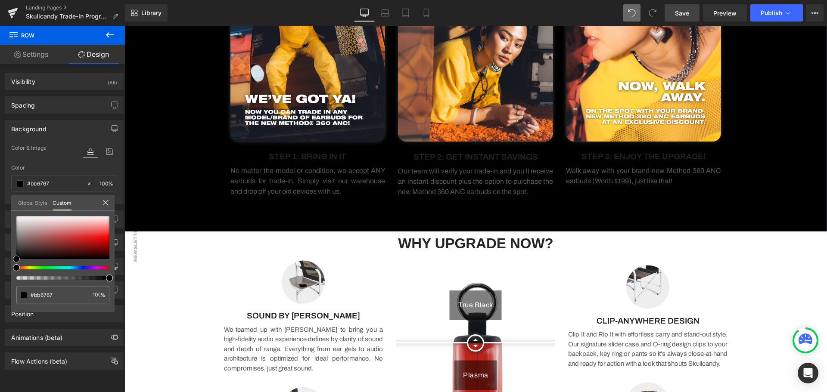
type input "#000000"
drag, startPoint x: 53, startPoint y: 235, endPoint x: 7, endPoint y: 264, distance: 54.6
click at [7, 204] on div "Background Color & Image color rgba(0, 0, 0, 1) Color #000000 100 % Image Repla…" at bounding box center [64, 159] width 129 height 90
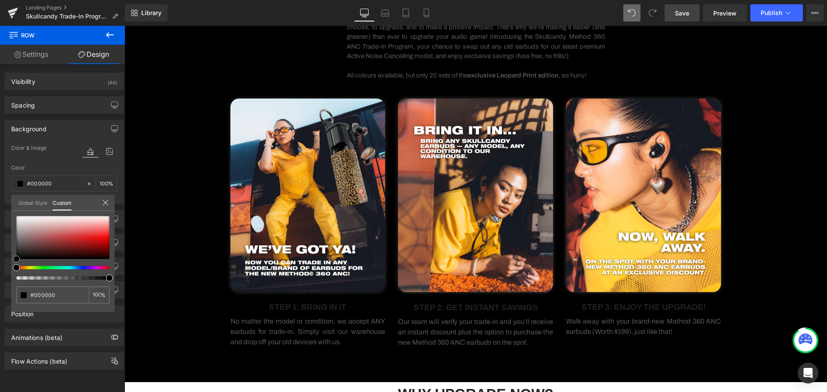
scroll to position [558, 0]
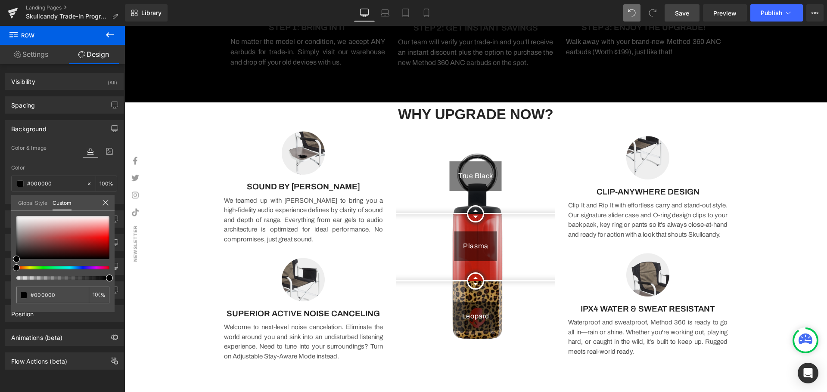
click at [777, 153] on div at bounding box center [476, 209] width 703 height 367
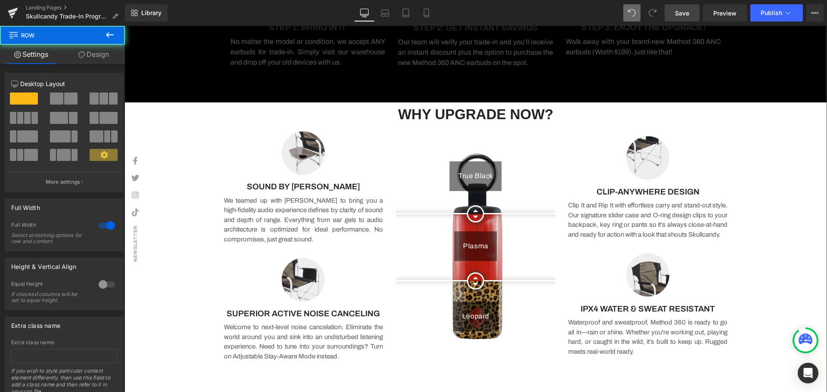
click at [93, 59] on link "Design" at bounding box center [93, 54] width 62 height 19
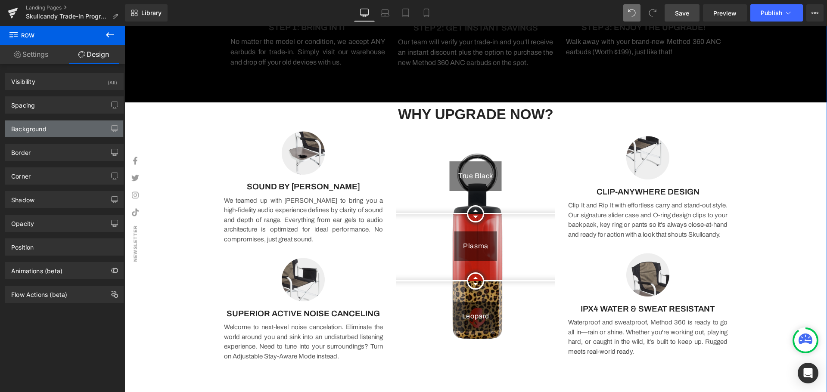
click at [37, 132] on div "Background" at bounding box center [28, 127] width 35 height 12
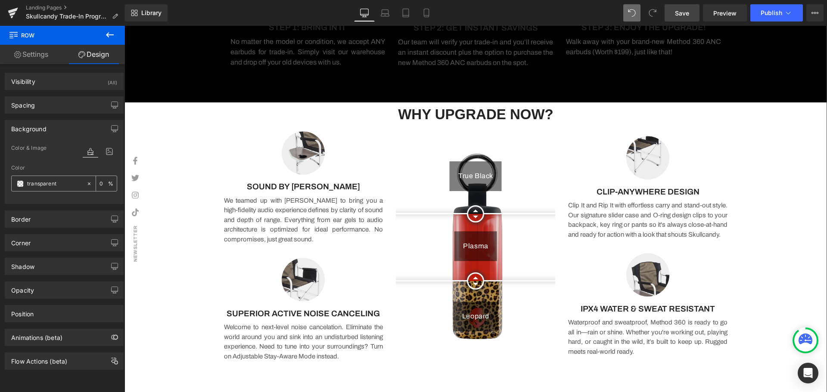
click at [17, 185] on span at bounding box center [20, 184] width 7 height 7
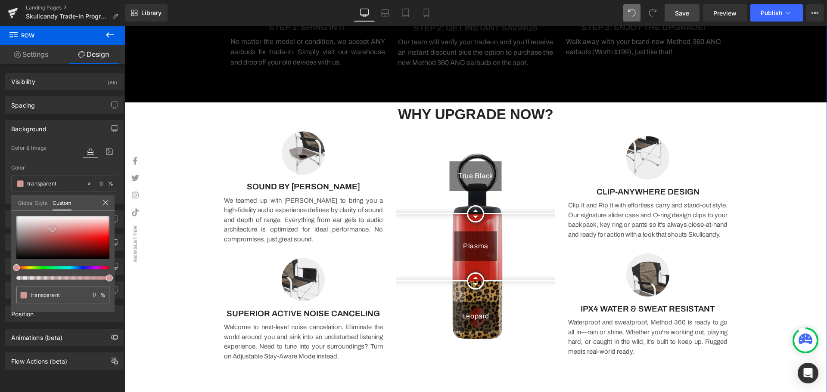
type input "#e2b0b0"
type input "100"
type input "#e2b0b0"
type input "100"
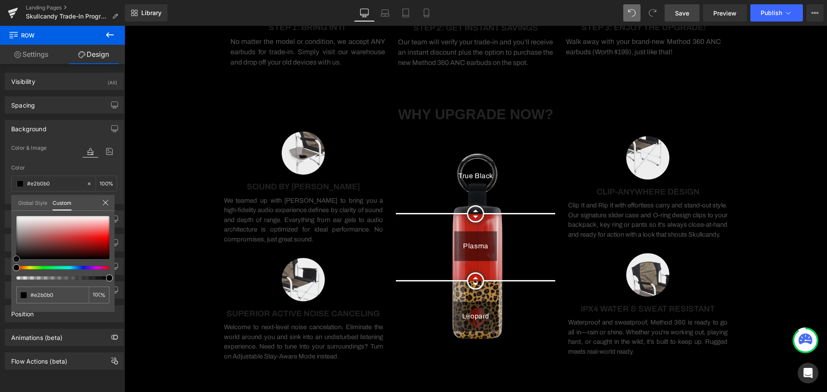
drag, startPoint x: 53, startPoint y: 229, endPoint x: -50, endPoint y: 309, distance: 129.8
click at [0, 309] on html "Text Block You are previewing how the will restyle your page. You can not edit …" at bounding box center [413, 196] width 827 height 392
type input "#000000"
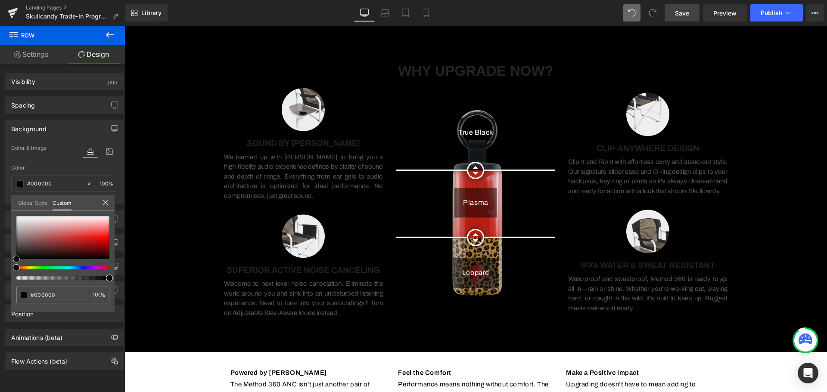
scroll to position [817, 0]
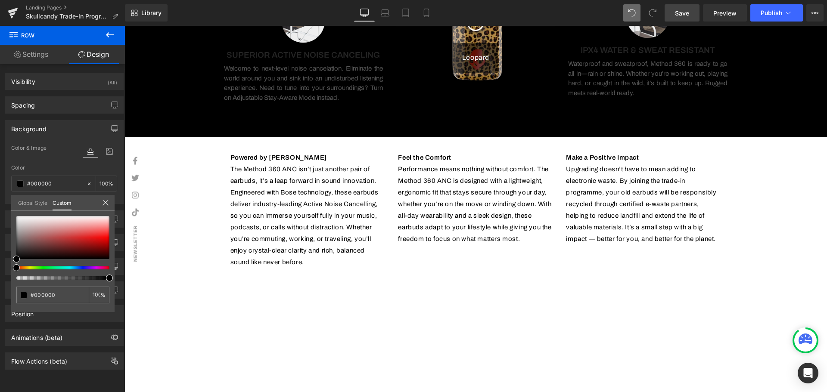
click at [771, 175] on div at bounding box center [476, 209] width 703 height 367
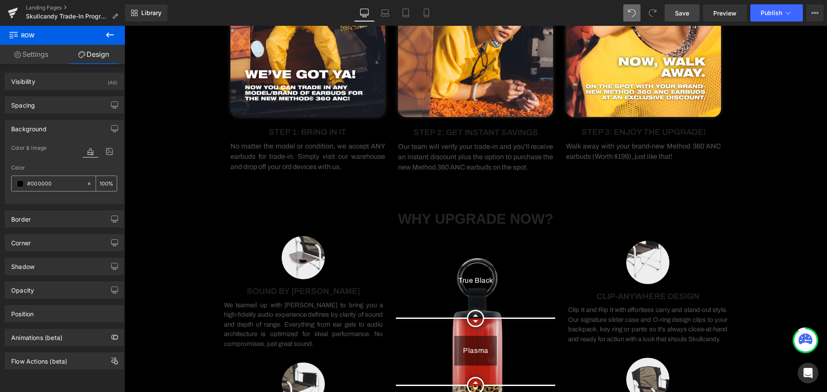
scroll to position [386, 0]
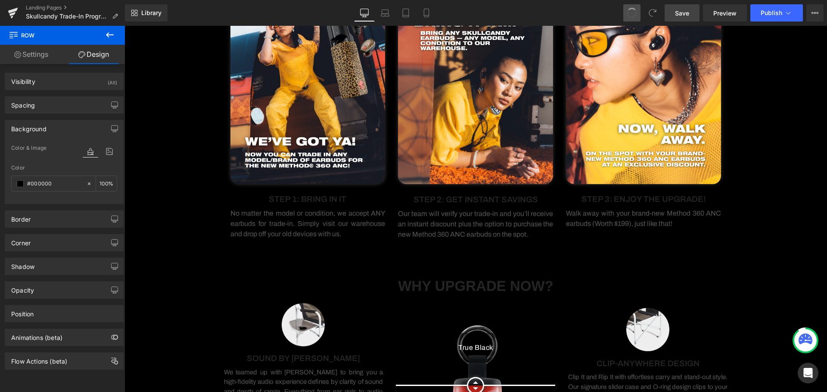
type input "transparent"
type input "0"
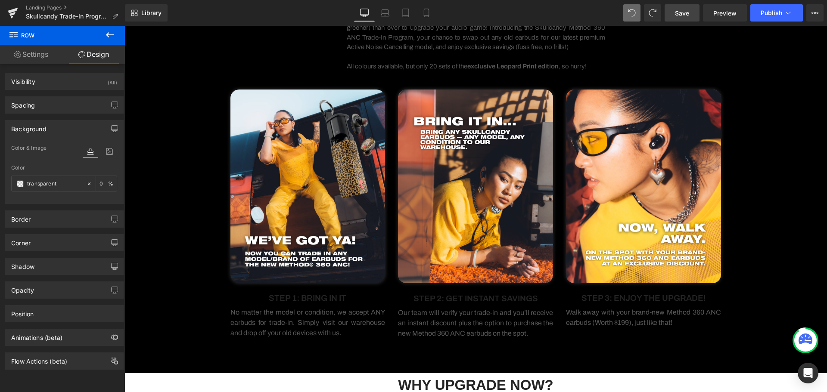
scroll to position [0, 0]
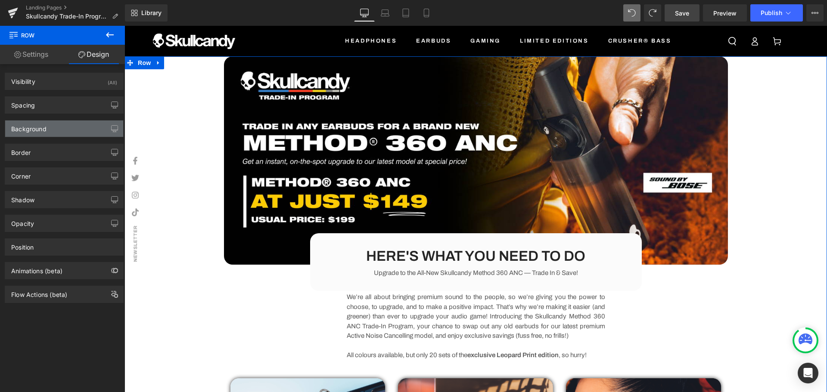
click at [67, 127] on div "Background" at bounding box center [64, 129] width 118 height 16
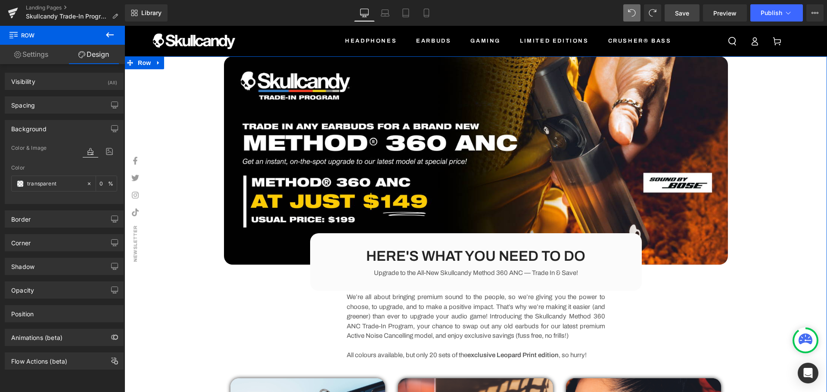
click at [182, 107] on div "Image HERE'S WHAT YOU NEED TO DO Heading Upgrade to the All-New Skullcandy Meth…" at bounding box center [476, 346] width 703 height 580
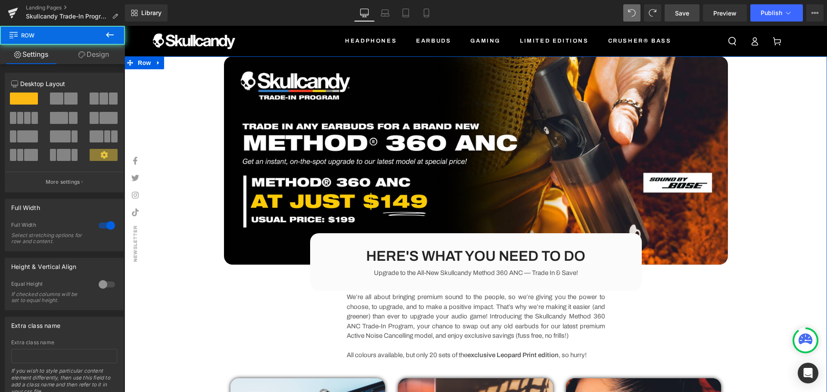
click at [103, 153] on icon at bounding box center [104, 155] width 8 height 8
click at [97, 60] on link "Design" at bounding box center [93, 54] width 62 height 19
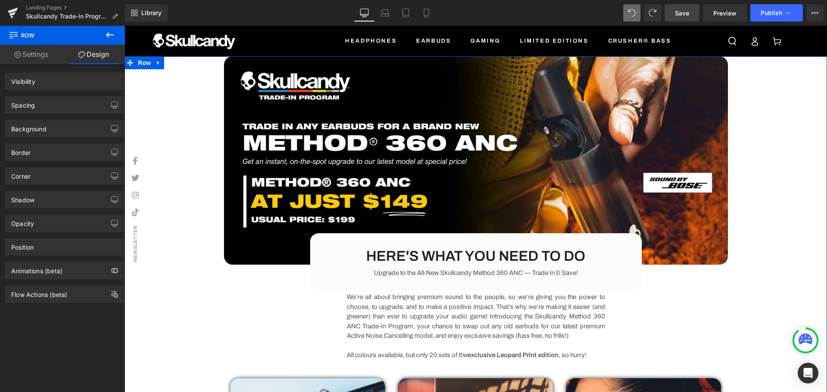
click at [47, 129] on div "Background" at bounding box center [64, 129] width 118 height 16
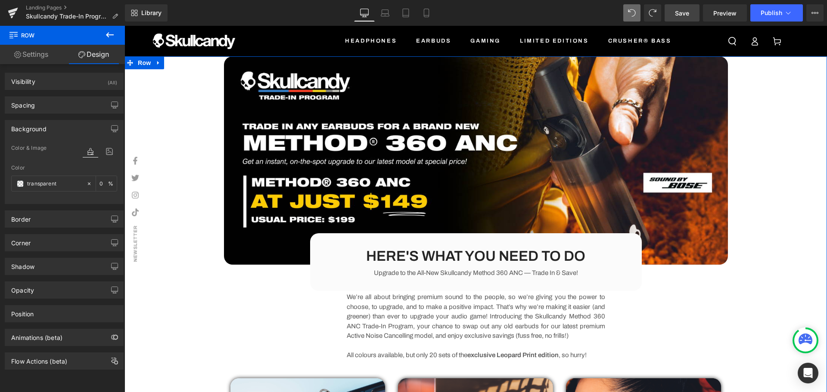
type input "transparent"
type input "0"
click at [105, 151] on icon at bounding box center [110, 151] width 16 height 11
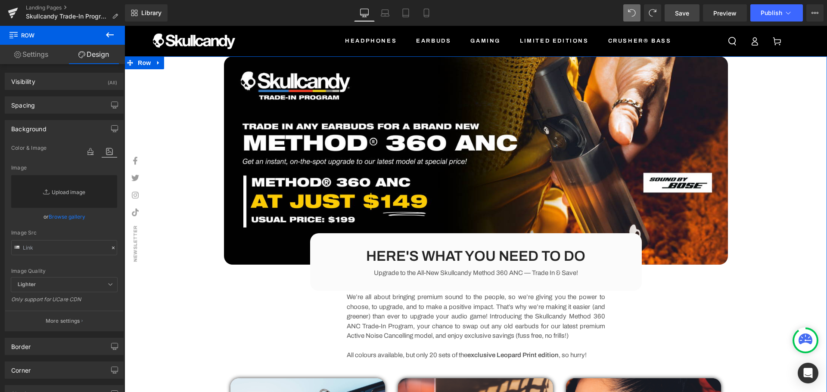
click at [72, 192] on link "Replace Image" at bounding box center [64, 191] width 106 height 33
type input "C:\fakepath\m360_carousel-bg_Mobile.jpg"
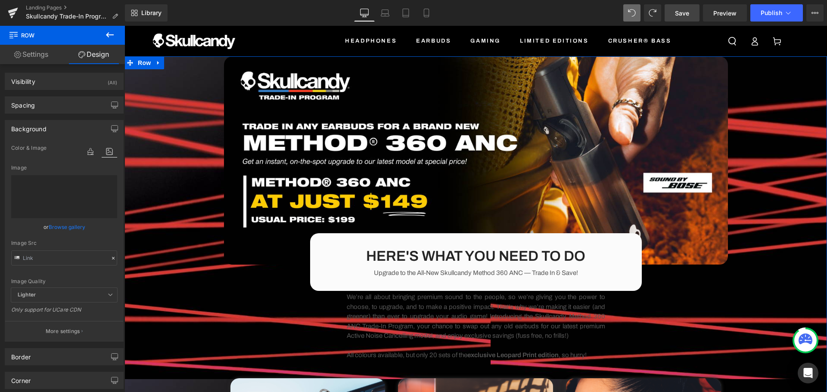
type input "[URL][DOMAIN_NAME]"
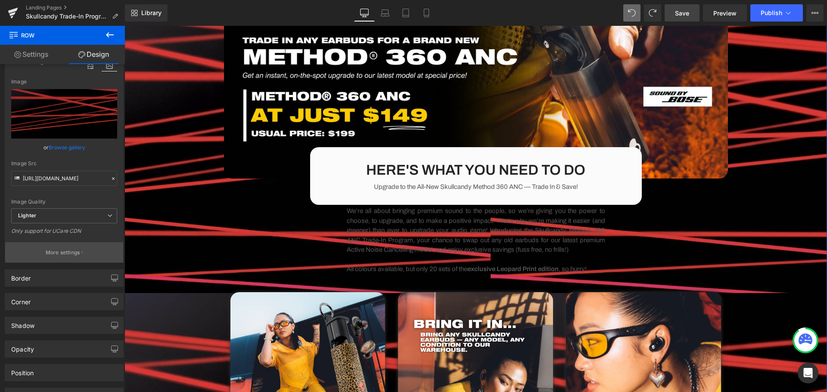
scroll to position [129, 0]
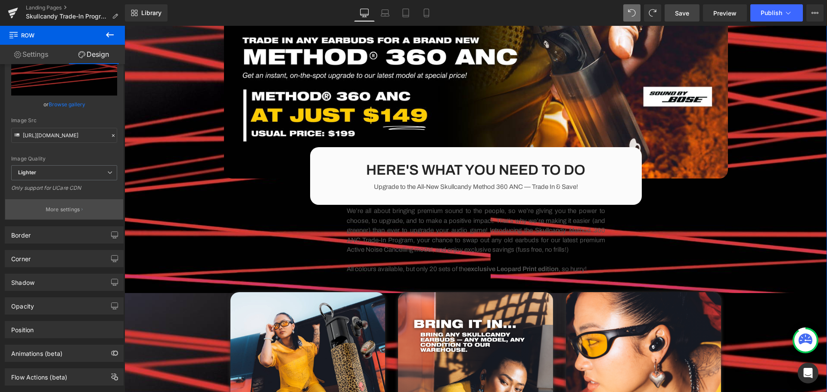
click at [61, 209] on p "More settings" at bounding box center [63, 210] width 34 height 8
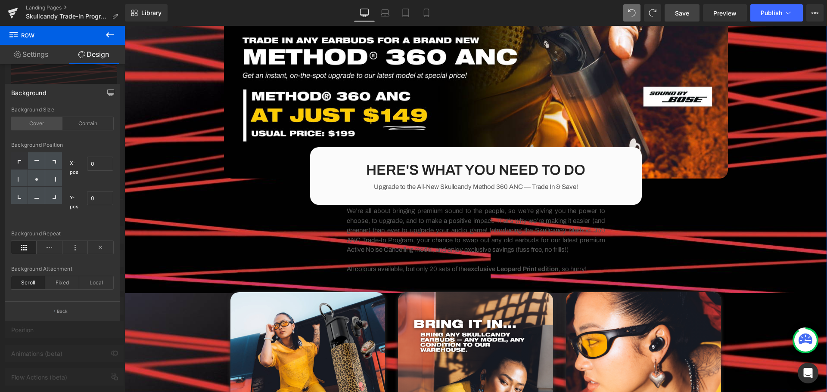
drag, startPoint x: 46, startPoint y: 121, endPoint x: 97, endPoint y: 122, distance: 50.8
click at [44, 125] on div "Cover" at bounding box center [36, 123] width 51 height 13
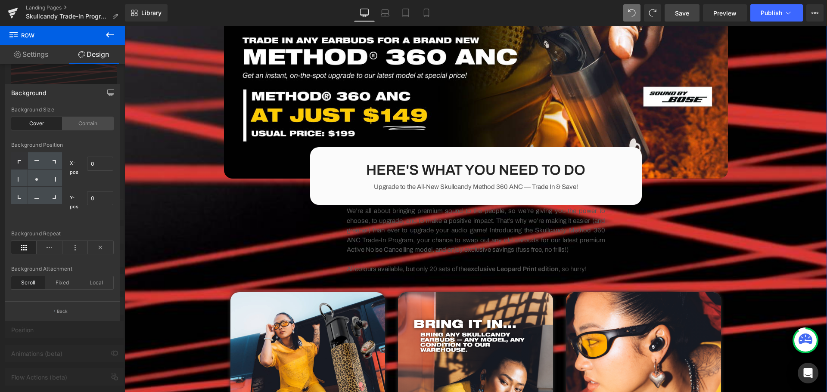
click at [100, 121] on div "Contain" at bounding box center [87, 123] width 51 height 13
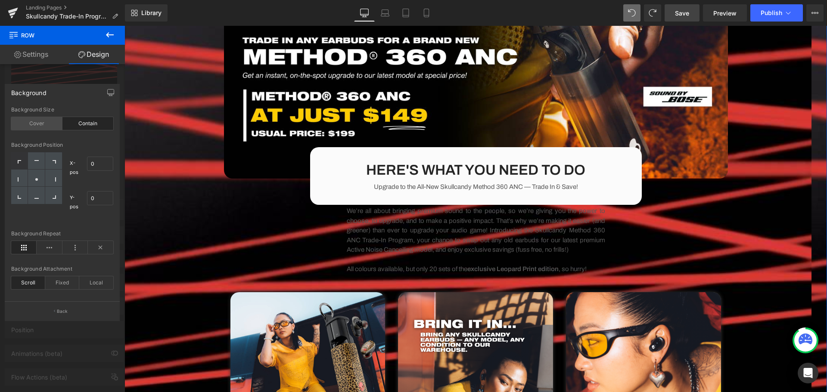
click at [44, 124] on div "Cover" at bounding box center [36, 123] width 51 height 13
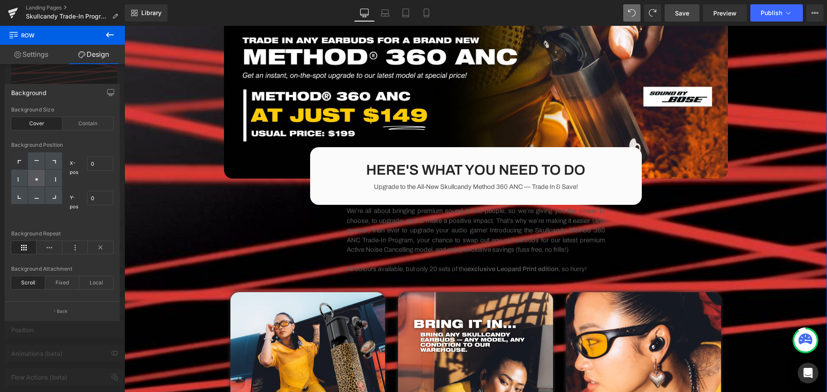
click at [38, 179] on icon at bounding box center [36, 179] width 4 height 4
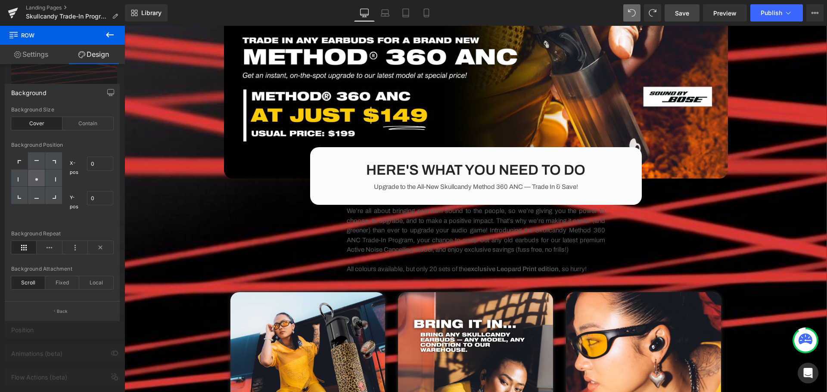
type input "50"
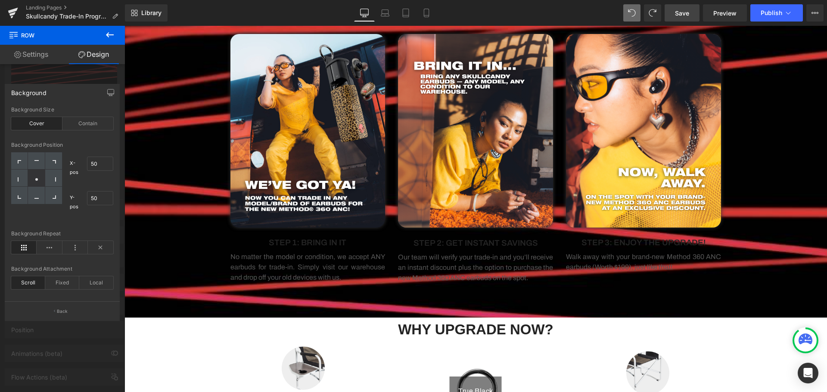
scroll to position [0, 0]
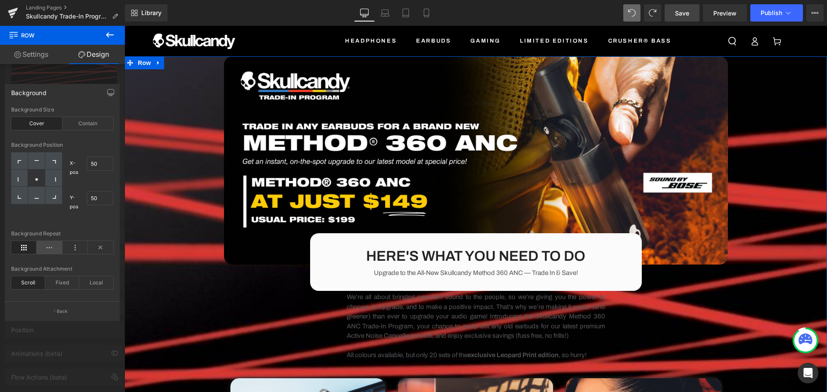
click at [48, 249] on icon at bounding box center [49, 247] width 25 height 13
click at [70, 248] on icon at bounding box center [74, 247] width 25 height 13
click at [25, 246] on icon at bounding box center [23, 247] width 25 height 13
click at [53, 284] on div "Fixed" at bounding box center [62, 283] width 34 height 13
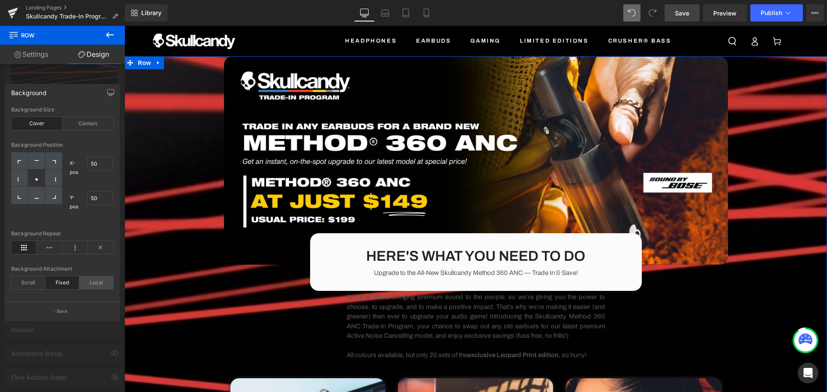
click at [109, 284] on div "Local" at bounding box center [96, 283] width 34 height 13
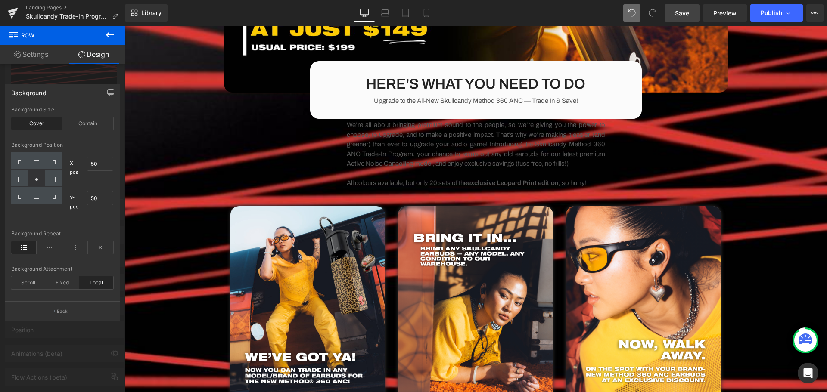
scroll to position [20, 0]
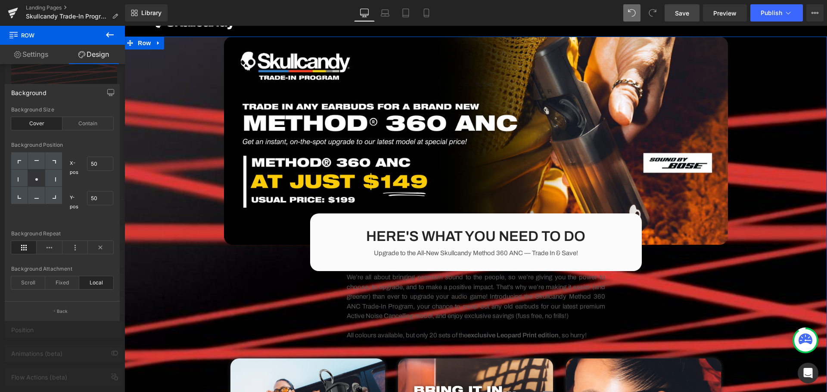
click at [29, 282] on div "Scroll" at bounding box center [28, 283] width 34 height 13
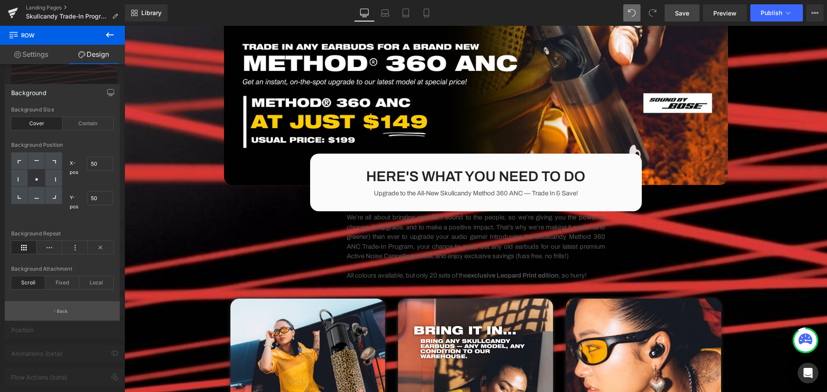
scroll to position [0, 0]
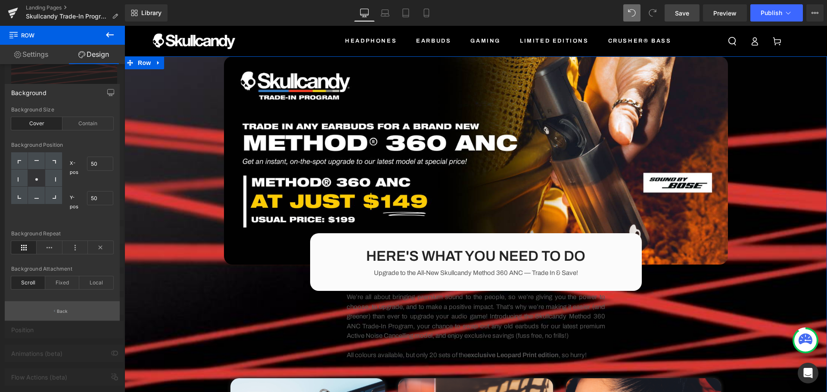
click at [66, 305] on button "Back" at bounding box center [62, 311] width 115 height 19
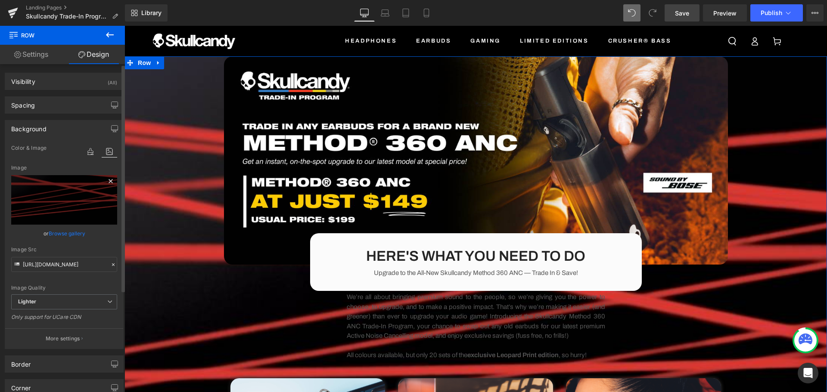
click at [106, 181] on icon at bounding box center [111, 181] width 10 height 10
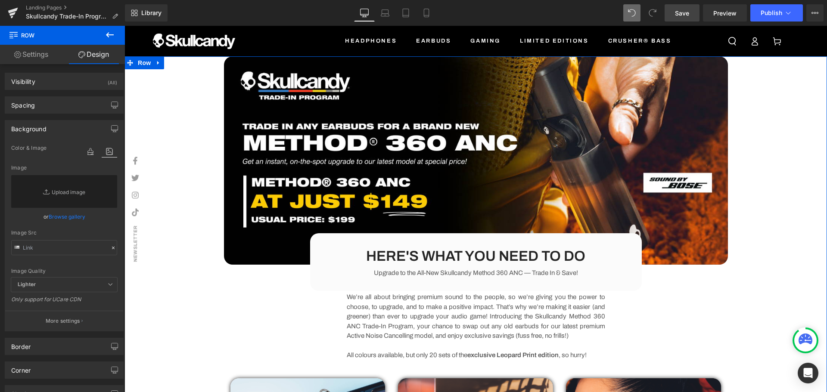
click at [110, 36] on icon at bounding box center [110, 35] width 10 height 10
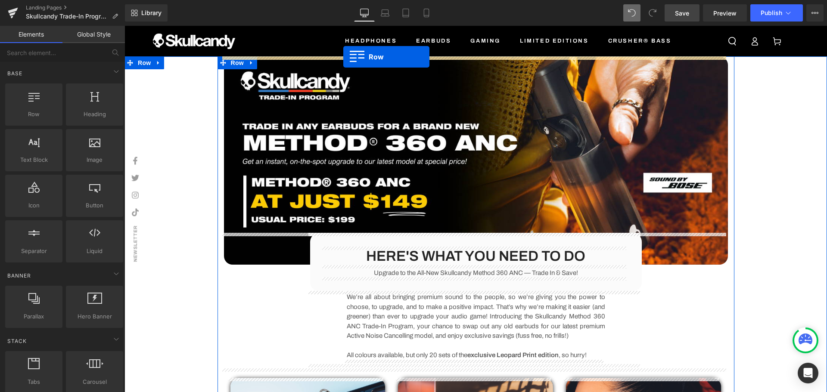
drag, startPoint x: 157, startPoint y: 133, endPoint x: 343, endPoint y: 56, distance: 201.5
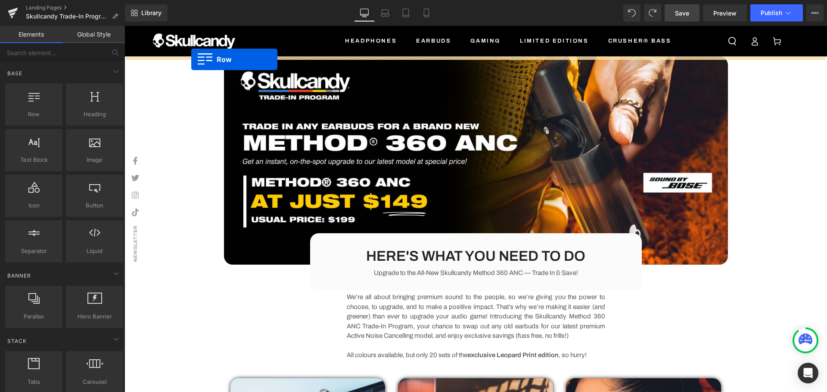
drag, startPoint x: 181, startPoint y: 114, endPoint x: 191, endPoint y: 59, distance: 55.8
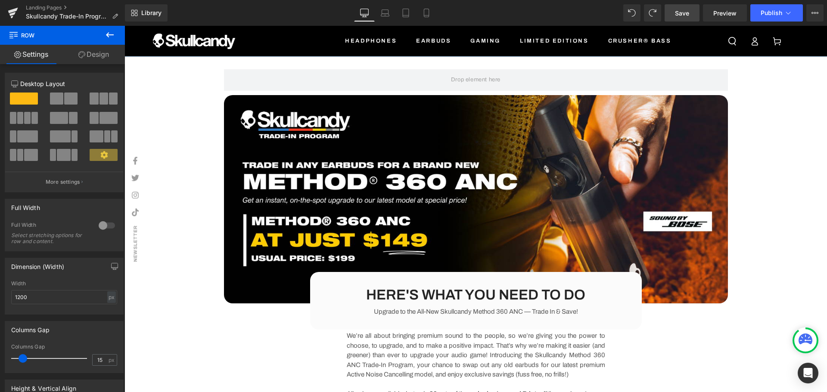
click at [109, 35] on icon at bounding box center [110, 34] width 8 height 5
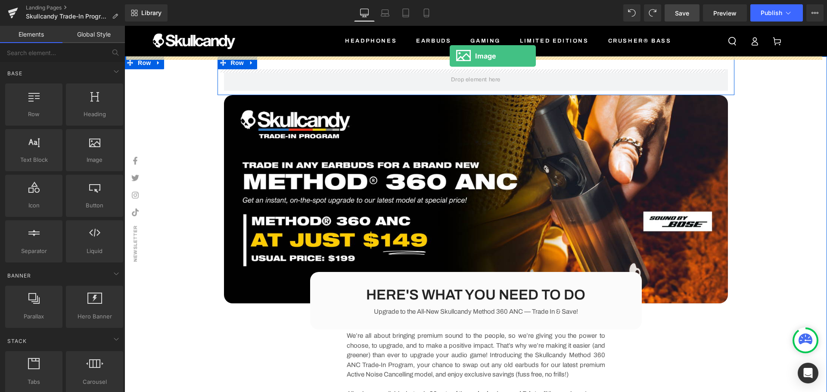
drag, startPoint x: 212, startPoint y: 184, endPoint x: 450, endPoint y: 56, distance: 269.9
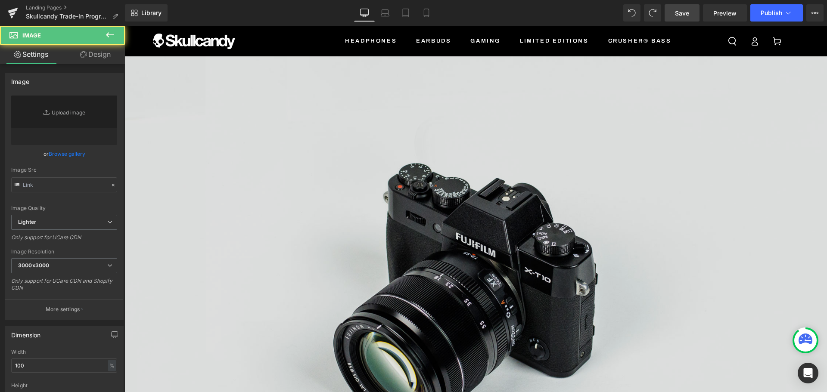
type input "//[DOMAIN_NAME][URL]"
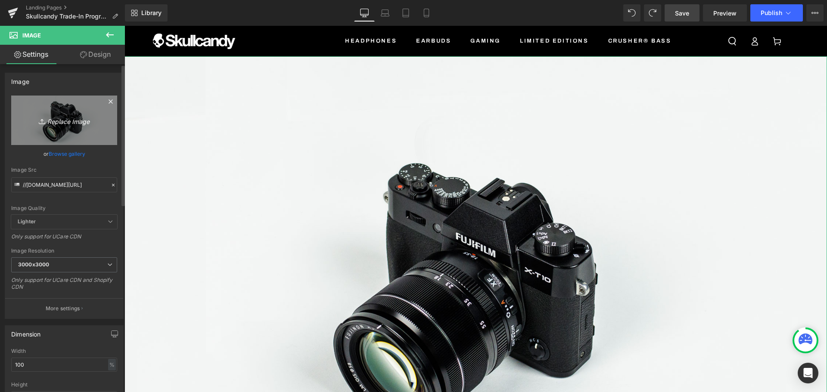
click at [65, 121] on icon "Replace Image" at bounding box center [64, 120] width 69 height 11
click at [109, 101] on icon at bounding box center [111, 102] width 10 height 10
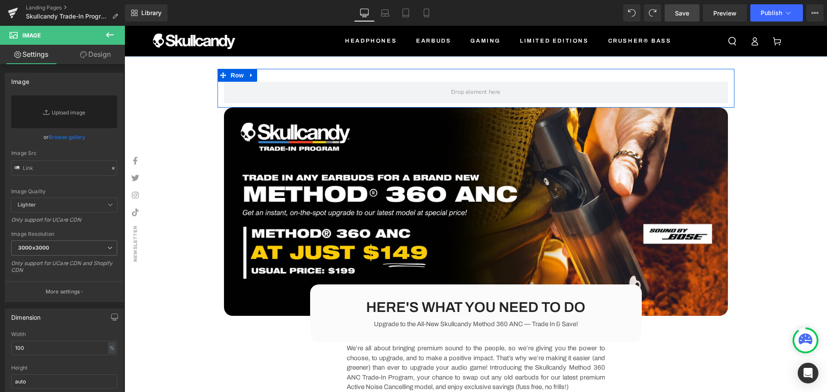
click at [791, 182] on div "Row Image HERE'S WHAT YOU NEED TO DO Heading Upgrade to the All-New Skullcandy …" at bounding box center [476, 378] width 703 height 619
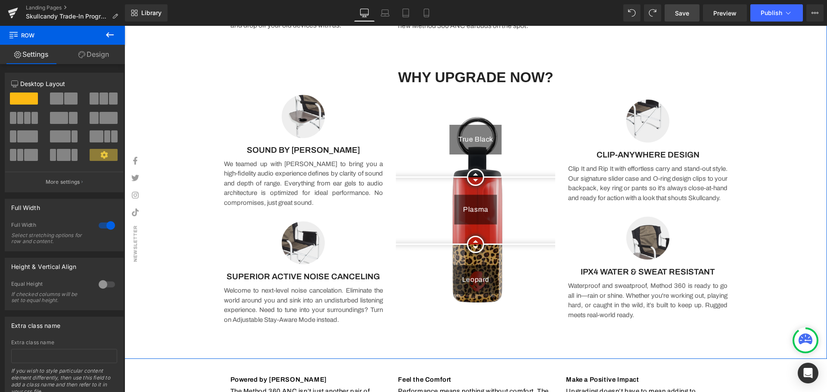
scroll to position [774, 0]
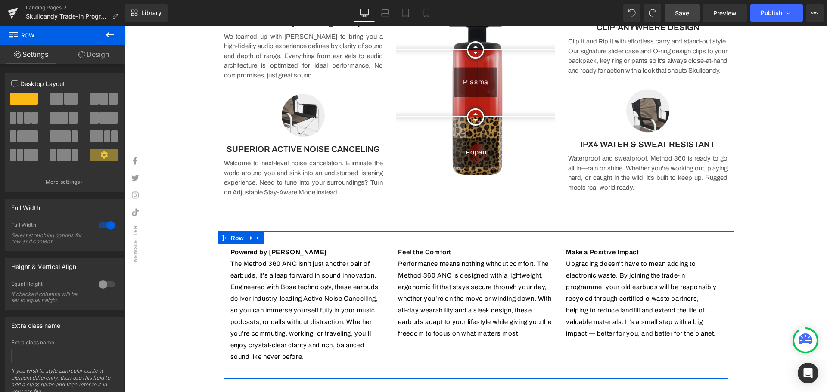
click at [292, 253] on p "Powered by [PERSON_NAME]" at bounding box center [307, 253] width 155 height 12
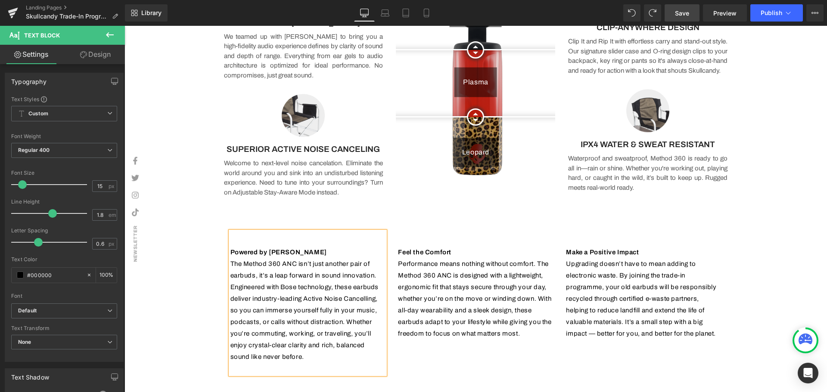
click at [111, 35] on icon at bounding box center [110, 34] width 8 height 5
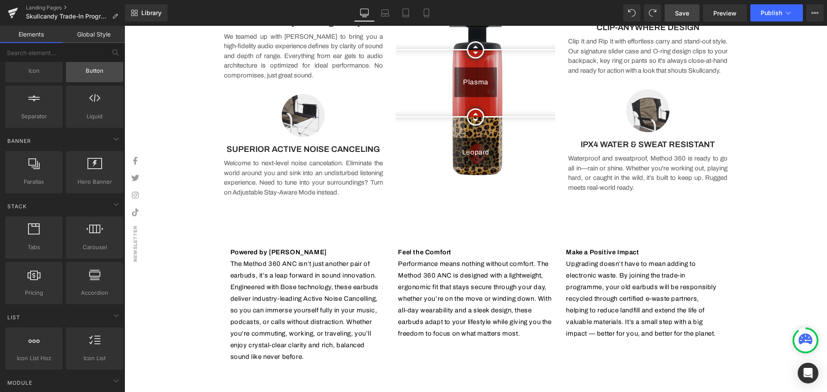
scroll to position [0, 0]
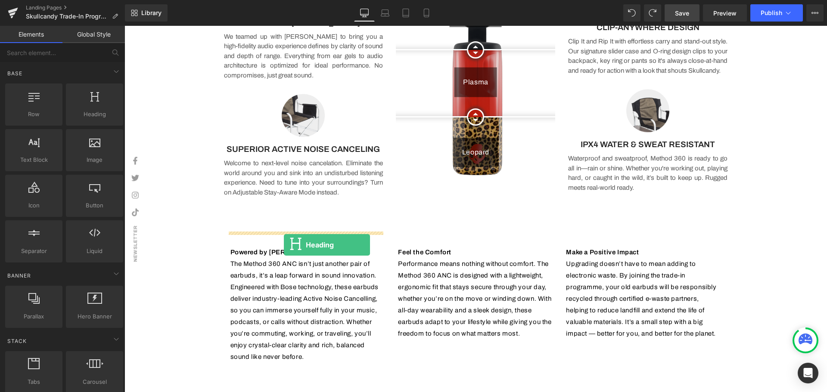
drag, startPoint x: 209, startPoint y: 131, endPoint x: 284, endPoint y: 245, distance: 136.3
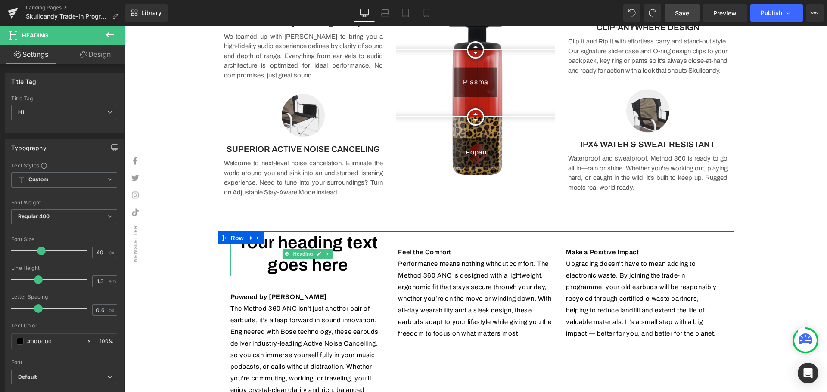
click at [340, 266] on h1 "Your heading text goes here" at bounding box center [307, 254] width 155 height 45
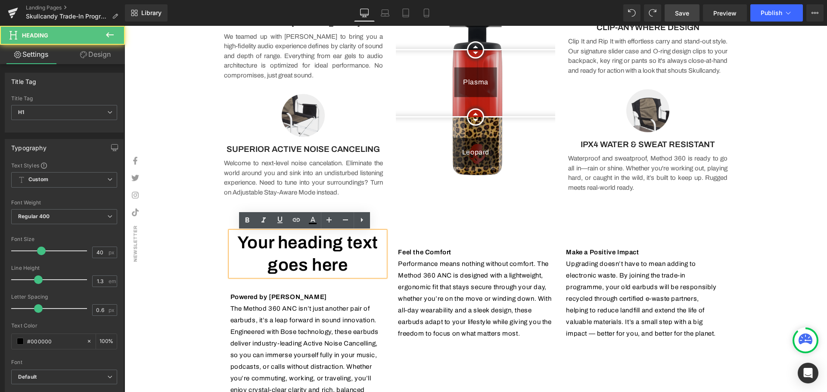
click at [296, 300] on p "Powered by [PERSON_NAME]" at bounding box center [307, 298] width 155 height 12
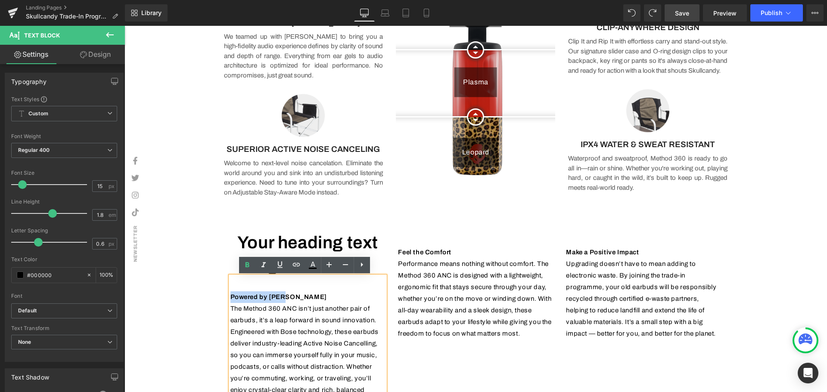
drag, startPoint x: 269, startPoint y: 300, endPoint x: 227, endPoint y: 298, distance: 41.9
click at [230, 298] on p "Powered by [PERSON_NAME]" at bounding box center [307, 298] width 155 height 12
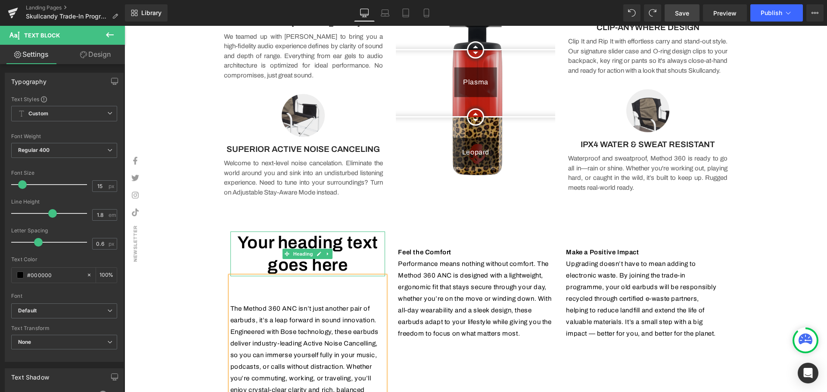
click at [356, 251] on h1 "Your heading text goes here" at bounding box center [307, 254] width 155 height 45
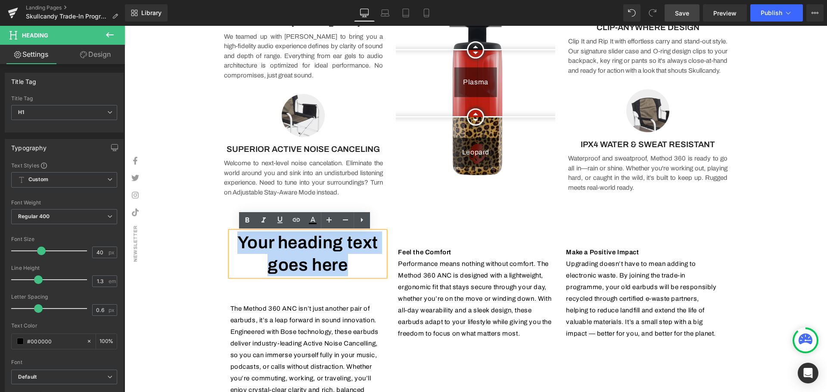
drag, startPoint x: 354, startPoint y: 266, endPoint x: 234, endPoint y: 245, distance: 122.0
click at [234, 245] on h1 "Your heading text goes here" at bounding box center [307, 254] width 155 height 45
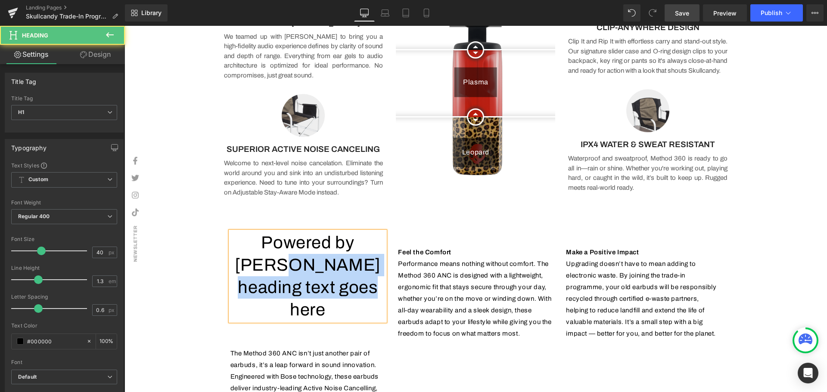
drag, startPoint x: 376, startPoint y: 292, endPoint x: 278, endPoint y: 269, distance: 100.4
click at [278, 269] on h1 "Powered by [PERSON_NAME] heading text goes here" at bounding box center [307, 277] width 155 height 90
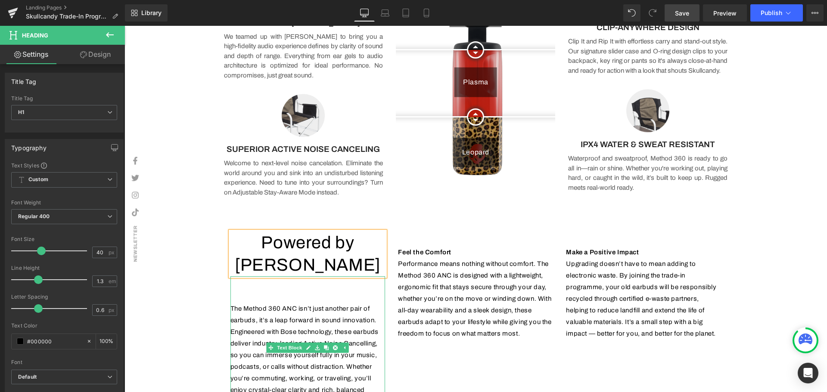
click at [293, 292] on p at bounding box center [307, 298] width 155 height 12
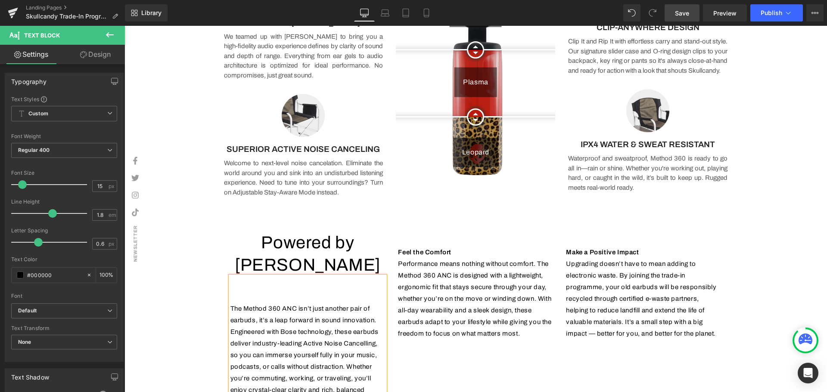
click at [230, 286] on div "The Method 360 ANC isn’t just another pair of earbuds, it’s a leap forward in s…" at bounding box center [307, 348] width 155 height 143
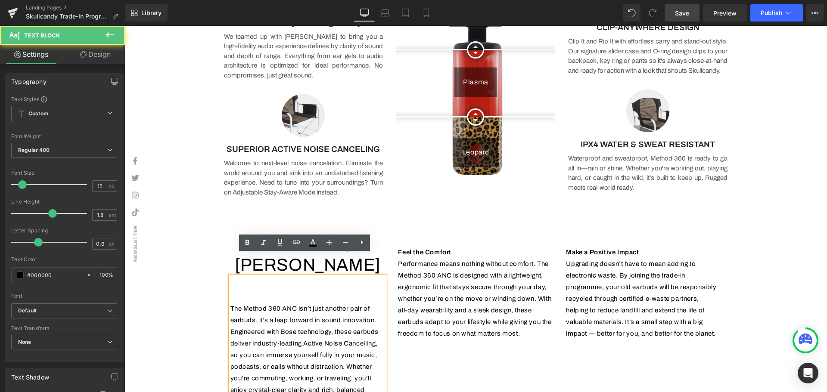
click at [230, 303] on p "The Method 360 ANC isn’t just another pair of earbuds, it’s a leap forward in s…" at bounding box center [307, 355] width 155 height 105
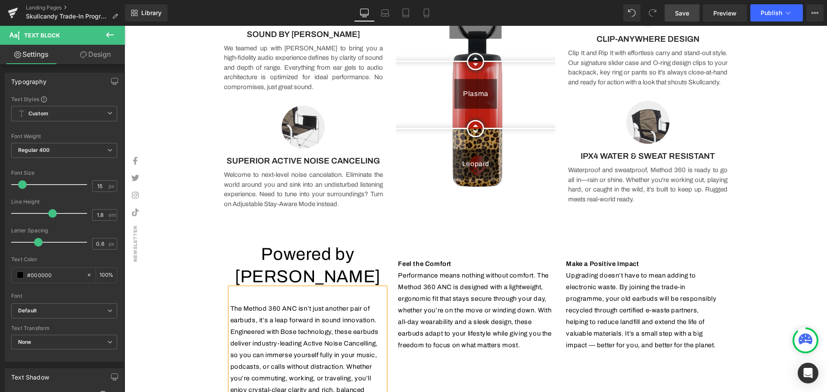
click at [189, 295] on div "Image Row Image HERE'S WHAT YOU NEED TO DO Heading Upgrade to the All-New Skull…" at bounding box center [476, 399] width 703 height 2213
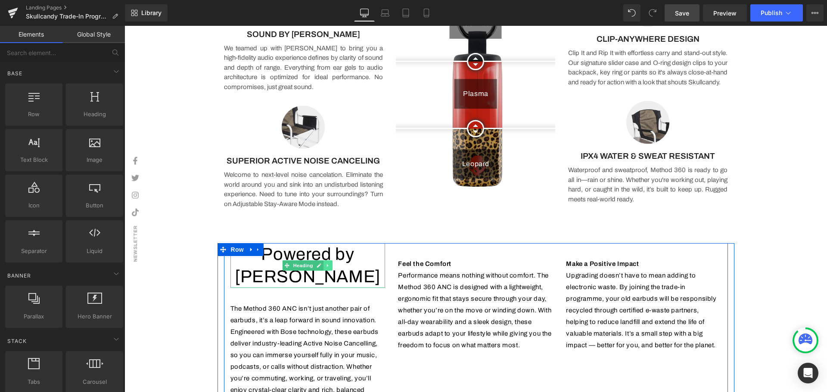
click at [327, 263] on icon at bounding box center [328, 265] width 5 height 5
click at [321, 263] on icon at bounding box center [323, 265] width 5 height 5
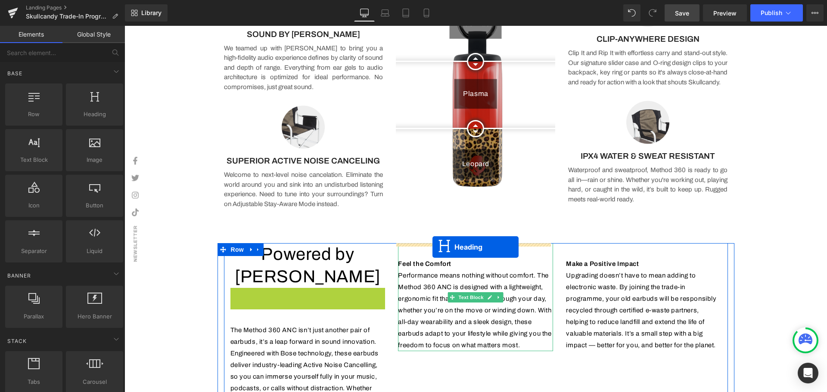
drag, startPoint x: 402, startPoint y: 265, endPoint x: 433, endPoint y: 247, distance: 35.3
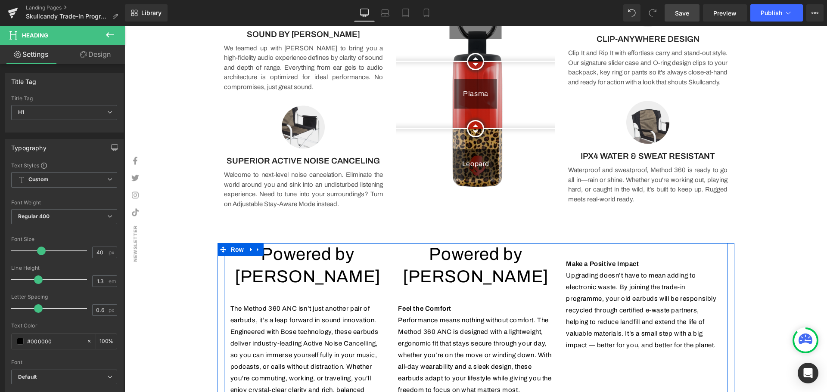
click at [459, 303] on p "Feel the Comfort" at bounding box center [475, 309] width 155 height 12
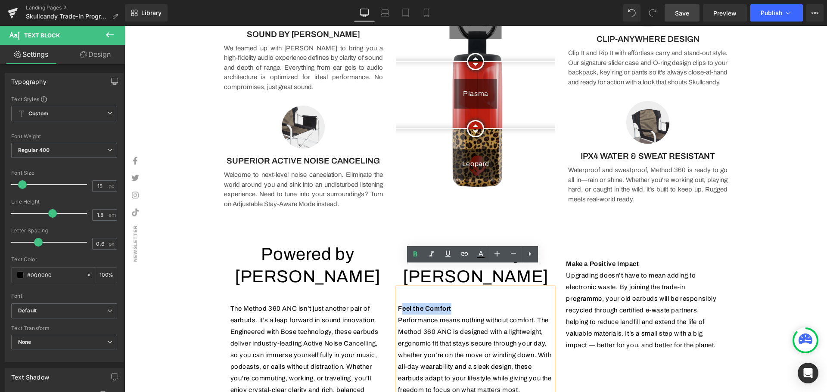
drag, startPoint x: 457, startPoint y: 288, endPoint x: 396, endPoint y: 287, distance: 60.3
click at [398, 303] on p "Feel the Comfort" at bounding box center [475, 309] width 155 height 12
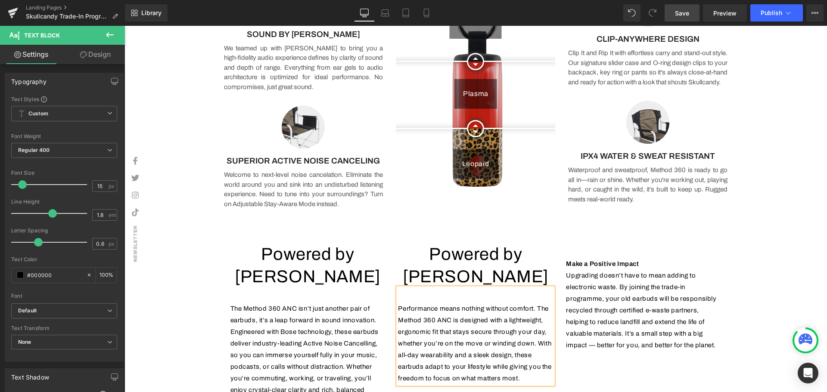
click at [544, 253] on h1 "Powered by [PERSON_NAME]" at bounding box center [475, 265] width 155 height 45
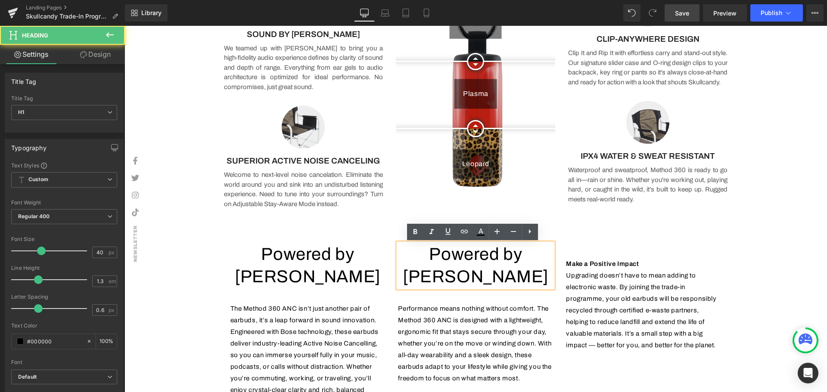
click at [540, 257] on span "Powered by [PERSON_NAME]" at bounding box center [476, 265] width 146 height 41
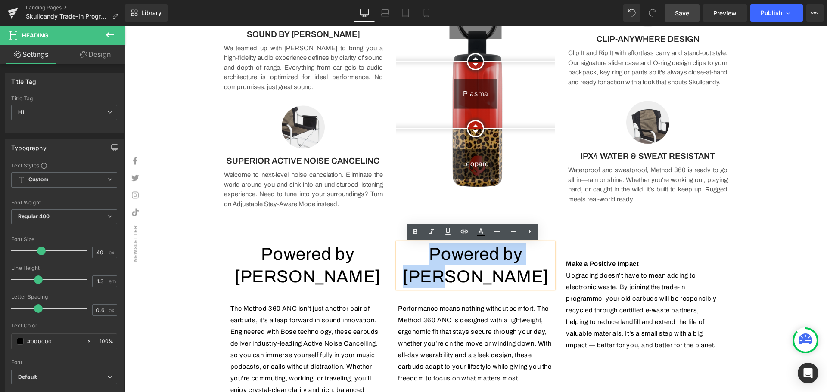
drag, startPoint x: 493, startPoint y: 257, endPoint x: 390, endPoint y: 257, distance: 103.0
click at [392, 257] on div "Powered by Bose Heading Performance means nothing without comfort. The Method 3…" at bounding box center [476, 313] width 168 height 141
paste div
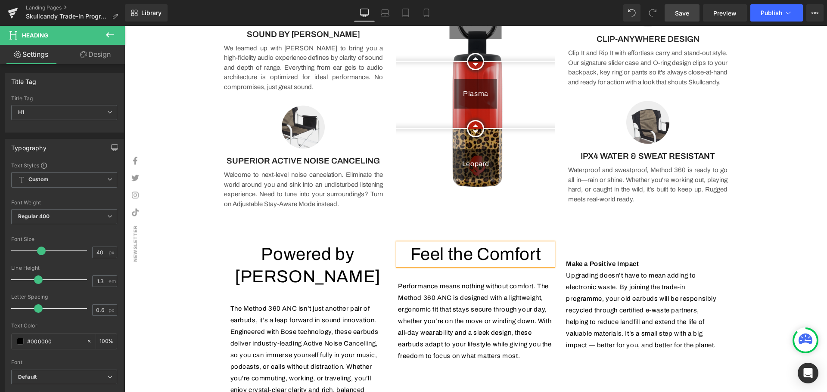
click at [479, 281] on p "Performance means nothing without comfort. The Method 360 ANC is designed with …" at bounding box center [475, 321] width 155 height 81
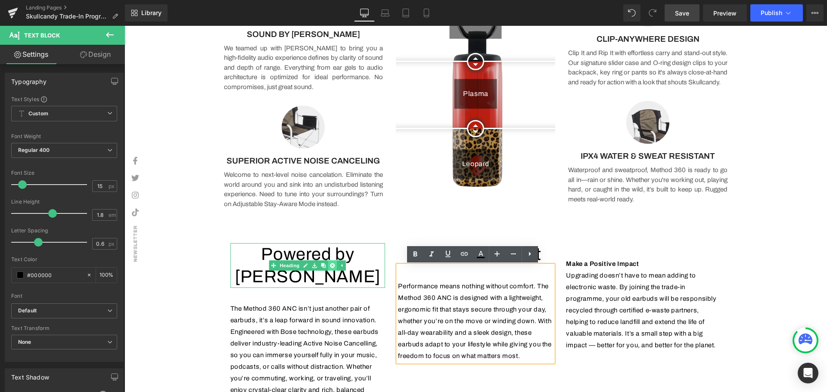
click at [328, 261] on link at bounding box center [332, 266] width 9 height 10
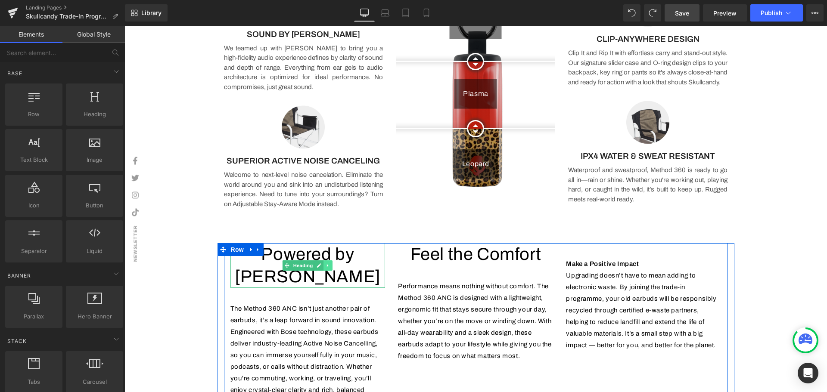
click at [327, 265] on icon at bounding box center [327, 266] width 1 height 3
click at [321, 263] on icon at bounding box center [323, 265] width 5 height 5
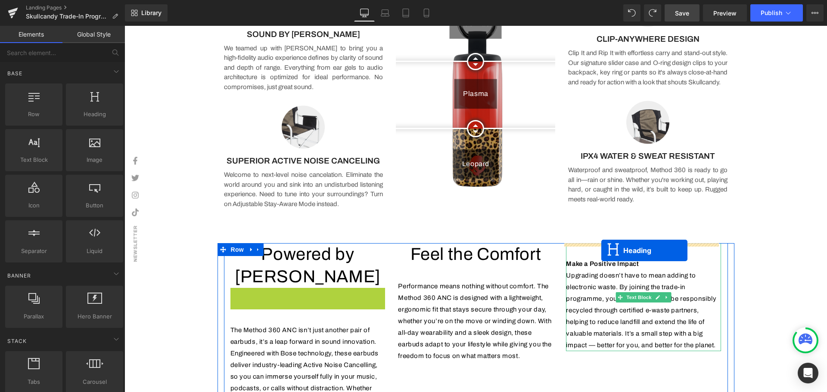
drag, startPoint x: 280, startPoint y: 277, endPoint x: 601, endPoint y: 250, distance: 322.1
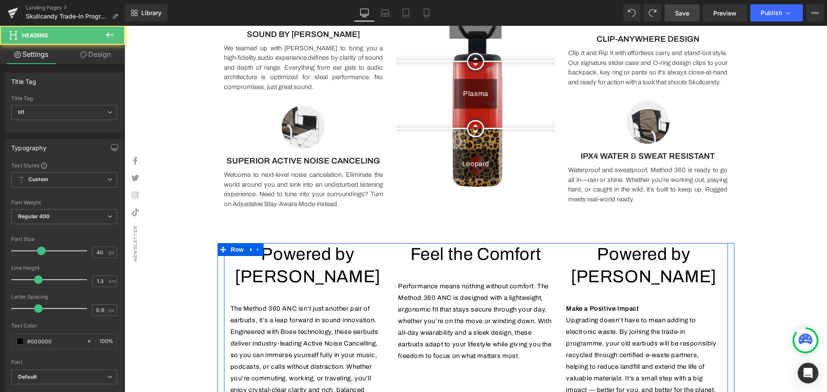
click at [648, 303] on p "Make a Positive Impact" at bounding box center [643, 309] width 155 height 12
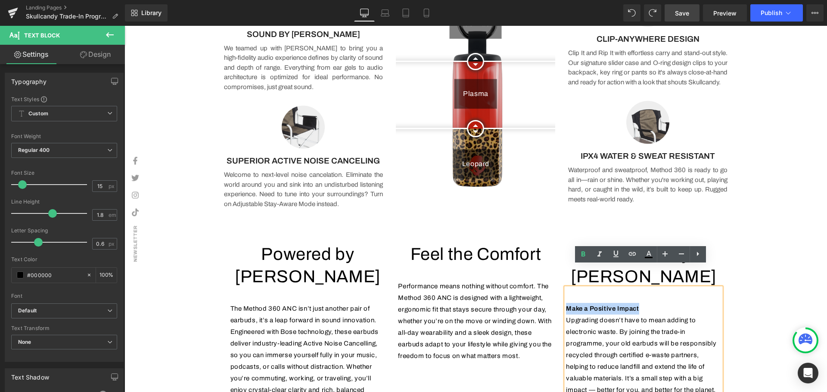
drag, startPoint x: 554, startPoint y: 290, endPoint x: 564, endPoint y: 286, distance: 9.8
click at [566, 303] on p "Make a Positive Impact" at bounding box center [643, 309] width 155 height 12
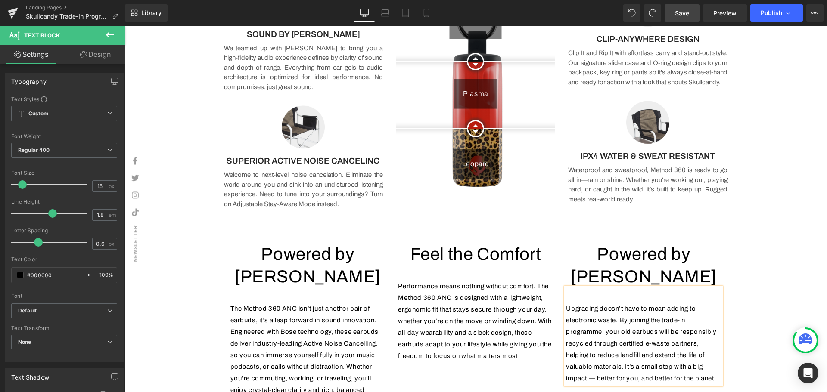
click at [706, 253] on span "Powered by [PERSON_NAME]" at bounding box center [644, 265] width 146 height 41
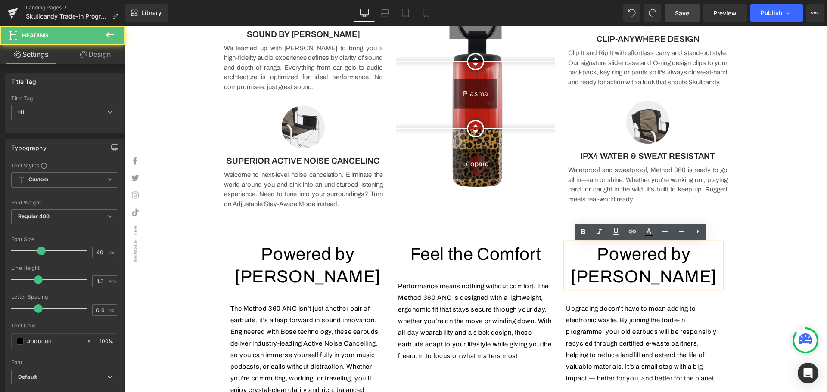
click at [707, 256] on span "Powered by [PERSON_NAME]" at bounding box center [644, 265] width 146 height 41
drag, startPoint x: 710, startPoint y: 253, endPoint x: 577, endPoint y: 254, distance: 132.3
click at [575, 255] on h1 "Powered by [PERSON_NAME]" at bounding box center [643, 265] width 155 height 45
paste div
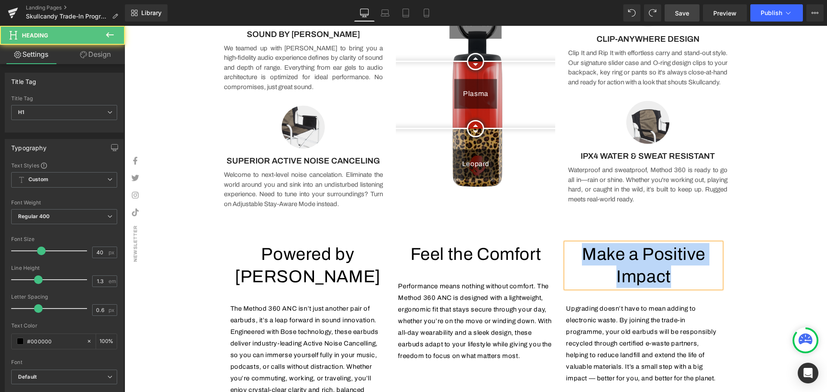
drag, startPoint x: 570, startPoint y: 263, endPoint x: 576, endPoint y: 258, distance: 8.0
click at [576, 258] on h1 "Make a Positive Impact" at bounding box center [643, 265] width 155 height 45
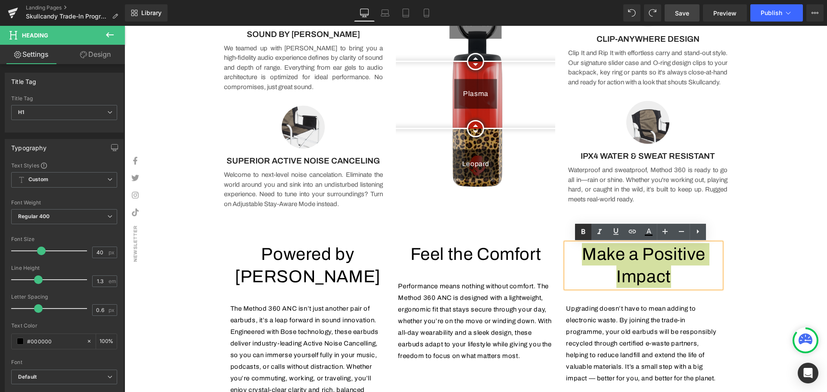
click at [0, 0] on icon at bounding box center [0, 0] width 0 height 0
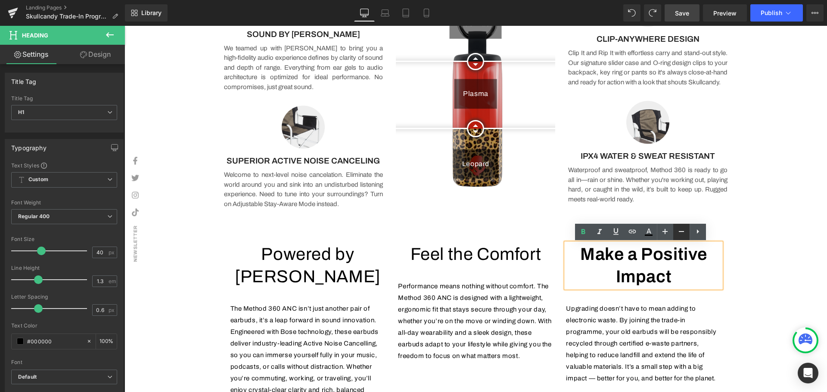
click at [681, 230] on icon at bounding box center [681, 232] width 10 height 10
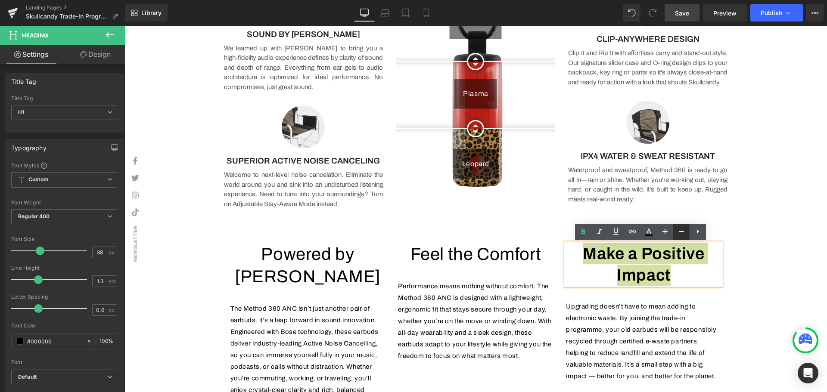
click at [681, 230] on icon at bounding box center [681, 232] width 10 height 10
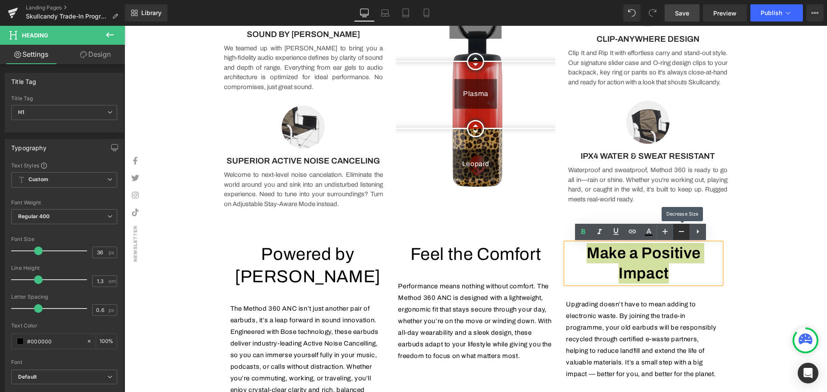
click at [681, 230] on icon at bounding box center [681, 232] width 10 height 10
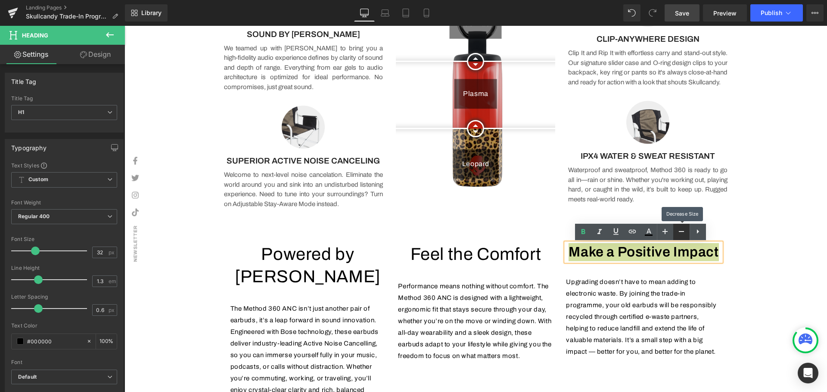
click at [681, 230] on icon at bounding box center [681, 232] width 10 height 10
click at [684, 229] on icon at bounding box center [681, 232] width 10 height 10
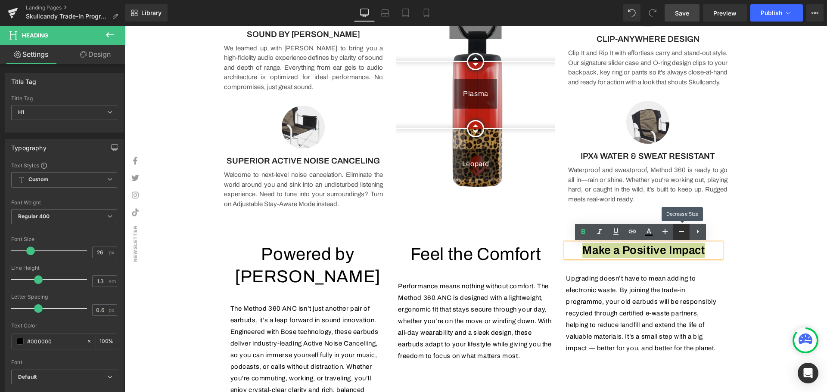
click at [684, 229] on icon at bounding box center [681, 232] width 10 height 10
type input "24"
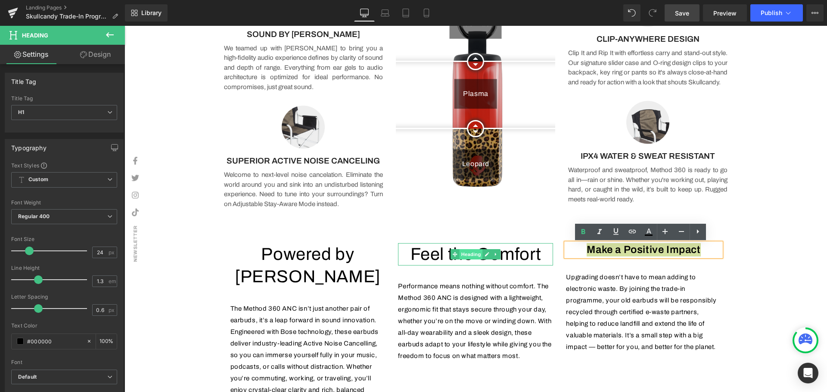
click at [469, 254] on span "Heading" at bounding box center [471, 254] width 23 height 10
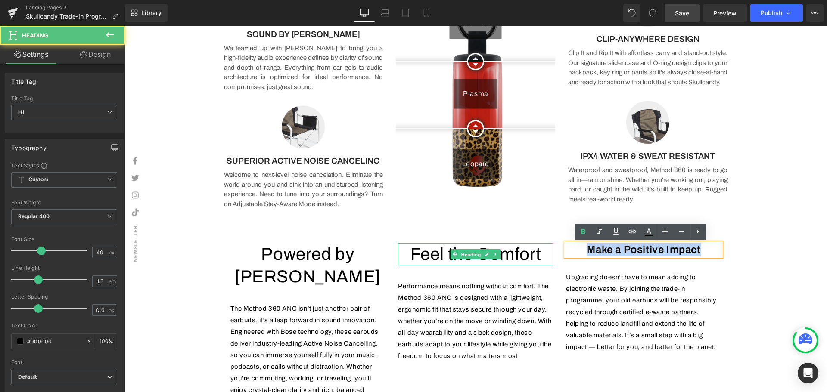
click at [541, 255] on h1 "Feel the Comfort" at bounding box center [475, 254] width 155 height 22
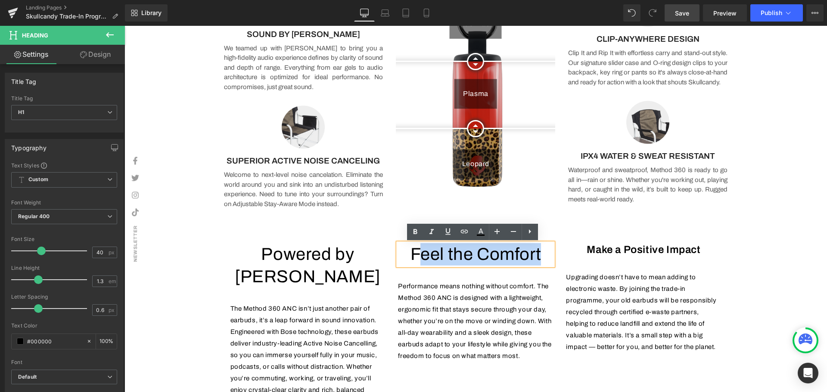
drag, startPoint x: 539, startPoint y: 255, endPoint x: 408, endPoint y: 252, distance: 131.4
click at [408, 254] on h1 "Feel the Comfort" at bounding box center [475, 254] width 155 height 22
click at [0, 0] on icon at bounding box center [0, 0] width 0 height 0
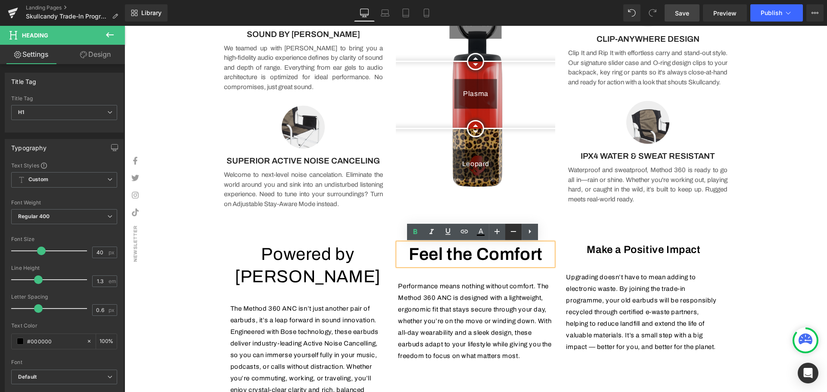
click at [0, 0] on icon at bounding box center [0, 0] width 0 height 0
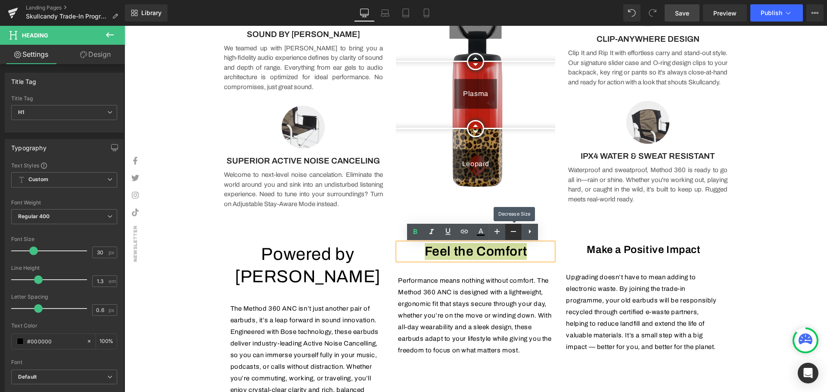
click at [0, 0] on icon at bounding box center [0, 0] width 0 height 0
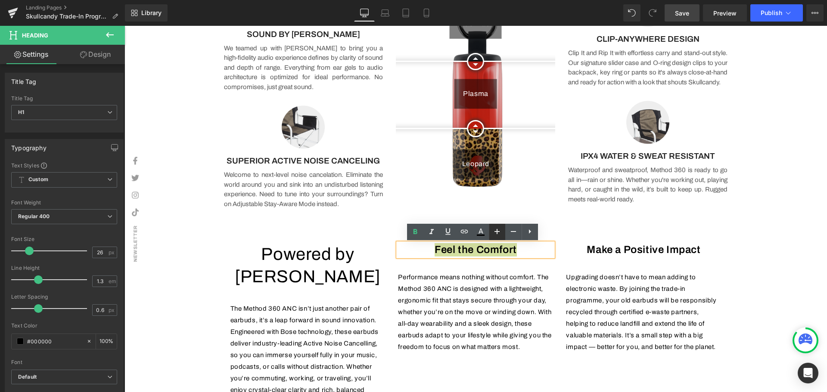
type input "24"
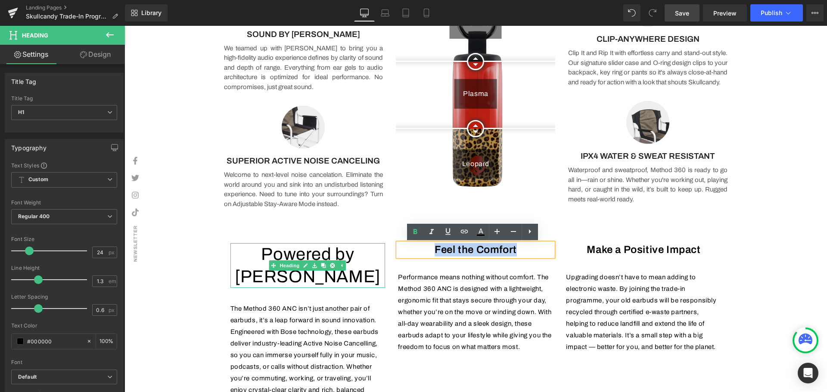
click at [368, 254] on span "Powered by [PERSON_NAME]" at bounding box center [308, 265] width 146 height 41
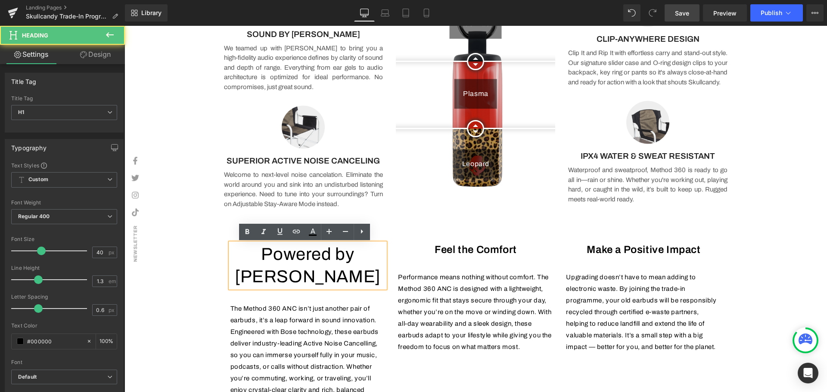
click at [375, 257] on h1 "Powered by [PERSON_NAME]" at bounding box center [307, 265] width 155 height 45
drag, startPoint x: 363, startPoint y: 255, endPoint x: 236, endPoint y: 257, distance: 127.5
click at [236, 257] on span "Powered by [PERSON_NAME]" at bounding box center [308, 265] width 146 height 41
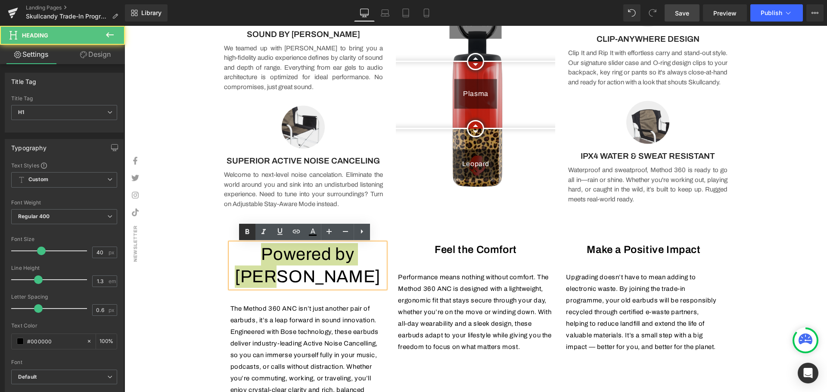
click at [0, 0] on icon at bounding box center [0, 0] width 0 height 0
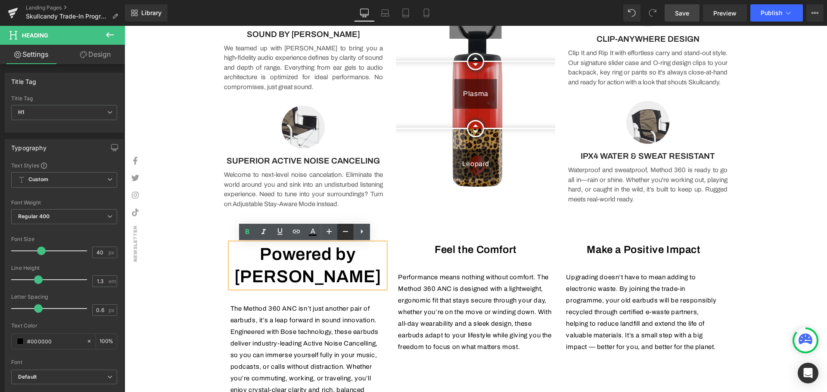
click at [349, 231] on icon at bounding box center [345, 232] width 10 height 10
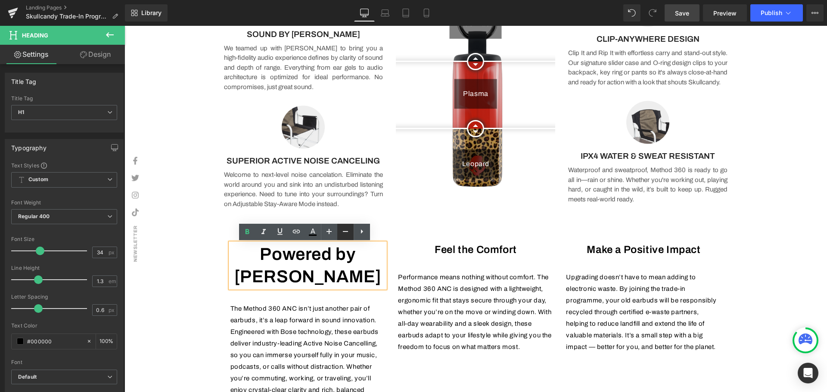
click at [349, 231] on icon at bounding box center [345, 232] width 10 height 10
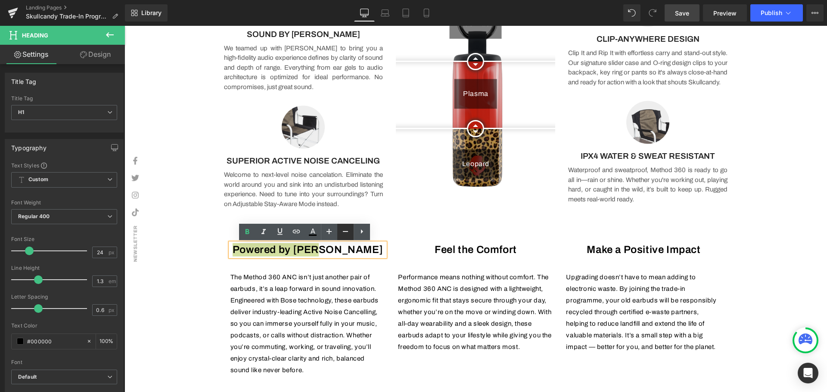
click at [349, 231] on icon at bounding box center [345, 232] width 10 height 10
click at [0, 0] on icon at bounding box center [0, 0] width 0 height 0
type input "24"
click at [777, 264] on div "Image Row Image HERE'S WHAT YOU NEED TO DO Heading Upgrade to the All-New Skull…" at bounding box center [476, 384] width 703 height 2182
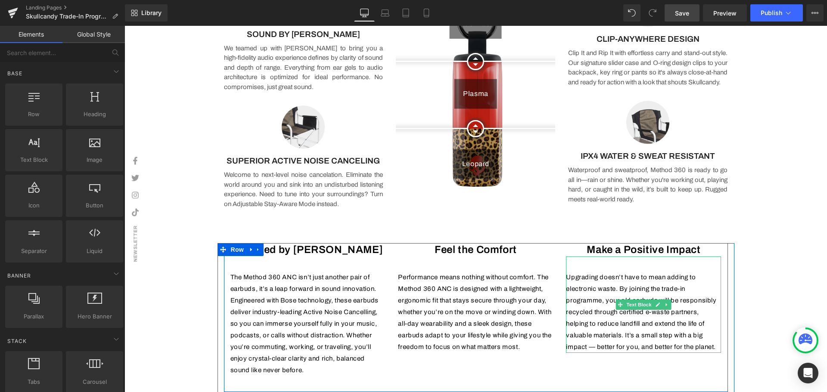
click at [788, 246] on div "Image Row Image HERE'S WHAT YOU NEED TO DO Heading Upgrade to the All-New Skull…" at bounding box center [476, 384] width 703 height 2182
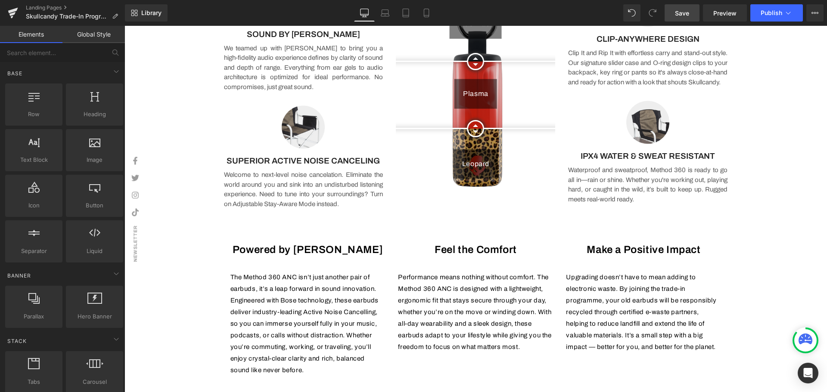
scroll to position [331, 0]
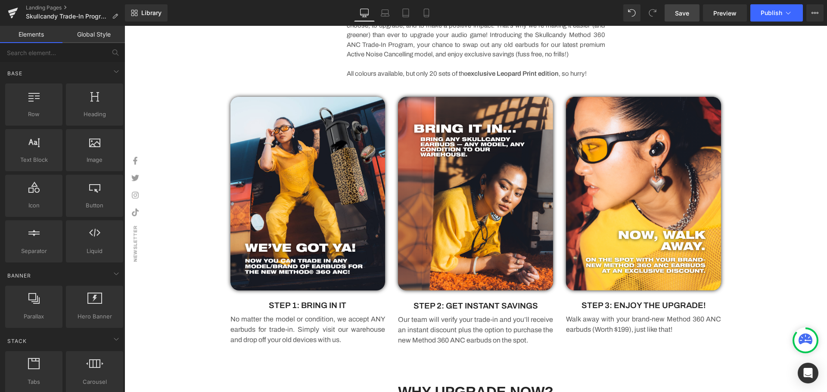
click at [666, 11] on link "Save" at bounding box center [682, 12] width 35 height 17
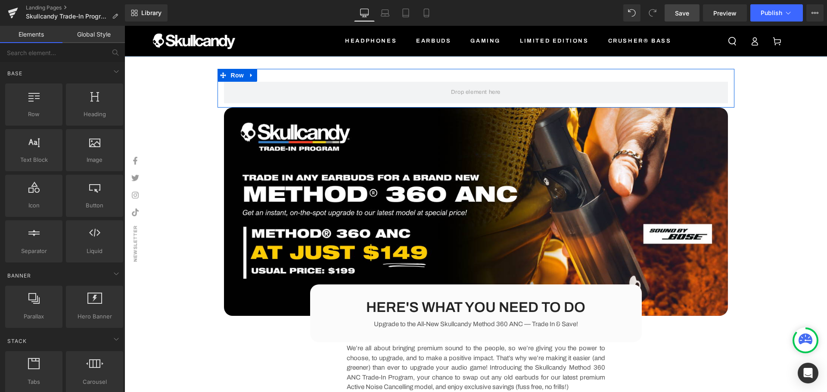
click at [671, 13] on link "Save" at bounding box center [682, 12] width 35 height 17
